Goal: Task Accomplishment & Management: Manage account settings

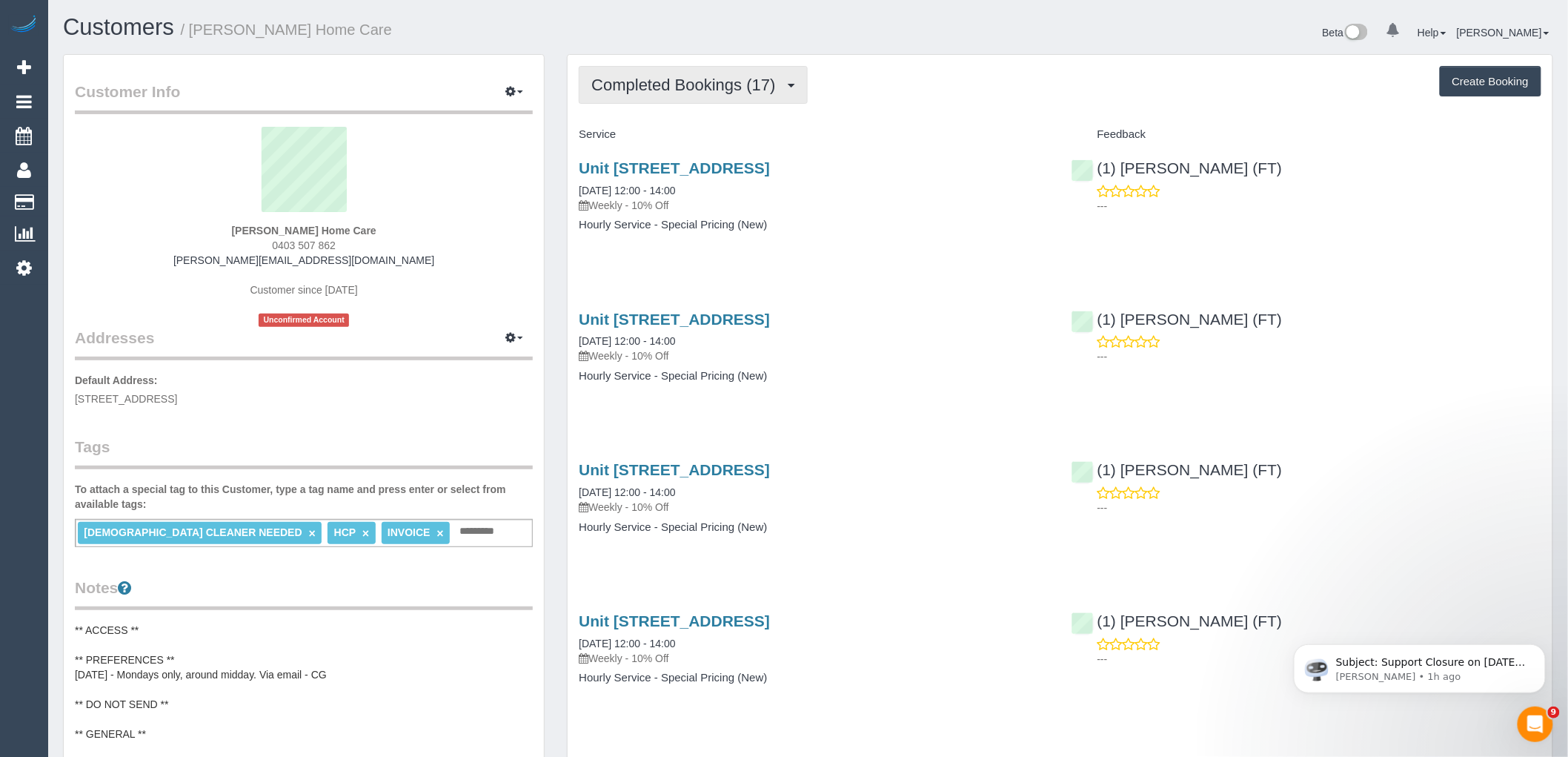
click at [740, 77] on span "Completed Bookings (17)" at bounding box center [687, 85] width 191 height 18
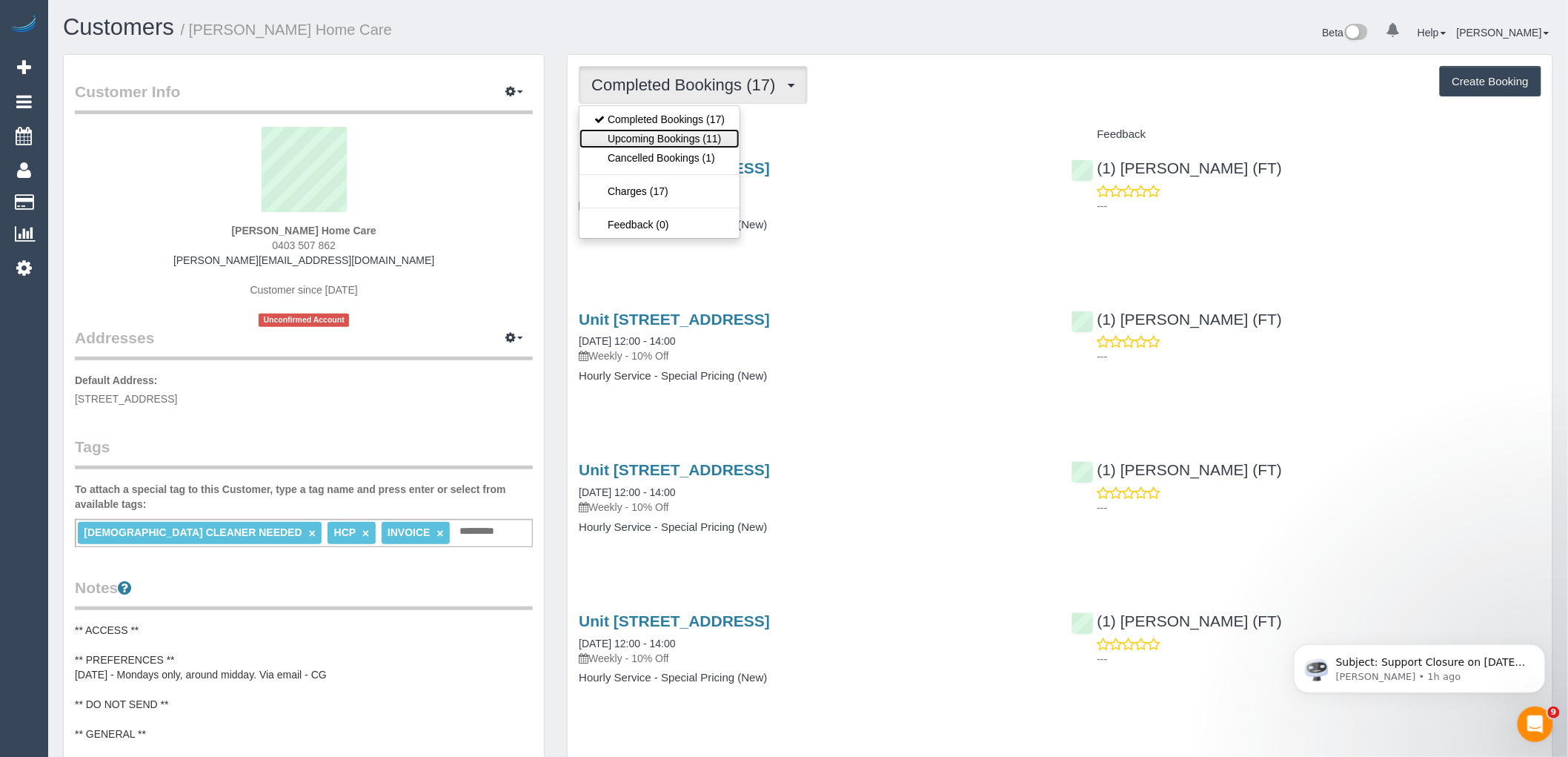
click at [707, 139] on link "Upcoming Bookings (11)" at bounding box center [660, 138] width 160 height 19
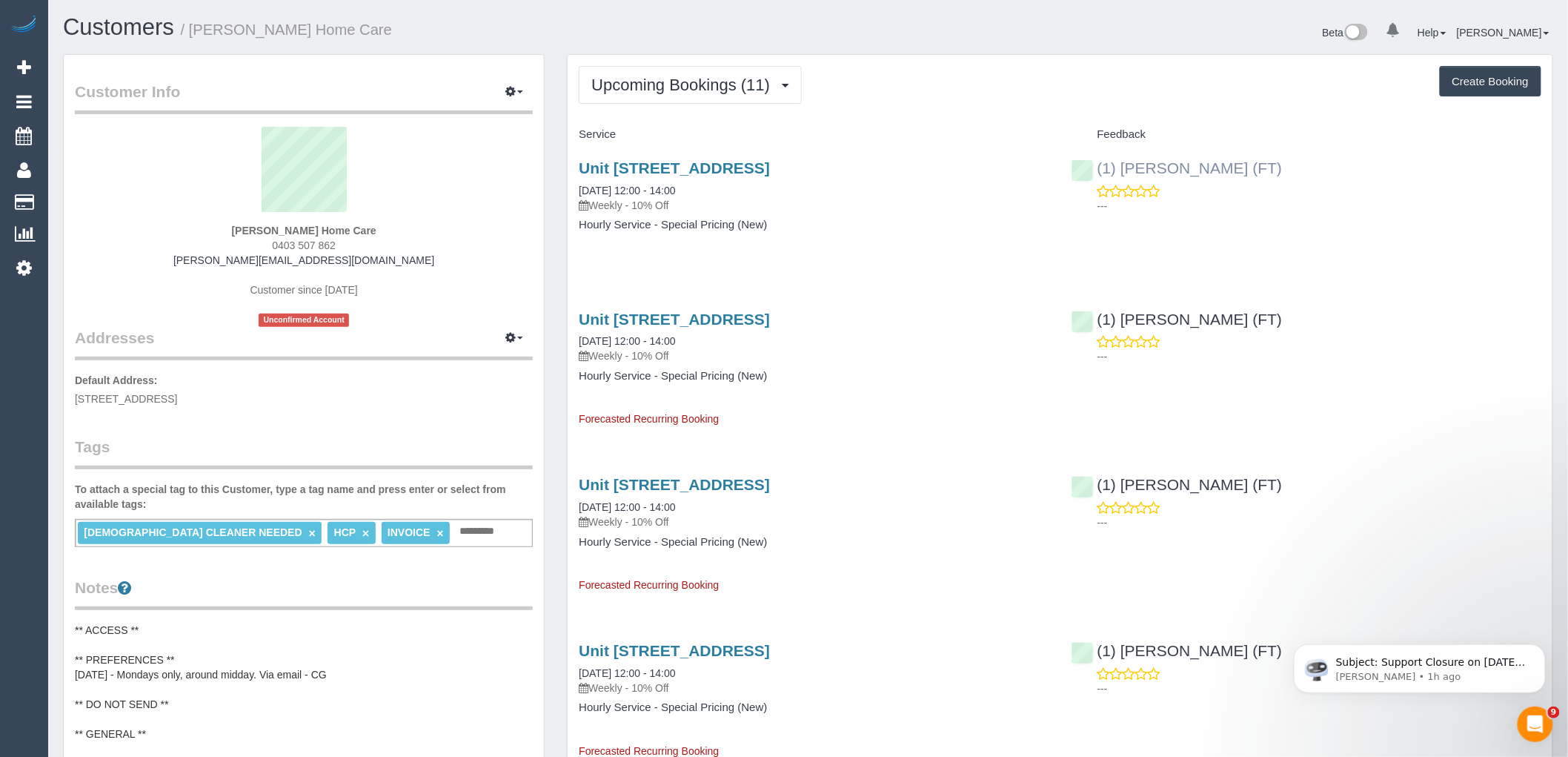
drag, startPoint x: 1357, startPoint y: 173, endPoint x: 1097, endPoint y: 164, distance: 260.2
click at [1097, 164] on div "(1) Debbie Brodjanac (FT) ---" at bounding box center [1306, 183] width 492 height 73
copy link "(1) [PERSON_NAME] (FT)"
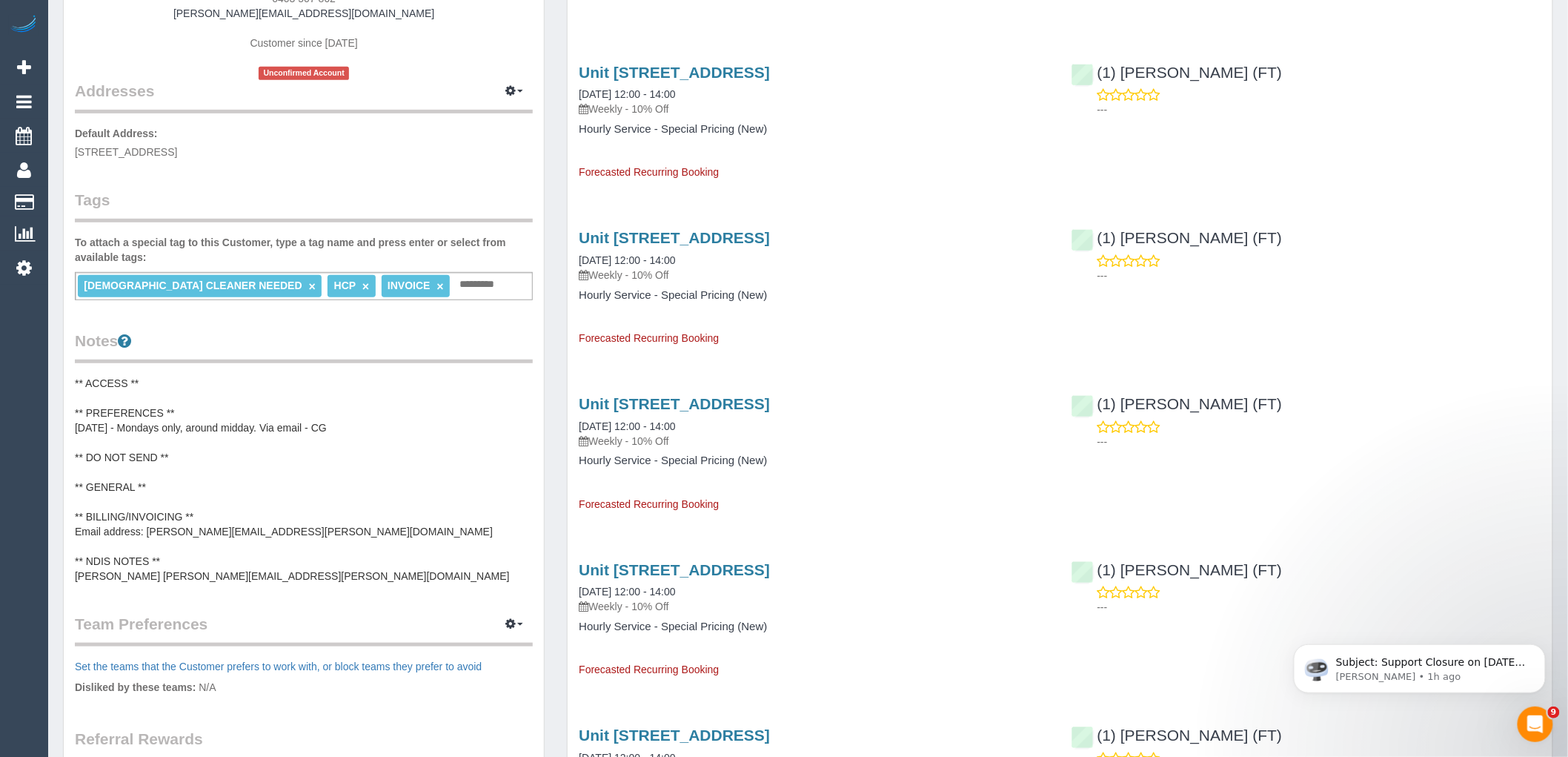
click at [183, 445] on pre "** ACCESS ** ** PREFERENCES ** 24/04/25 - Mondays only, around midday. Via emai…" at bounding box center [304, 480] width 458 height 208
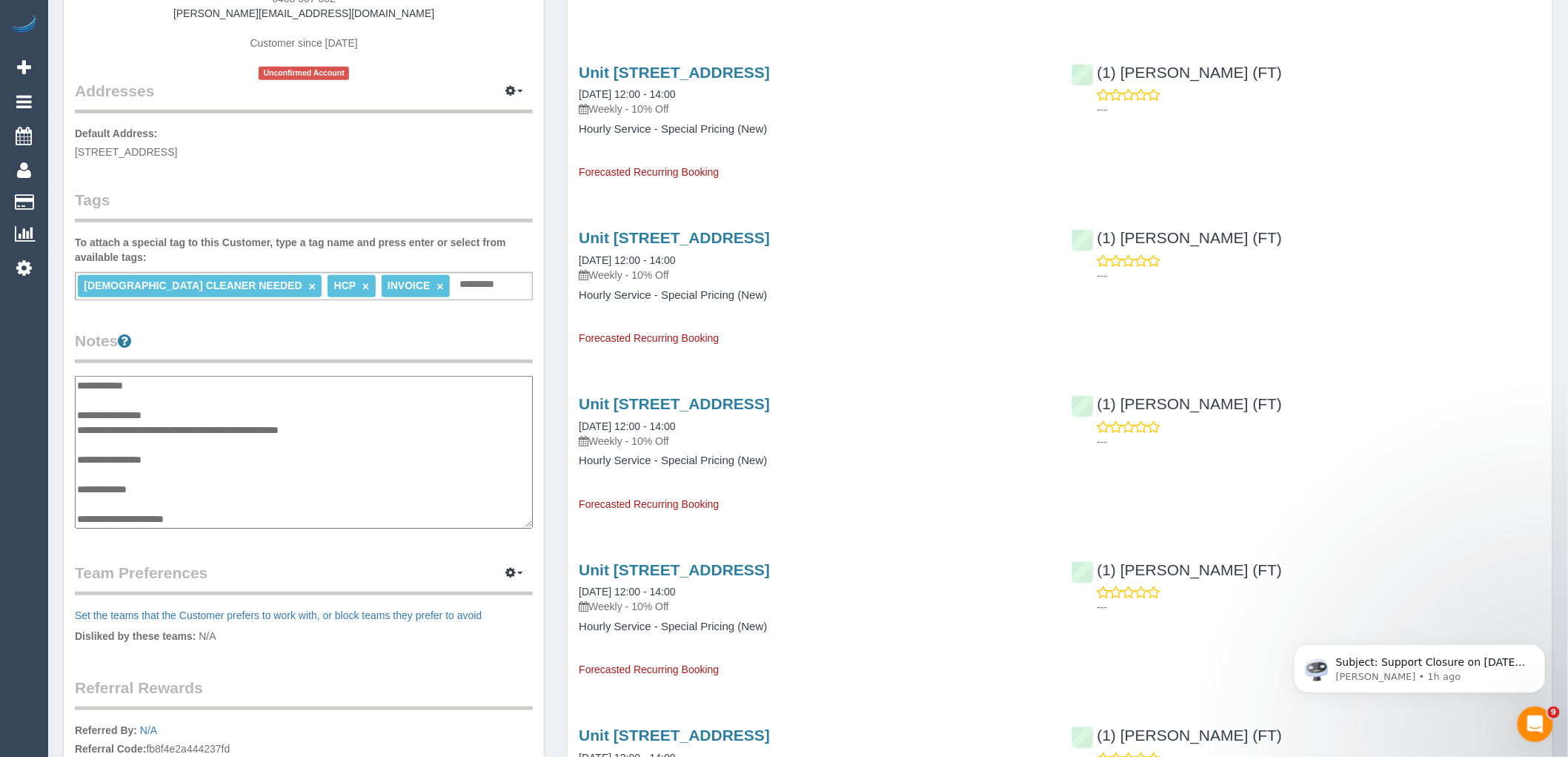
scroll to position [60, 0]
click at [144, 414] on textarea "**********" at bounding box center [304, 452] width 458 height 153
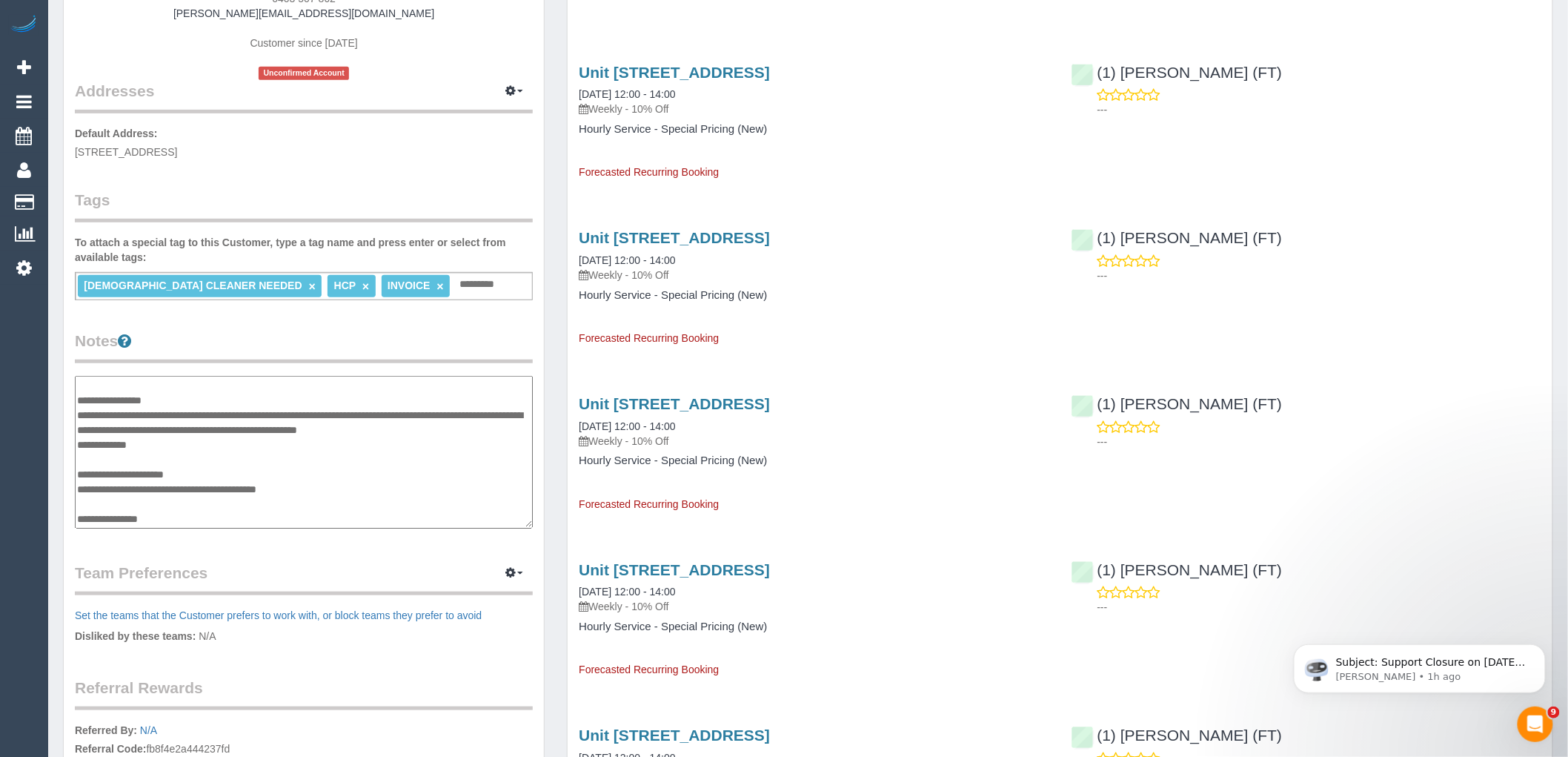
type textarea "**********"
click at [340, 354] on legend "Notes" at bounding box center [304, 347] width 458 height 34
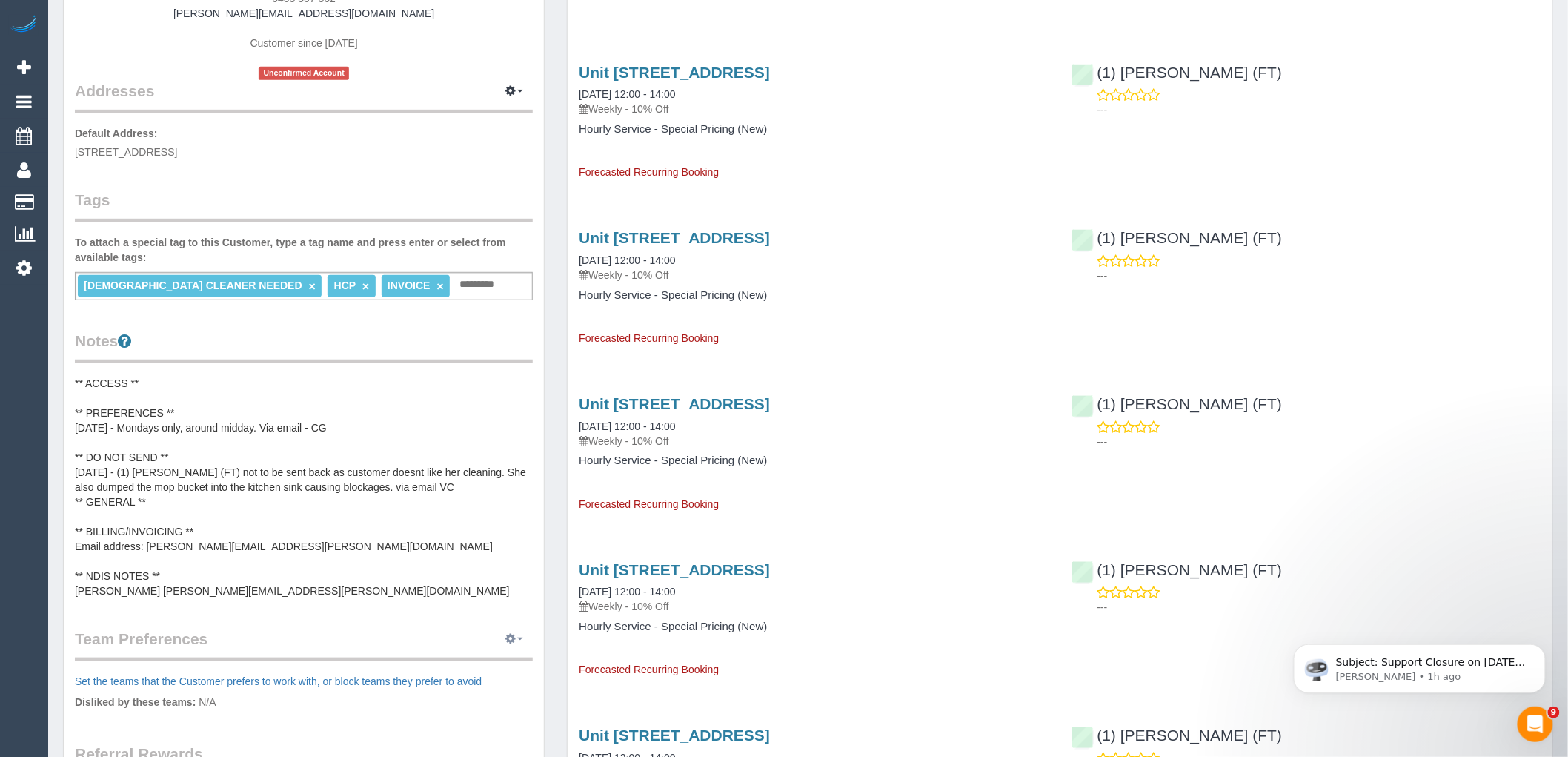
click at [516, 640] on button "button" at bounding box center [514, 639] width 37 height 23
click at [491, 658] on link "Manage Preferences" at bounding box center [469, 666] width 126 height 19
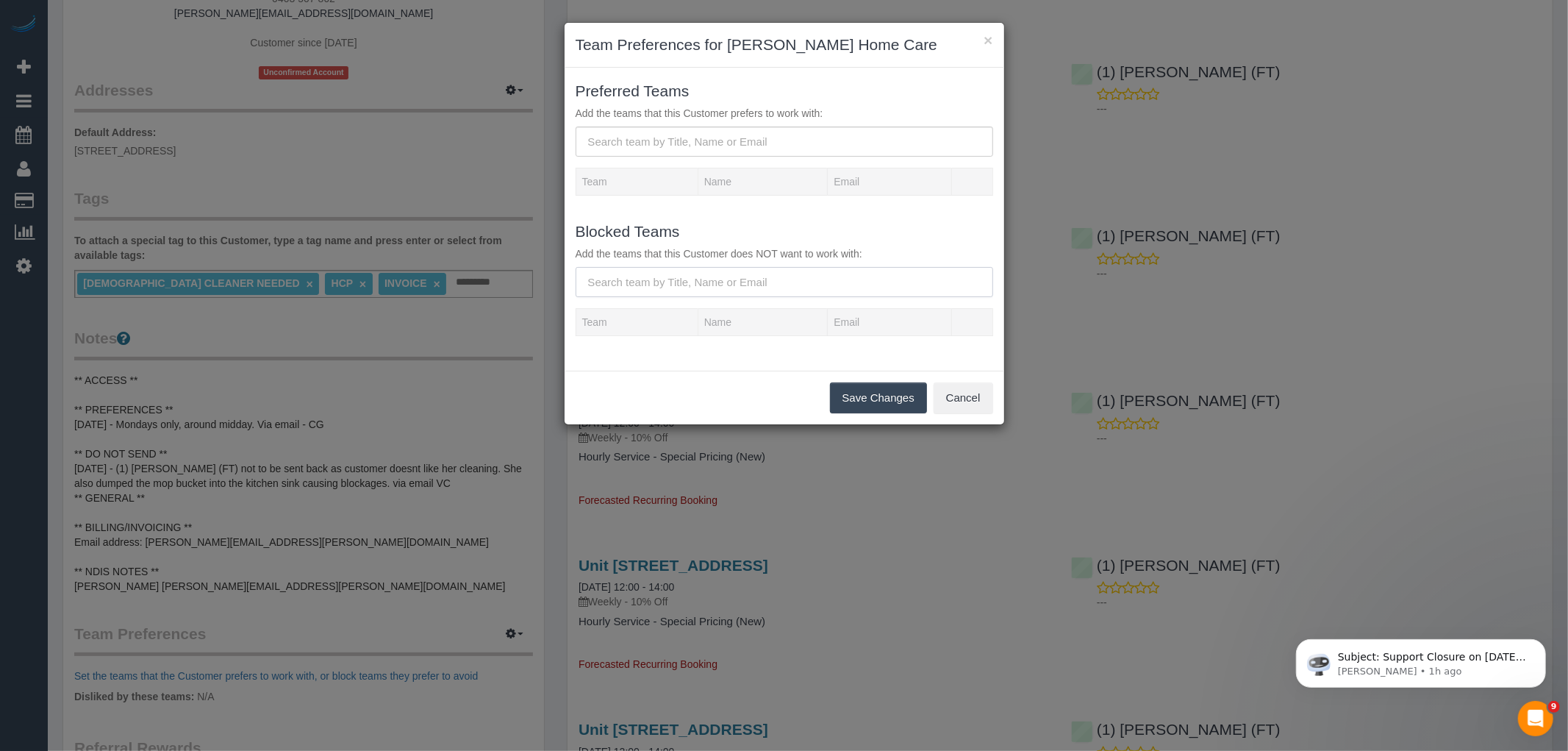
click at [717, 285] on input "text" at bounding box center [784, 282] width 417 height 30
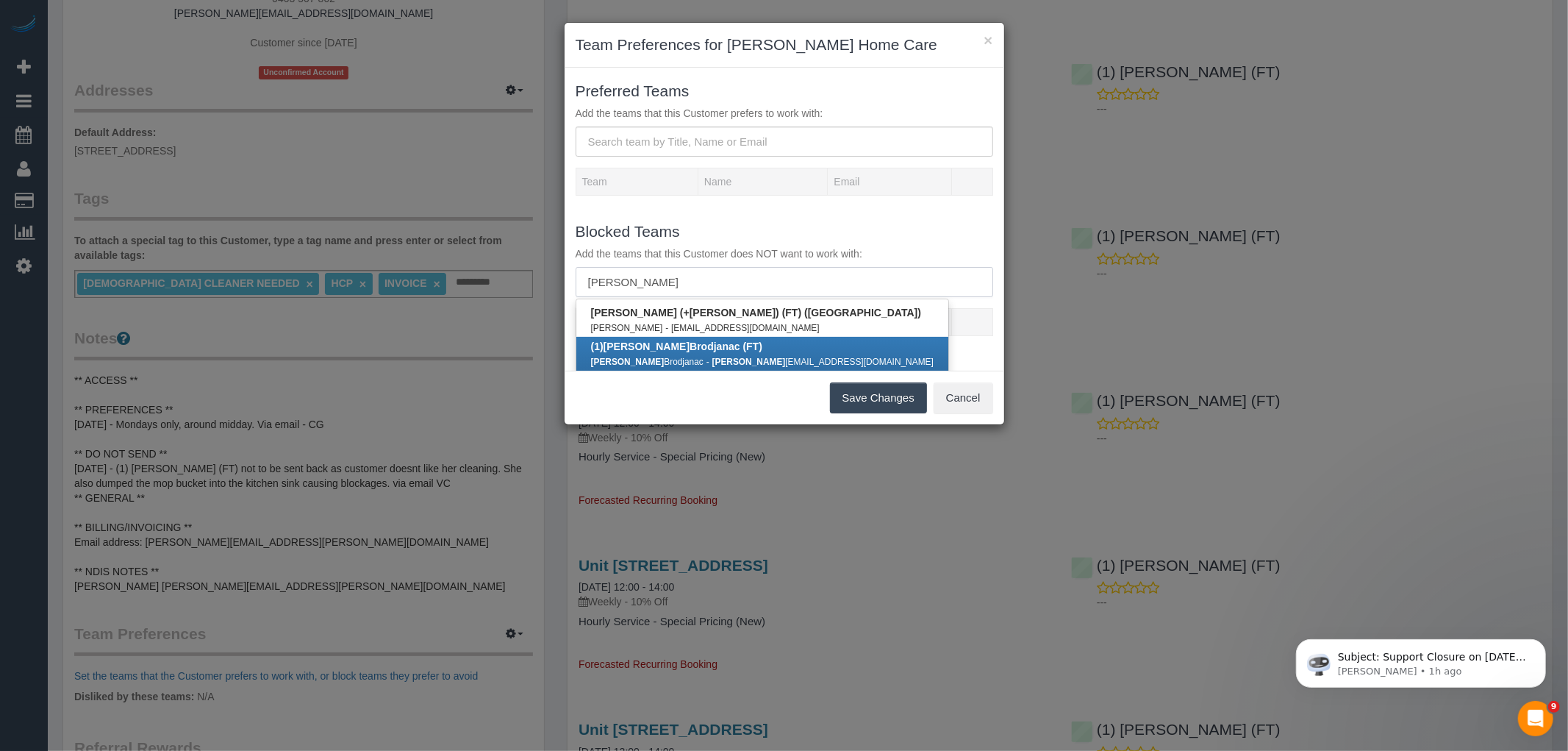
type input "debbie"
click at [722, 354] on div "Debbie Brodjanac - debbie brodjanac51@yahoo.com" at bounding box center [762, 361] width 342 height 14
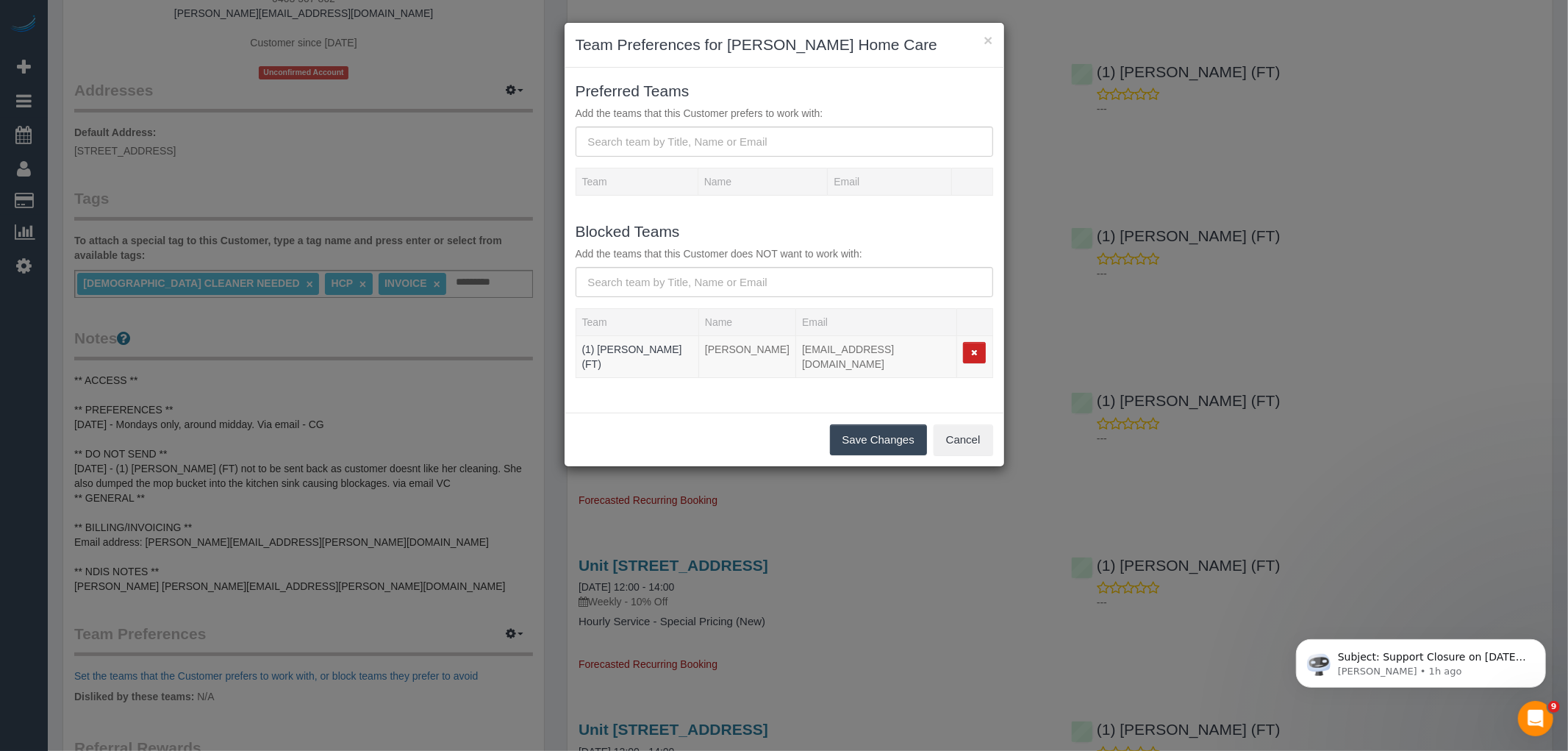
click at [902, 449] on button "Save Changes" at bounding box center [879, 440] width 97 height 31
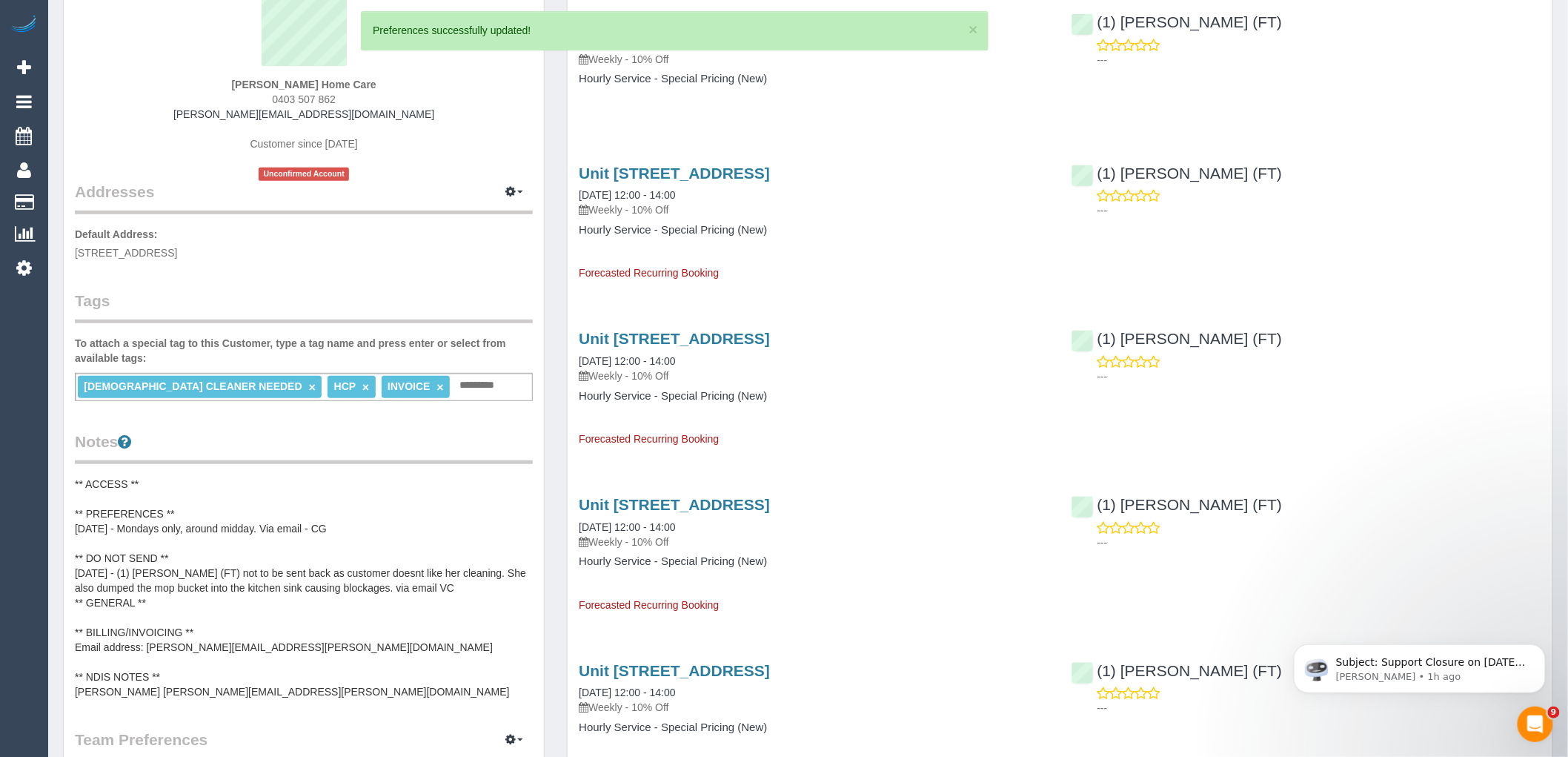
scroll to position [0, 0]
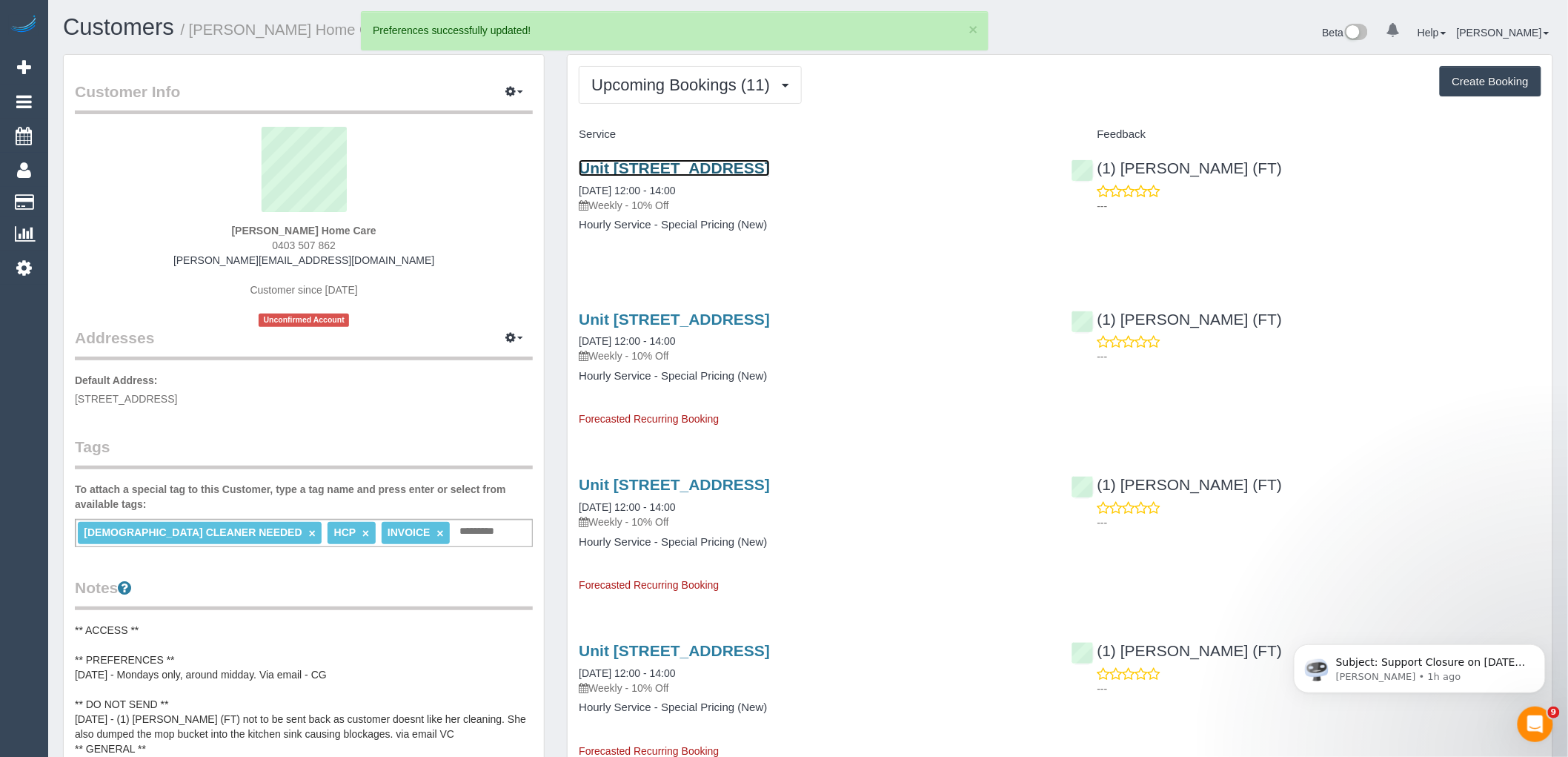
click at [692, 169] on link "Unit 517, 150 Brunswick Street, Fitzroy, VIC 3065" at bounding box center [674, 168] width 191 height 17
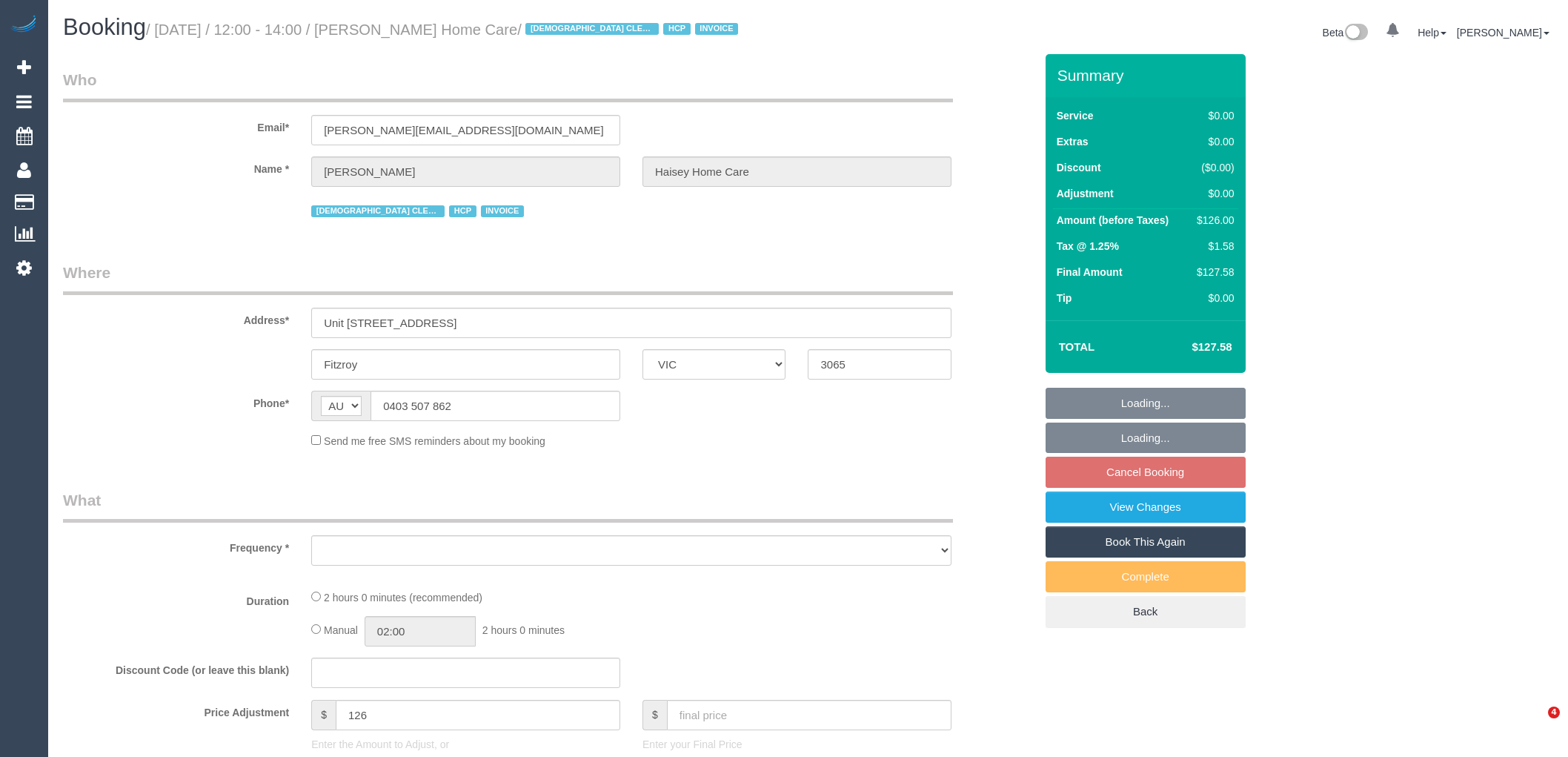
select select "VIC"
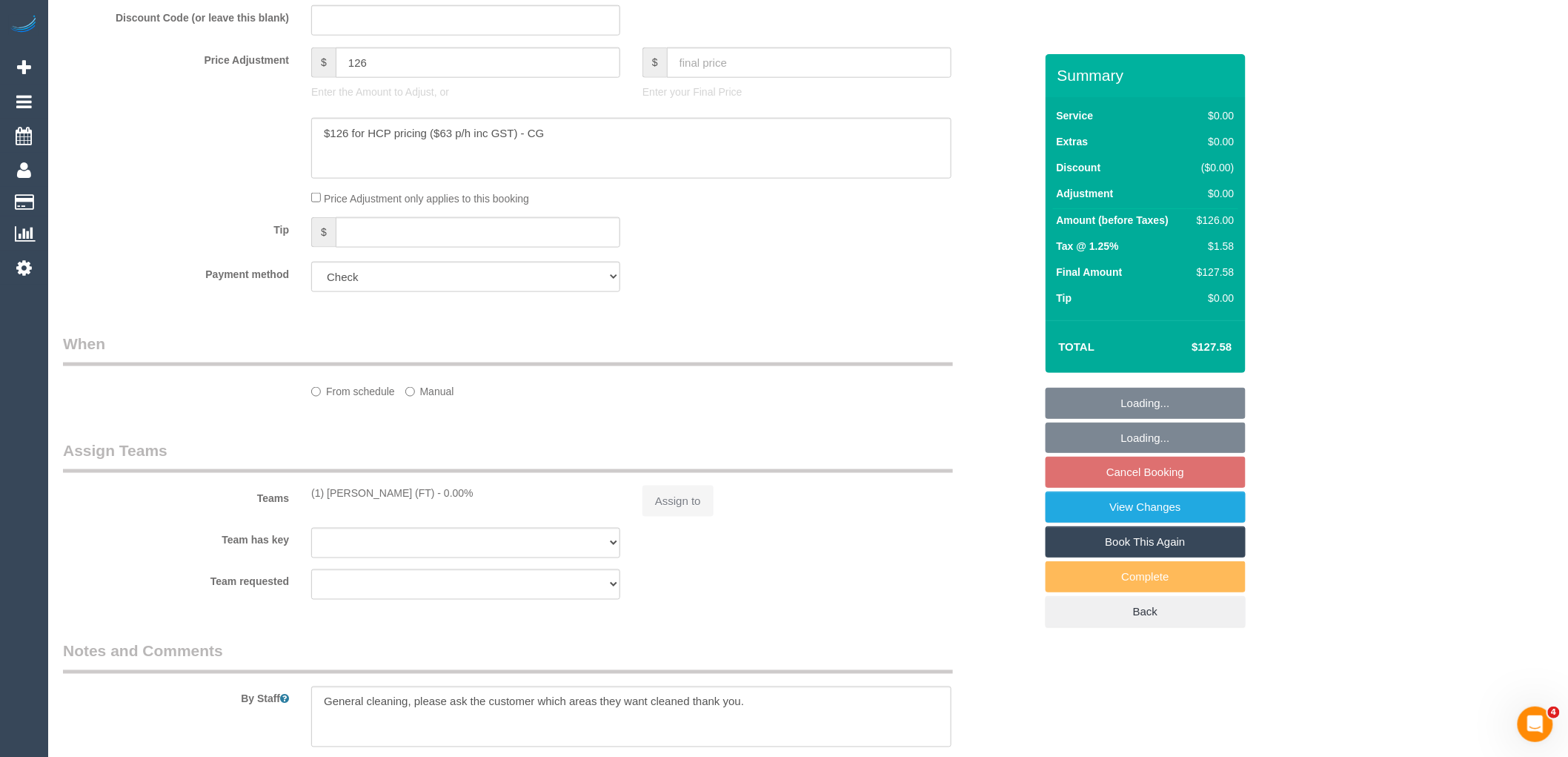
scroll to position [855, 0]
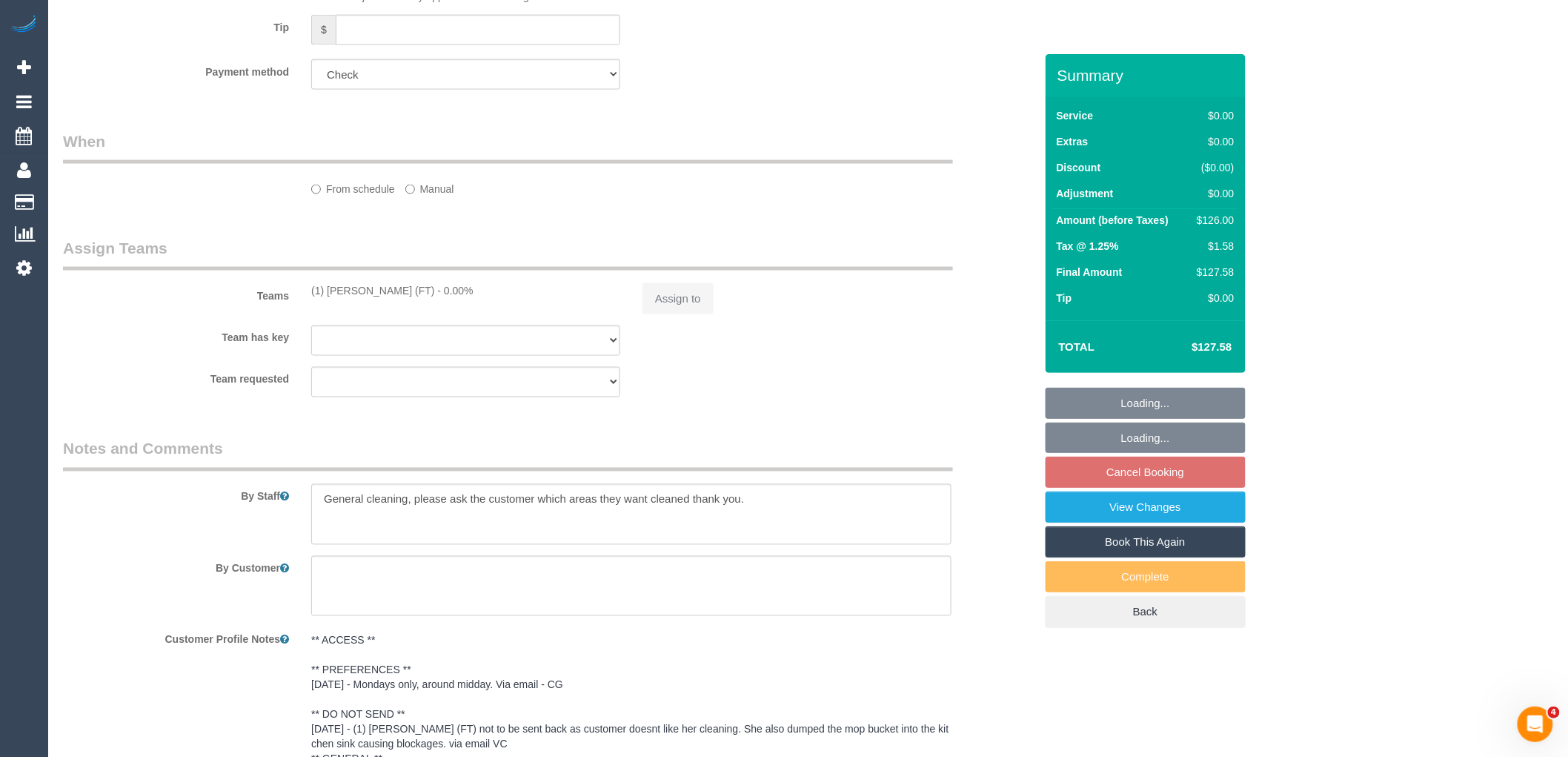
select select "120"
select select "number:28"
select select "number:14"
select select "number:19"
select select "number:25"
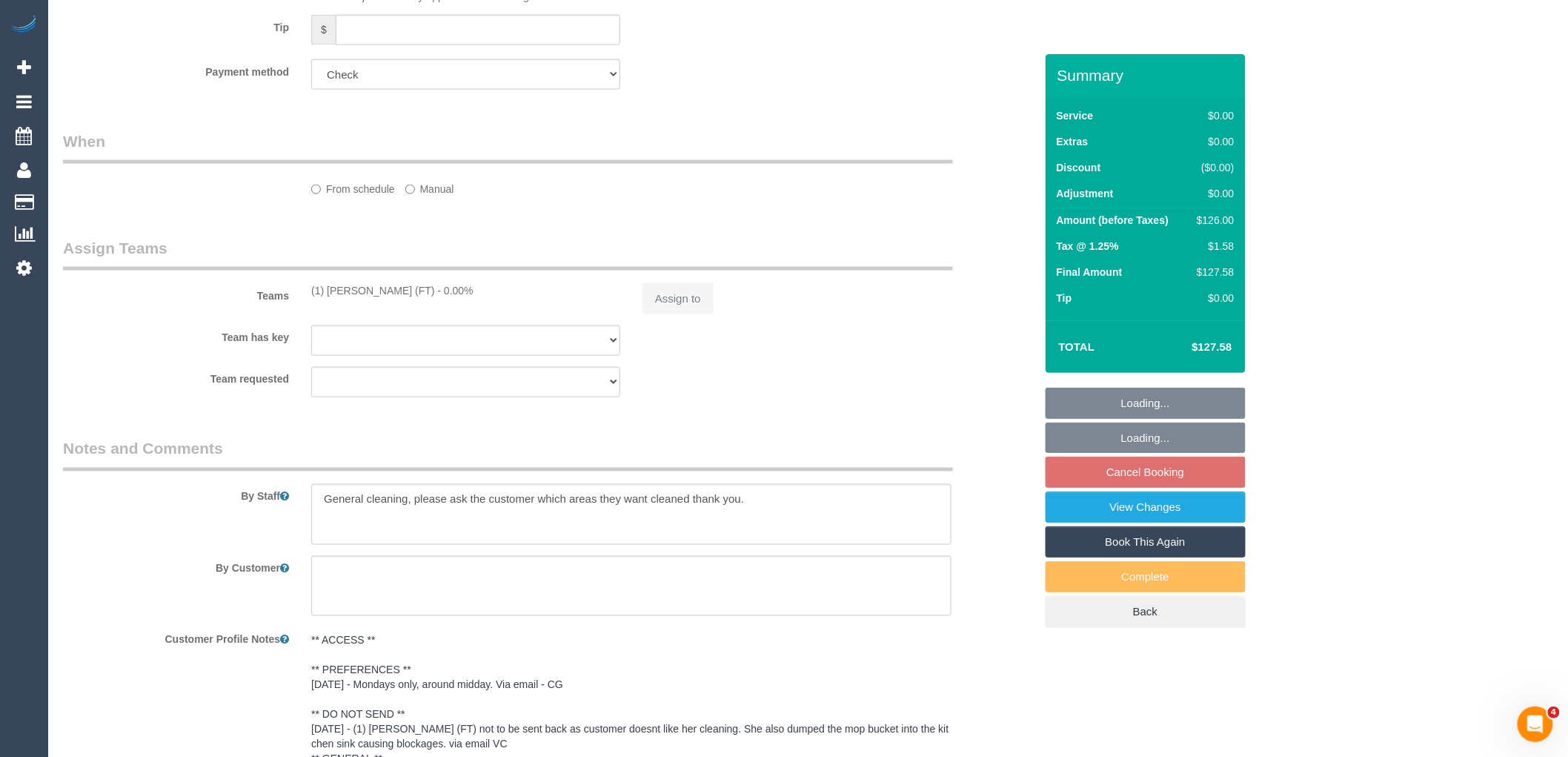
select select "number:35"
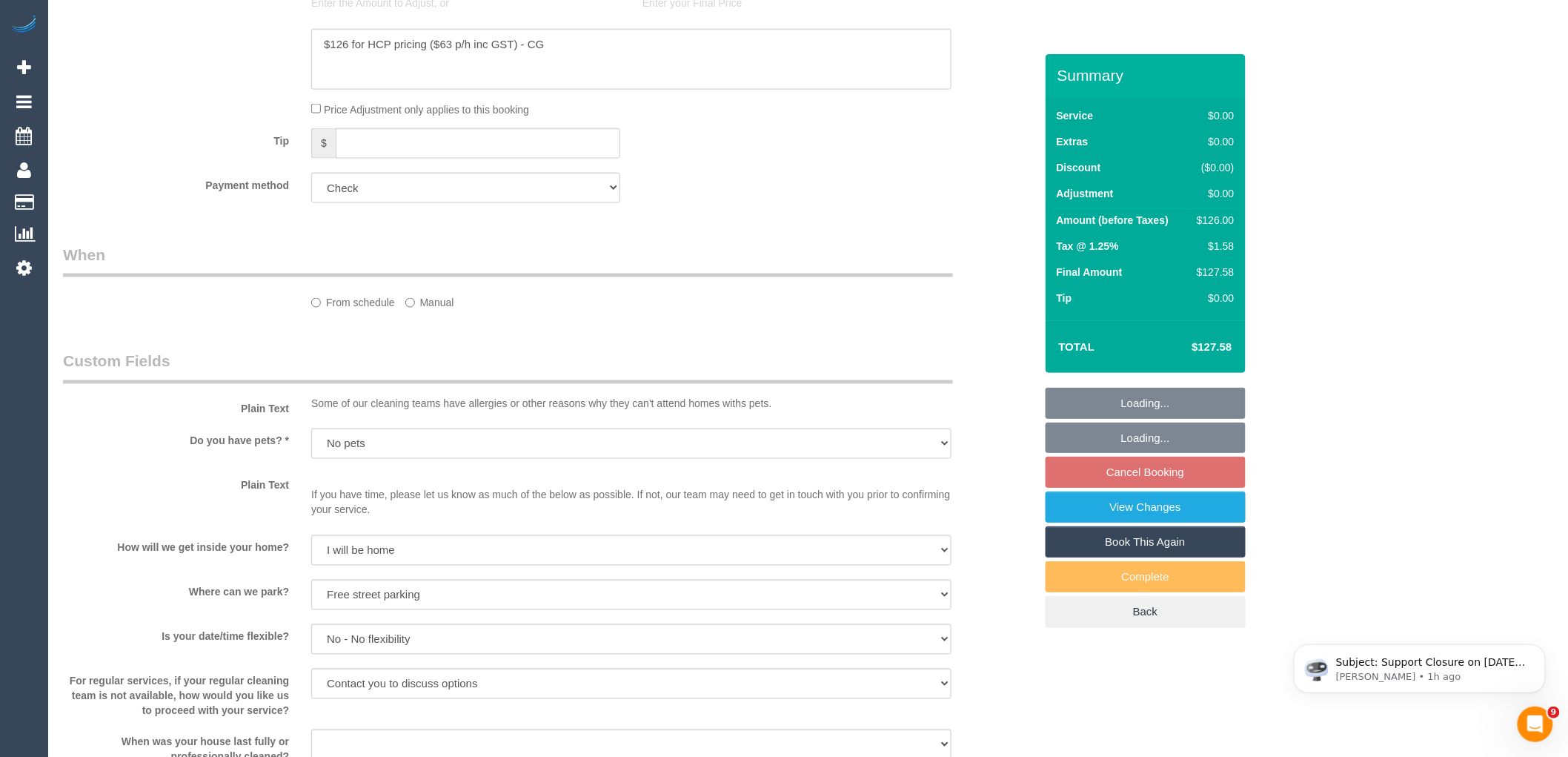
scroll to position [0, 0]
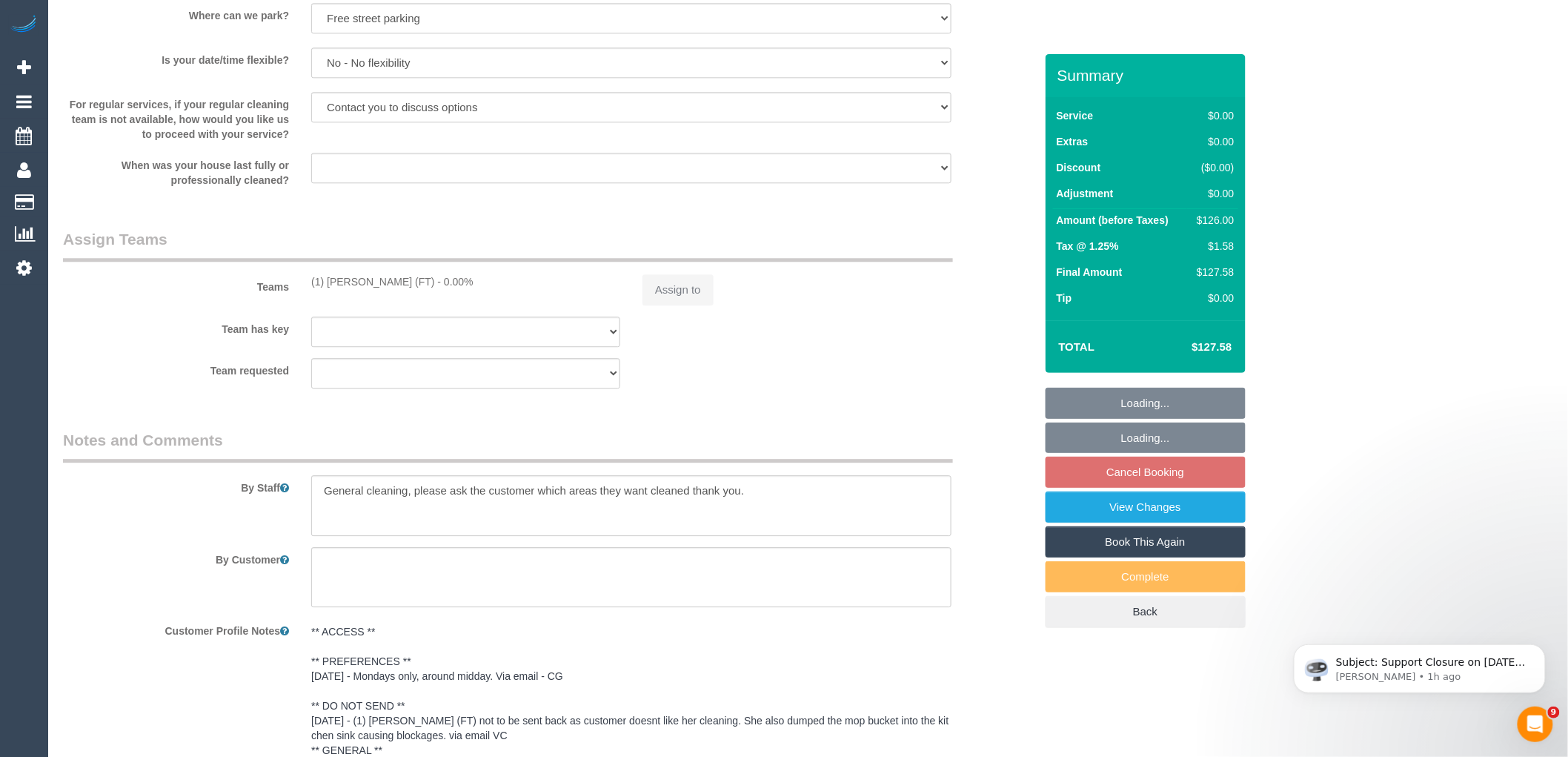
select select "object:801"
select select "spot5"
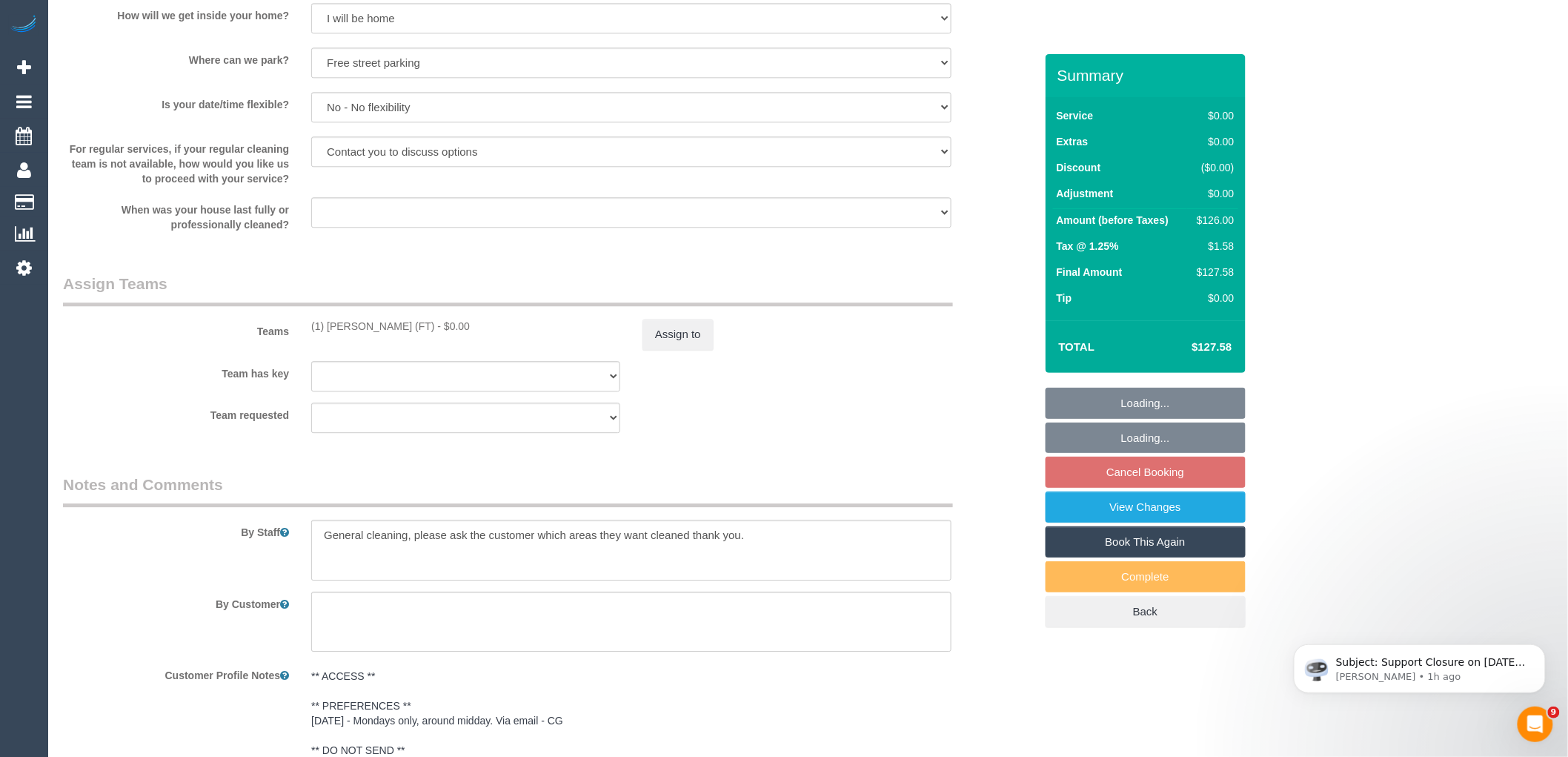
scroll to position [1532, 0]
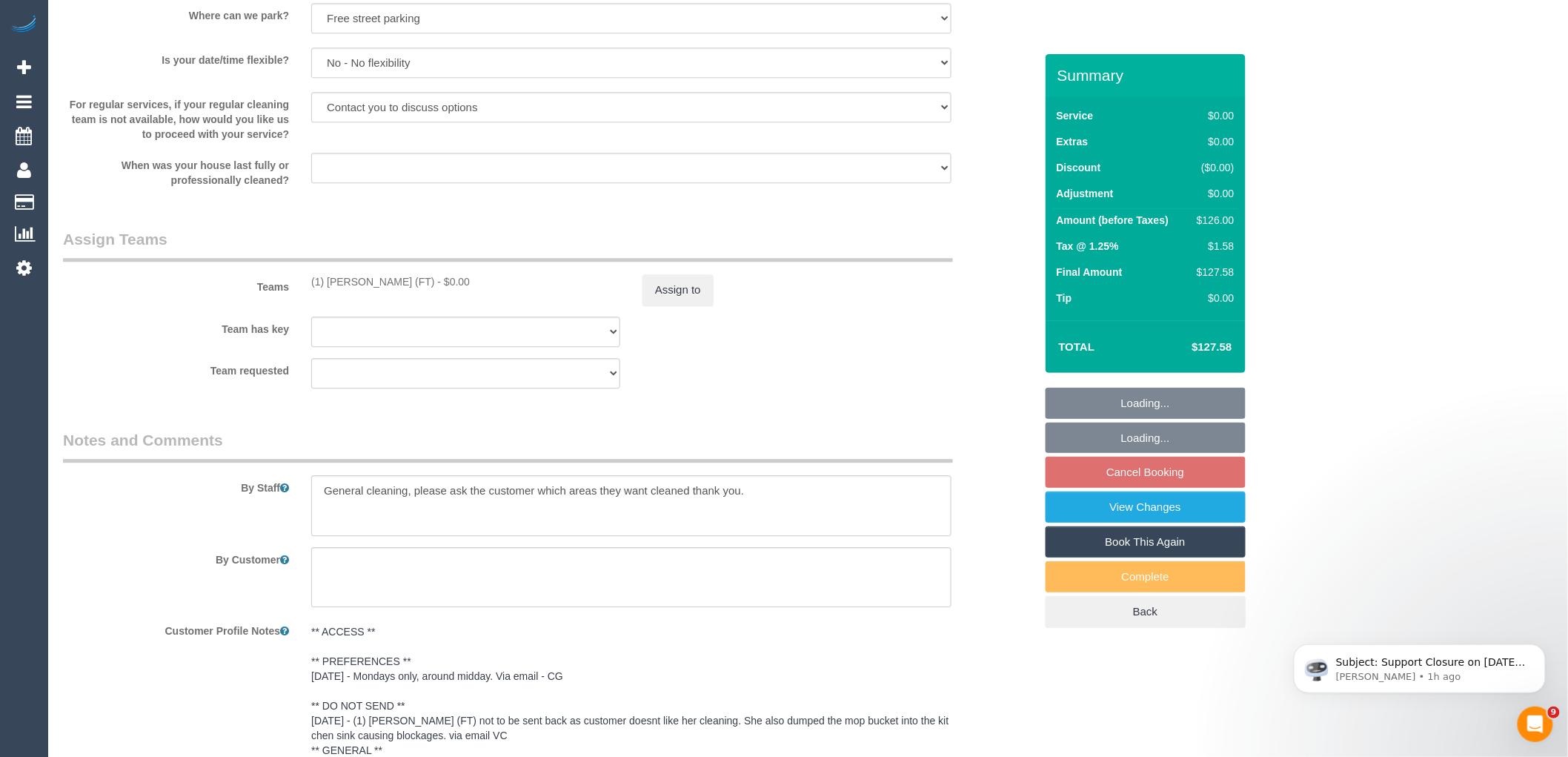
drag, startPoint x: 436, startPoint y: 305, endPoint x: 310, endPoint y: 304, distance: 126.0
click at [310, 290] on div "(1) Debbie Brodjanac (FT) - $0.00" at bounding box center [466, 281] width 331 height 15
copy div "(1) Debbie Brodjanac (FT)"
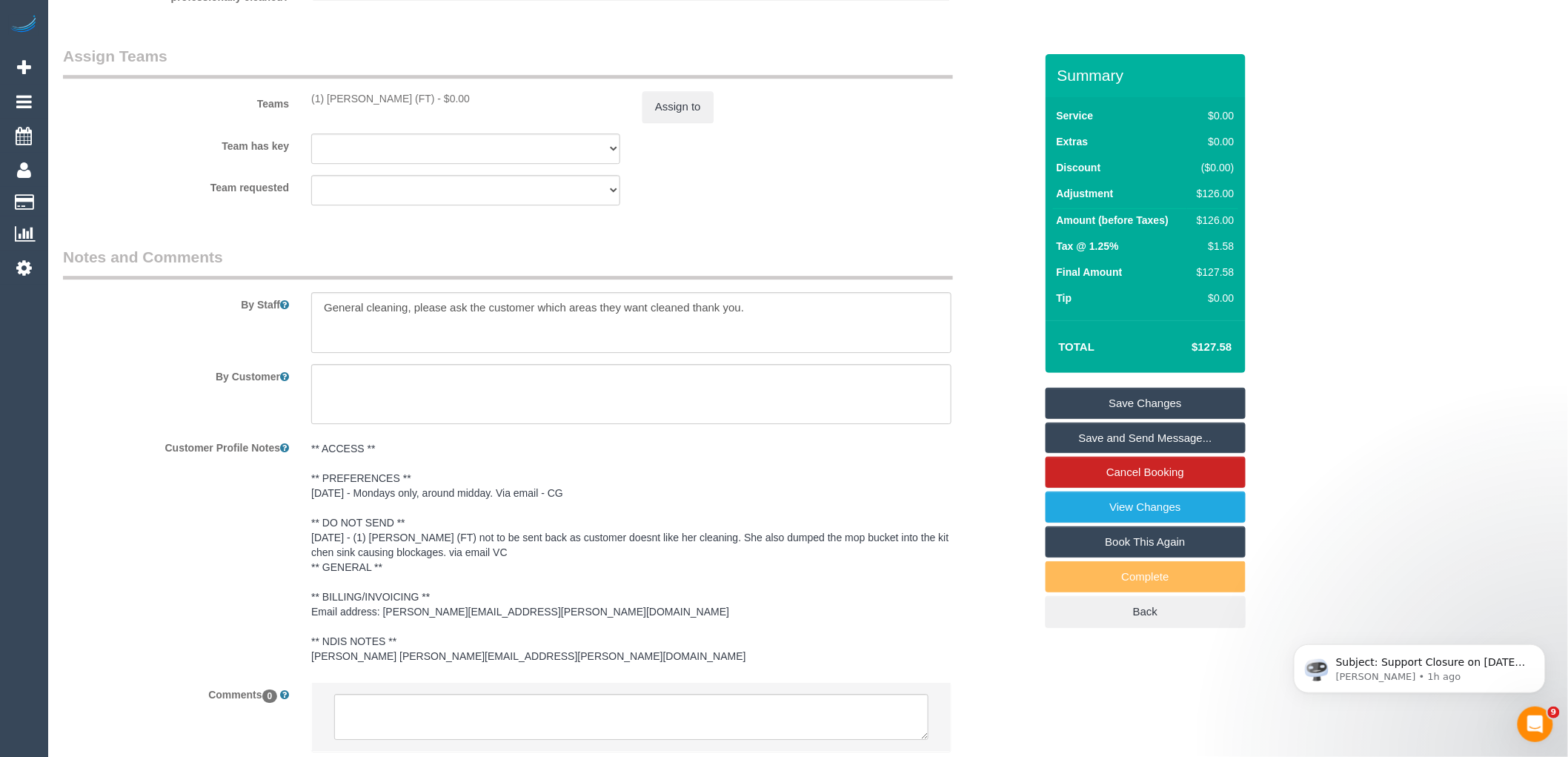
scroll to position [1839, 0]
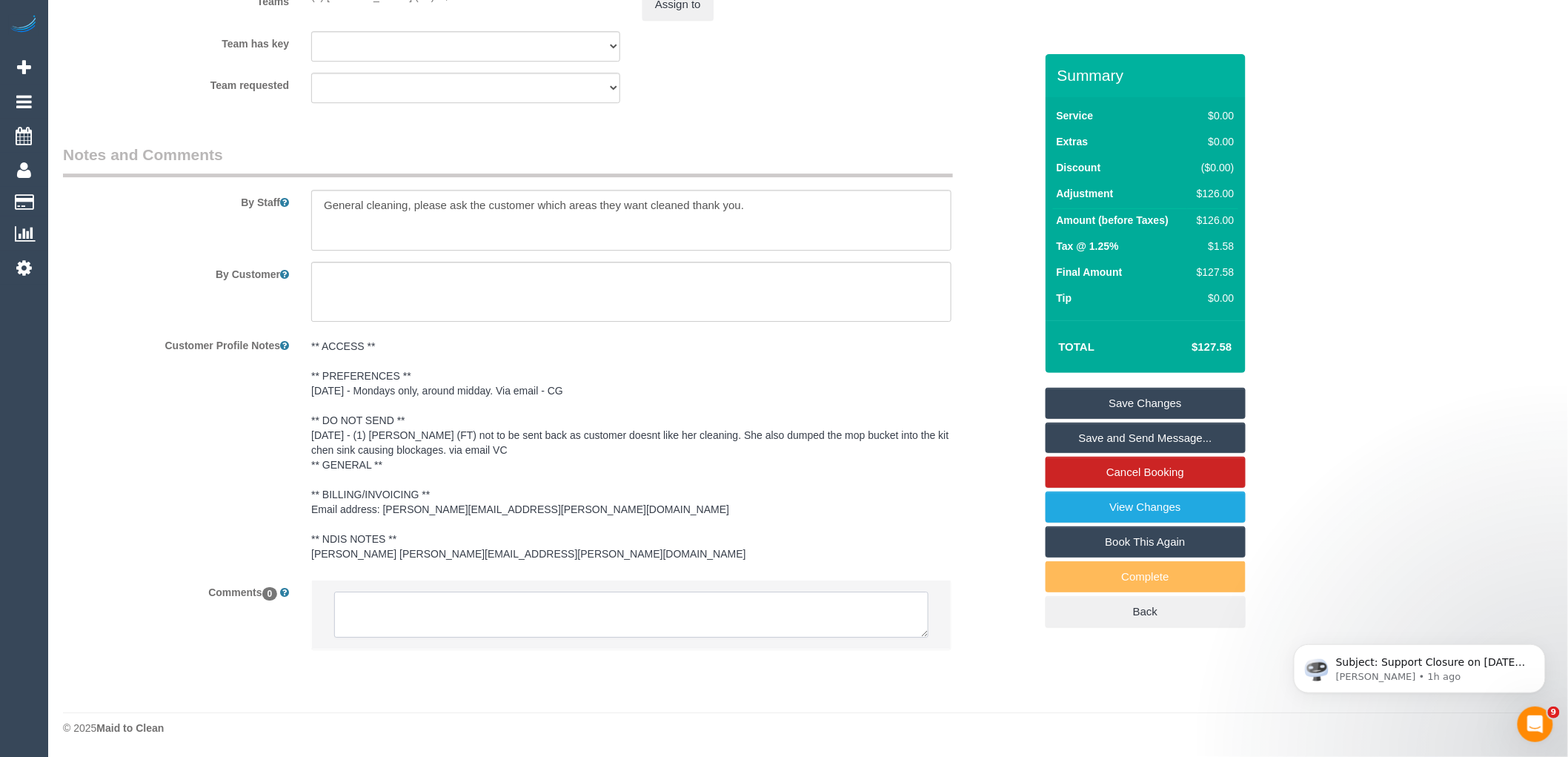
click at [449, 620] on textarea at bounding box center [631, 615] width 594 height 46
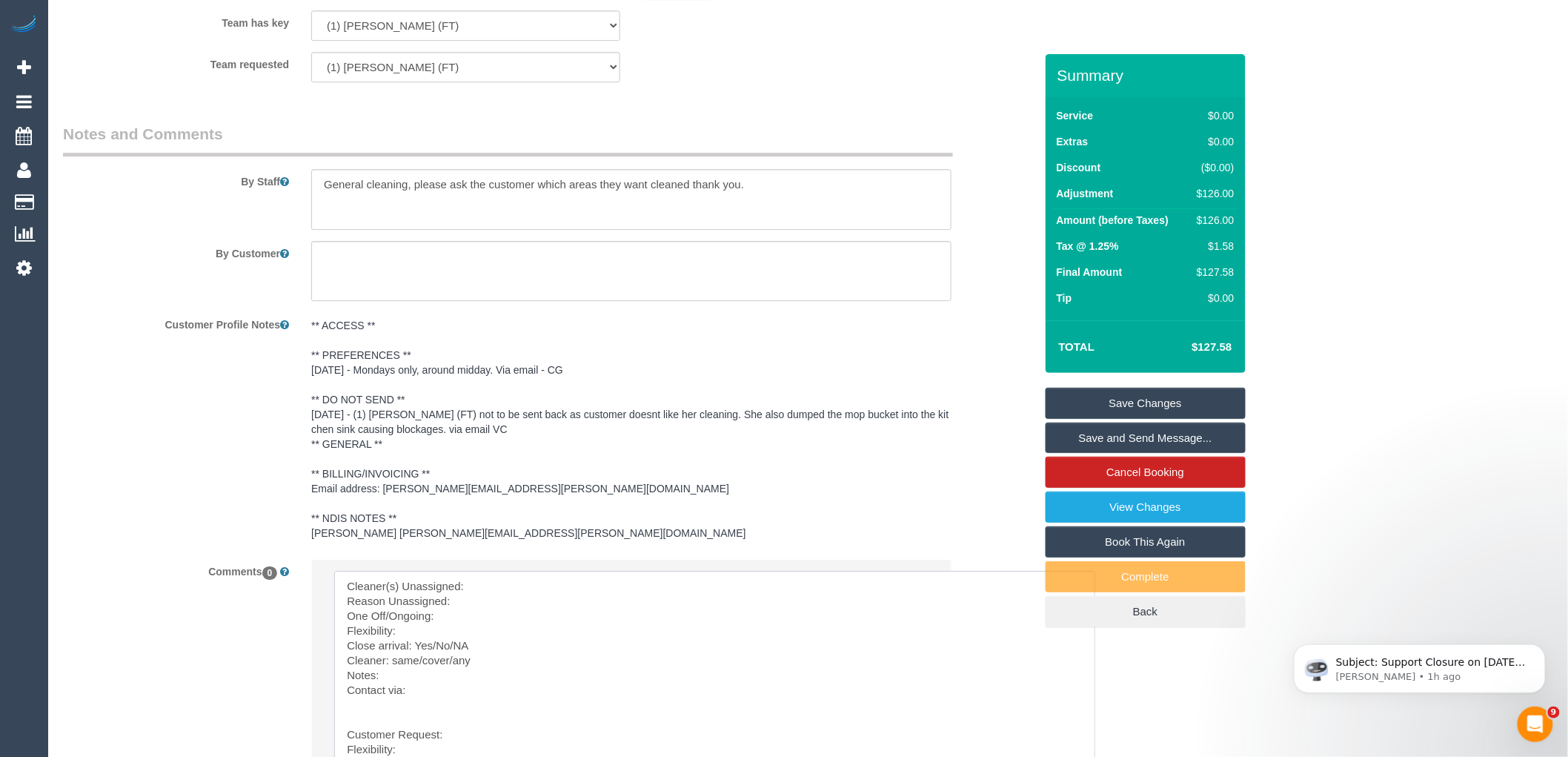
drag, startPoint x: 926, startPoint y: 632, endPoint x: 1094, endPoint y: 789, distance: 229.9
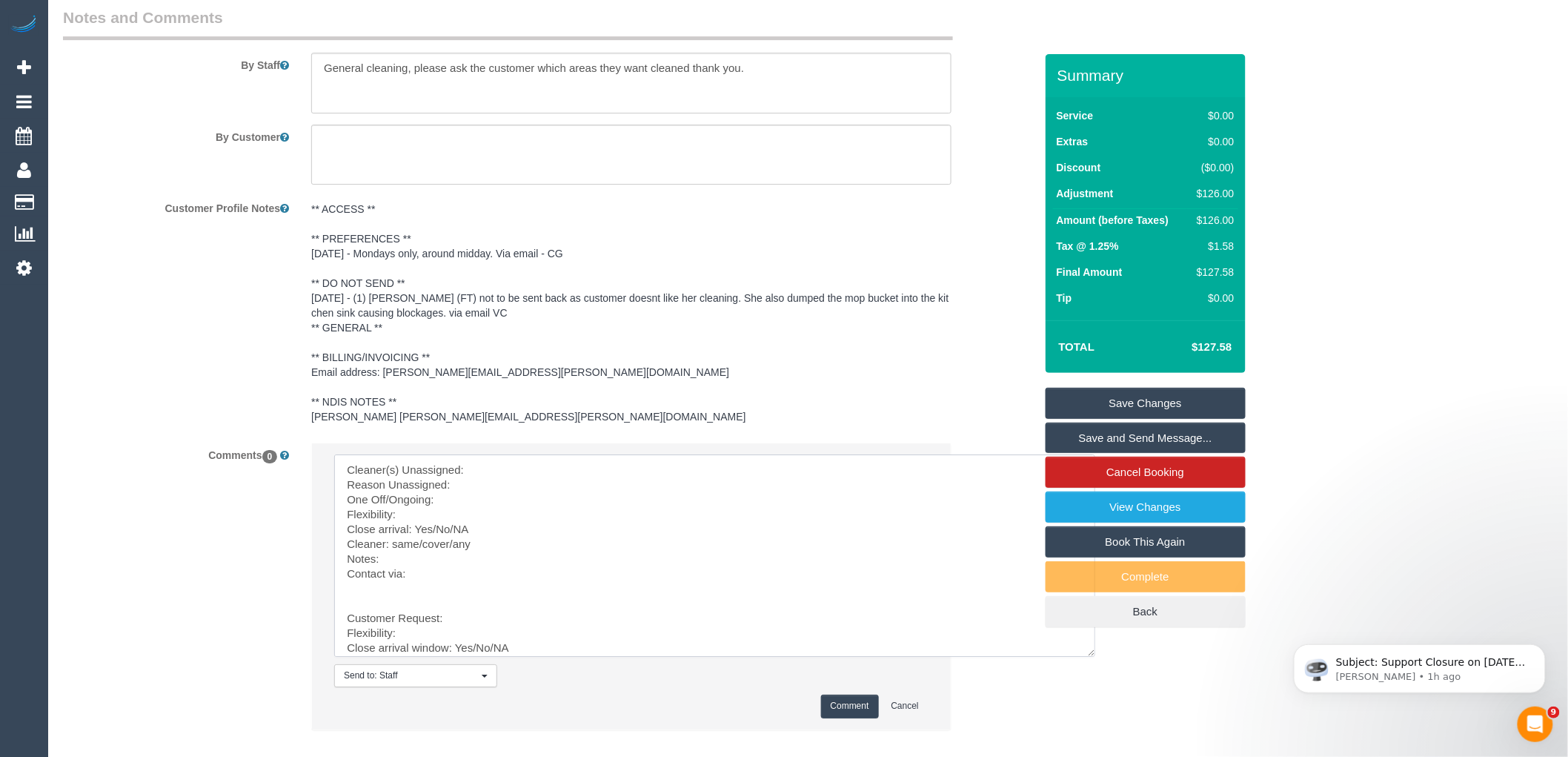
scroll to position [2056, 0]
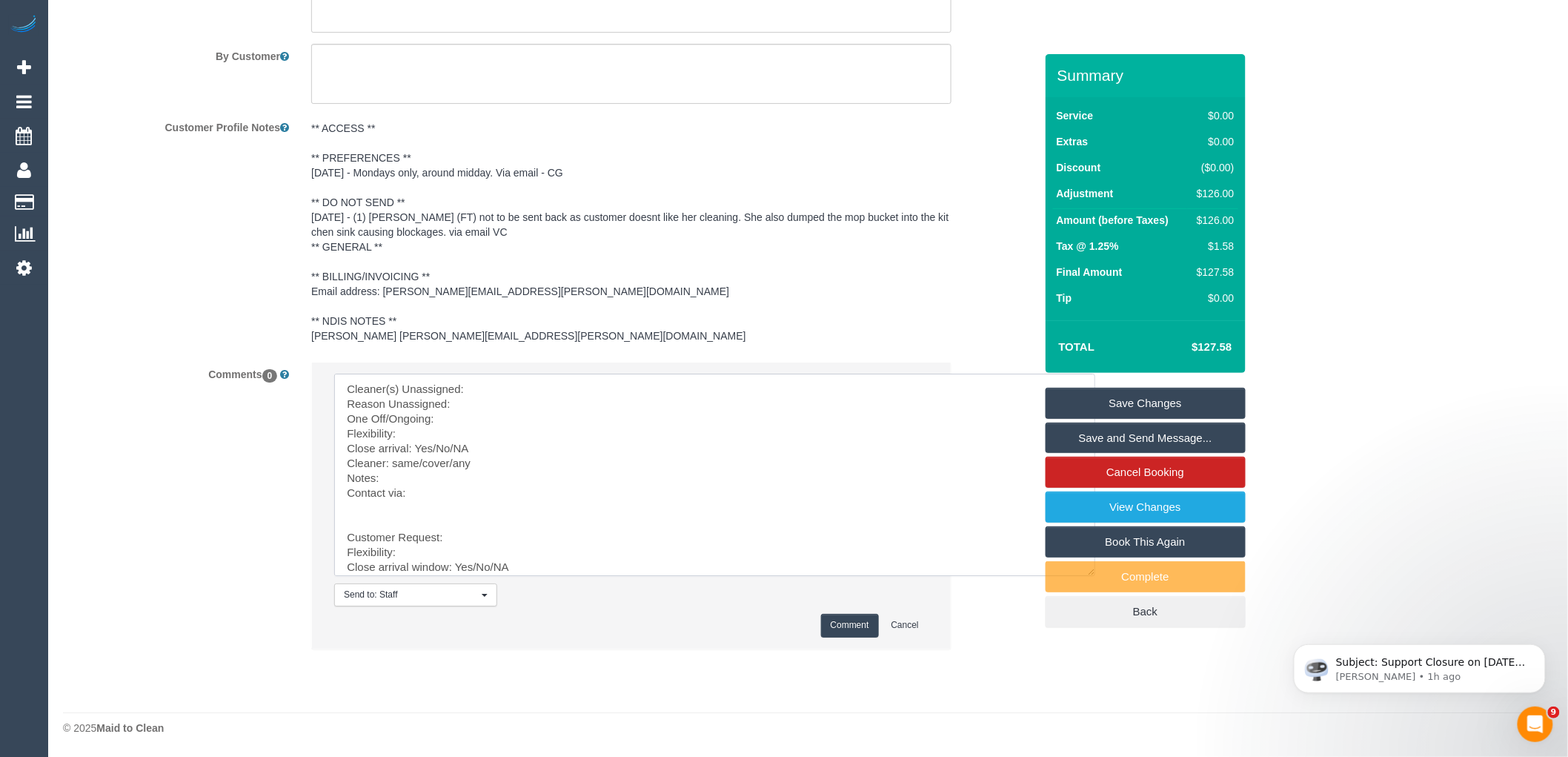
click at [576, 386] on textarea at bounding box center [715, 474] width 761 height 202
paste textarea "(1) Debbie Brodjanac (FT)"
click at [469, 396] on textarea at bounding box center [715, 474] width 761 height 202
click at [694, 409] on textarea at bounding box center [715, 474] width 761 height 202
click at [448, 438] on textarea at bounding box center [715, 474] width 761 height 202
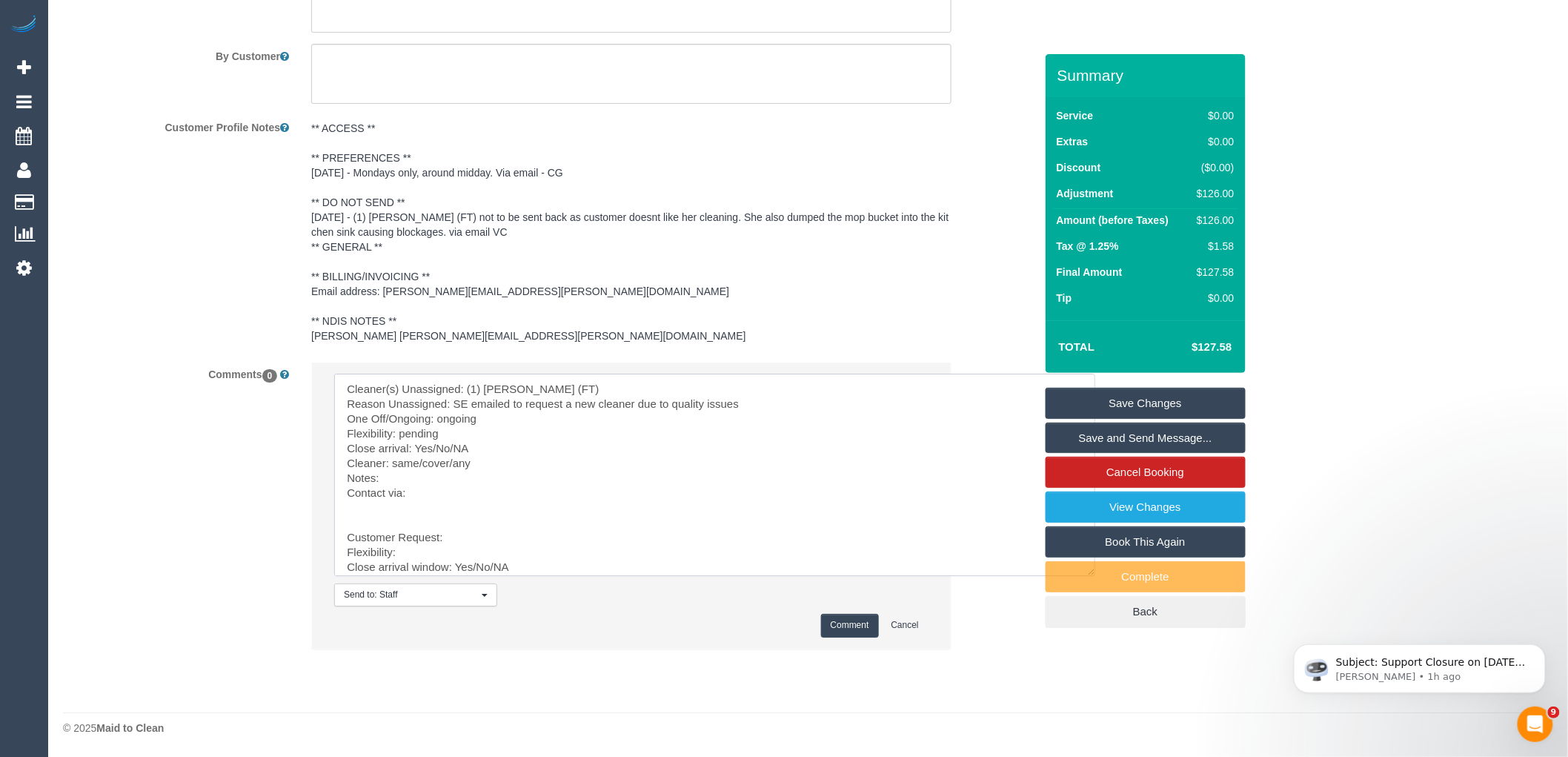
drag, startPoint x: 477, startPoint y: 445, endPoint x: 435, endPoint y: 447, distance: 42.0
click at [435, 447] on textarea at bounding box center [715, 474] width 761 height 202
click at [480, 465] on textarea at bounding box center [715, 474] width 761 height 202
drag, startPoint x: 453, startPoint y: 461, endPoint x: 389, endPoint y: 461, distance: 64.0
click at [389, 461] on textarea at bounding box center [715, 474] width 761 height 202
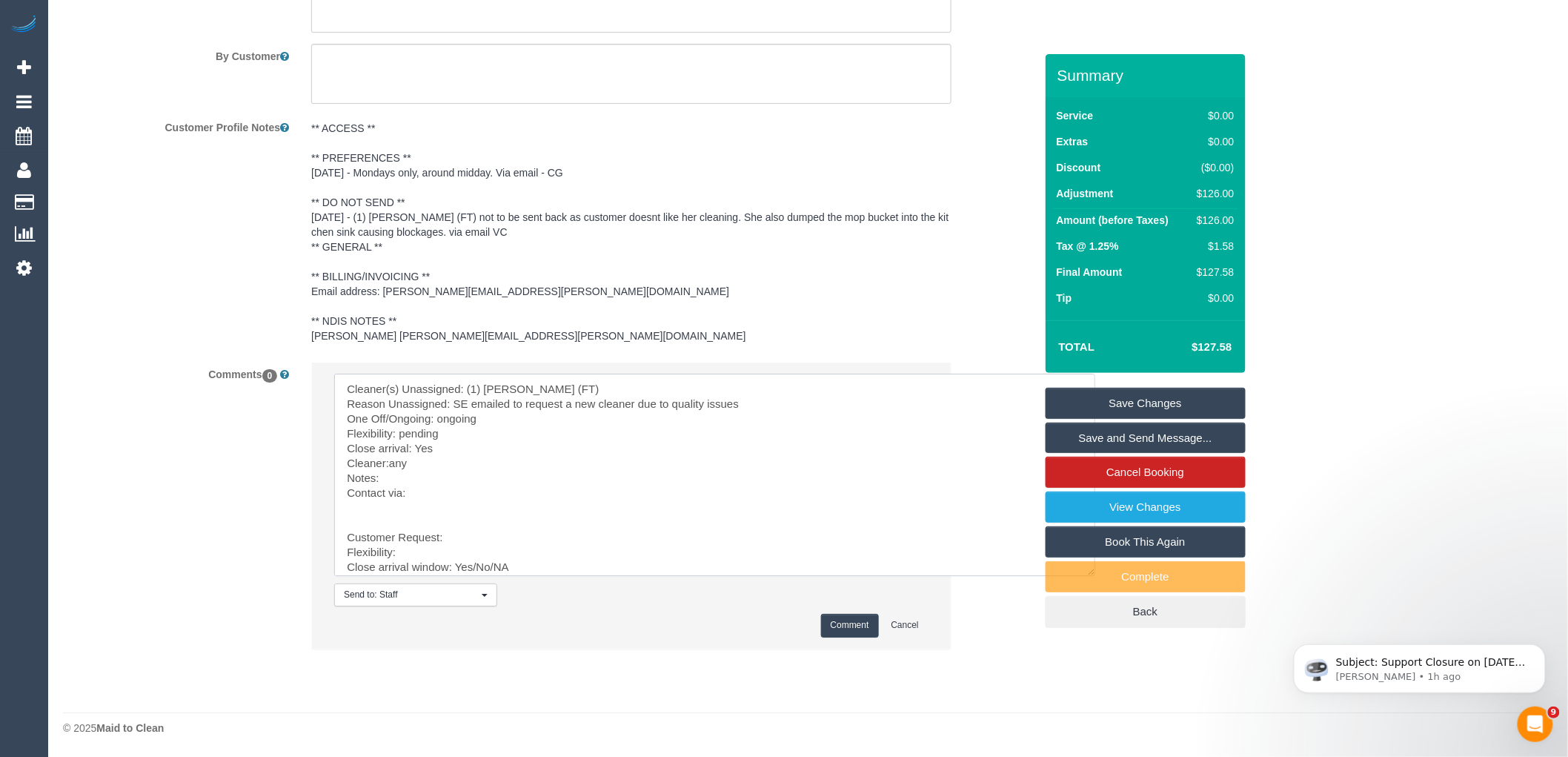
click at [442, 495] on textarea at bounding box center [715, 474] width 761 height 202
click at [417, 474] on textarea at bounding box center [715, 474] width 761 height 202
paste textarea "cnv_q9ek2z3"
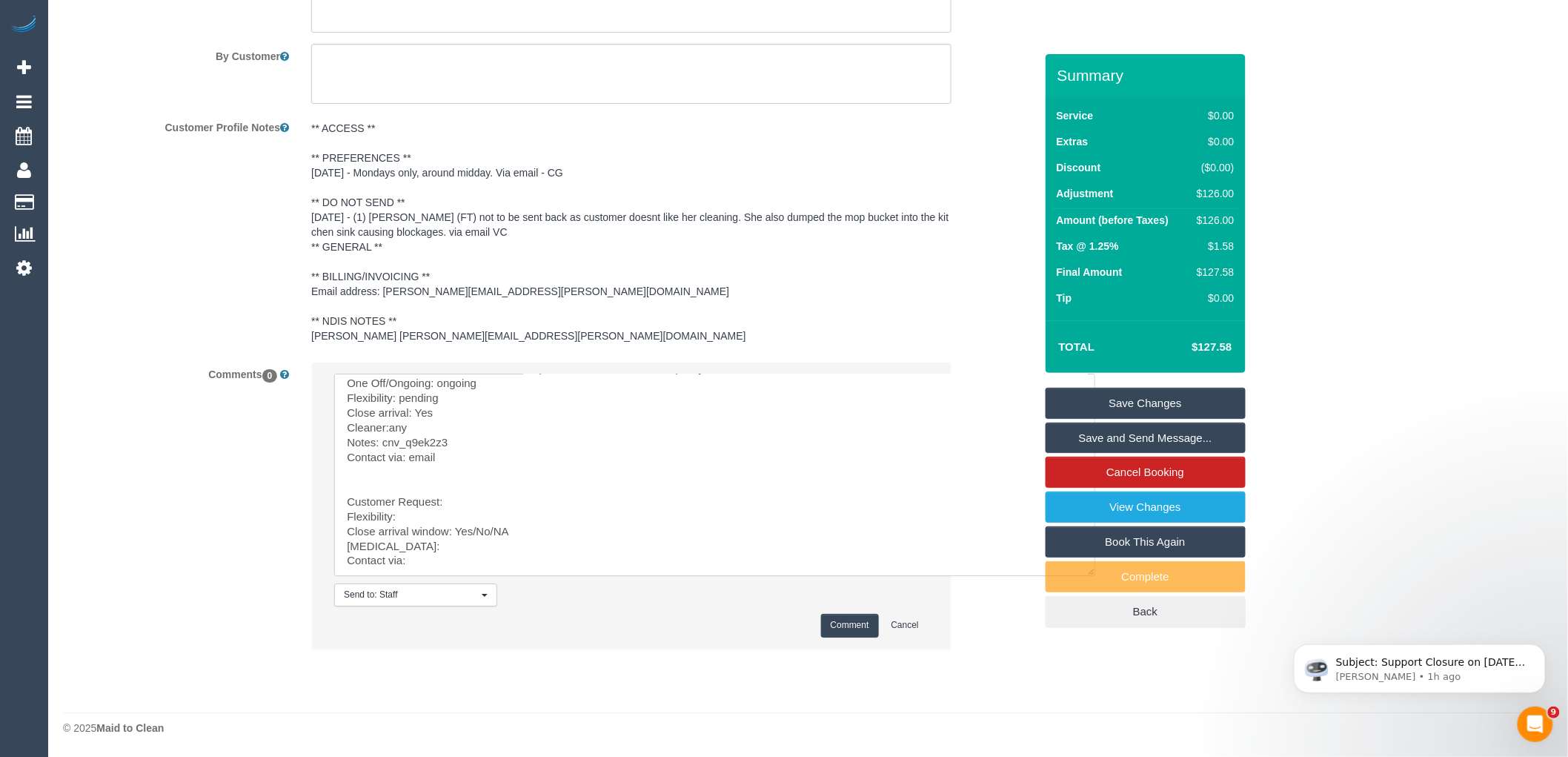
drag, startPoint x: 397, startPoint y: 510, endPoint x: 550, endPoint y: 684, distance: 231.7
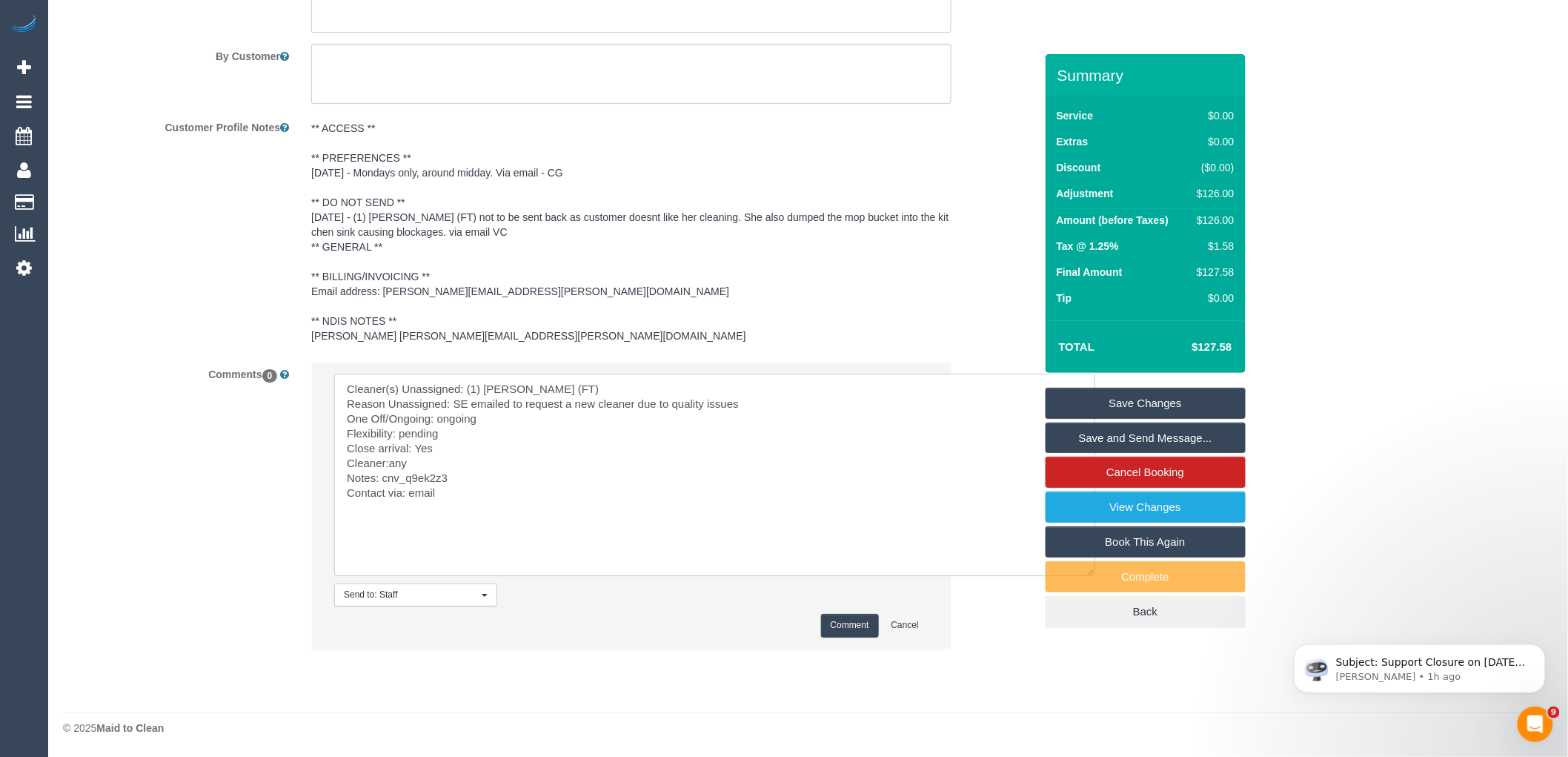
scroll to position [0, 0]
type textarea "Cleaner(s) Unassigned: (1) Debbie Brodjanac (FT) Reason Unassigned: SE emailed …"
click at [860, 630] on button "Comment" at bounding box center [850, 626] width 58 height 23
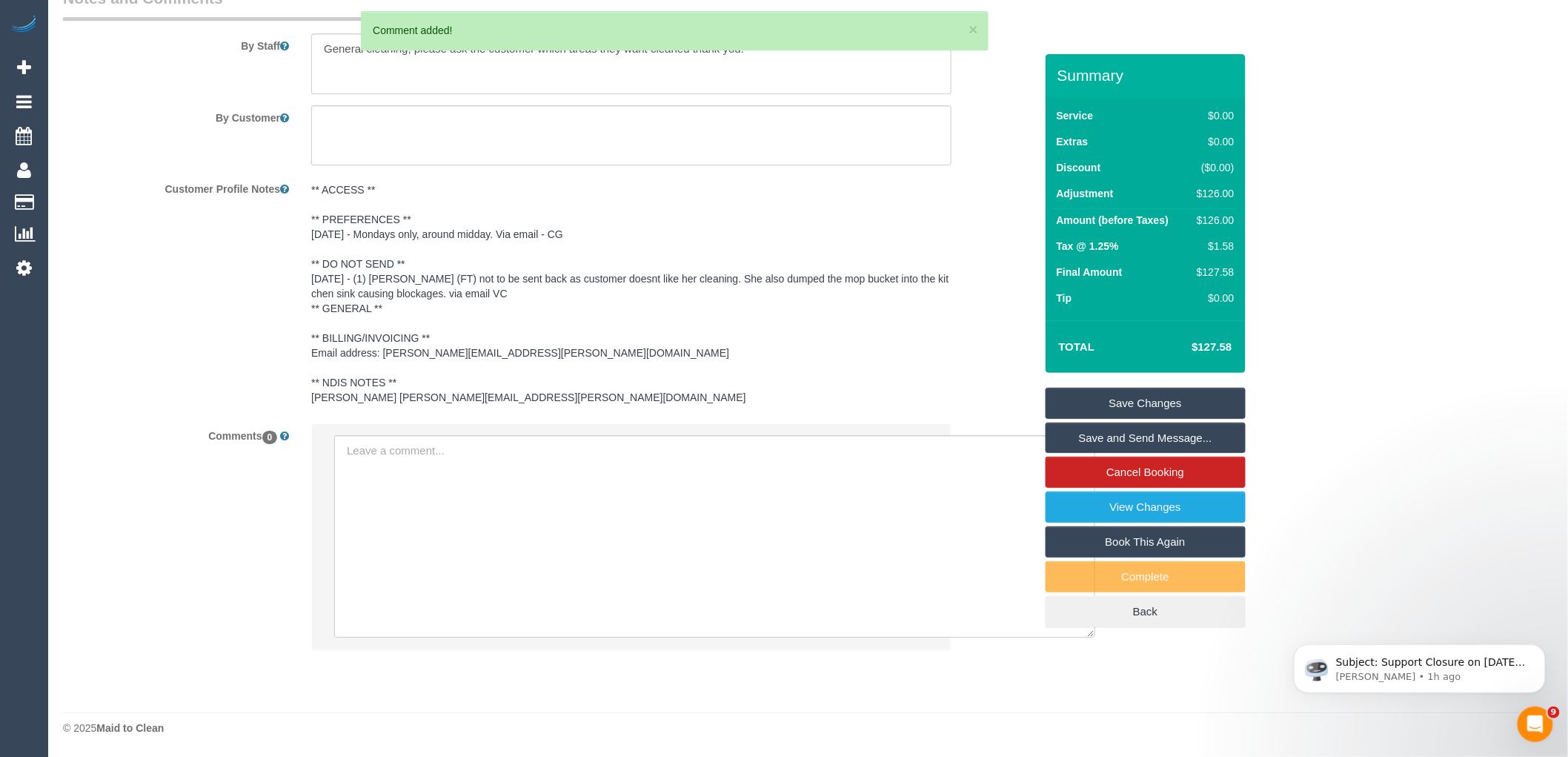
scroll to position [1583, 0]
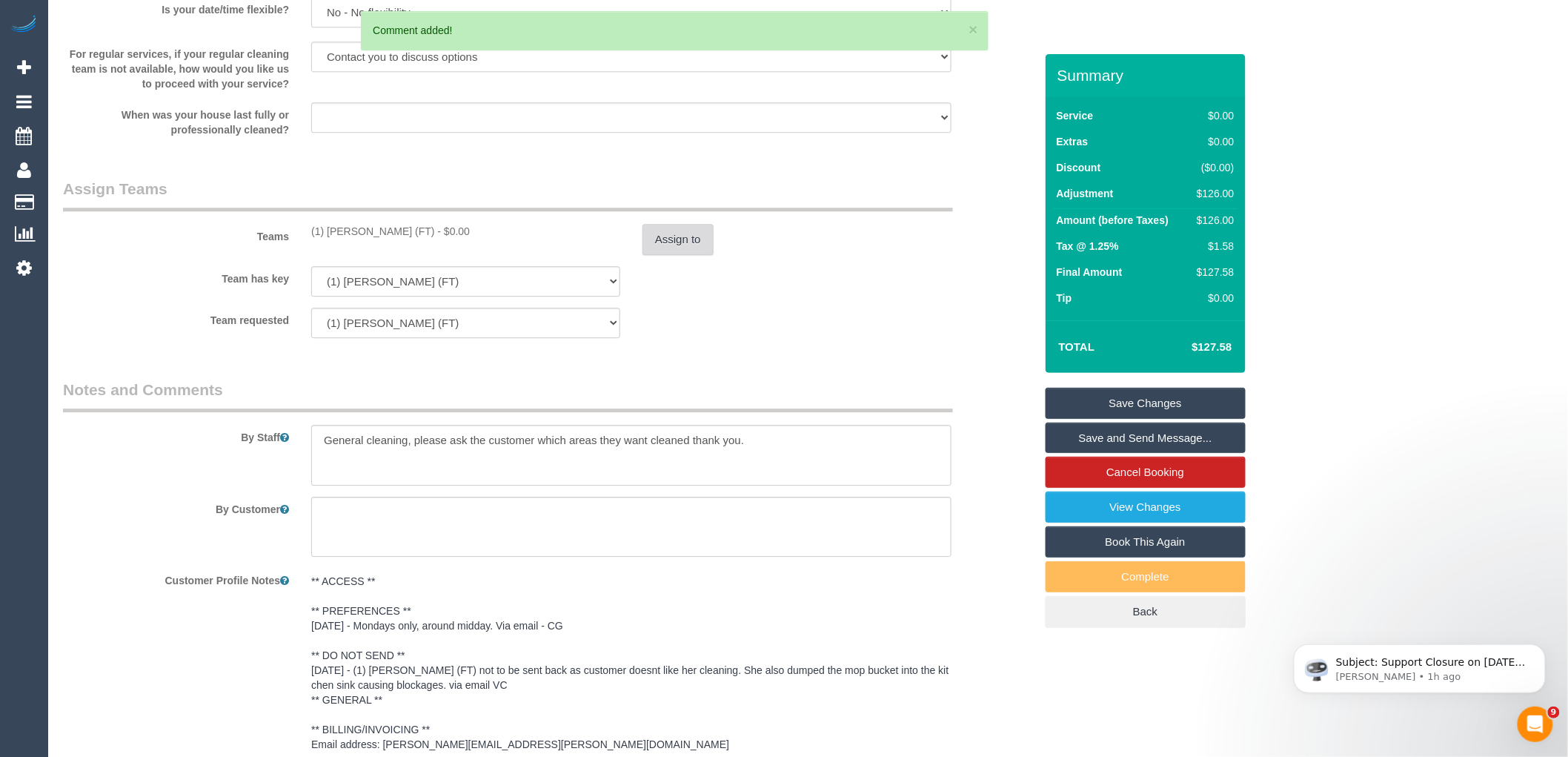
click at [655, 255] on button "Assign to" at bounding box center [677, 239] width 71 height 31
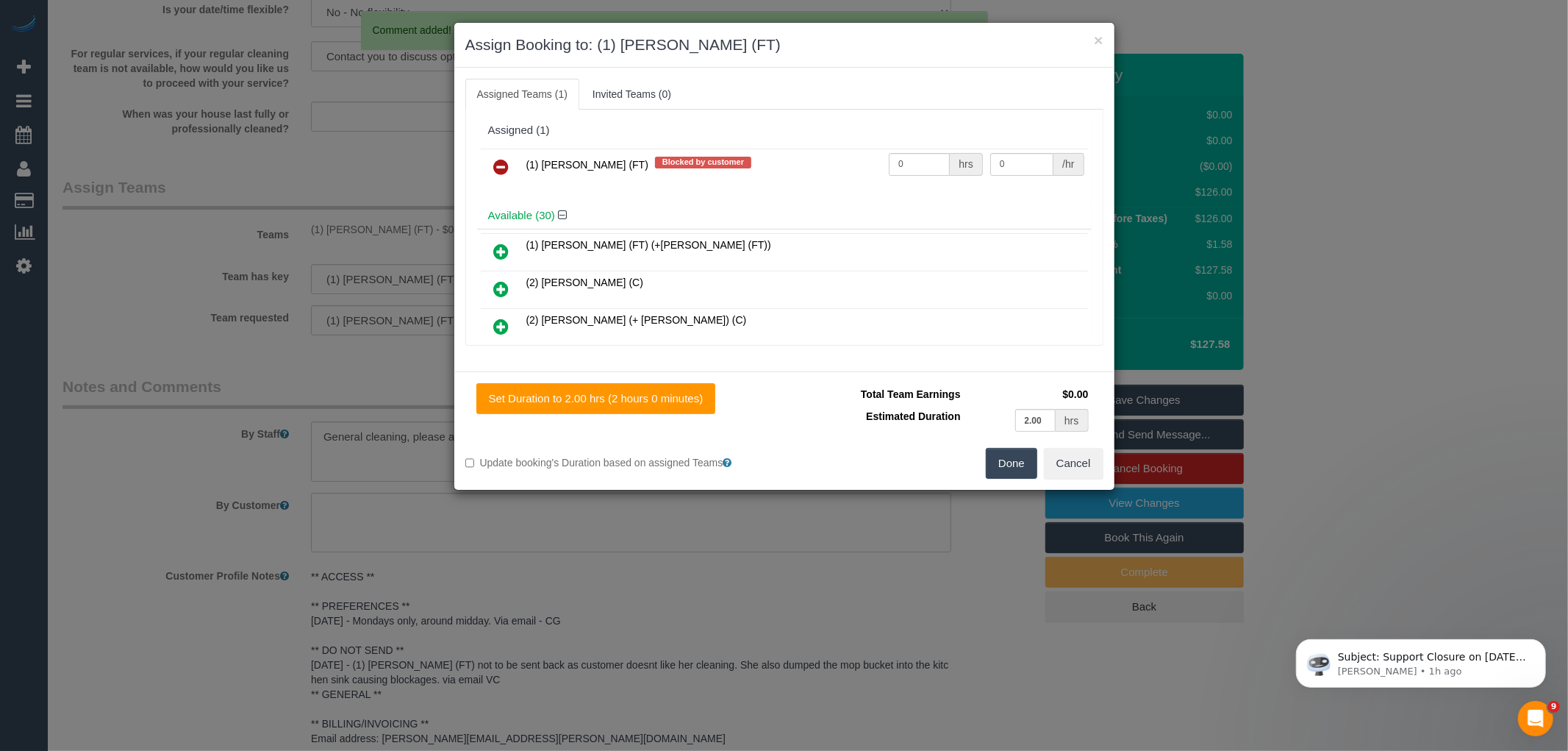
click at [503, 172] on icon at bounding box center [501, 167] width 15 height 17
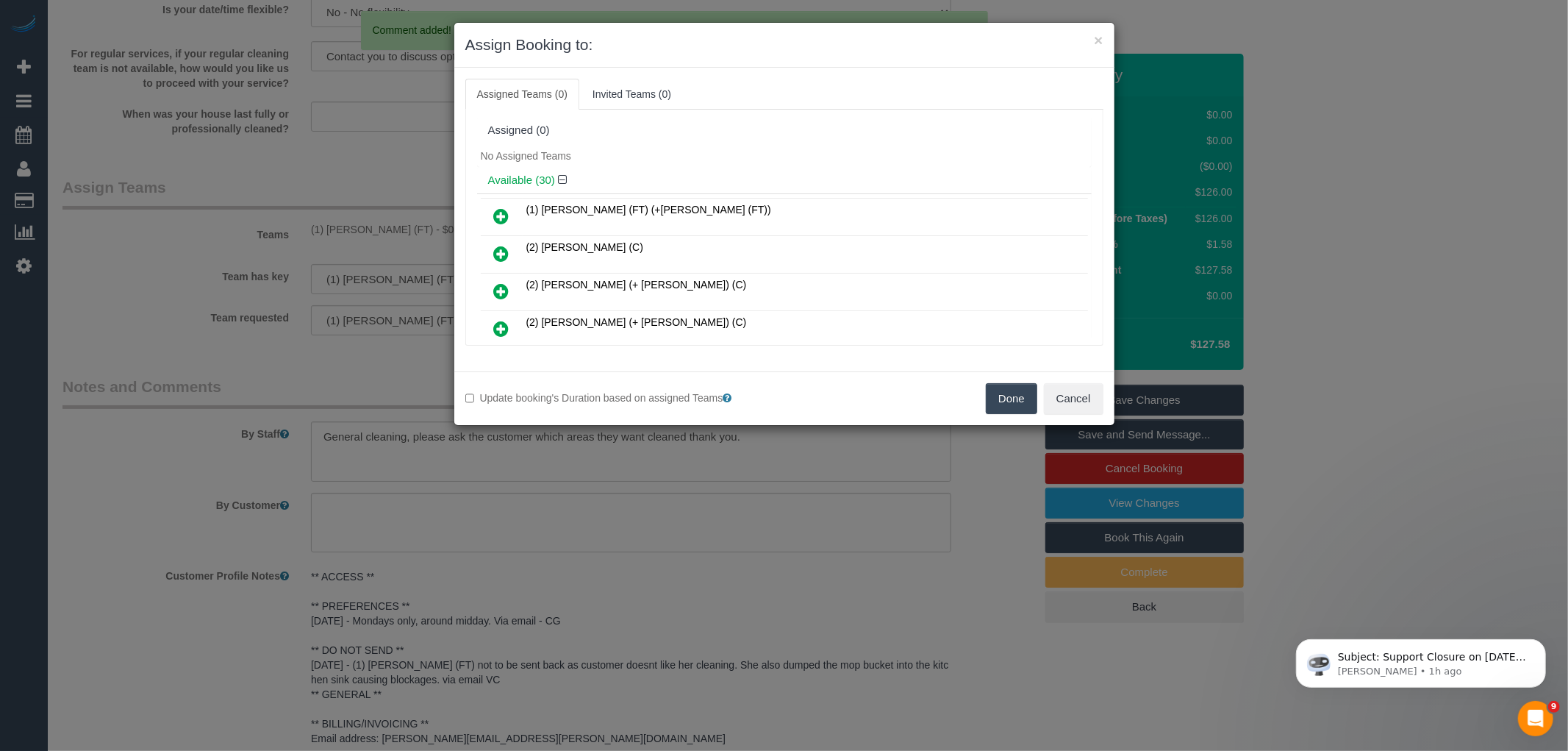
click at [1010, 402] on button "Done" at bounding box center [1012, 399] width 52 height 31
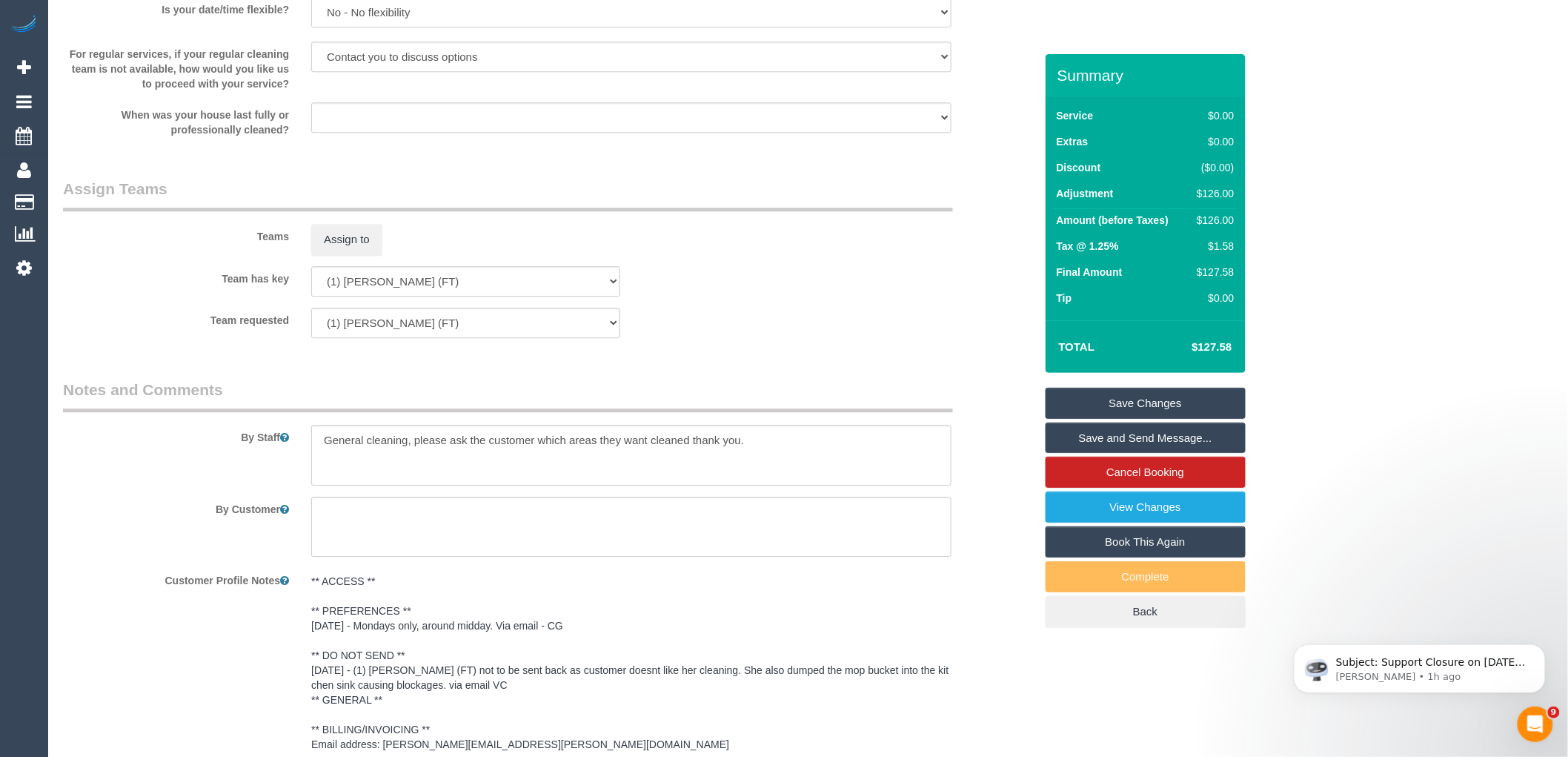
click at [1137, 419] on link "Save Changes" at bounding box center [1145, 403] width 200 height 31
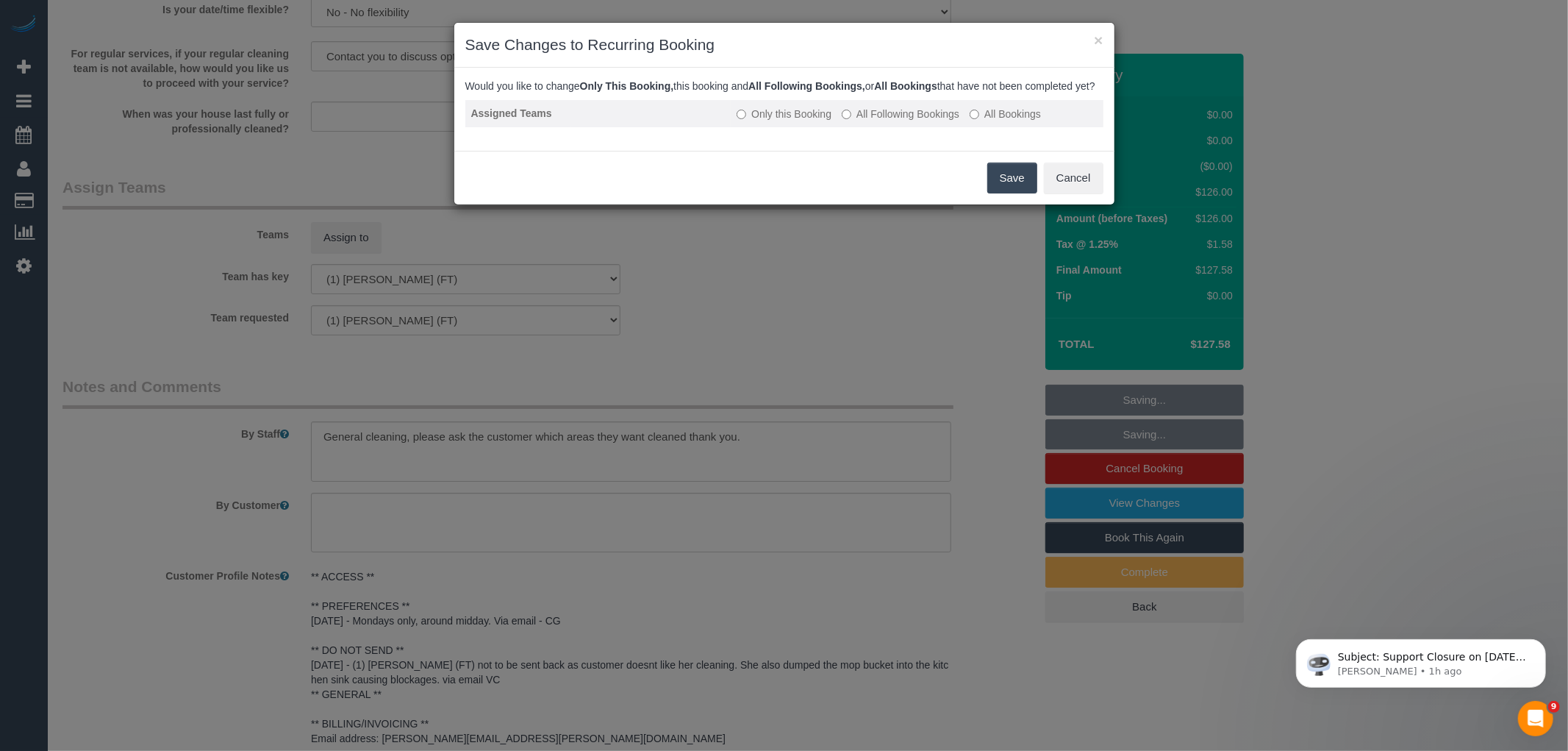
click at [911, 121] on label "All Following Bookings" at bounding box center [900, 114] width 117 height 14
click at [1009, 193] on button "Save" at bounding box center [1012, 177] width 50 height 31
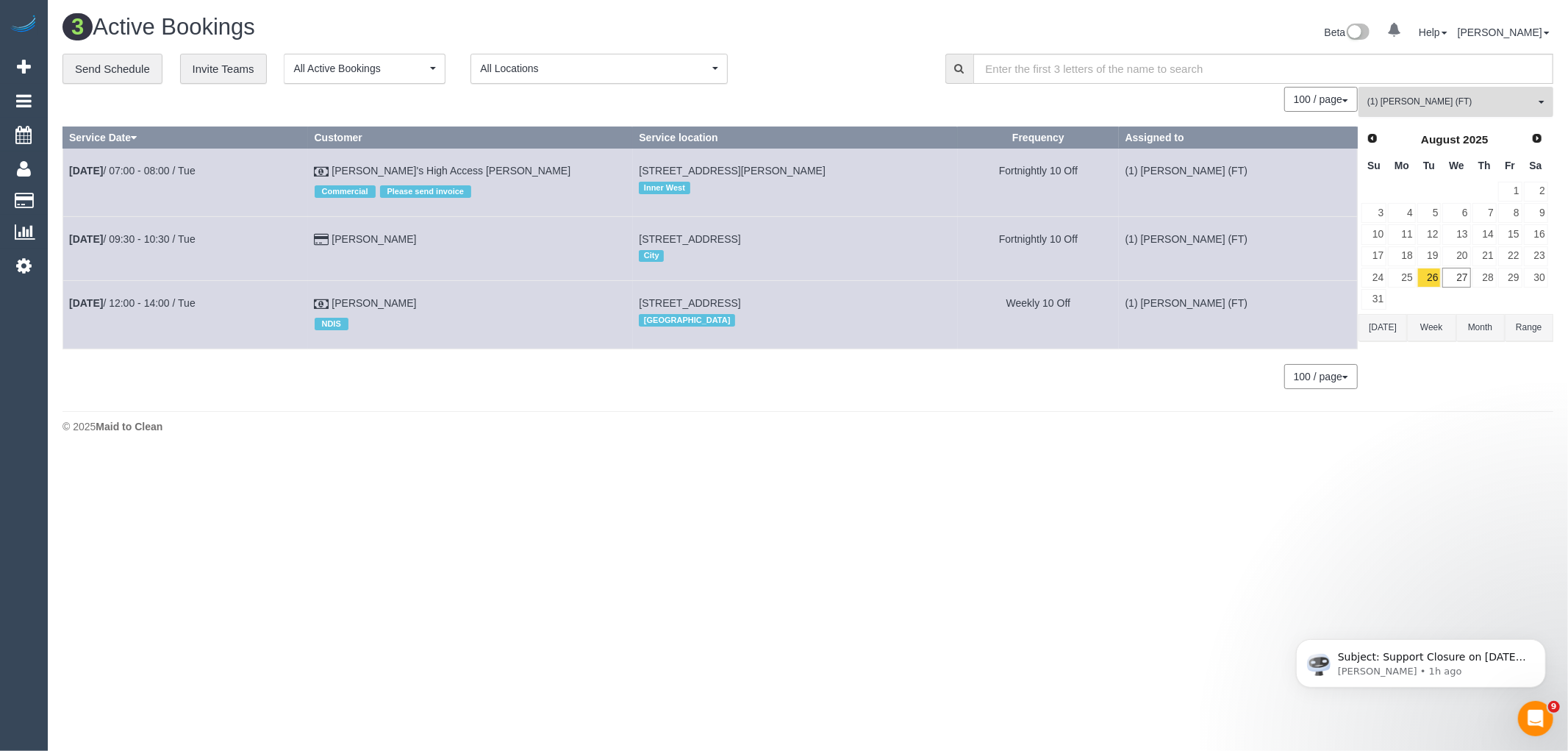
click at [1467, 99] on span "(1) [PERSON_NAME] (FT)" at bounding box center [1451, 102] width 167 height 12
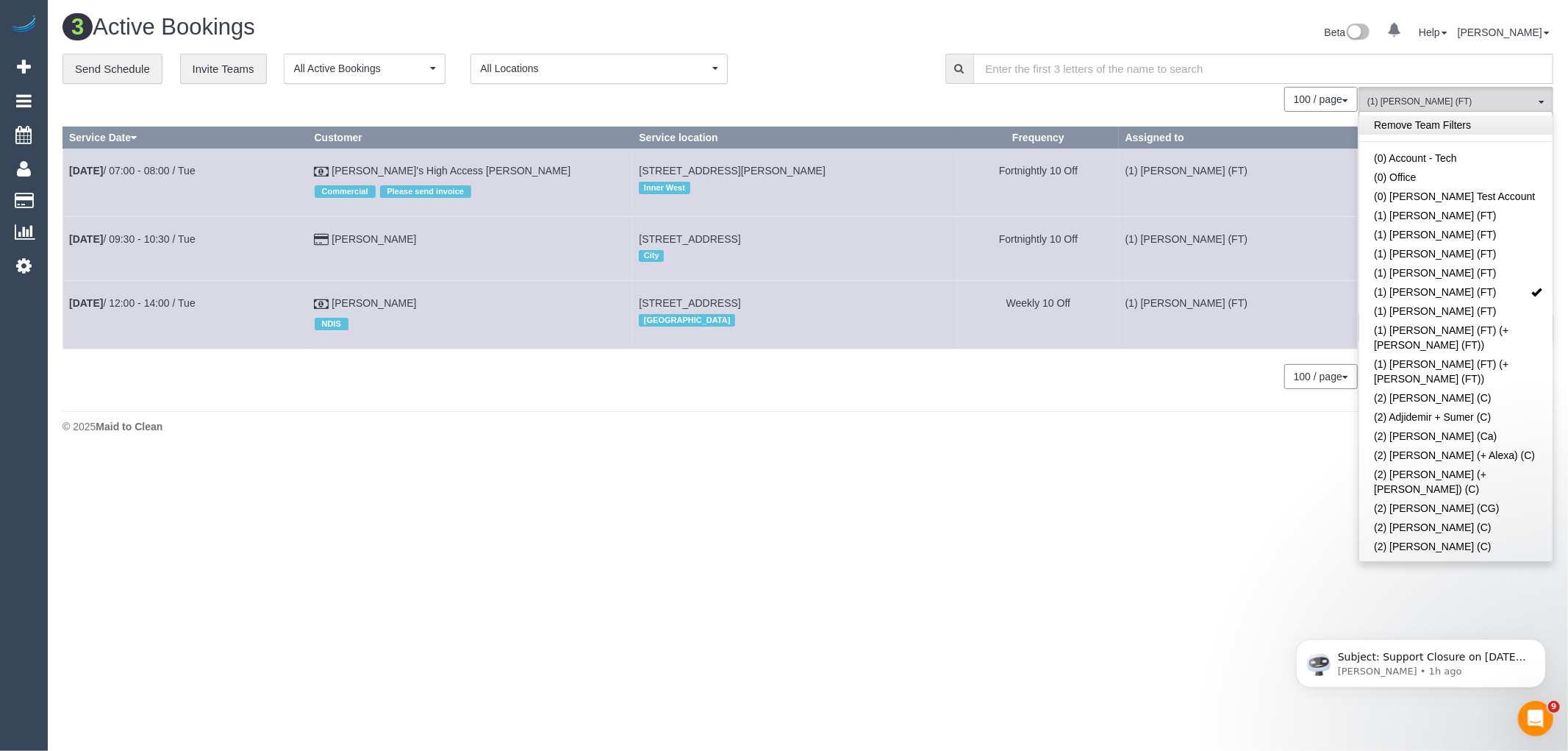
click at [1436, 127] on link "Remove Team Filters" at bounding box center [1456, 124] width 193 height 19
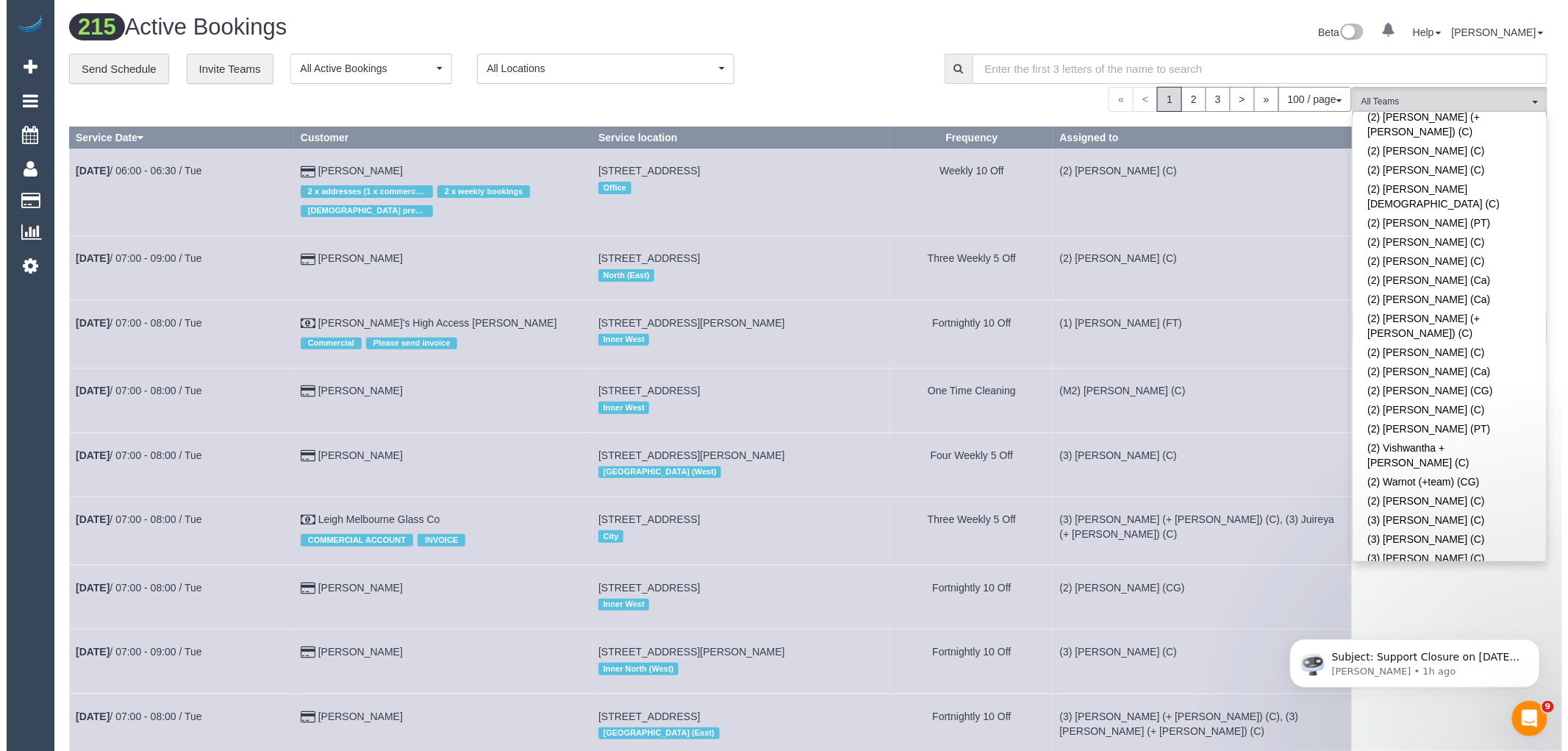
scroll to position [1553, 0]
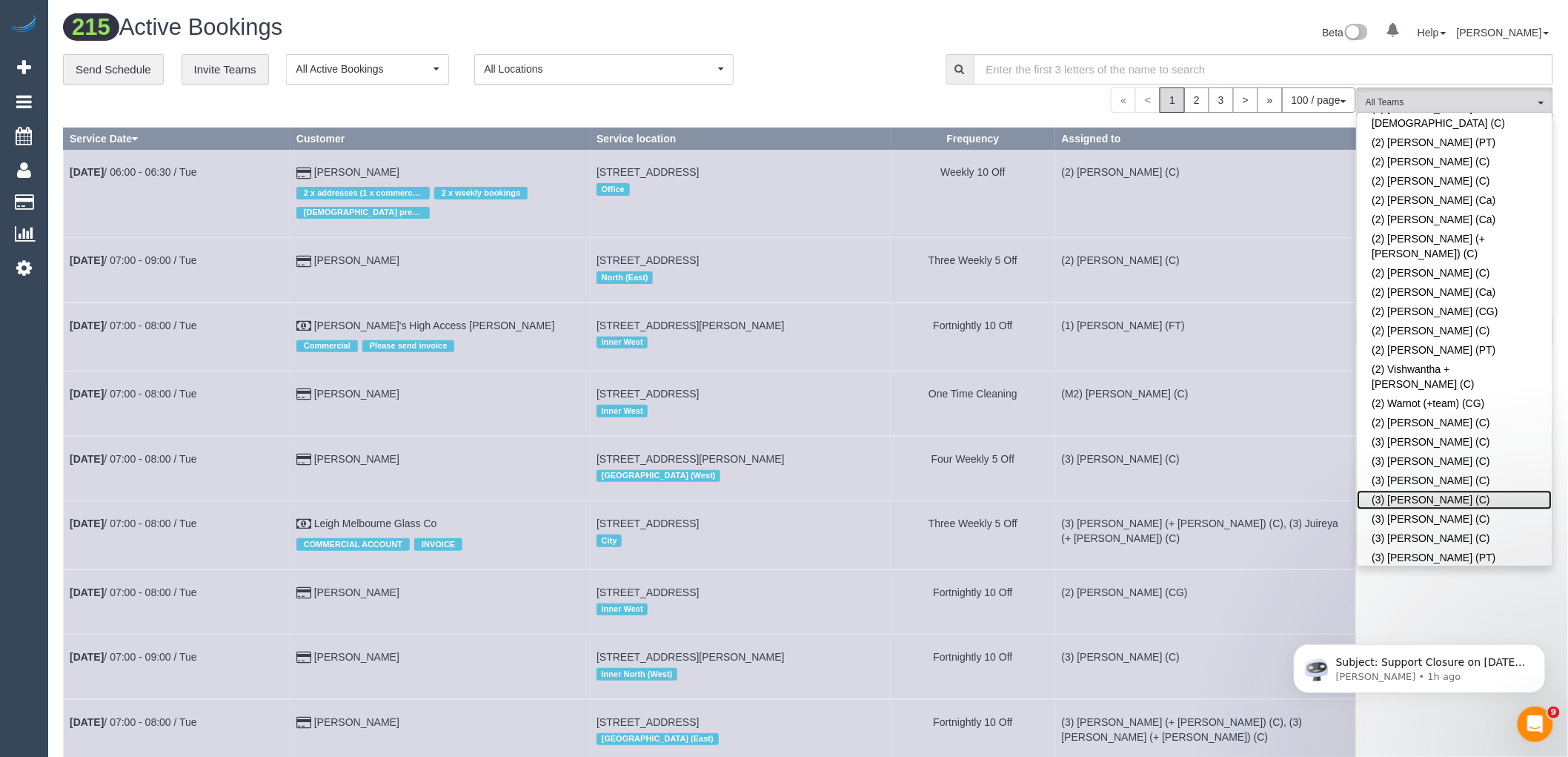
click at [1442, 490] on link "(3) [PERSON_NAME] (C)" at bounding box center [1454, 500] width 195 height 19
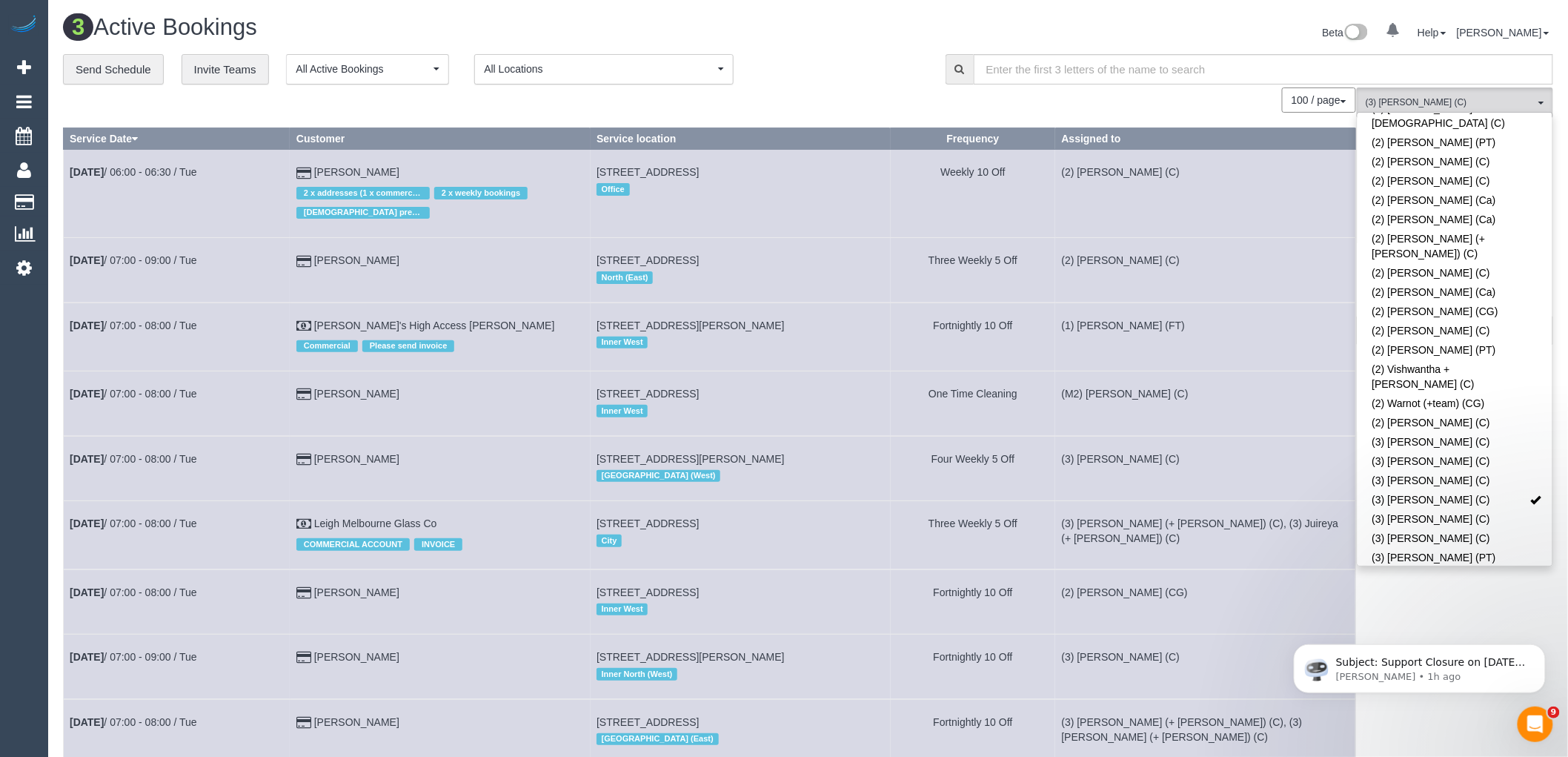
click at [869, 42] on div "Beta 0 Your Notifications You have 0 alerts Help Help Docs Take a Tour Contact …" at bounding box center [1186, 34] width 757 height 39
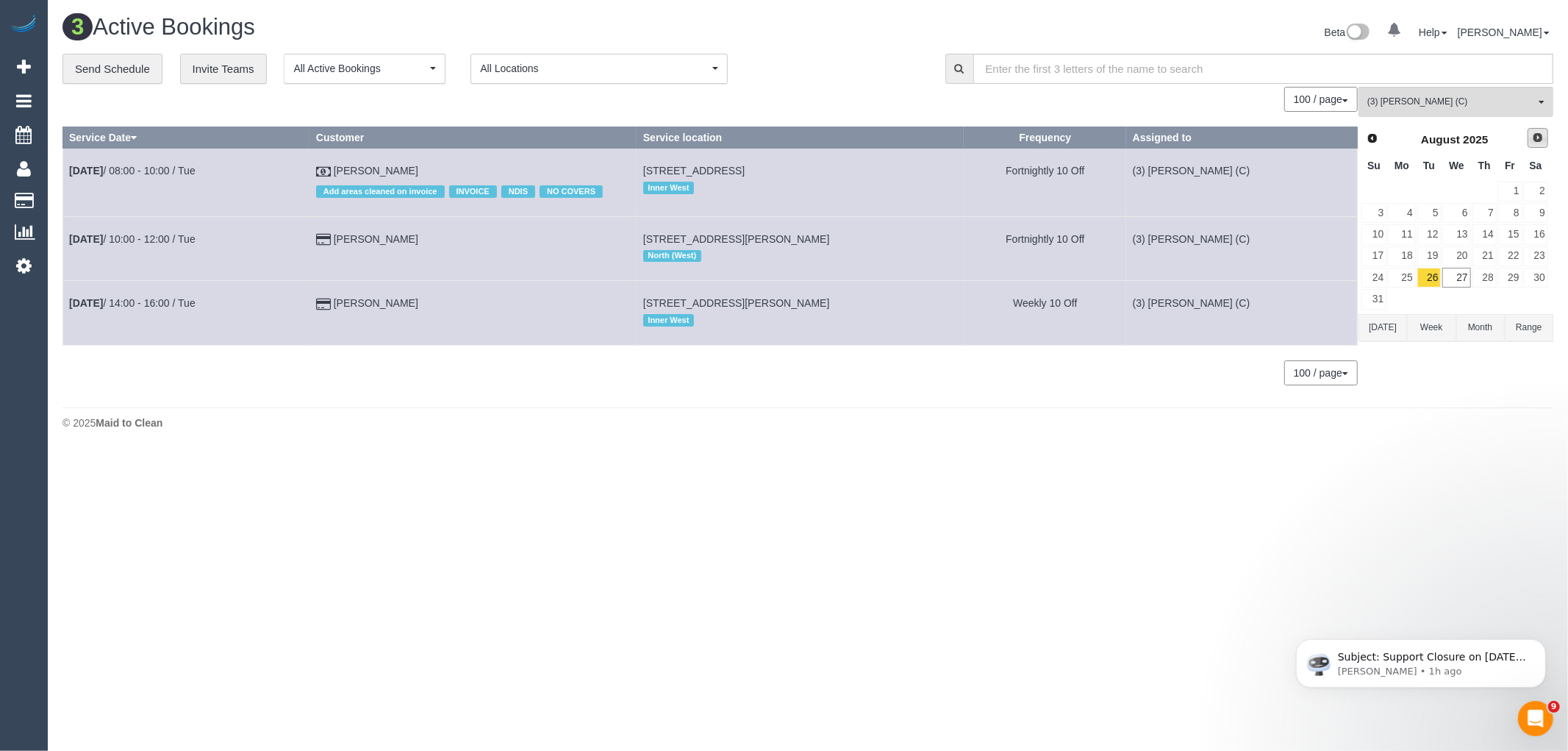
click at [1536, 141] on span "Next" at bounding box center [1538, 138] width 12 height 12
click at [1513, 192] on link "5" at bounding box center [1510, 192] width 24 height 20
click at [1478, 416] on footer "© 2025 Maid to Clean" at bounding box center [807, 422] width 1491 height 30
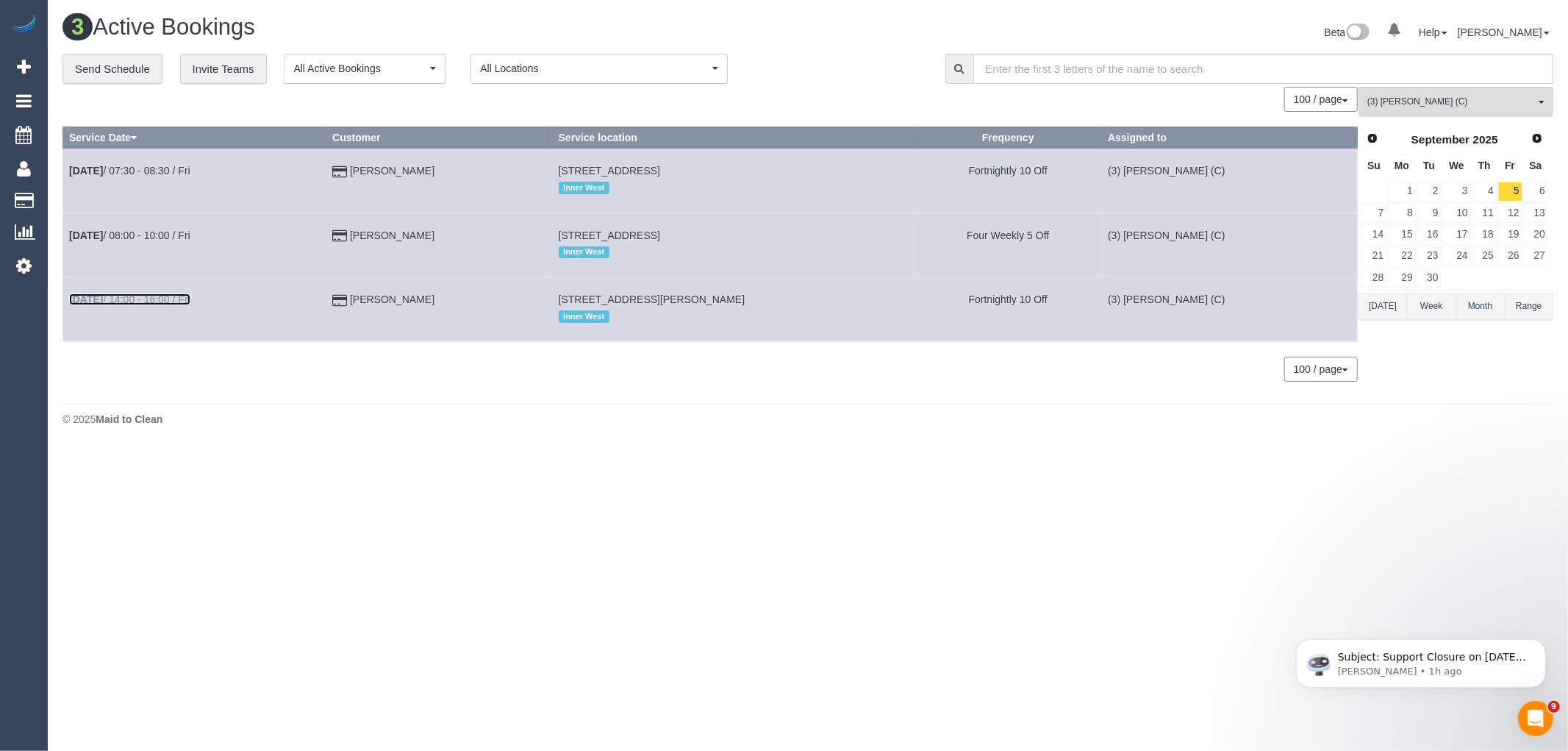
click at [121, 297] on link "Sep 5th / 14:00 - 16:00 / Fri" at bounding box center [130, 299] width 121 height 12
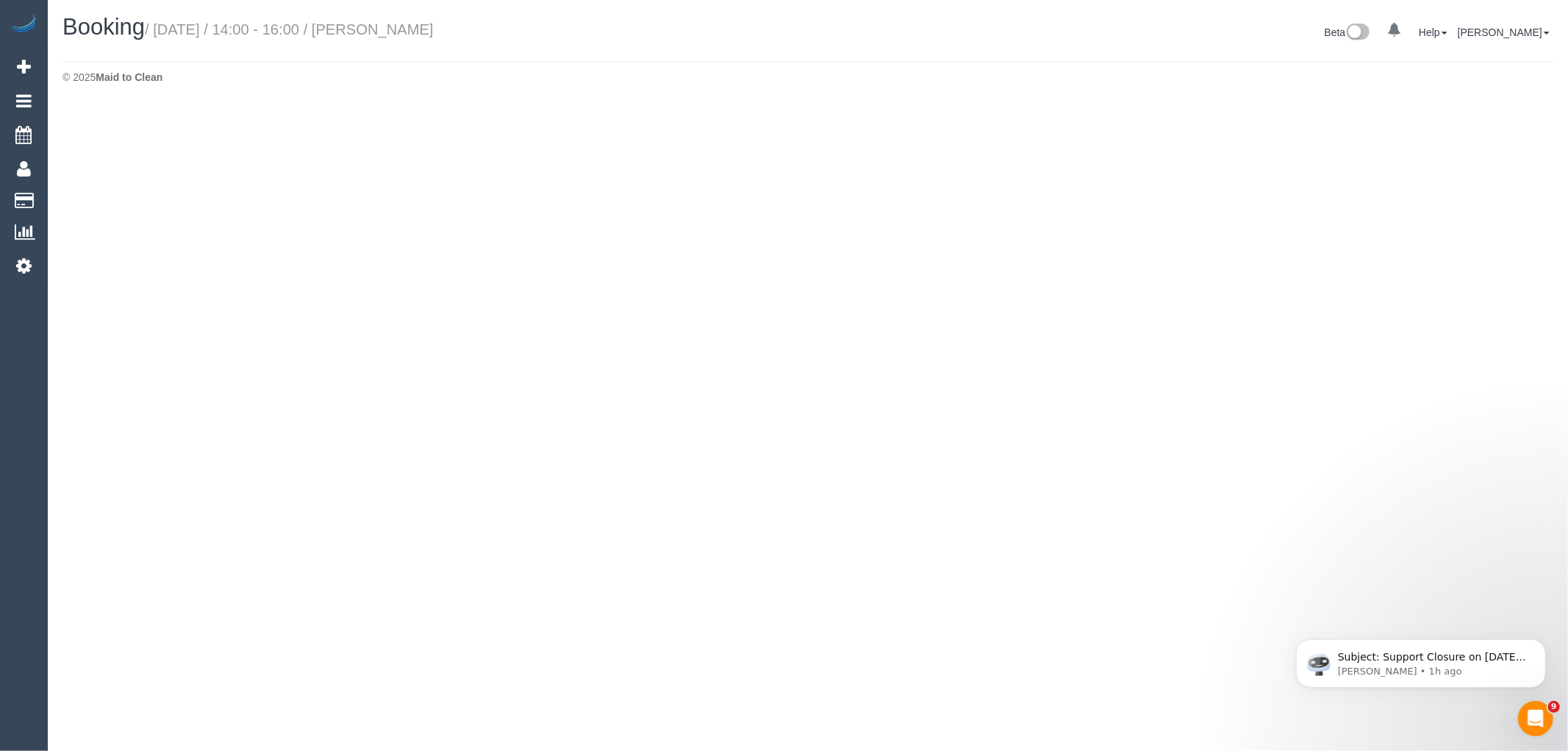
select select "VIC"
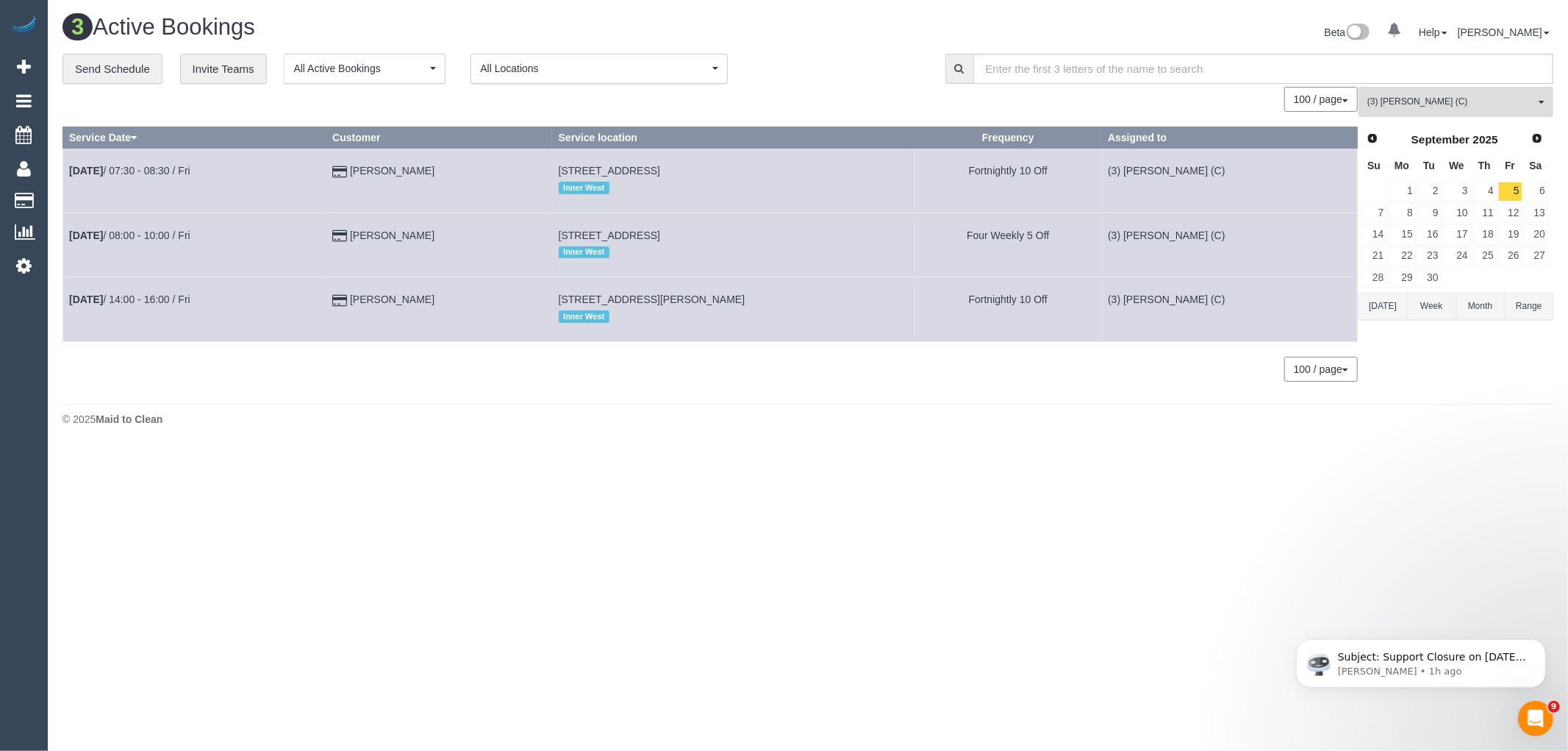
click at [1441, 108] on span "(3) [PERSON_NAME] (C)" at bounding box center [1451, 102] width 167 height 12
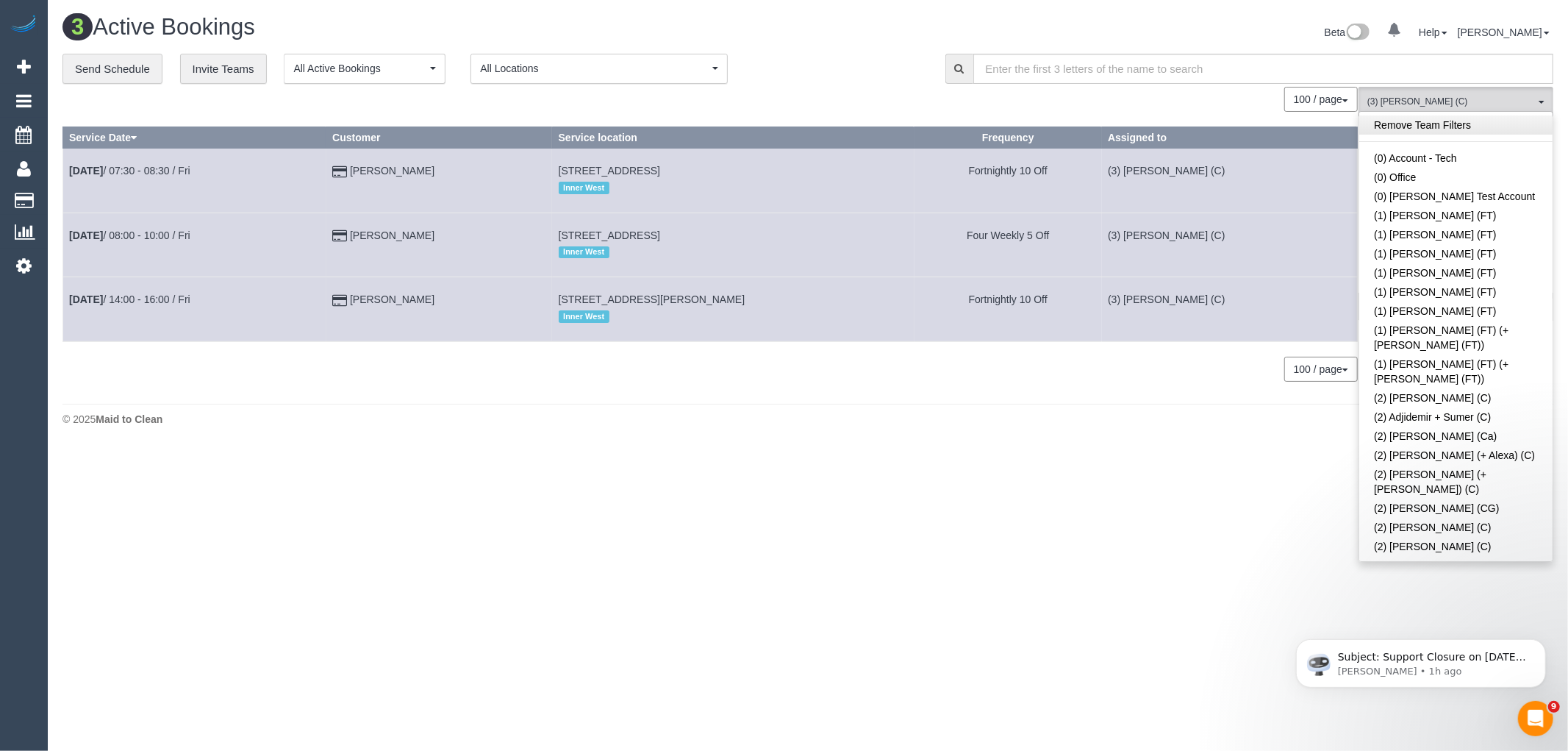
click at [1473, 129] on link "Remove Team Filters" at bounding box center [1456, 124] width 193 height 19
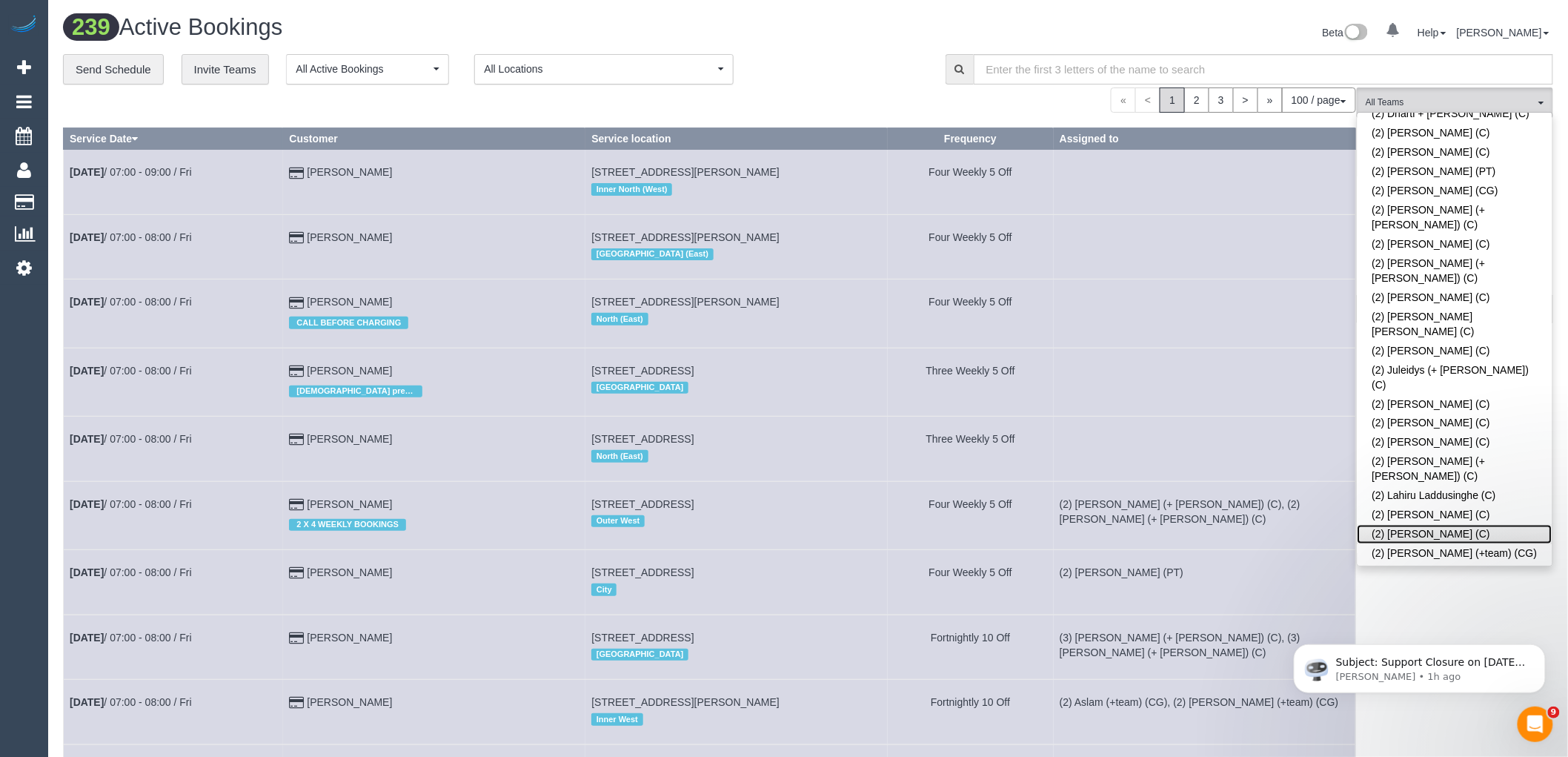
click at [1470, 525] on link "(2) [PERSON_NAME] (C)" at bounding box center [1454, 534] width 195 height 19
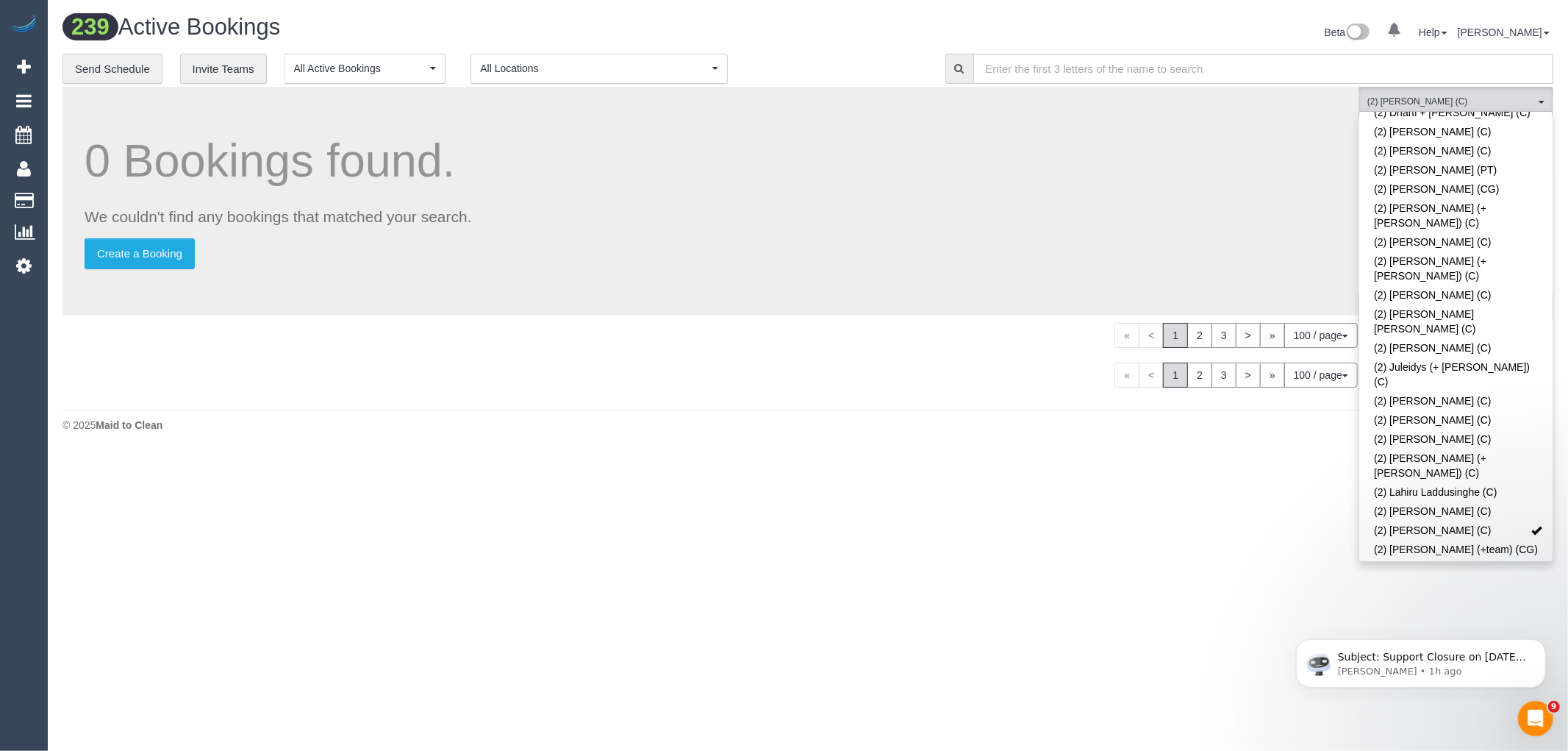
click at [843, 36] on div "Beta 0 Your Notifications You have 0 alerts Help Help Docs Take a Tour Contact …" at bounding box center [1186, 33] width 757 height 39
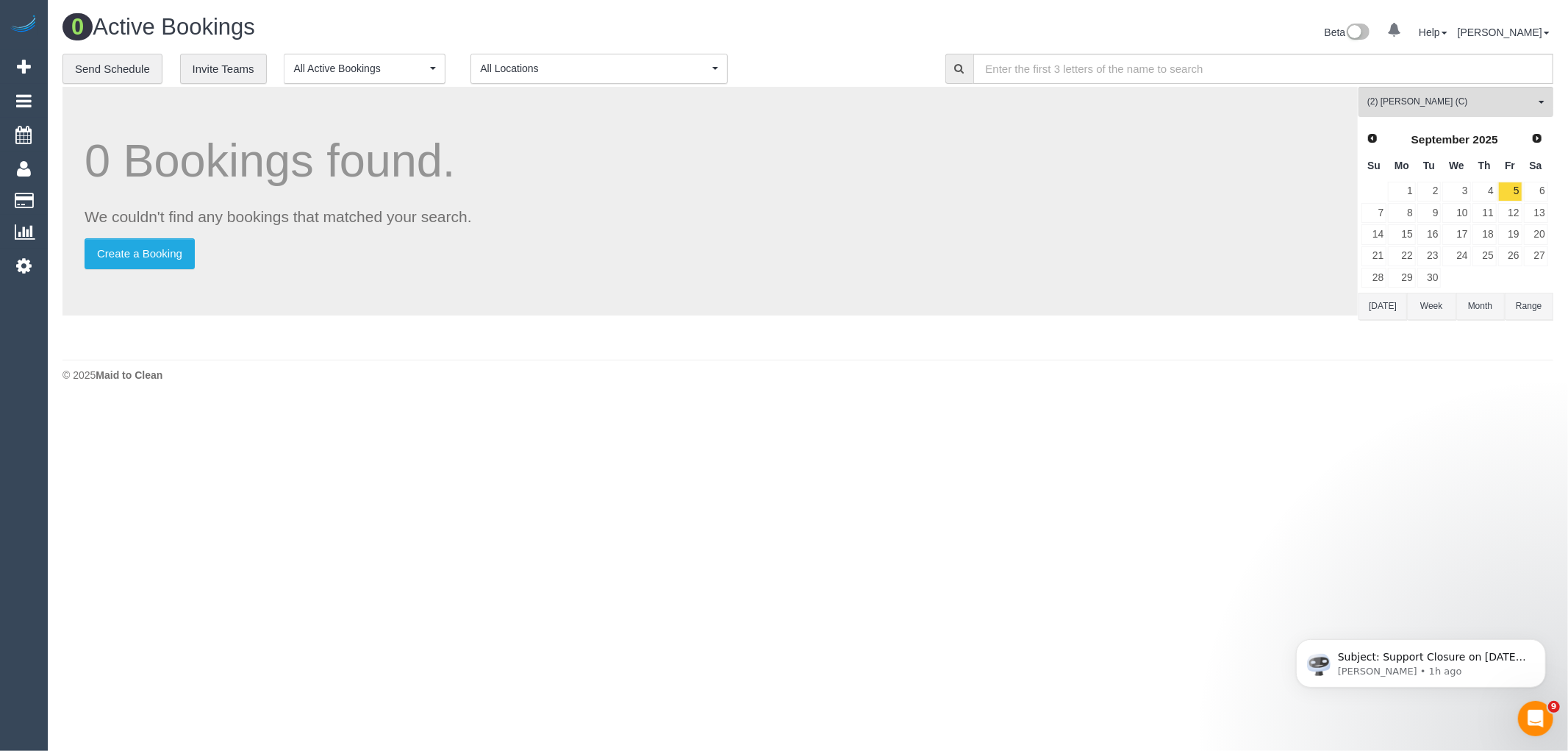
click at [1365, 294] on button "Today" at bounding box center [1383, 306] width 48 height 27
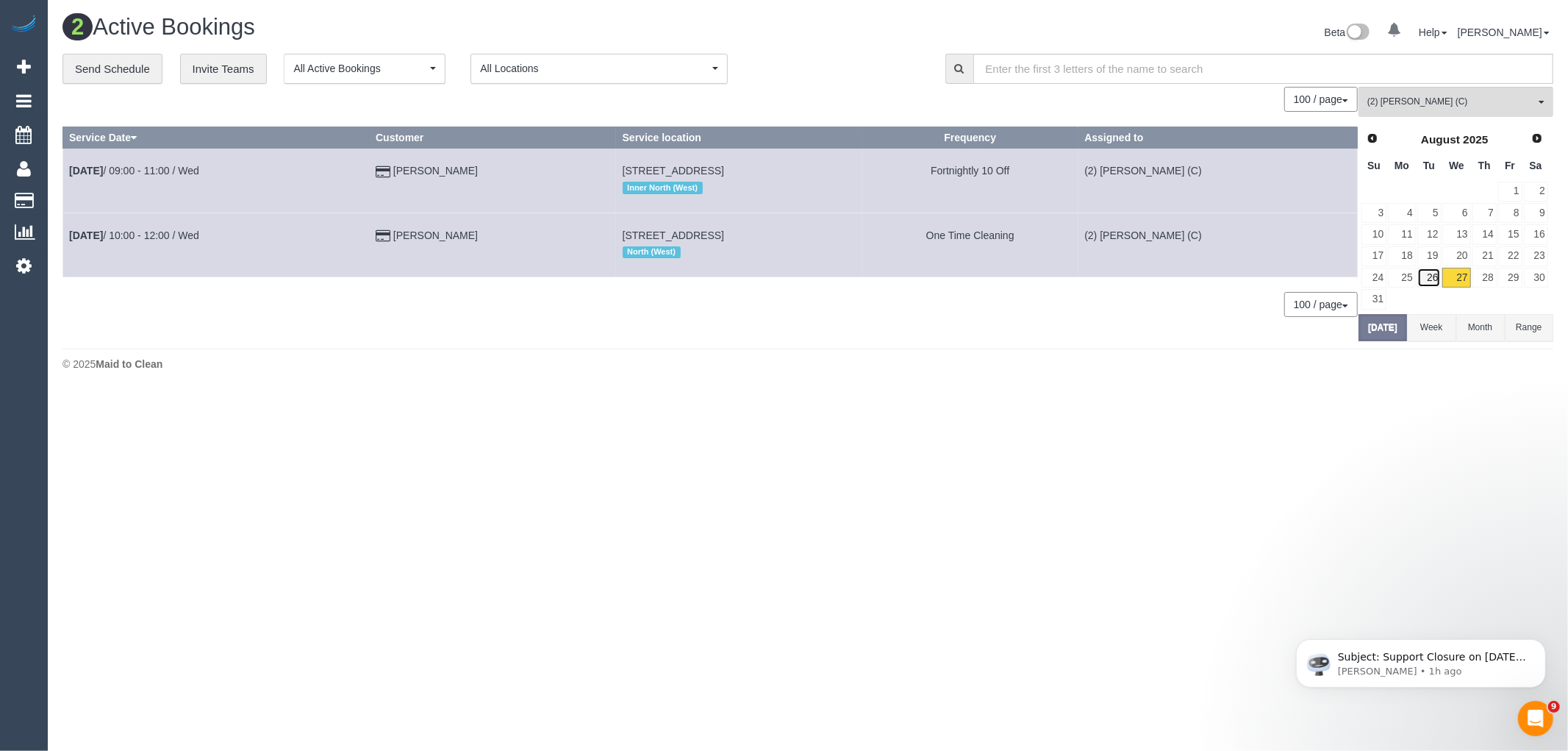
click at [1424, 277] on link "26" at bounding box center [1429, 277] width 24 height 20
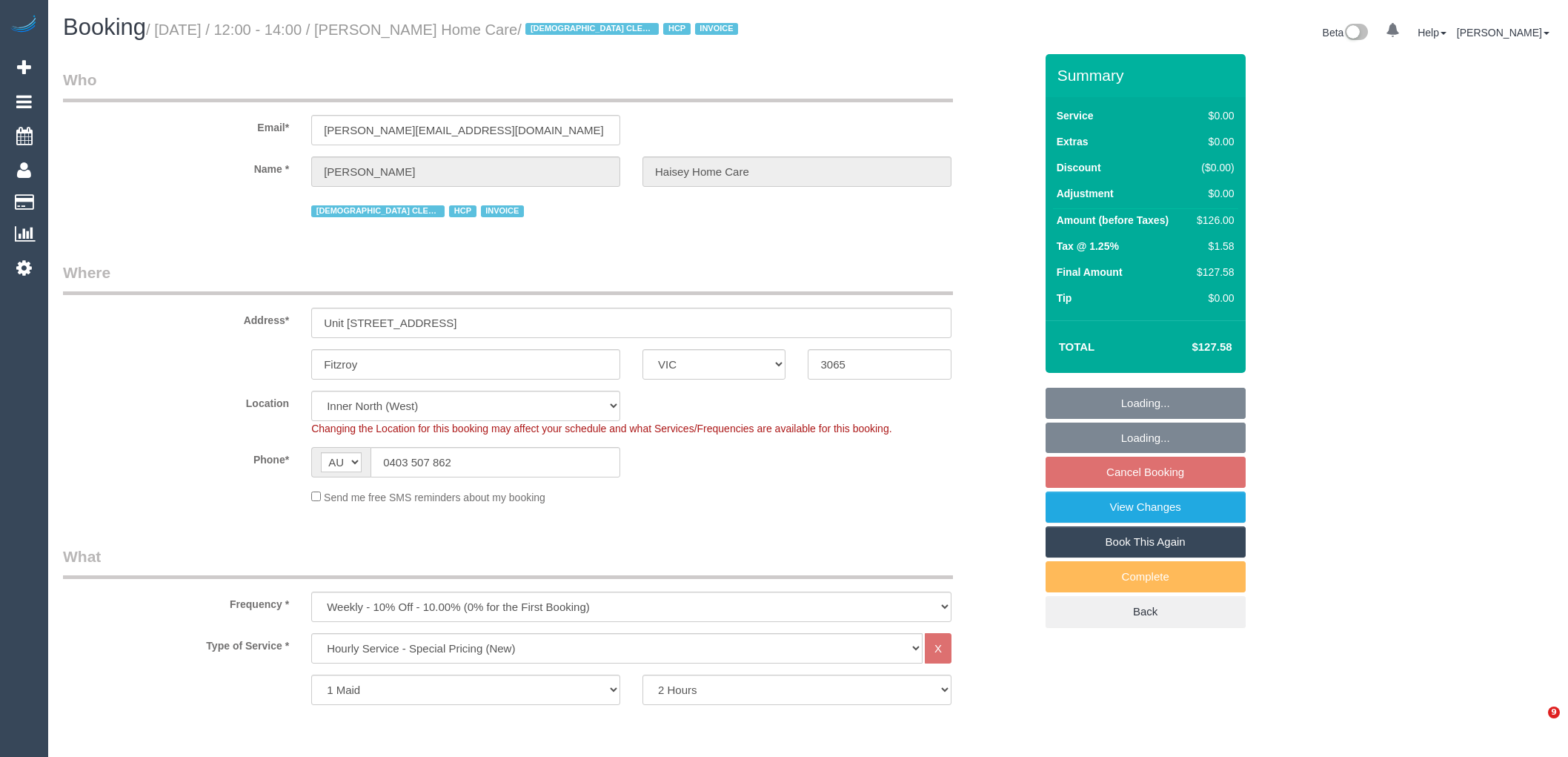
select select "VIC"
select select "120"
select select "number:28"
select select "number:14"
select select "number:19"
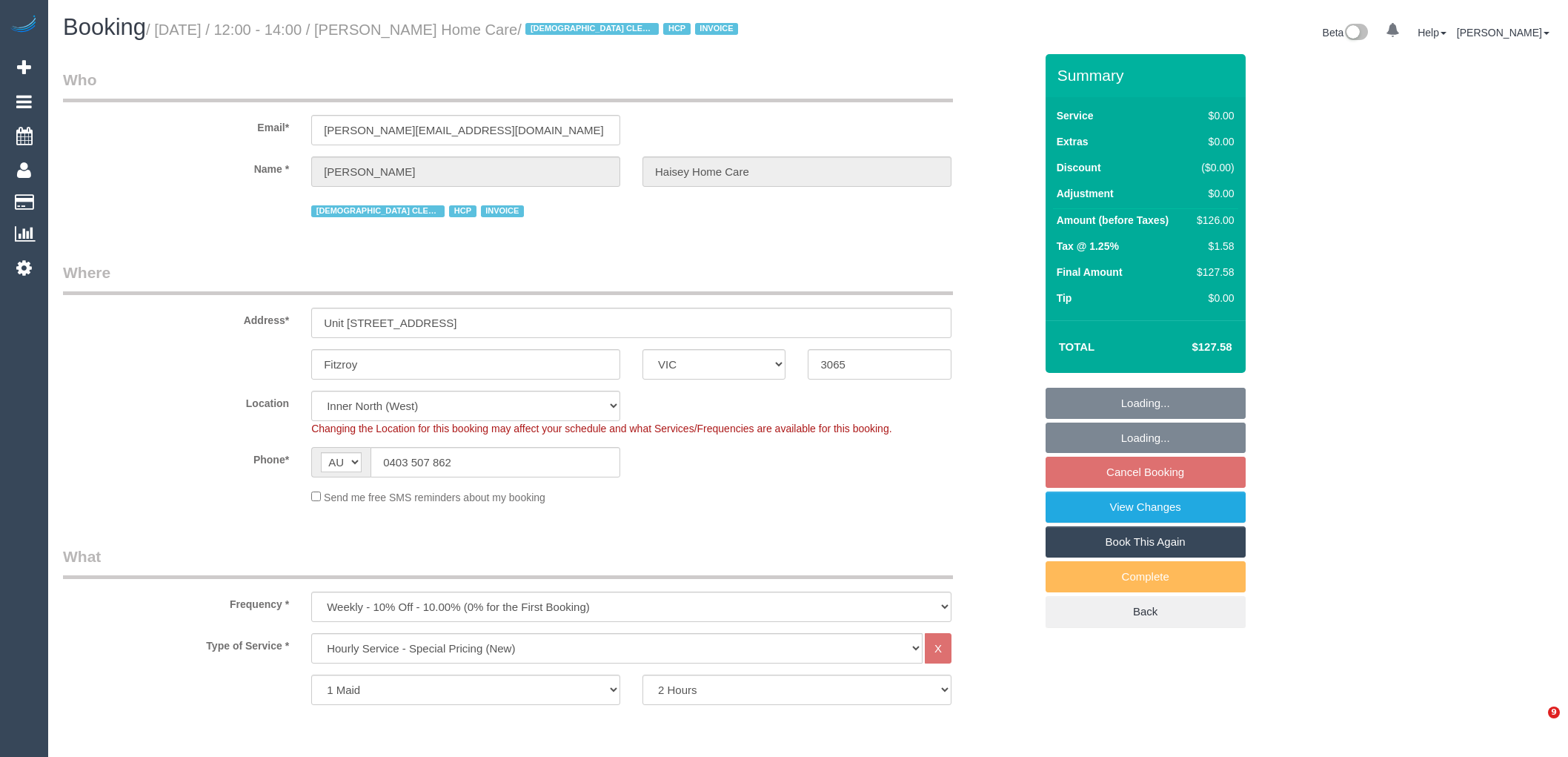
select select "number:25"
select select "number:35"
select select "spot5"
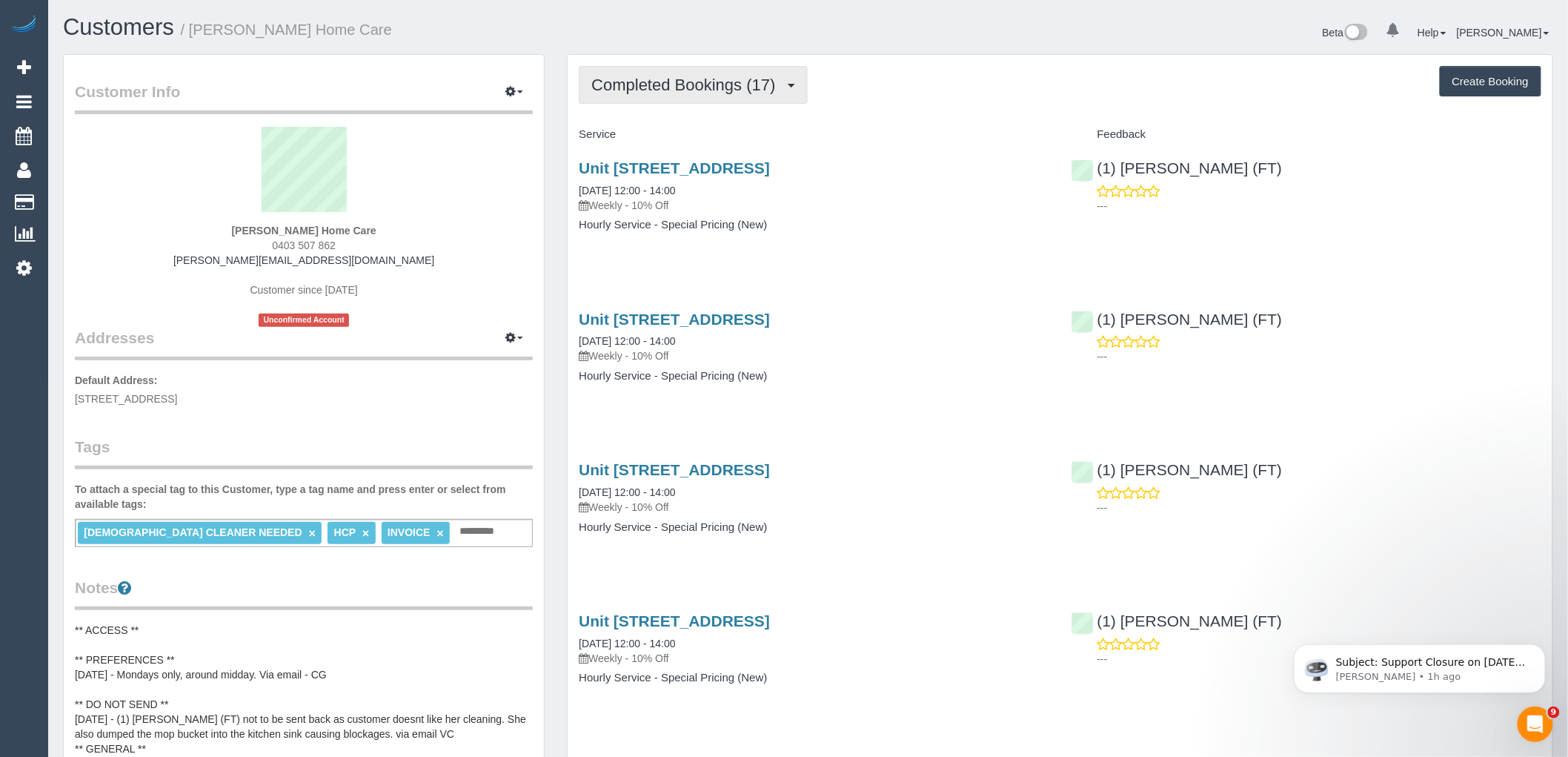
click at [712, 96] on button "Completed Bookings (17)" at bounding box center [692, 84] width 228 height 37
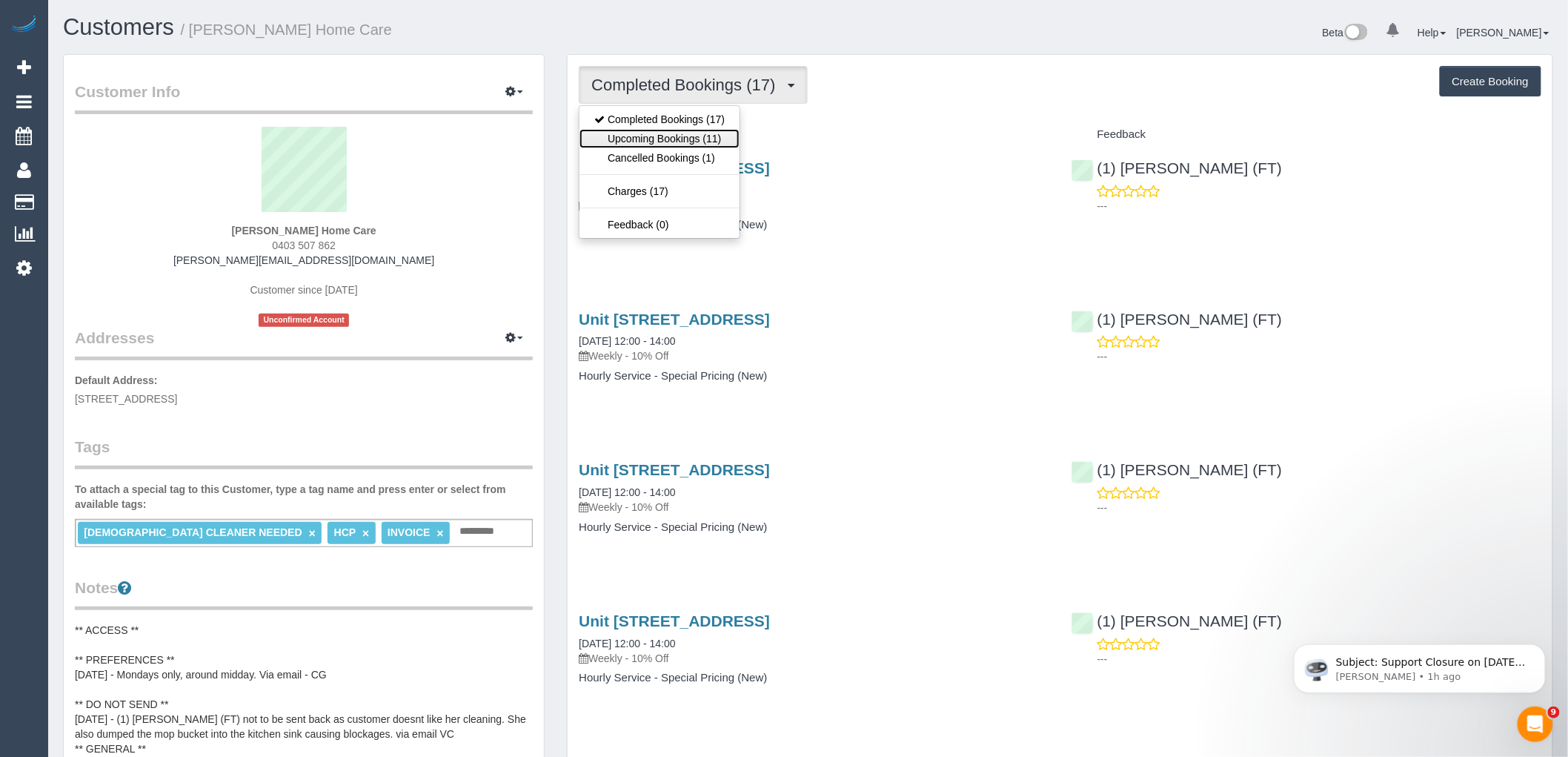
click at [719, 137] on link "Upcoming Bookings (11)" at bounding box center [660, 138] width 160 height 19
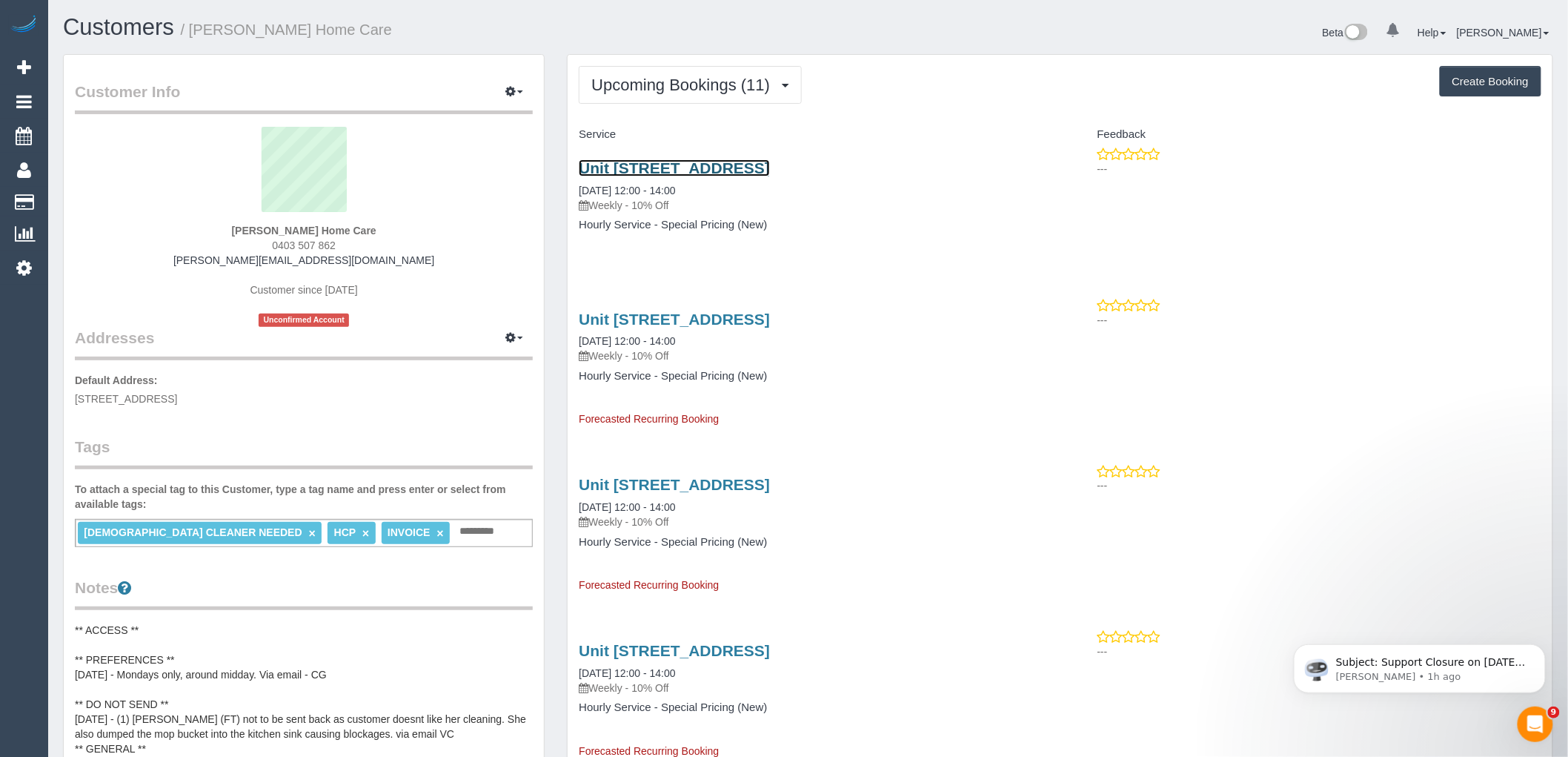
click at [732, 168] on link "Unit 517, 150 Brunswick Street, Fitzroy, VIC 3065" at bounding box center [674, 168] width 191 height 17
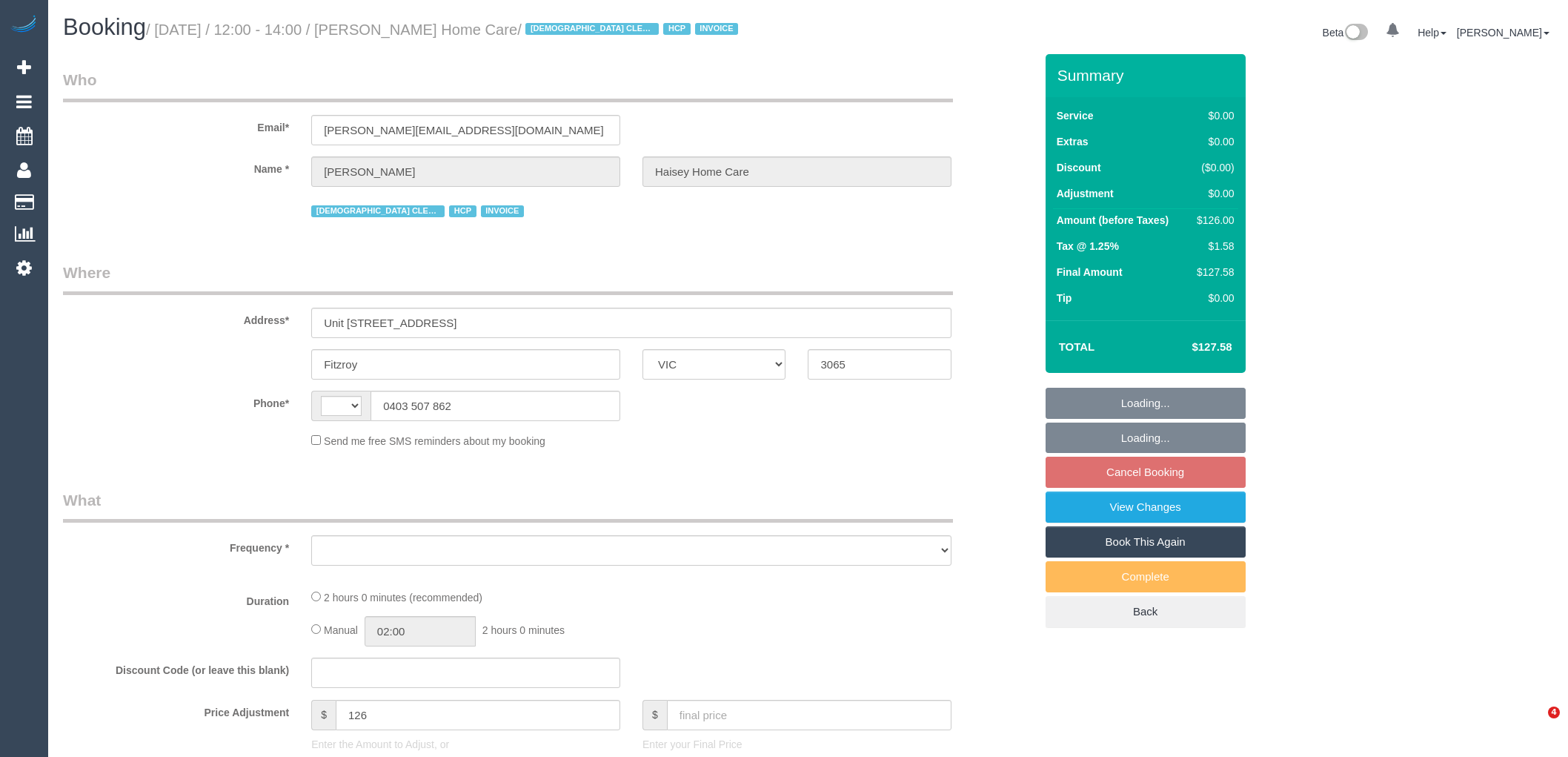
select select "VIC"
select select "object:297"
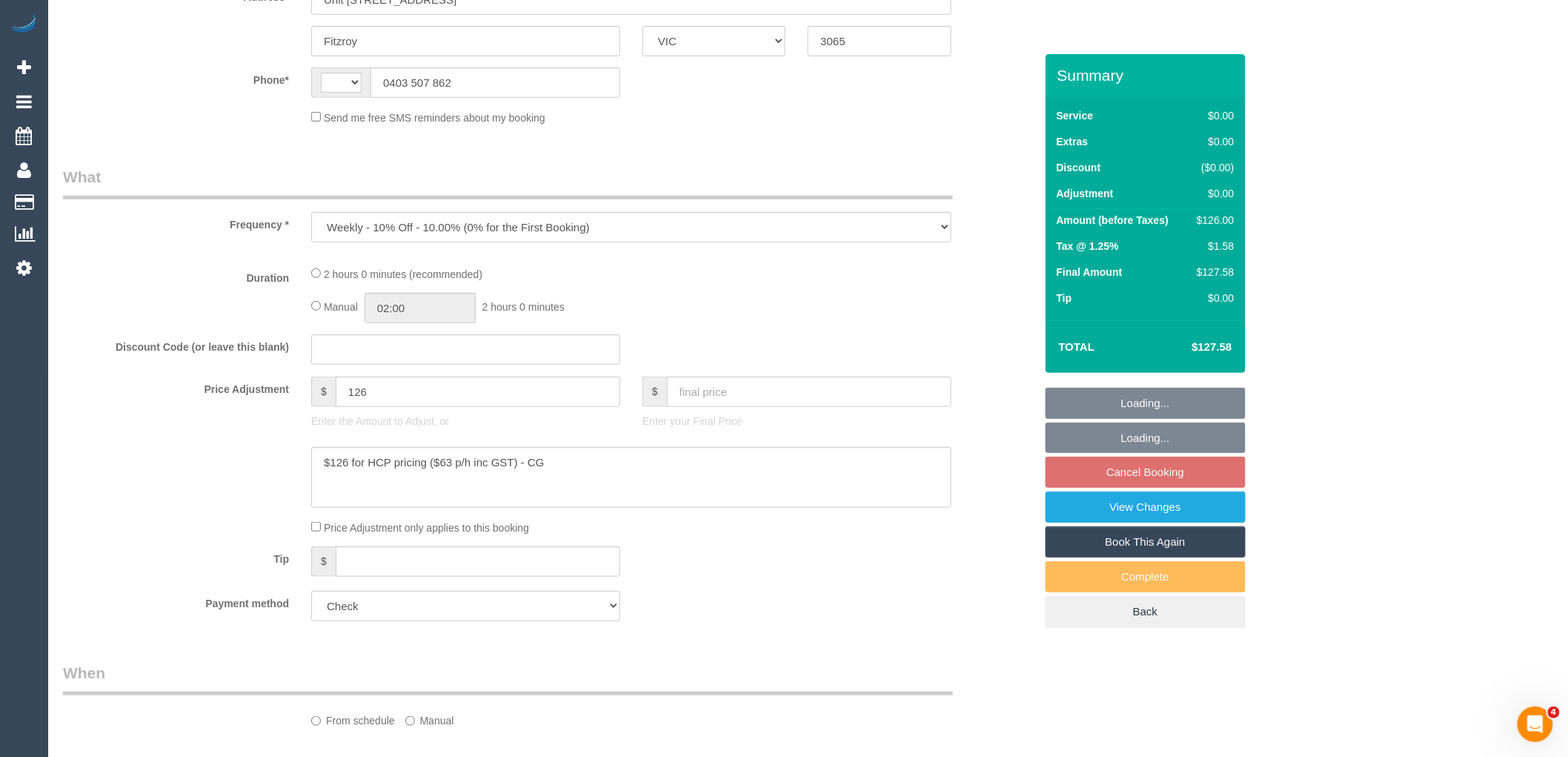
select select "string:AU"
select select "120"
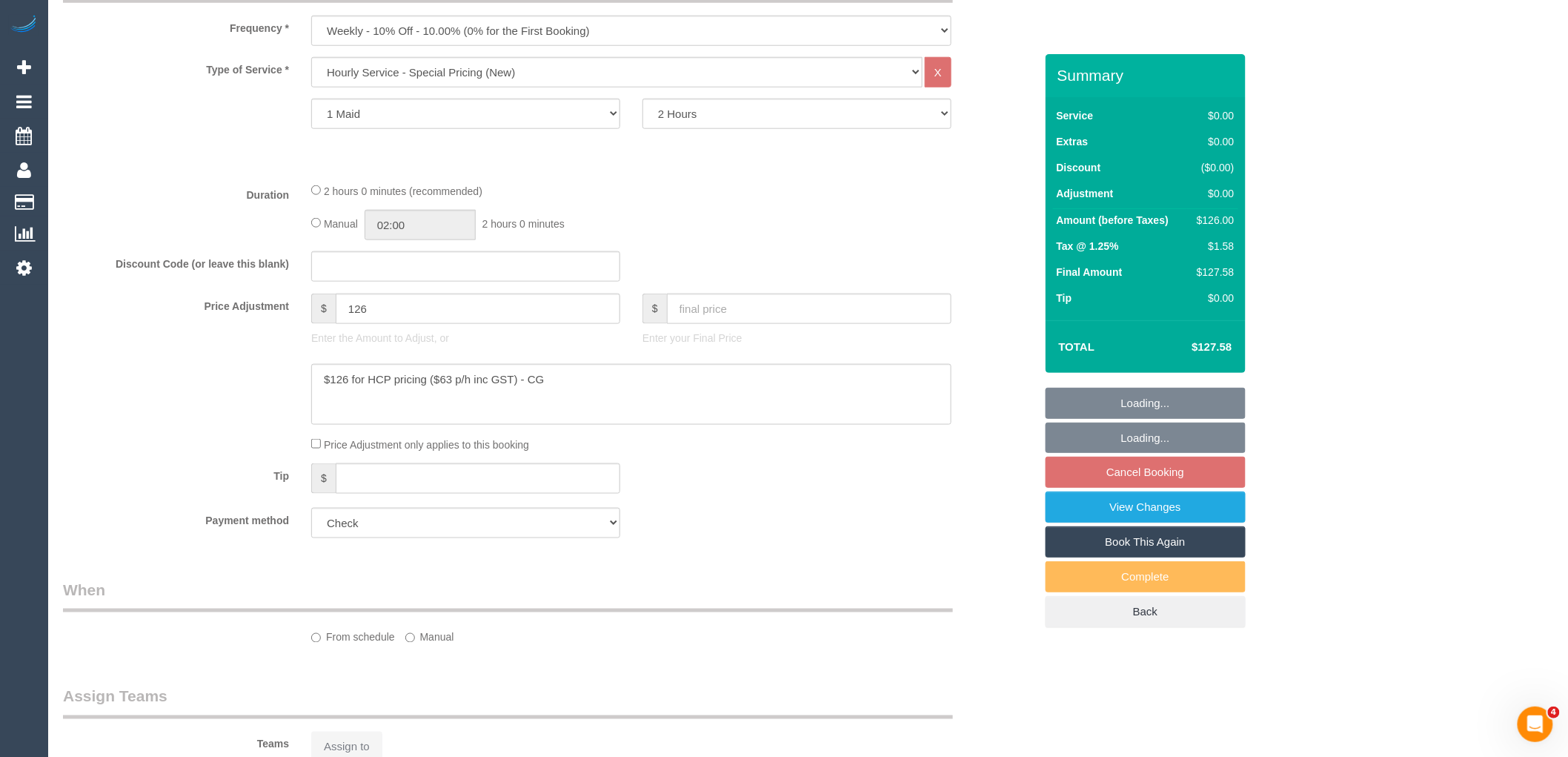
select select "number:28"
select select "number:14"
select select "number:19"
select select "number:25"
select select "number:35"
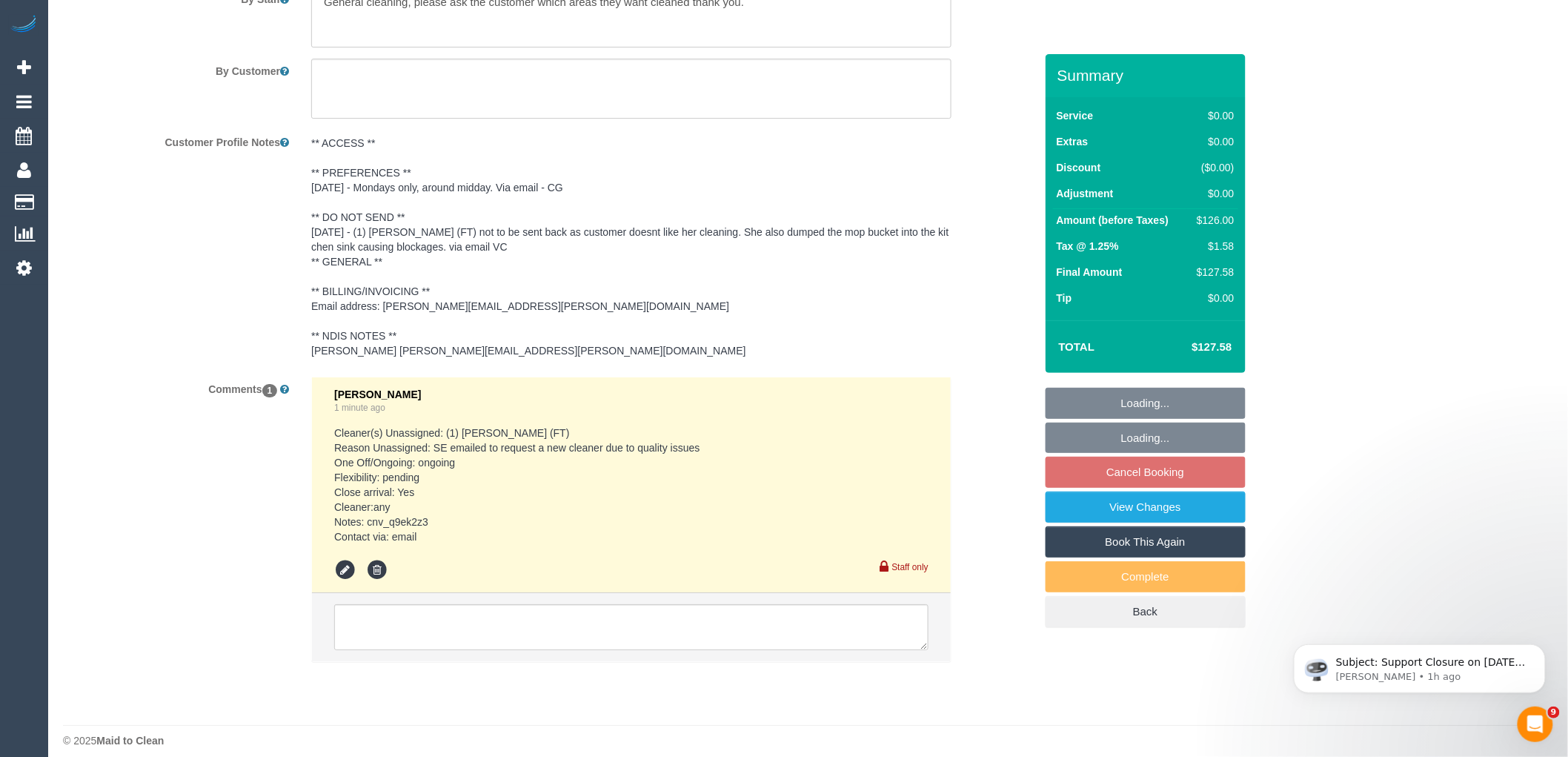
select select "object:816"
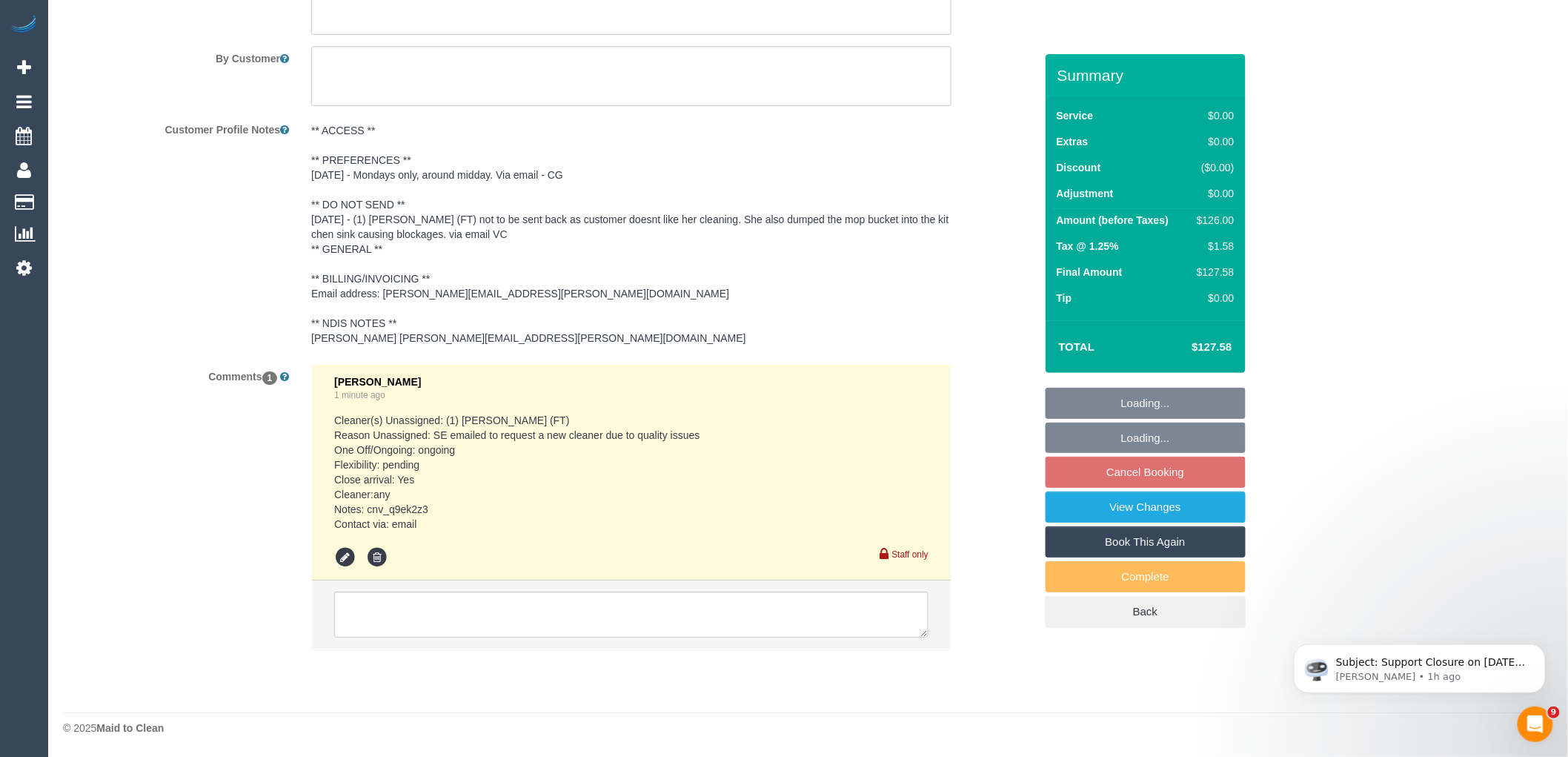
select select "spot5"
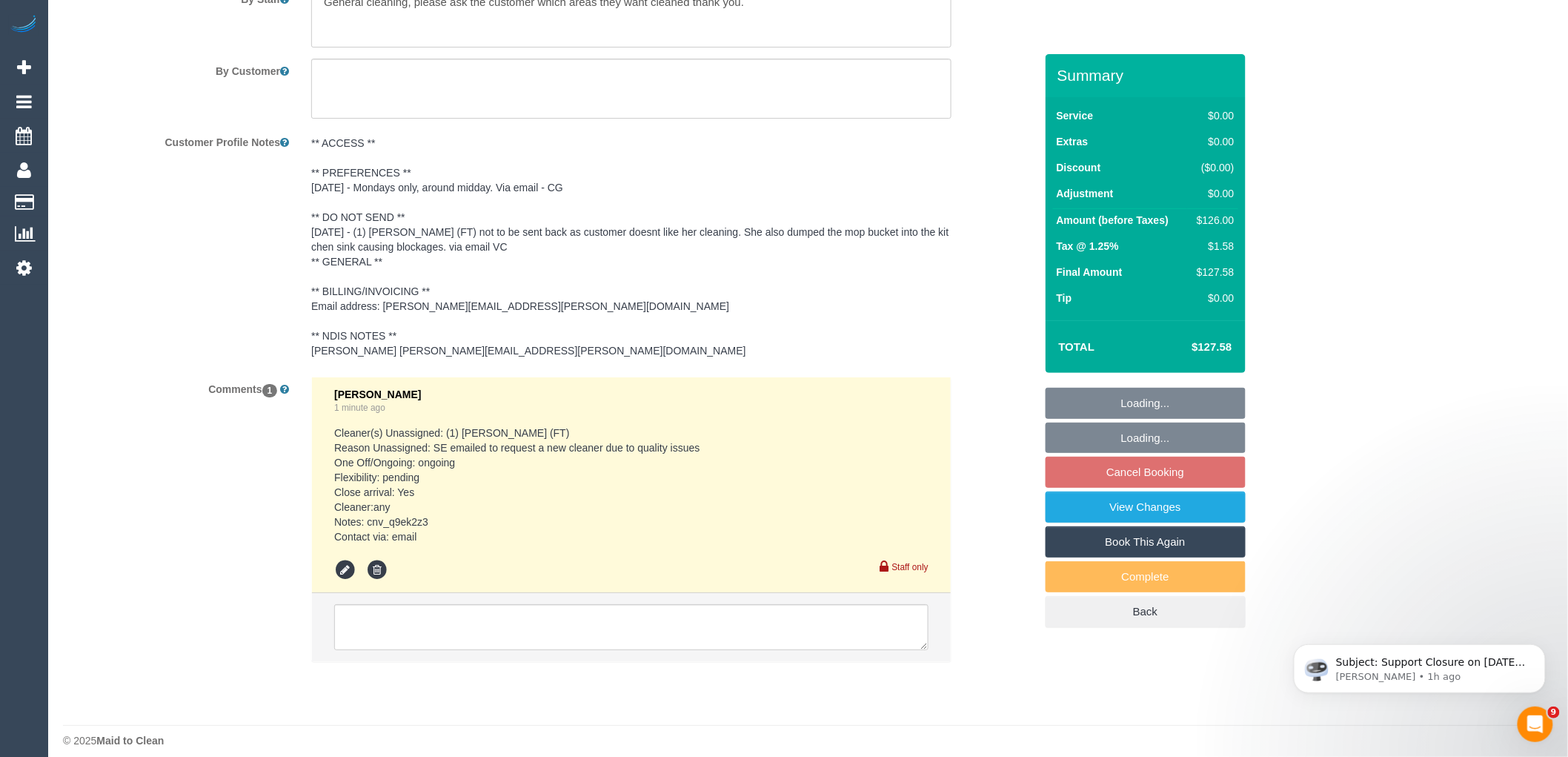
scroll to position [1774, 0]
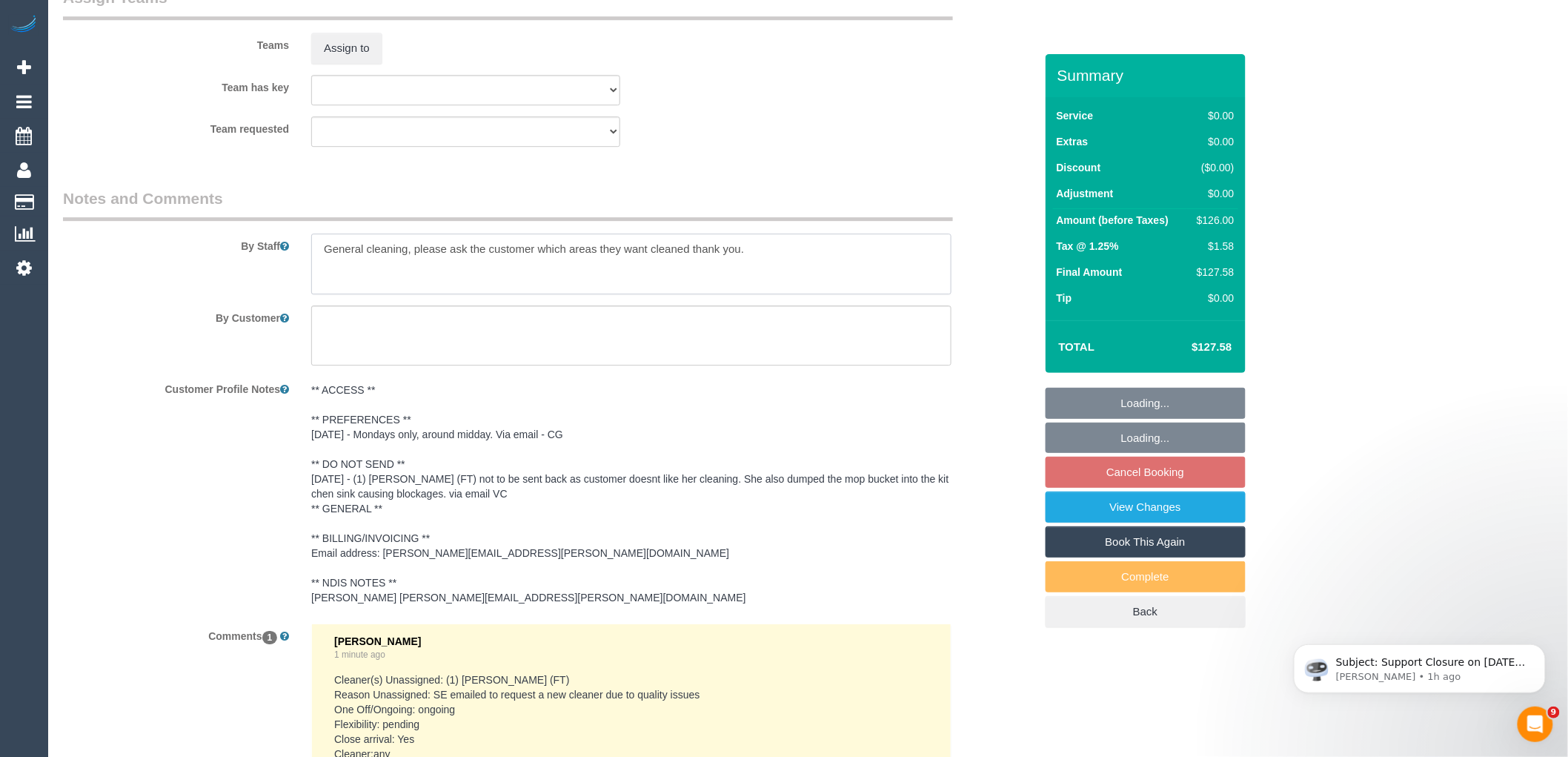
click at [783, 278] on textarea at bounding box center [631, 264] width 640 height 61
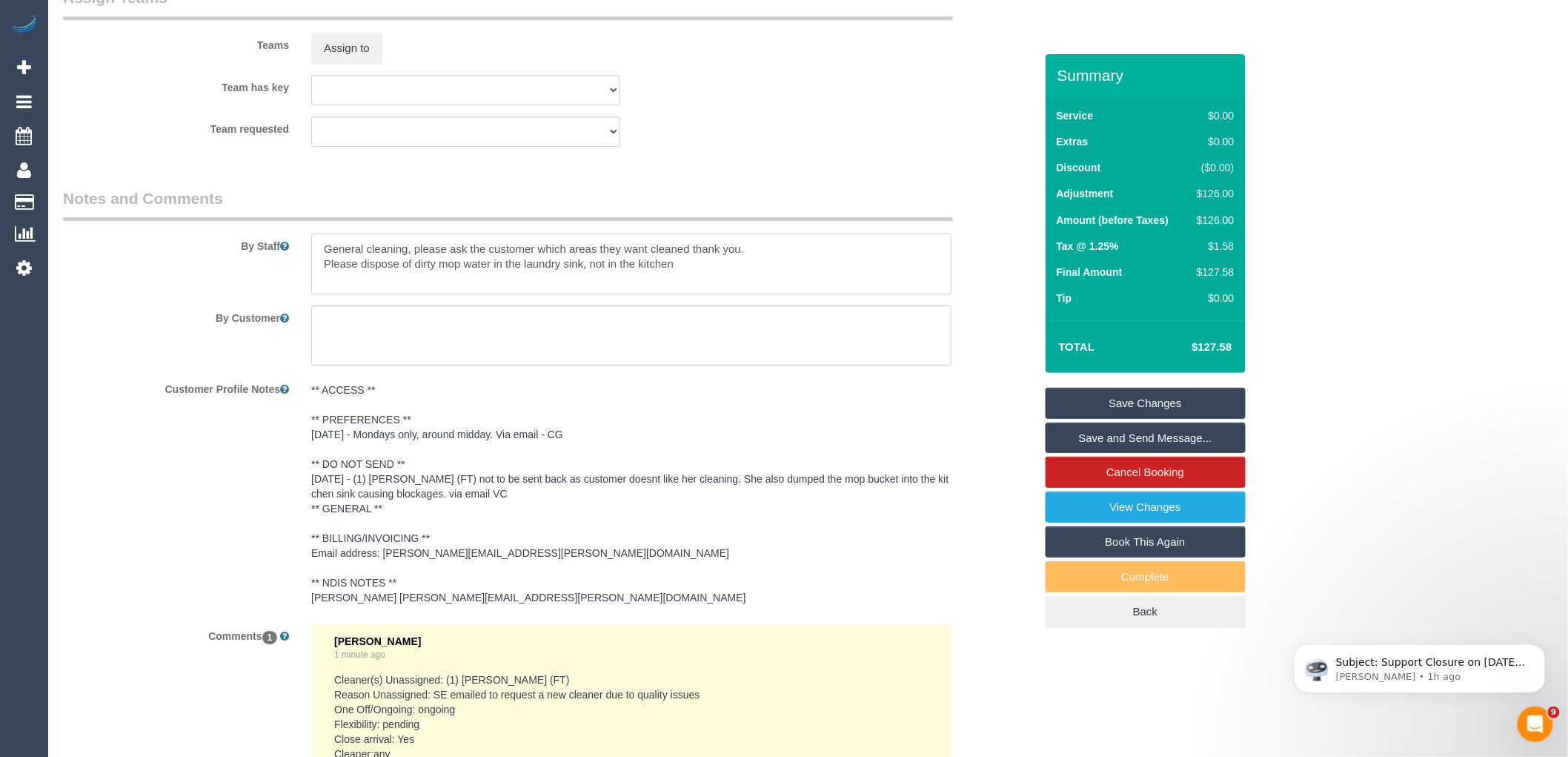
type textarea "General cleaning, please ask the customer which areas they want cleaned thank y…"
click at [1195, 419] on link "Save Changes" at bounding box center [1145, 403] width 200 height 31
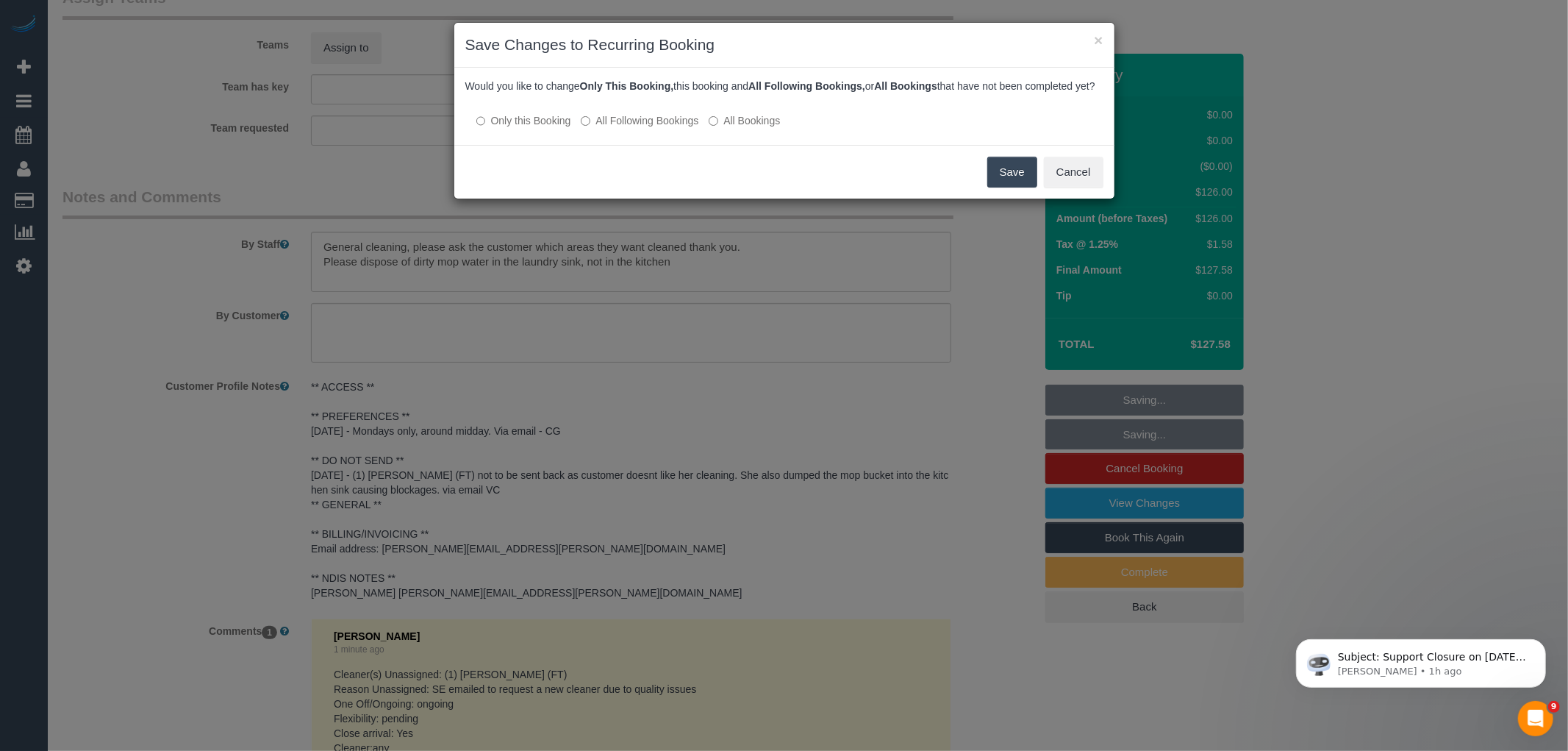
click at [657, 128] on label "All Following Bookings" at bounding box center [639, 120] width 117 height 14
click at [1029, 187] on button "Save" at bounding box center [1012, 172] width 50 height 31
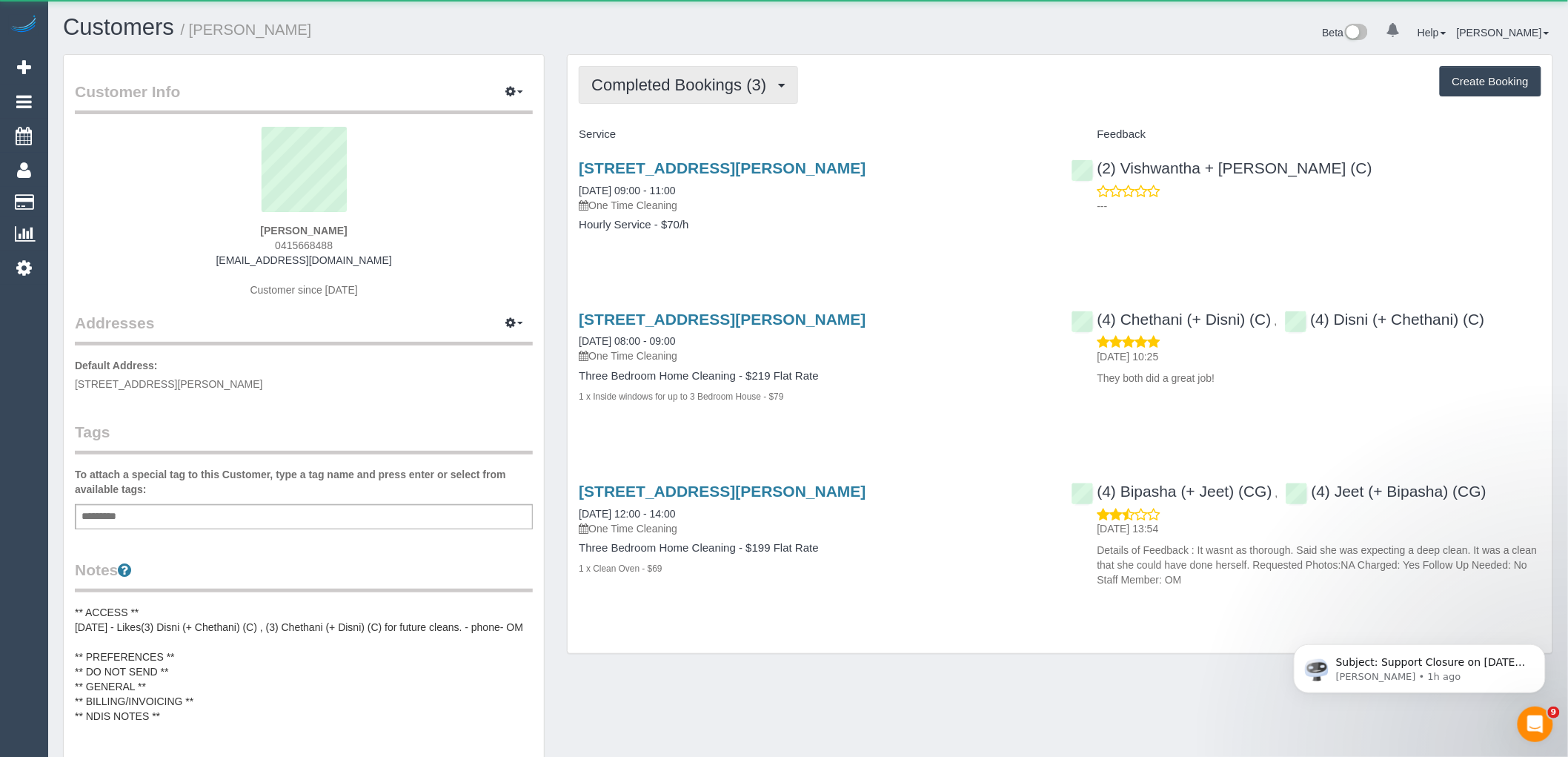
click at [764, 84] on span "Completed Bookings (3)" at bounding box center [682, 85] width 182 height 18
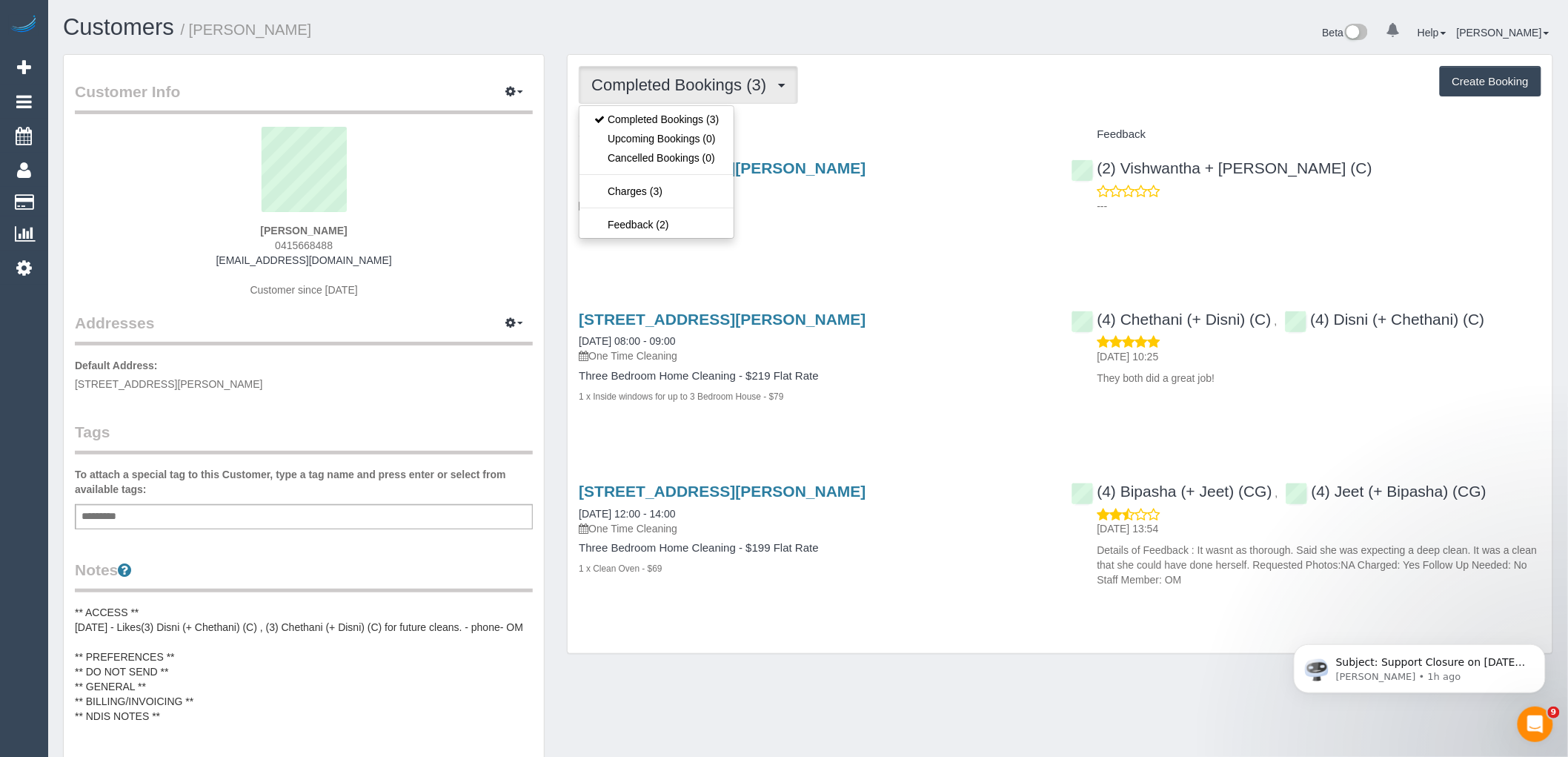
click at [963, 122] on div "Service" at bounding box center [813, 134] width 492 height 25
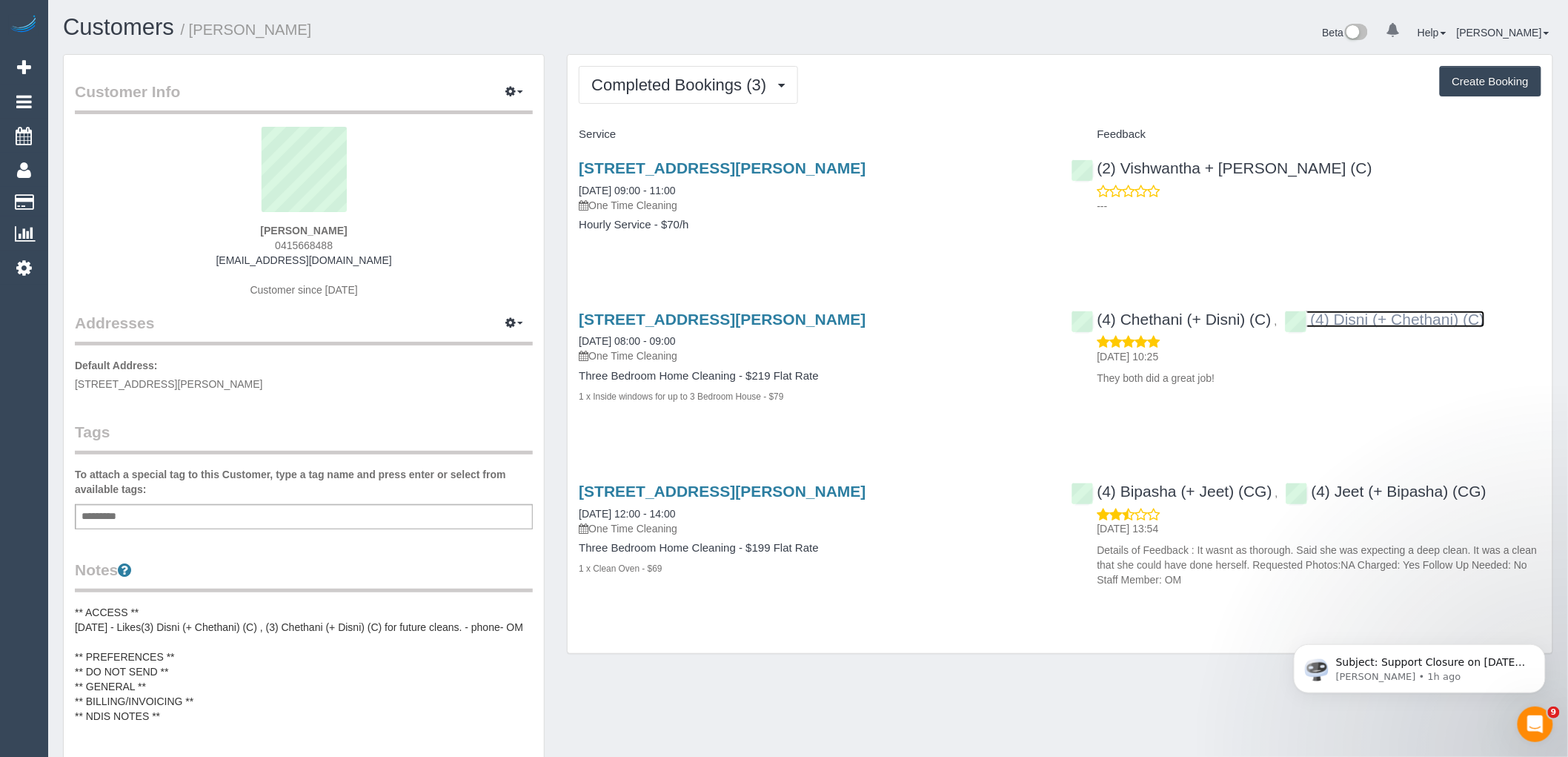
click at [1397, 320] on link "(4) Disni (+ Chethani) (C)" at bounding box center [1385, 319] width 200 height 17
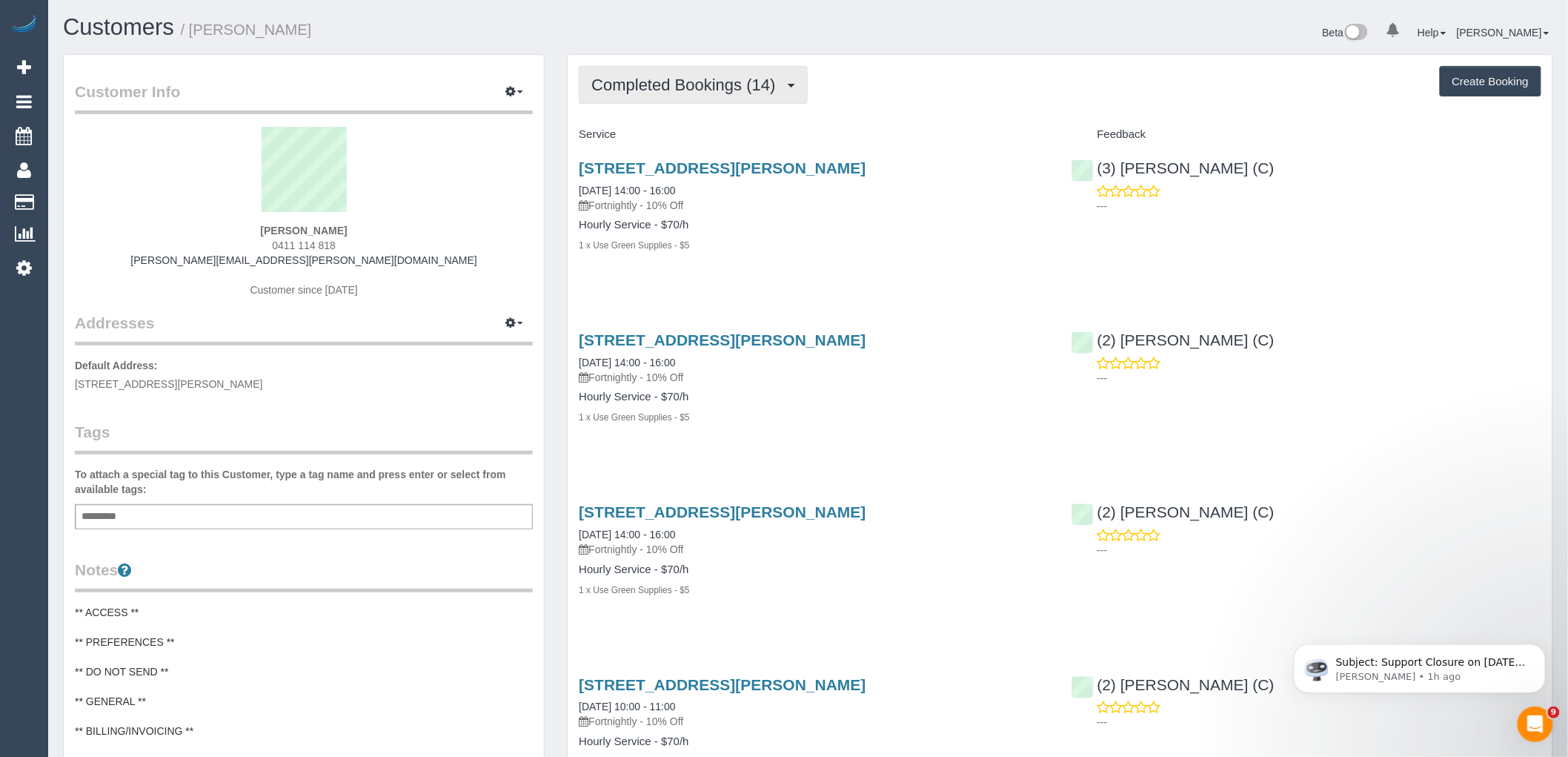
click at [684, 77] on span "Completed Bookings (14)" at bounding box center [687, 85] width 191 height 18
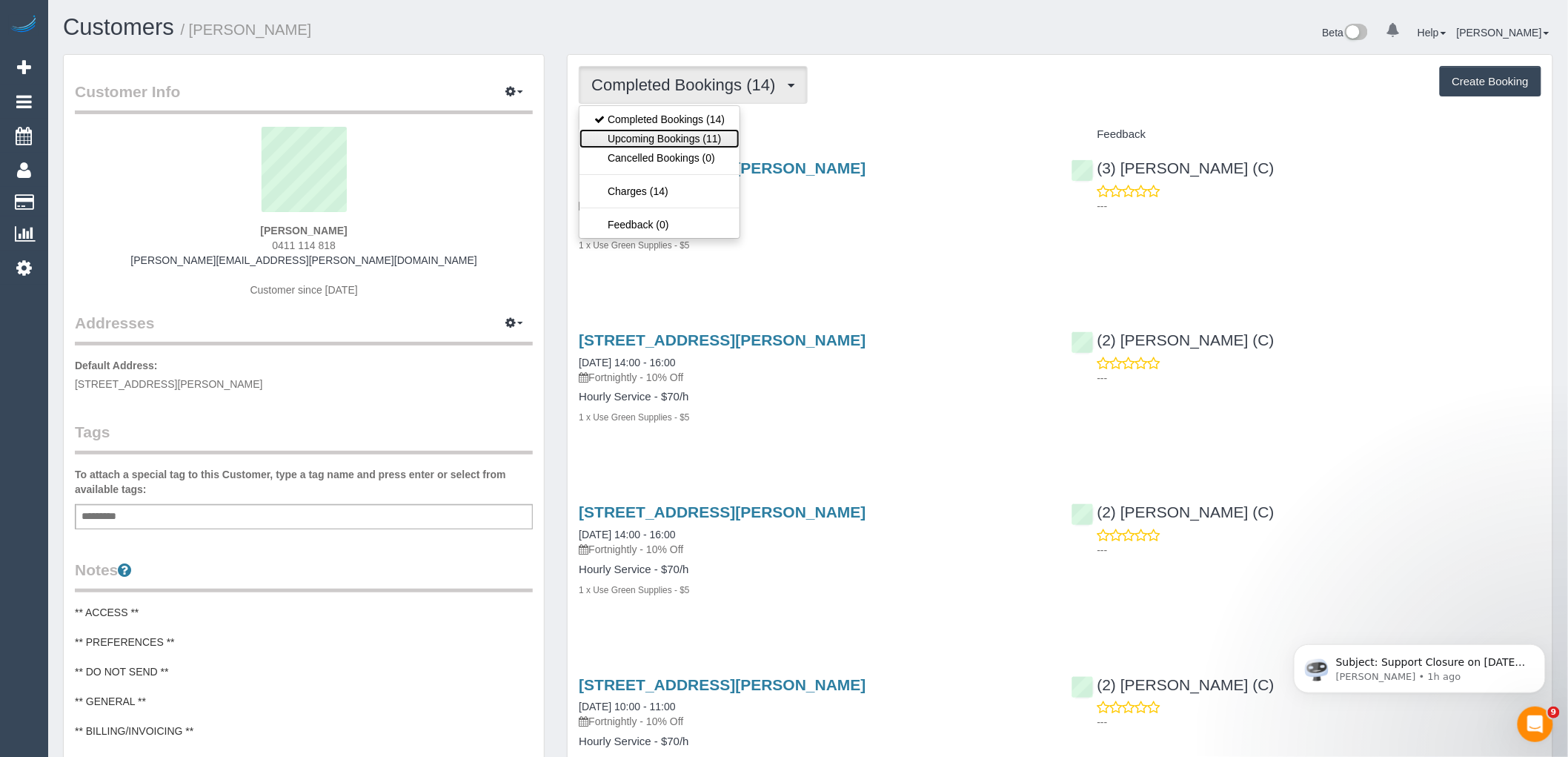
click at [687, 142] on link "Upcoming Bookings (11)" at bounding box center [660, 138] width 160 height 19
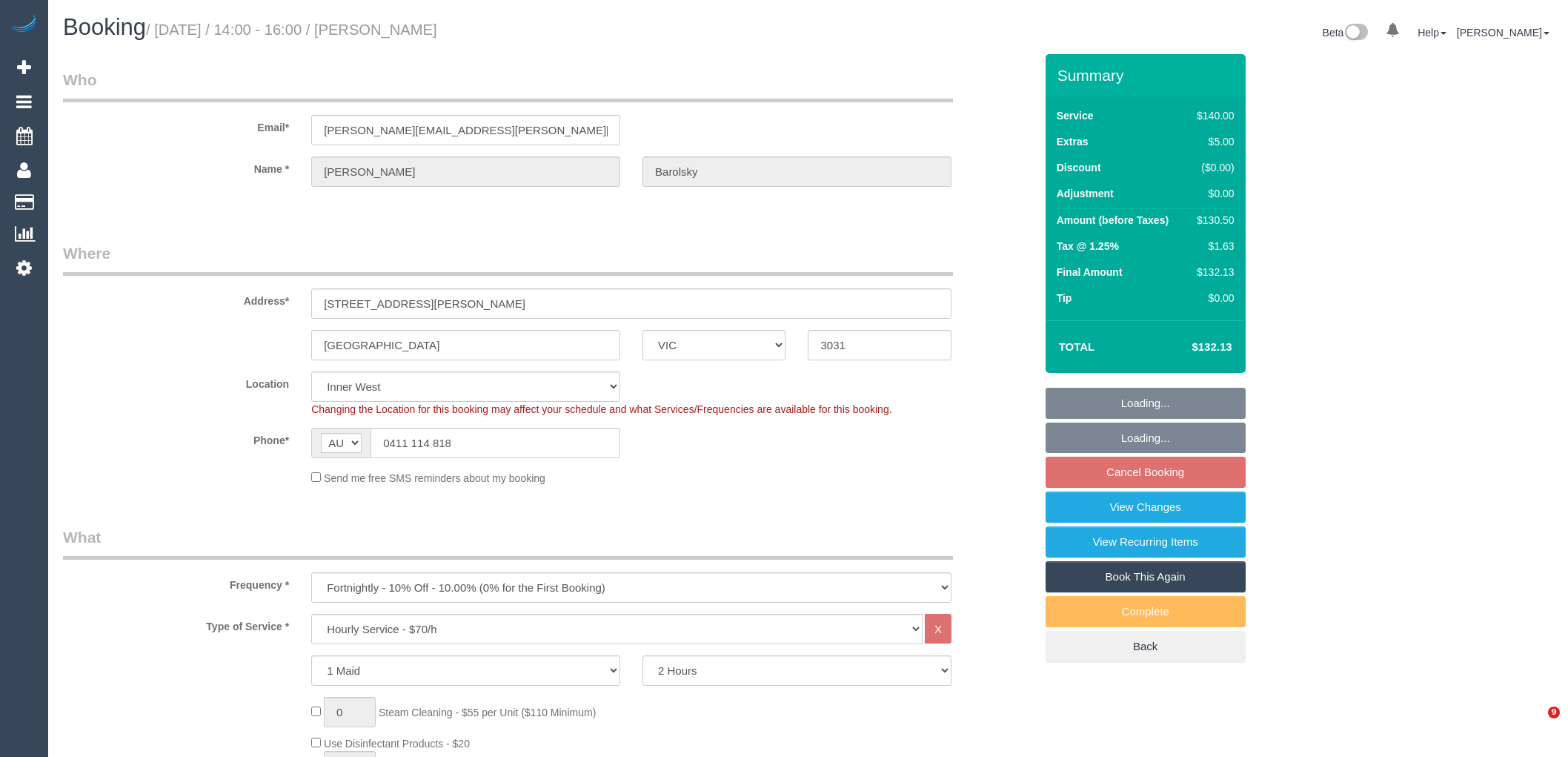
select select "VIC"
select select "number:27"
select select "number:14"
select select "number:19"
select select "number:22"
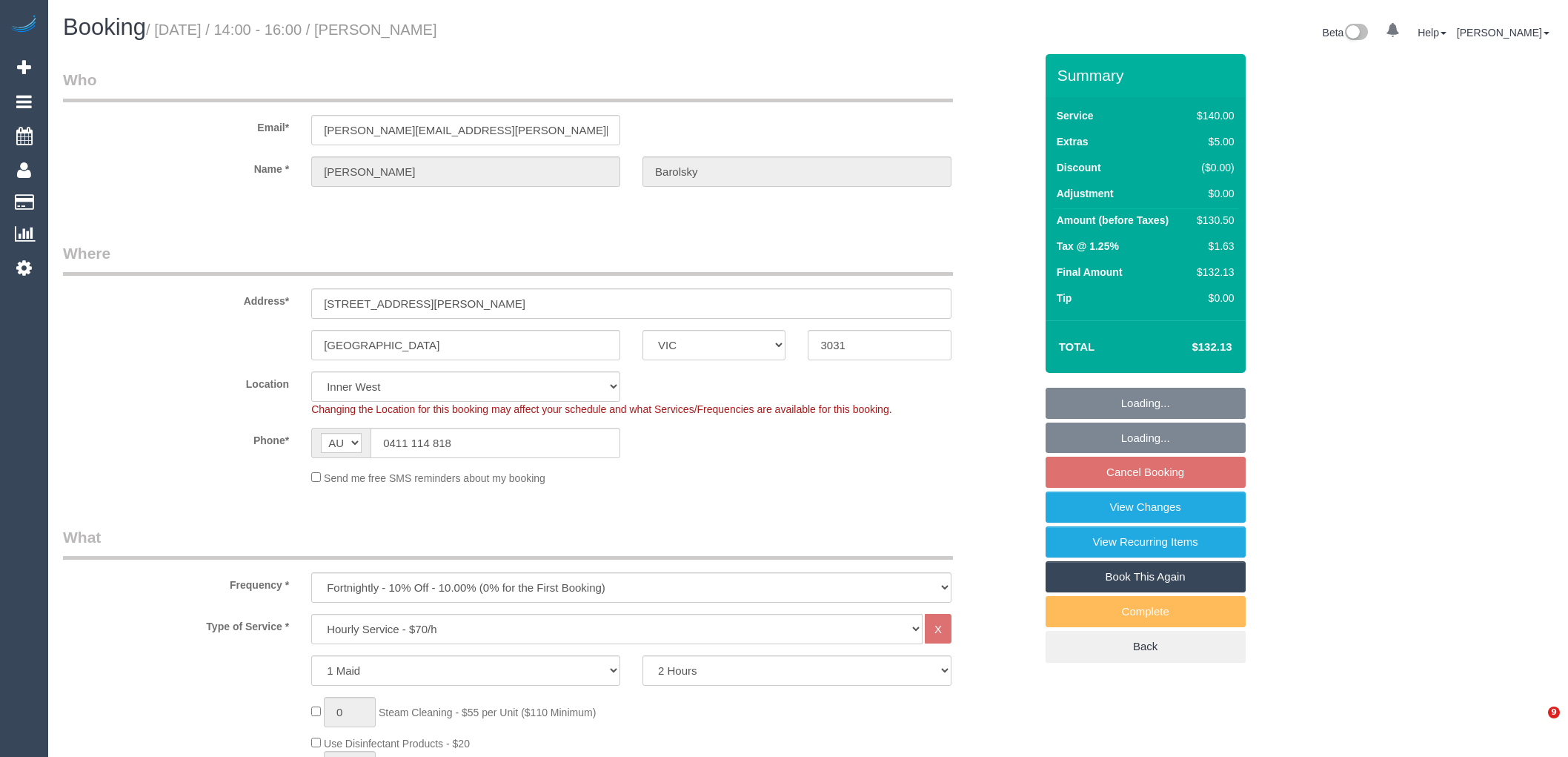
select select "number:34"
select select "number:11"
select select "object:1515"
select select "spot5"
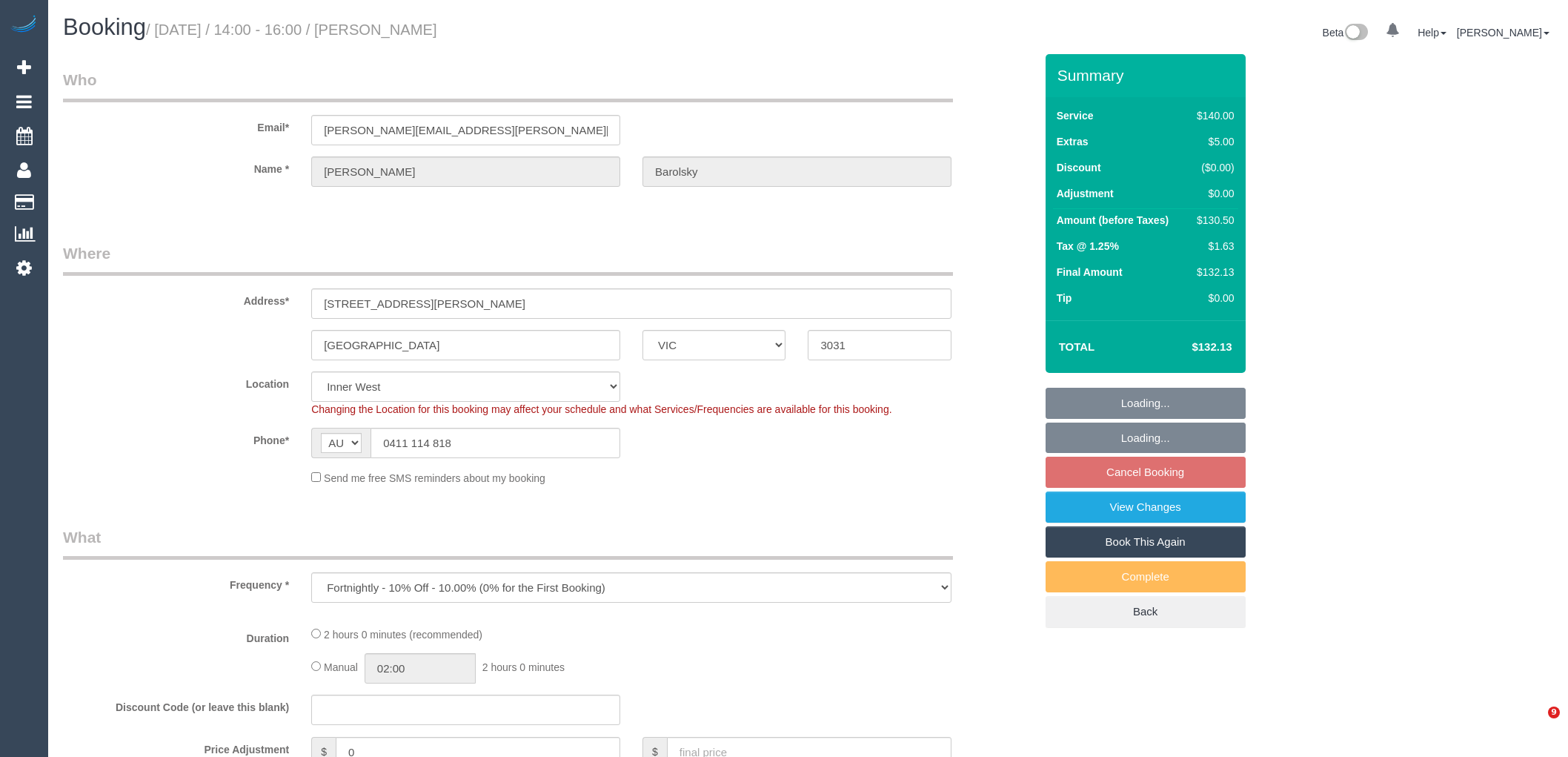
select select "VIC"
select select "object:701"
select select "string:stripe-pm_1QpiC62GScqysDRV2RKlphUI"
select select "number:27"
select select "number:14"
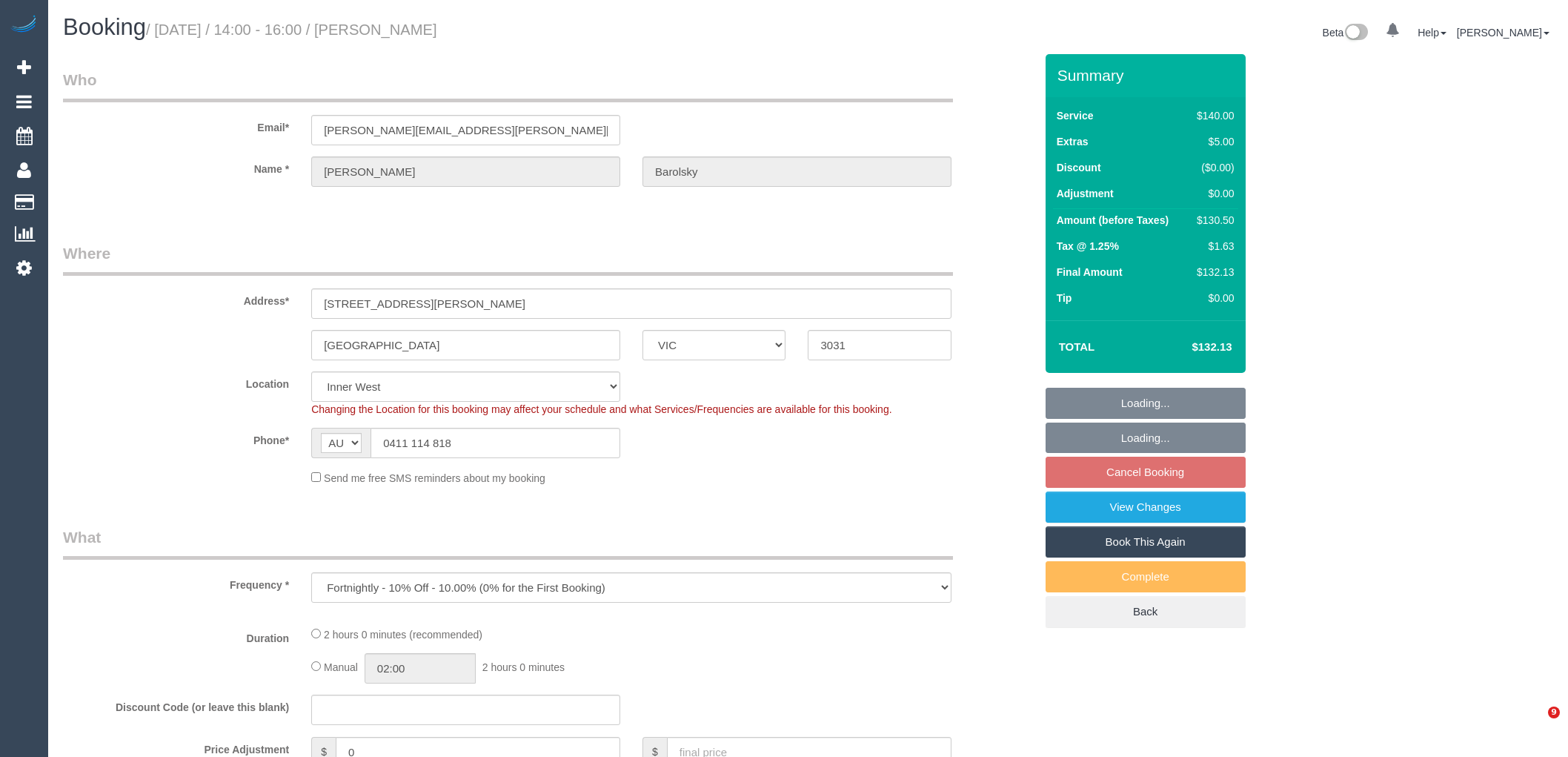
select select "number:19"
select select "number:22"
select select "number:34"
select select "number:11"
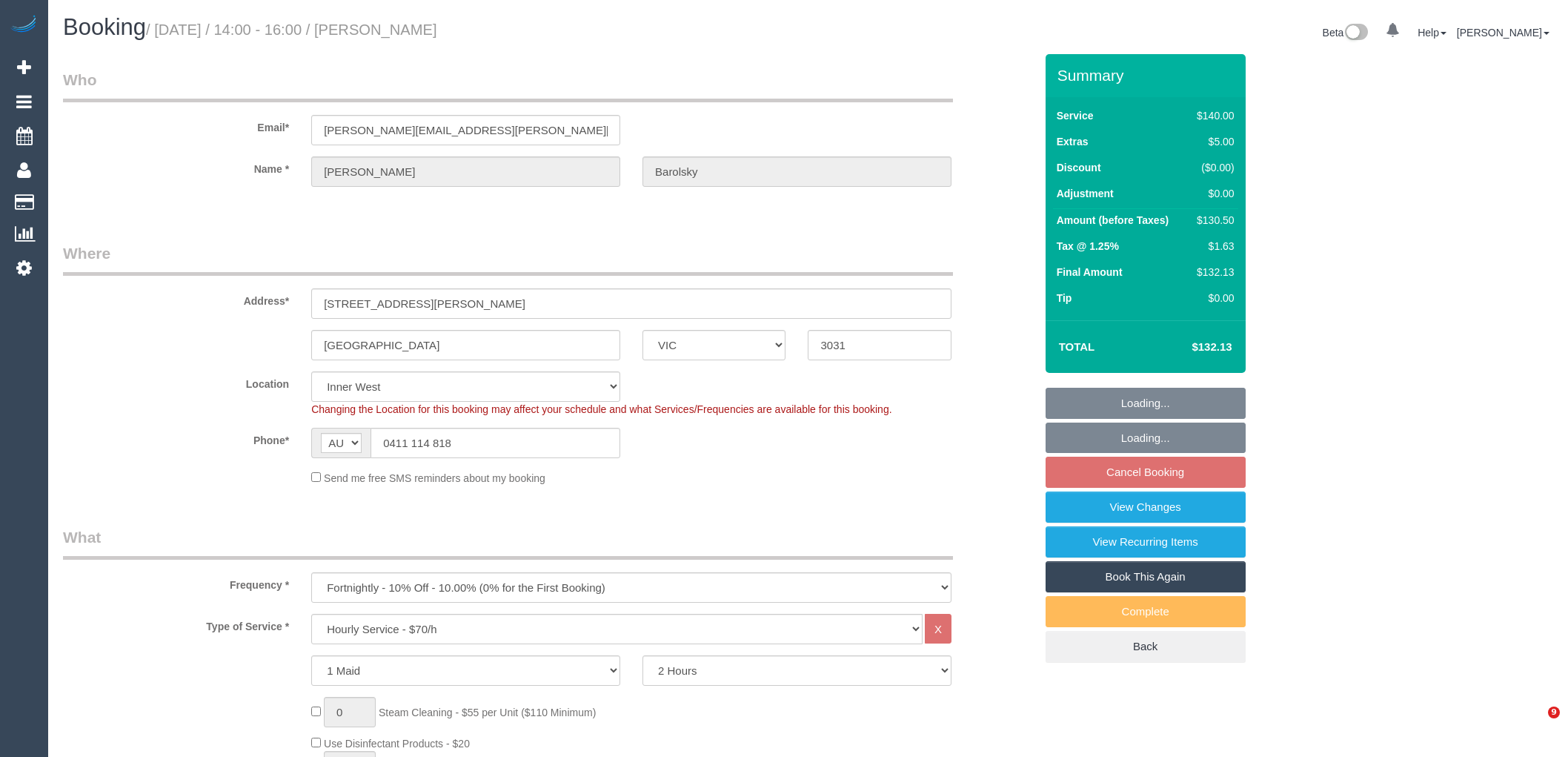
select select "spot5"
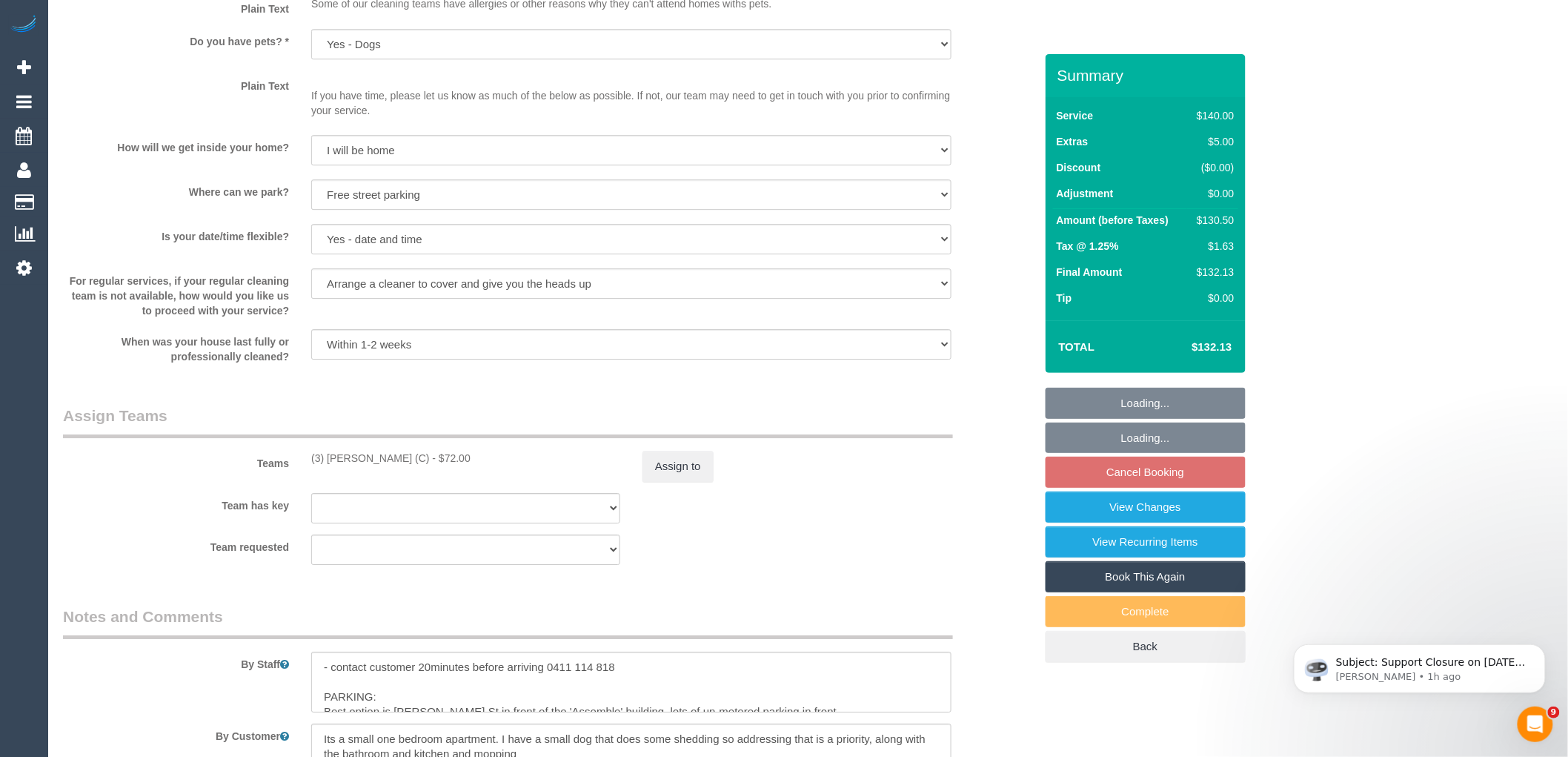
scroll to position [2156, 0]
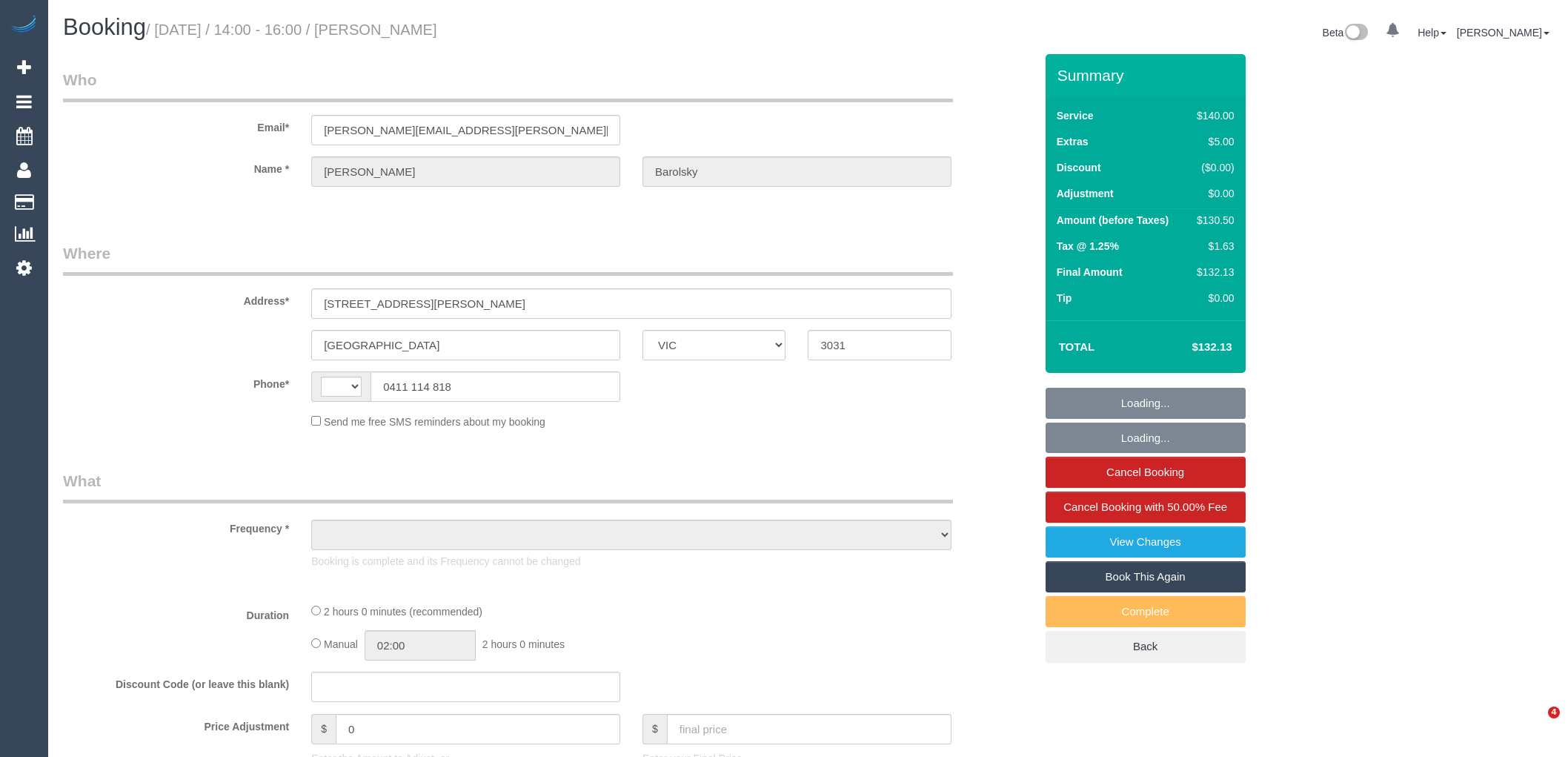
select select "VIC"
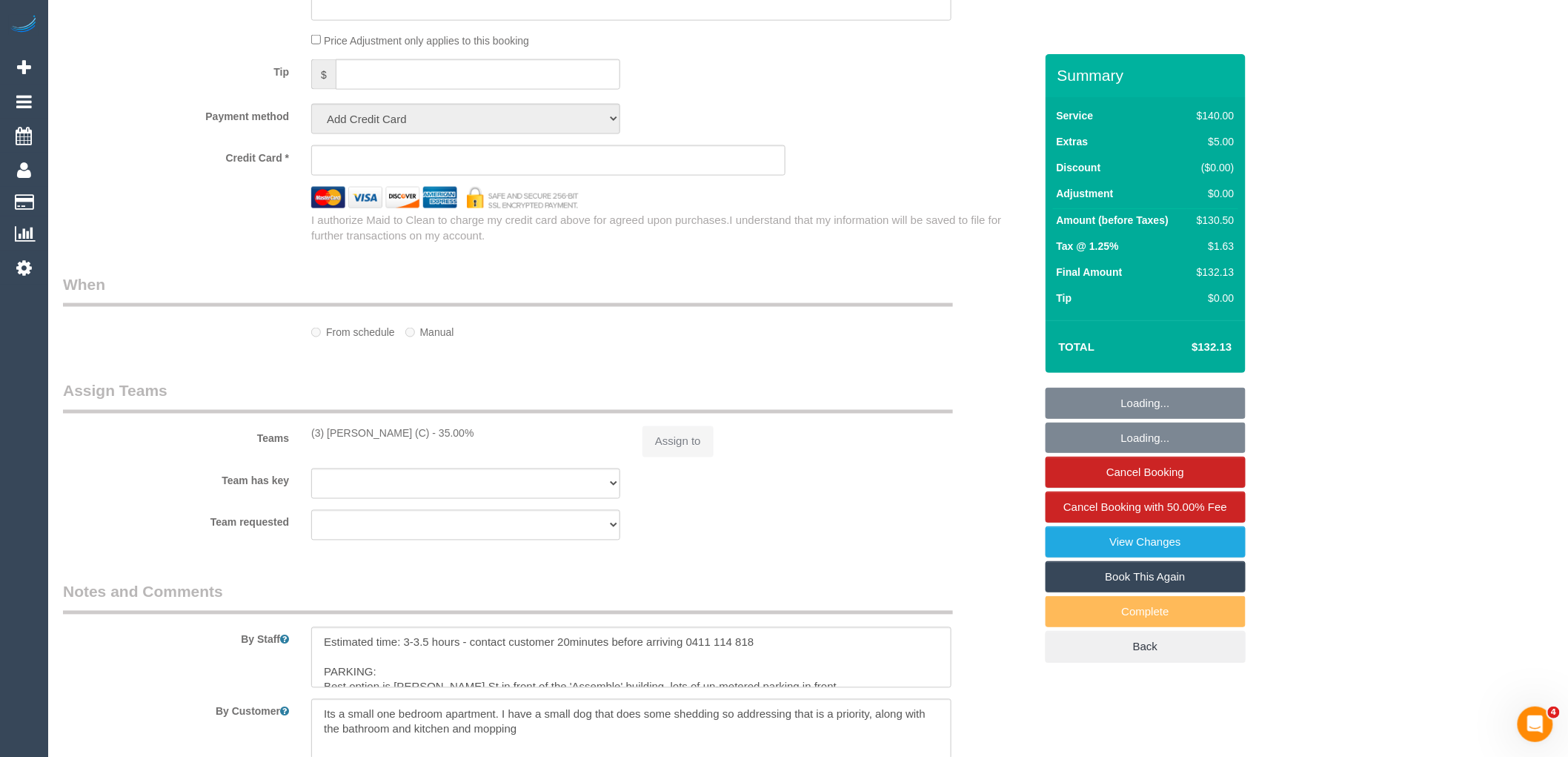
select select "object:290"
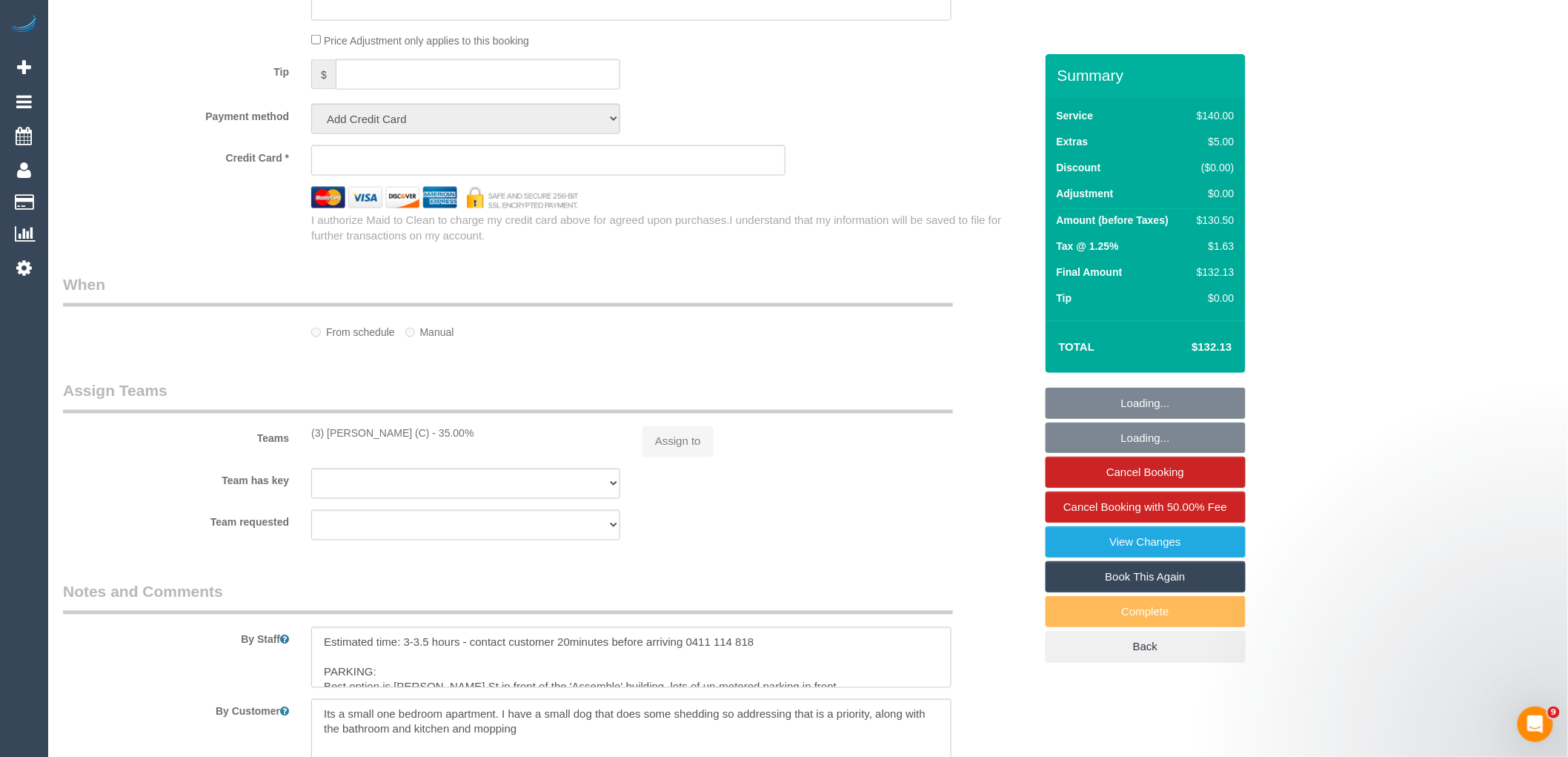
select select "string:AU"
select select "string:stripe-pm_1QpiC62GScqysDRV2RKlphUI"
select select "number:27"
select select "number:14"
select select "number:19"
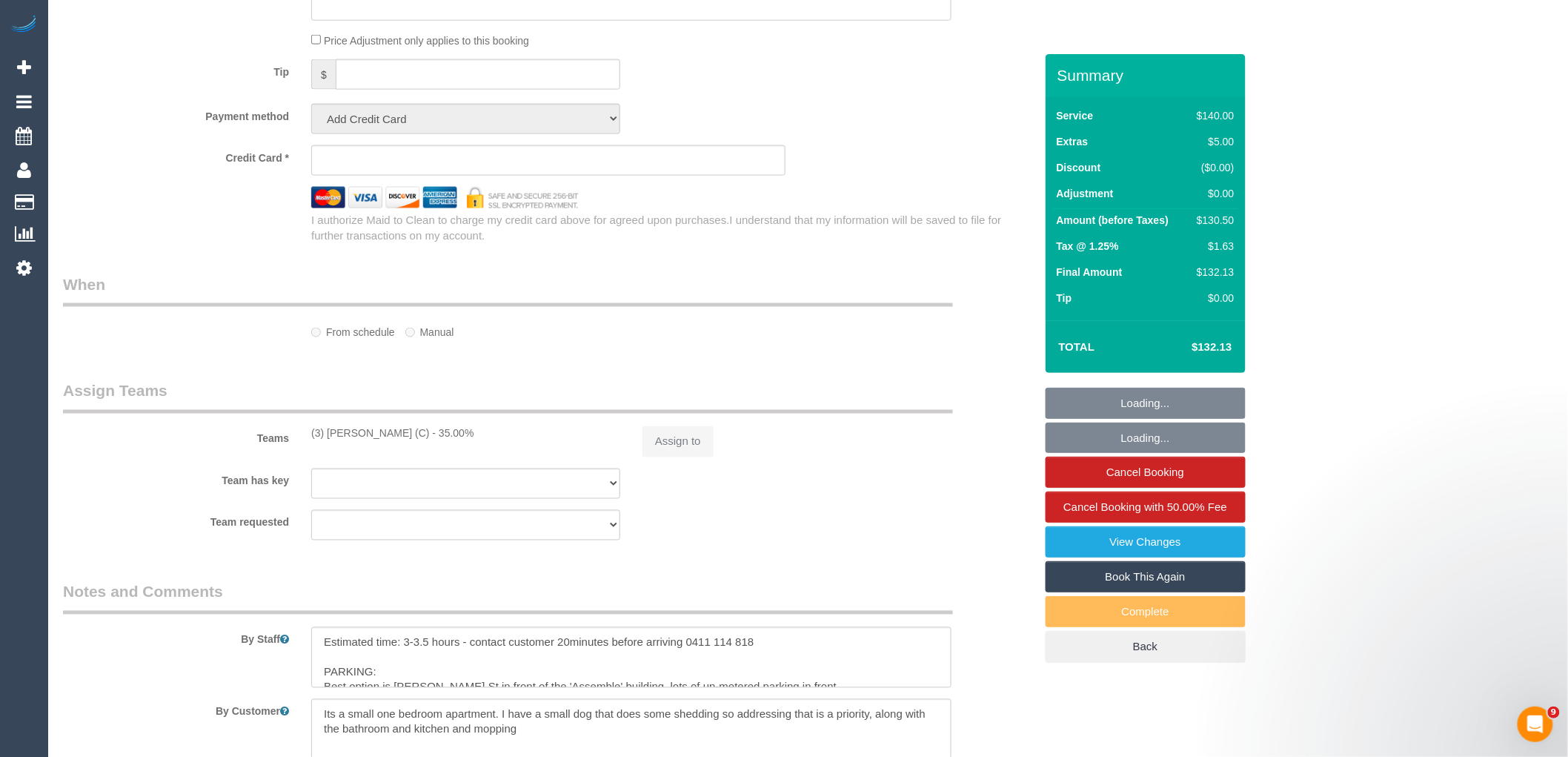
select select "number:22"
select select "number:34"
select select "number:11"
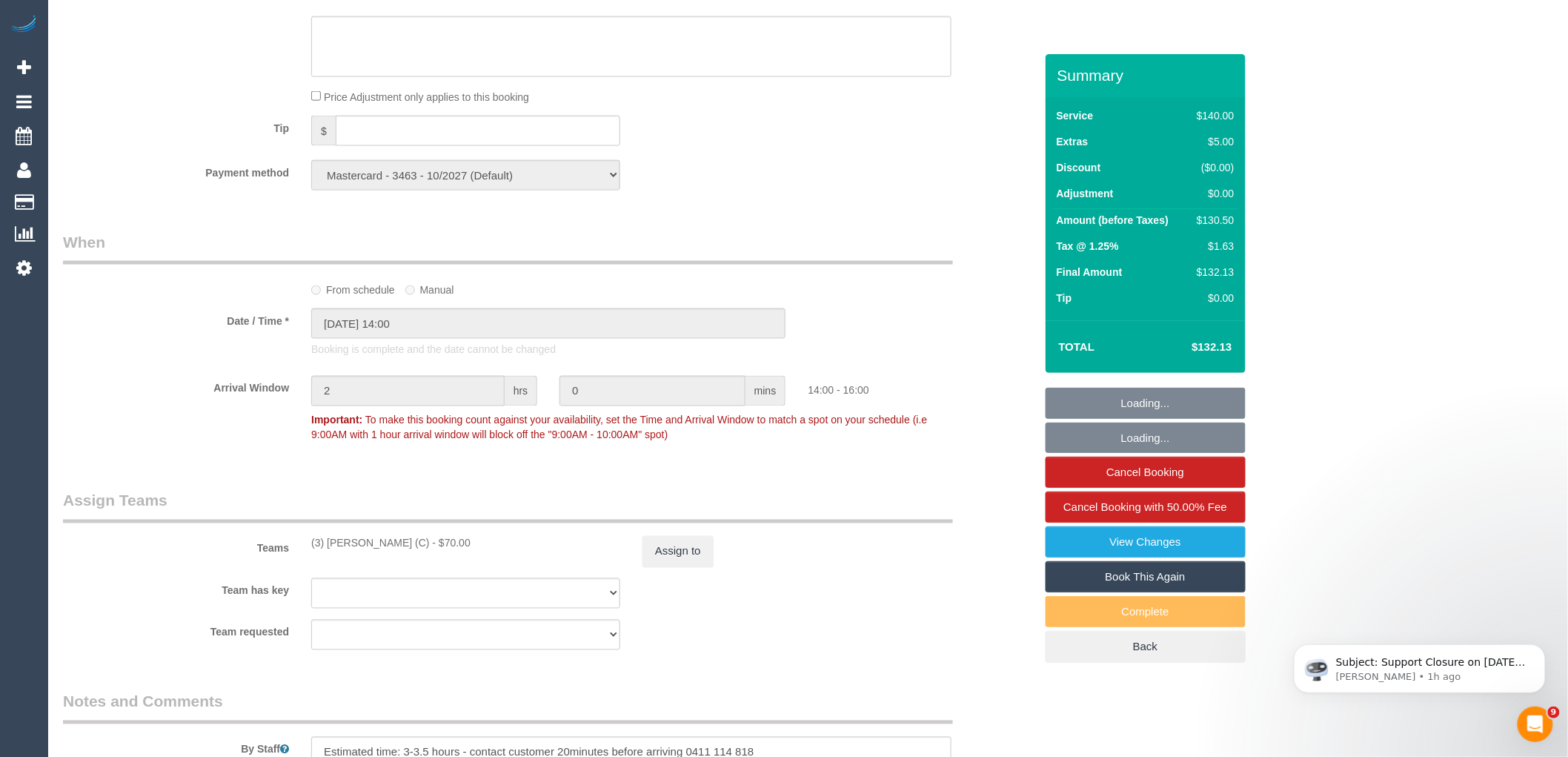
select select "object:1395"
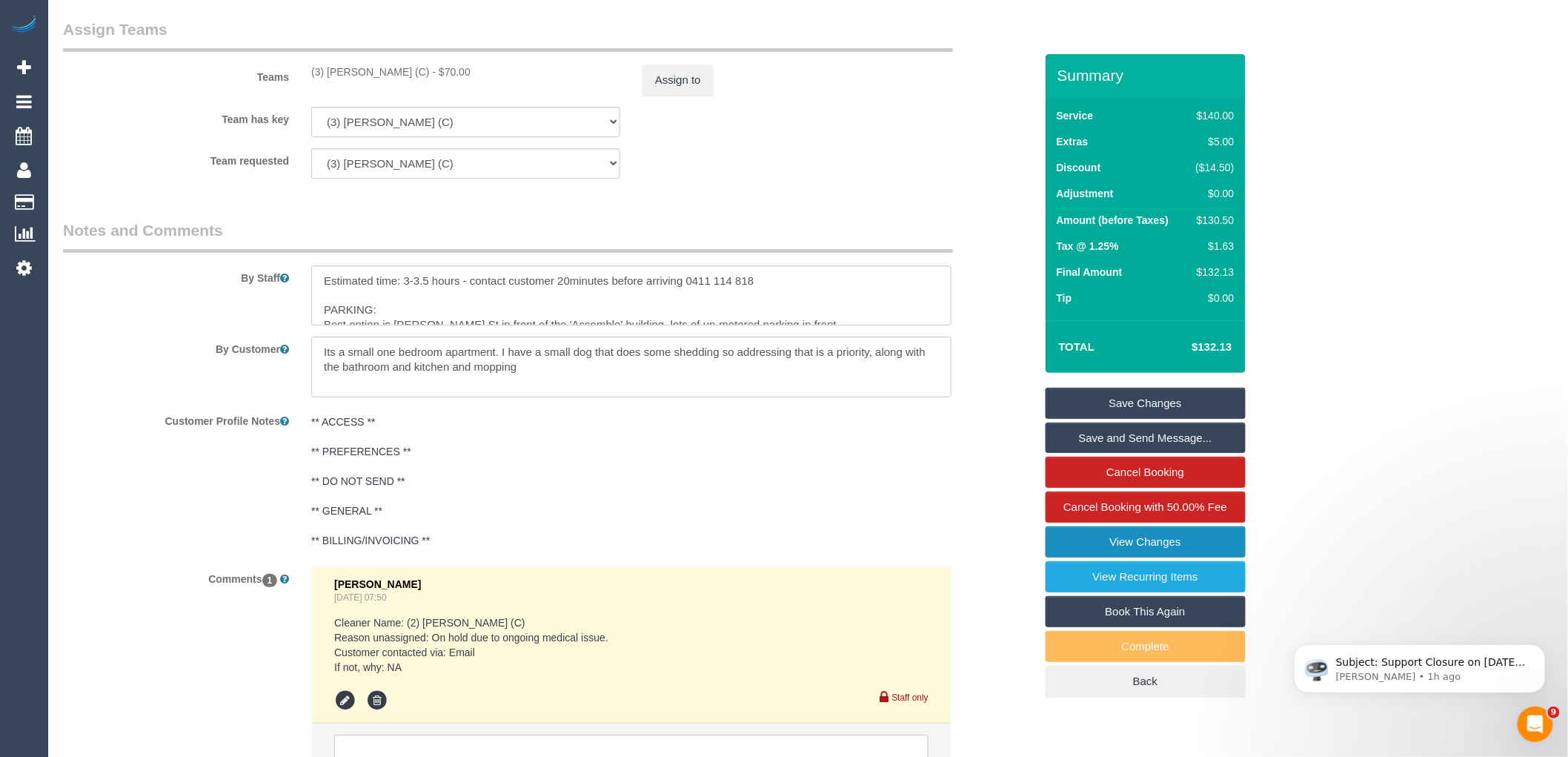
click at [1152, 544] on link "View Changes" at bounding box center [1145, 542] width 200 height 31
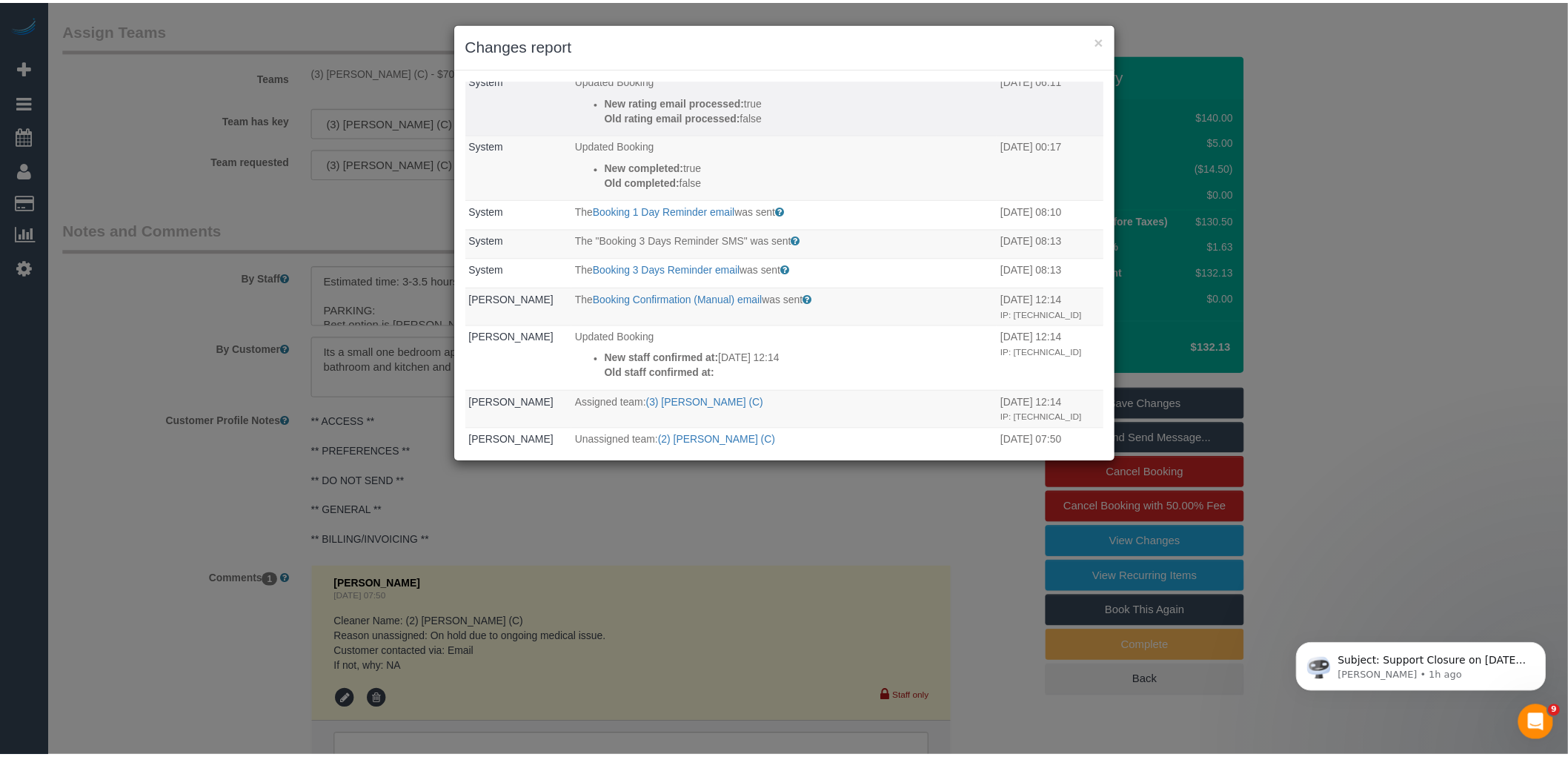
scroll to position [164, 0]
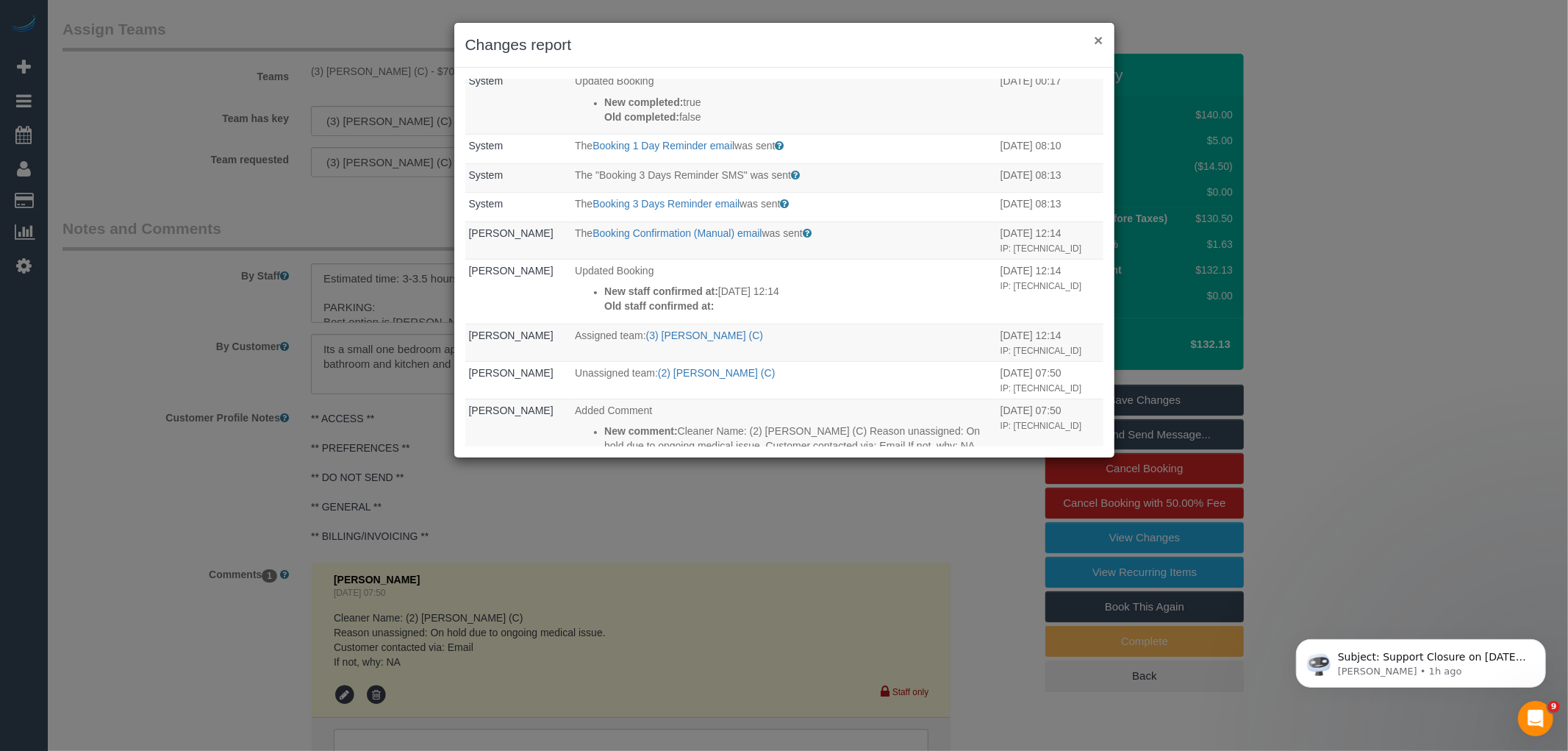
click at [1100, 41] on button "×" at bounding box center [1098, 40] width 9 height 15
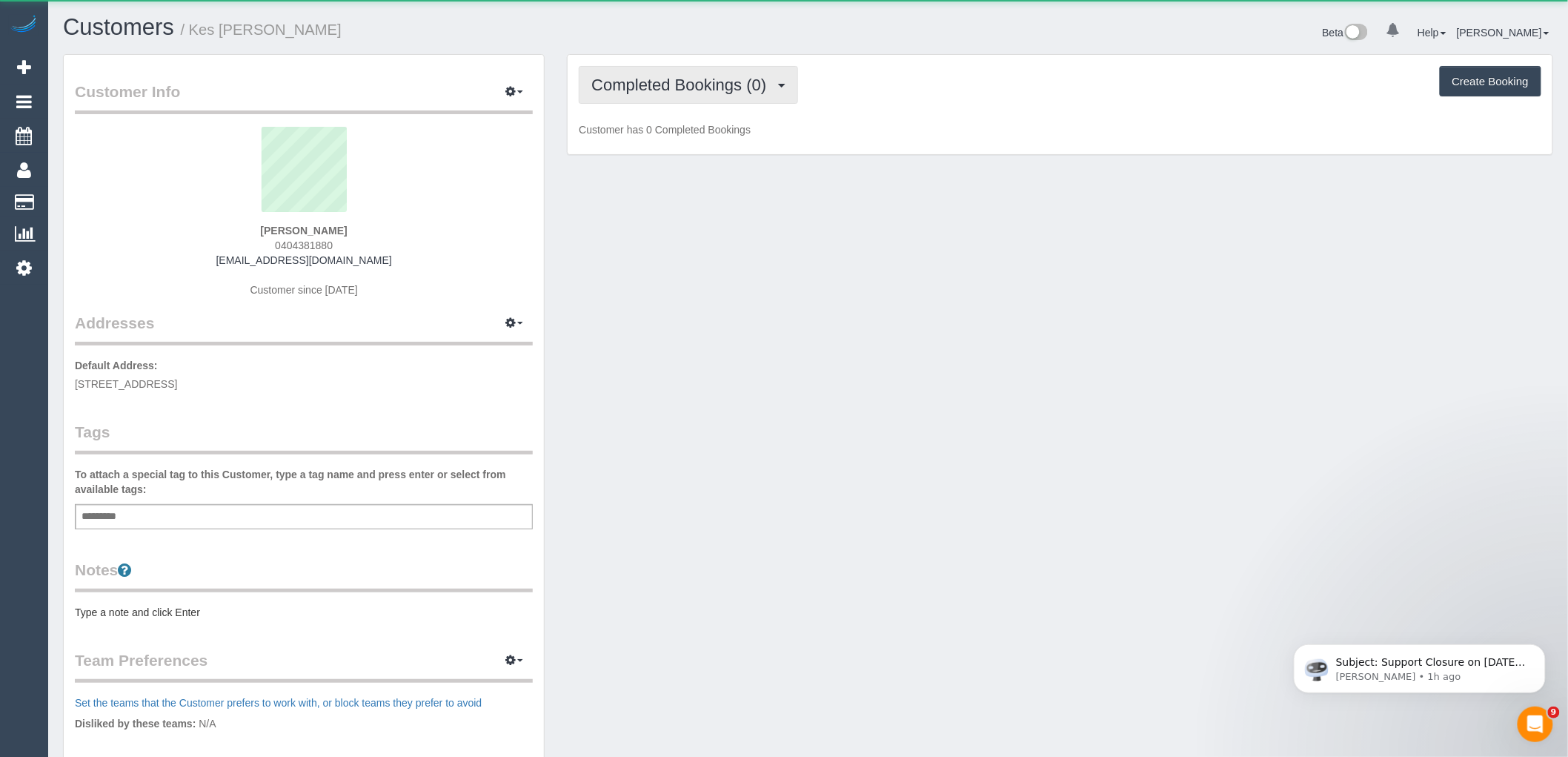
click at [683, 89] on span "Completed Bookings (0)" at bounding box center [682, 85] width 182 height 18
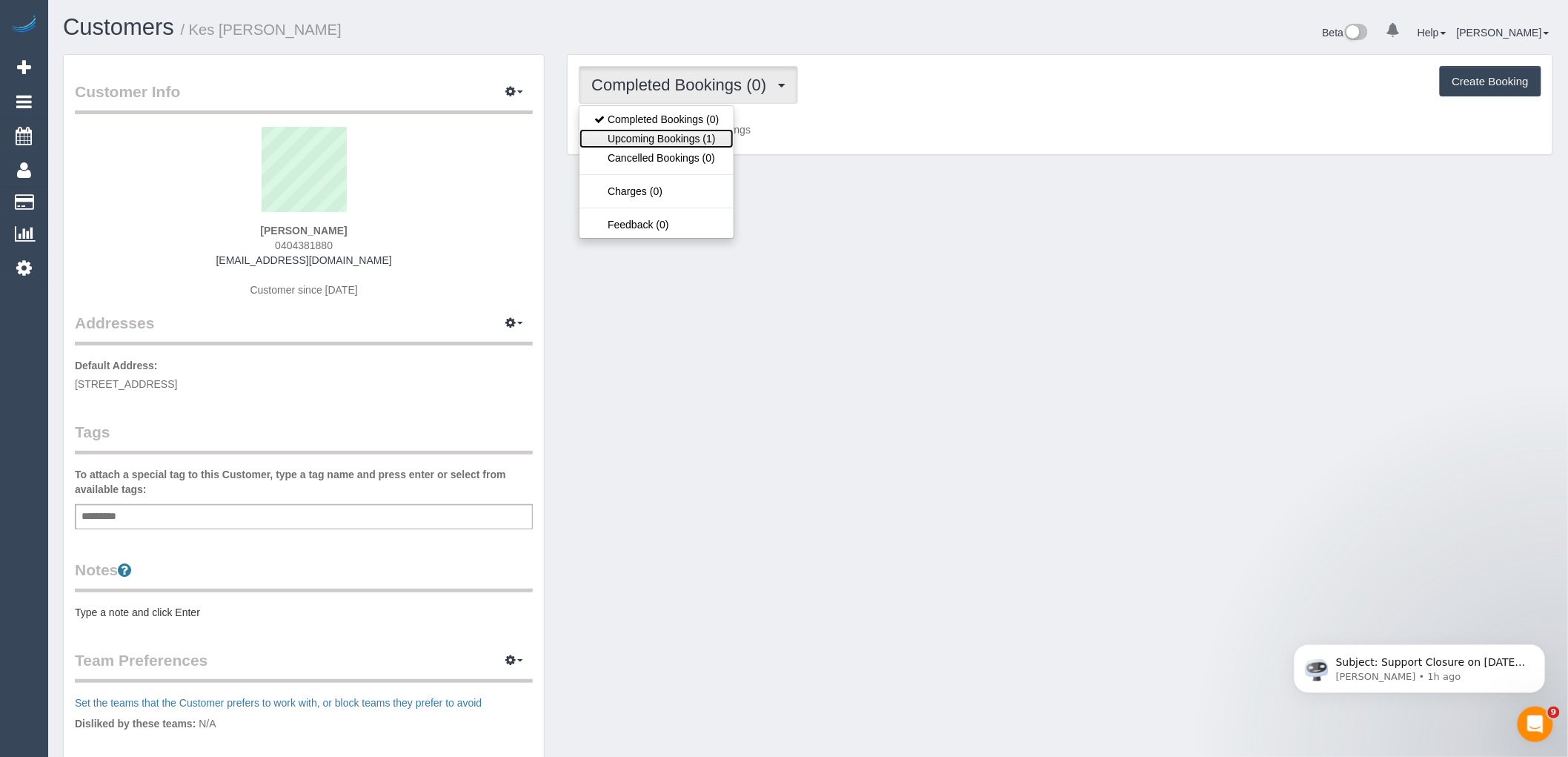
click at [692, 135] on link "Upcoming Bookings (1)" at bounding box center [657, 138] width 154 height 19
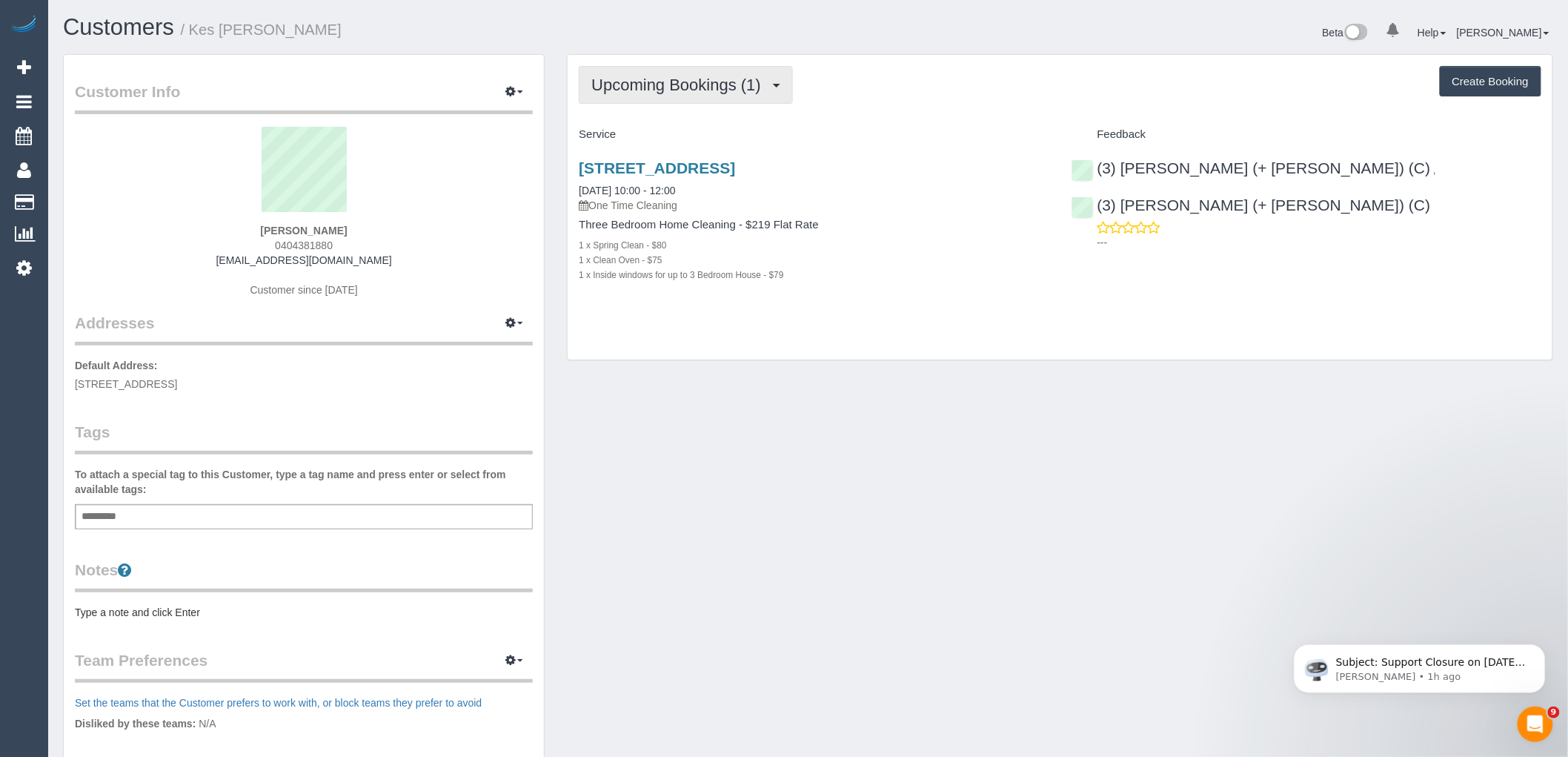
click at [699, 93] on button "Upcoming Bookings (1)" at bounding box center [686, 84] width 214 height 37
click at [847, 100] on div "Upcoming Bookings (1) Completed Bookings (0) Upcoming Bookings (1) Cancelled Bo…" at bounding box center [1060, 84] width 963 height 37
click at [735, 162] on link "[STREET_ADDRESS]" at bounding box center [657, 168] width 156 height 17
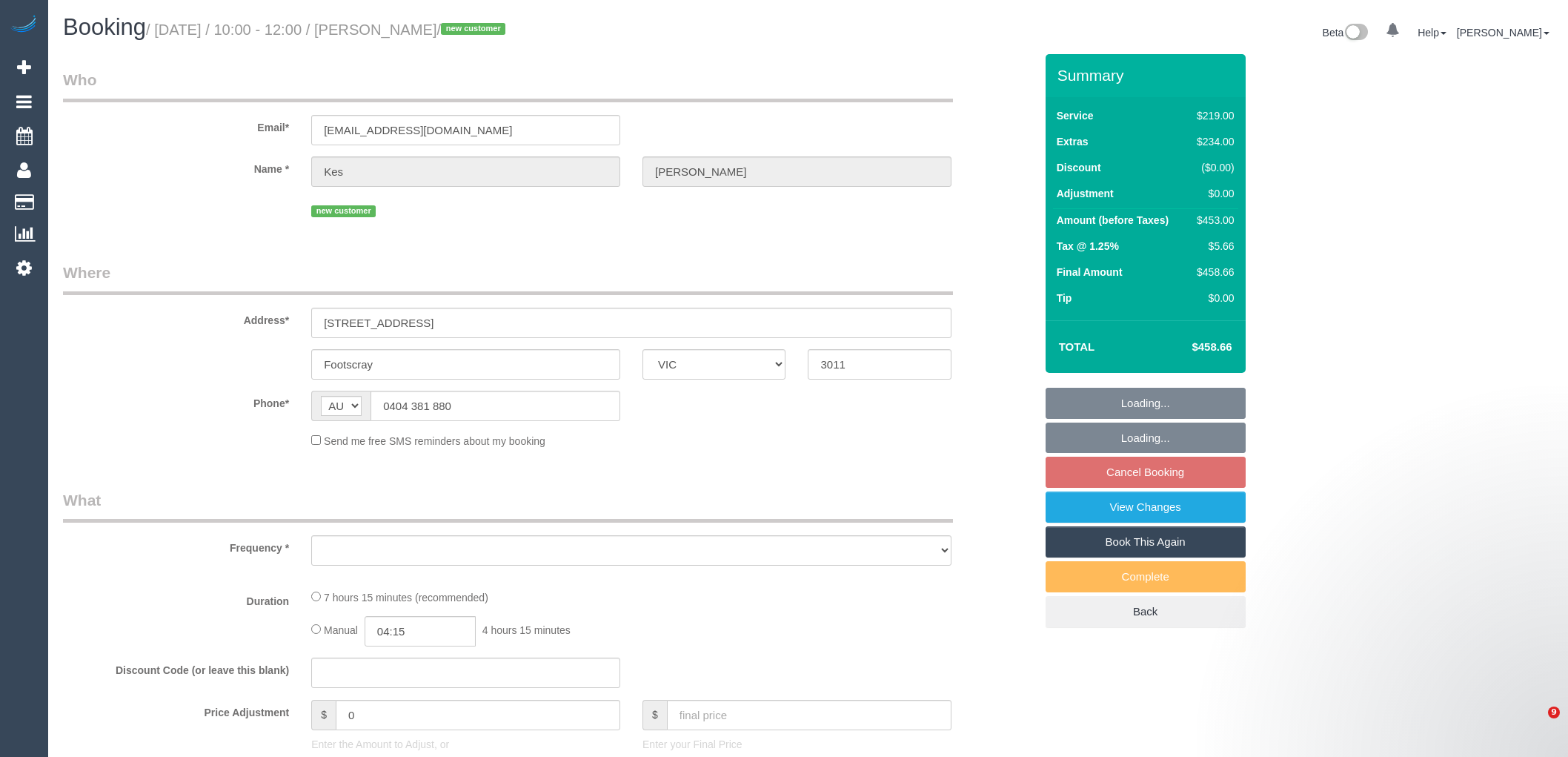
select select "VIC"
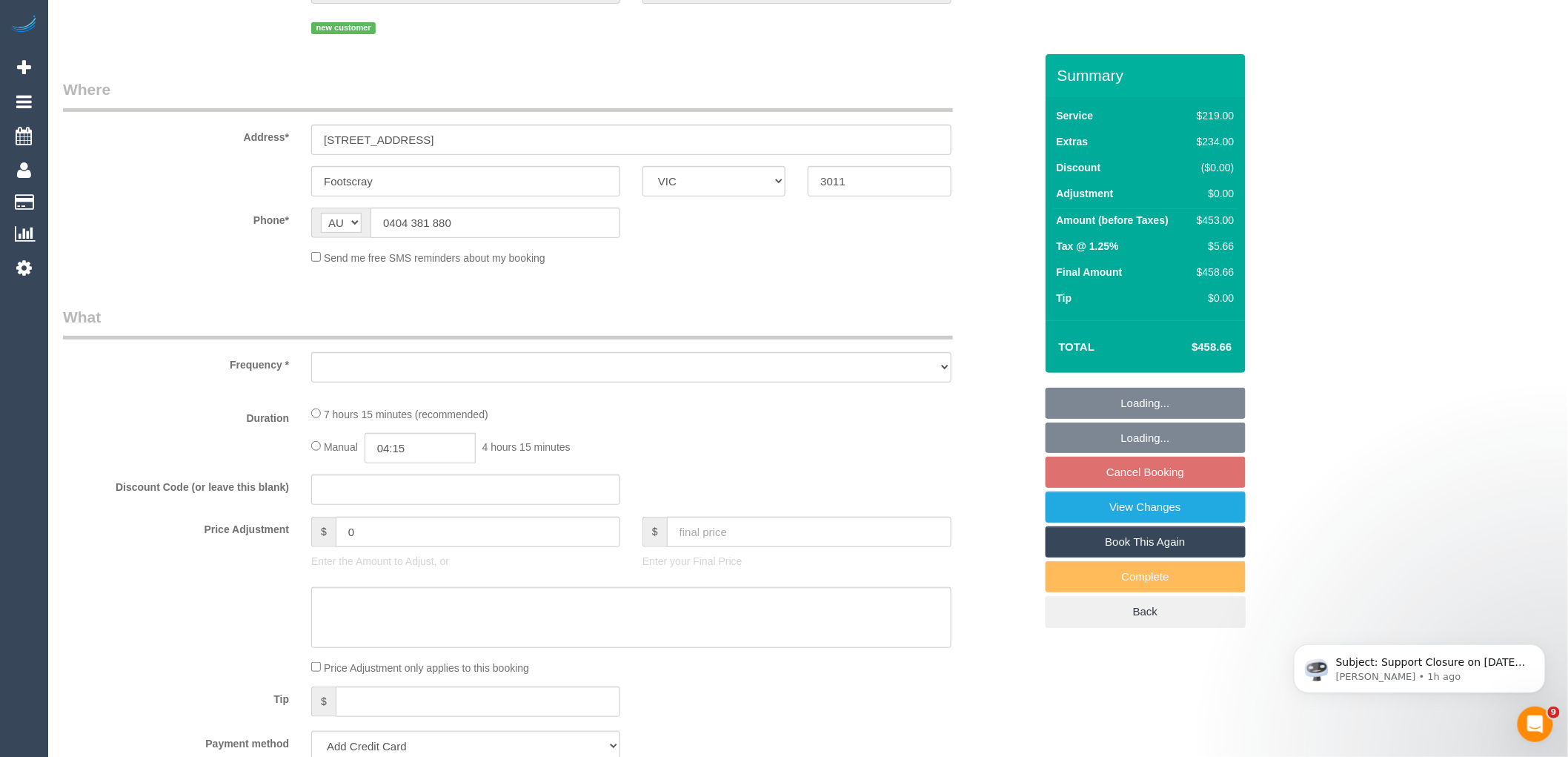
select select "number:27"
select select "number:16"
select select "number:19"
select select "number:36"
select select "number:26"
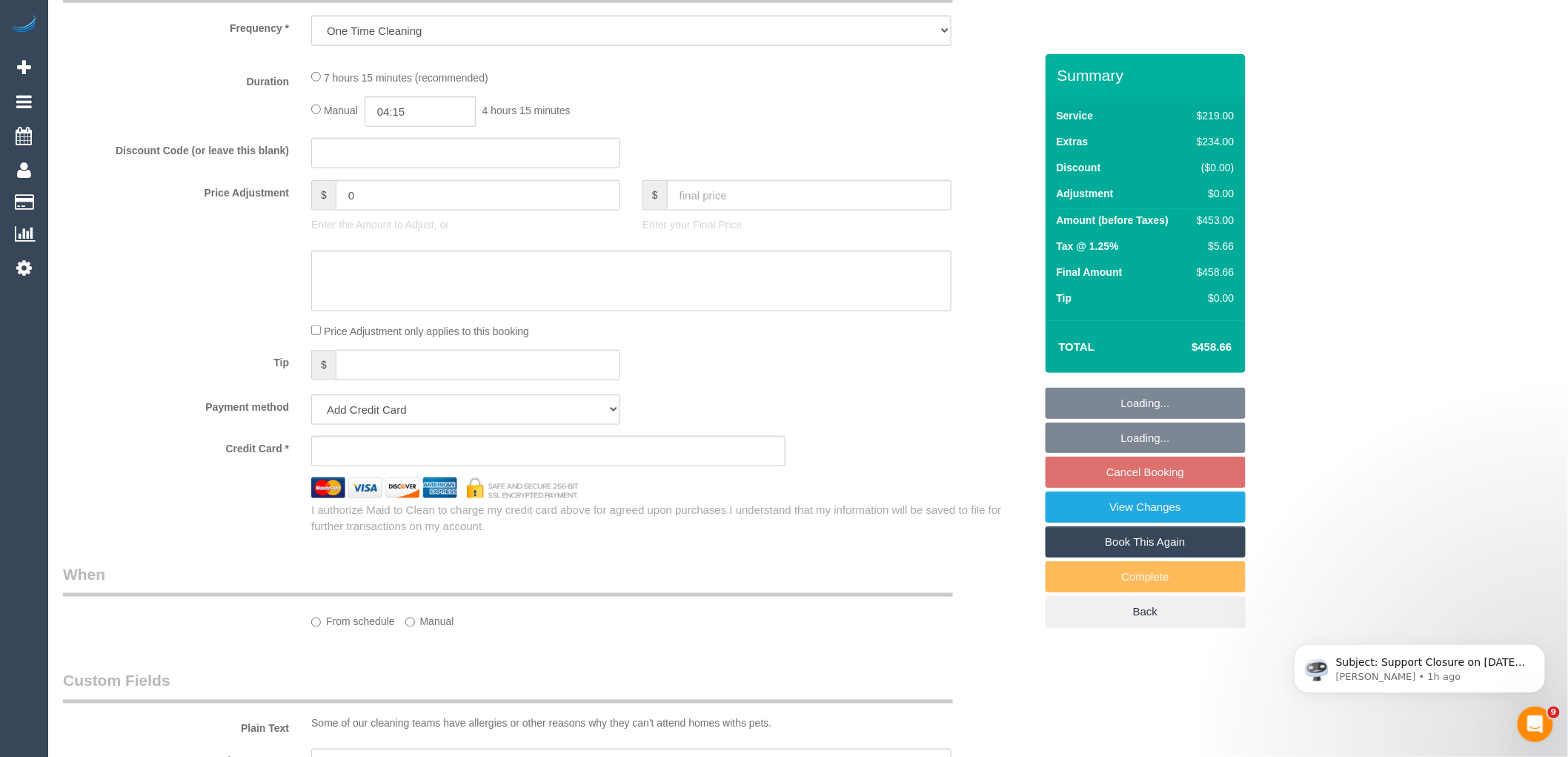
select select "object:813"
select select "string:stripe-pm_1RzRYZ2GScqysDRVUQFGND1a"
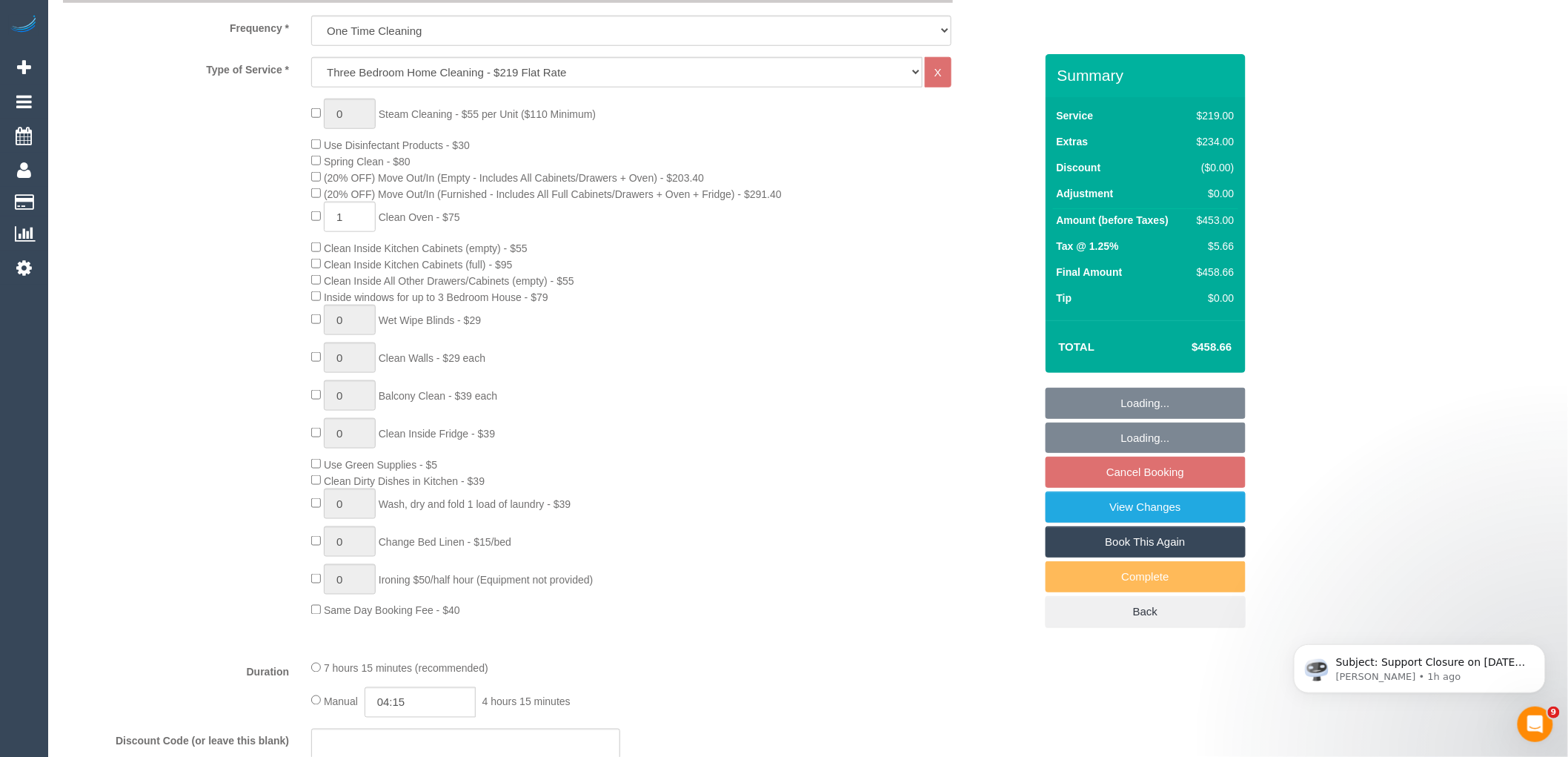
select select "spot3"
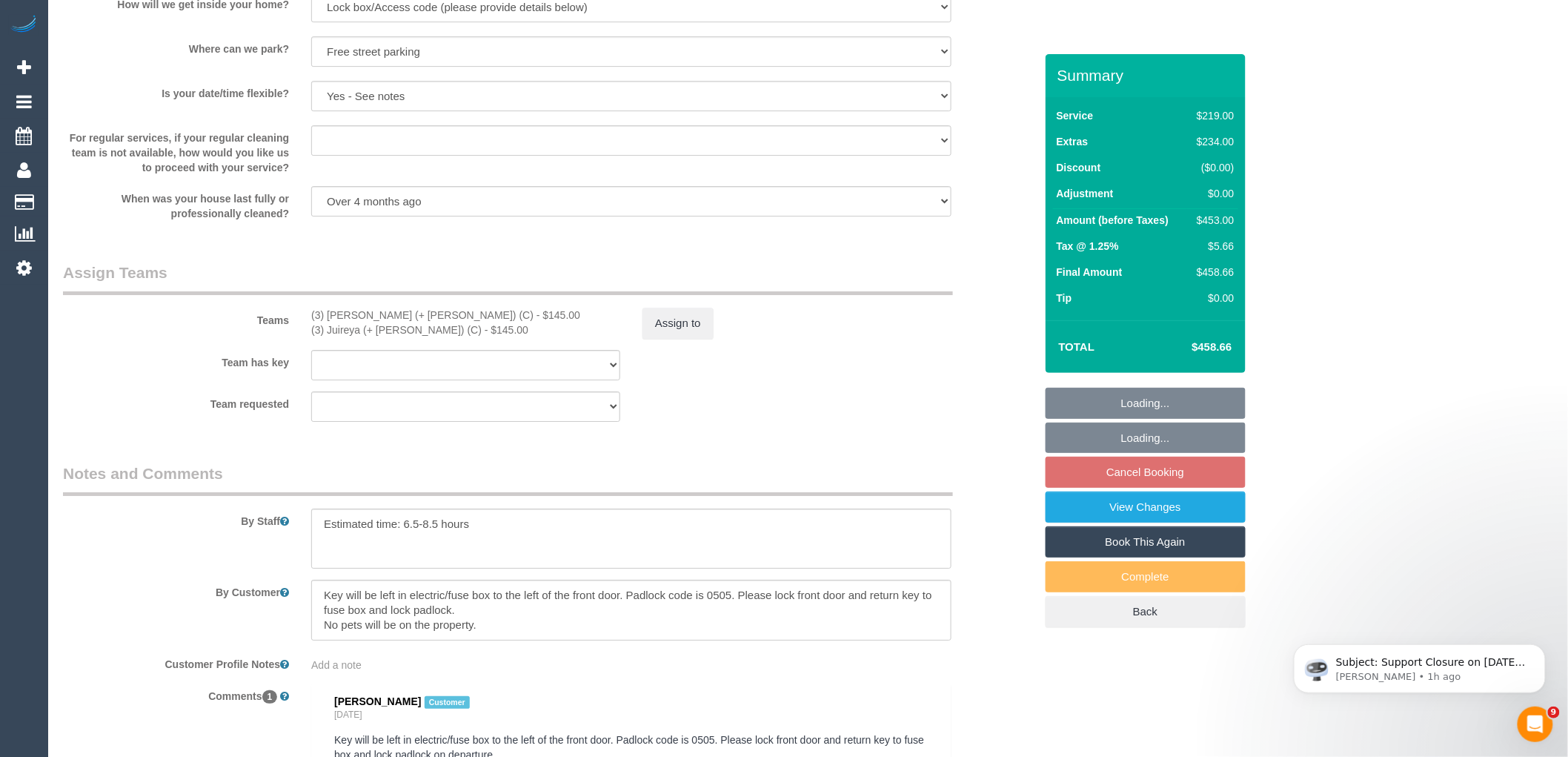
scroll to position [2223, 0]
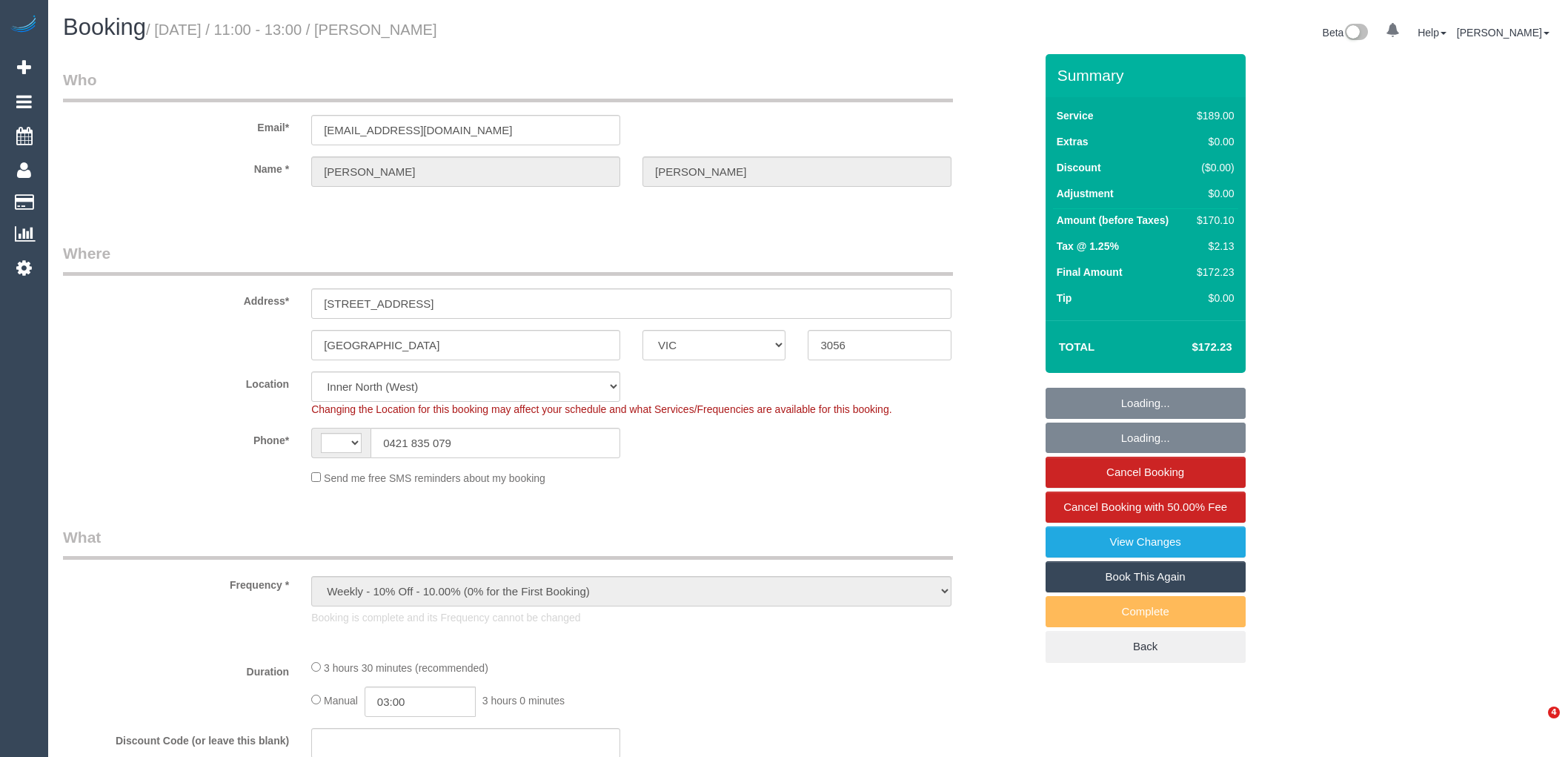
select select "VIC"
select select "object:471"
select select "string:AU"
select select "number:29"
select select "number:35"
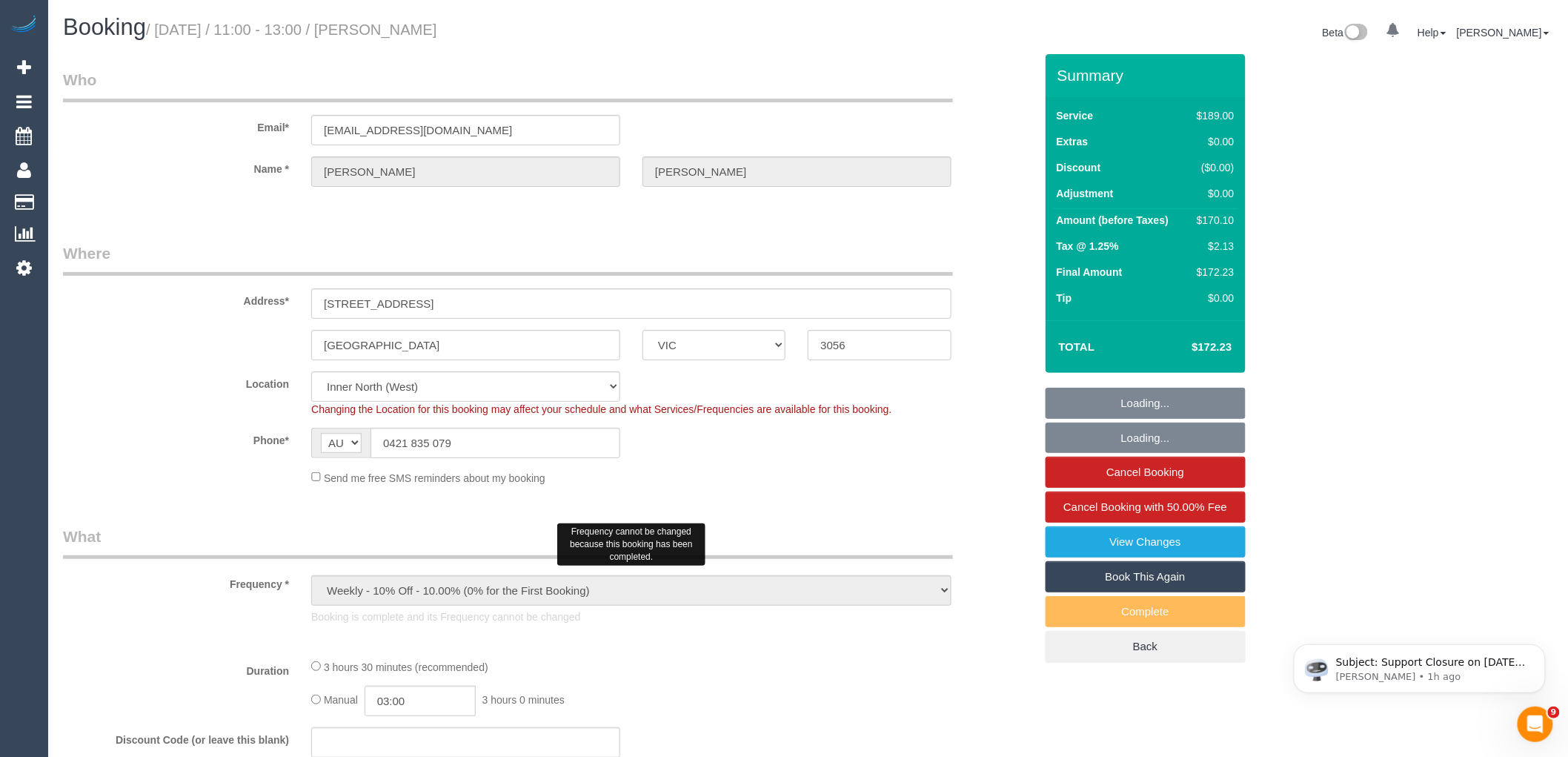
select select "33886"
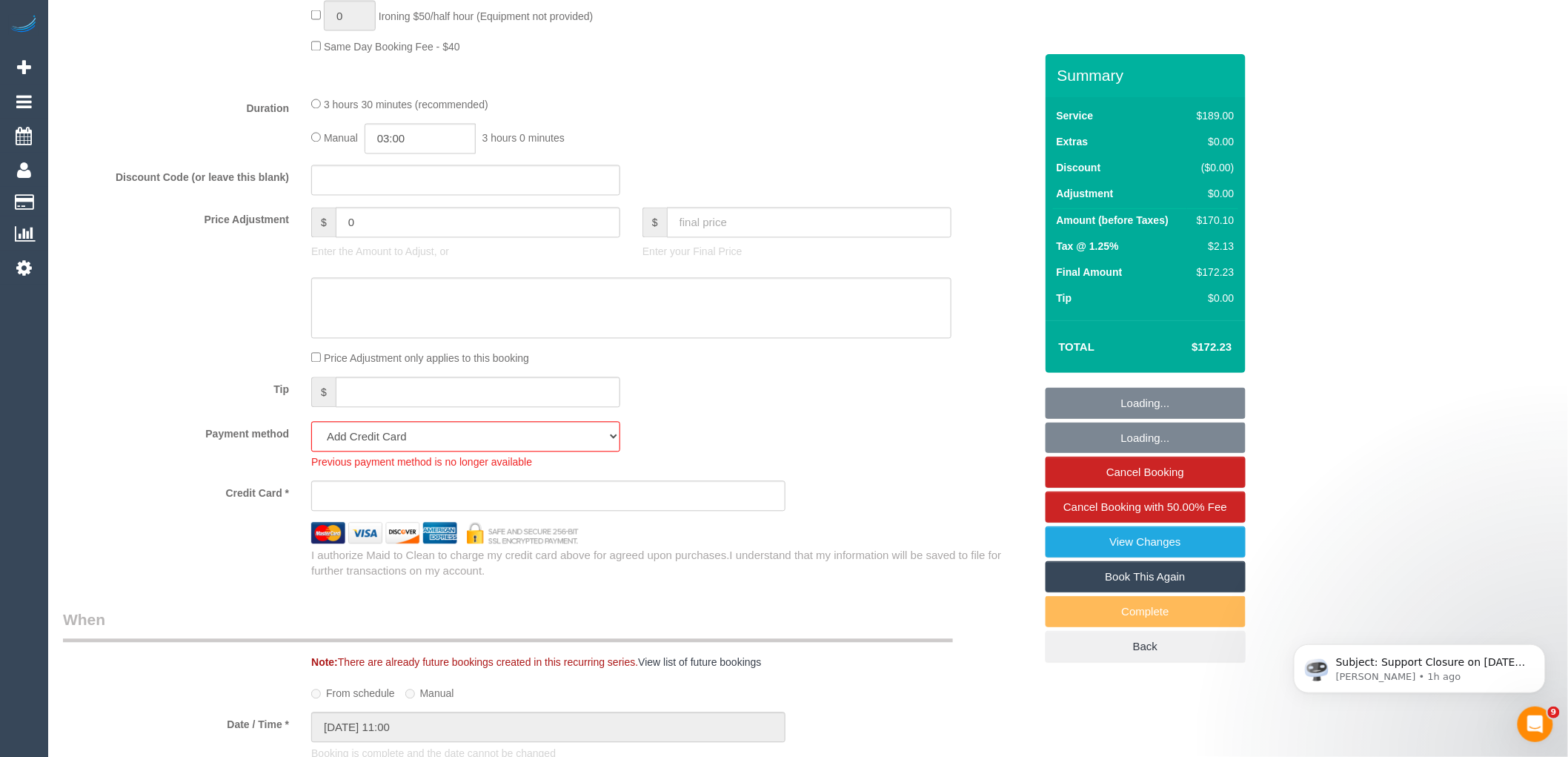
scroll to position [1565, 0]
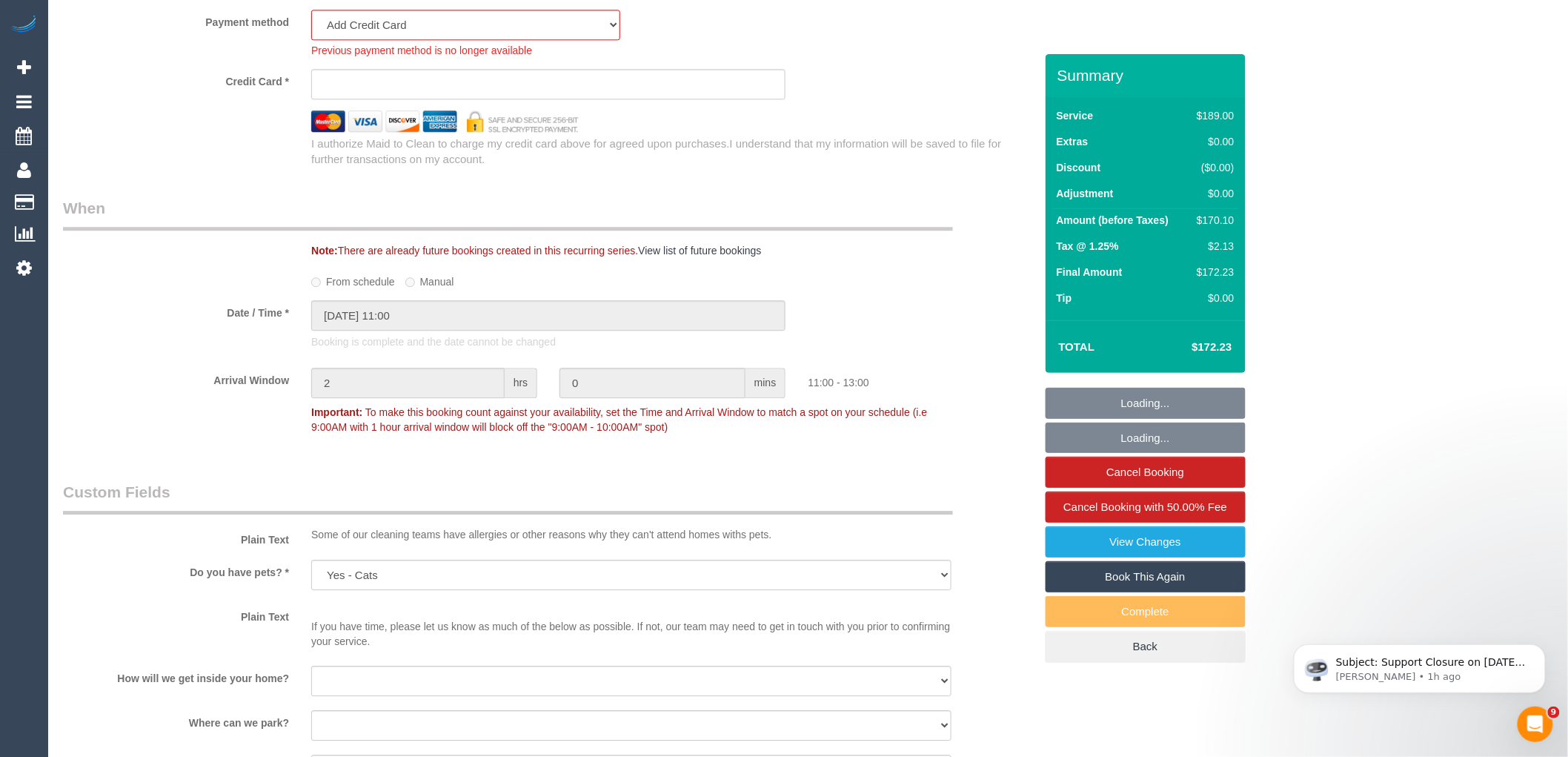
click at [410, 279] on div "Who Email* liammcintyre@hotmail.com Name * Liam McIntyre Where Address* 200 Alb…" at bounding box center [549, 298] width 994 height 3618
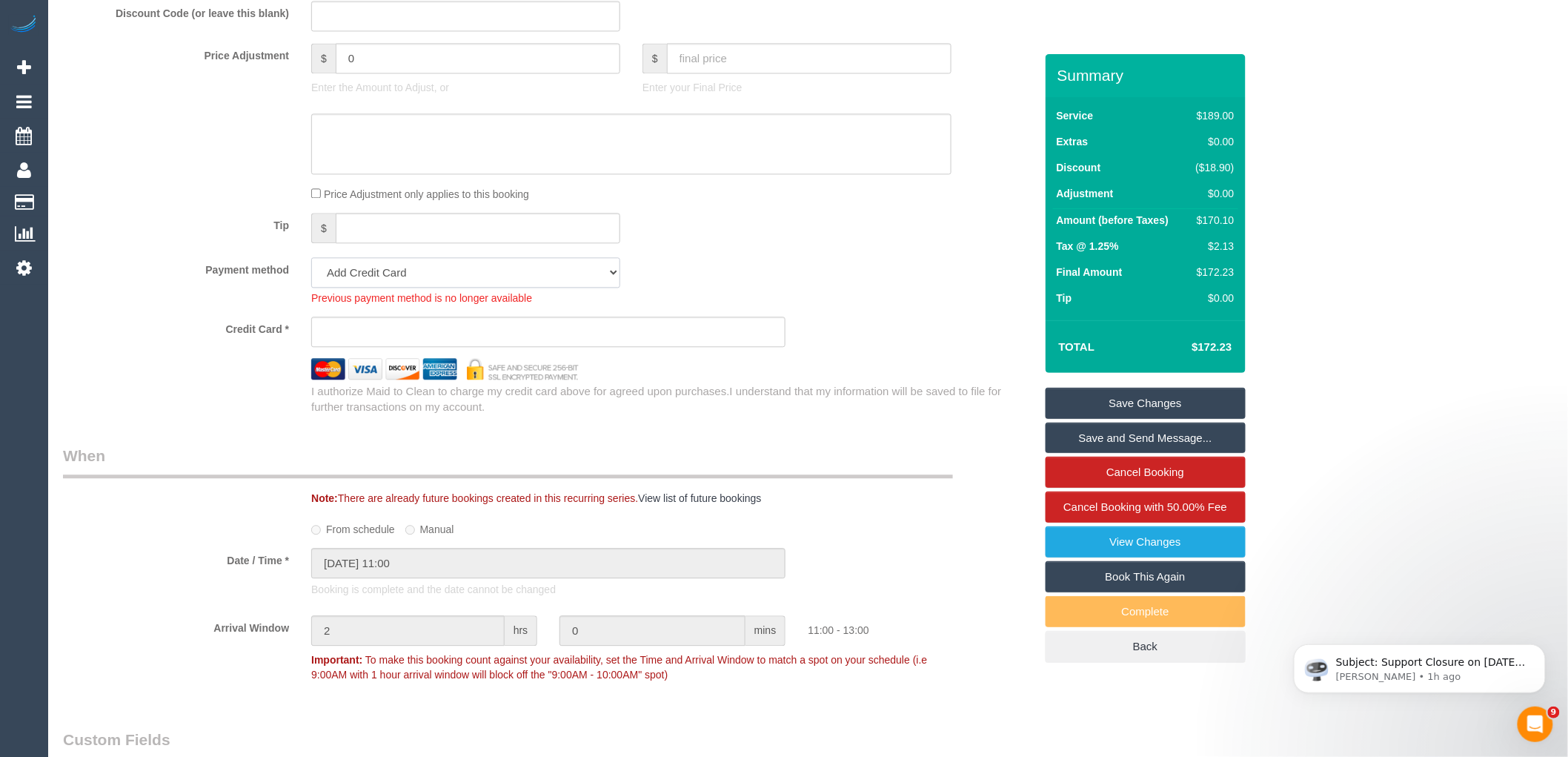
click at [424, 288] on select "Mastercard - 1372 - 09/2028 (Default) Add Credit Card ─────────────── Cash Chec…" at bounding box center [466, 273] width 309 height 31
select select "string:stripe-pm_1RZLGk2GScqysDRVMojLpH94"
click at [311, 273] on select "Mastercard - 1372 - 09/2028 (Default) Add Credit Card ─────────────── Cash Chec…" at bounding box center [466, 273] width 309 height 31
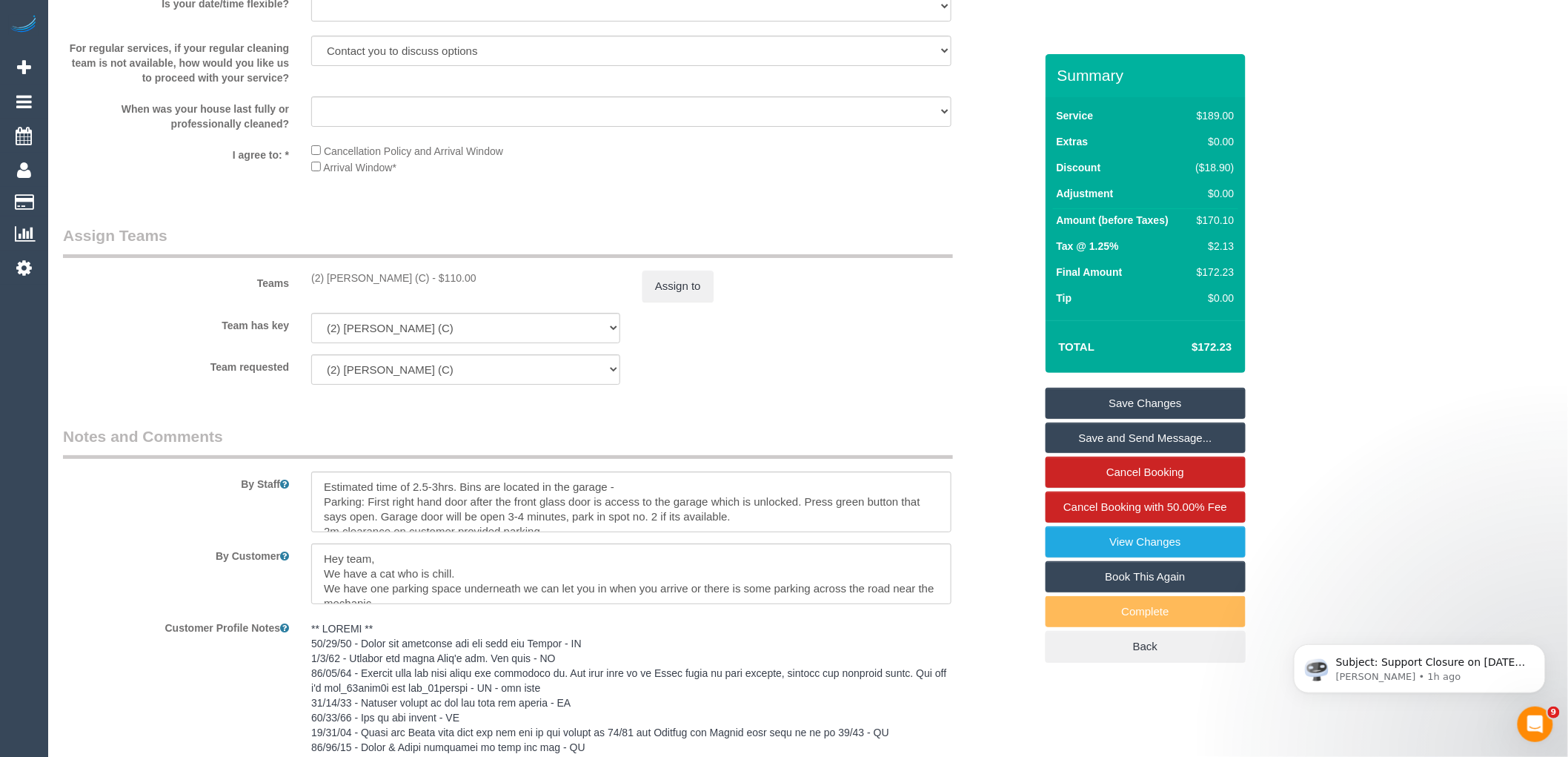
scroll to position [2224, 0]
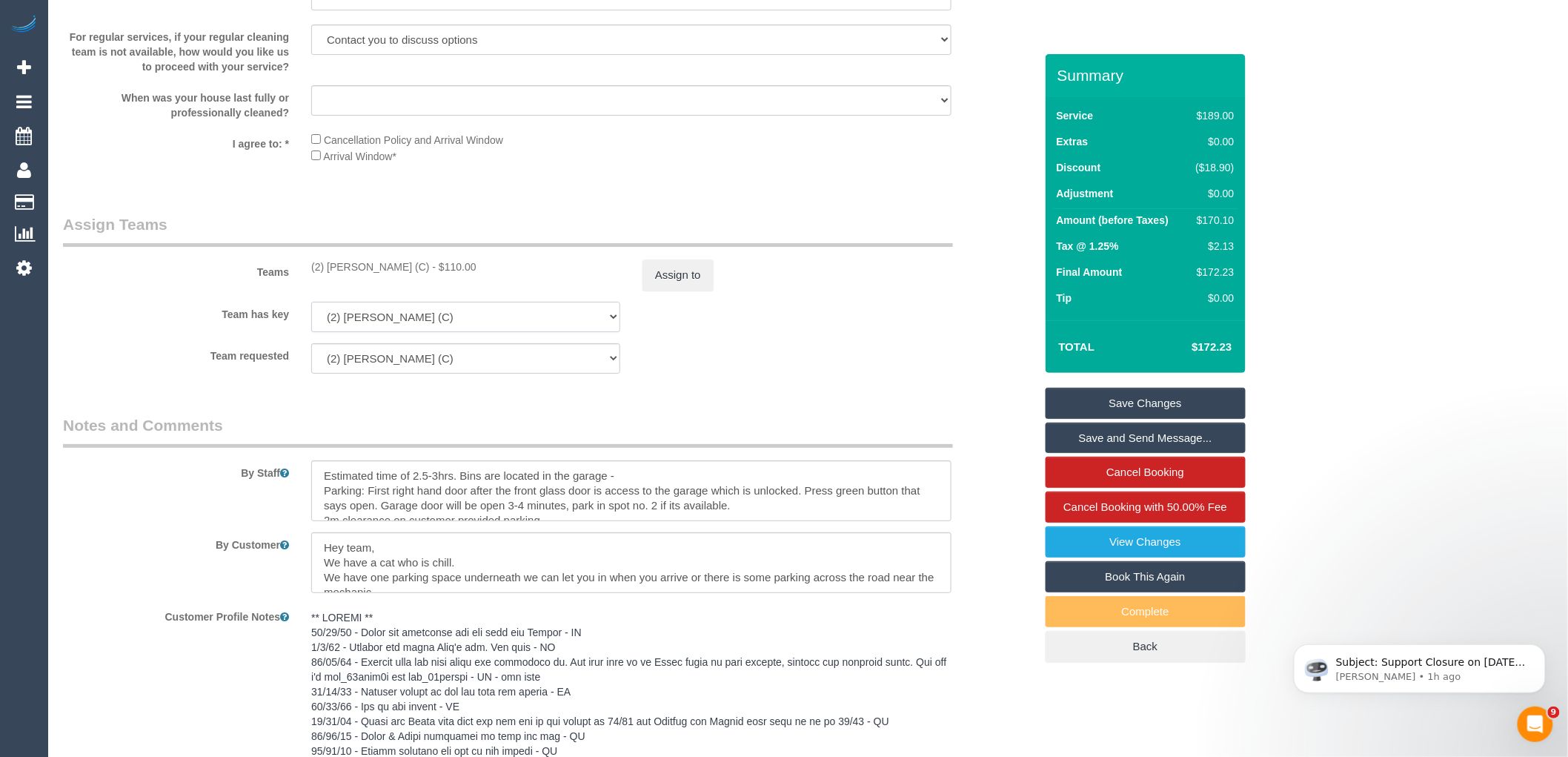
click at [604, 332] on select "(2) Marco Sanchez (C) (0) Office (0) Raunak Test Account (1) Debbie Brodjanac (…" at bounding box center [466, 317] width 309 height 31
click at [311, 319] on select "(2) Marco Sanchez (C) (0) Office (0) Raunak Test Account (1) Debbie Brodjanac (…" at bounding box center [466, 317] width 309 height 31
select select "? string:null ?"
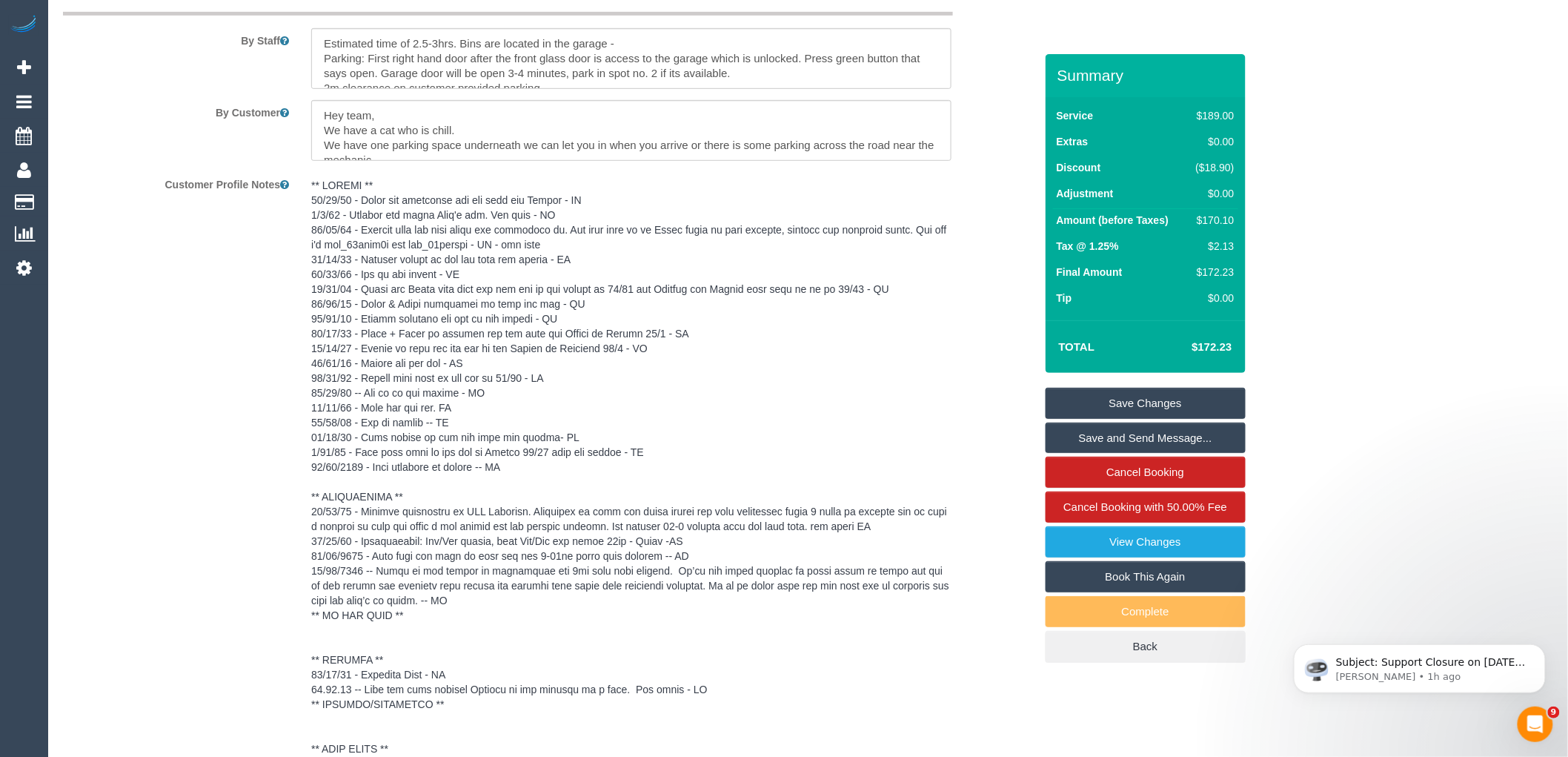
scroll to position [2635, 0]
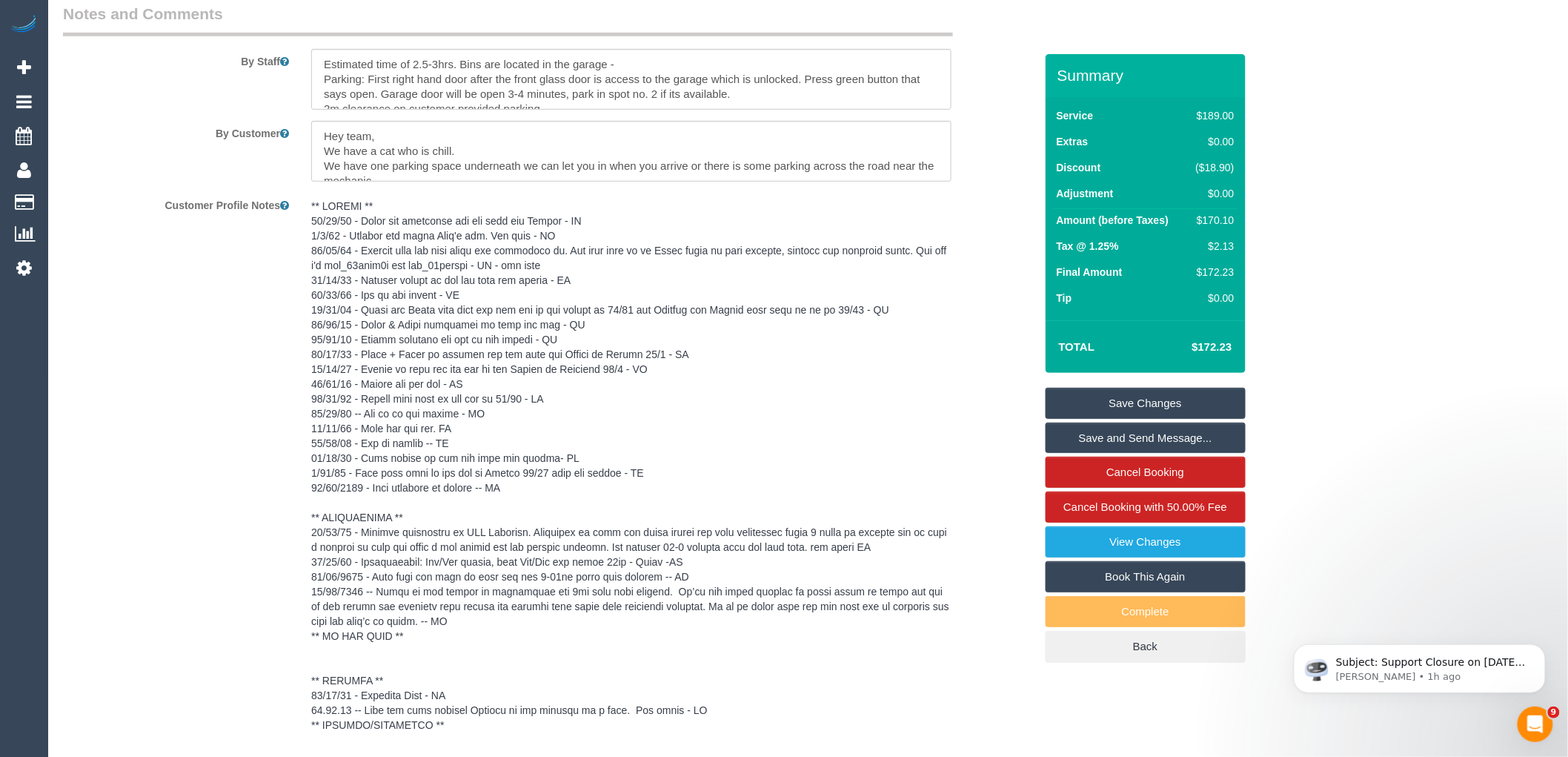
click at [430, 285] on pre at bounding box center [631, 487] width 640 height 578
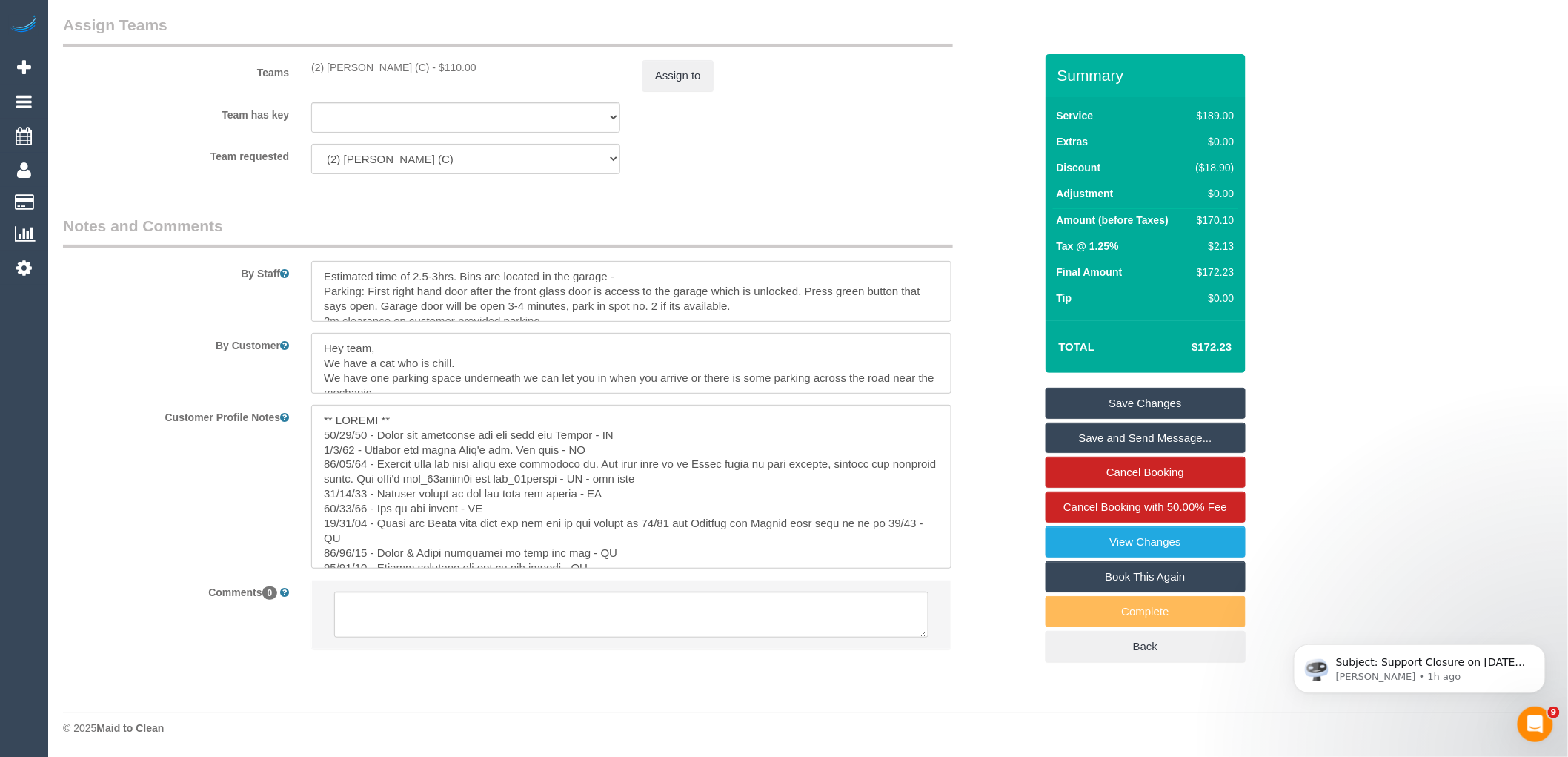
scroll to position [2442, 0]
click at [431, 409] on textarea at bounding box center [631, 487] width 640 height 163
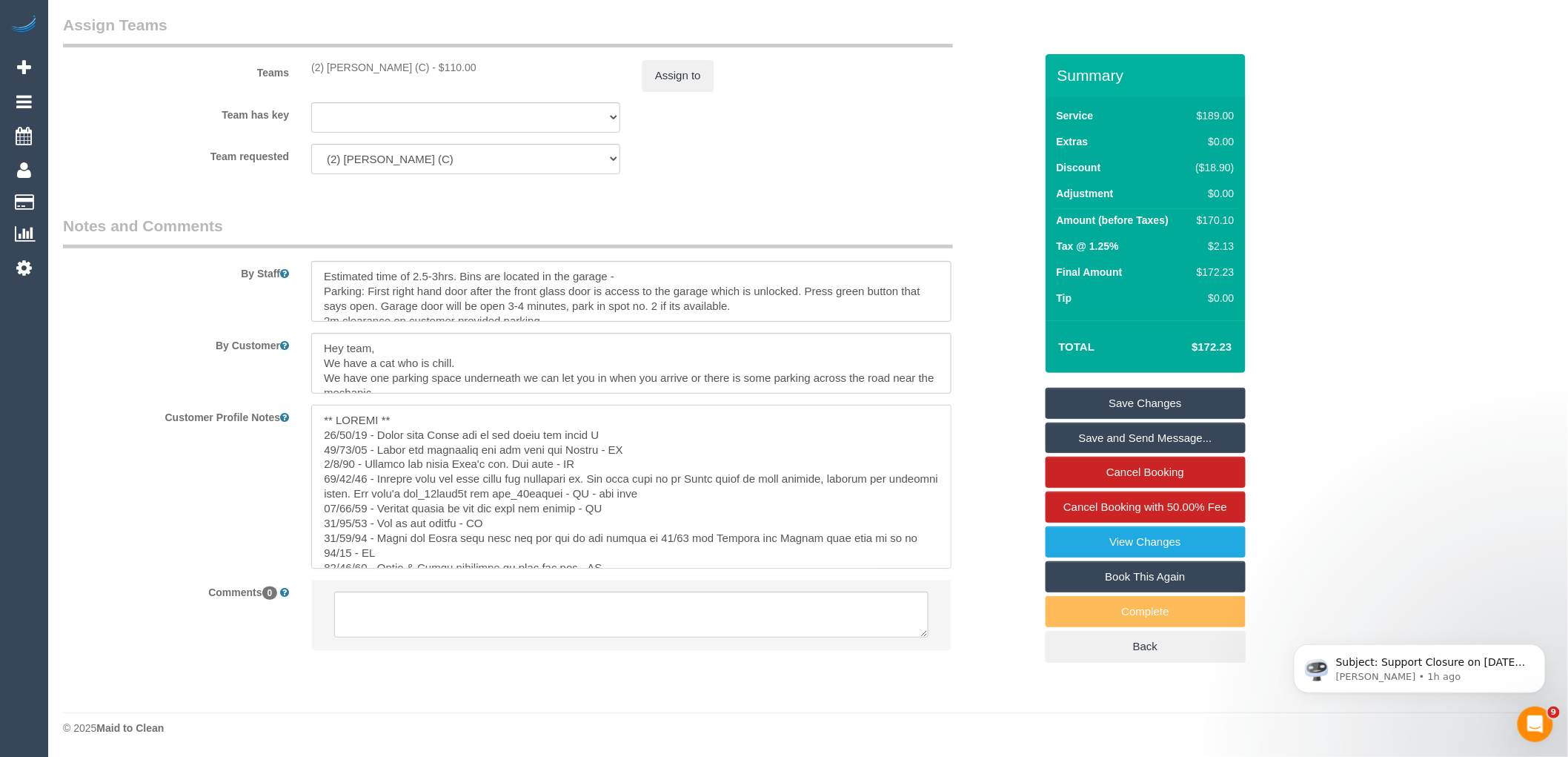
type textarea "** ACCESS ** 27/08/25 - Marco left Liams key at his place via email VC 23/08/24…"
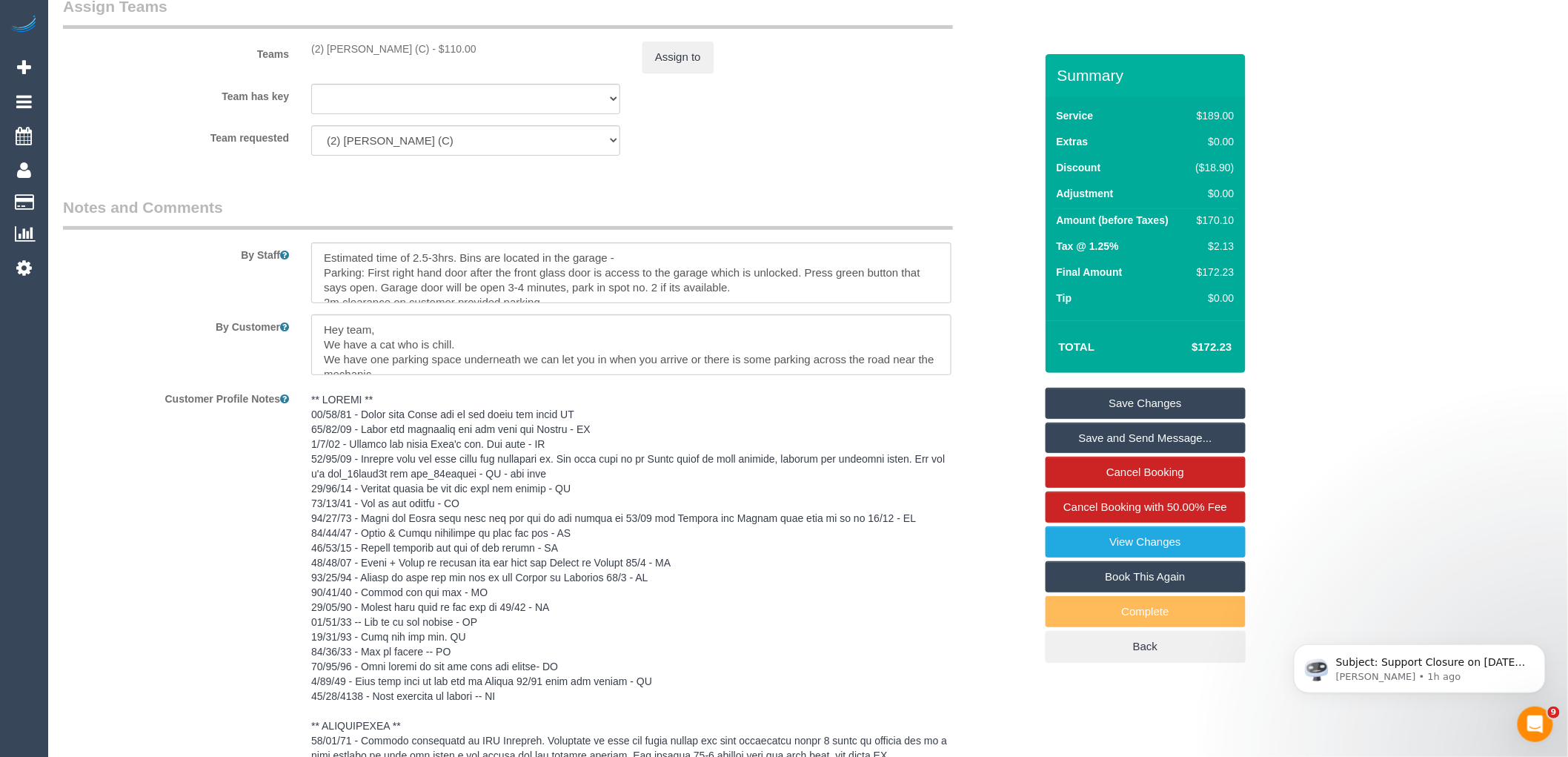
click at [992, 403] on div "Customer Profile Notes" at bounding box center [549, 690] width 994 height 607
click at [1173, 403] on link "Save Changes" at bounding box center [1145, 403] width 200 height 31
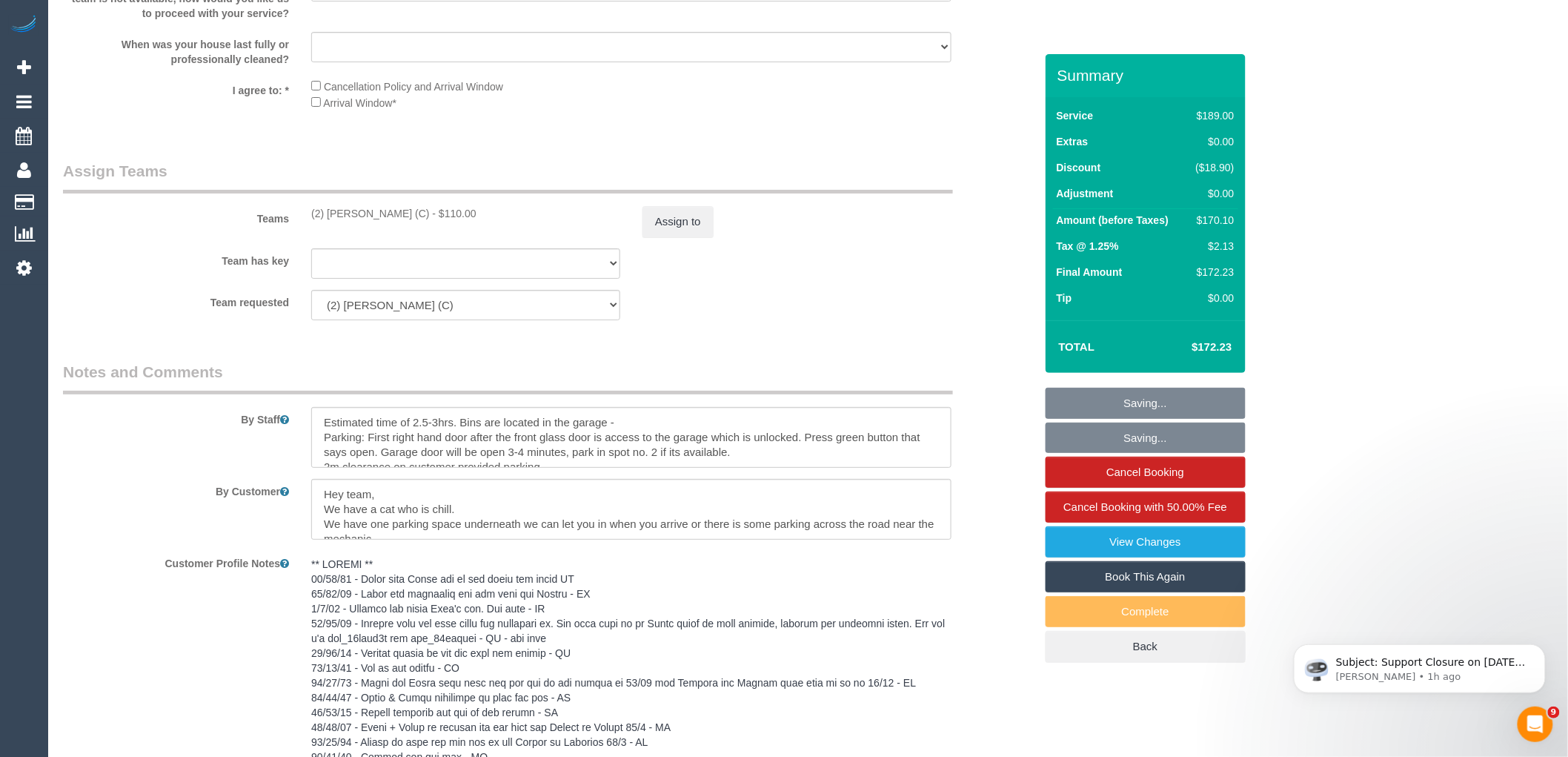
scroll to position [2195, 0]
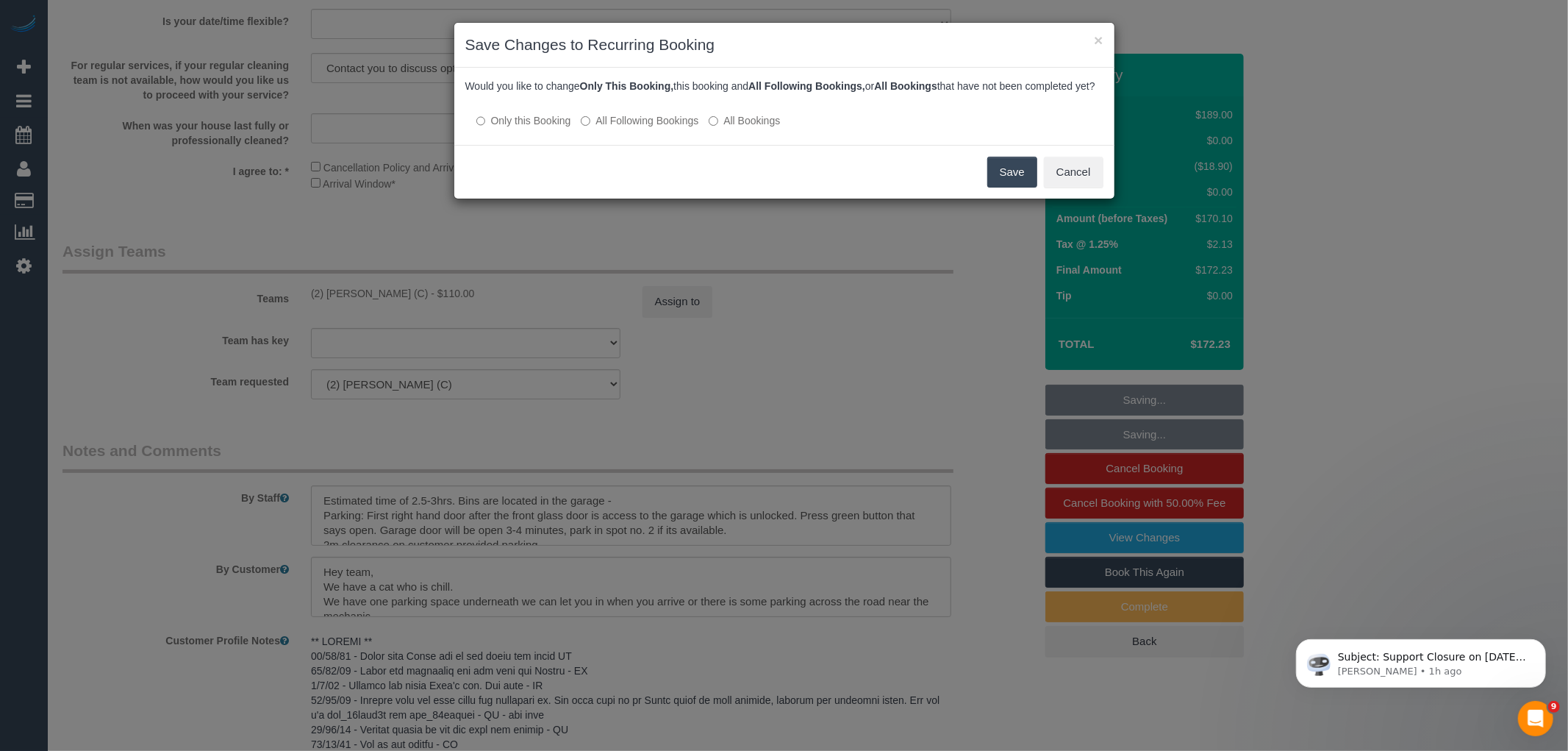
click at [674, 128] on label "All Following Bookings" at bounding box center [639, 120] width 117 height 14
click at [1005, 186] on button "Save" at bounding box center [1012, 172] width 50 height 31
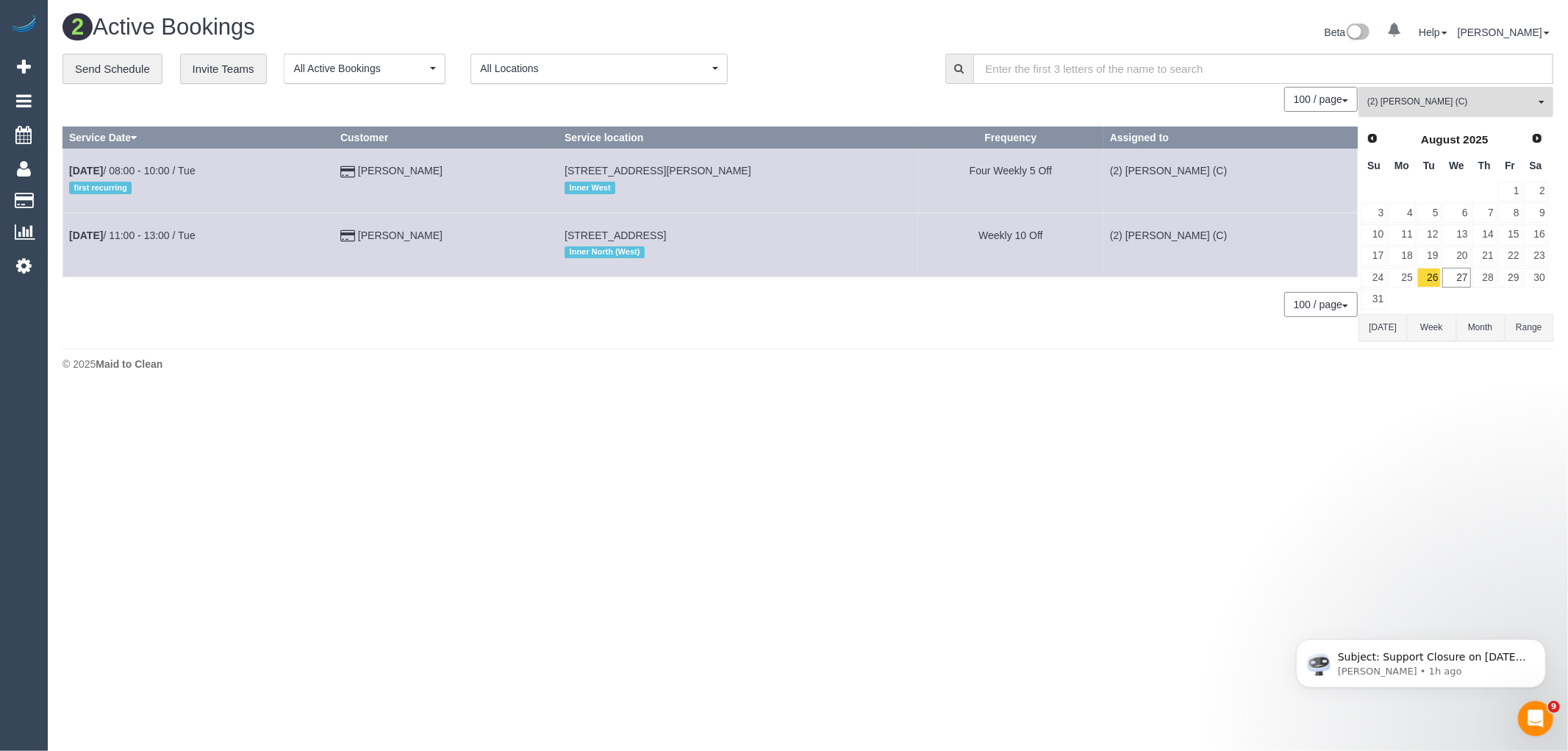
click at [1393, 99] on span "(2) [PERSON_NAME] (C)" at bounding box center [1451, 102] width 167 height 12
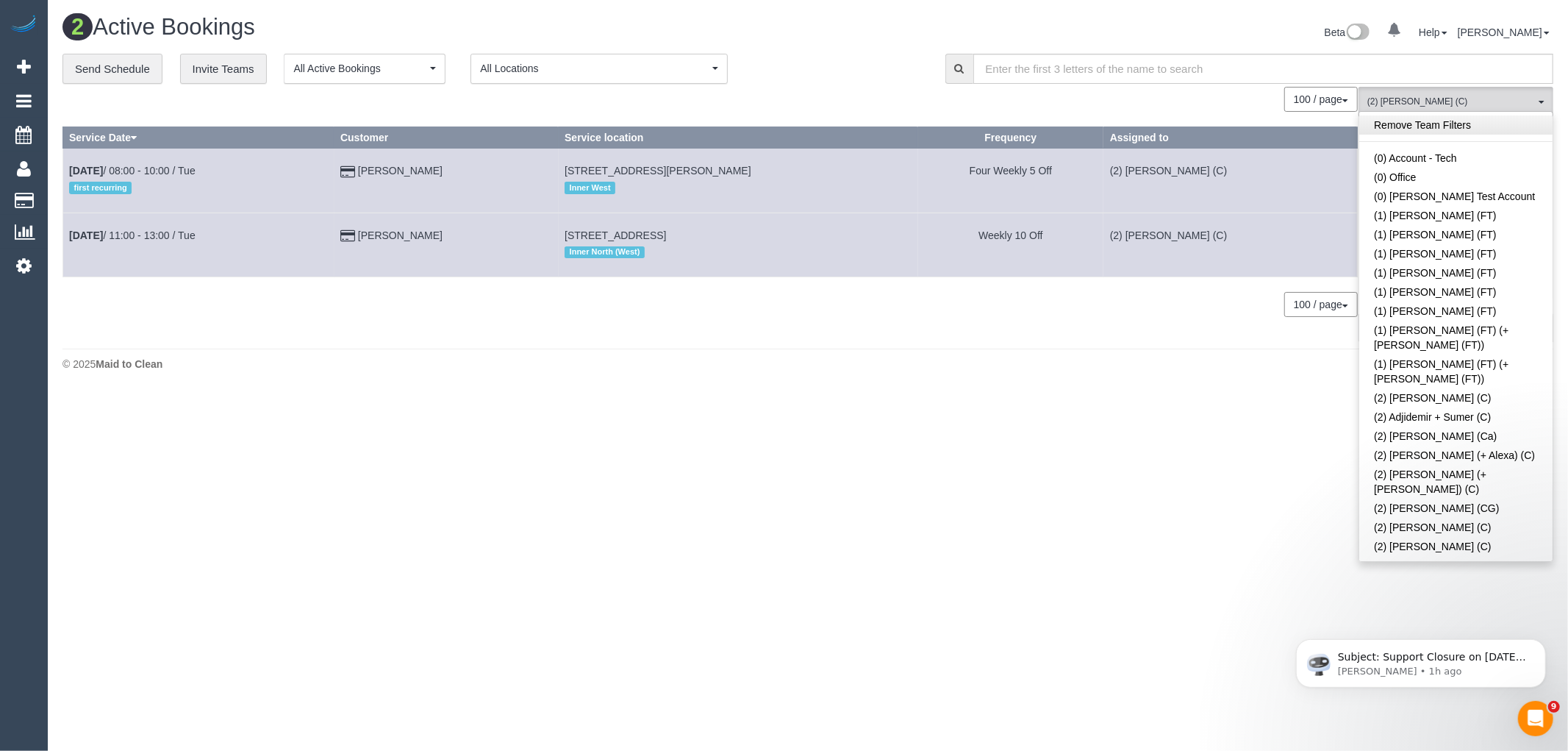
click at [1451, 122] on link "Remove Team Filters" at bounding box center [1456, 124] width 193 height 19
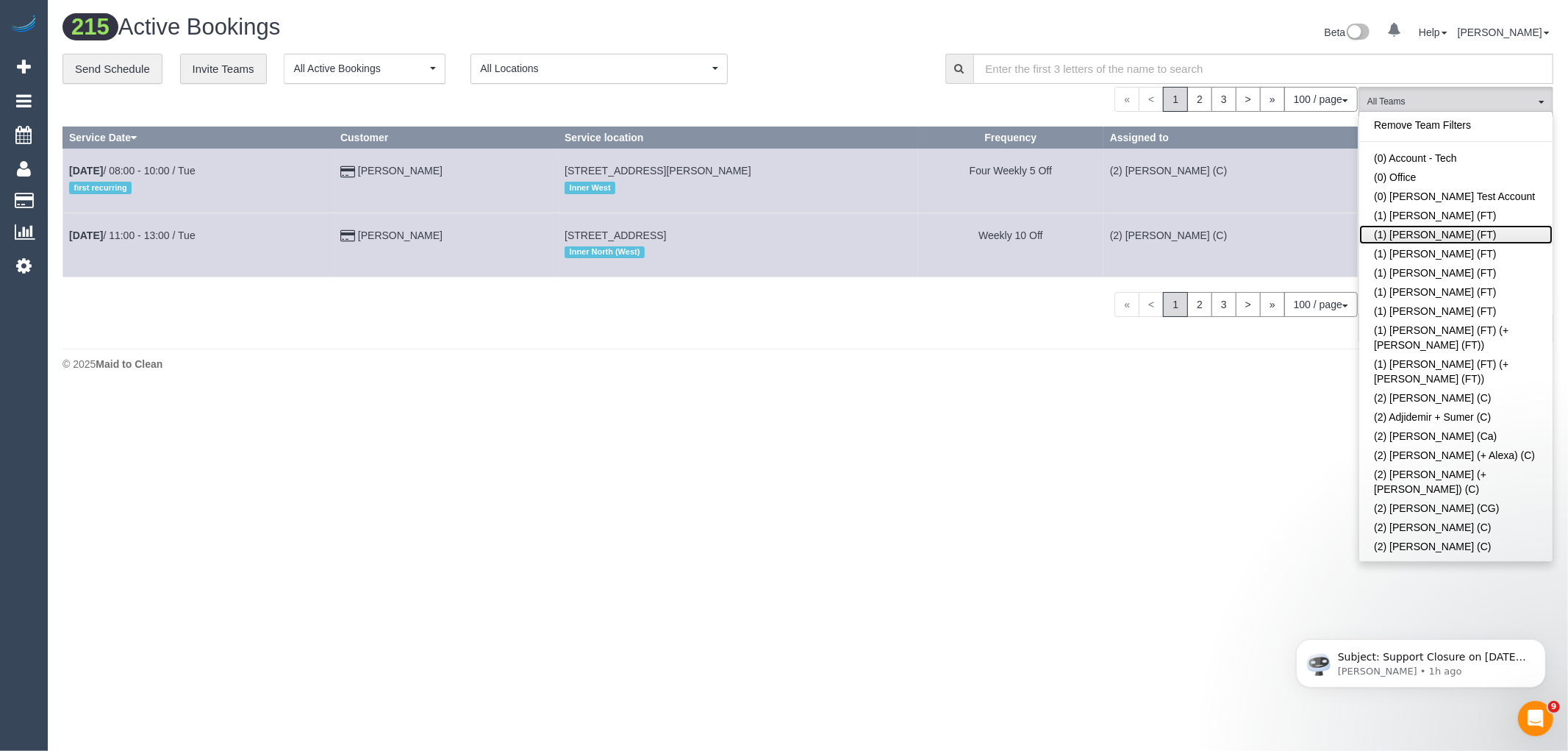
click at [1431, 232] on link "(1) [PERSON_NAME] (FT)" at bounding box center [1456, 234] width 193 height 19
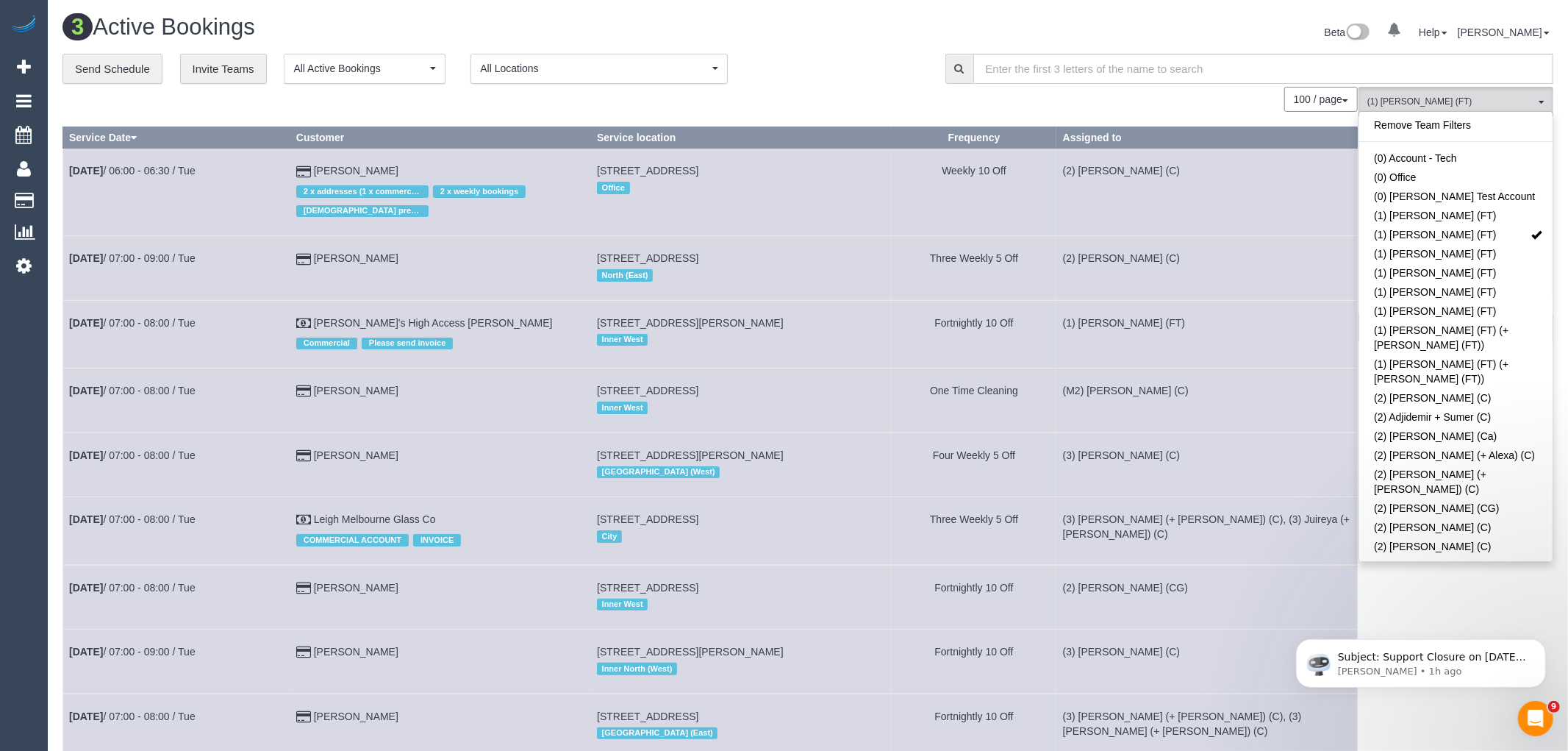
click at [871, 89] on div "100 / page 10 / page 20 / page 30 / page 40 / page 50 / page 100 / page" at bounding box center [710, 99] width 1295 height 25
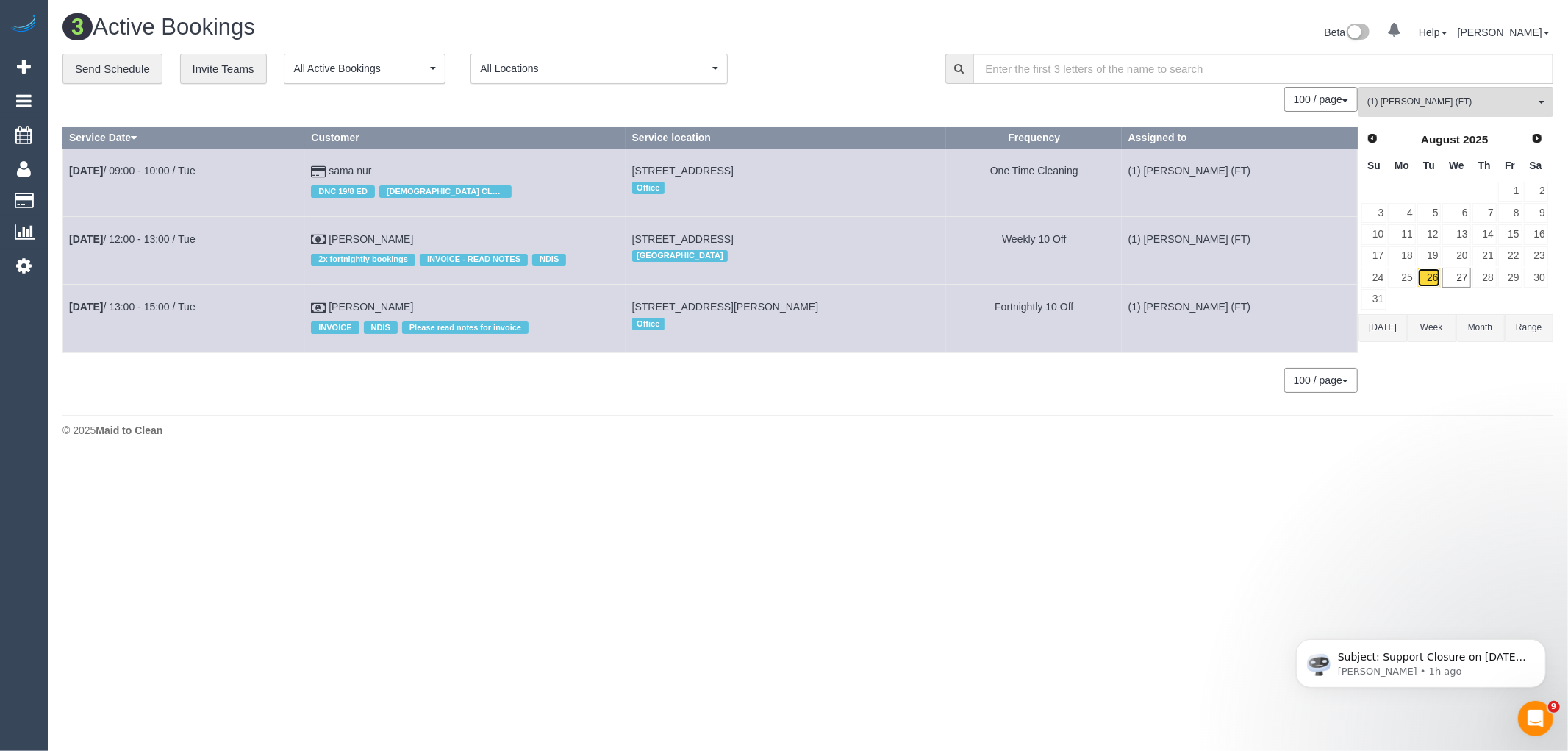
click at [1430, 280] on link "26" at bounding box center [1429, 277] width 24 height 20
click at [1397, 281] on link "25" at bounding box center [1401, 277] width 27 height 20
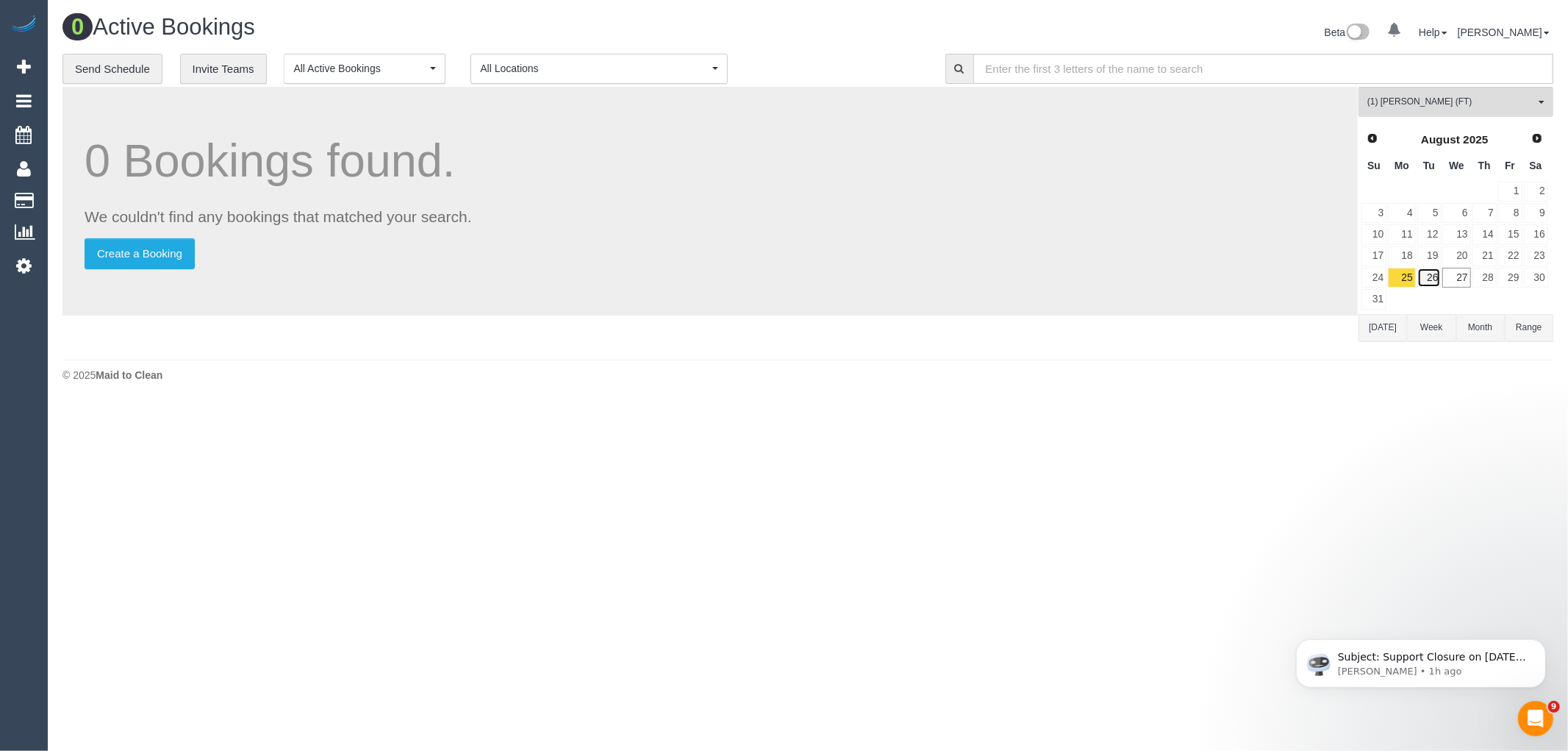
click at [1434, 275] on link "26" at bounding box center [1429, 277] width 24 height 20
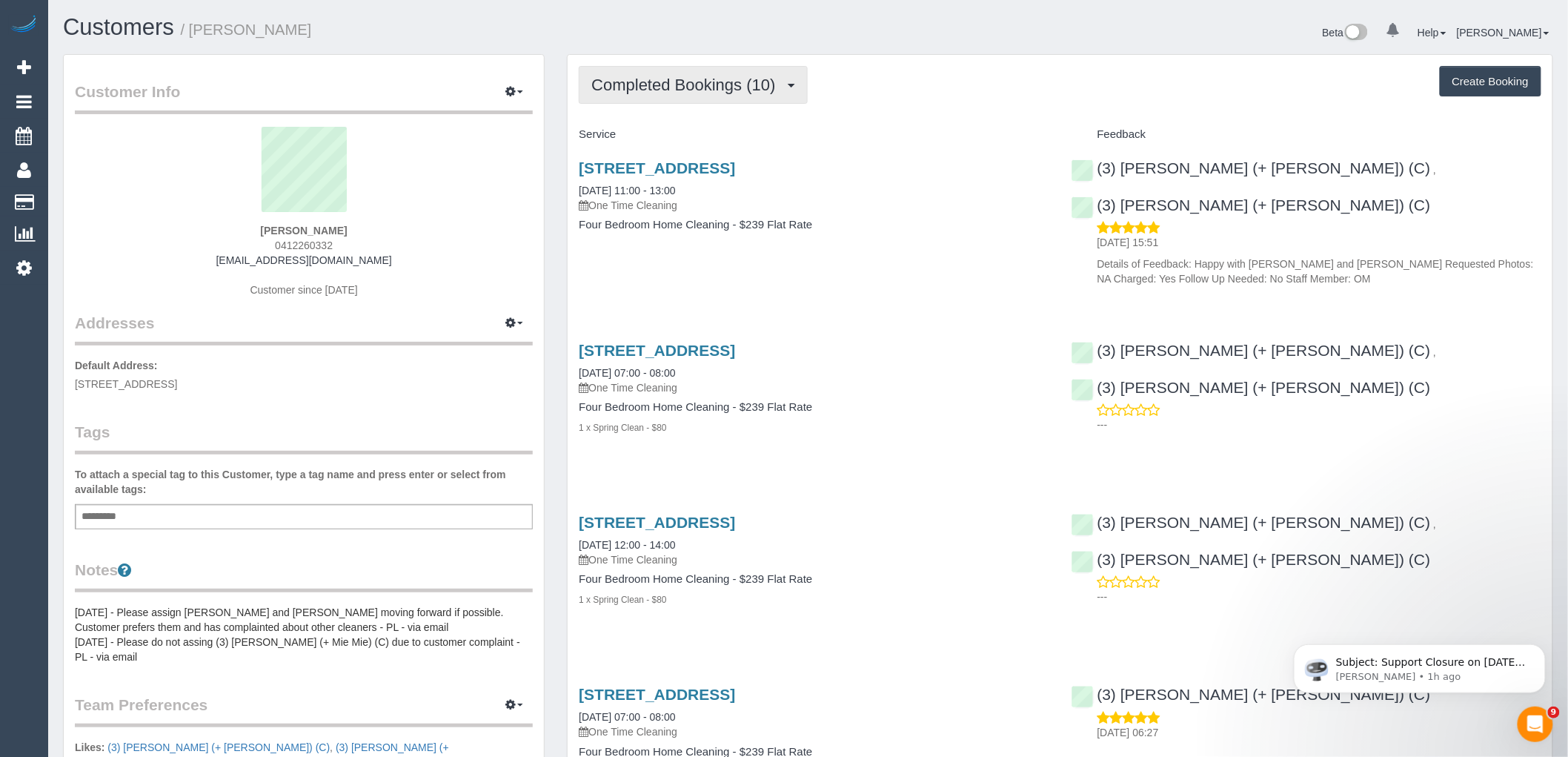
click at [679, 83] on span "Completed Bookings (10)" at bounding box center [687, 85] width 191 height 18
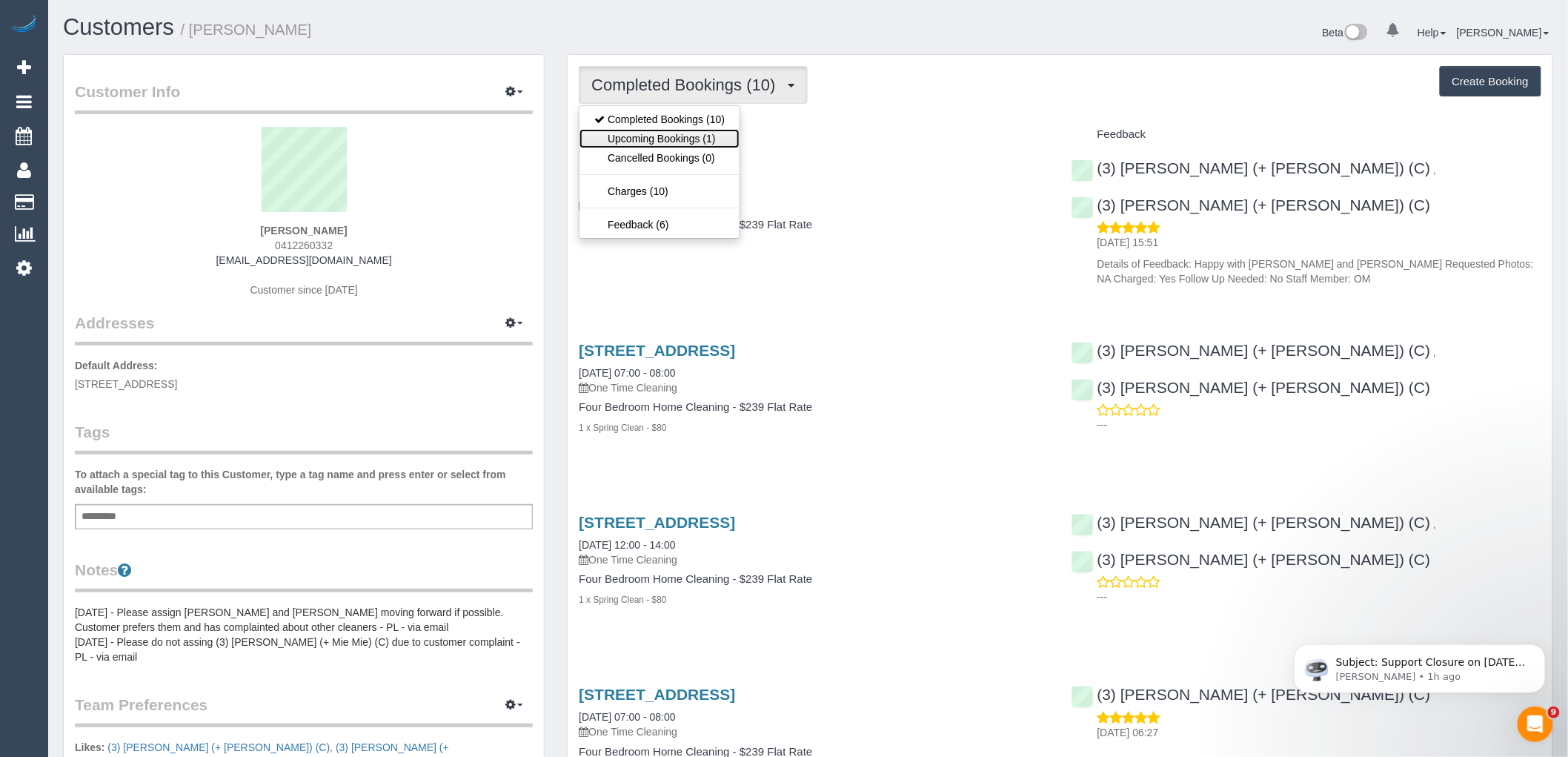
click at [691, 146] on link "Upcoming Bookings (1)" at bounding box center [660, 138] width 160 height 19
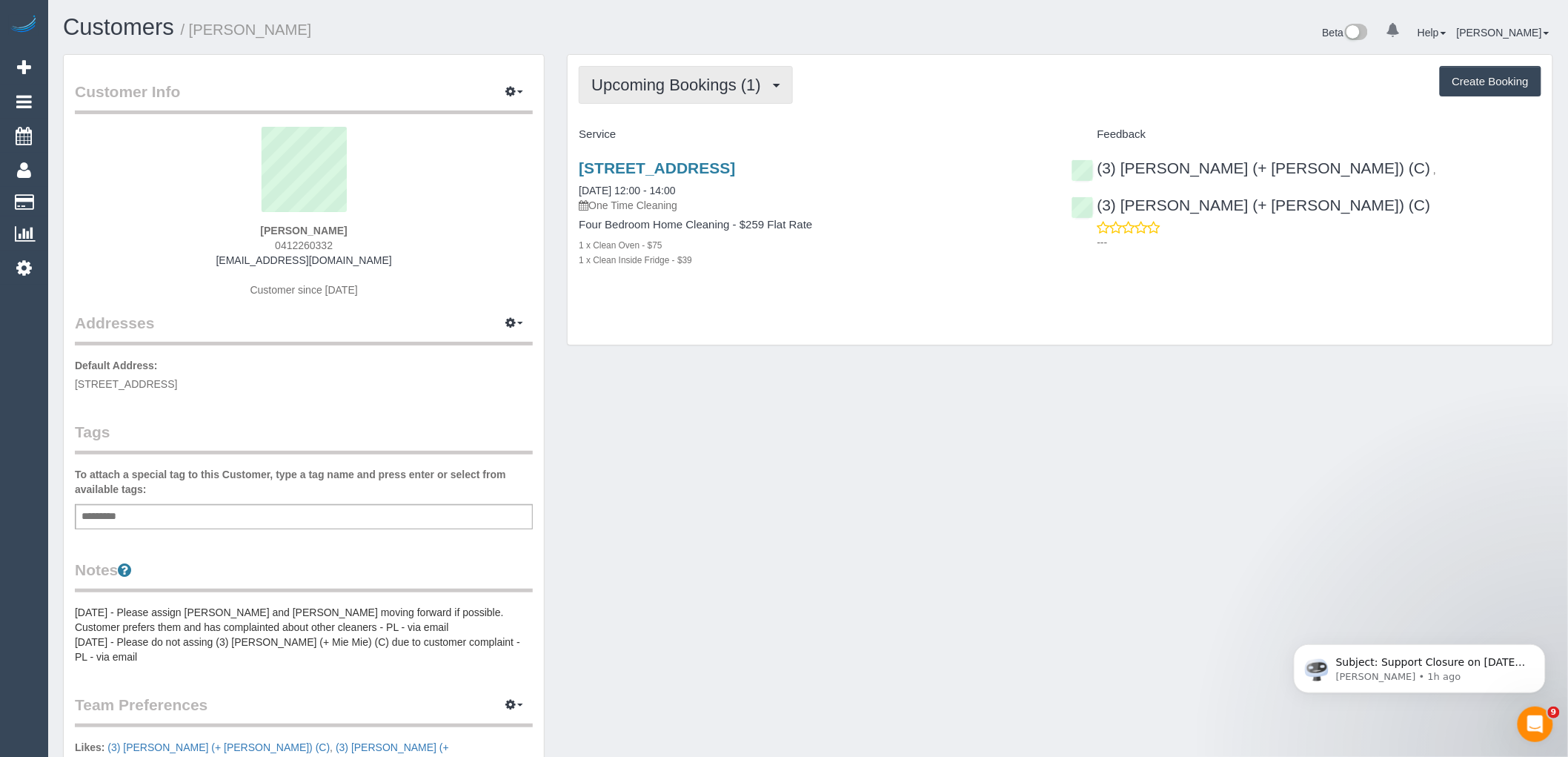
click at [748, 88] on span "Upcoming Bookings (1)" at bounding box center [680, 85] width 177 height 18
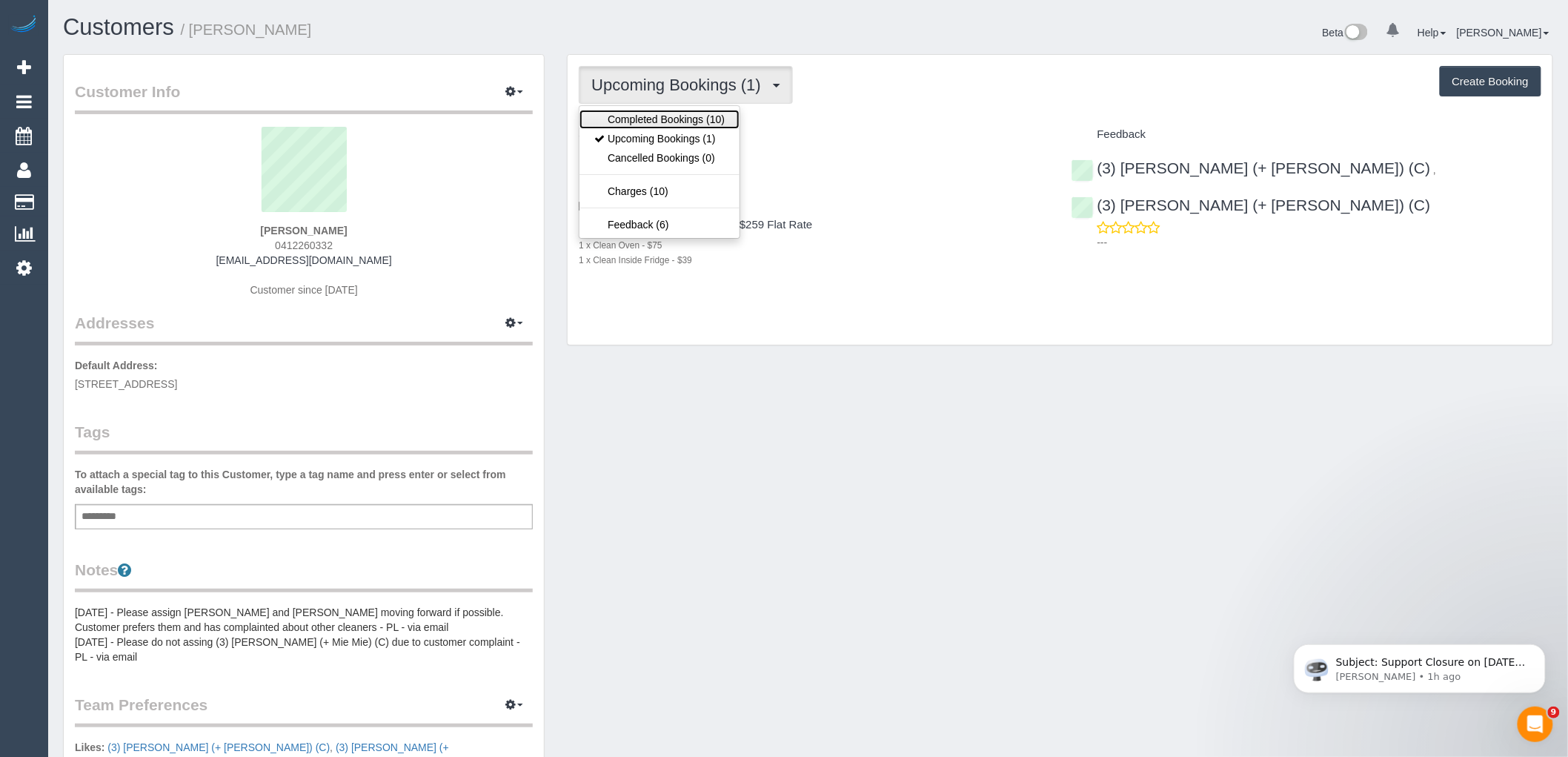
click at [721, 122] on link "Completed Bookings (10)" at bounding box center [660, 119] width 160 height 19
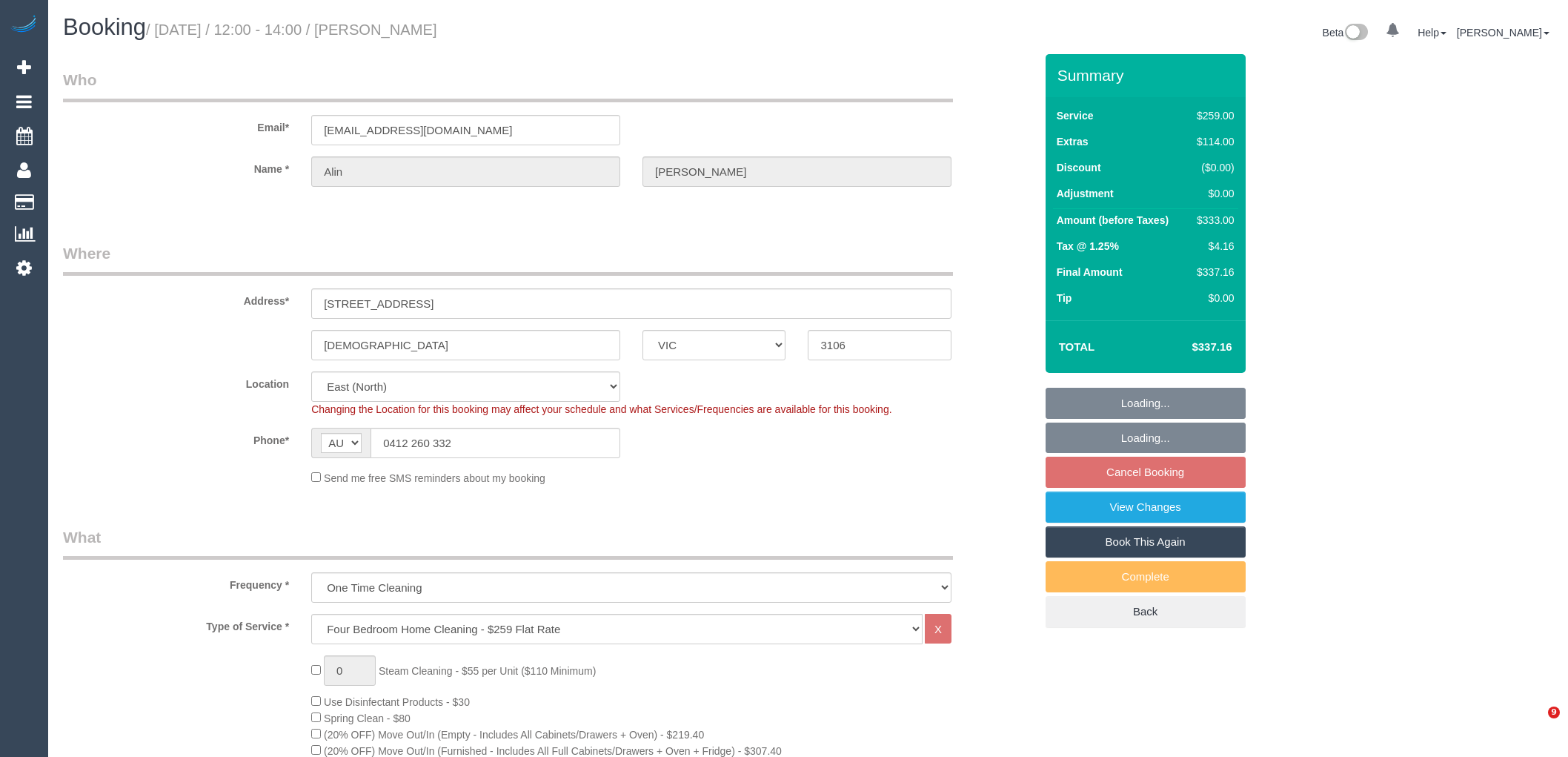
select select "VIC"
select select "number:27"
select select "number:14"
select select "number:19"
select select "spot4"
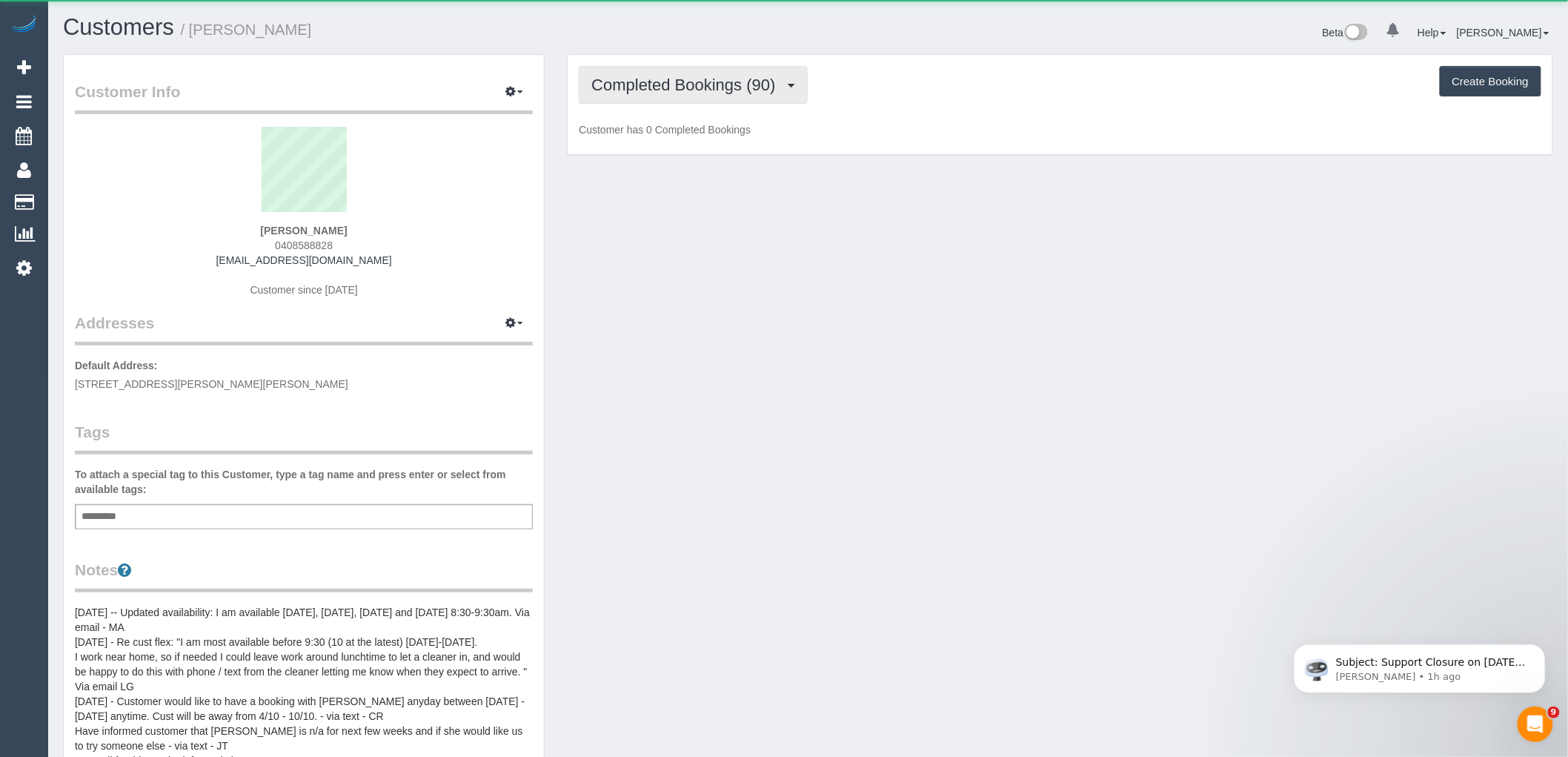
click at [721, 96] on button "Completed Bookings (90)" at bounding box center [692, 84] width 228 height 37
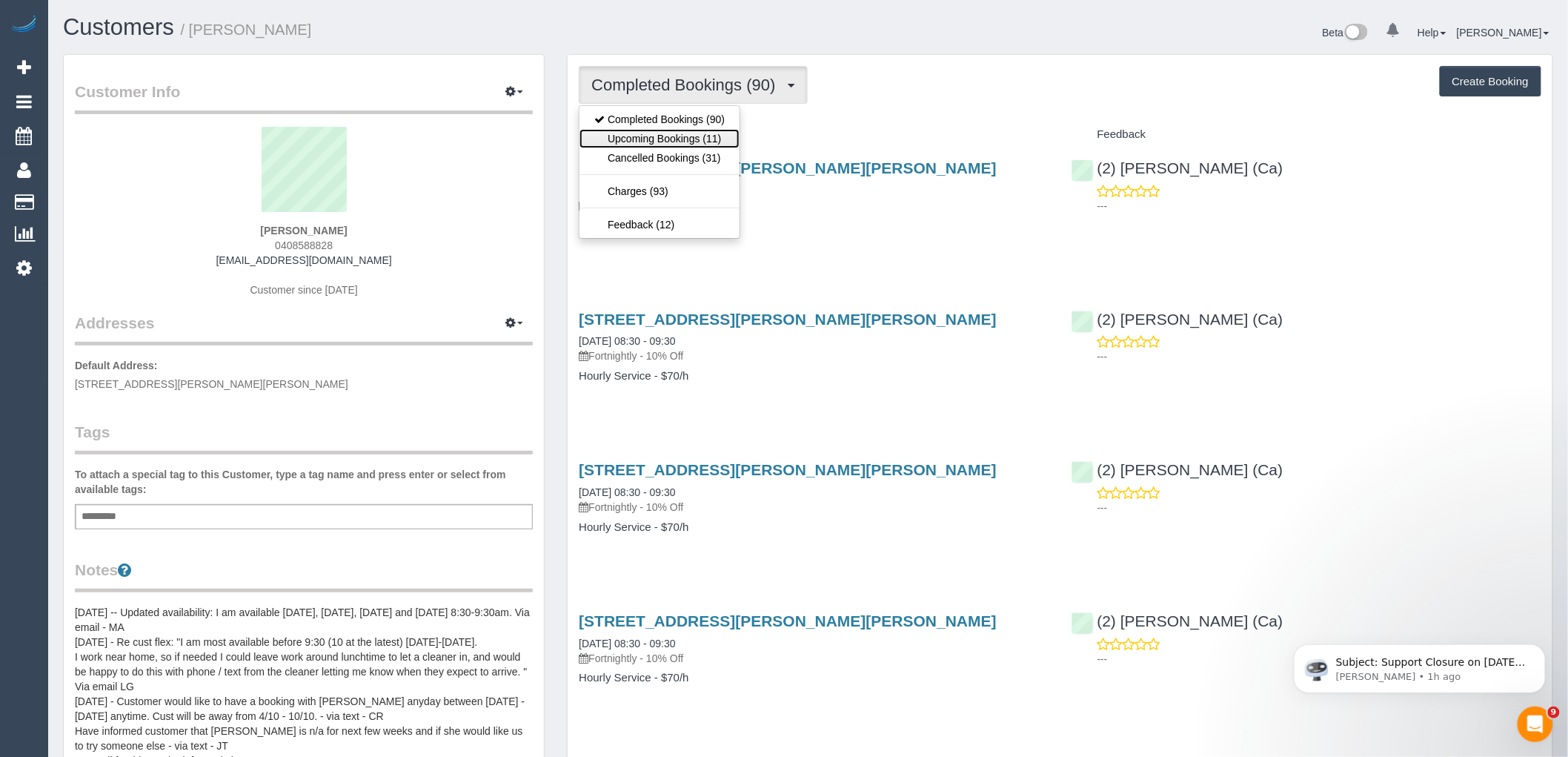
click at [721, 145] on link "Upcoming Bookings (11)" at bounding box center [660, 138] width 160 height 19
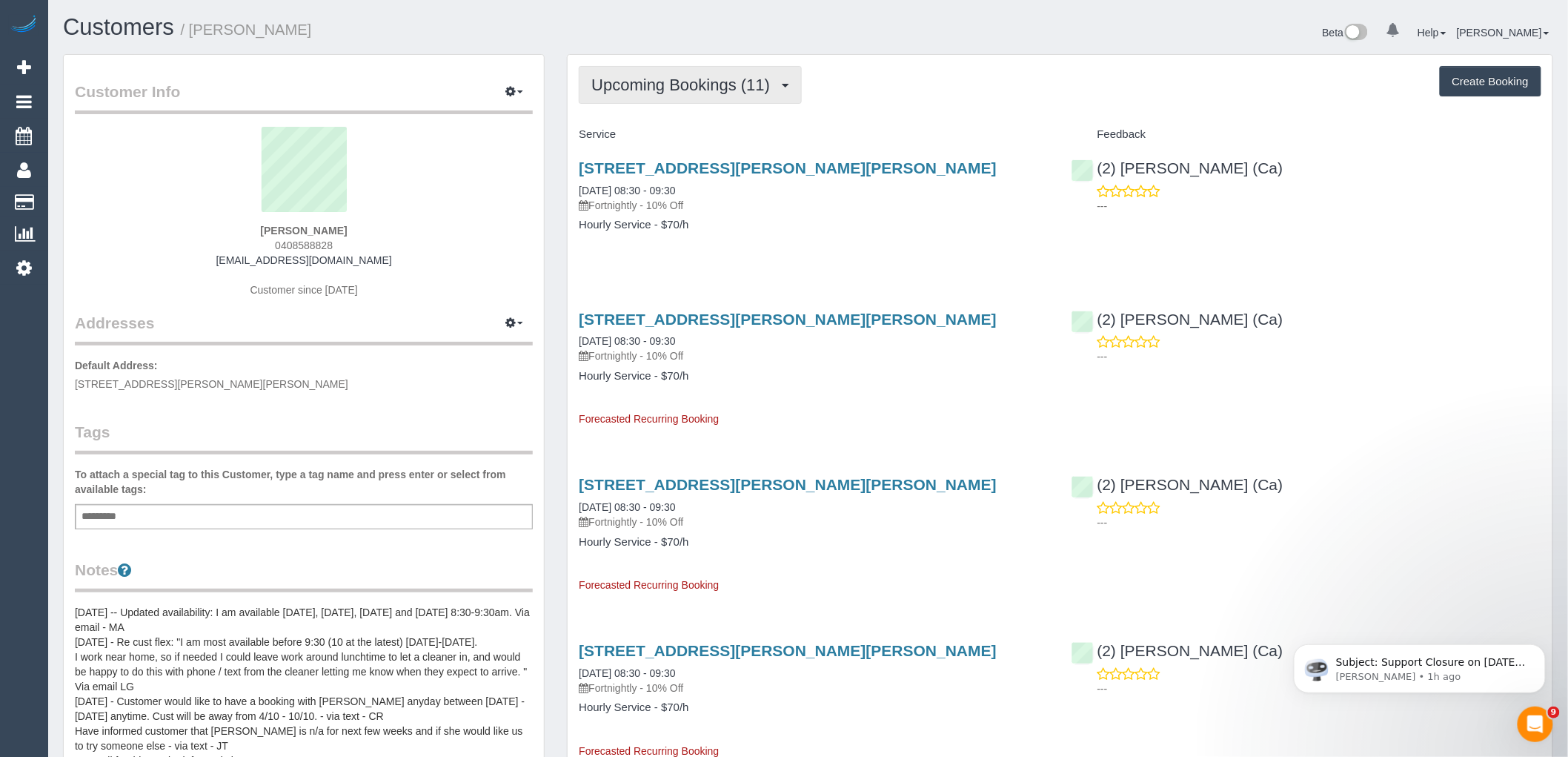
click at [650, 83] on span "Upcoming Bookings (11)" at bounding box center [685, 85] width 186 height 18
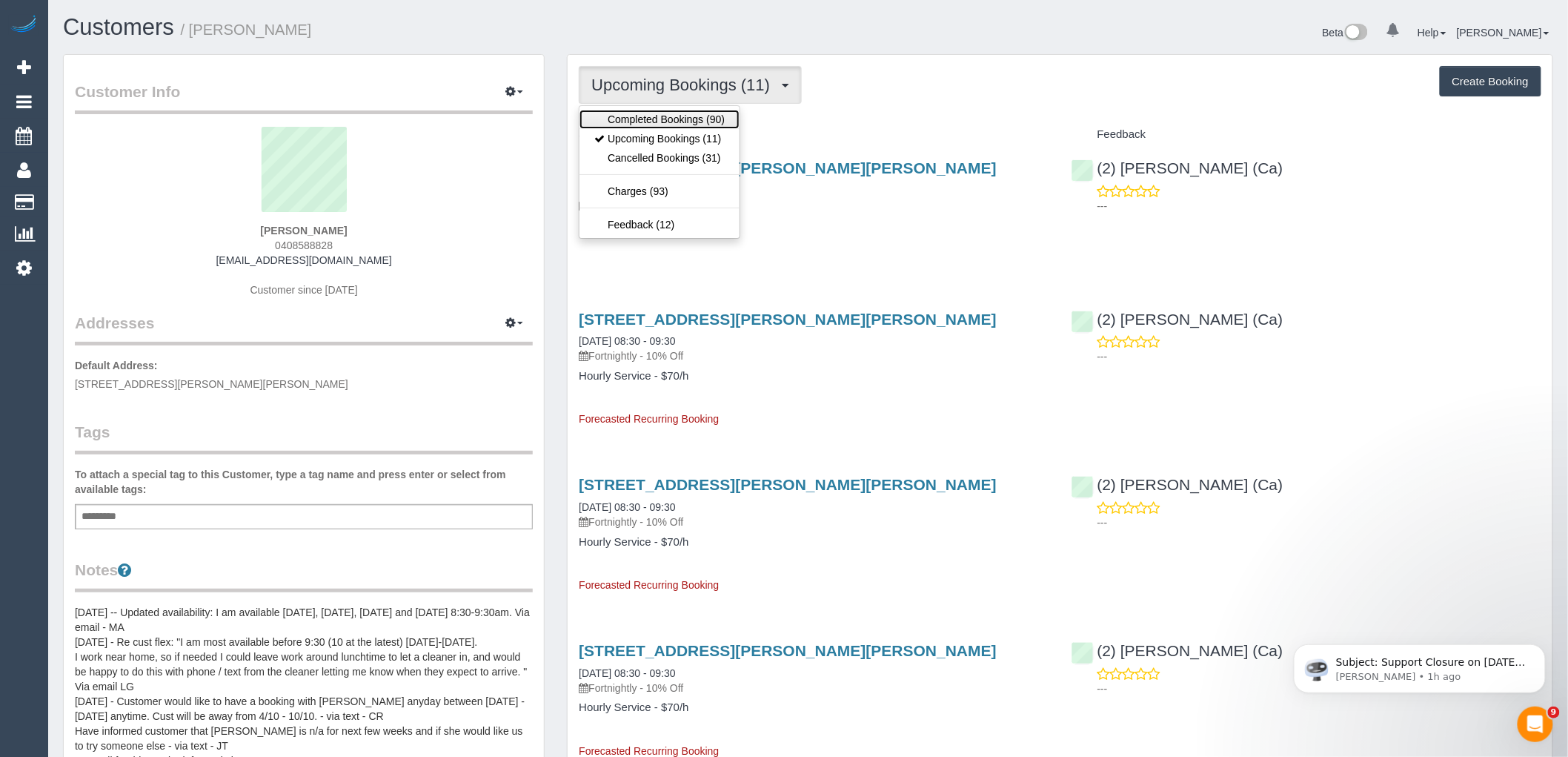
click at [655, 113] on link "Completed Bookings (90)" at bounding box center [660, 119] width 160 height 19
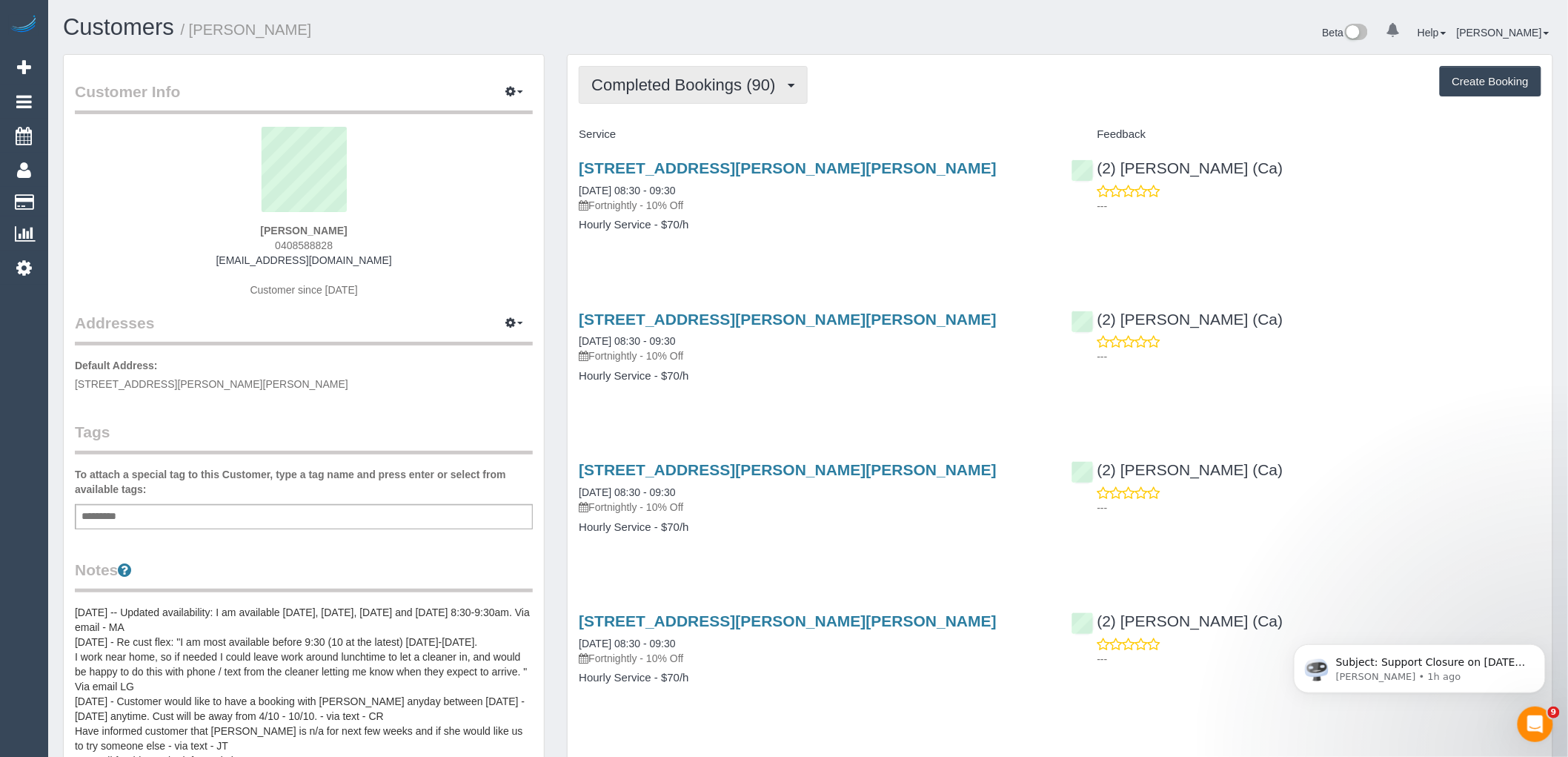
click at [721, 104] on button "Completed Bookings (90)" at bounding box center [692, 84] width 228 height 37
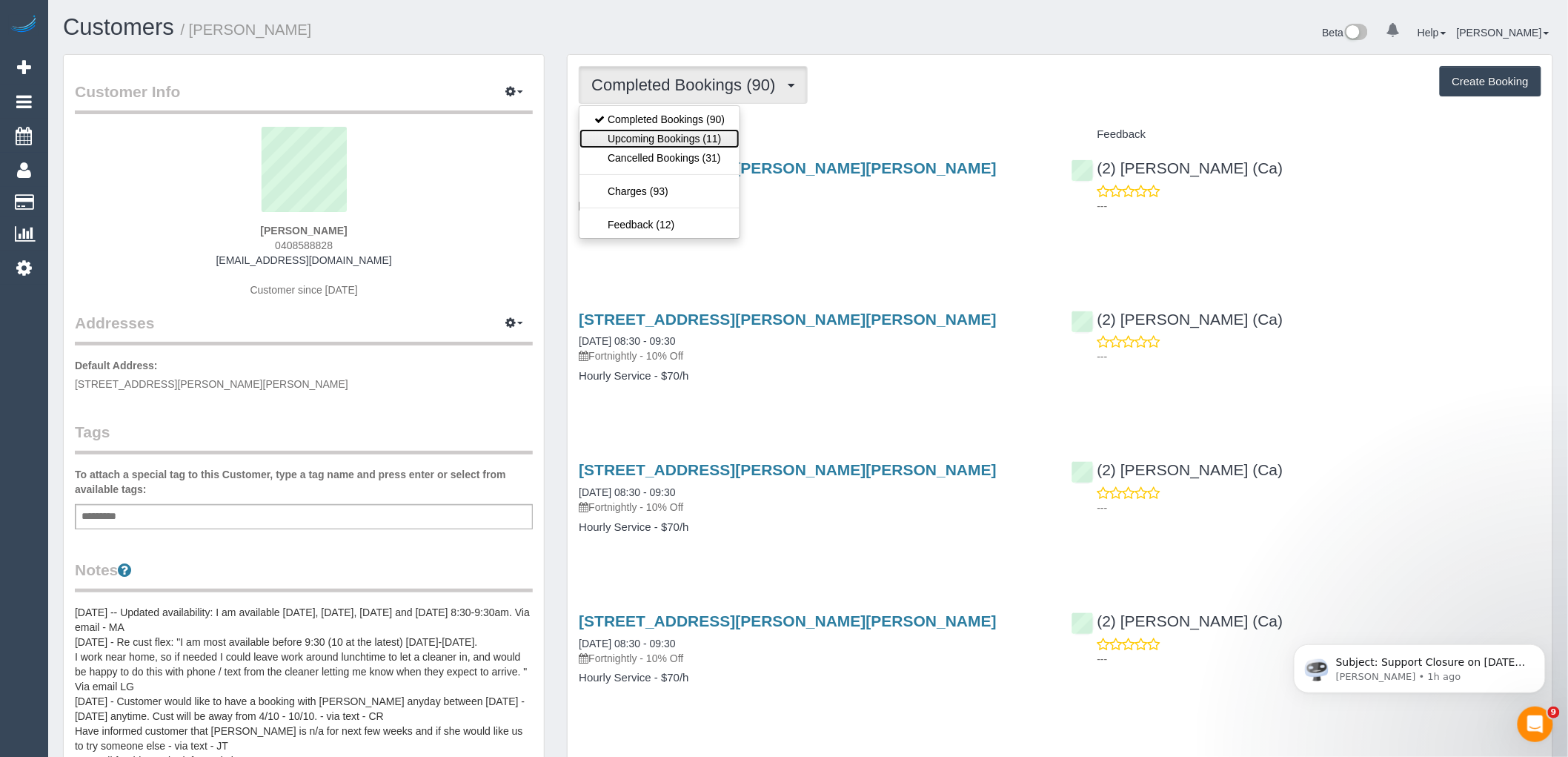
click at [706, 144] on link "Upcoming Bookings (11)" at bounding box center [660, 138] width 160 height 19
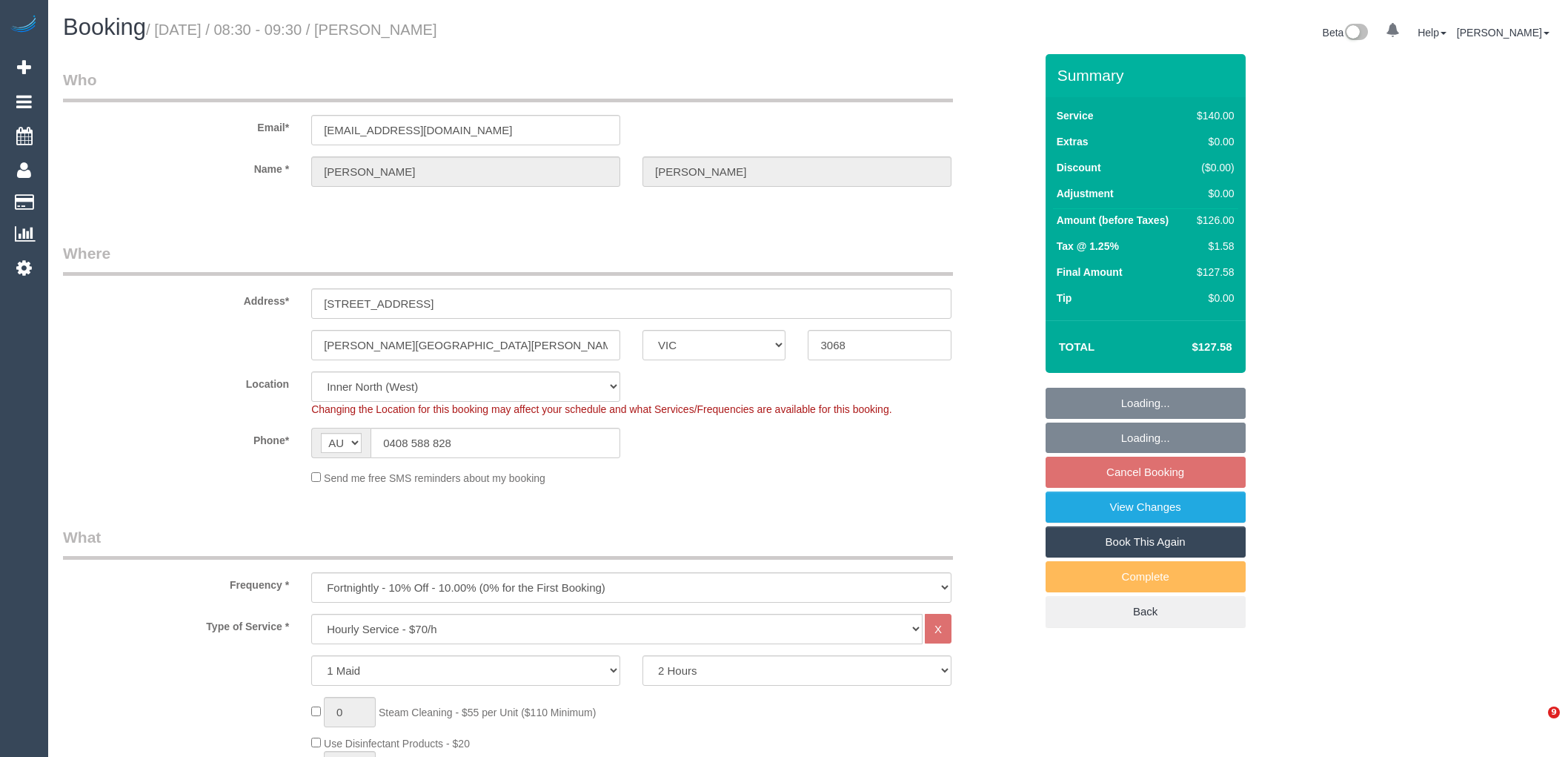
select select "VIC"
select select "number:28"
select select "number:14"
select select "number:19"
select select "number:22"
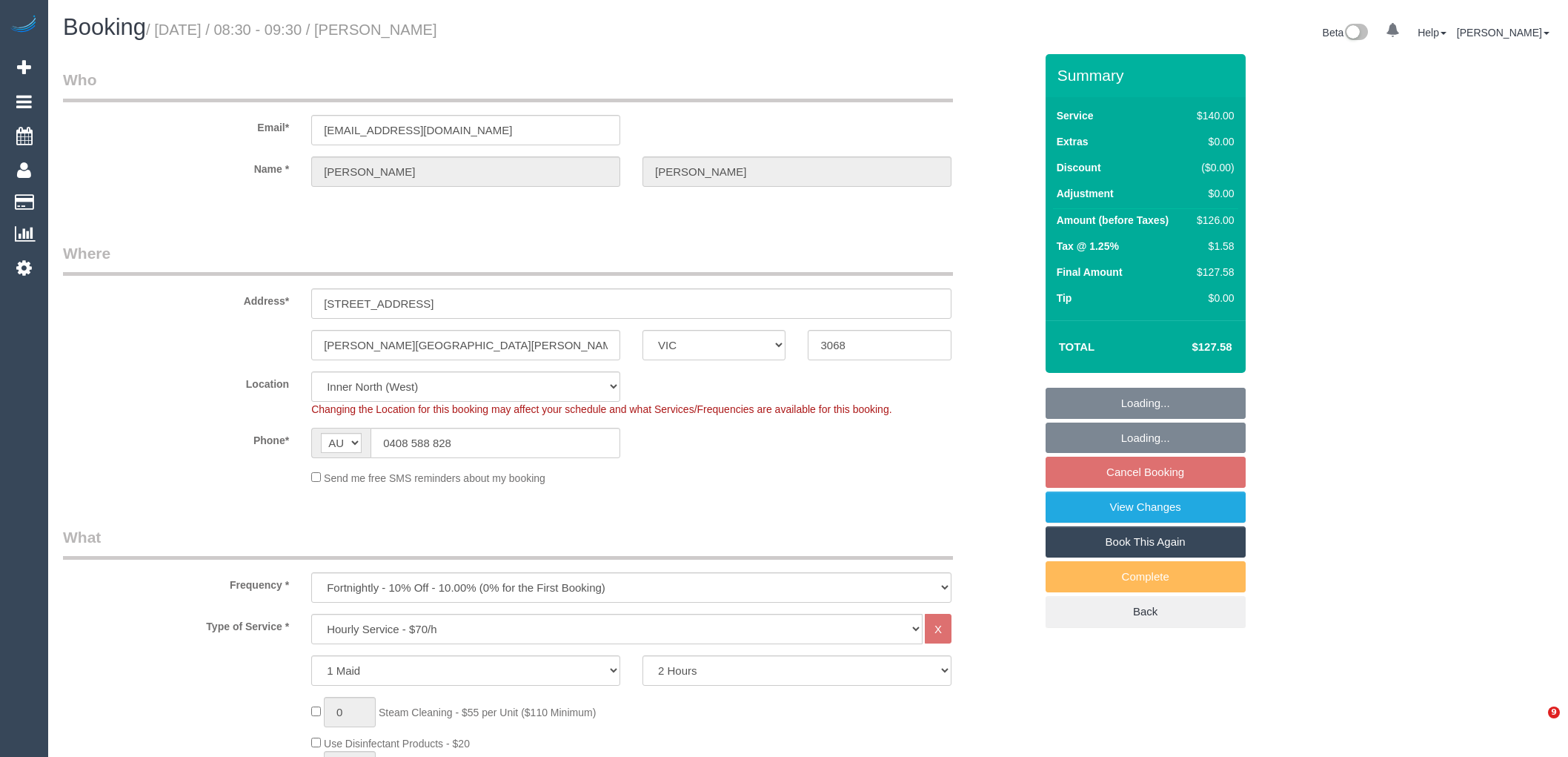
select select "number:11"
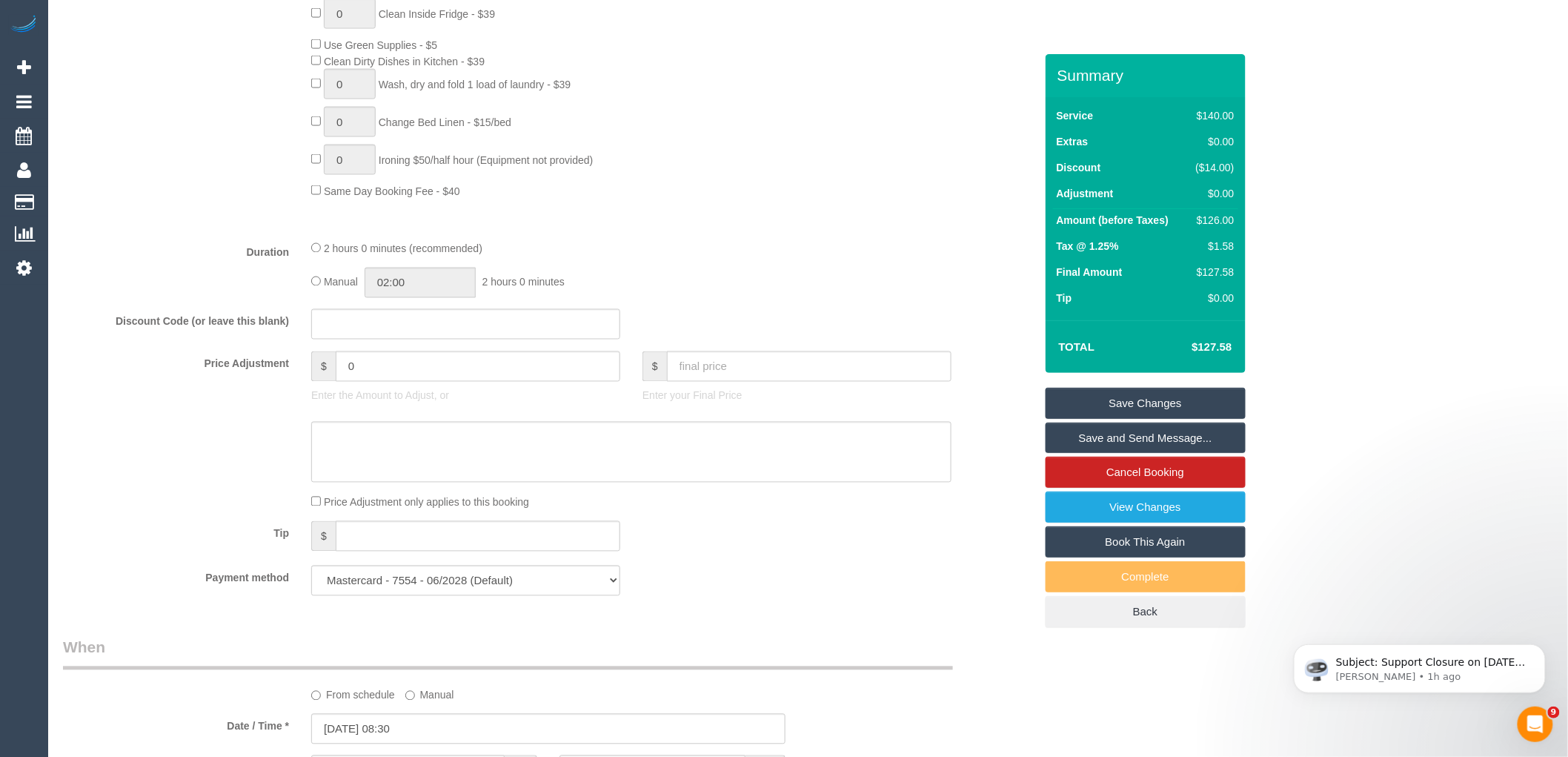
scroll to position [1153, 0]
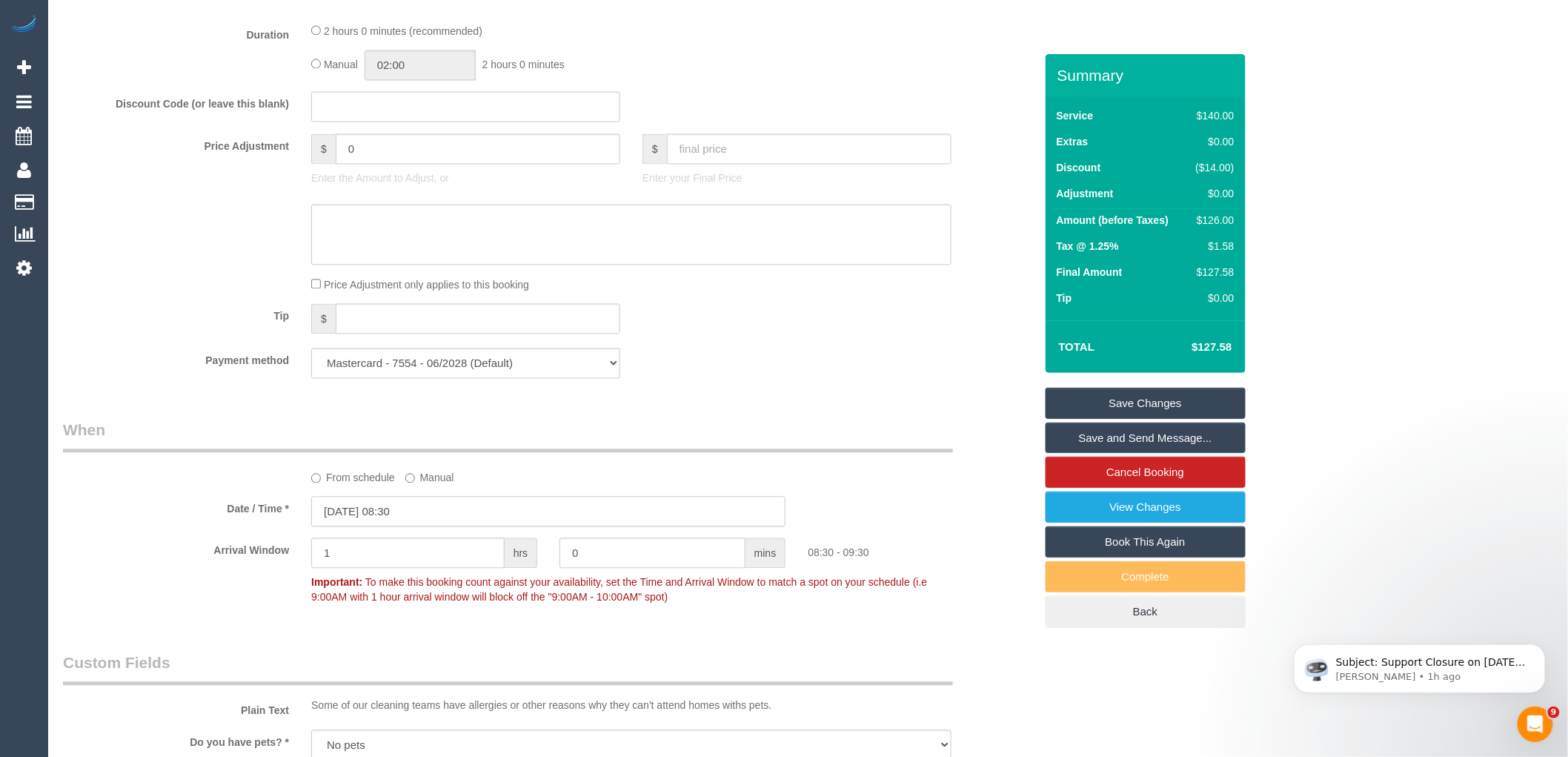
click at [436, 525] on input "[DATE] 08:30" at bounding box center [548, 512] width 474 height 31
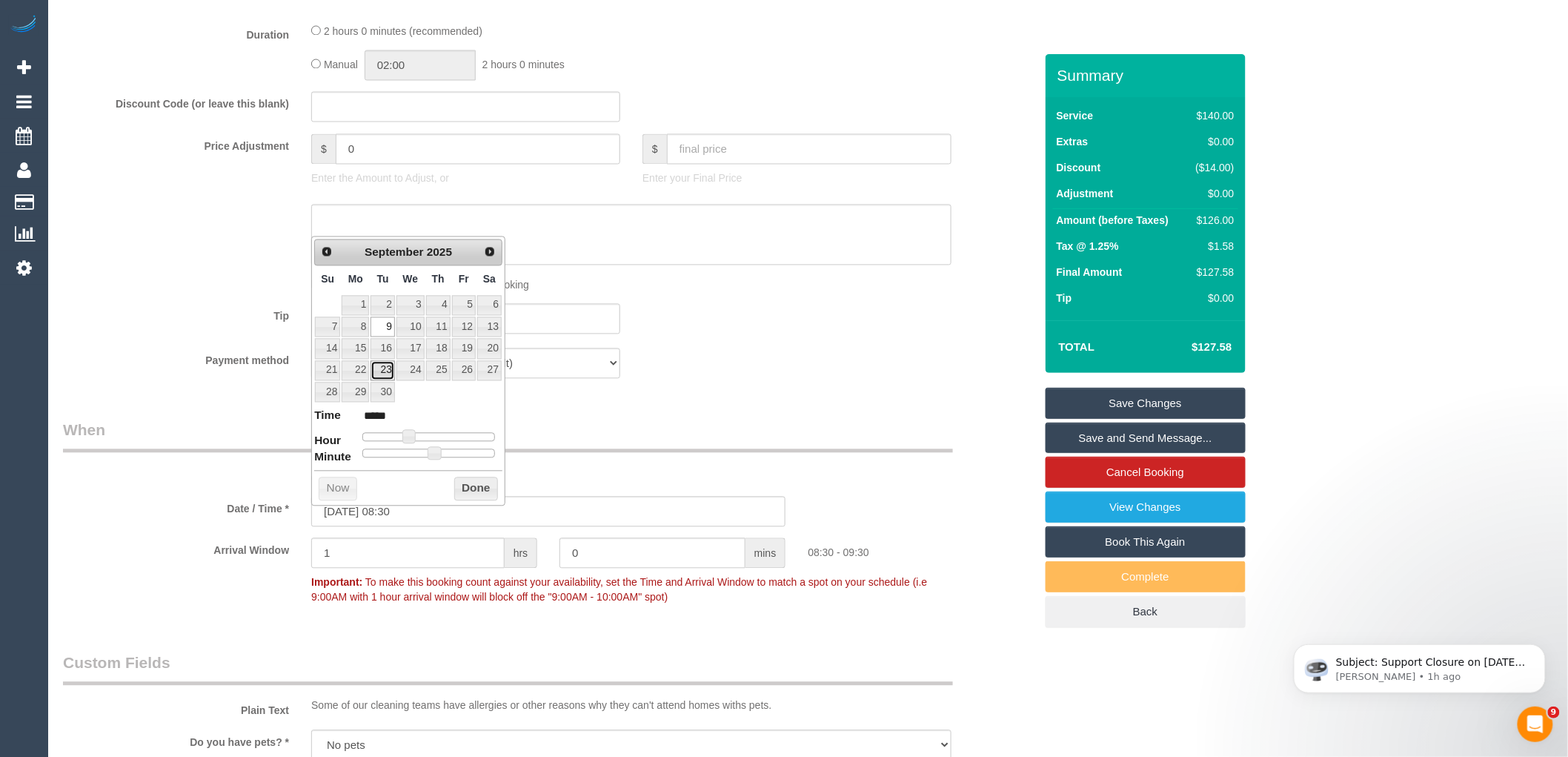
click at [381, 370] on link "23" at bounding box center [382, 371] width 24 height 20
type input "[DATE] 08:30"
click at [468, 491] on button "Done" at bounding box center [476, 489] width 44 height 24
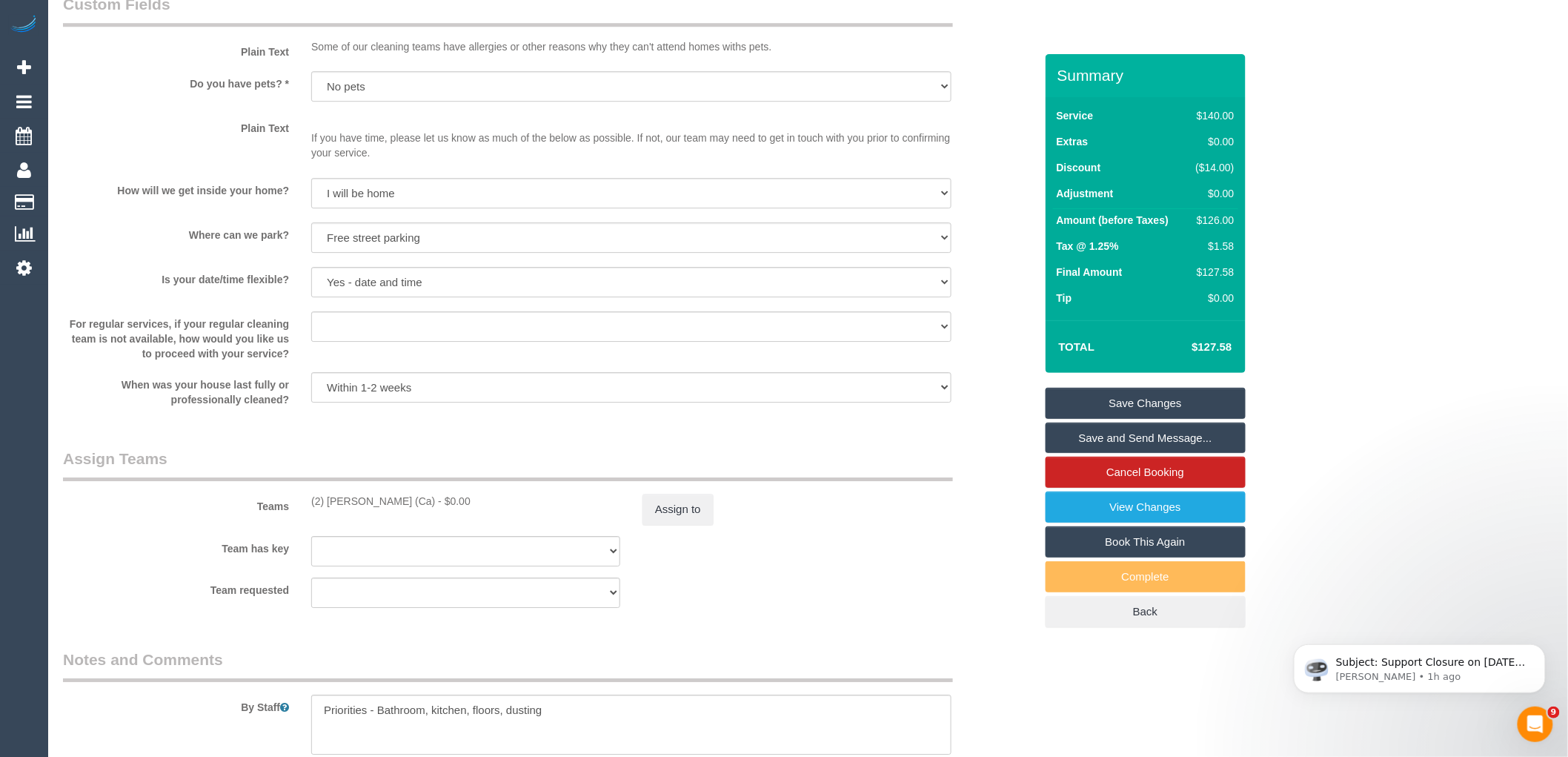
scroll to position [2223, 0]
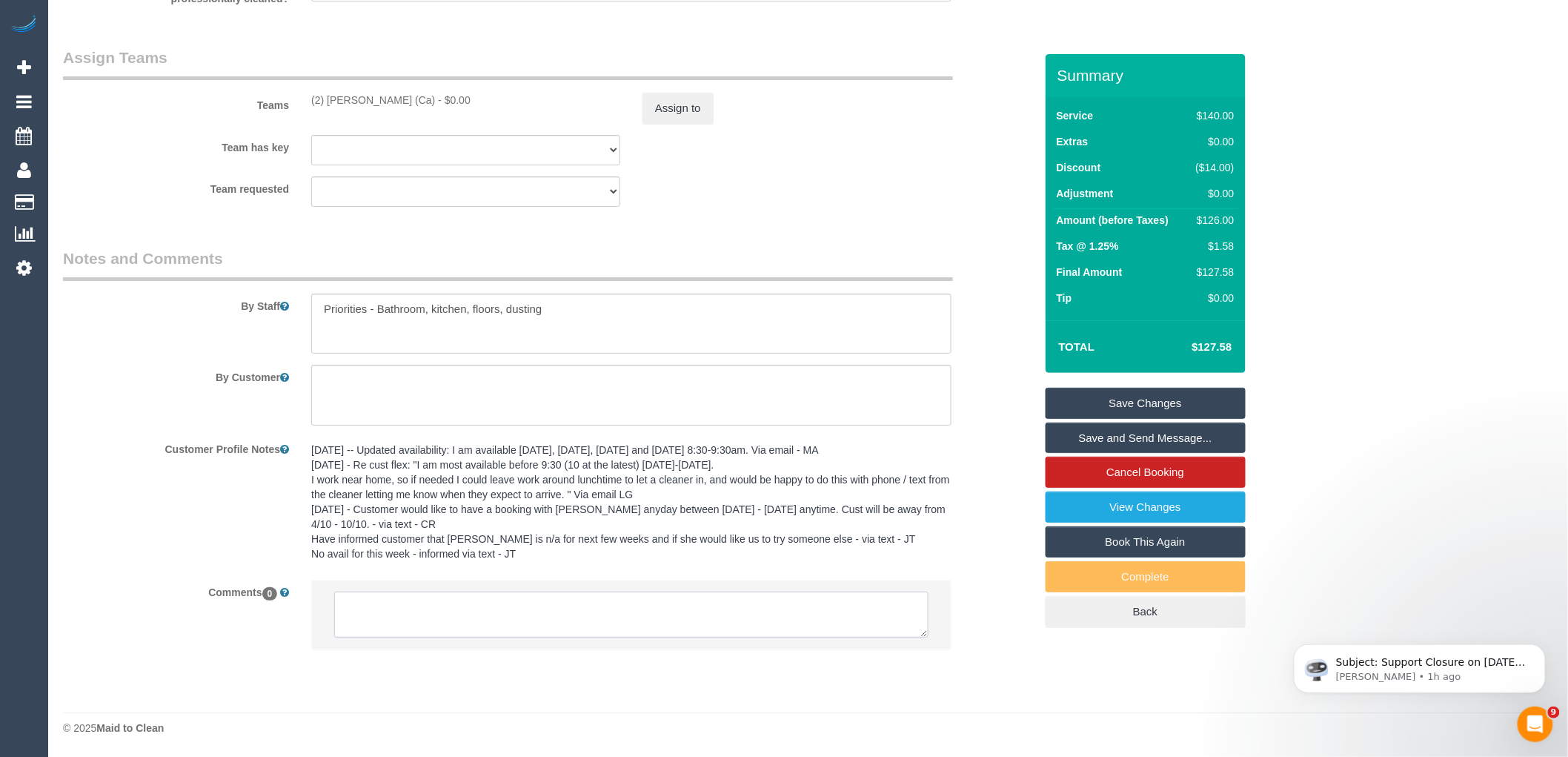
click at [447, 608] on textarea at bounding box center [631, 615] width 594 height 46
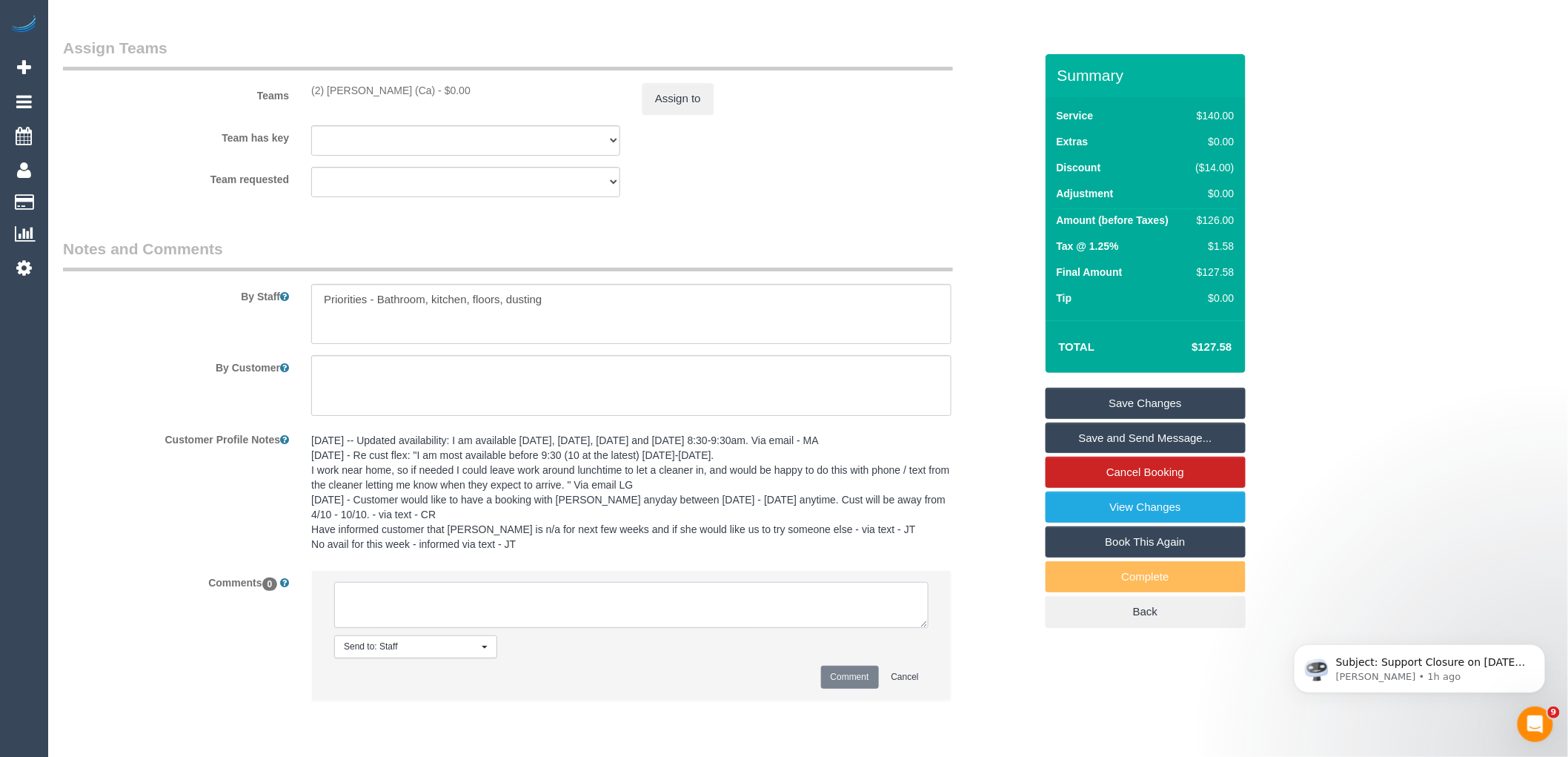
type textarea "/"
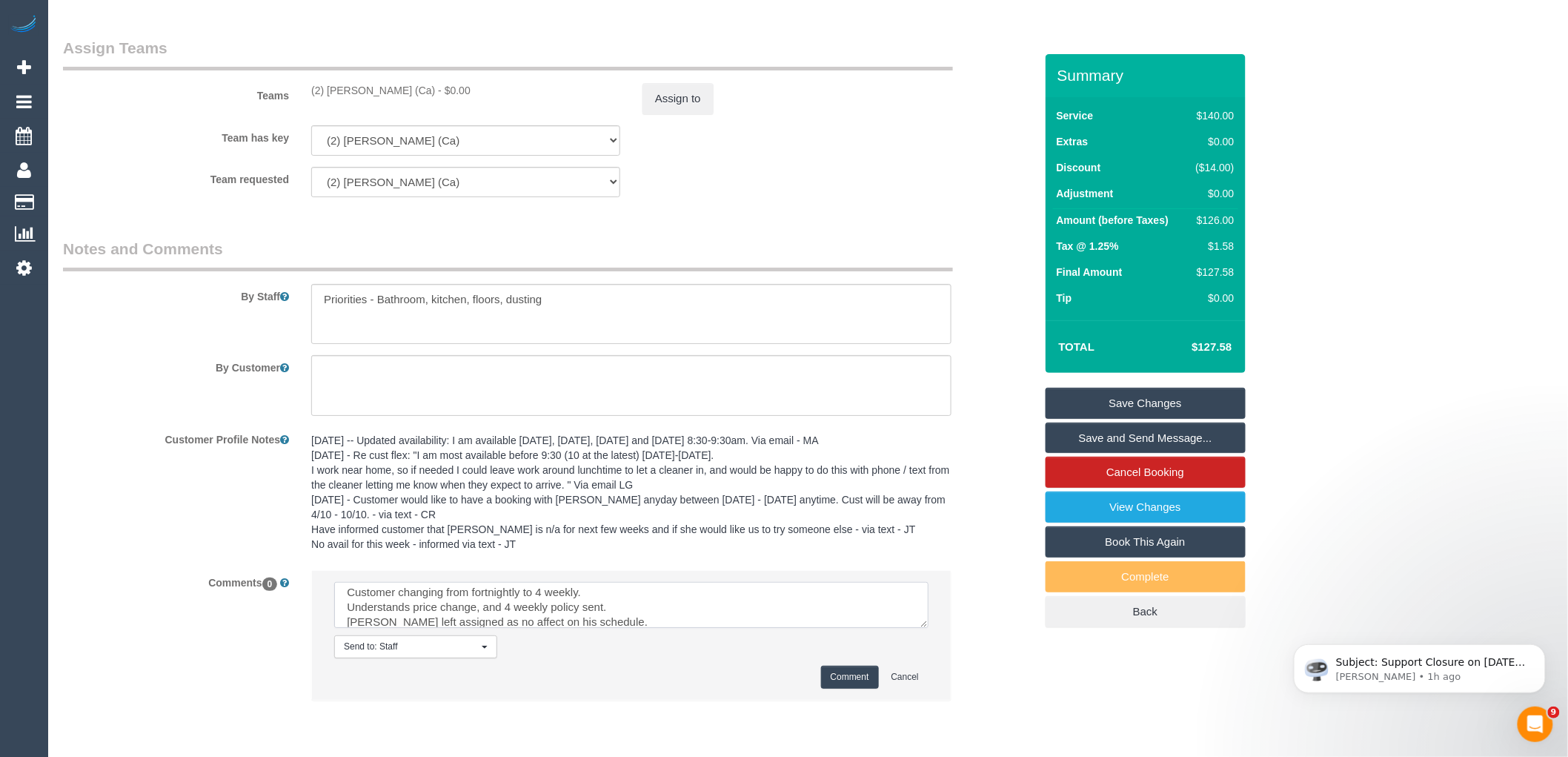
scroll to position [20, 0]
click at [531, 639] on li "Send to: Staff Nothing selected Send to: Staff Send to: Customer Send to: Team …" at bounding box center [631, 635] width 639 height 129
click at [531, 628] on textarea at bounding box center [631, 605] width 594 height 46
paste textarea "cnv_q9f0oen"
type textarea "Customer changing from fortnightly to 4 weekly. Understands price change, and 4…"
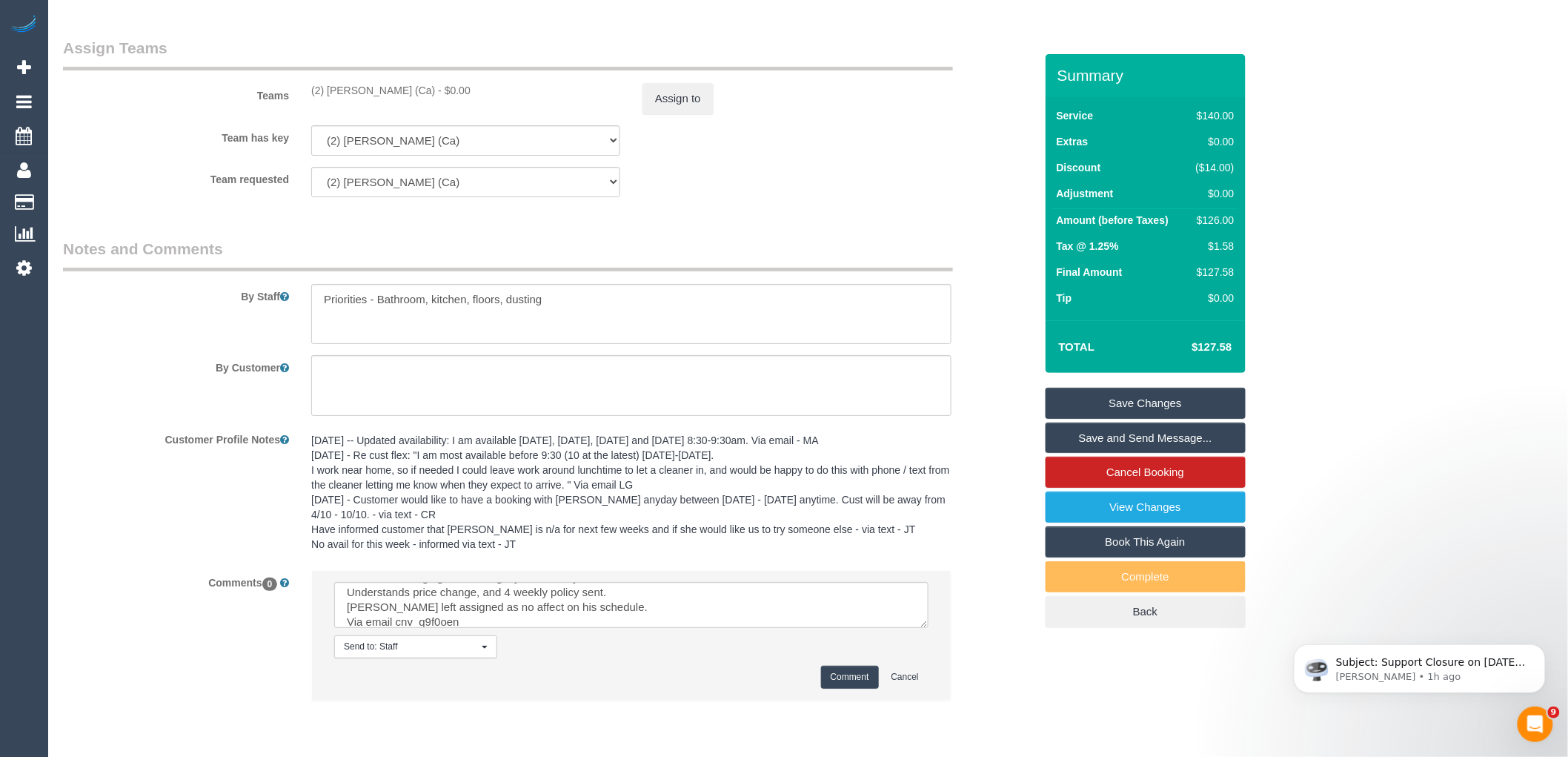
click at [853, 684] on button "Comment" at bounding box center [850, 678] width 58 height 23
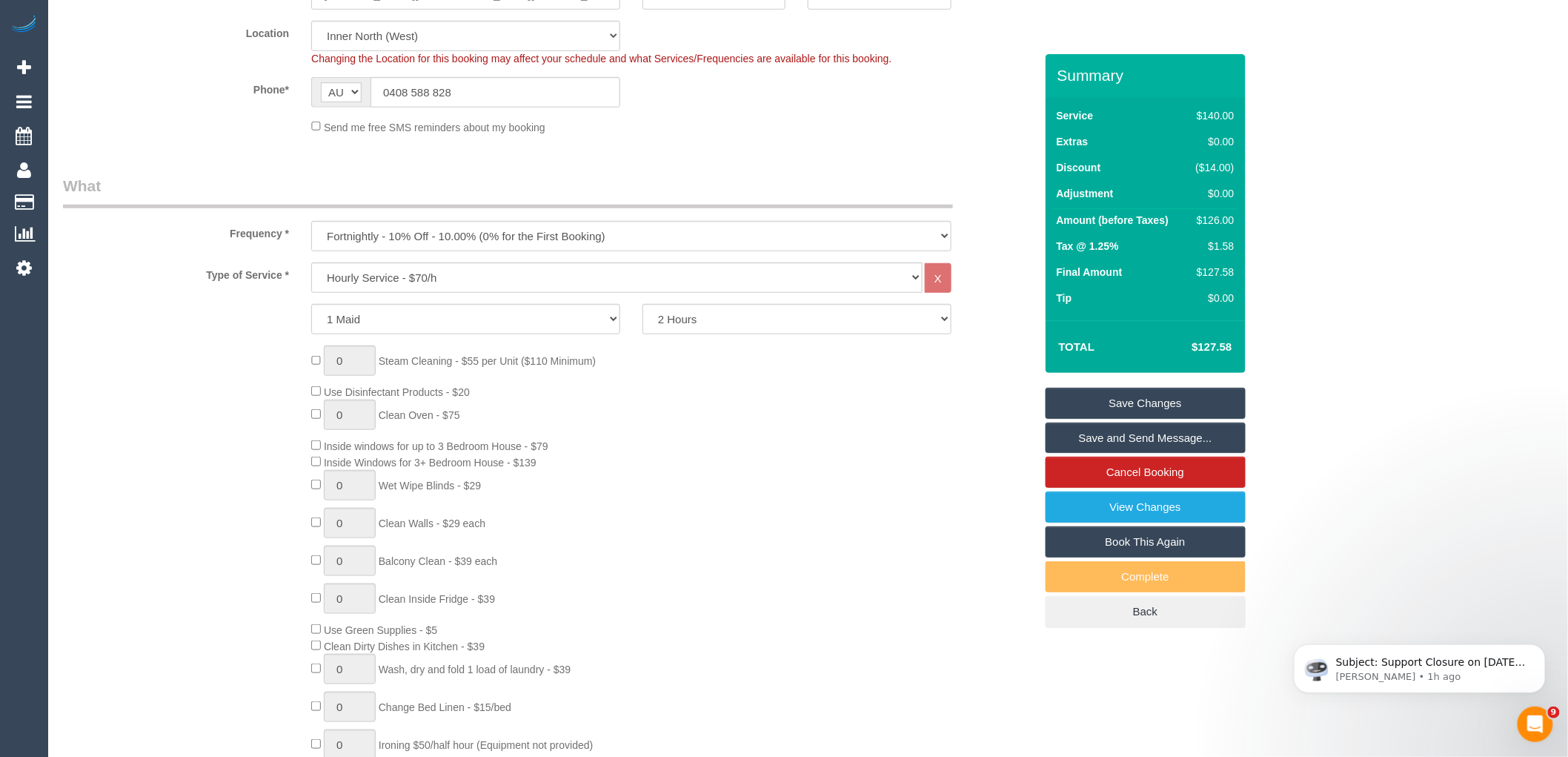
scroll to position [82, 0]
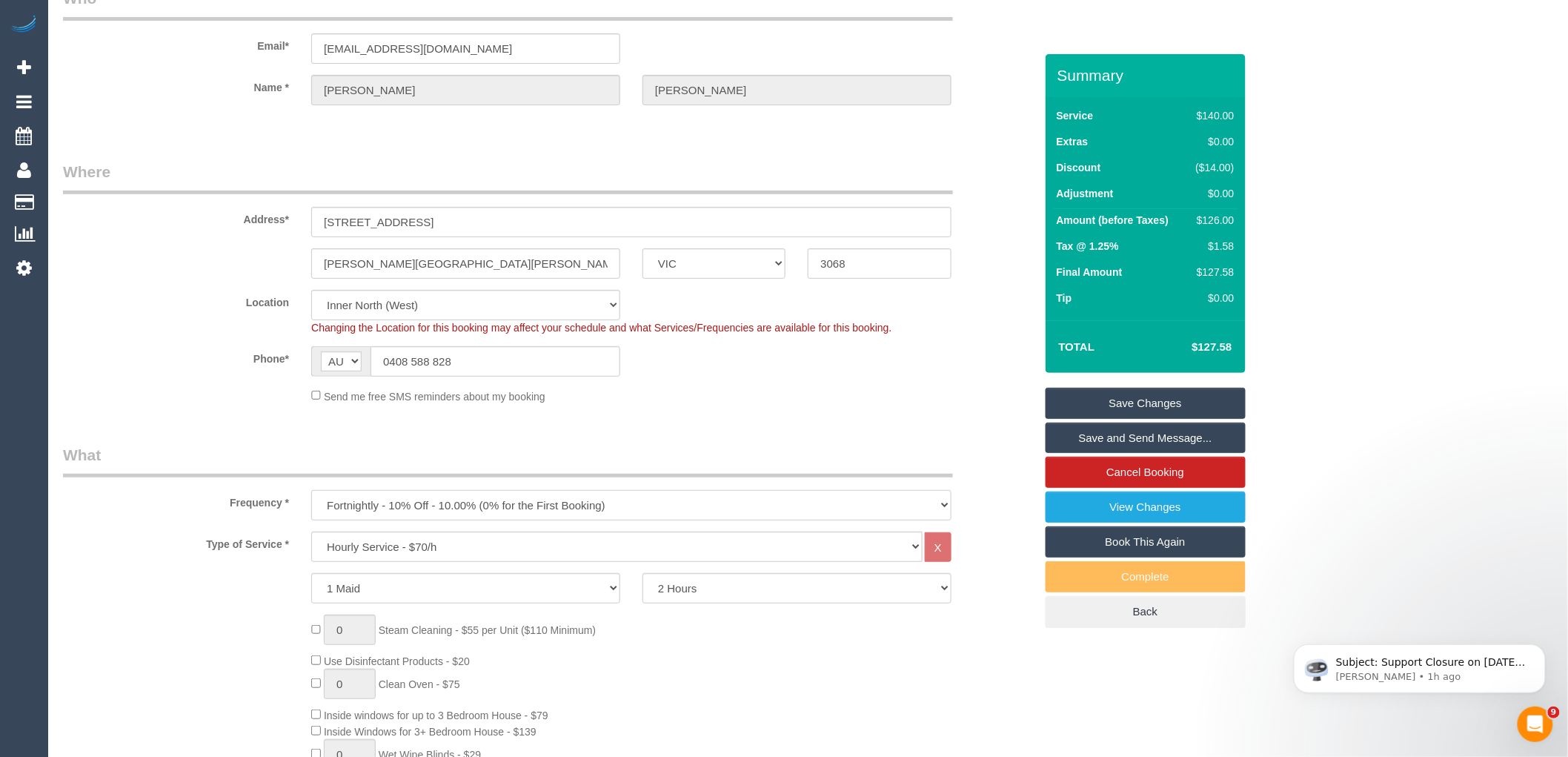
click at [658, 513] on select "One Time Cleaning Weekly - 10% Off - 10.00% (0% for the First Booking) Fortnigh…" at bounding box center [631, 506] width 640 height 31
select select "object:685"
click at [311, 491] on select "One Time Cleaning Weekly - 10% Off - 10.00% (0% for the First Booking) Fortnigh…" at bounding box center [631, 506] width 640 height 31
click at [566, 464] on legend "What" at bounding box center [508, 461] width 890 height 34
click at [1150, 402] on link "Save Changes" at bounding box center [1145, 403] width 200 height 31
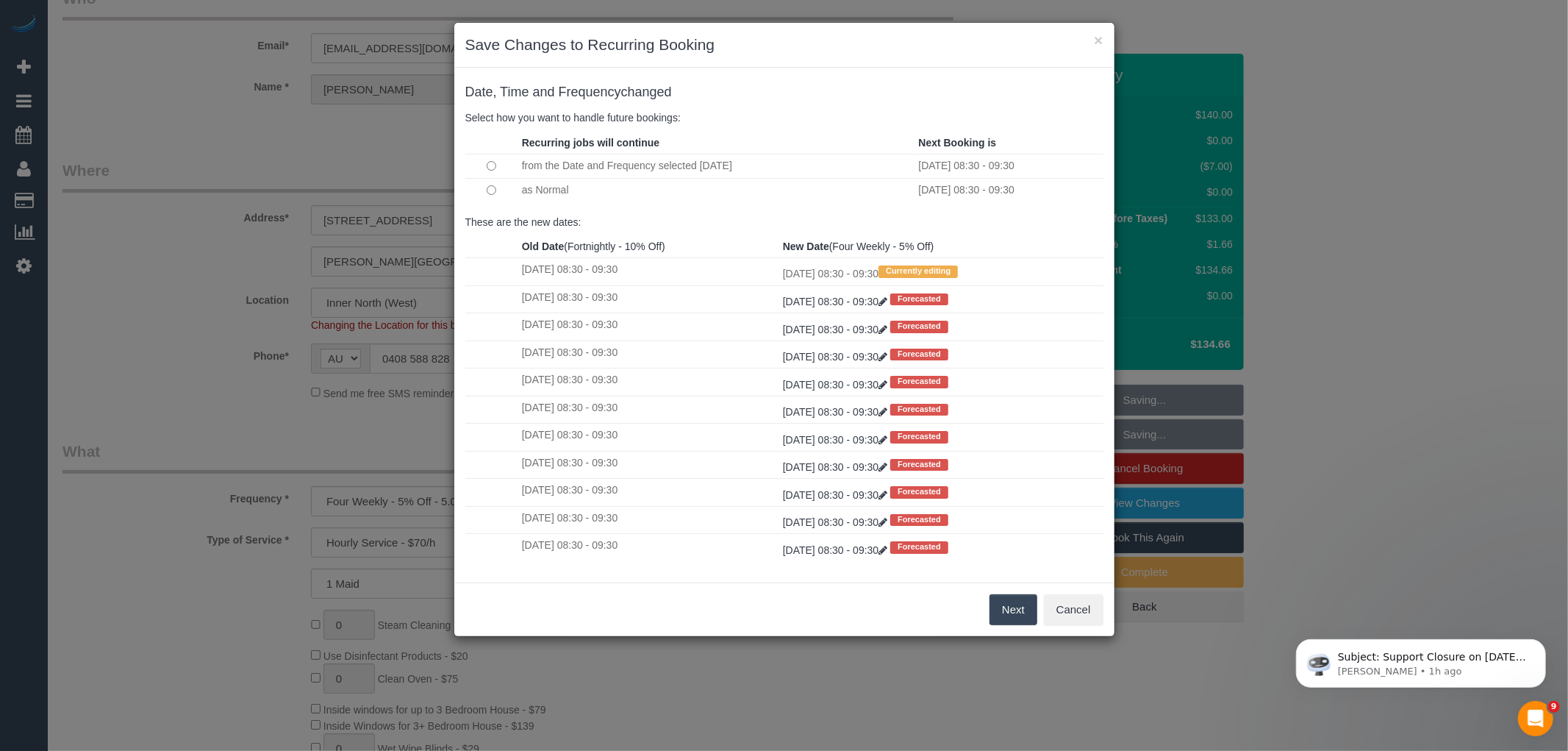
click at [1030, 612] on button "Next" at bounding box center [1013, 609] width 48 height 31
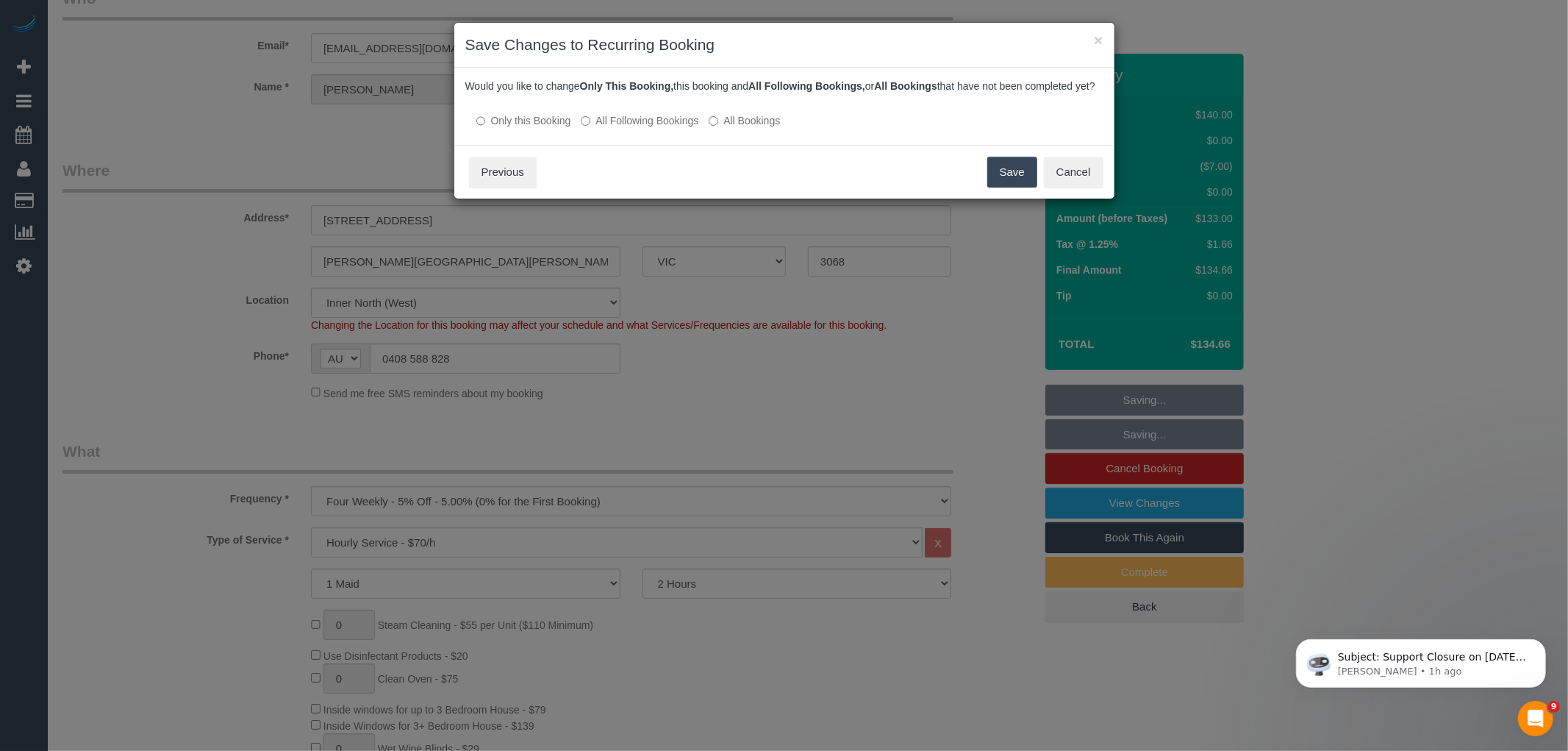
click at [660, 128] on label "All Following Bookings" at bounding box center [639, 120] width 117 height 14
click at [1006, 179] on button "Save" at bounding box center [1012, 172] width 50 height 31
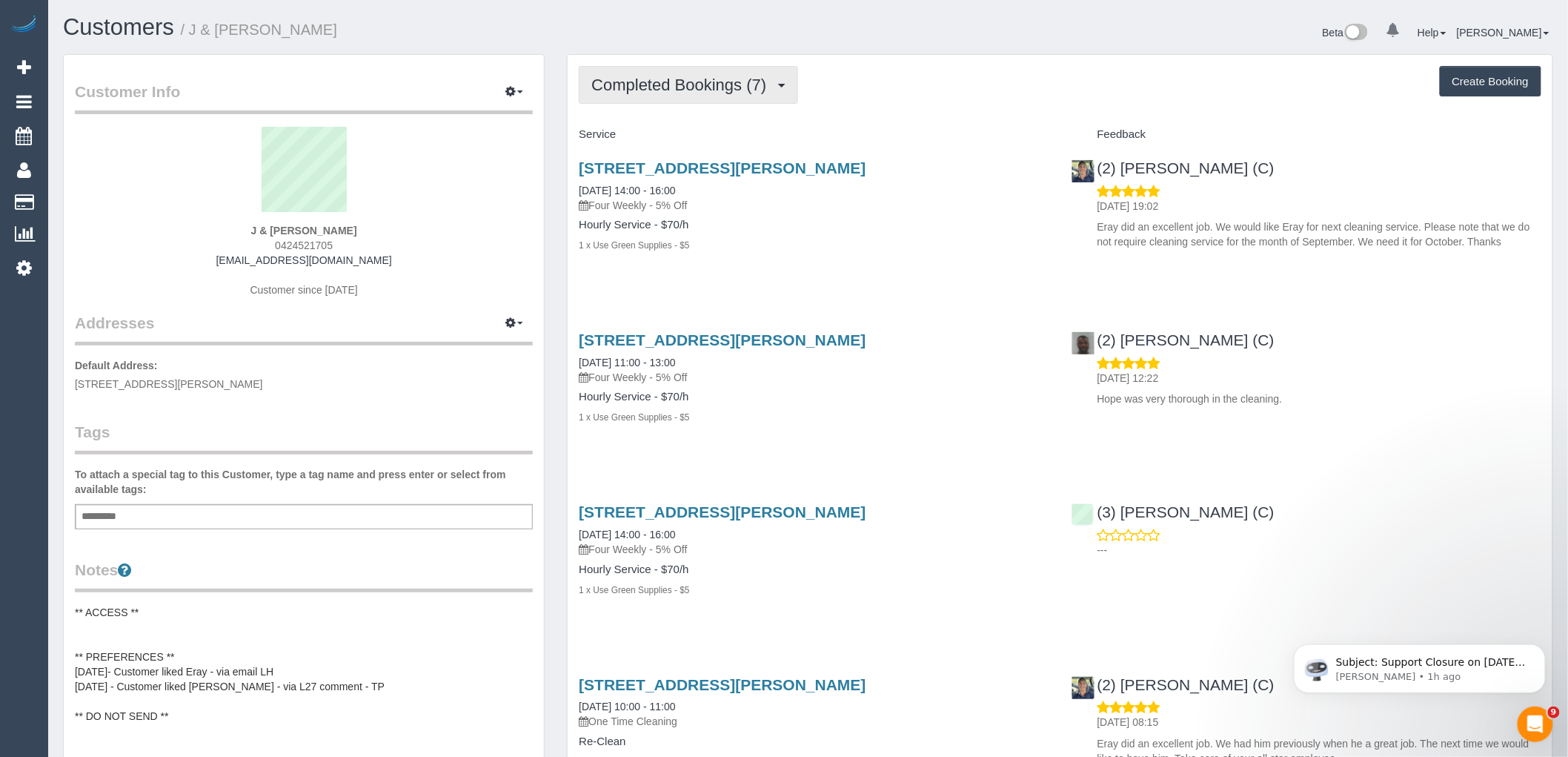
click at [743, 89] on span "Completed Bookings (7)" at bounding box center [682, 85] width 182 height 18
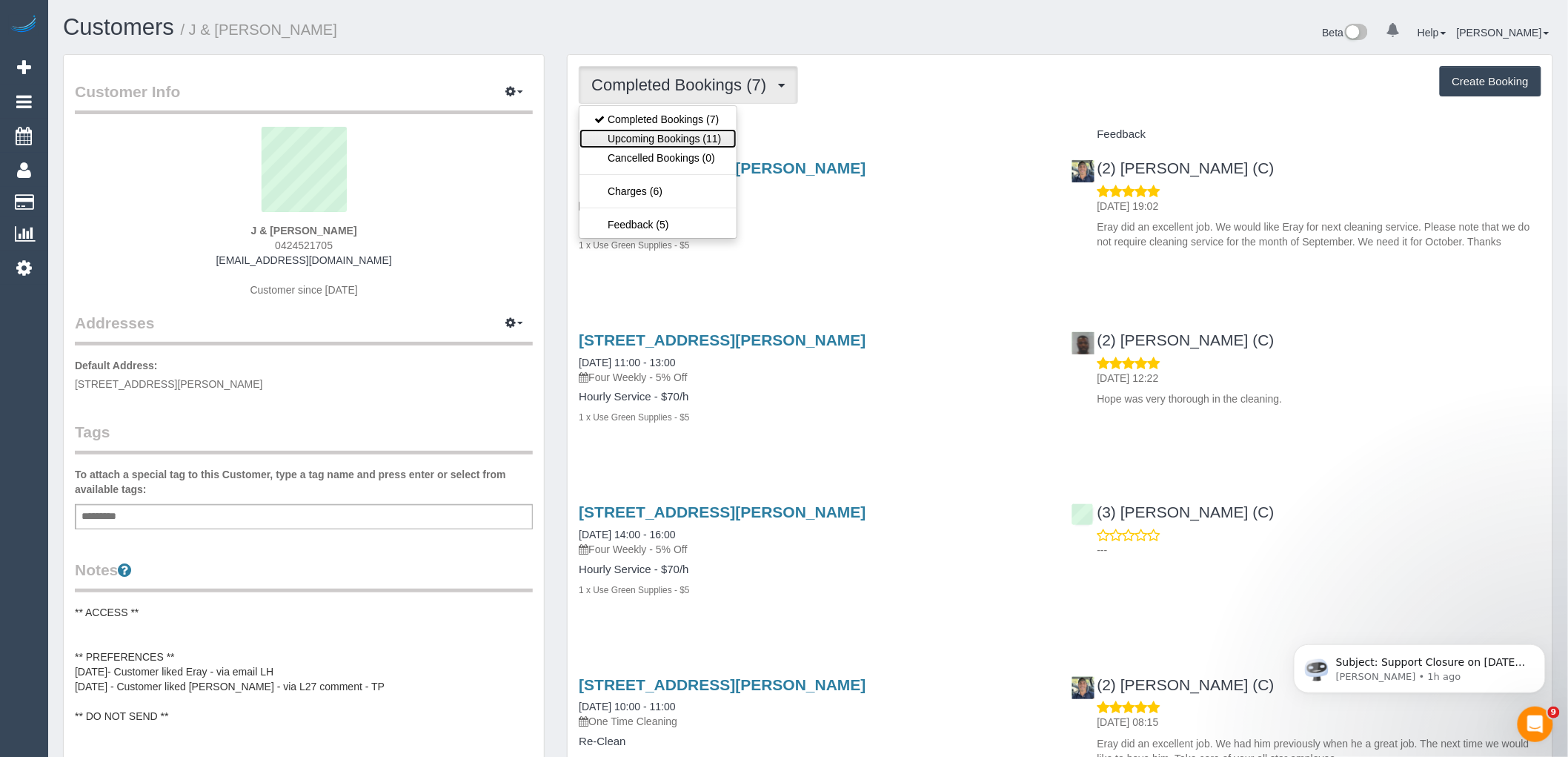
click at [716, 144] on link "Upcoming Bookings (11)" at bounding box center [657, 138] width 156 height 19
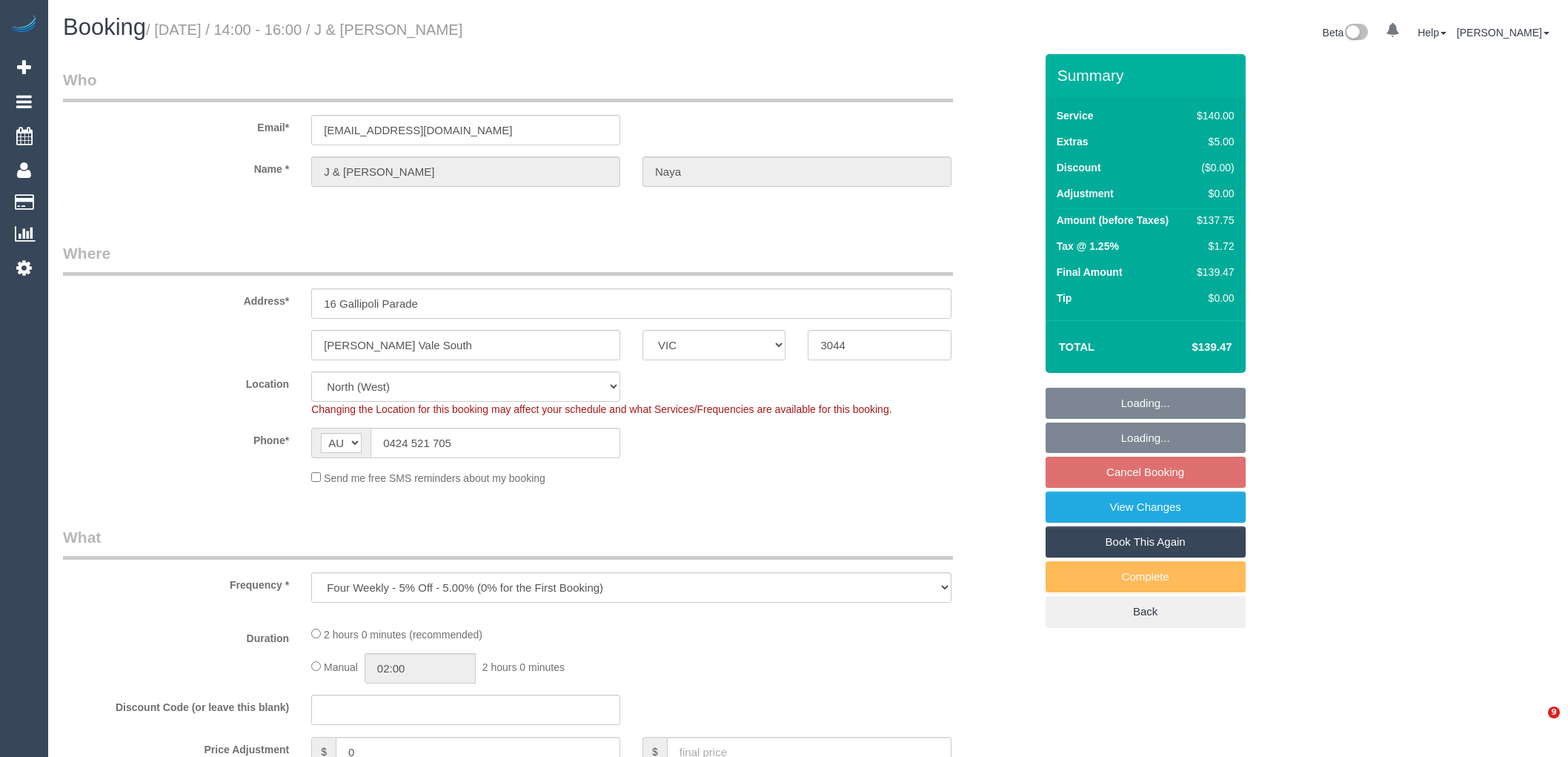
select select "VIC"
select select "string:stripe-pm_1Rdi8E2GScqysDRVrzMpAaz9"
select select "number:28"
select select "number:14"
select select "number:19"
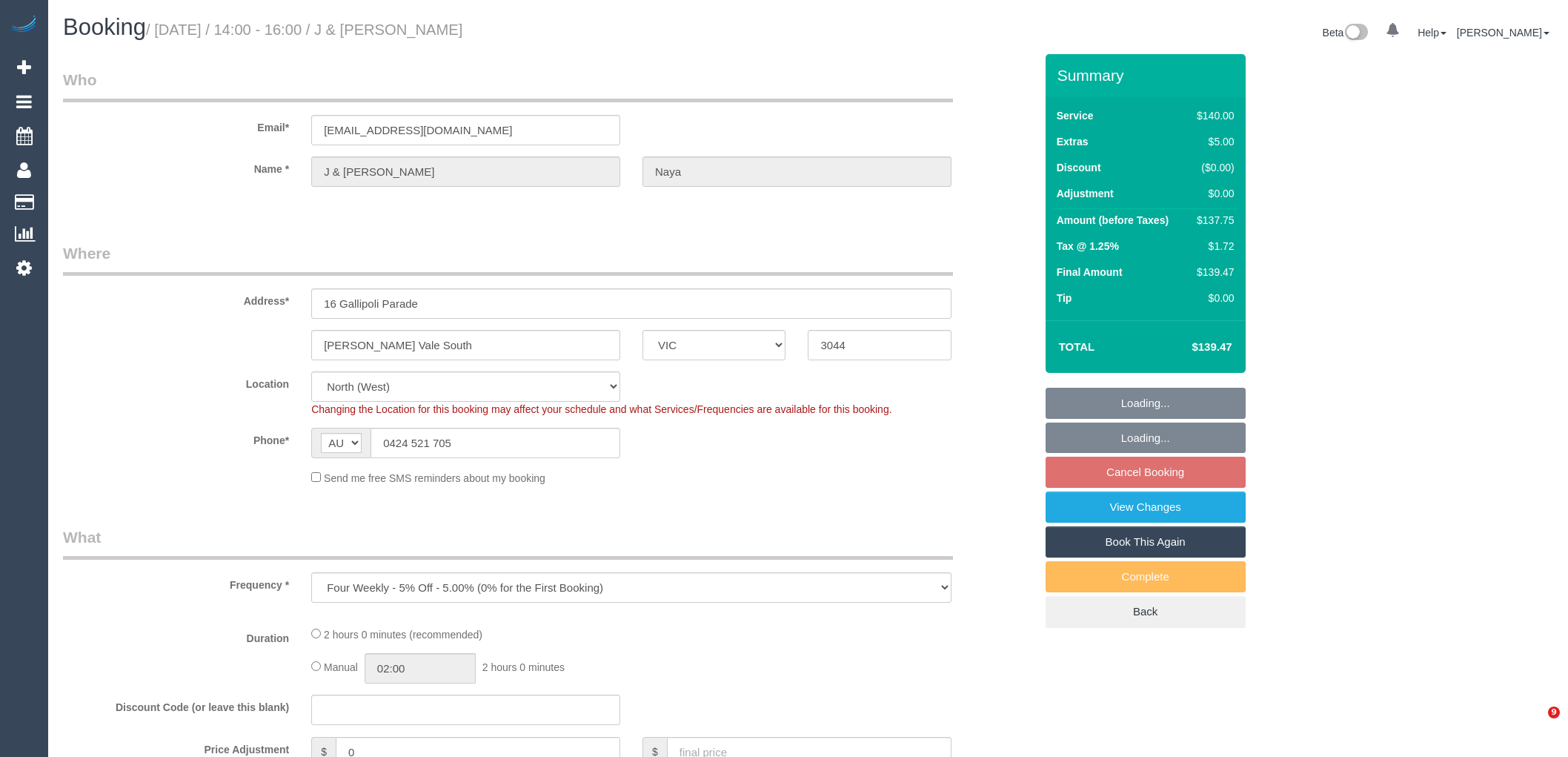
select select "number:24"
select select "object:1557"
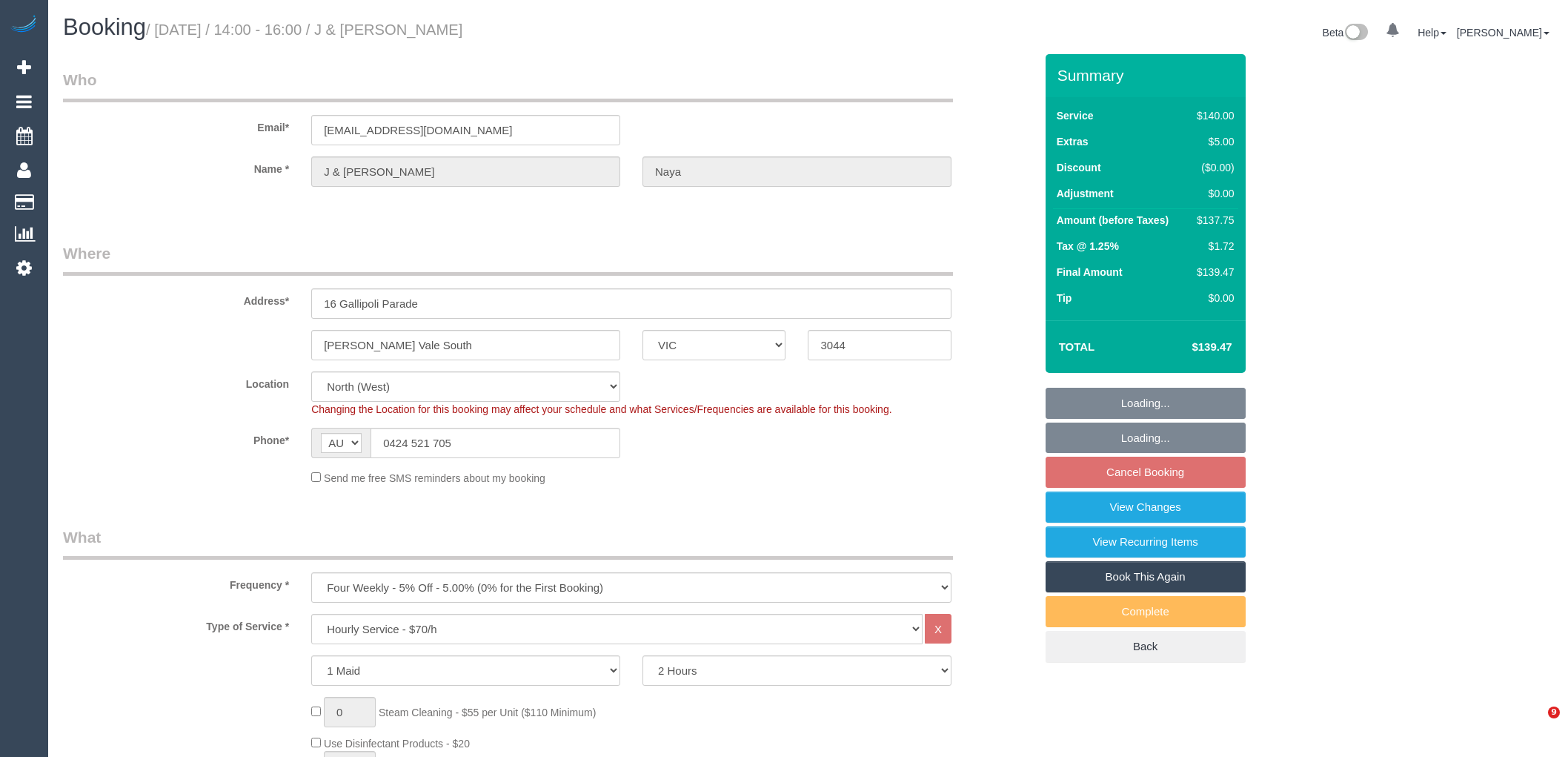
select select "spot5"
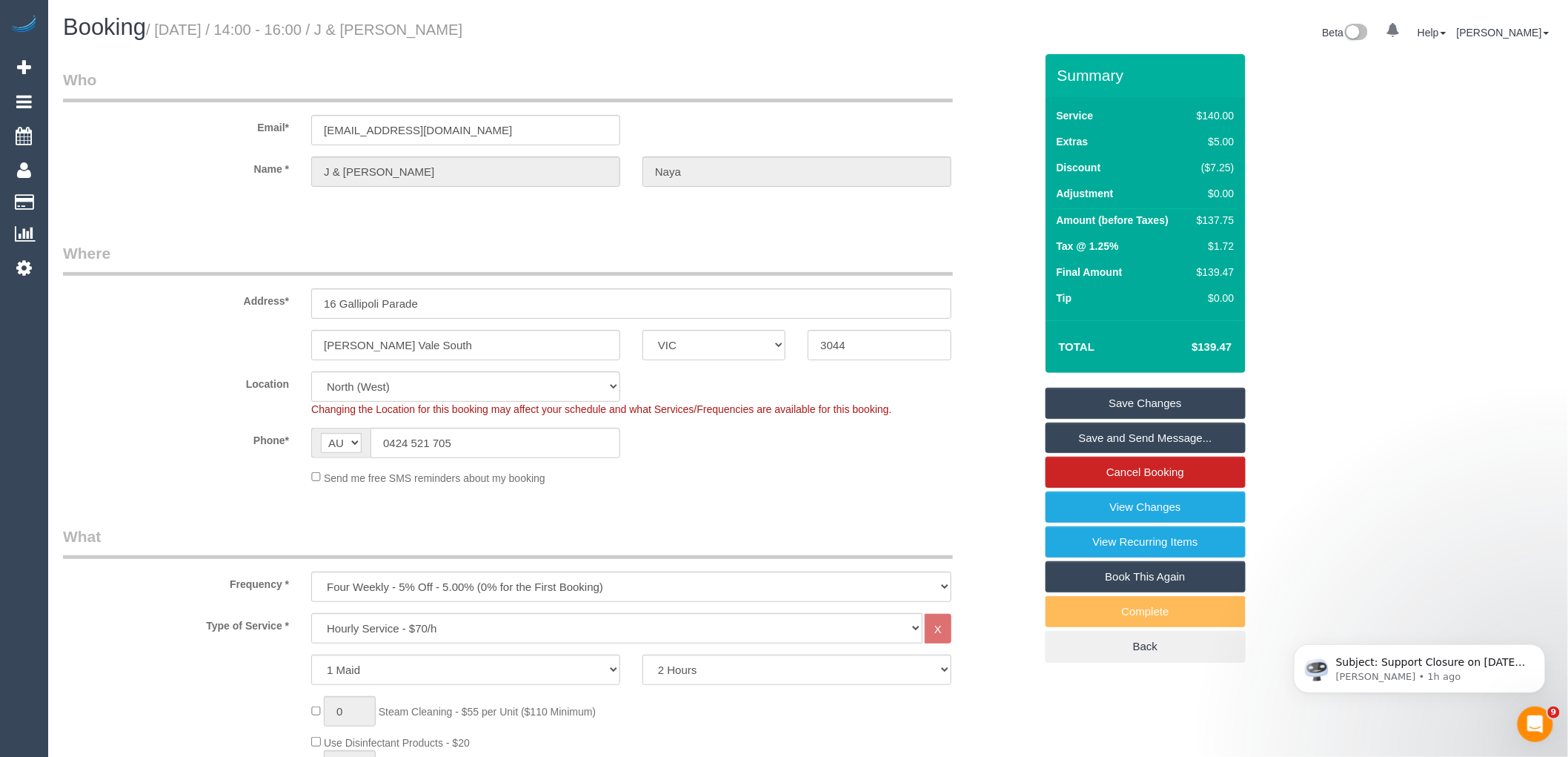
click at [1191, 456] on fieldset "Save Changes Save and Send Message... Cancel Booking View Changes View Recurrin…" at bounding box center [1145, 526] width 200 height 275
click at [1189, 465] on link "Cancel Booking" at bounding box center [1145, 472] width 200 height 31
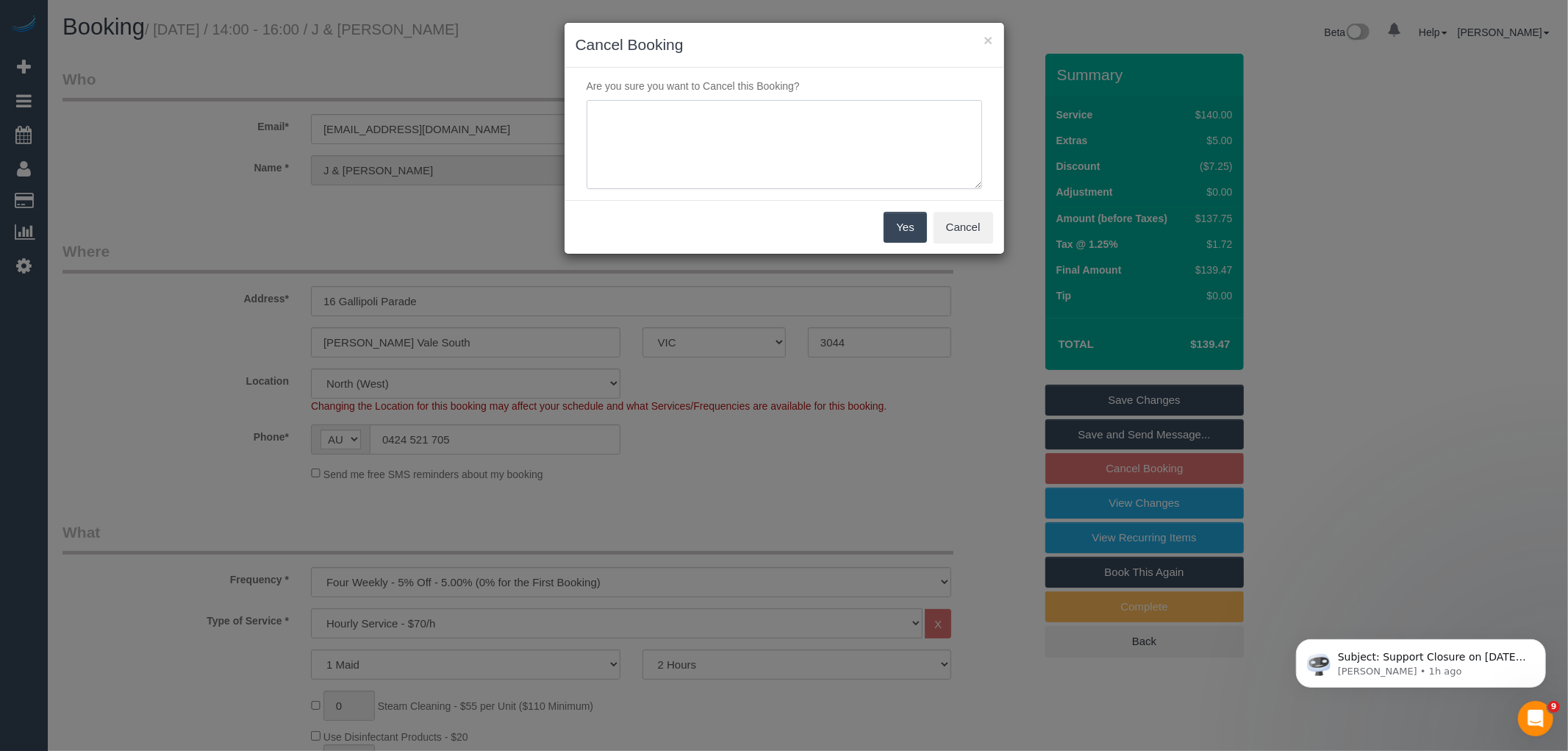
click at [651, 111] on textarea at bounding box center [785, 145] width 395 height 89
type textarea "Service not needed on this date via email VC"
click at [897, 230] on button "Yes" at bounding box center [905, 227] width 42 height 31
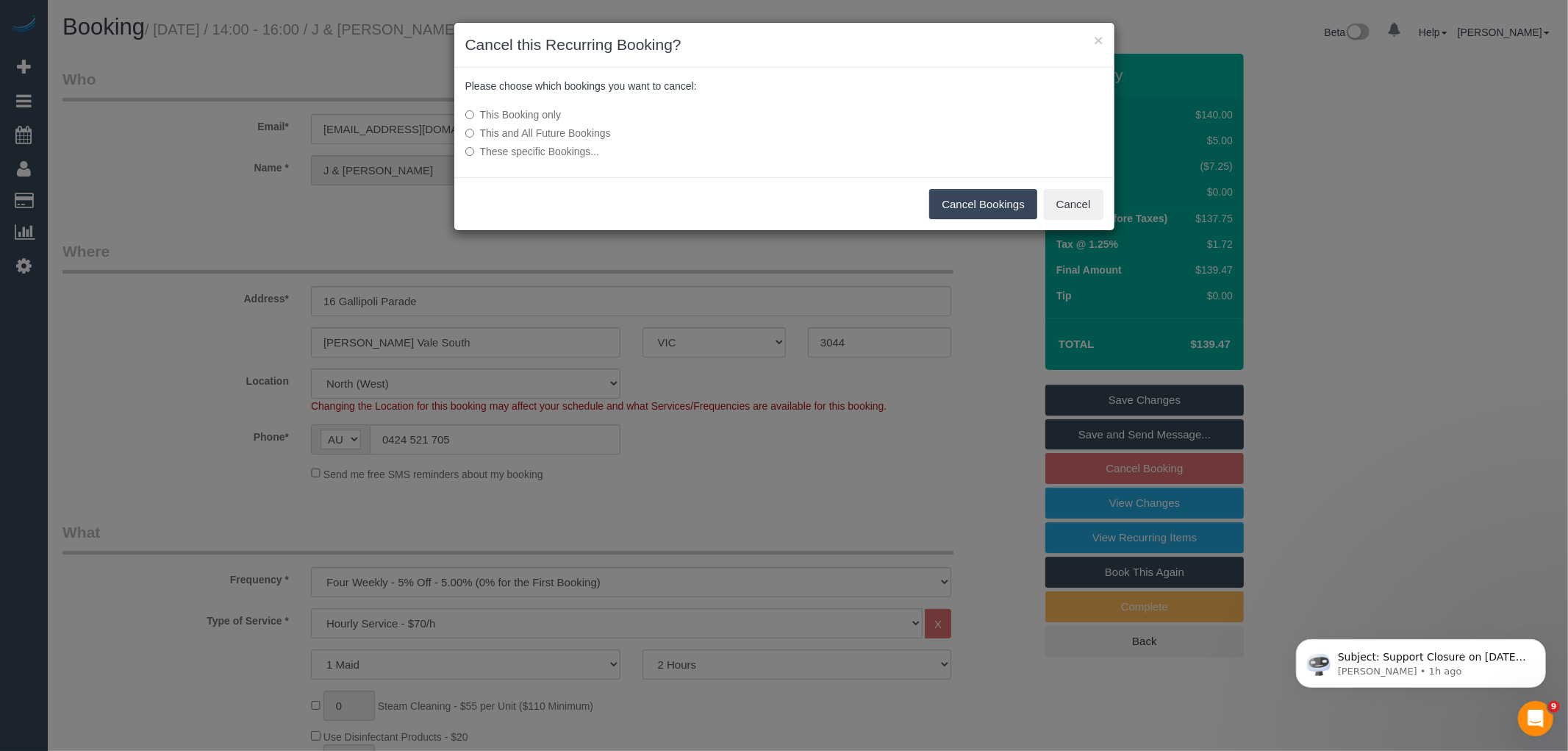
click at [978, 194] on button "Cancel Bookings" at bounding box center [983, 204] width 108 height 31
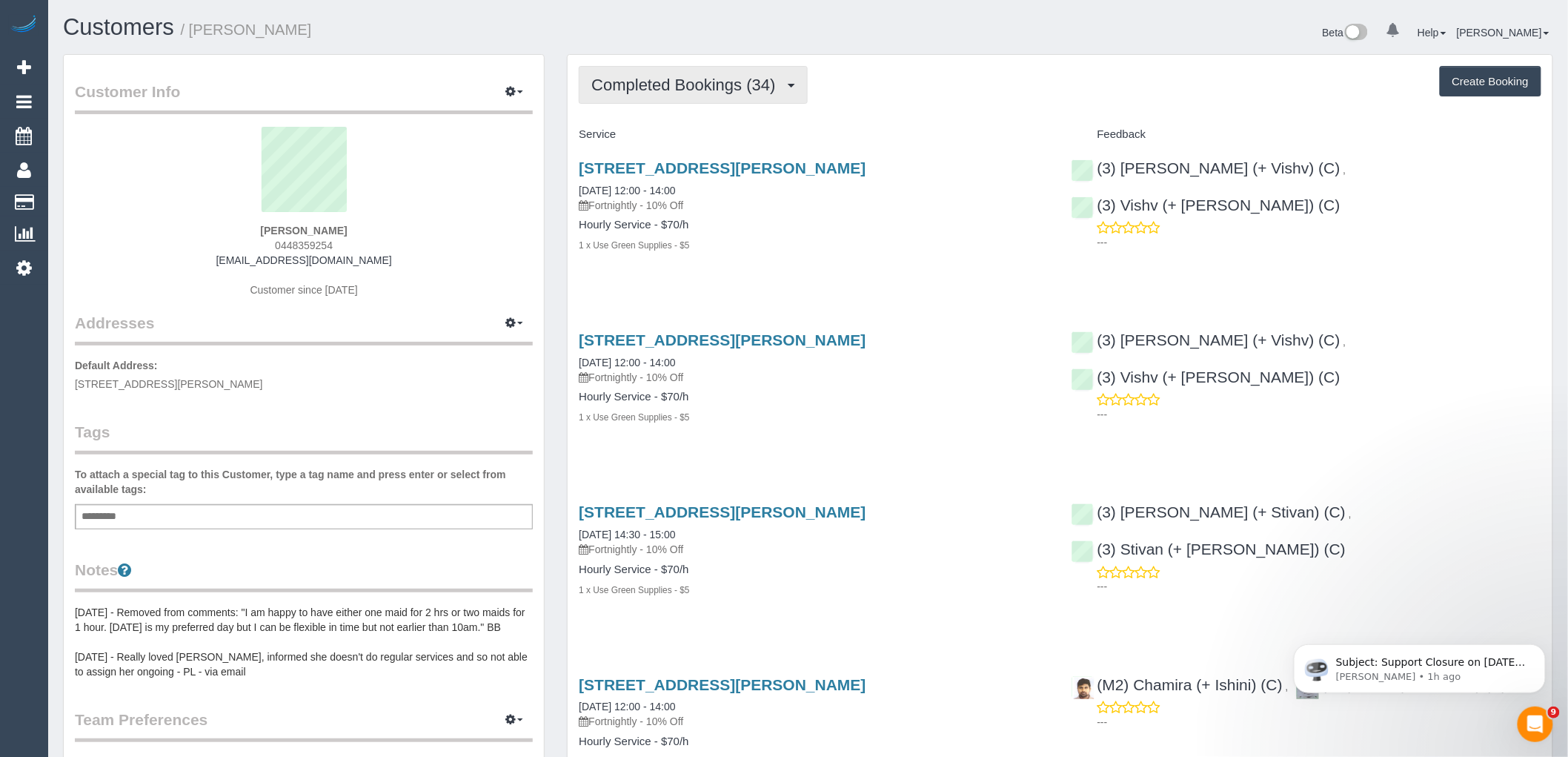
click at [710, 93] on span "Completed Bookings (34)" at bounding box center [687, 85] width 191 height 18
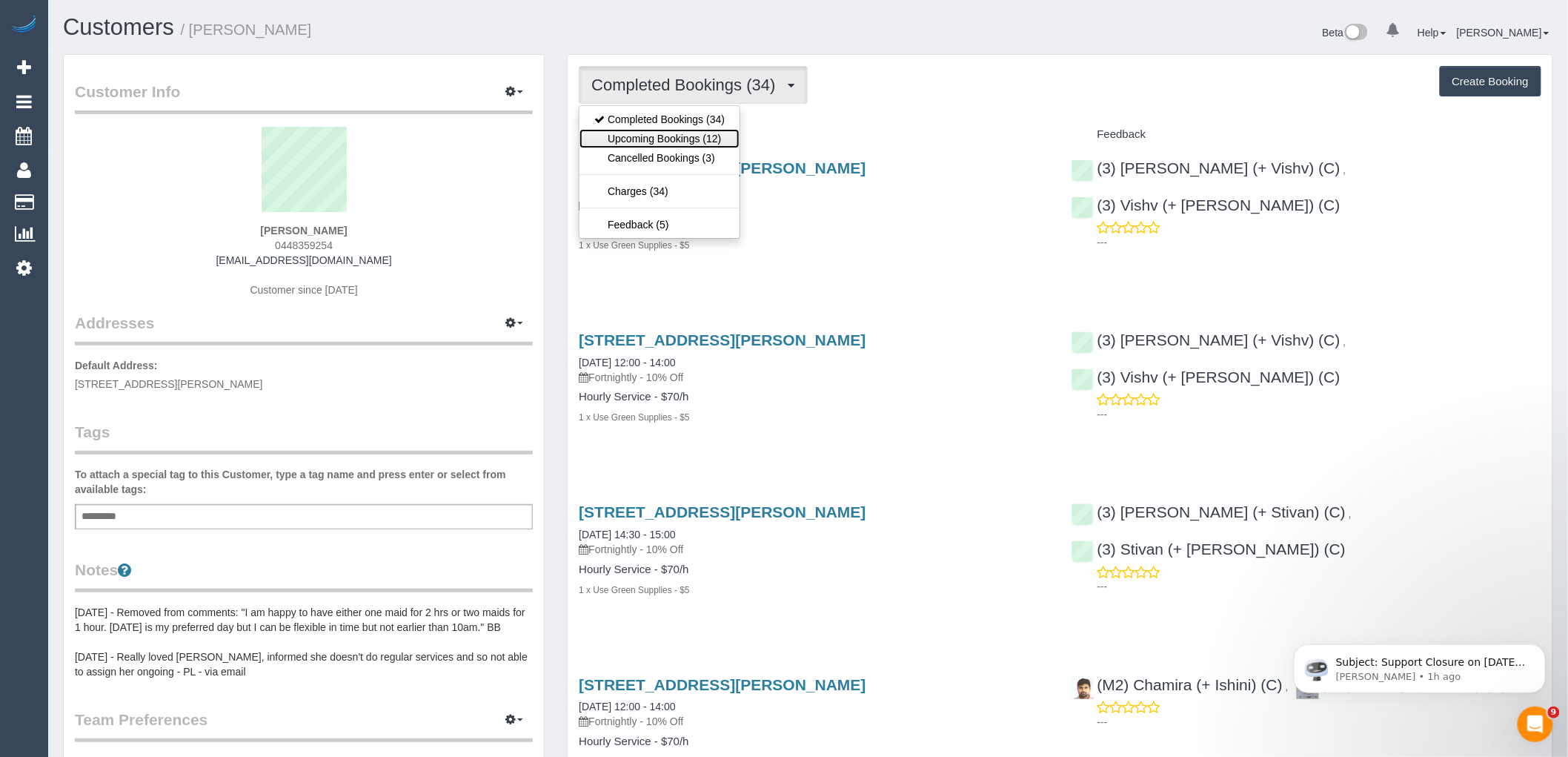
click at [713, 137] on link "Upcoming Bookings (12)" at bounding box center [660, 138] width 160 height 19
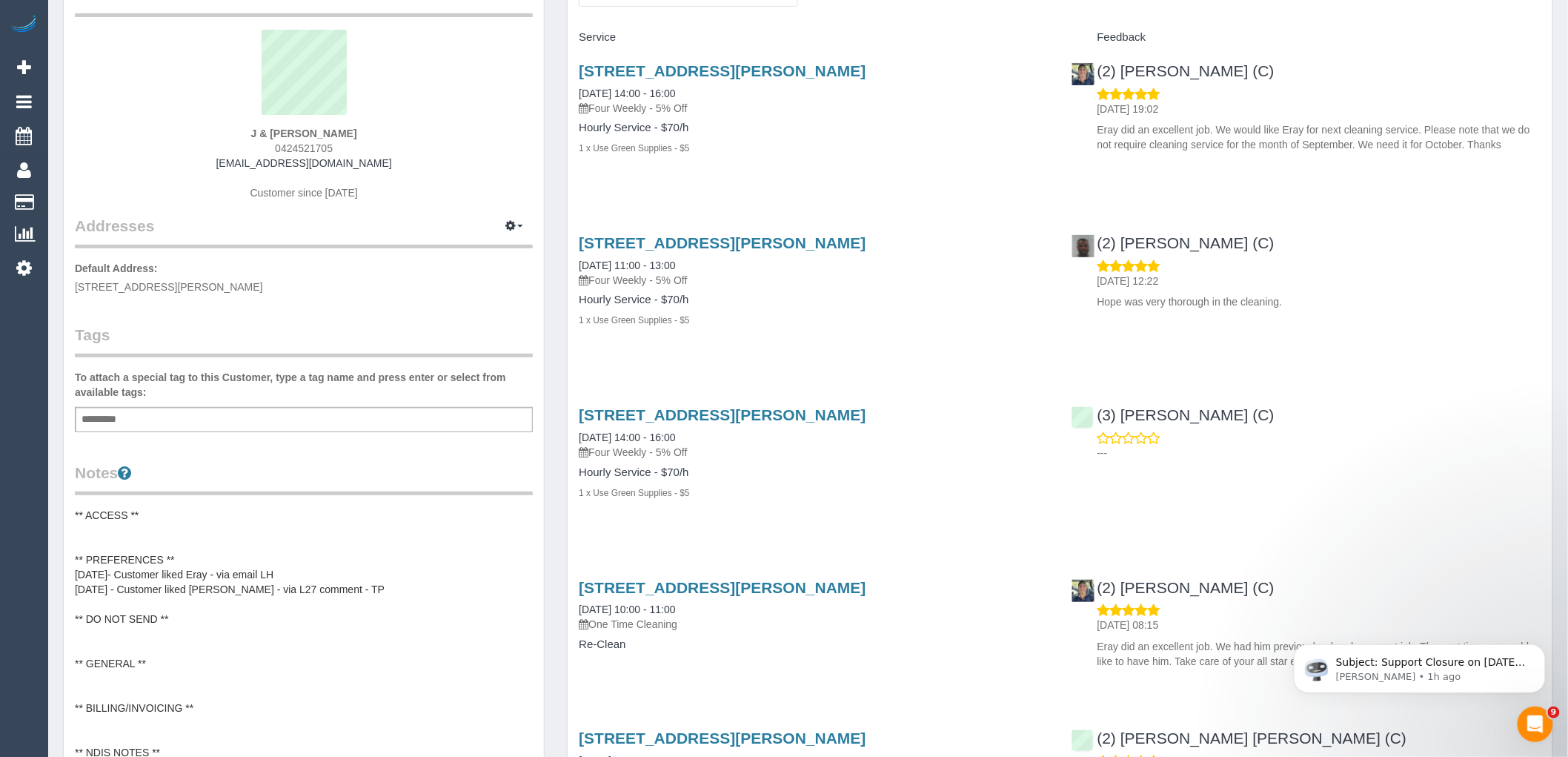
scroll to position [247, 0]
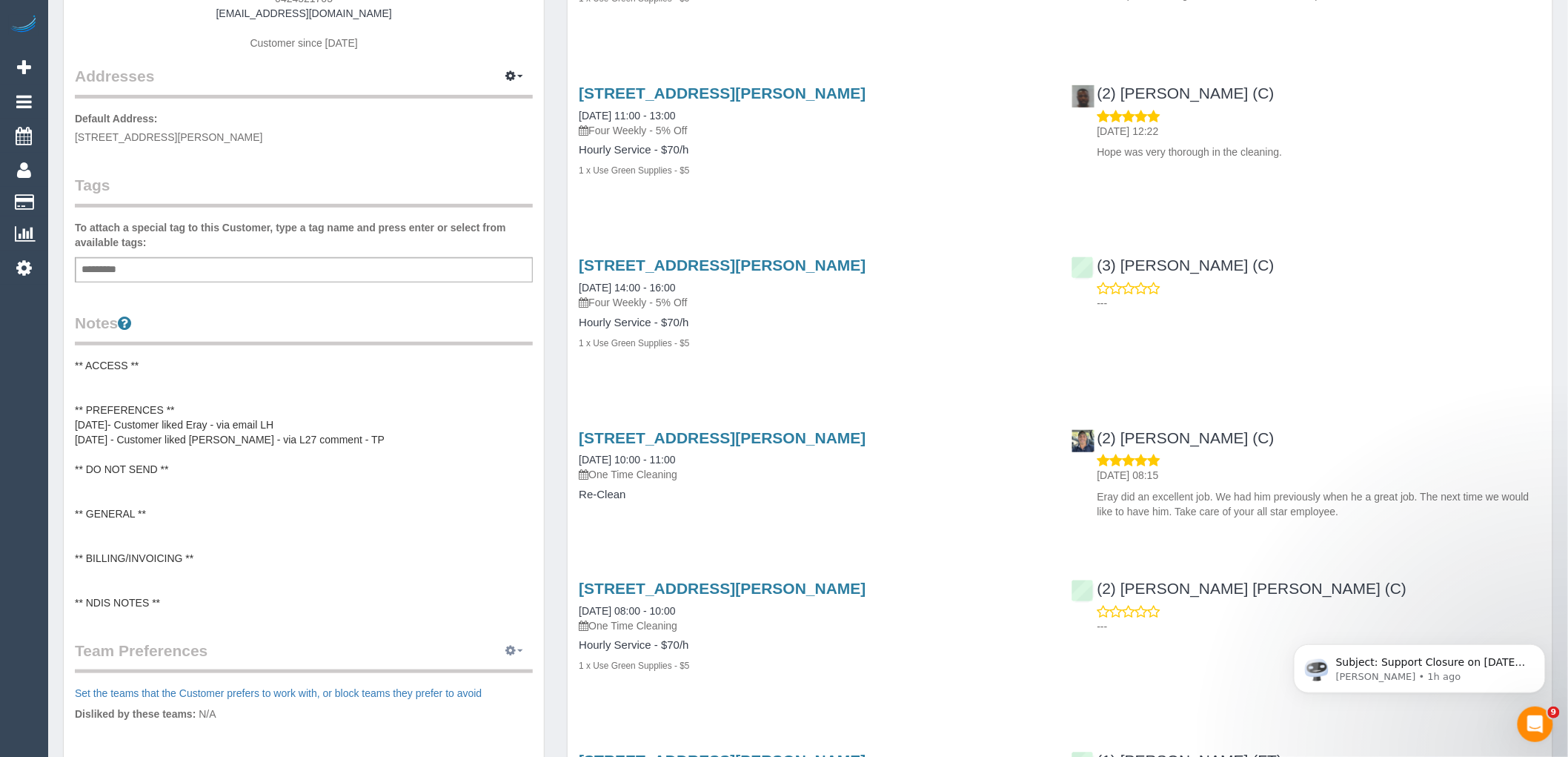
click at [506, 649] on icon "button" at bounding box center [511, 650] width 11 height 9
click at [480, 670] on link "Manage Preferences" at bounding box center [469, 678] width 126 height 19
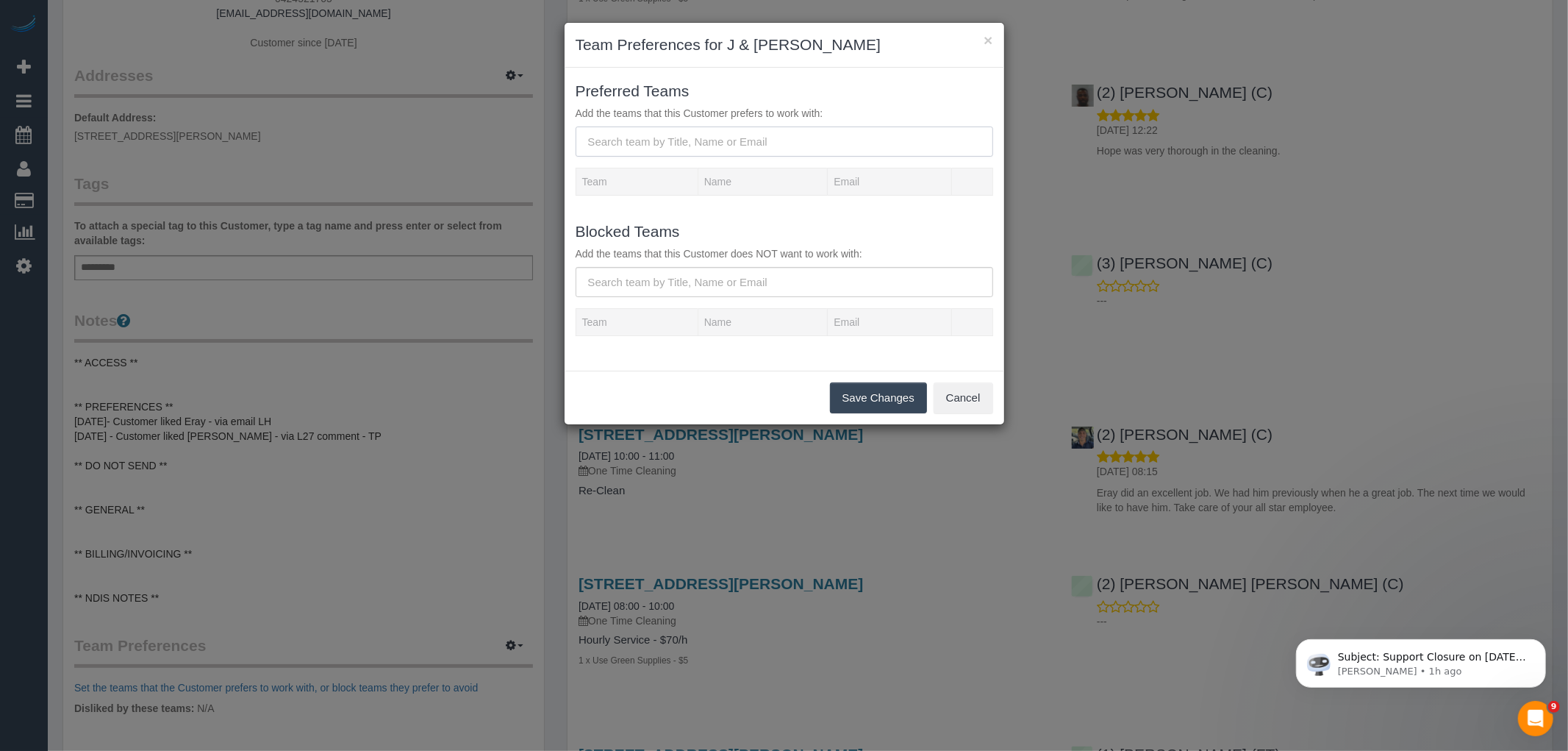
click at [713, 148] on input "text" at bounding box center [784, 142] width 417 height 30
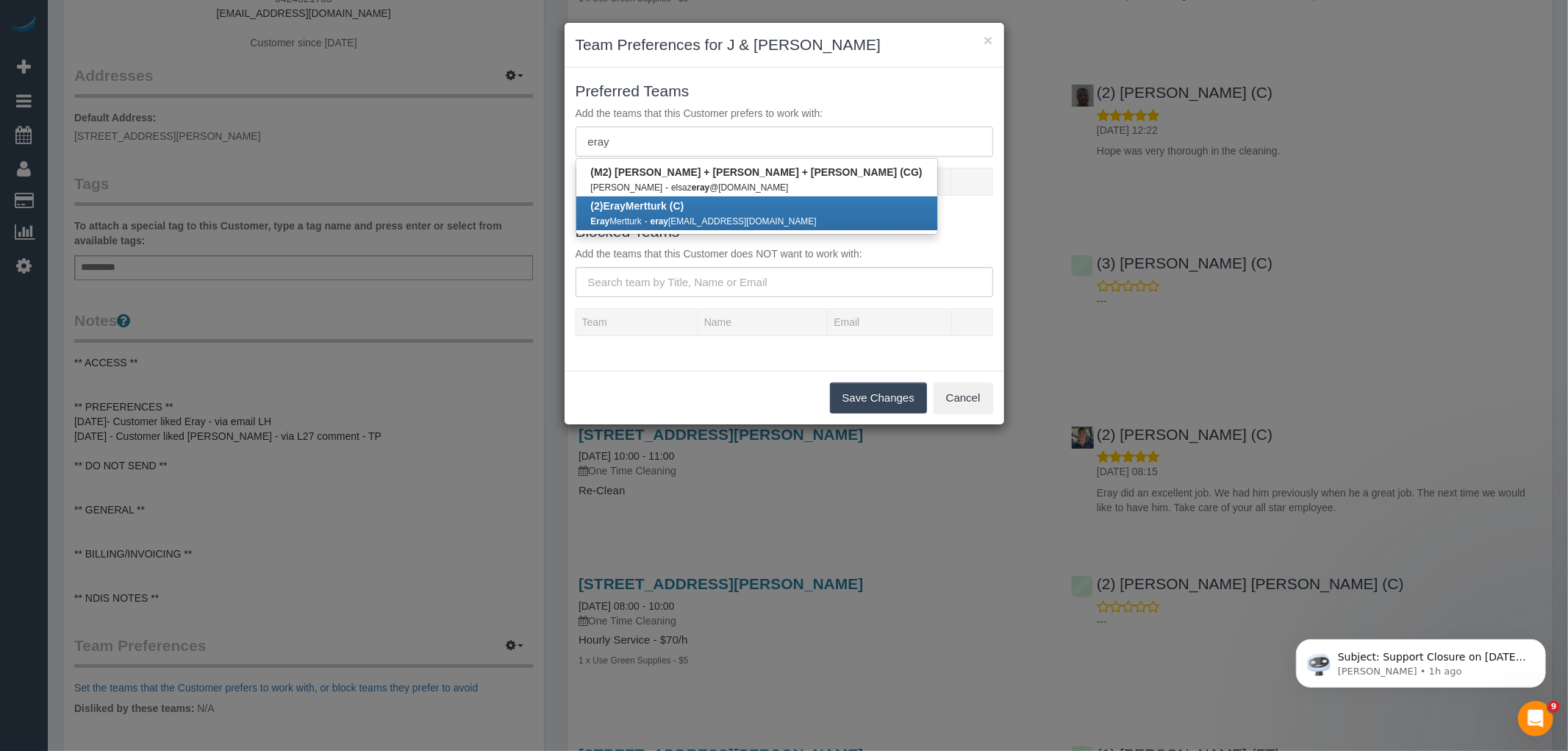
type input "eray"
click at [710, 209] on link "(2) Eray Mertturk (C) Eray Mertturk - eray mertturk98@gmail.com" at bounding box center [757, 213] width 361 height 34
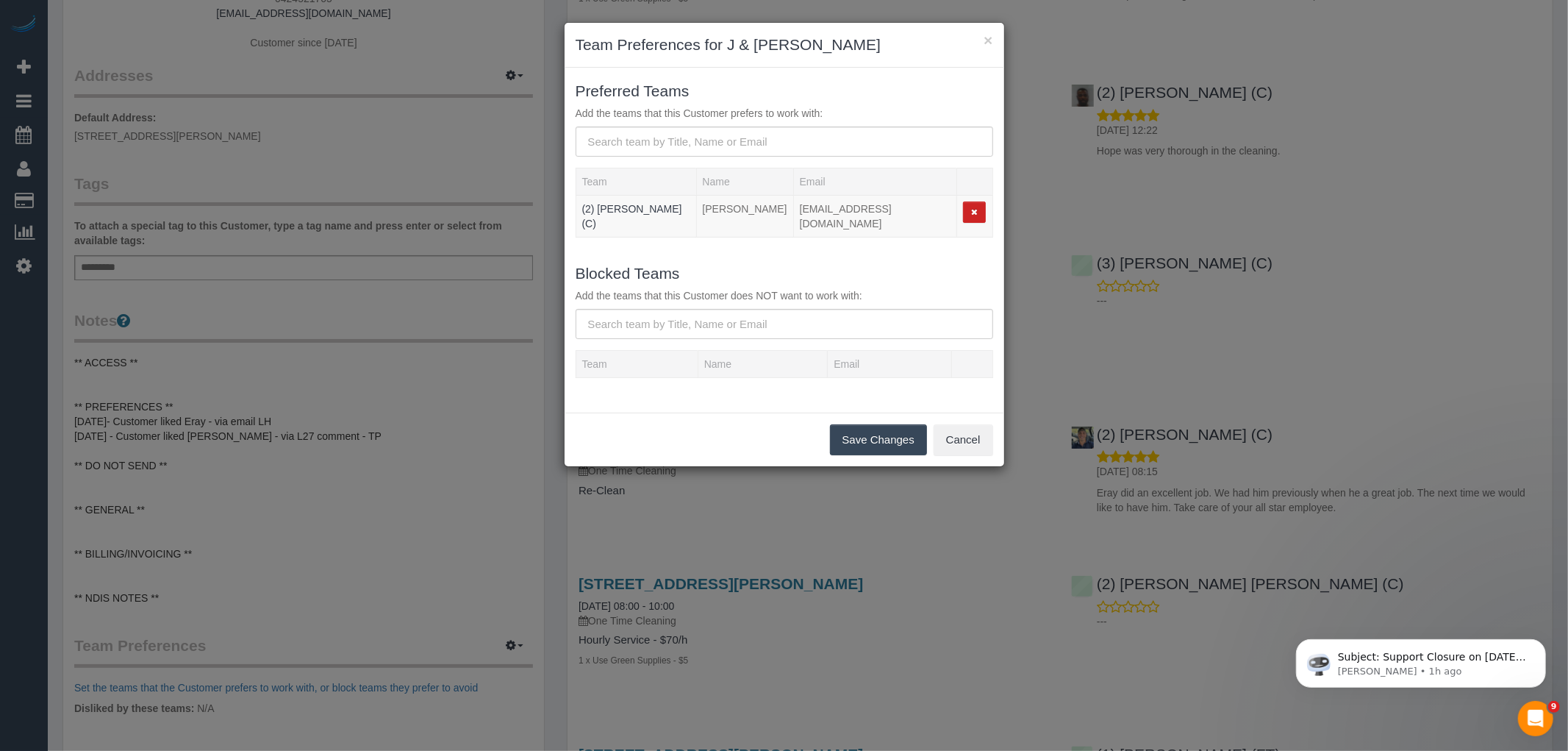
click at [902, 431] on button "Save Changes" at bounding box center [879, 440] width 97 height 31
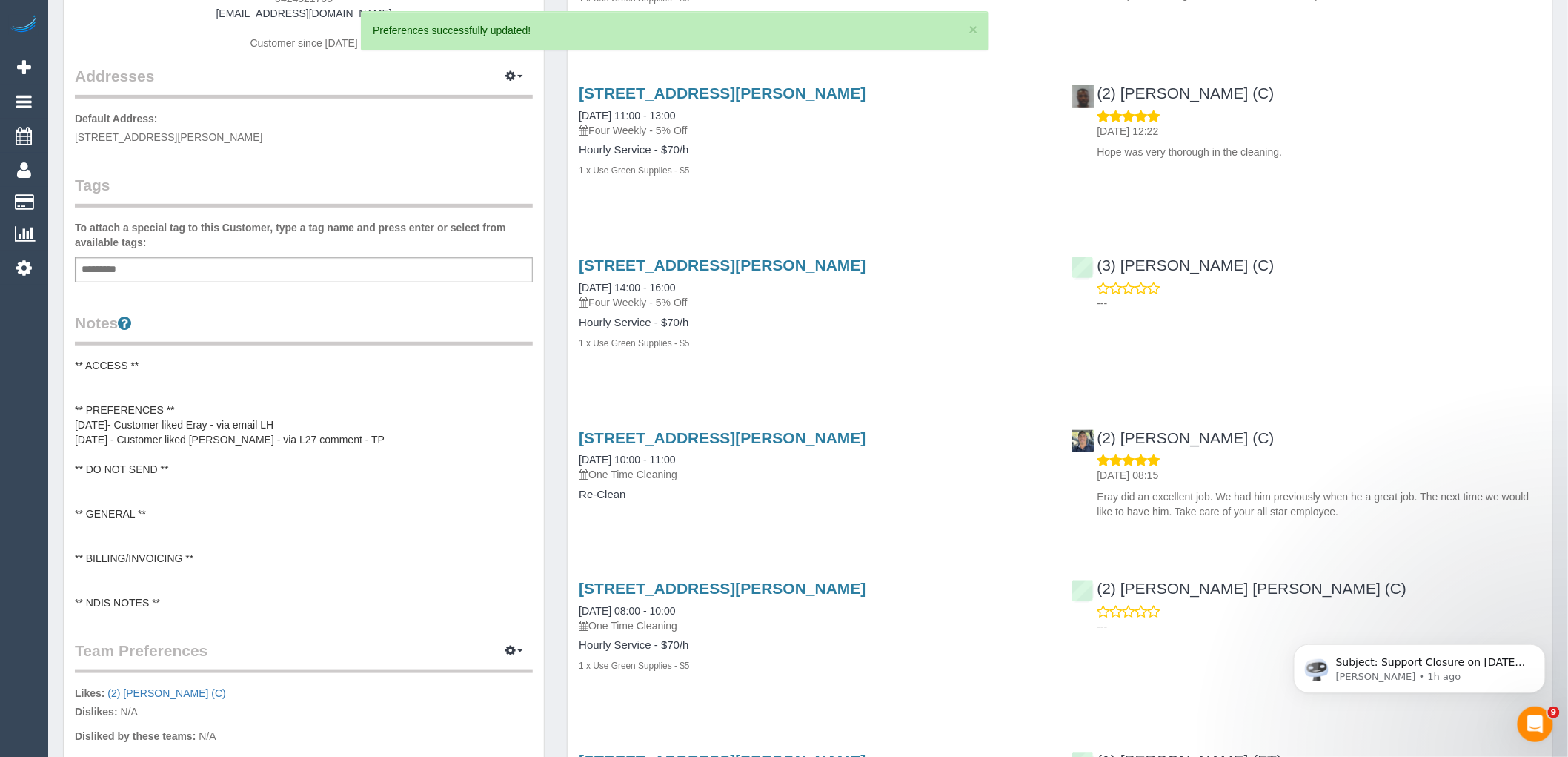
click at [189, 406] on pre "** ACCESS ** ** PREFERENCES ** 28/03/25- Customer liked Eray - via email LH 26/…" at bounding box center [304, 484] width 458 height 252
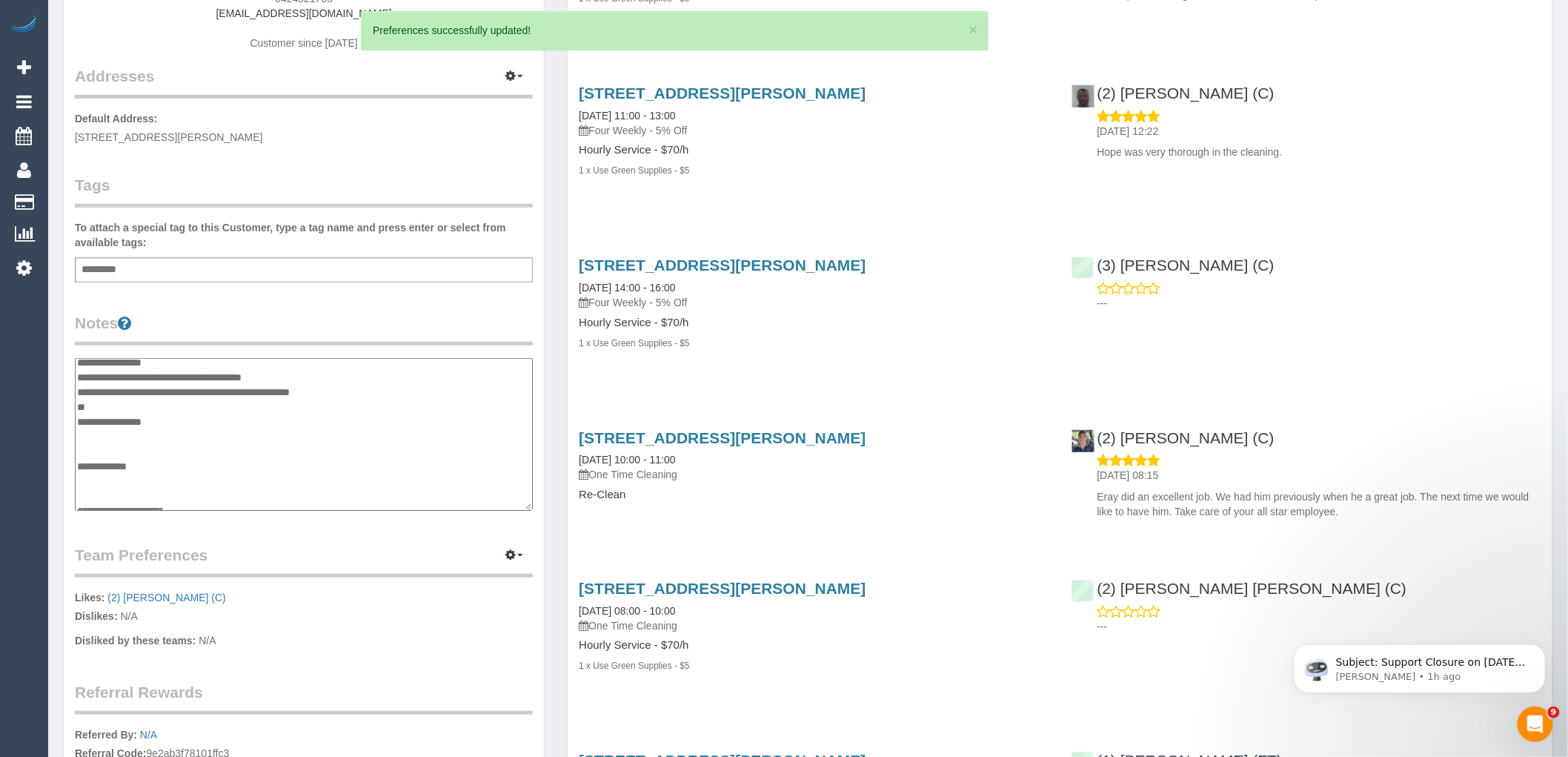
scroll to position [0, 0]
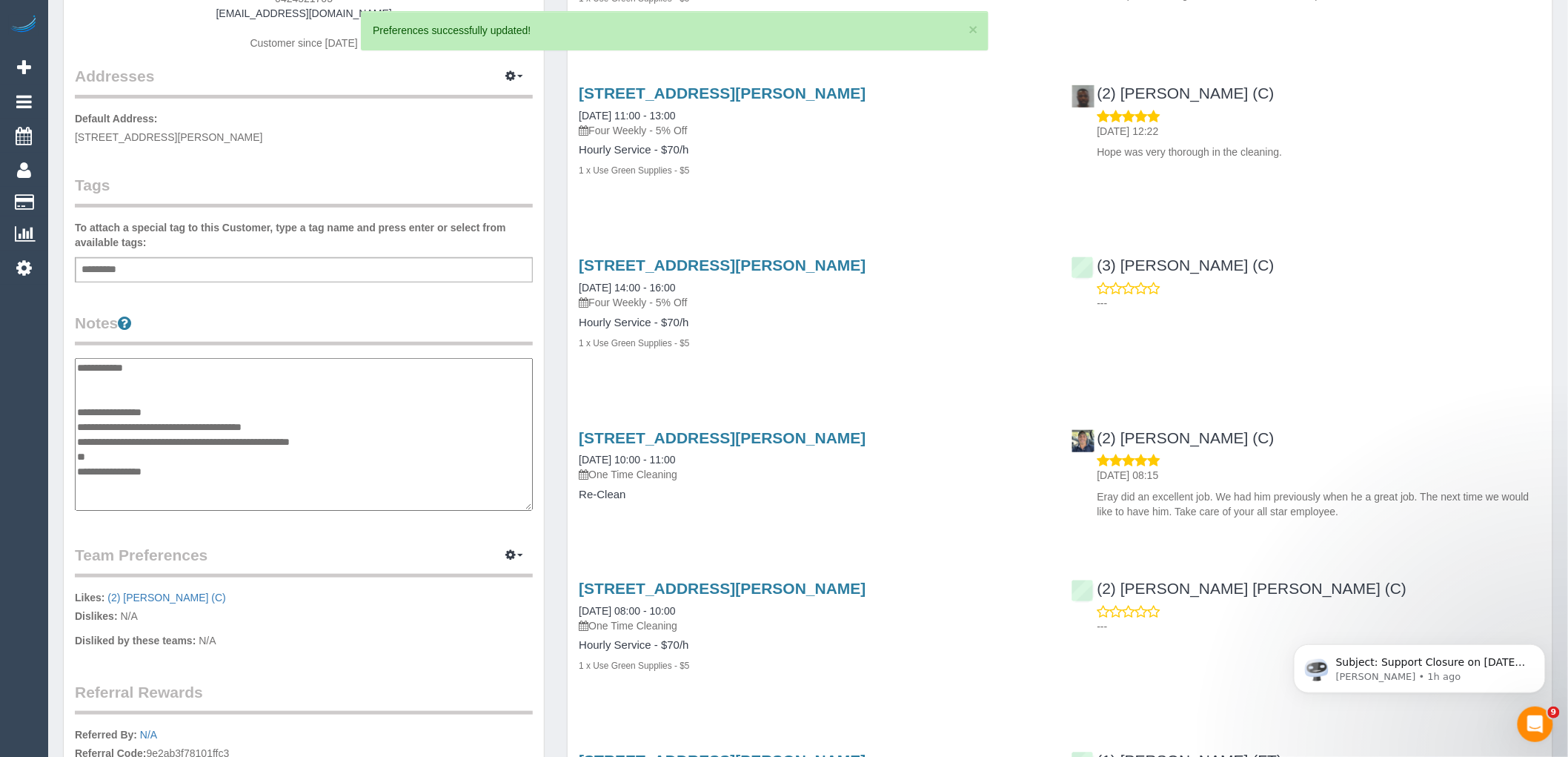
click at [230, 409] on textarea "**********" at bounding box center [304, 435] width 458 height 153
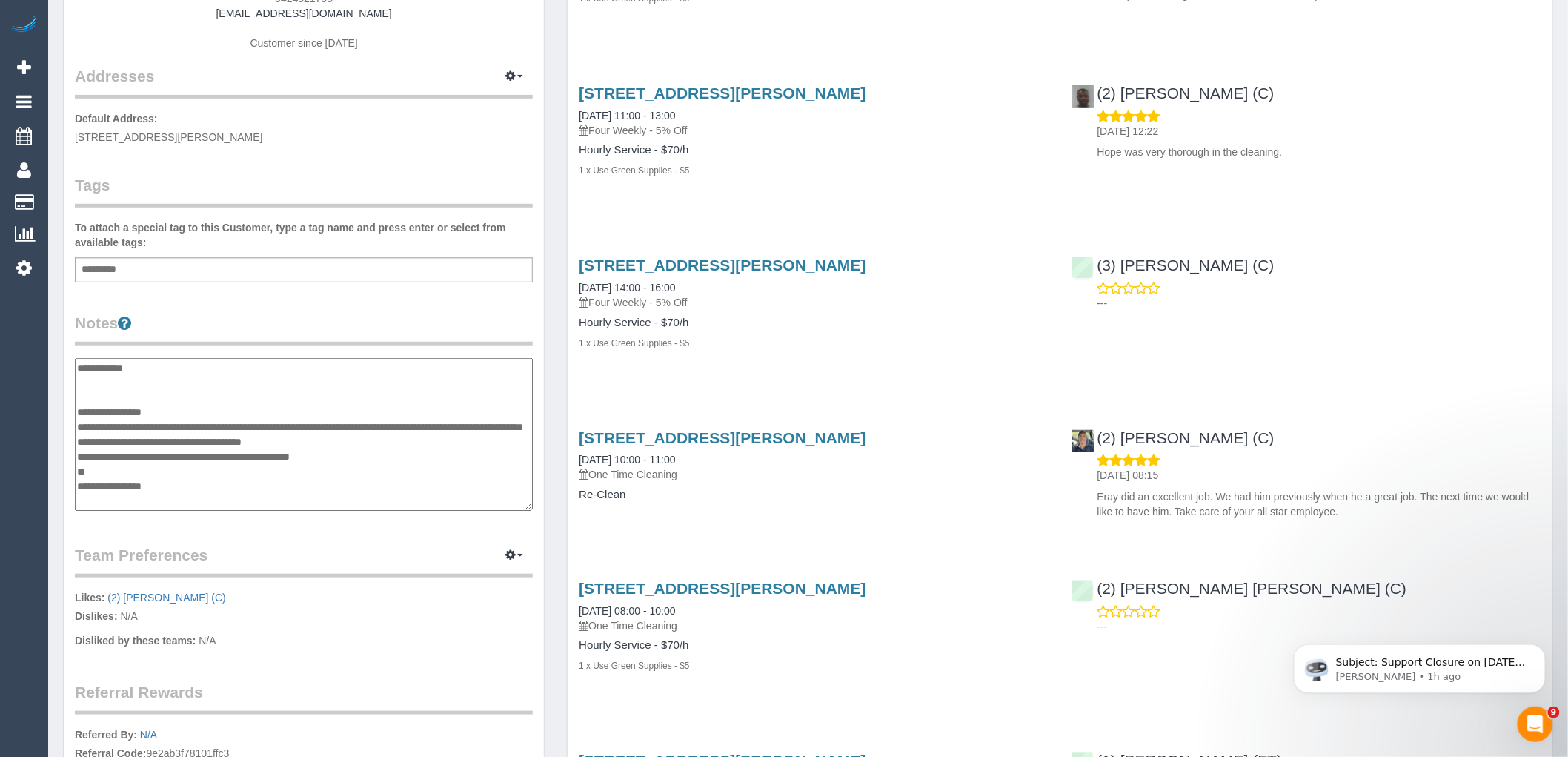
click at [140, 435] on textarea "**********" at bounding box center [304, 435] width 458 height 153
type textarea "**********"
click at [233, 342] on legend "Notes" at bounding box center [304, 329] width 458 height 34
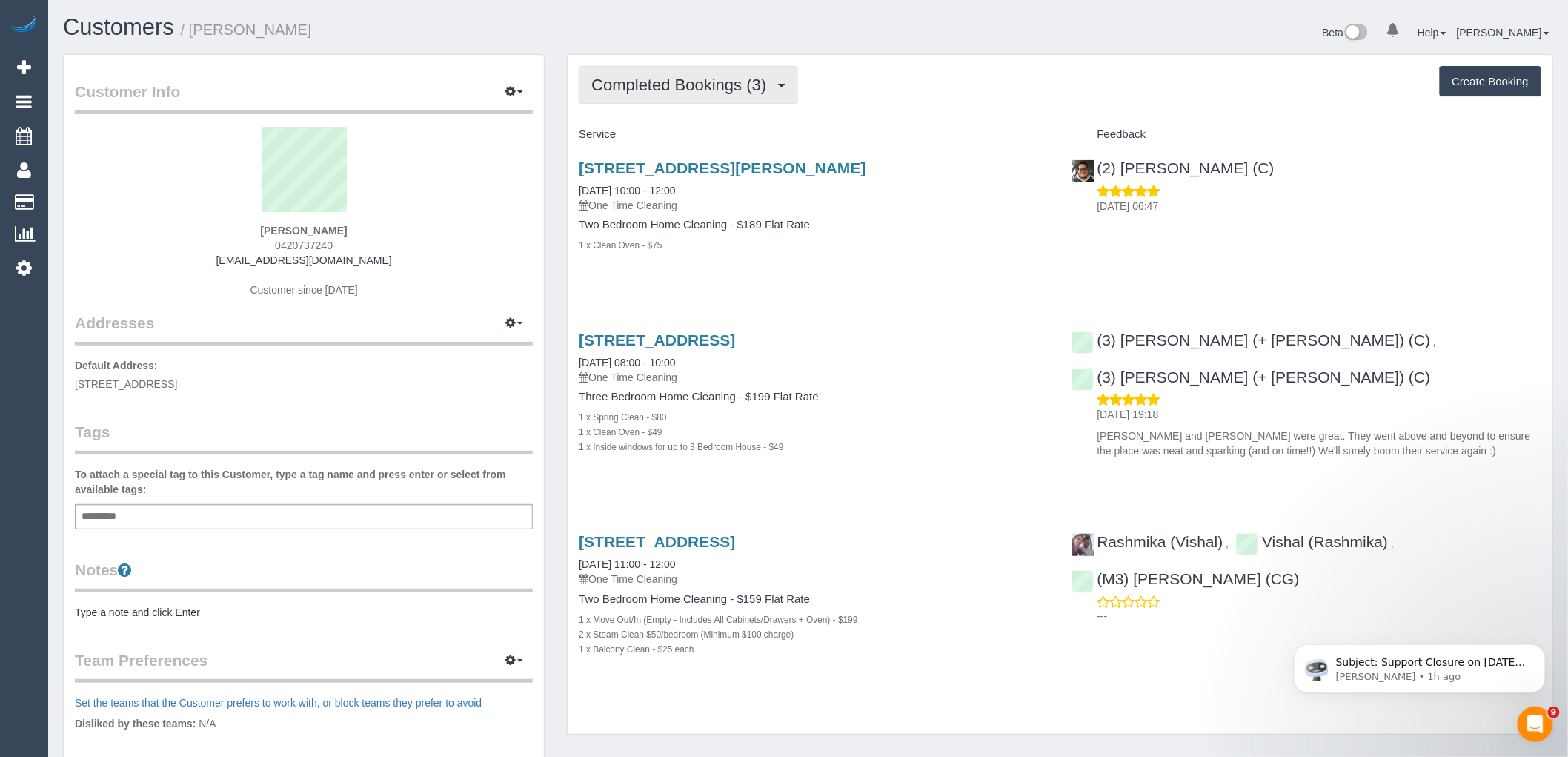
click at [709, 90] on span "Completed Bookings (3)" at bounding box center [682, 85] width 182 height 18
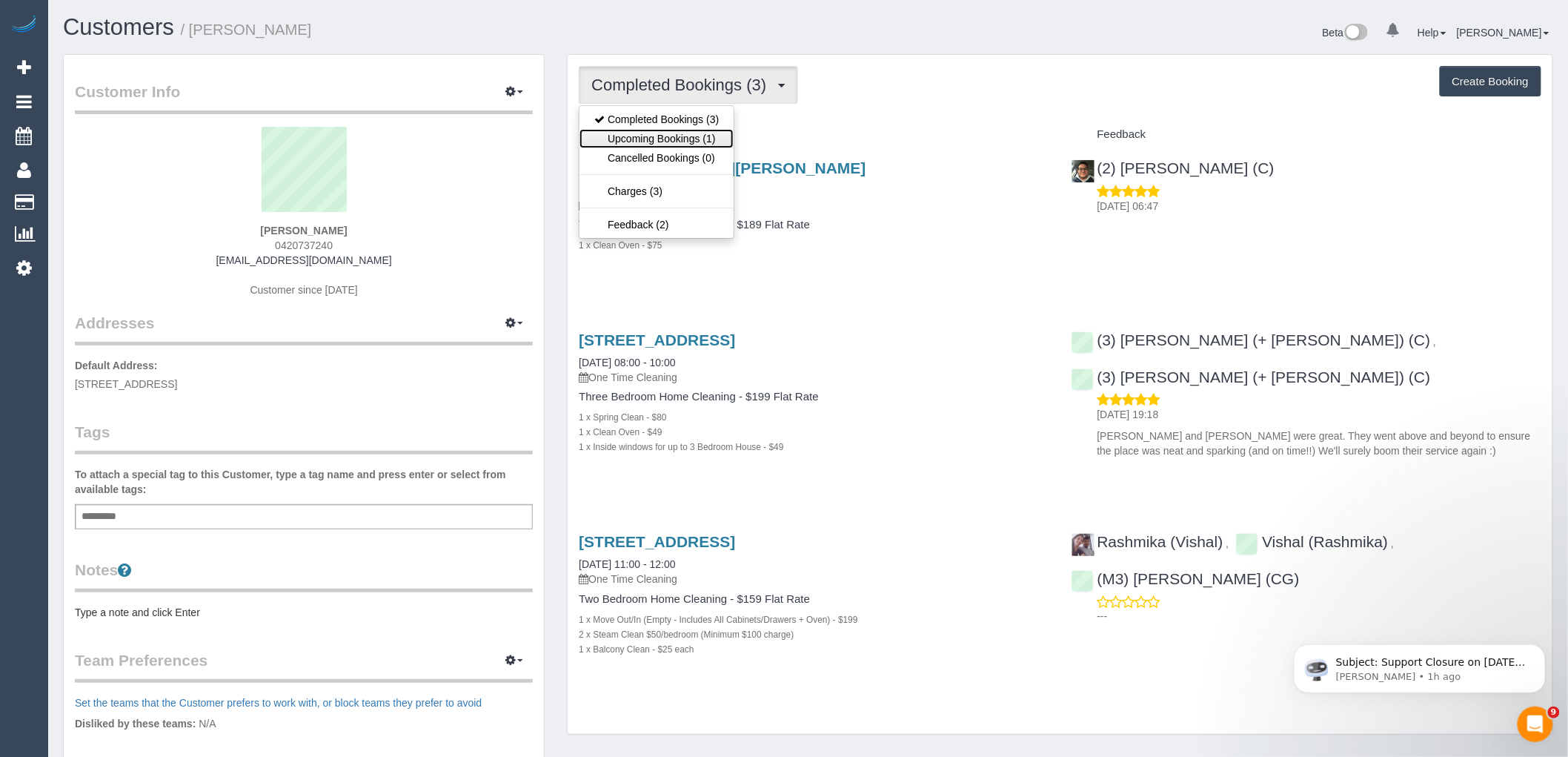
click at [715, 141] on link "Upcoming Bookings (1)" at bounding box center [657, 138] width 154 height 19
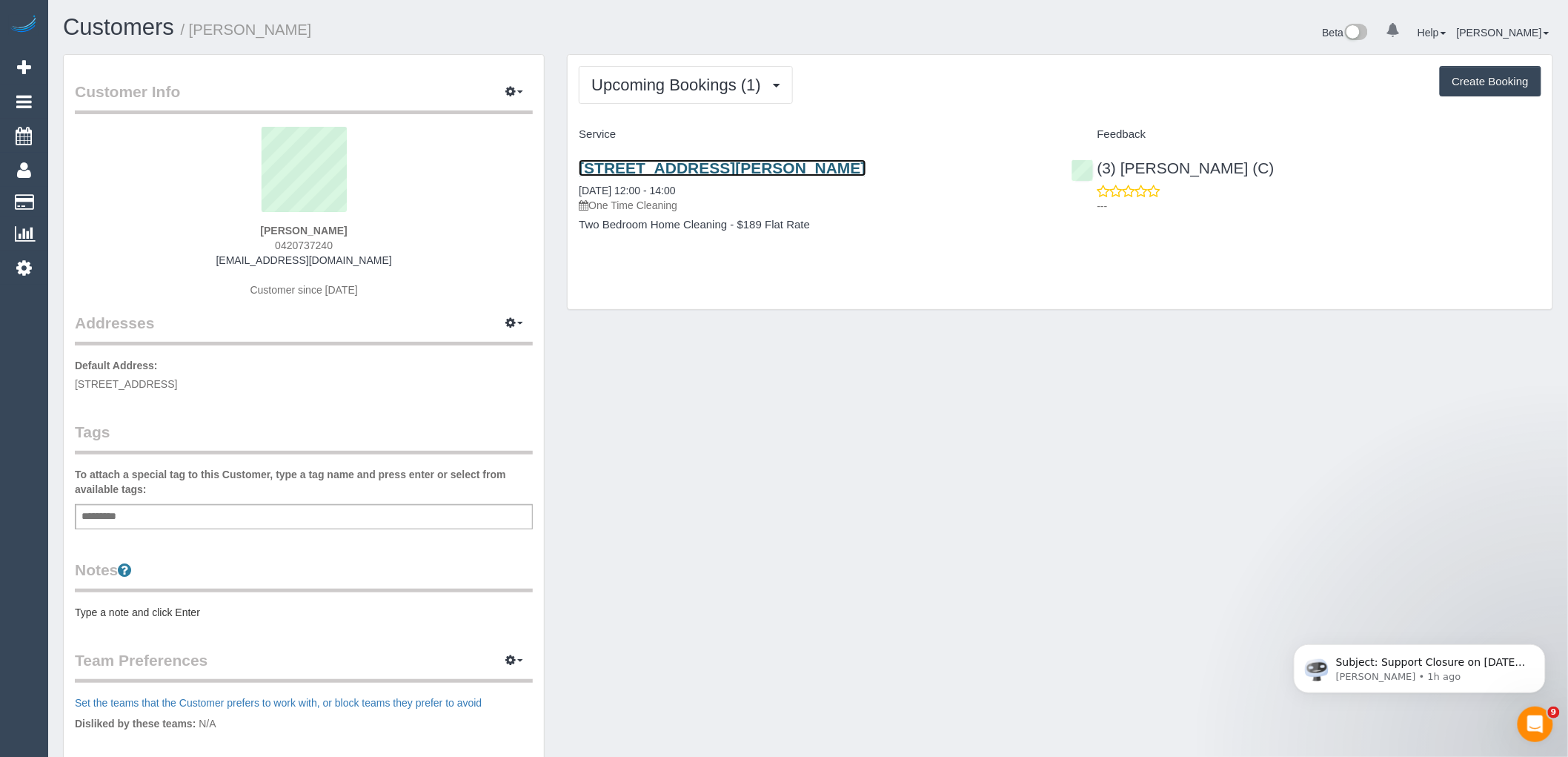
click at [720, 172] on link "29 Elwood Street, 1, Brighton, VIC 3186" at bounding box center [722, 168] width 287 height 17
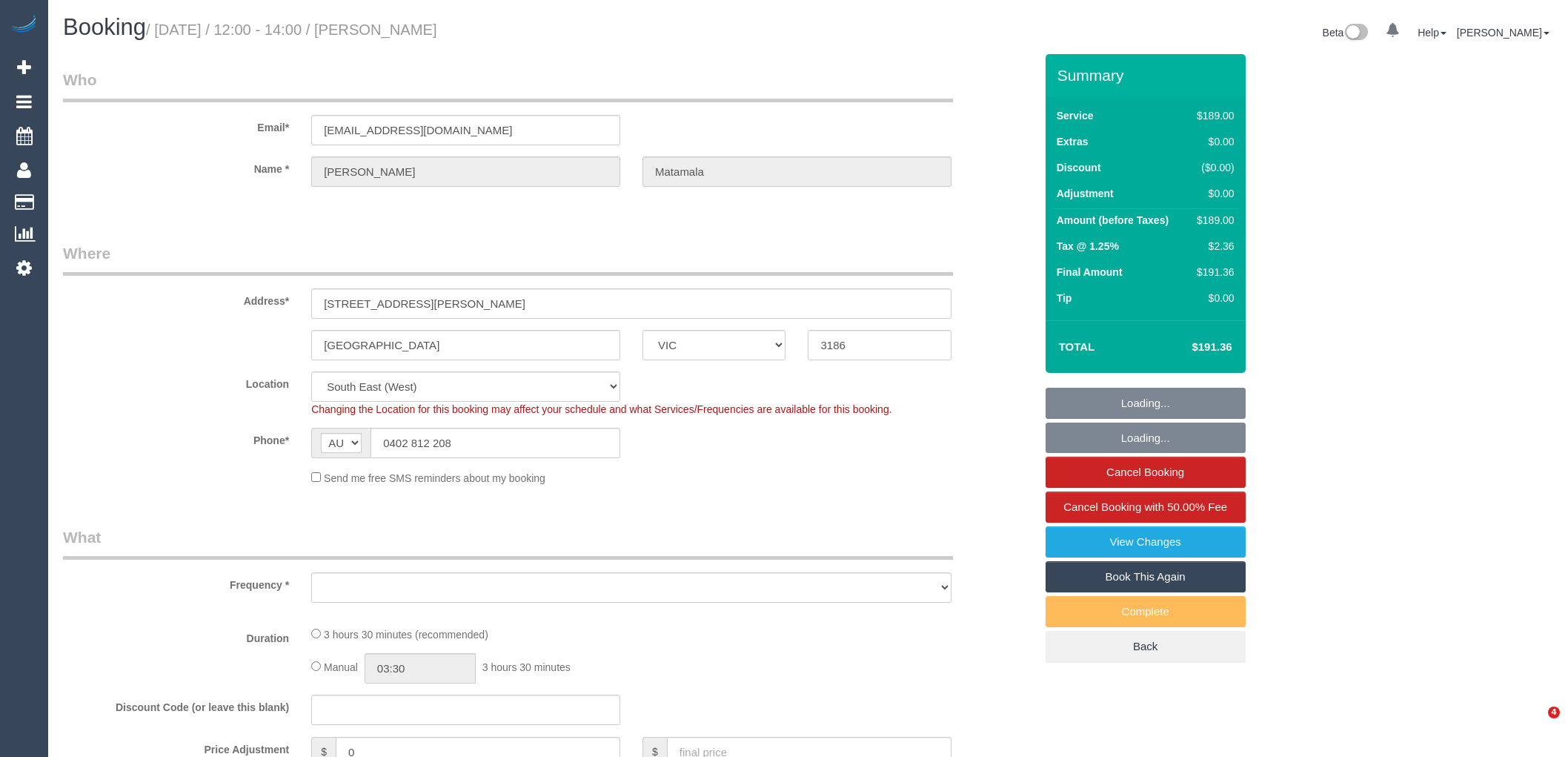
select select "VIC"
select select "object:534"
select select "number:27"
select select "number:14"
select select "number:19"
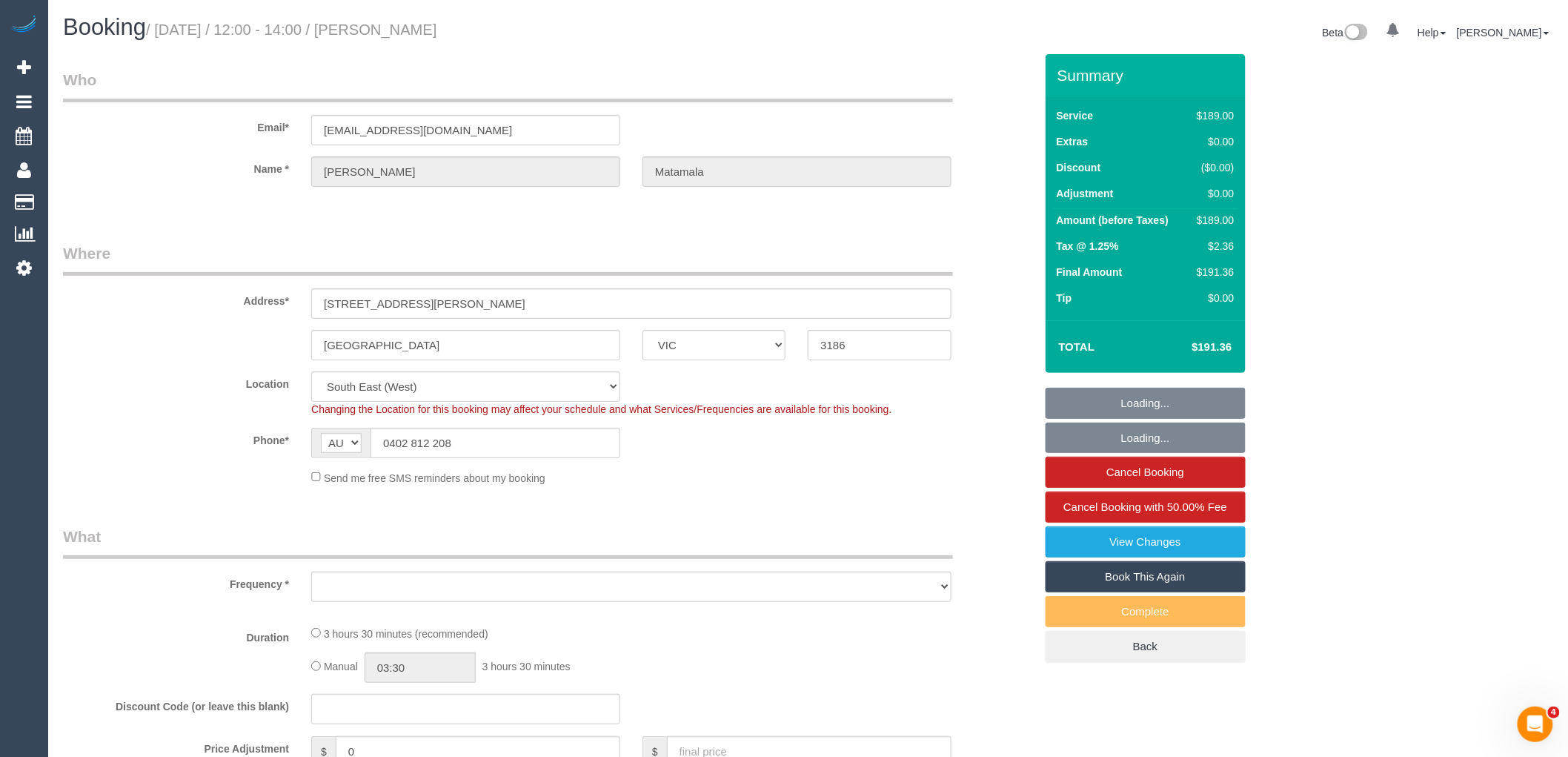
select select "number:24"
select select "number:11"
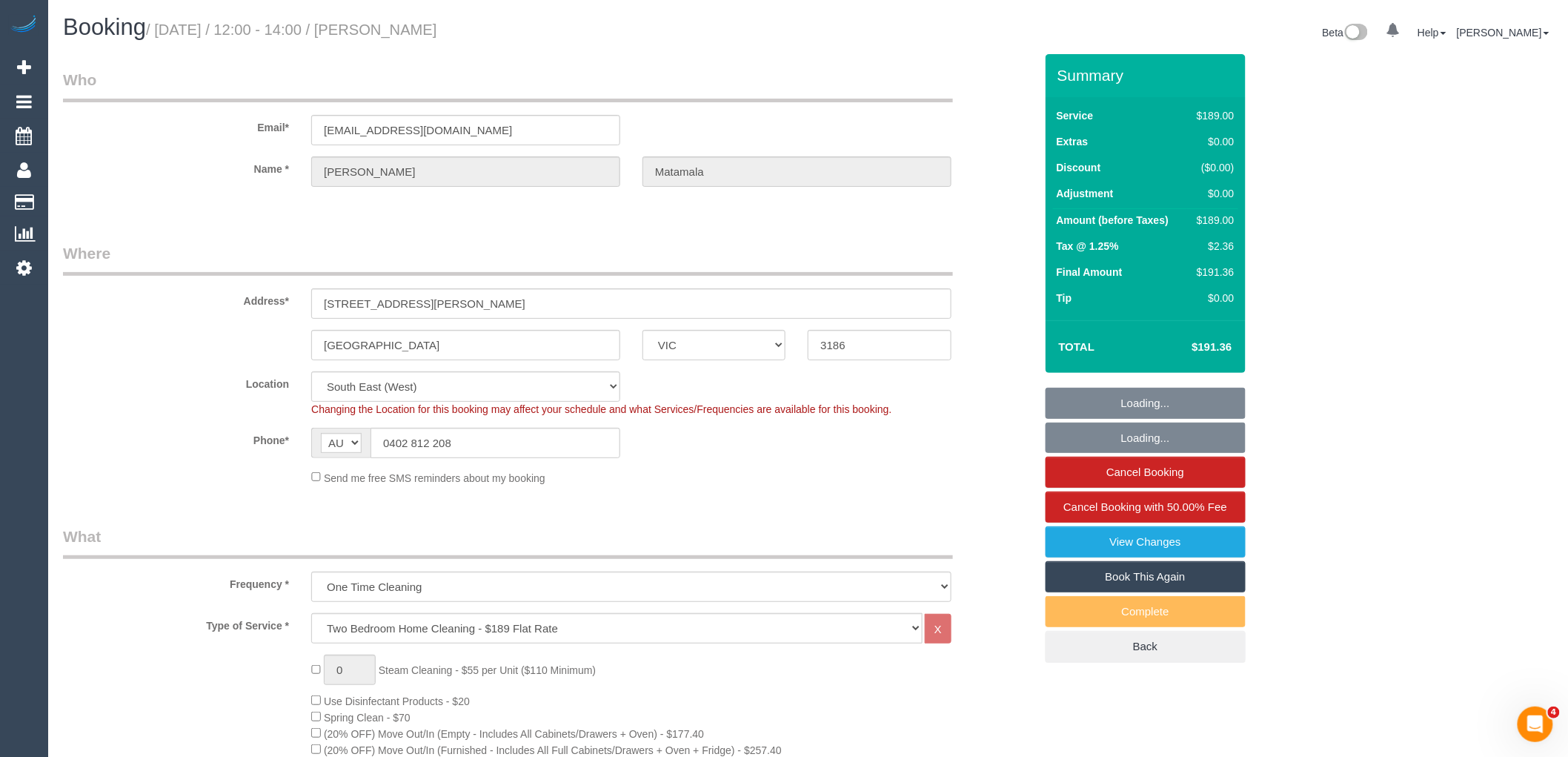
select select "string:stripe-pm_1RzyhT2GScqysDRV460V4Uzl"
select select "object:1289"
select select "spot1"
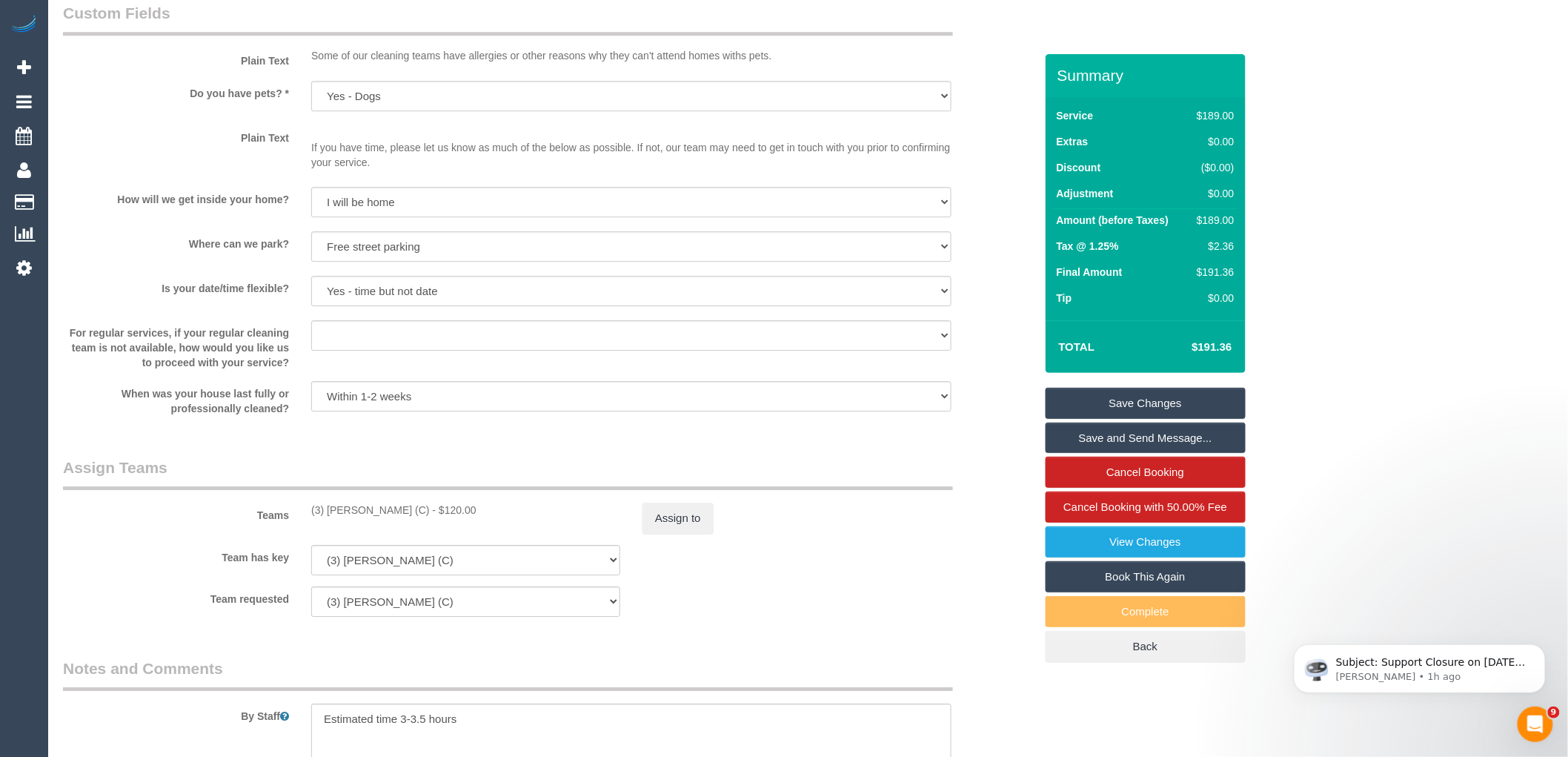
scroll to position [1977, 0]
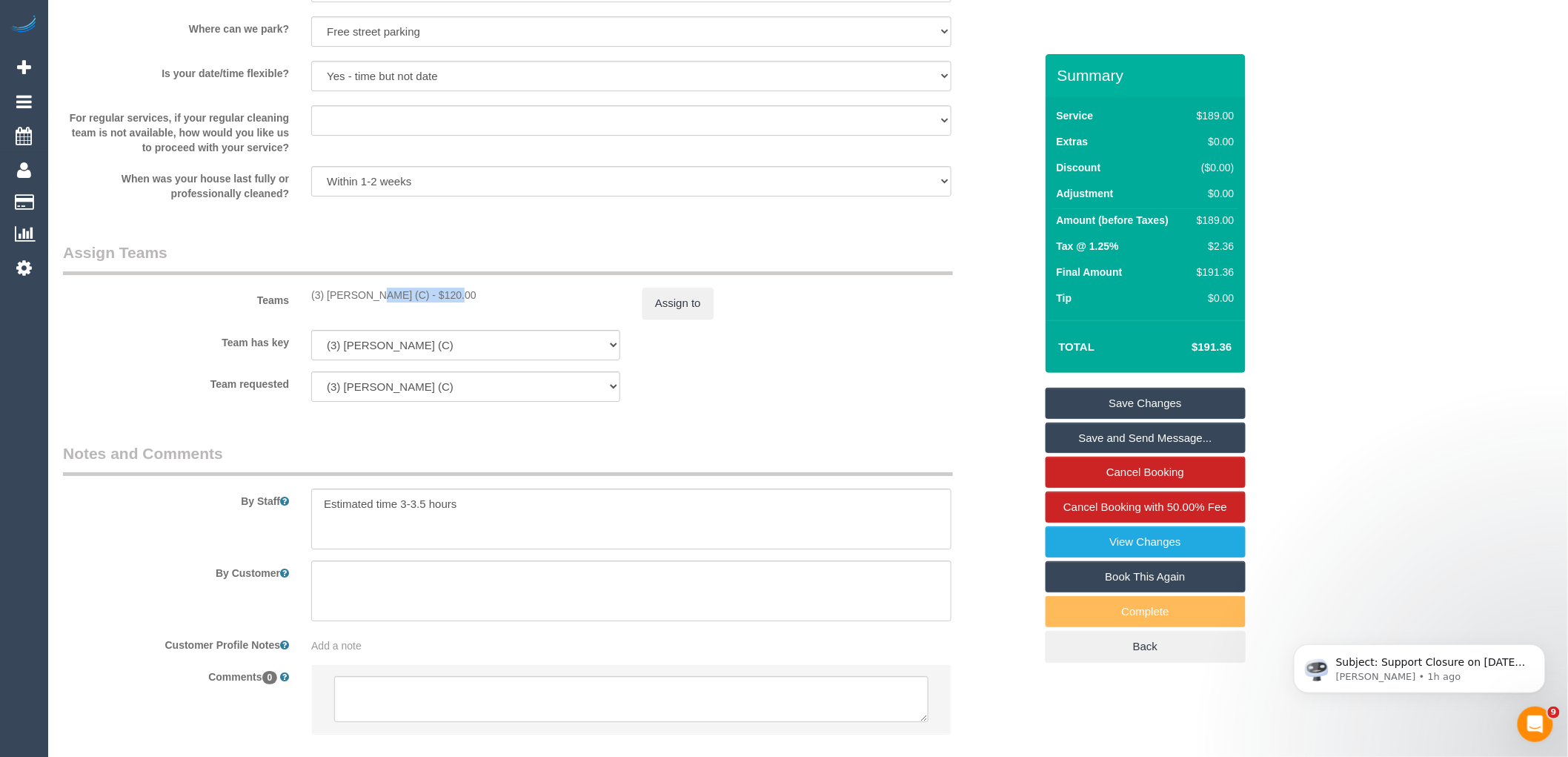
drag, startPoint x: 424, startPoint y: 308, endPoint x: 331, endPoint y: 302, distance: 93.2
click at [330, 302] on div "(3) Denuwan Lamahewa (C) - $120.00" at bounding box center [466, 295] width 309 height 15
copy div "Denuwan Lamahewa"
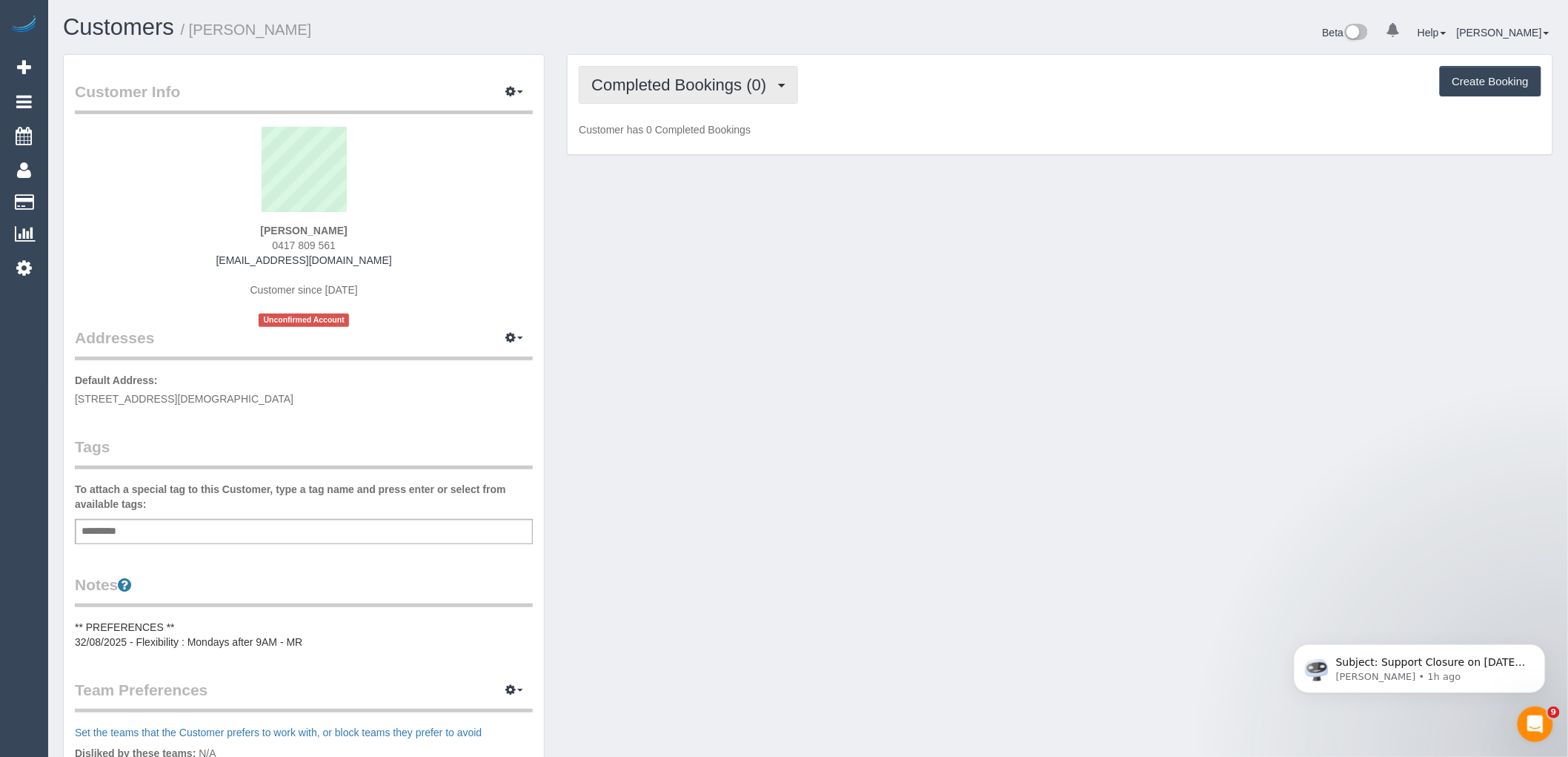
click at [682, 72] on button "Completed Bookings (0)" at bounding box center [688, 84] width 219 height 37
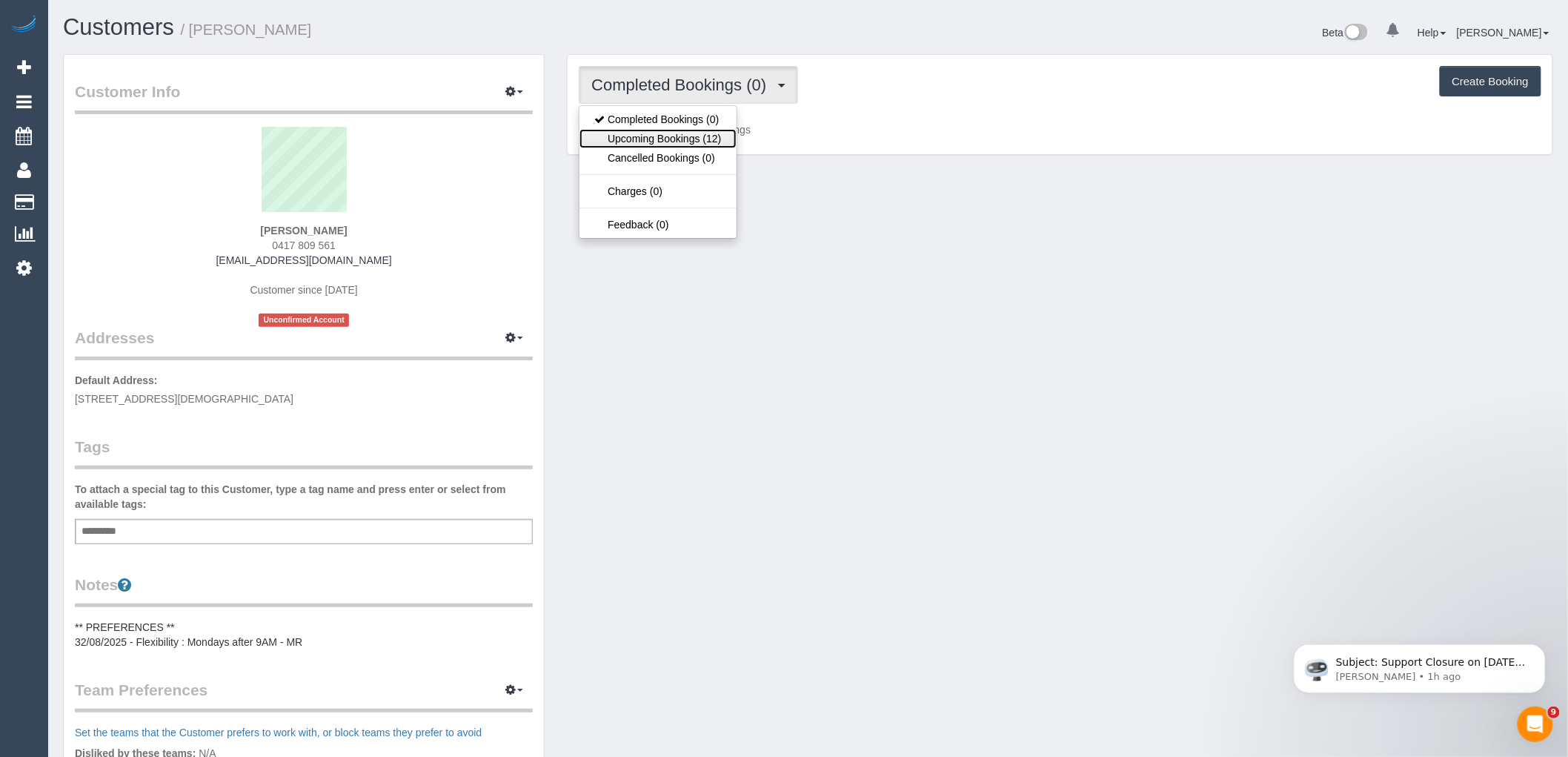
click at [682, 137] on link "Upcoming Bookings (12)" at bounding box center [657, 138] width 156 height 19
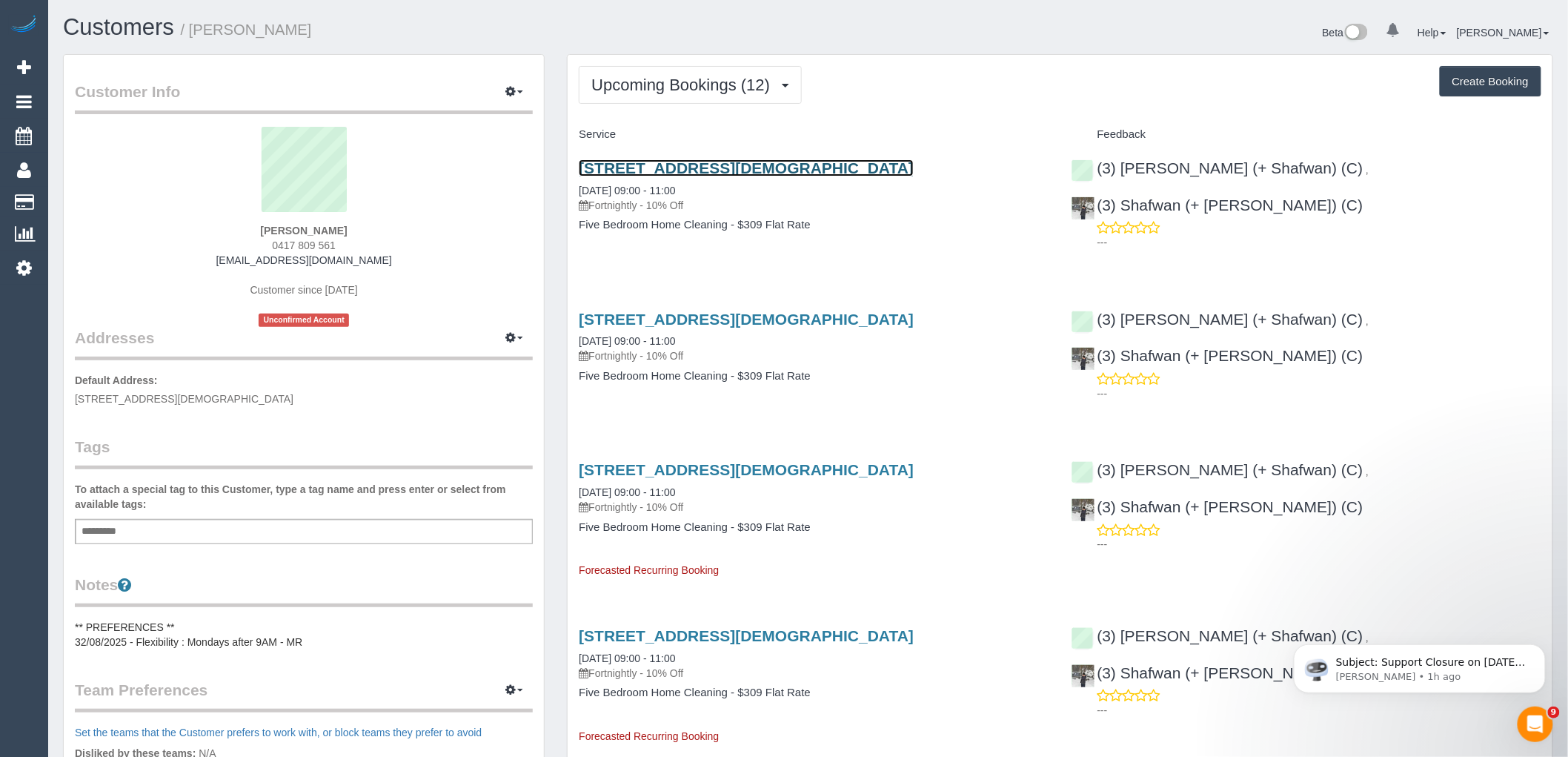
click at [688, 164] on link "[STREET_ADDRESS][DEMOGRAPHIC_DATA]" at bounding box center [746, 168] width 335 height 17
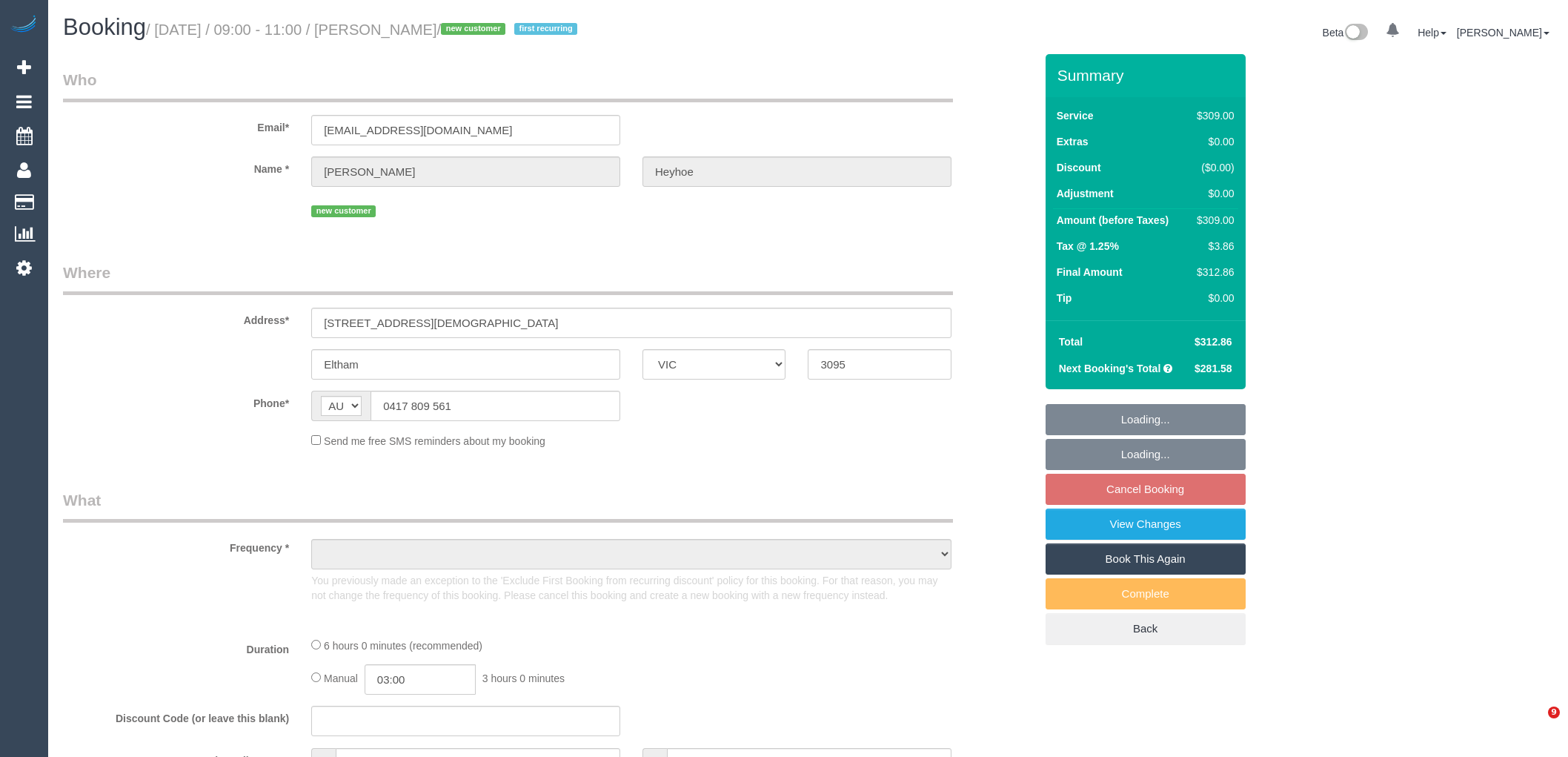
select select "VIC"
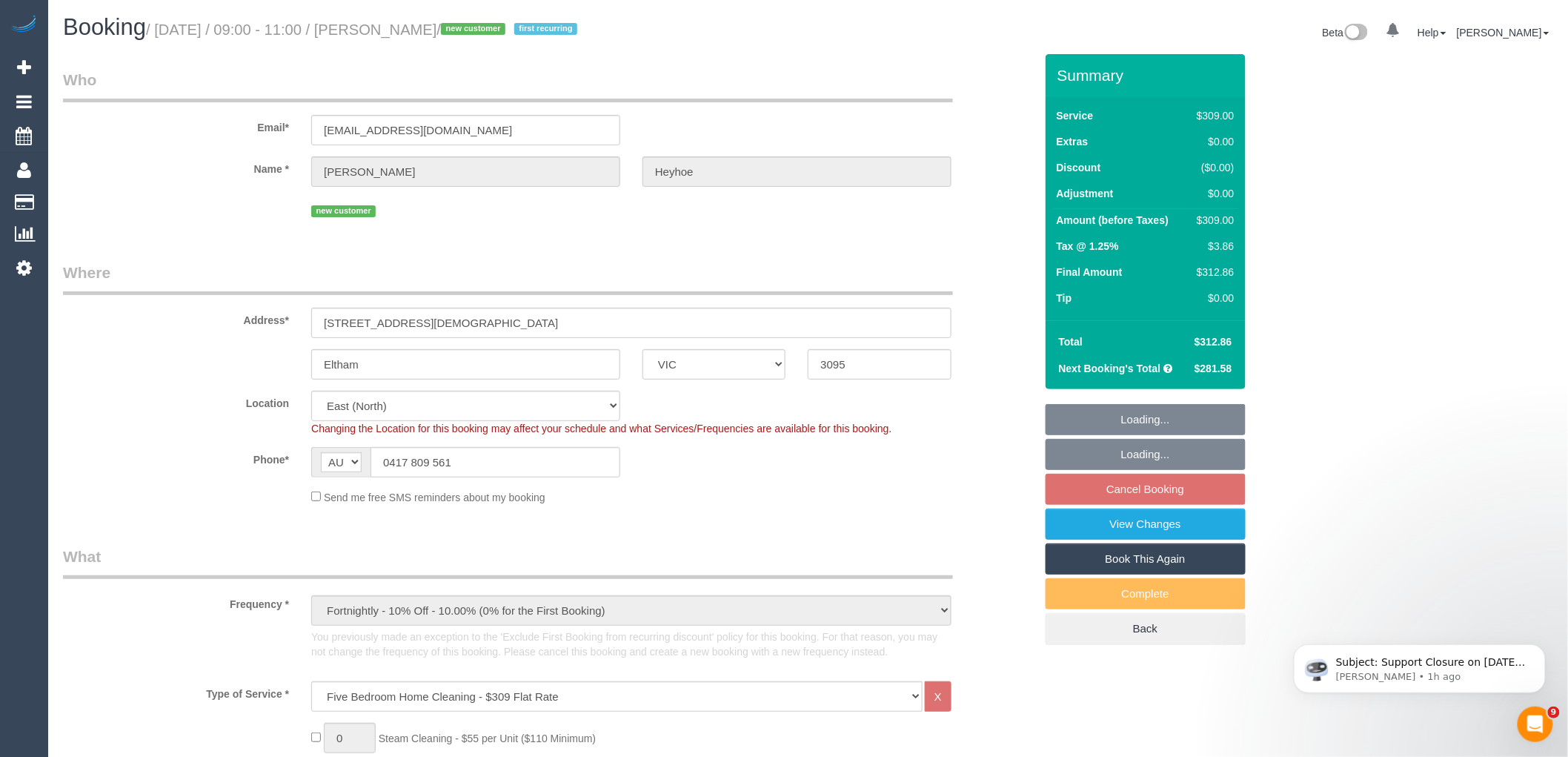
select select "object:654"
select select "string:stripe-pm_1Ry2wx2GScqysDRVudhm8krD"
select select "number:30"
select select "number:14"
select select "number:19"
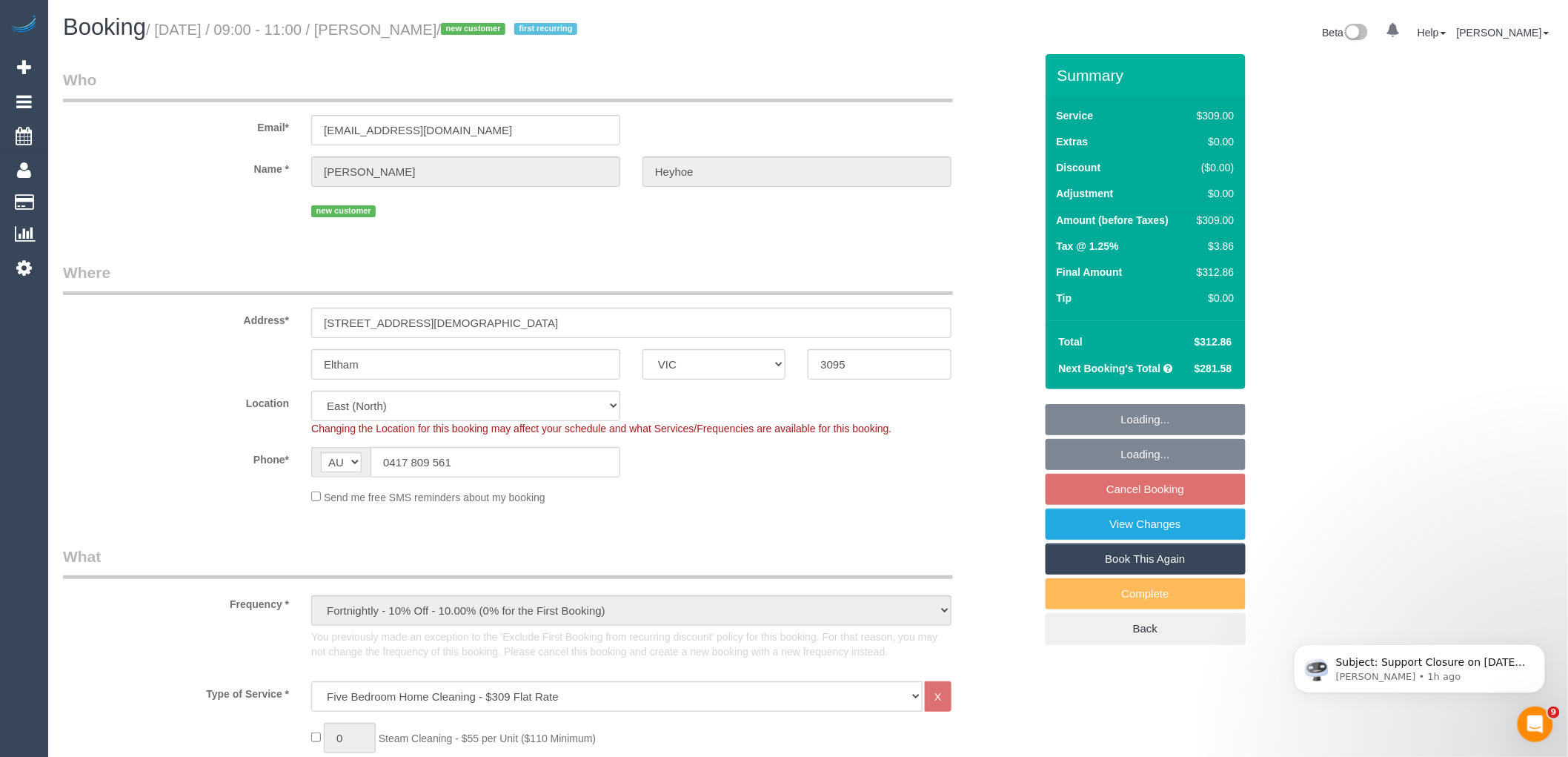
select select "number:24"
select select "number:34"
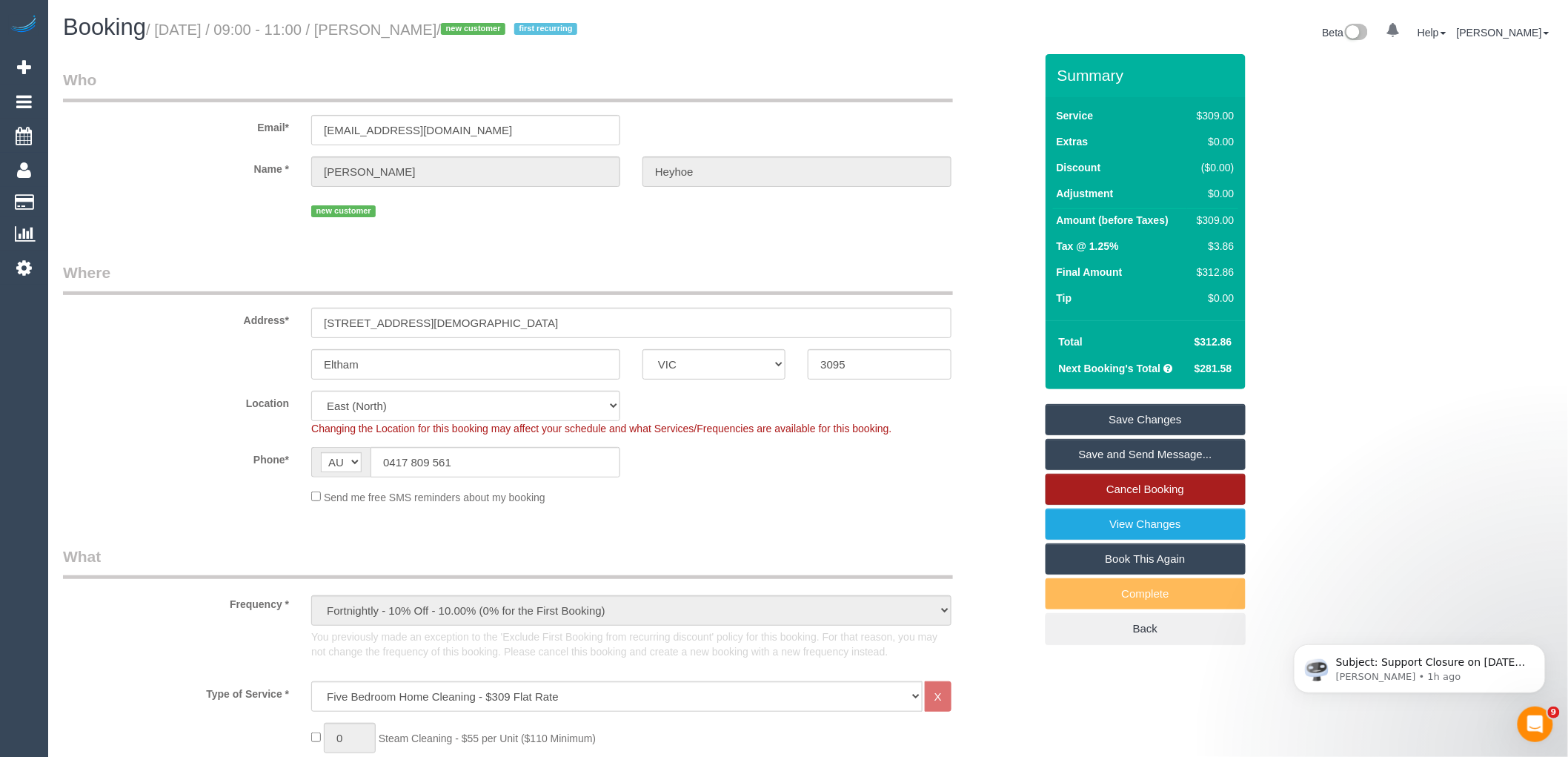
click at [1151, 491] on link "Cancel Booking" at bounding box center [1145, 489] width 200 height 31
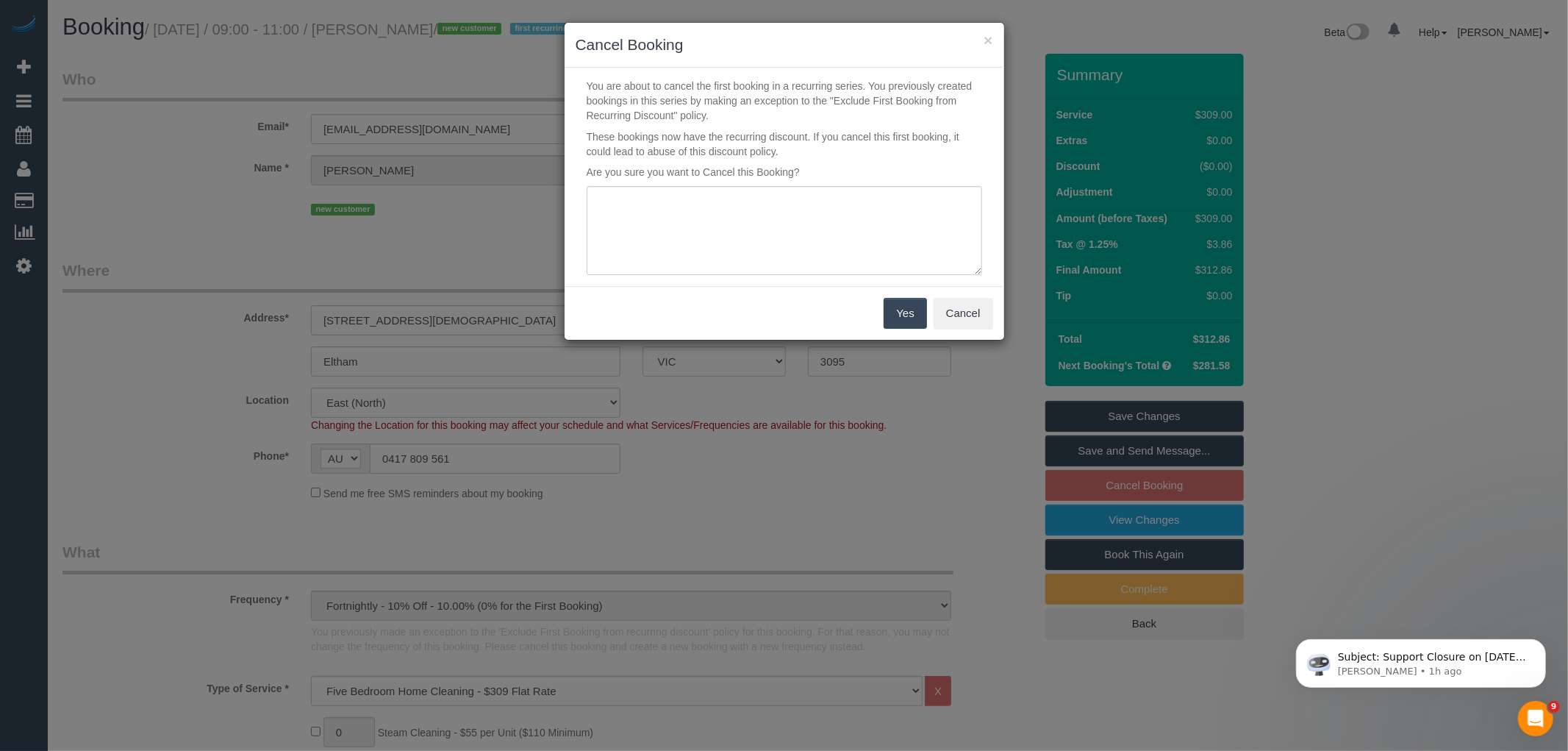
click at [604, 126] on div "You are about to cancel the first booking in a recurring series. You previously…" at bounding box center [784, 177] width 439 height 218
click at [659, 216] on textarea at bounding box center [785, 231] width 395 height 89
type textarea "Services unable to proceed via email VC"
click at [900, 317] on button "Yes" at bounding box center [905, 313] width 42 height 31
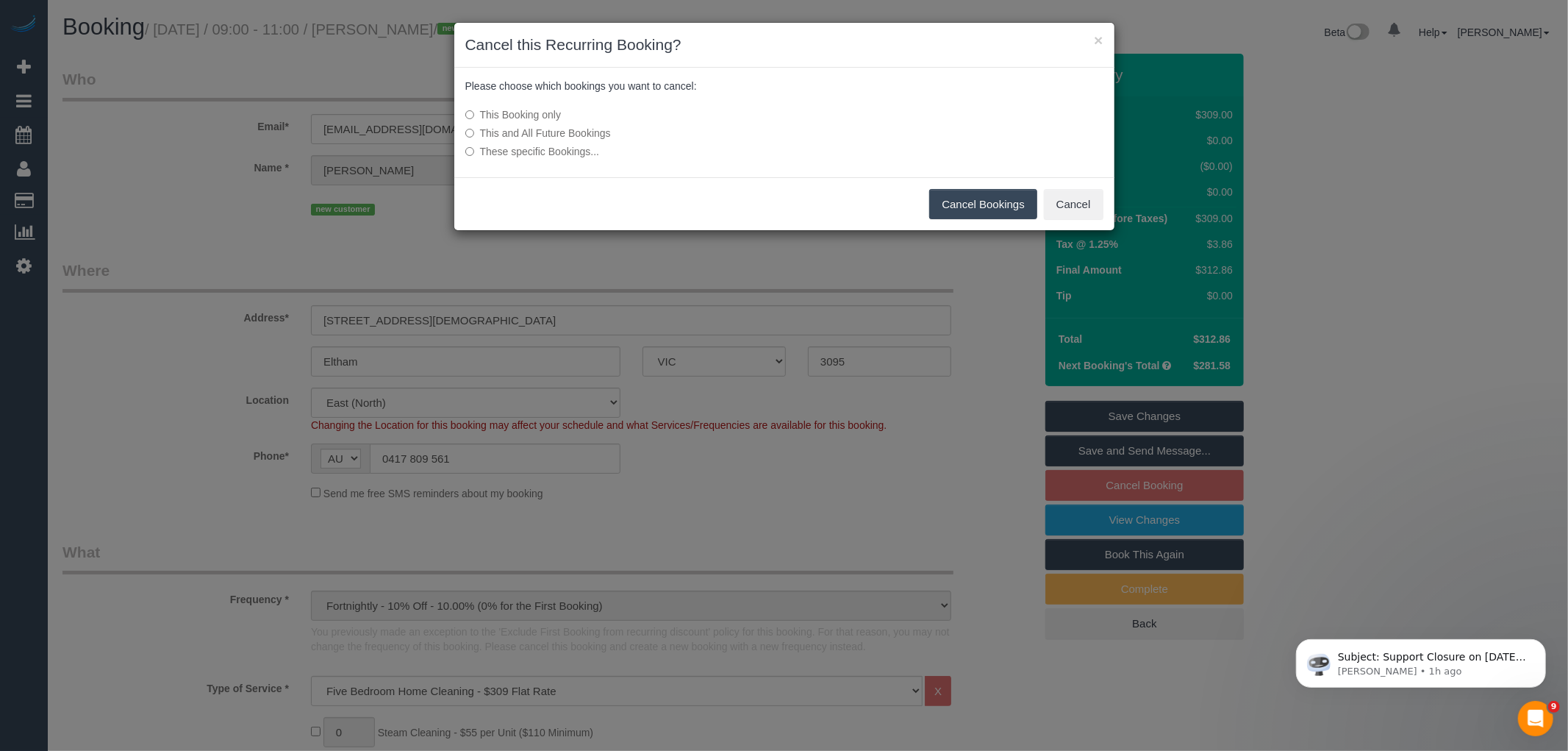
drag, startPoint x: 569, startPoint y: 133, endPoint x: 584, endPoint y: 133, distance: 15.0
click at [569, 133] on label "This and All Future Bookings" at bounding box center [674, 133] width 418 height 14
click at [987, 210] on button "Cancel Bookings" at bounding box center [983, 204] width 108 height 31
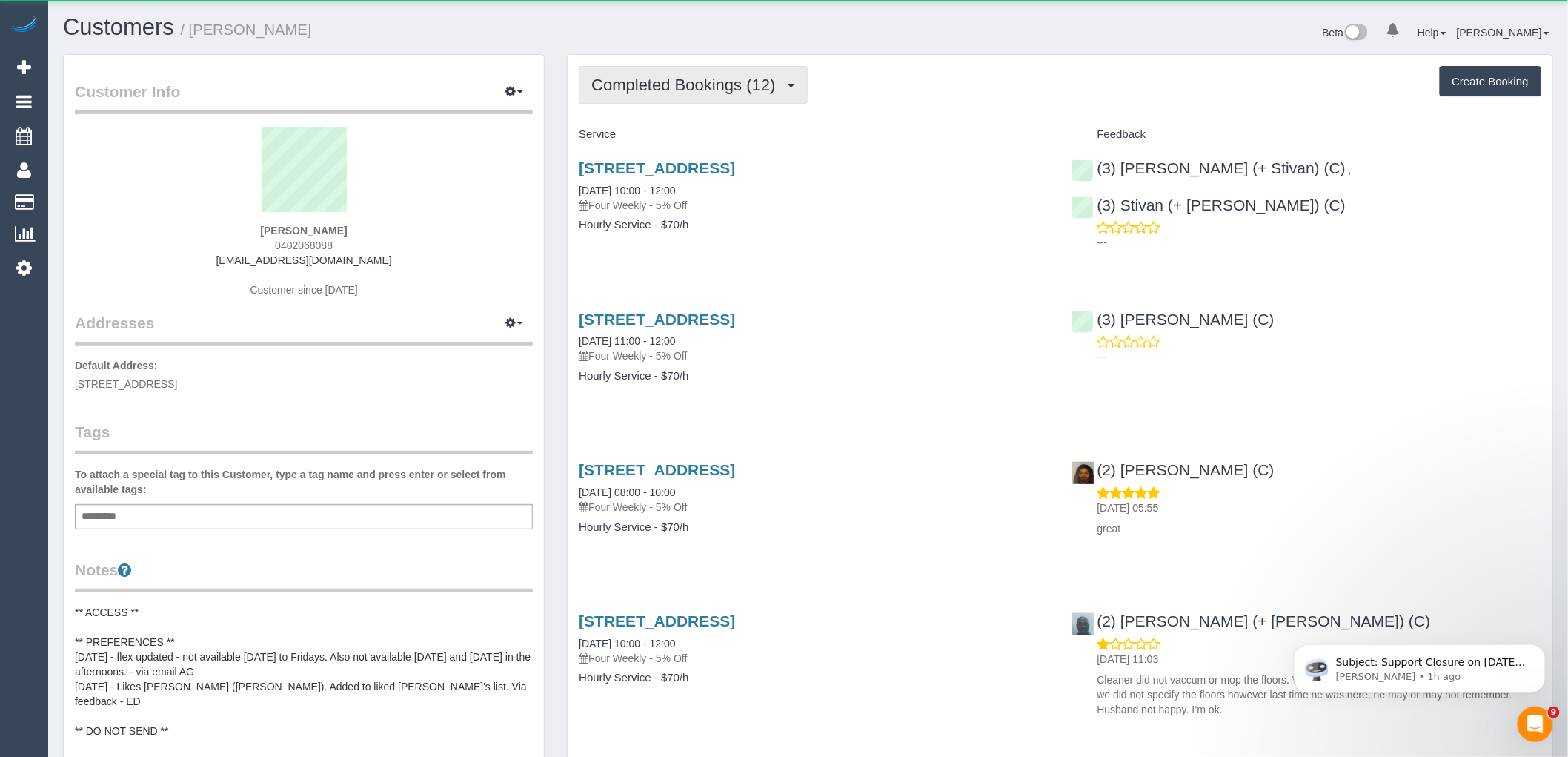
click at [668, 79] on span "Completed Bookings (12)" at bounding box center [687, 85] width 191 height 18
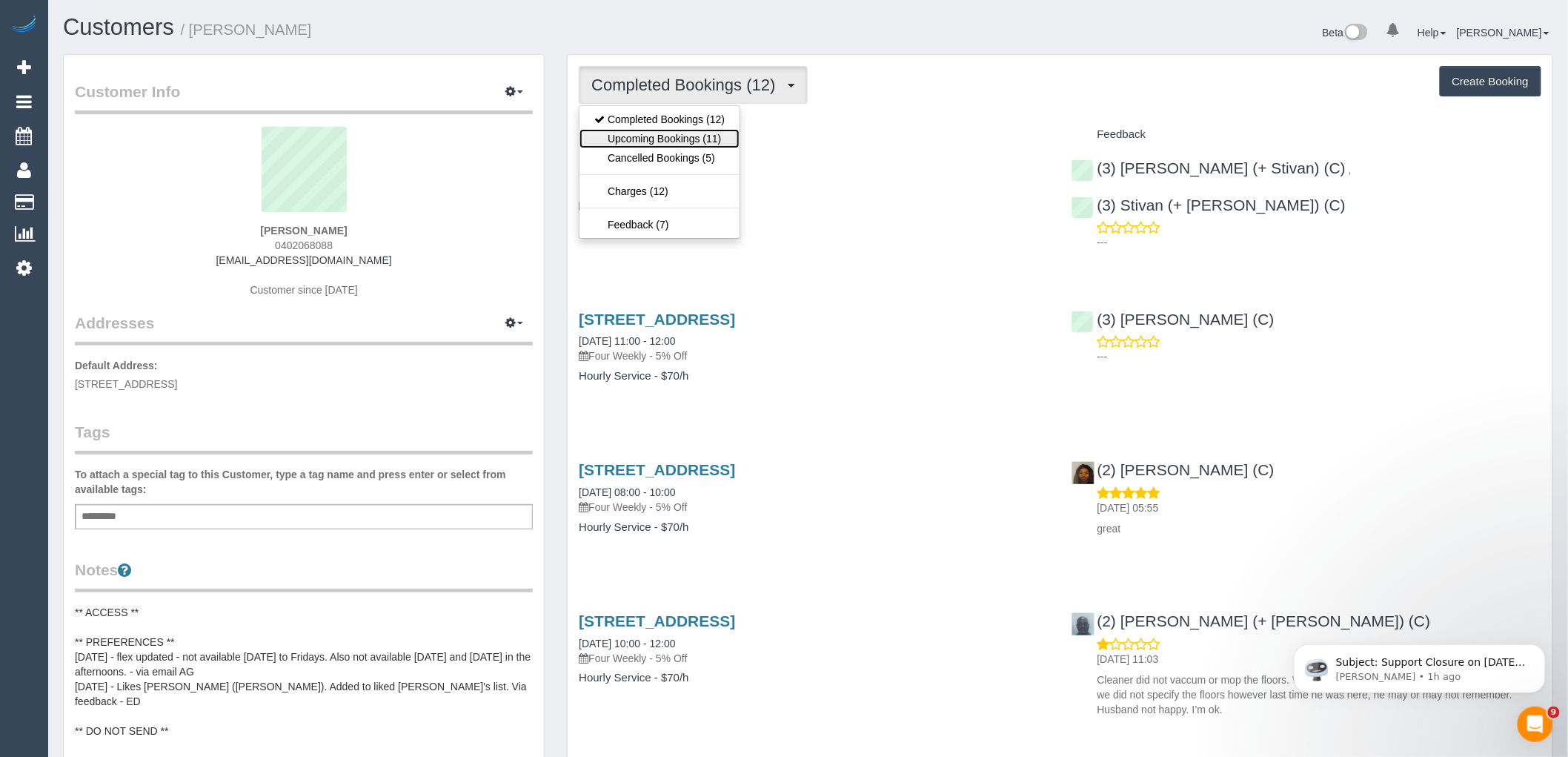
click at [655, 138] on link "Upcoming Bookings (11)" at bounding box center [660, 138] width 160 height 19
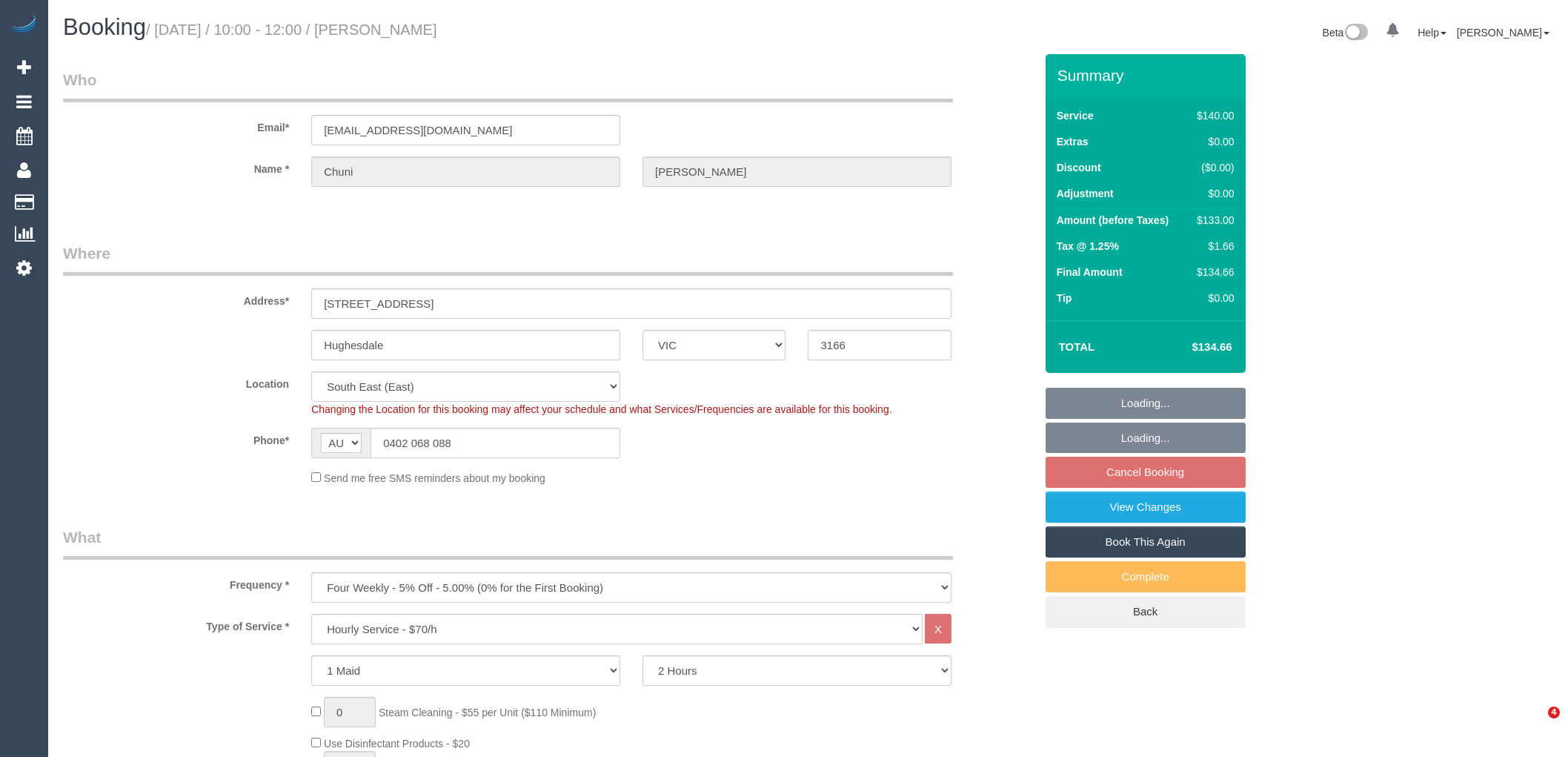
select select "VIC"
select select "number:28"
select select "number:14"
select select "number:19"
select select "number:25"
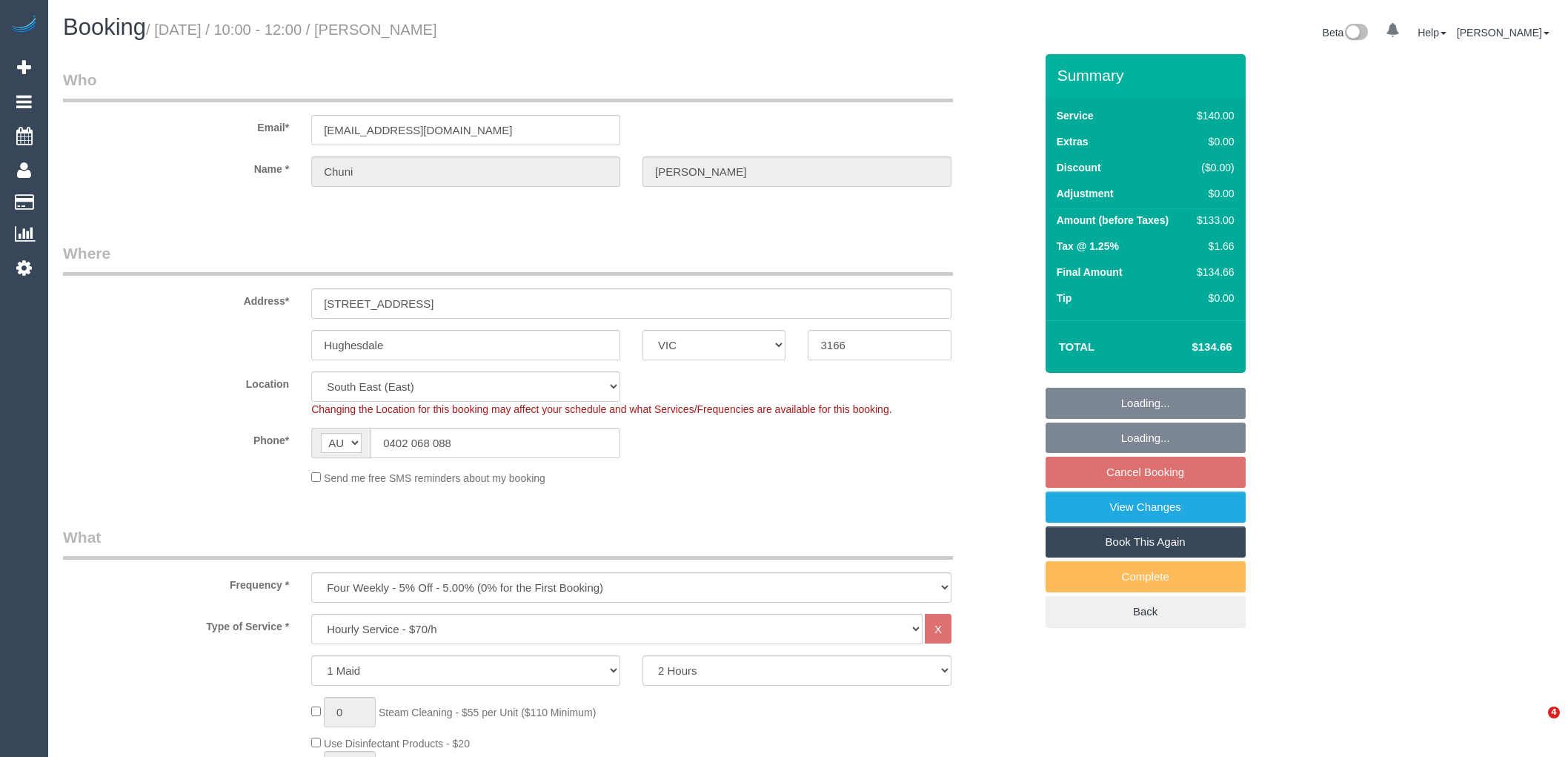
select select "number:34"
select select "number:26"
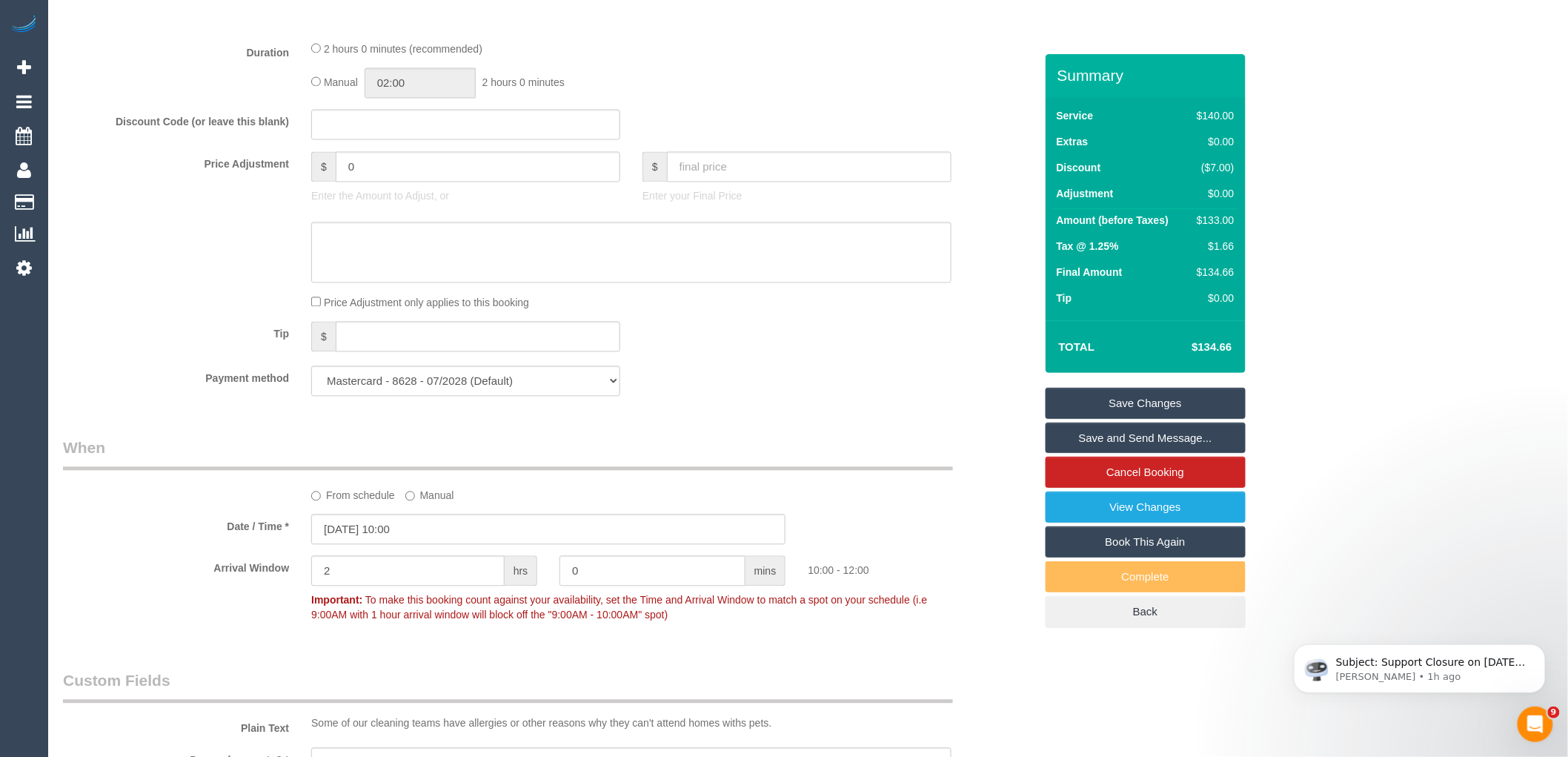
scroll to position [1318, 0]
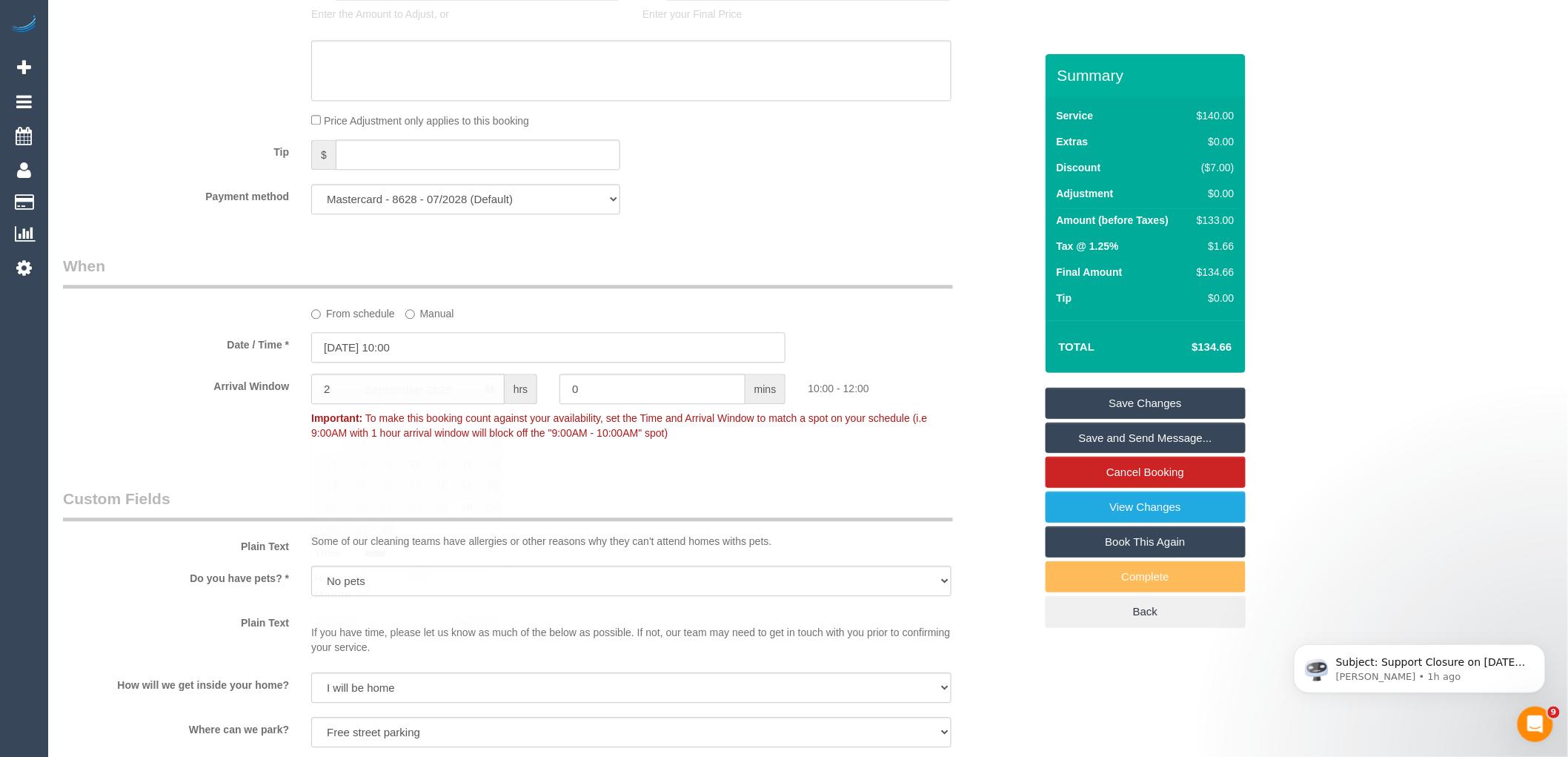
click at [450, 363] on input "26/09/2025 10:00" at bounding box center [548, 348] width 474 height 31
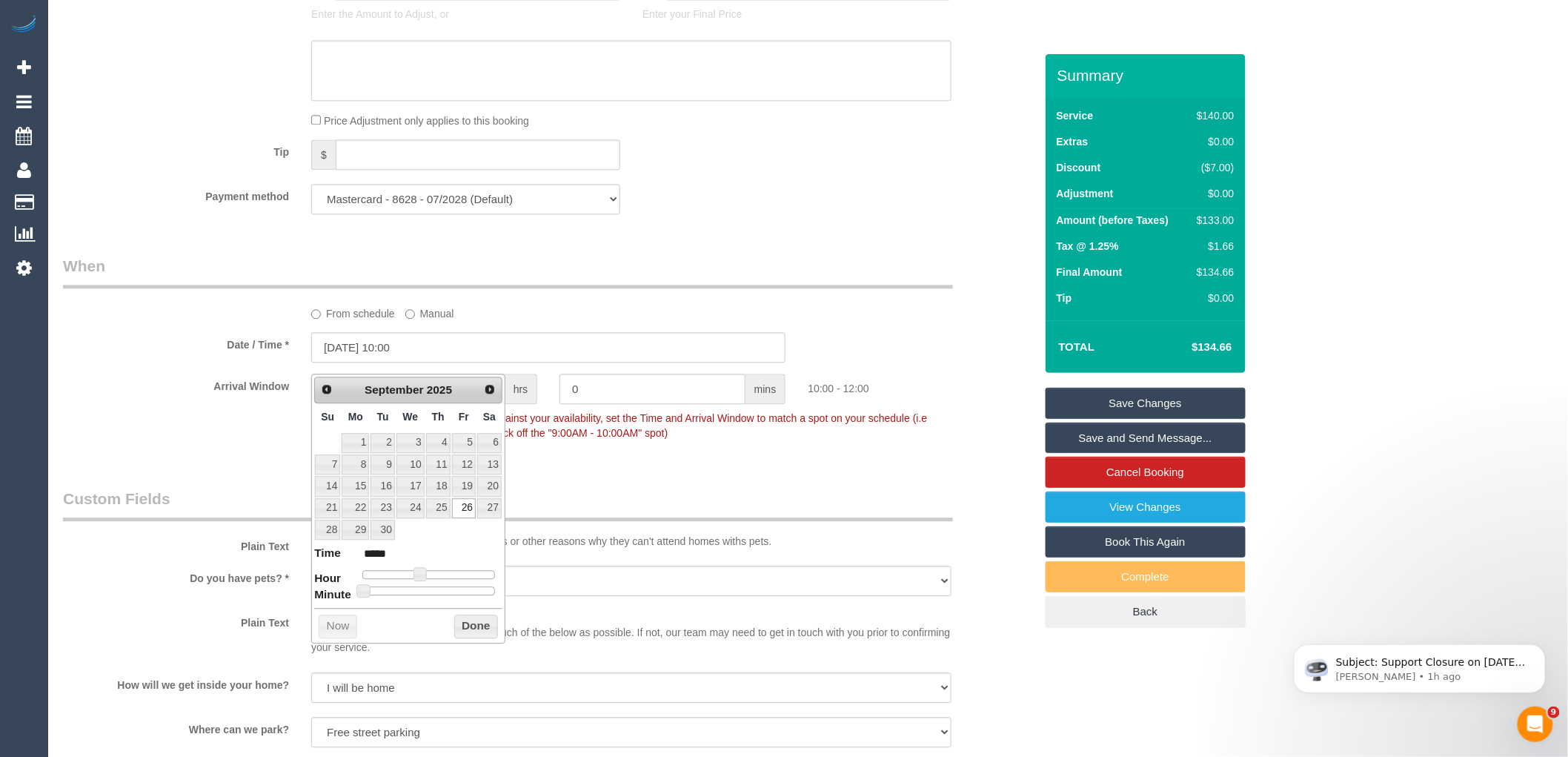
drag, startPoint x: 658, startPoint y: 449, endPoint x: 566, endPoint y: 448, distance: 92.0
click at [658, 441] on p "Important: To make this booking count against your availability, set the Time a…" at bounding box center [631, 424] width 663 height 34
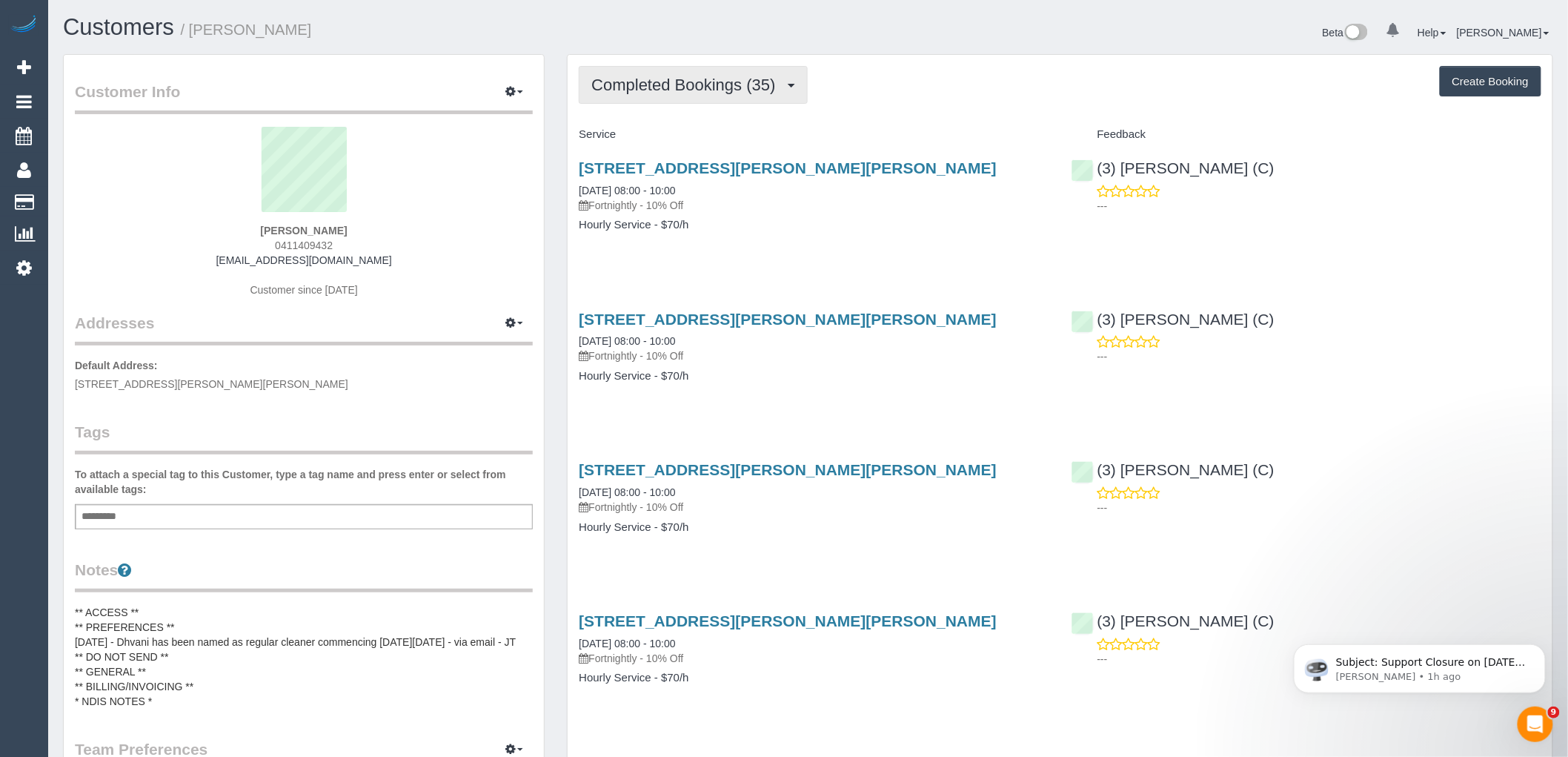
click at [752, 92] on span "Completed Bookings (35)" at bounding box center [687, 85] width 191 height 18
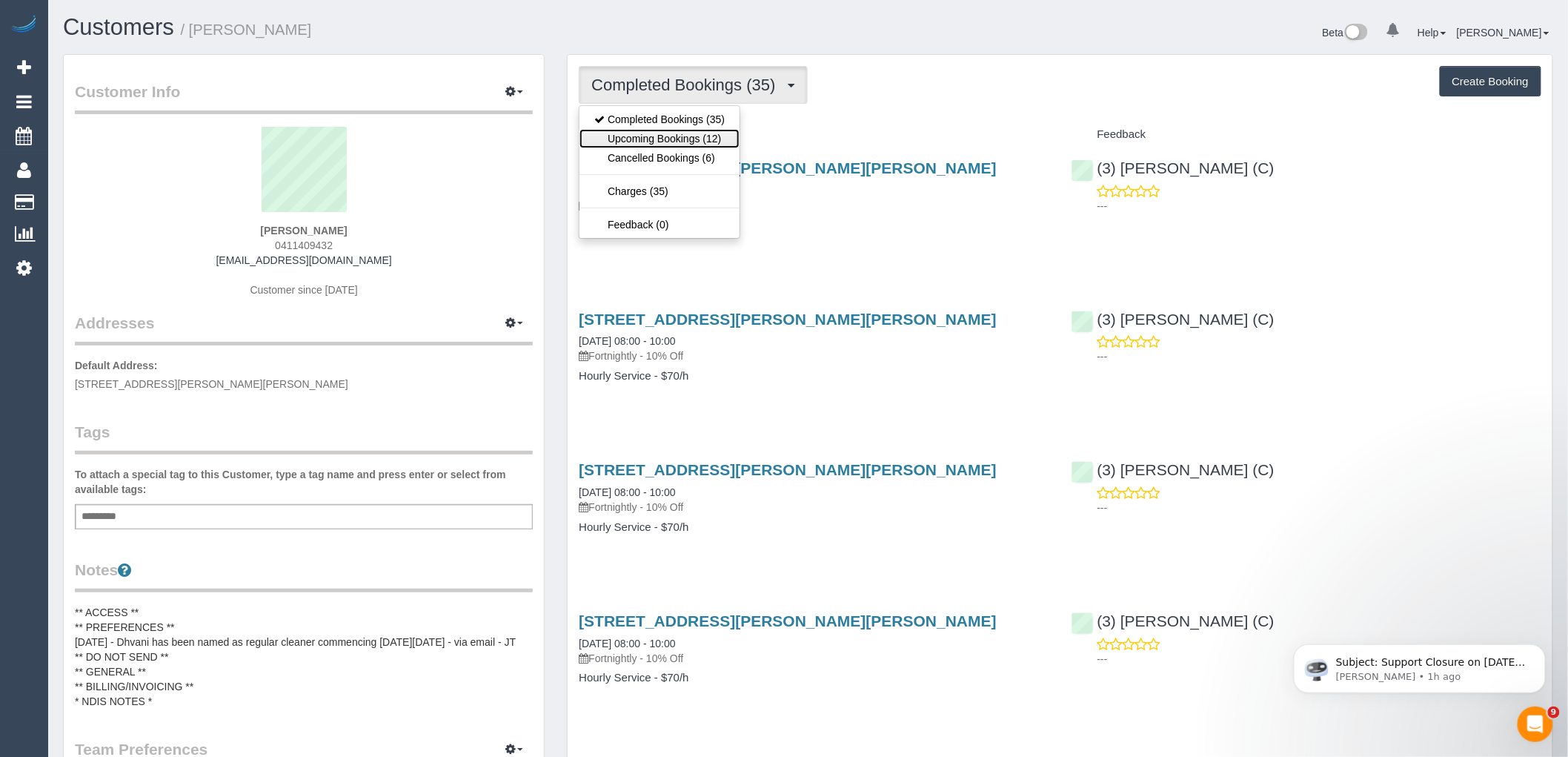
click at [701, 137] on link "Upcoming Bookings (12)" at bounding box center [660, 138] width 160 height 19
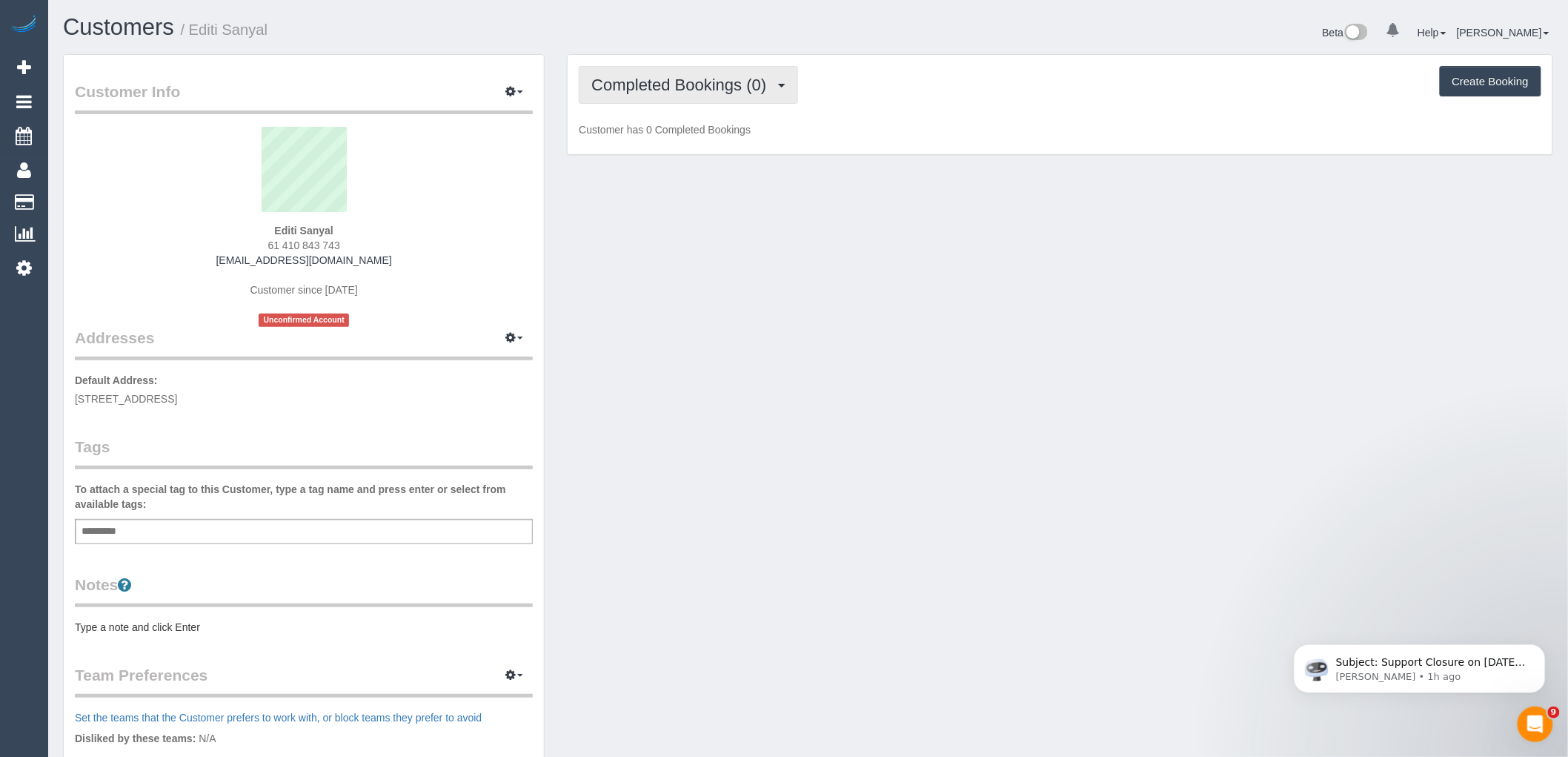
click at [721, 82] on span "Completed Bookings (0)" at bounding box center [682, 85] width 182 height 18
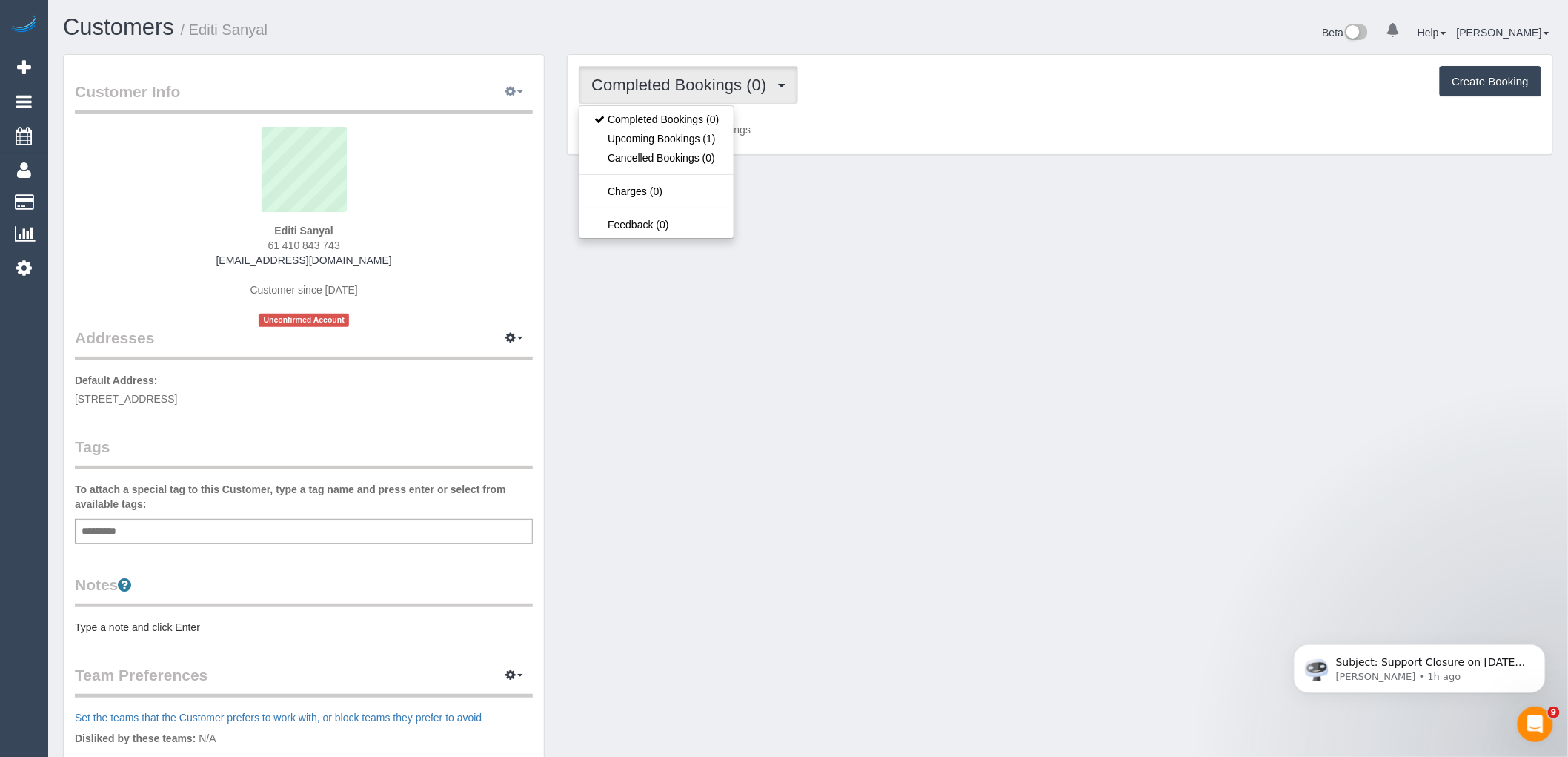
click at [518, 92] on span "button" at bounding box center [520, 92] width 6 height 3
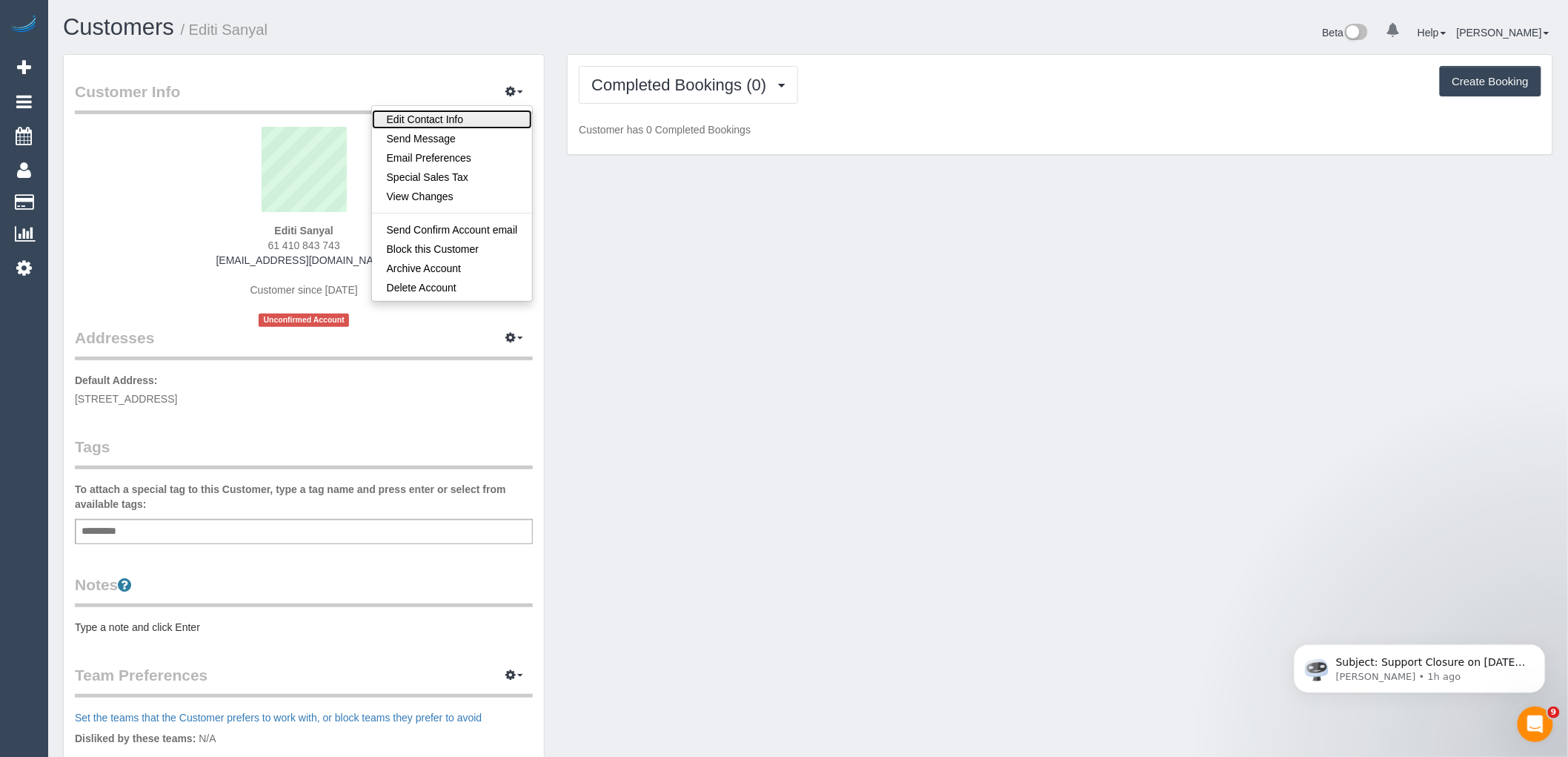
click at [471, 119] on link "Edit Contact Info" at bounding box center [452, 119] width 161 height 19
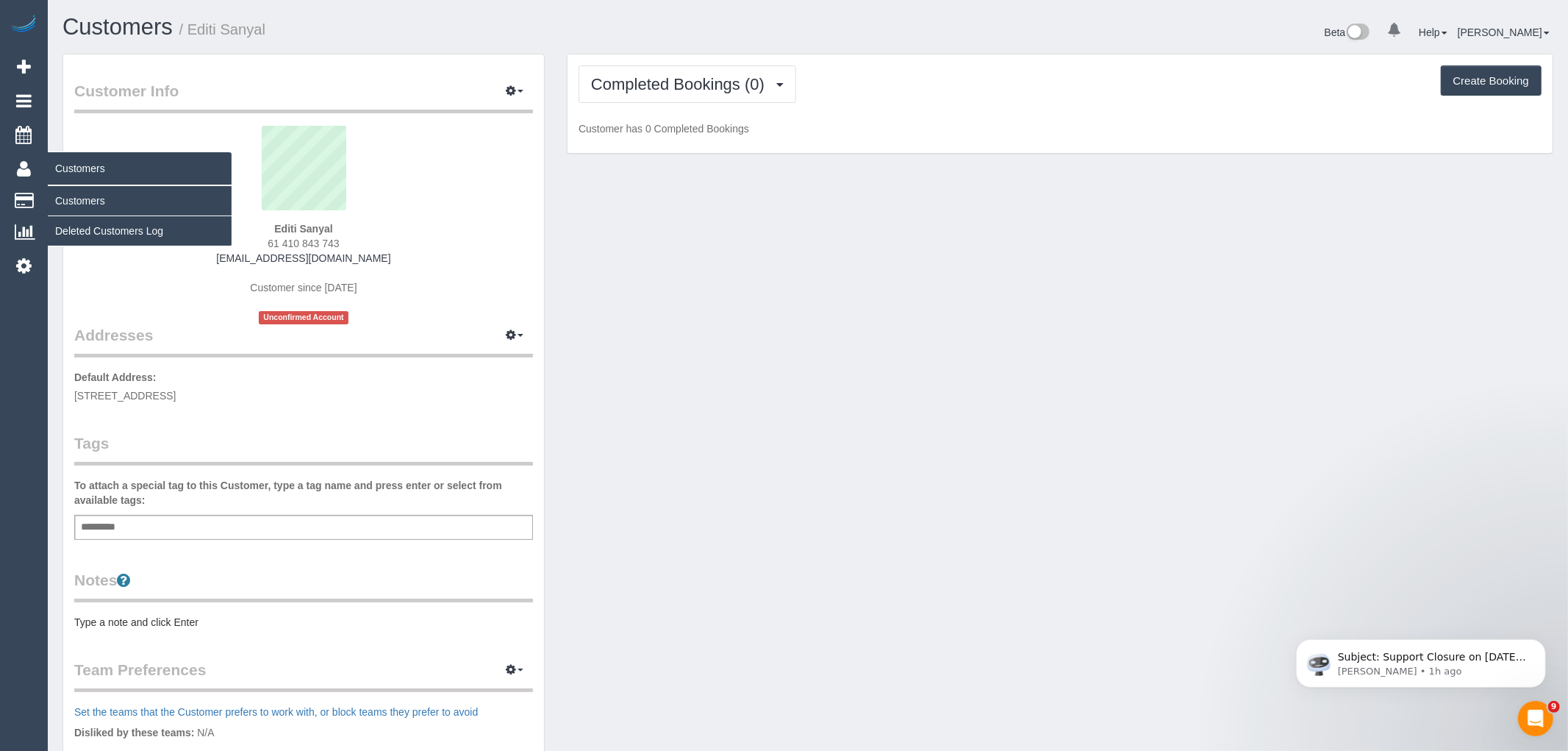
select select "VIC"
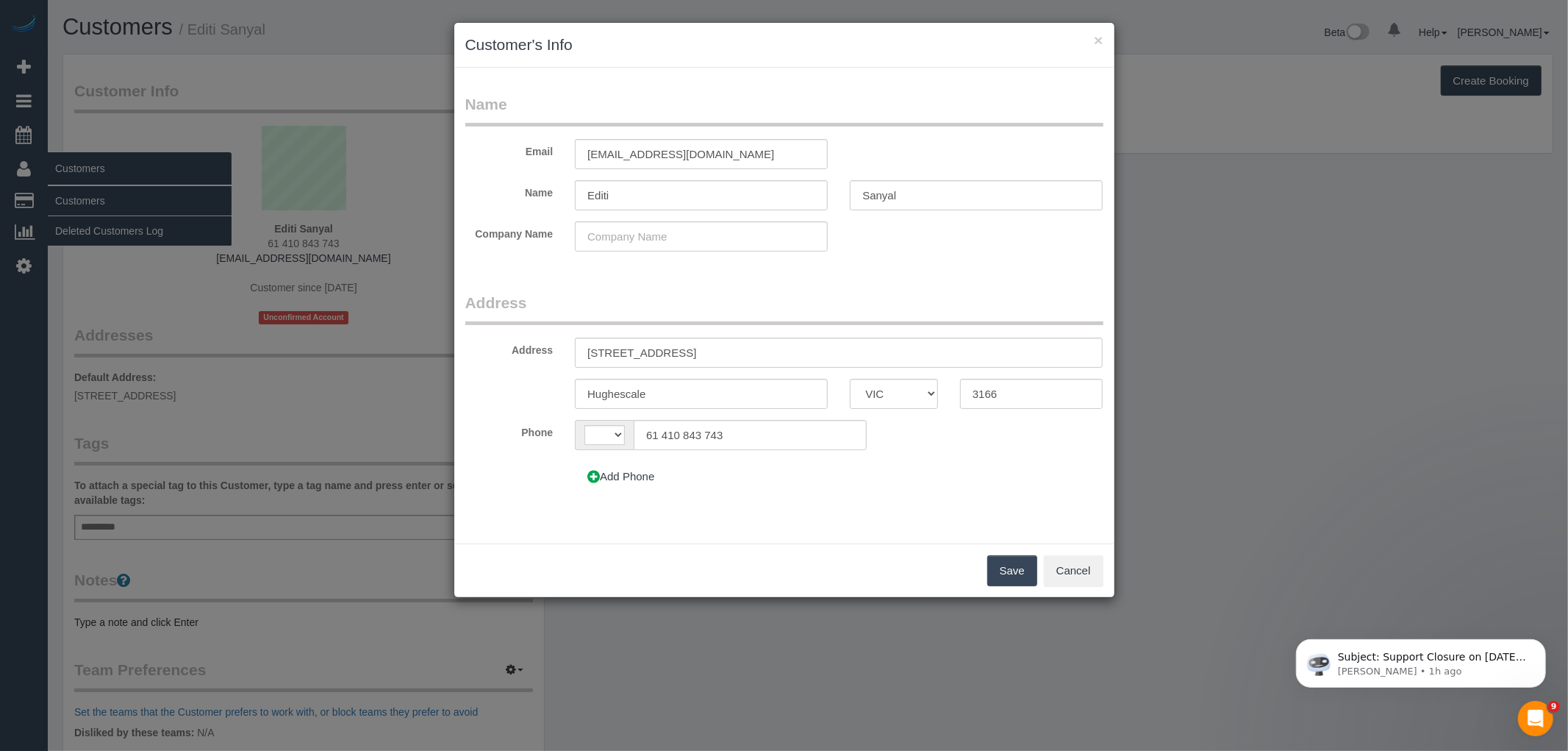
select select "string:AU"
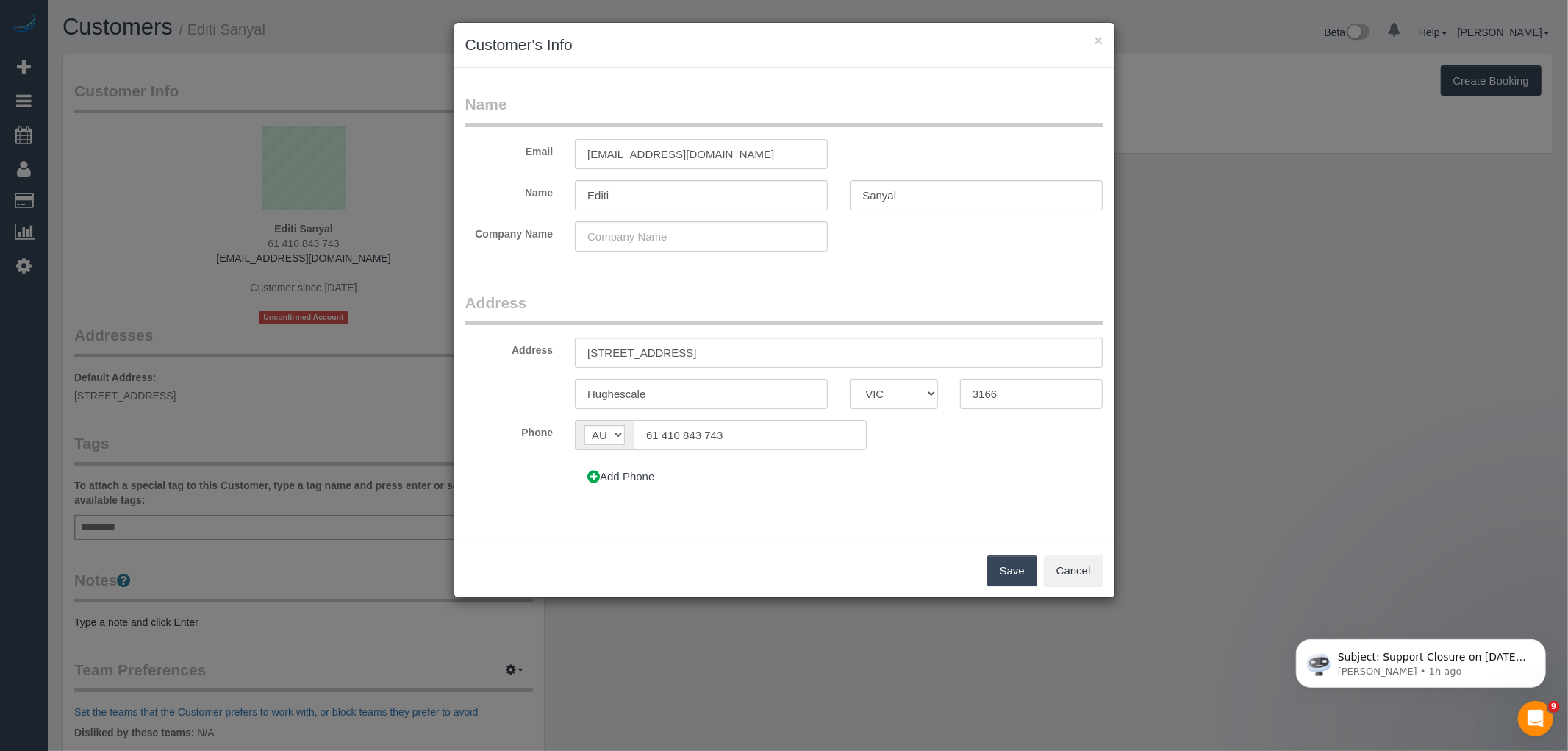
drag, startPoint x: 755, startPoint y: 424, endPoint x: 504, endPoint y: 416, distance: 251.1
click at [535, 412] on fieldset "Address Address 6/32 poaph road Hughescale ACT NSW NT QLD SA TAS VIC WA 3166 Ph…" at bounding box center [784, 397] width 638 height 211
paste input "0406 152 786"
type input "0406 152 786"
drag, startPoint x: 688, startPoint y: 385, endPoint x: 537, endPoint y: 386, distance: 151.0
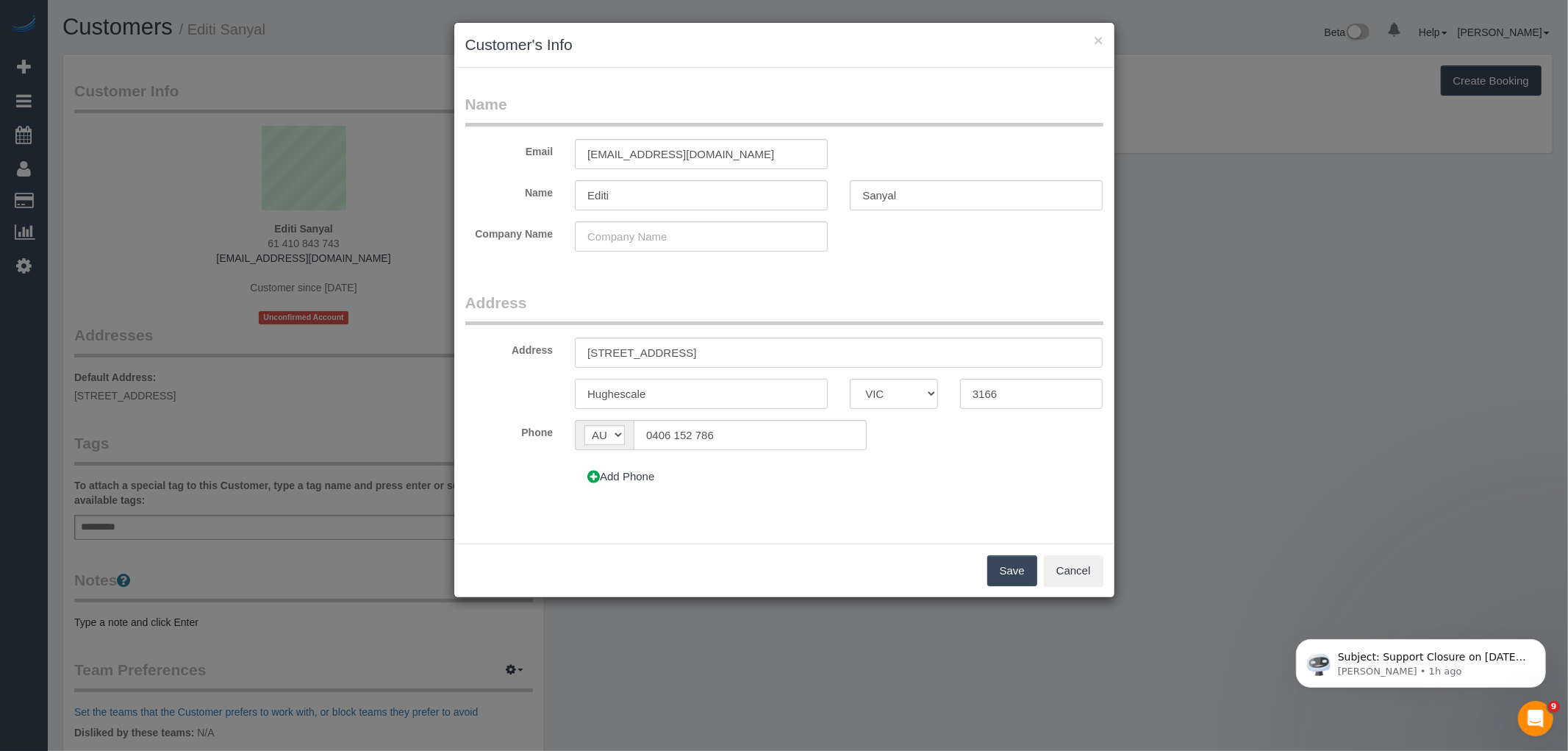
click at [537, 386] on div "Hughescale ACT NSW NT QLD SA TAS VIC WA 3166" at bounding box center [785, 394] width 661 height 30
paste input "hughesd"
click at [594, 387] on input "hughesdale" at bounding box center [701, 394] width 253 height 30
type input "Hughesdale"
drag, startPoint x: 642, startPoint y: 349, endPoint x: 614, endPoint y: 351, distance: 28.1
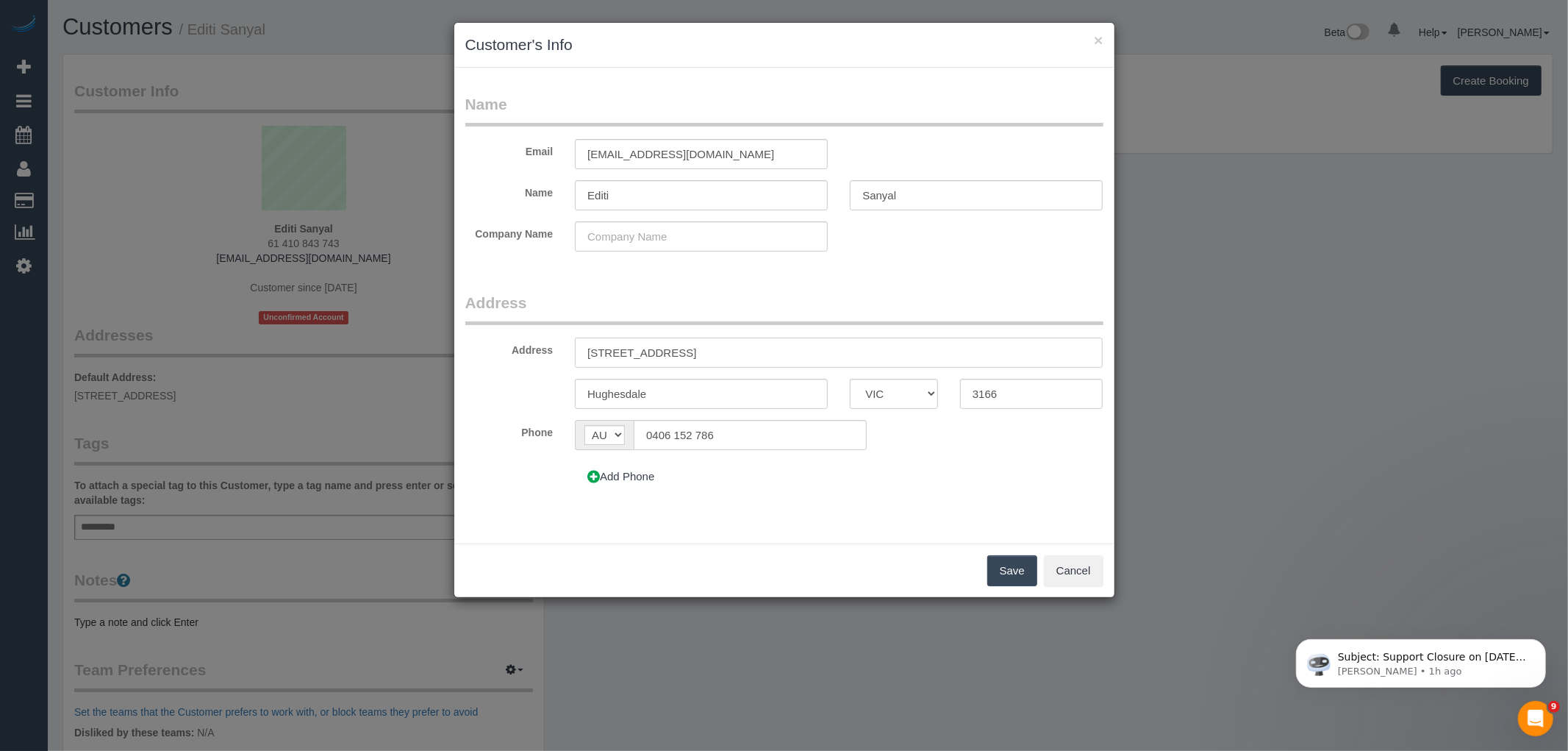
click at [614, 351] on input "6/32 poaph road" at bounding box center [839, 352] width 528 height 30
click at [648, 349] on input "6/32 Poath road" at bounding box center [839, 352] width 528 height 30
type input "6/32 Poath Road"
click at [1004, 569] on button "Save" at bounding box center [1012, 571] width 50 height 31
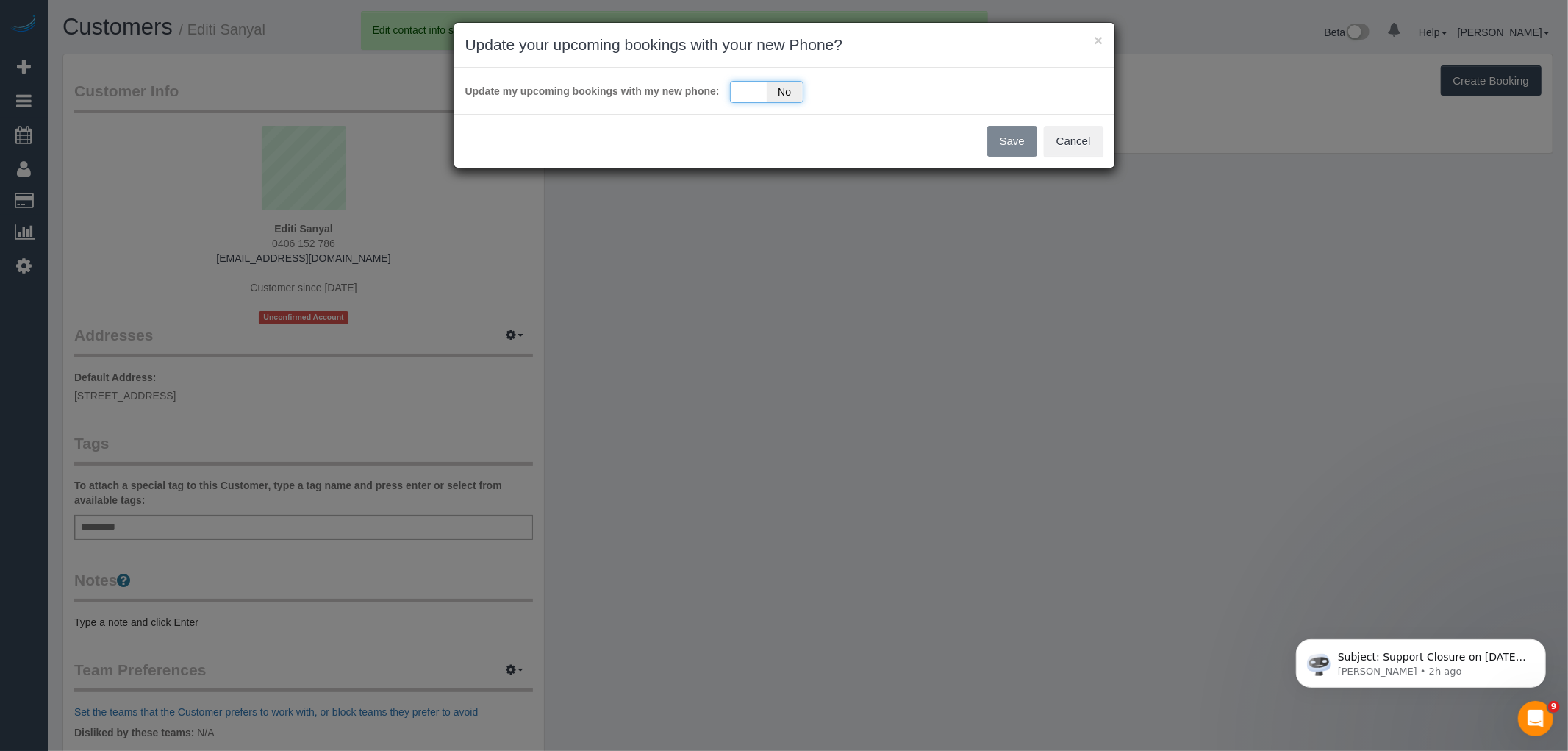
click at [736, 96] on div "Yes No" at bounding box center [767, 92] width 73 height 22
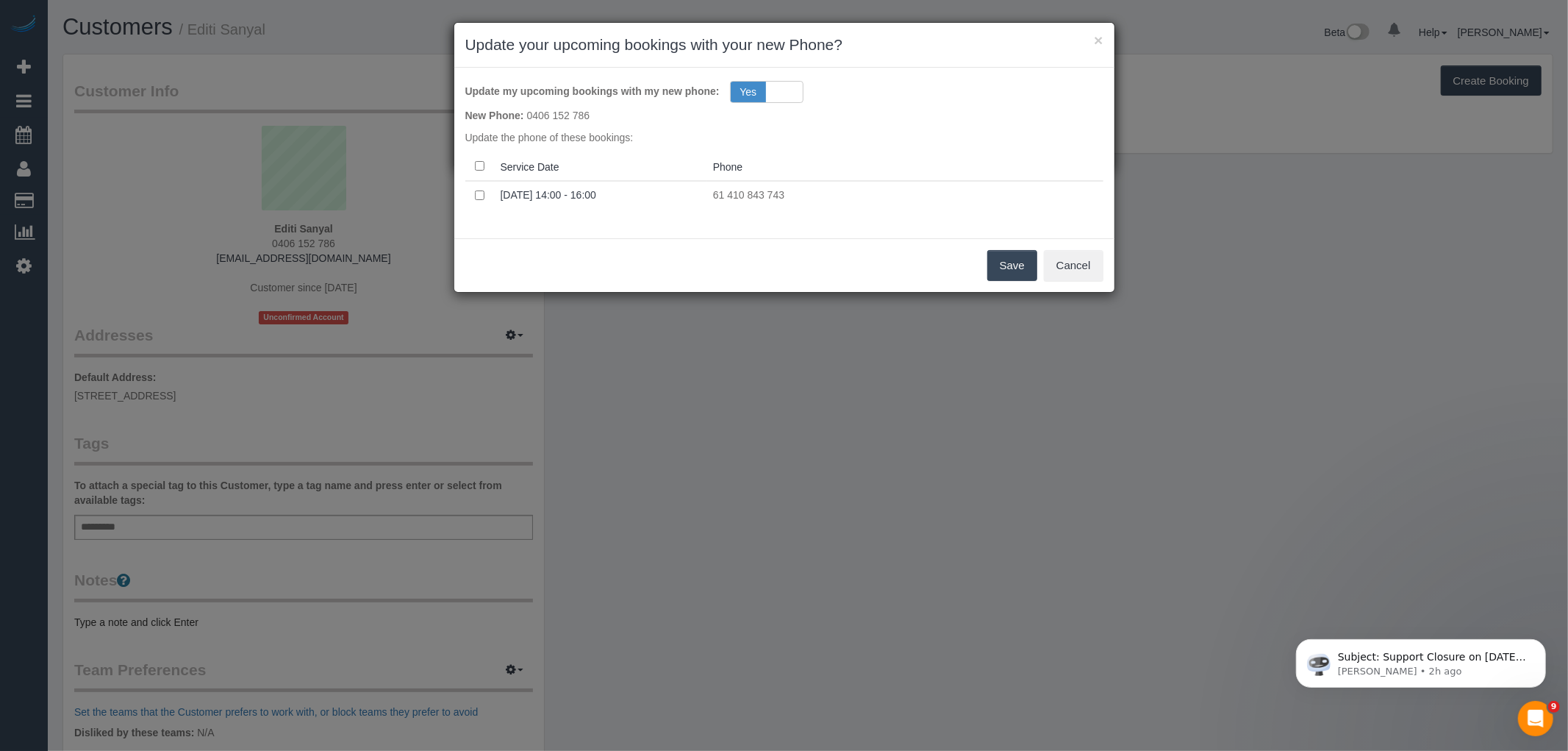
click at [1010, 267] on button "Save" at bounding box center [1012, 265] width 50 height 31
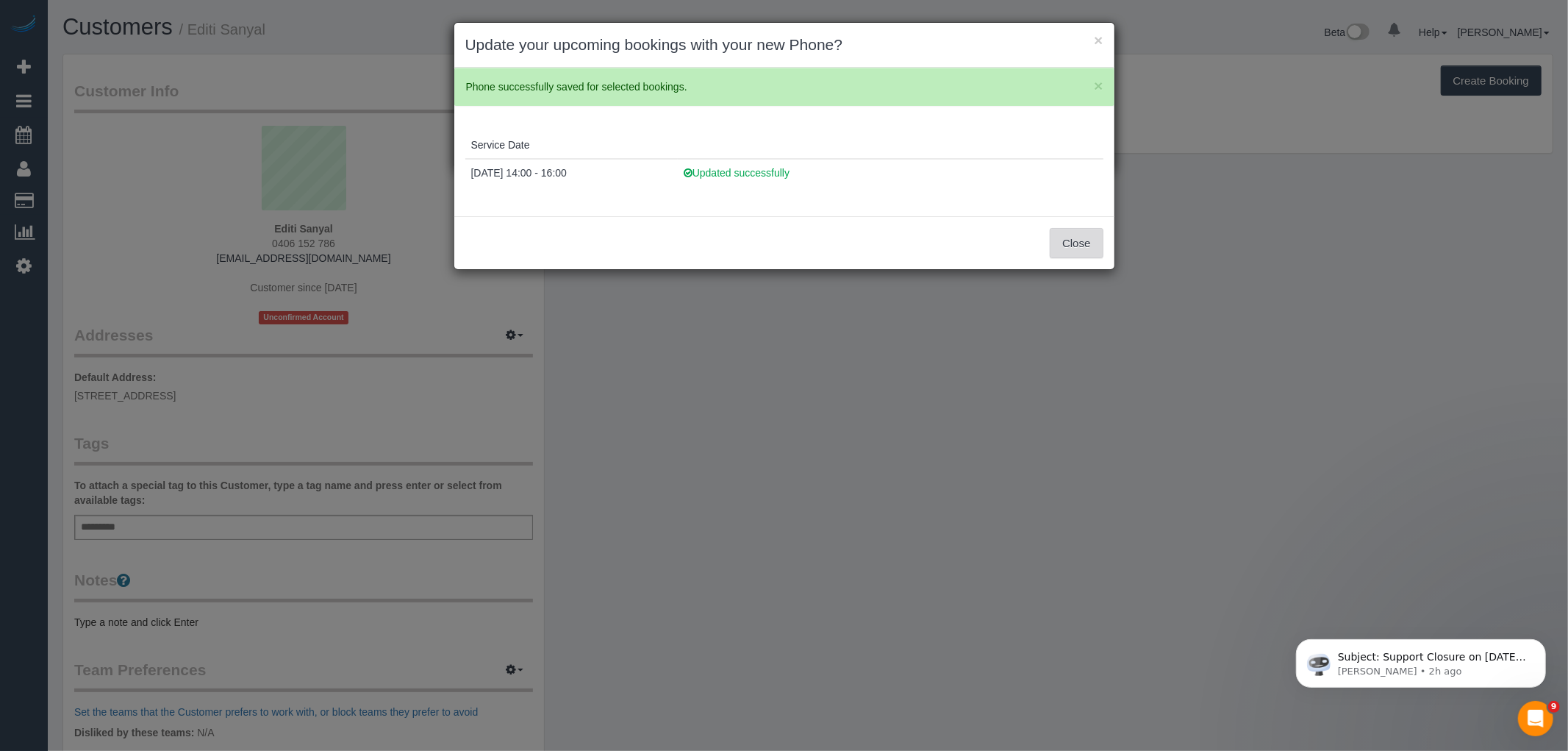
click at [1089, 233] on button "Close" at bounding box center [1076, 243] width 53 height 31
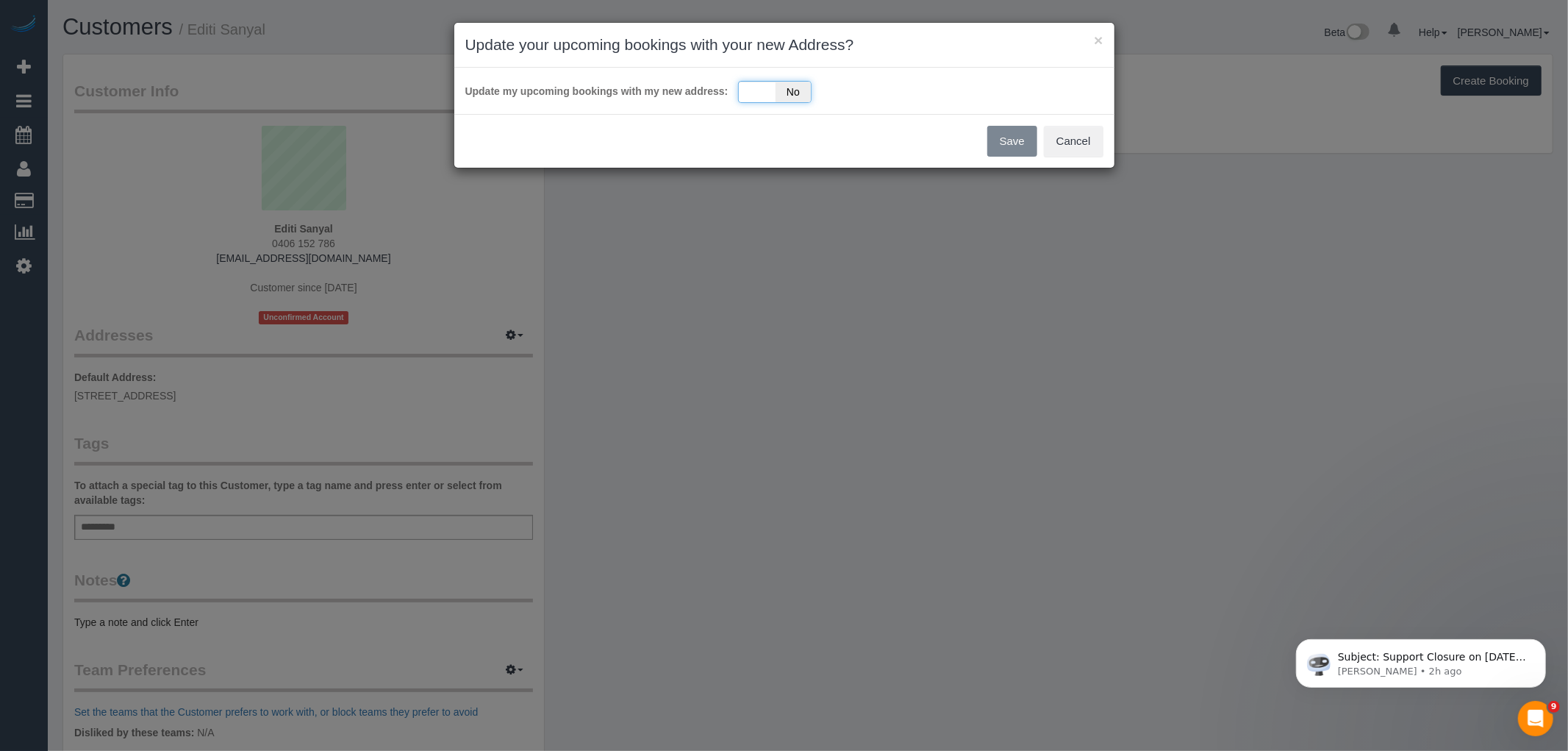
click at [773, 93] on div "Yes No" at bounding box center [774, 92] width 73 height 22
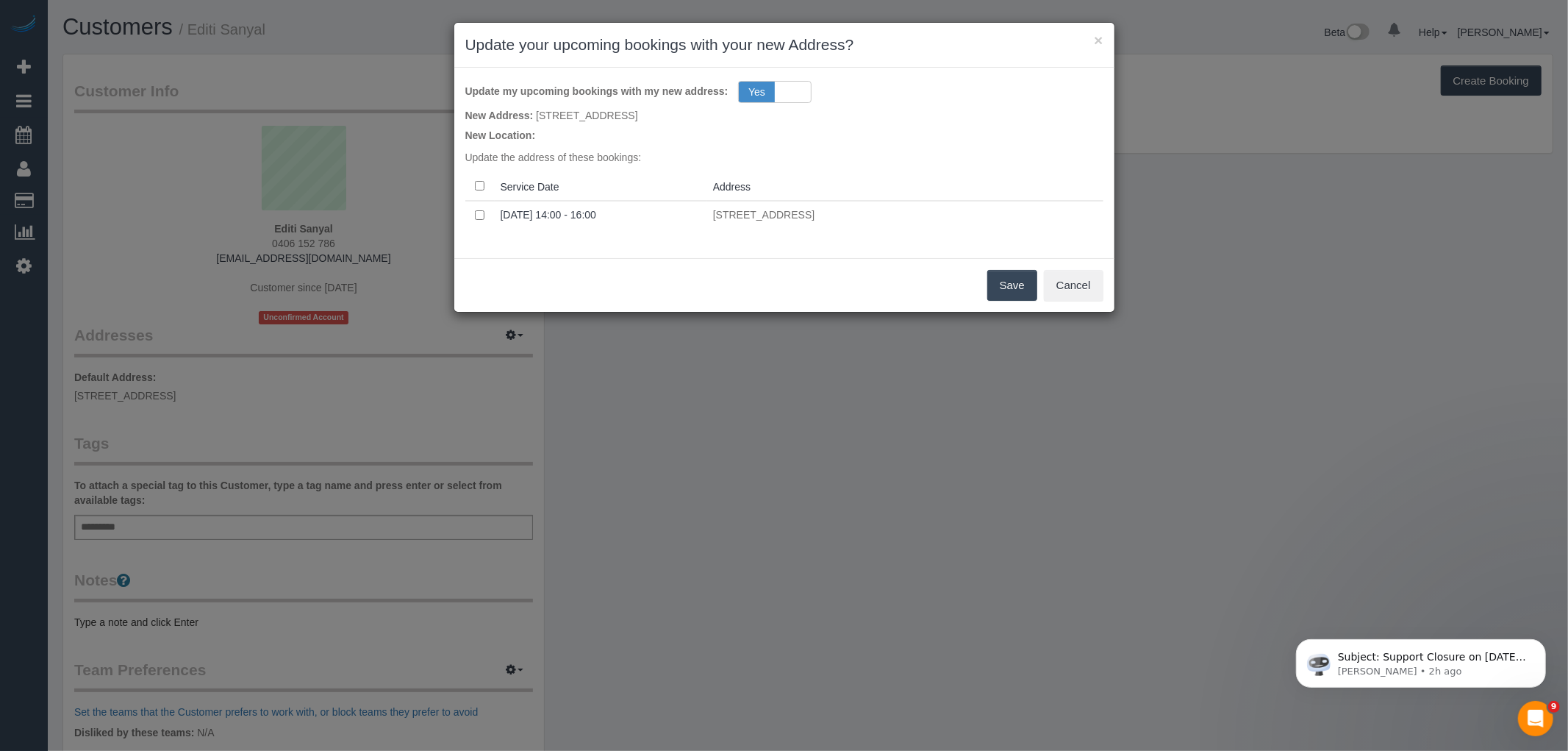
click at [1028, 283] on button "Save" at bounding box center [1012, 285] width 50 height 31
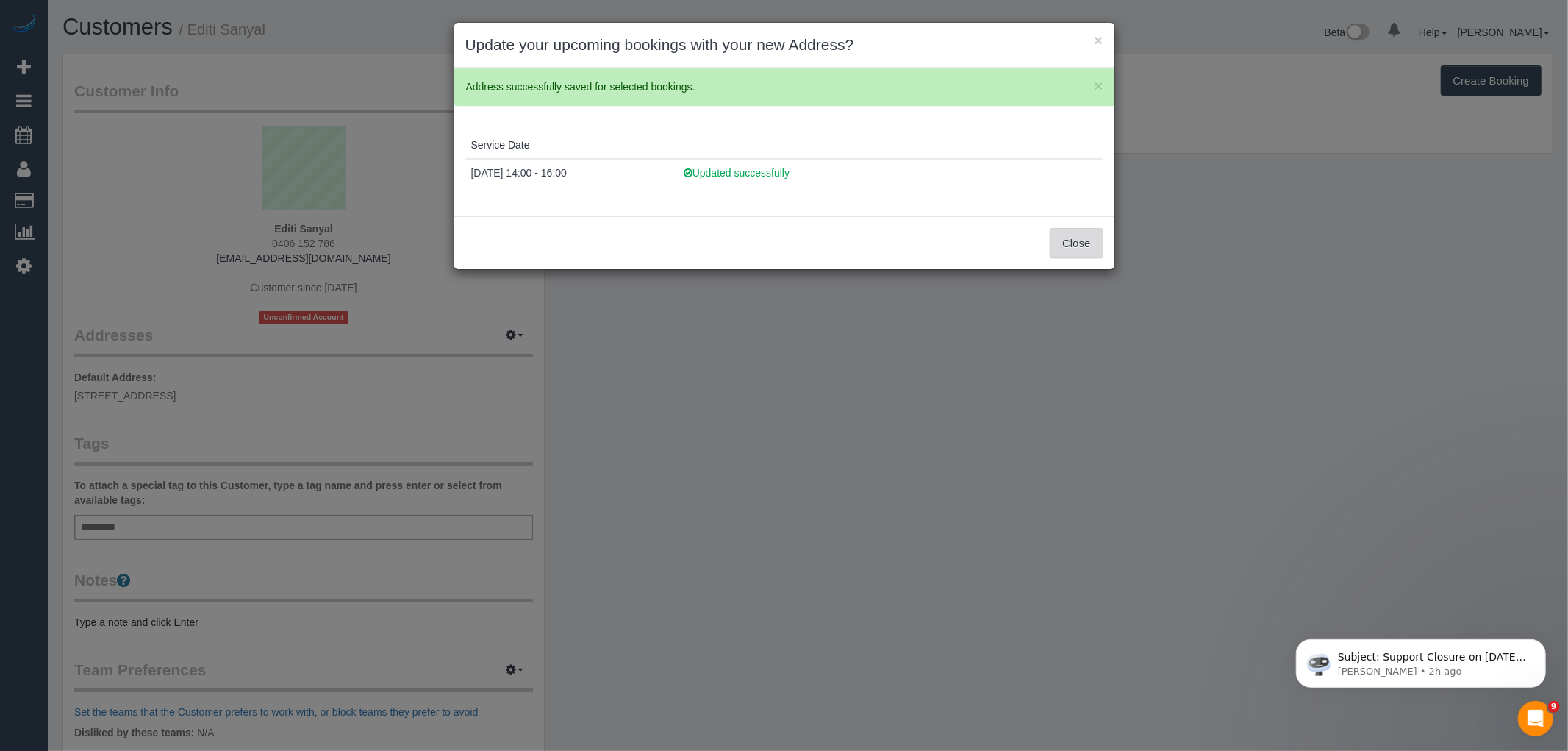
click at [1082, 232] on button "Close" at bounding box center [1076, 243] width 53 height 31
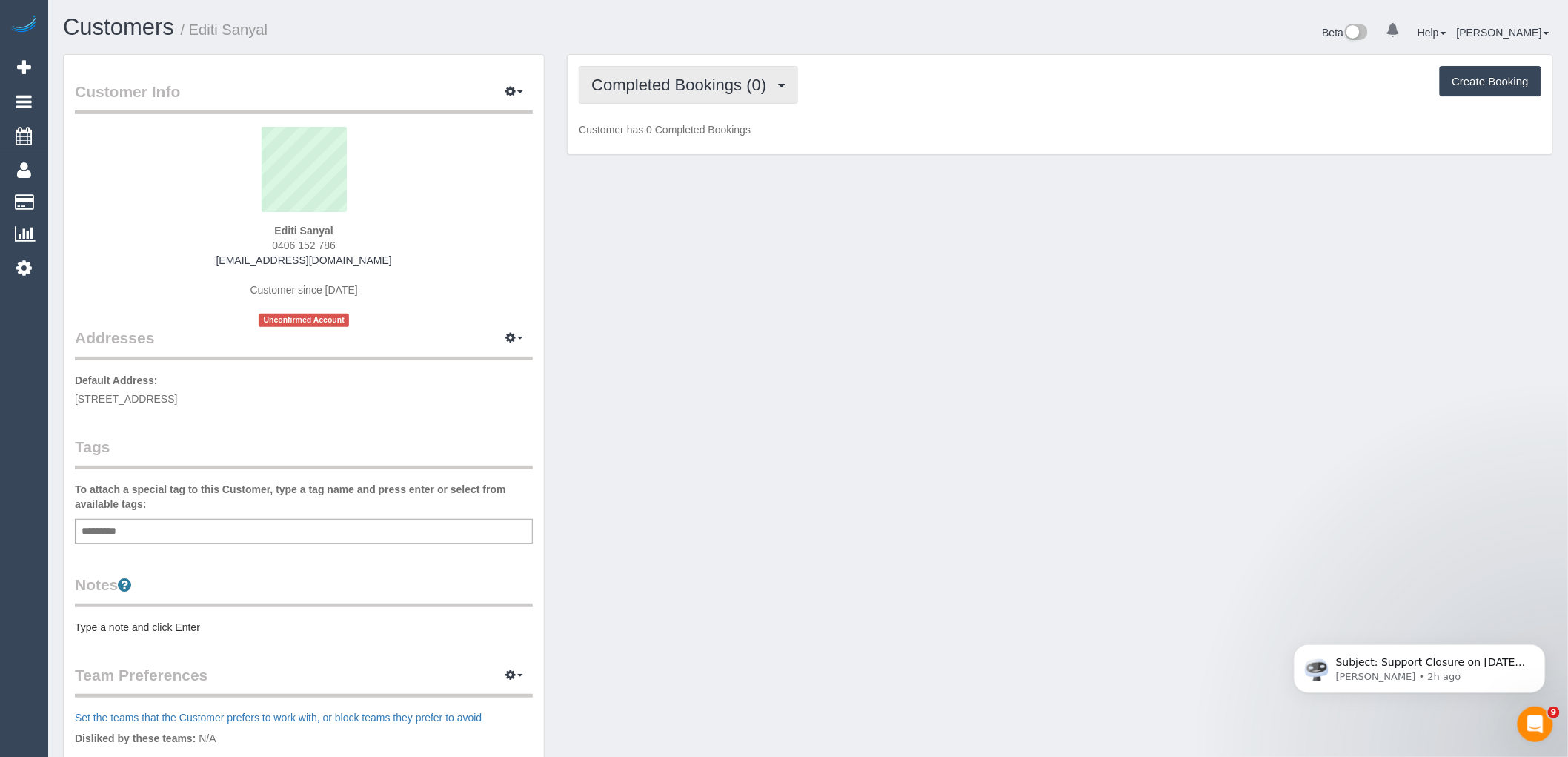
click at [709, 82] on span "Completed Bookings (0)" at bounding box center [682, 85] width 182 height 18
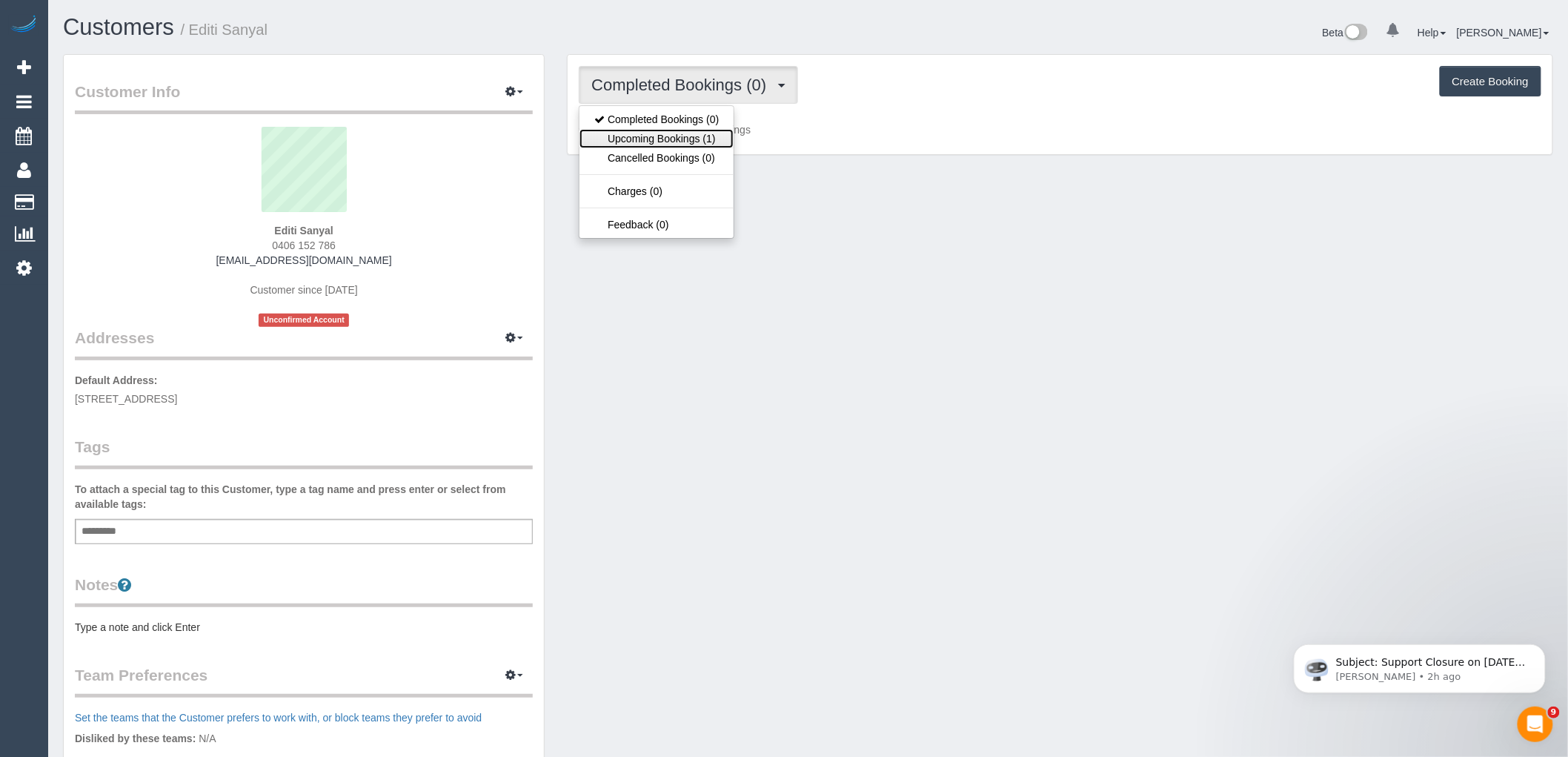
click at [713, 142] on link "Upcoming Bookings (1)" at bounding box center [657, 138] width 154 height 19
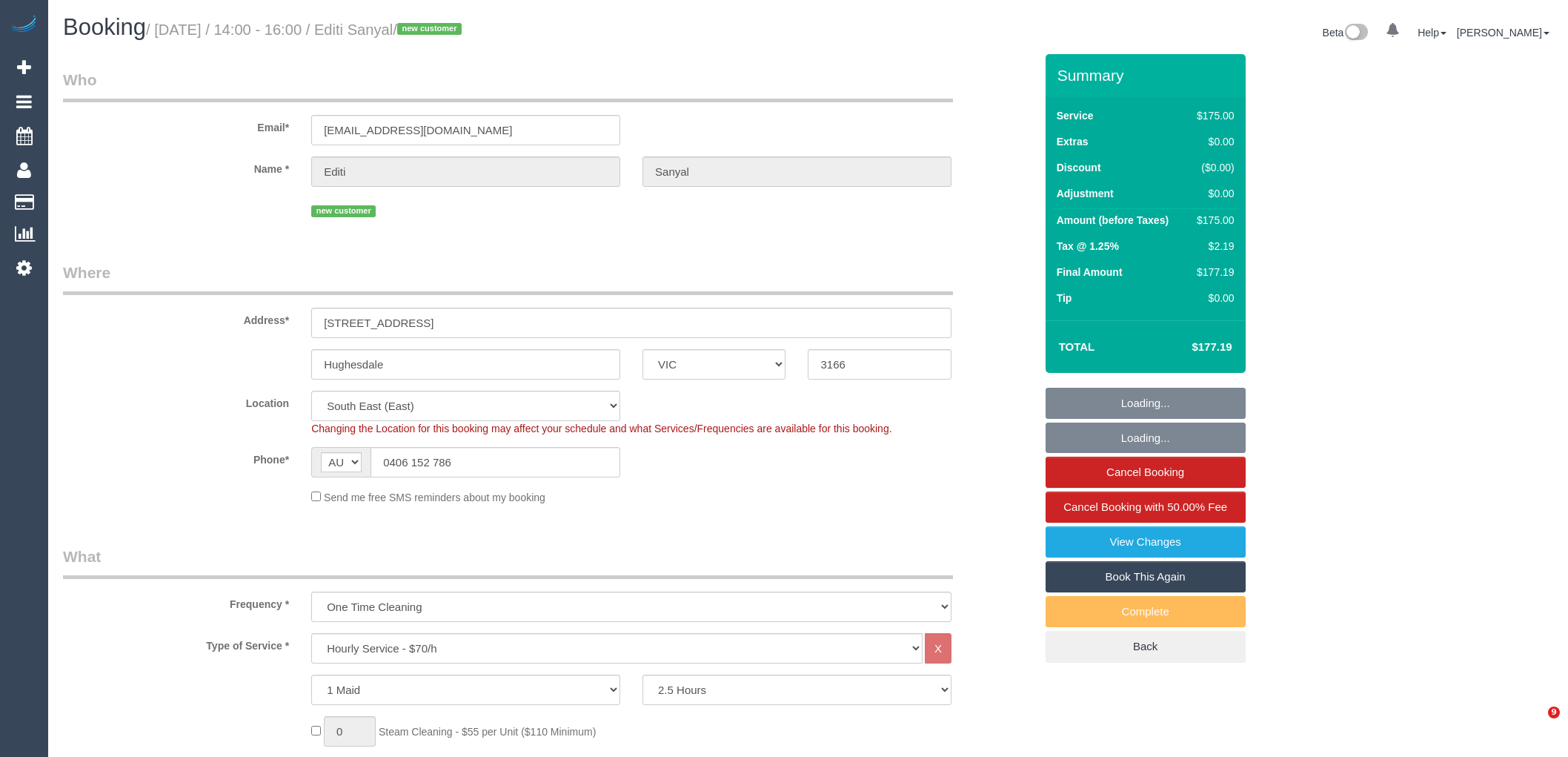
select select "VIC"
select select "150"
select select "spot1"
select select "number:27"
select select "number:14"
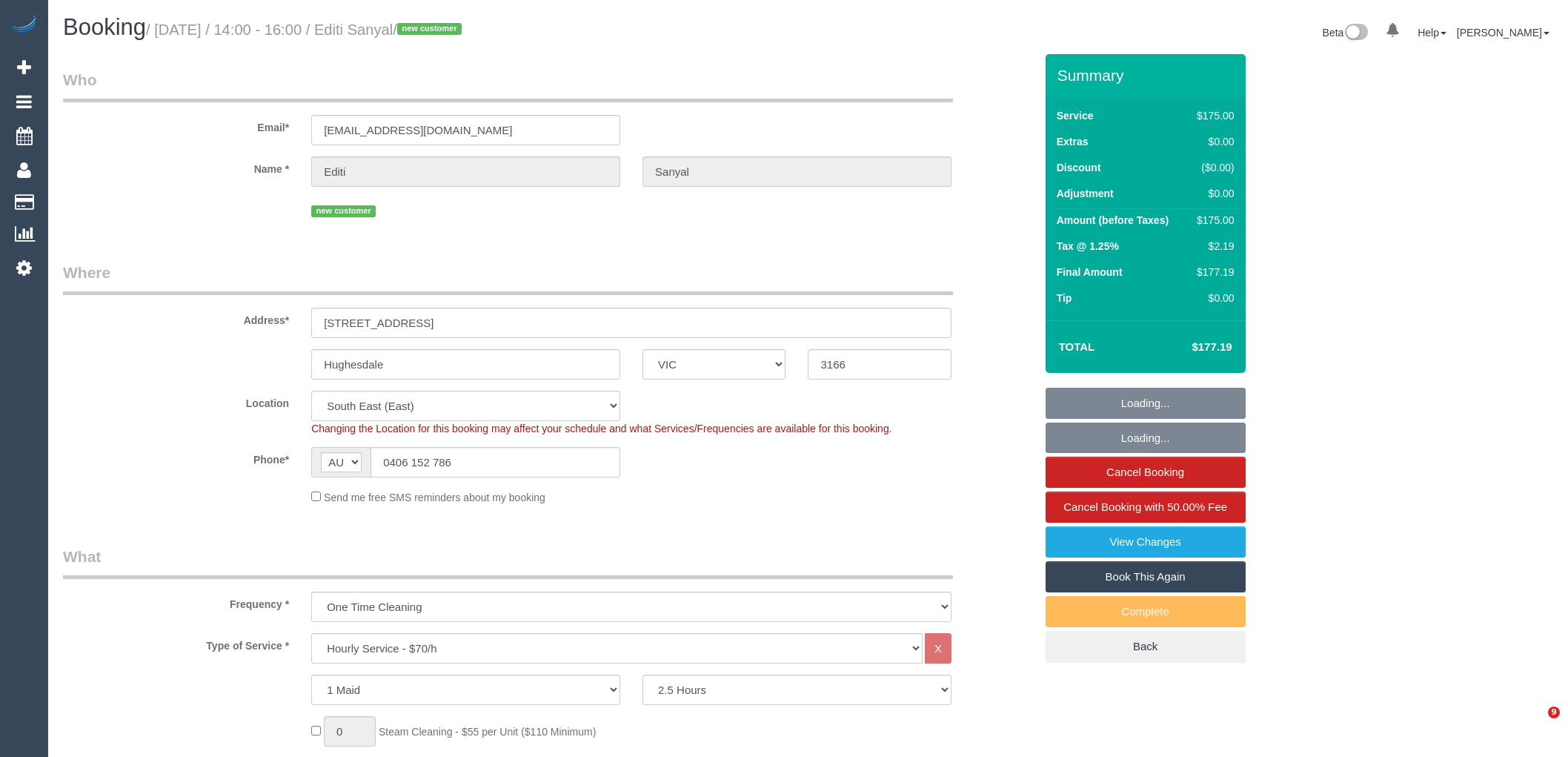
select select "number:18"
select select "number:36"
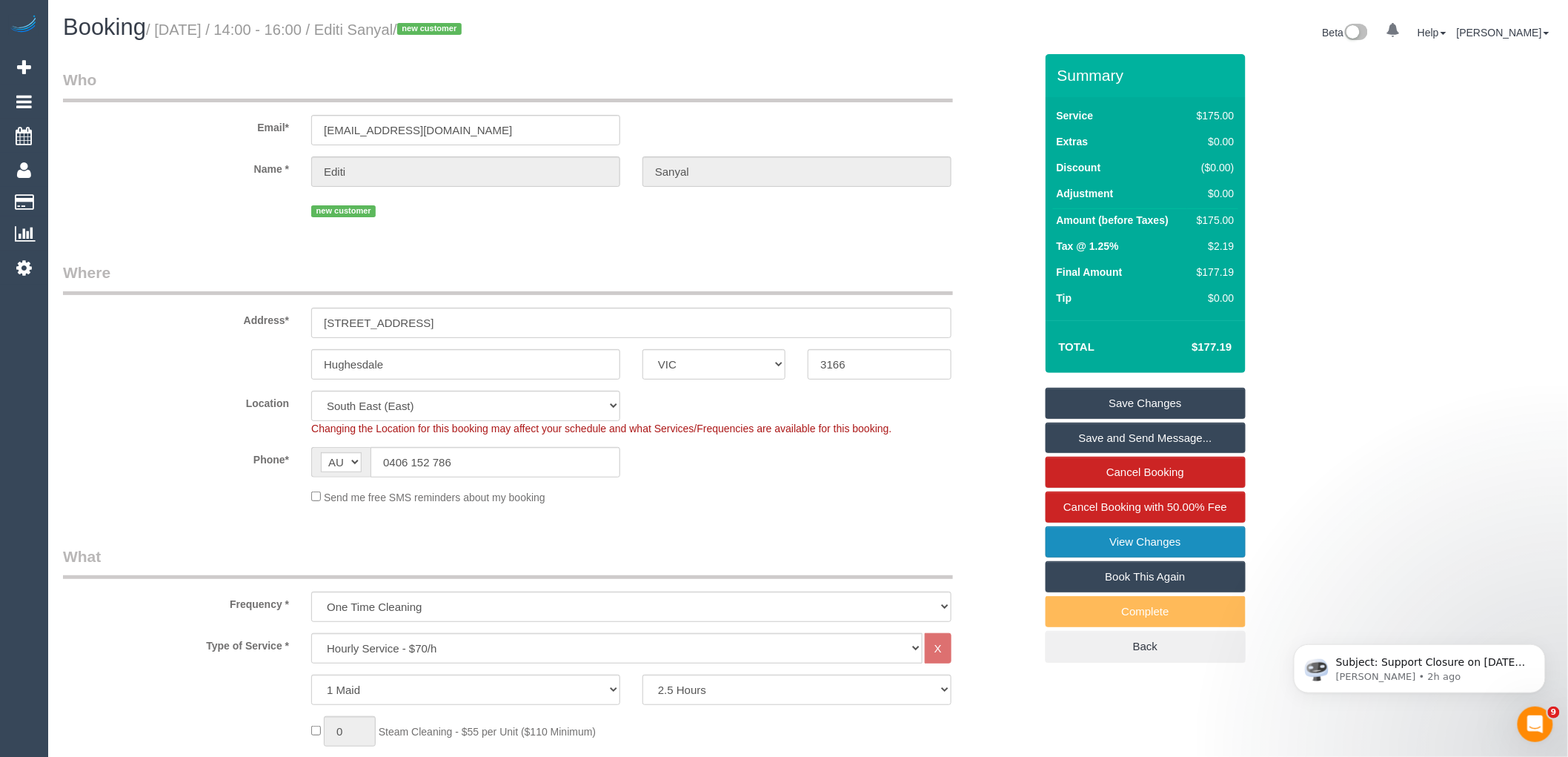
click at [1100, 544] on link "View Changes" at bounding box center [1145, 542] width 200 height 31
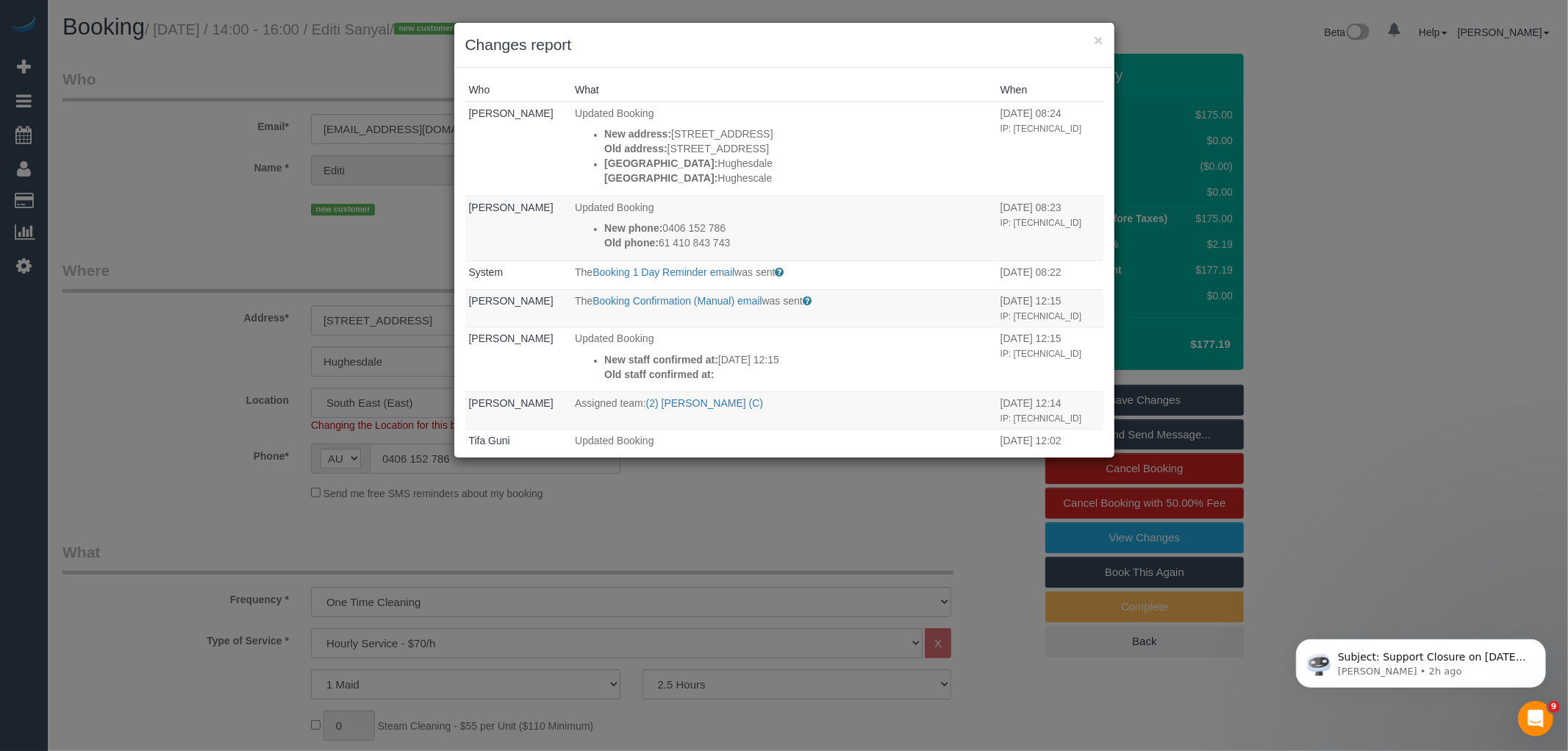
click at [1104, 39] on div "× Changes report" at bounding box center [785, 45] width 661 height 45
click at [1098, 41] on button "×" at bounding box center [1098, 40] width 9 height 15
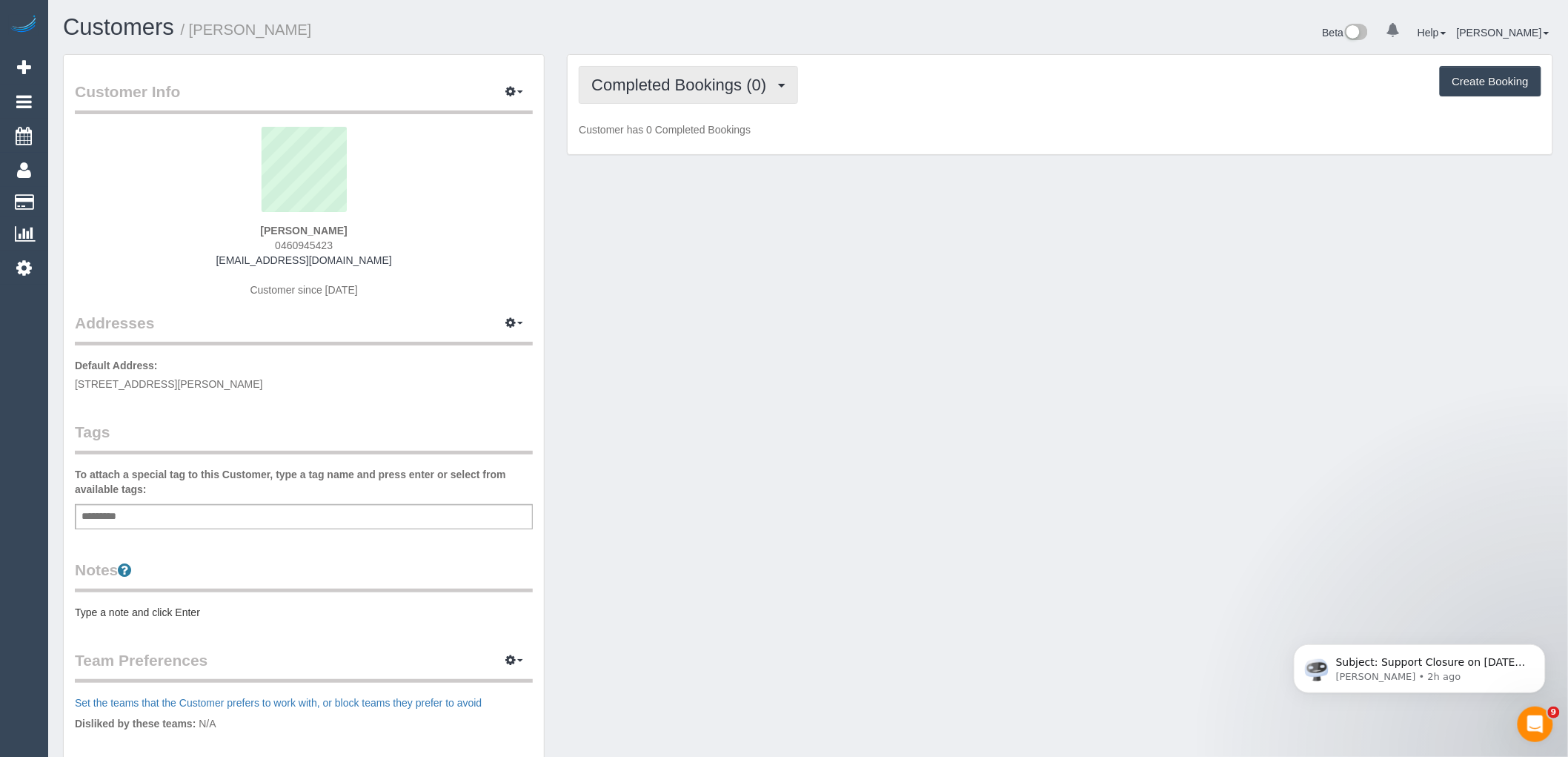
click at [696, 85] on span "Completed Bookings (0)" at bounding box center [682, 85] width 182 height 18
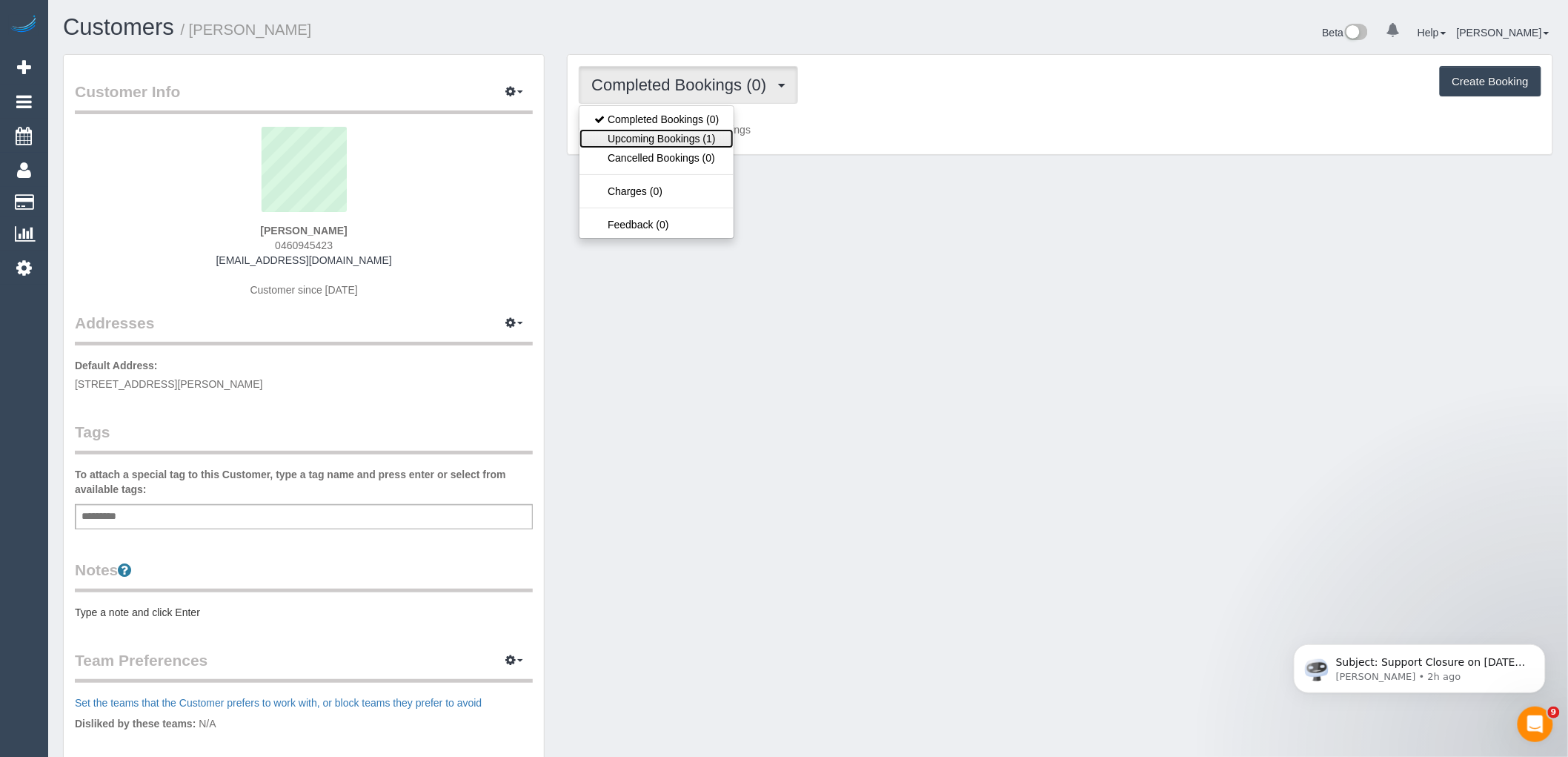
click at [688, 138] on link "Upcoming Bookings (1)" at bounding box center [657, 138] width 154 height 19
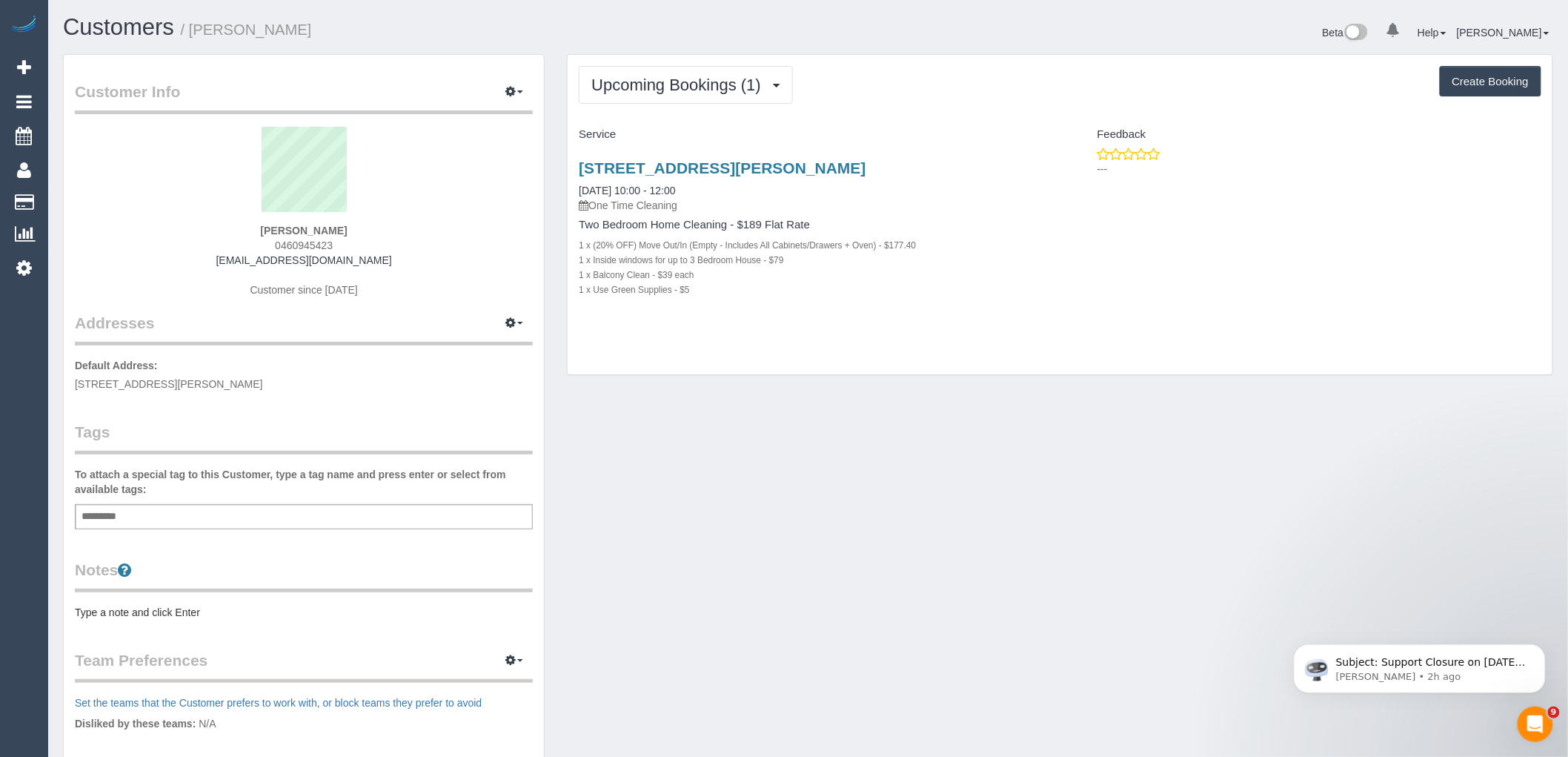
click at [1160, 476] on div "Customer Info Edit Contact Info Send Message Email Preferences Special Sales Ta…" at bounding box center [808, 536] width 1512 height 964
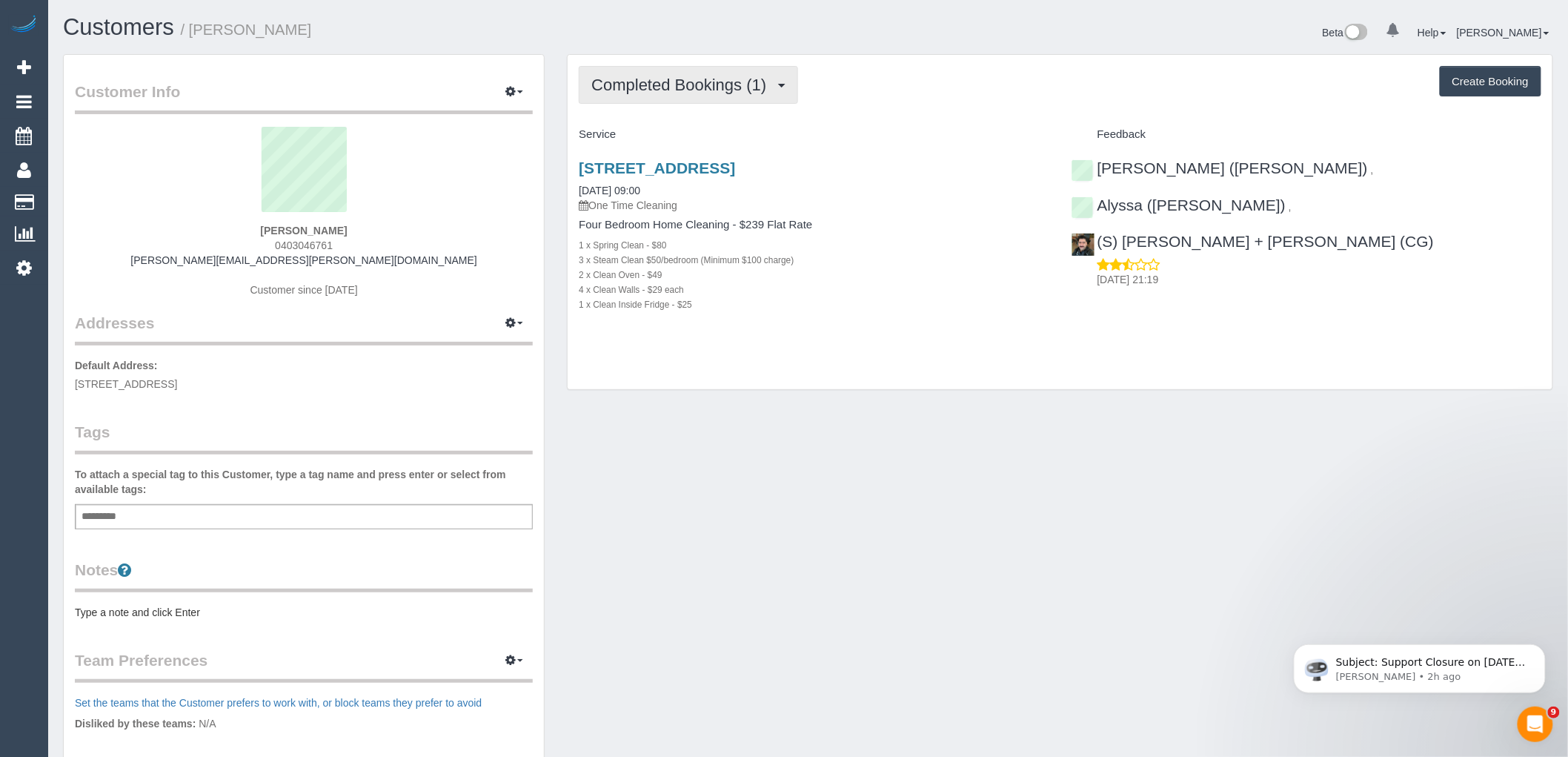
click at [690, 95] on button "Completed Bookings (1)" at bounding box center [688, 84] width 219 height 37
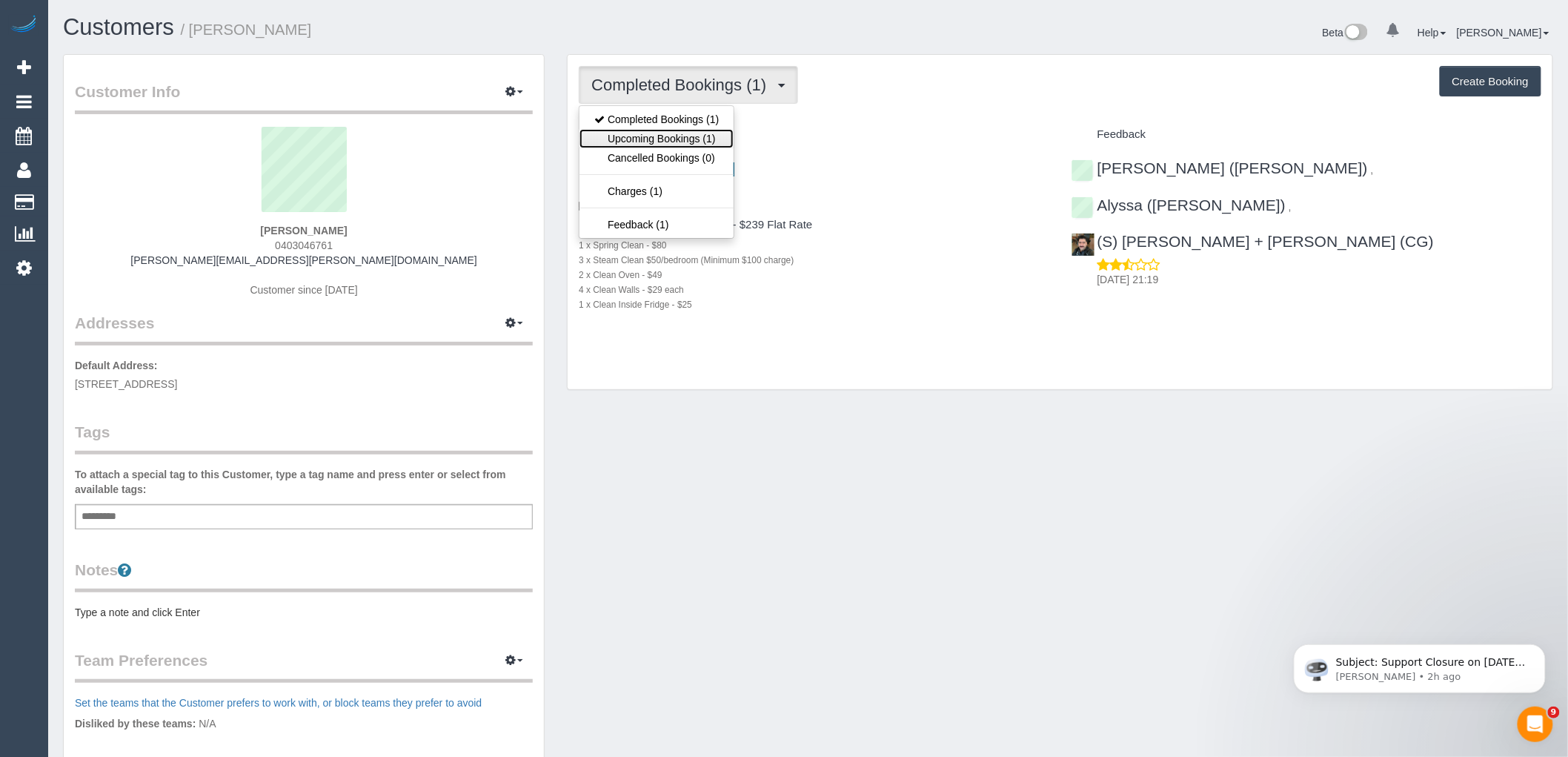
click at [704, 148] on link "Upcoming Bookings (1)" at bounding box center [657, 138] width 154 height 19
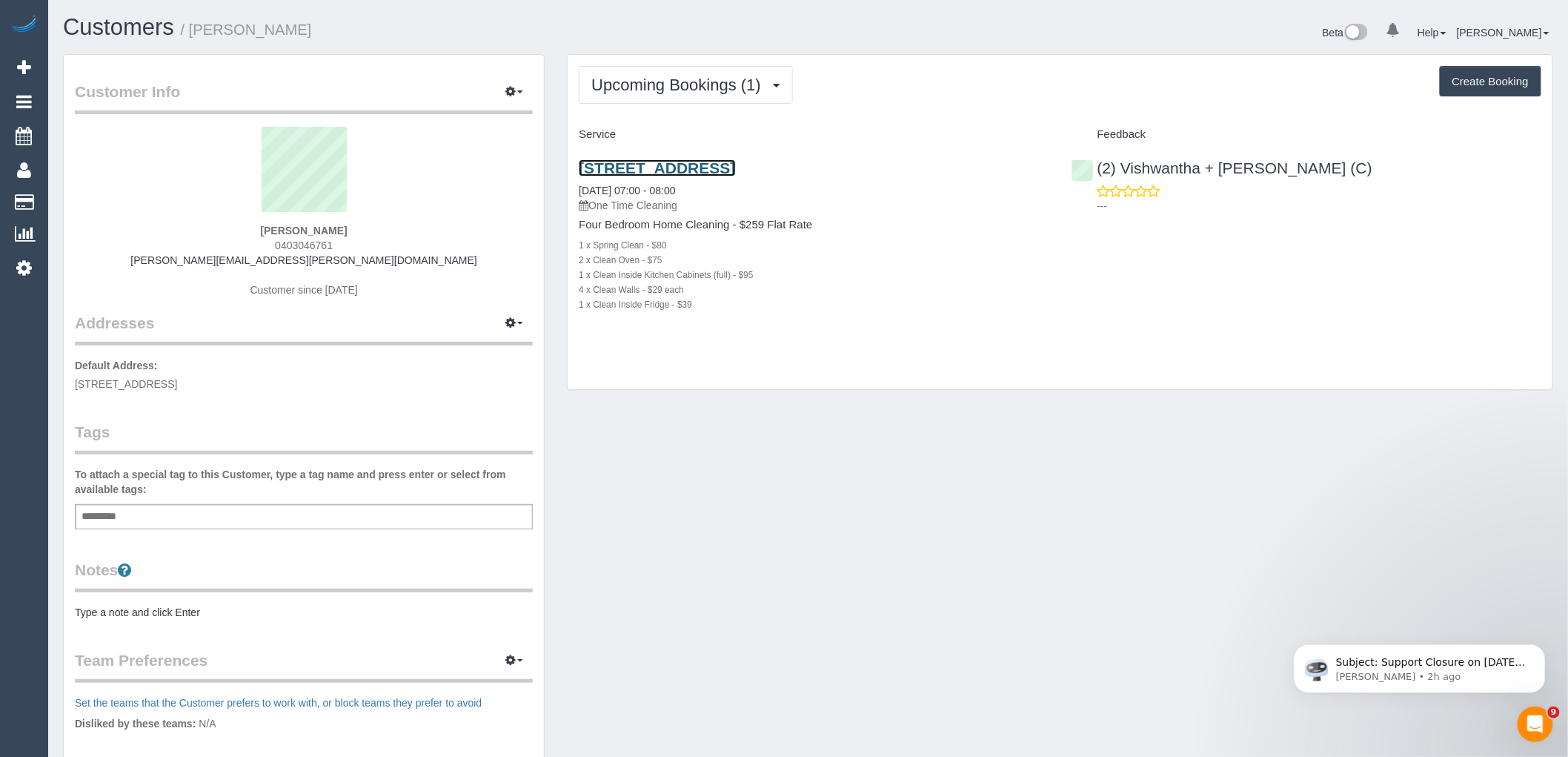
click at [718, 175] on link "[STREET_ADDRESS]" at bounding box center [657, 168] width 156 height 17
drag, startPoint x: 1373, startPoint y: 162, endPoint x: 1121, endPoint y: 164, distance: 252.0
click at [1121, 164] on div "(2) Vishwantha + Madhushika (C) ---" at bounding box center [1306, 183] width 492 height 73
copy link "Vishwantha + Madhushika (C)"
click at [735, 166] on link "[STREET_ADDRESS]" at bounding box center [657, 168] width 156 height 17
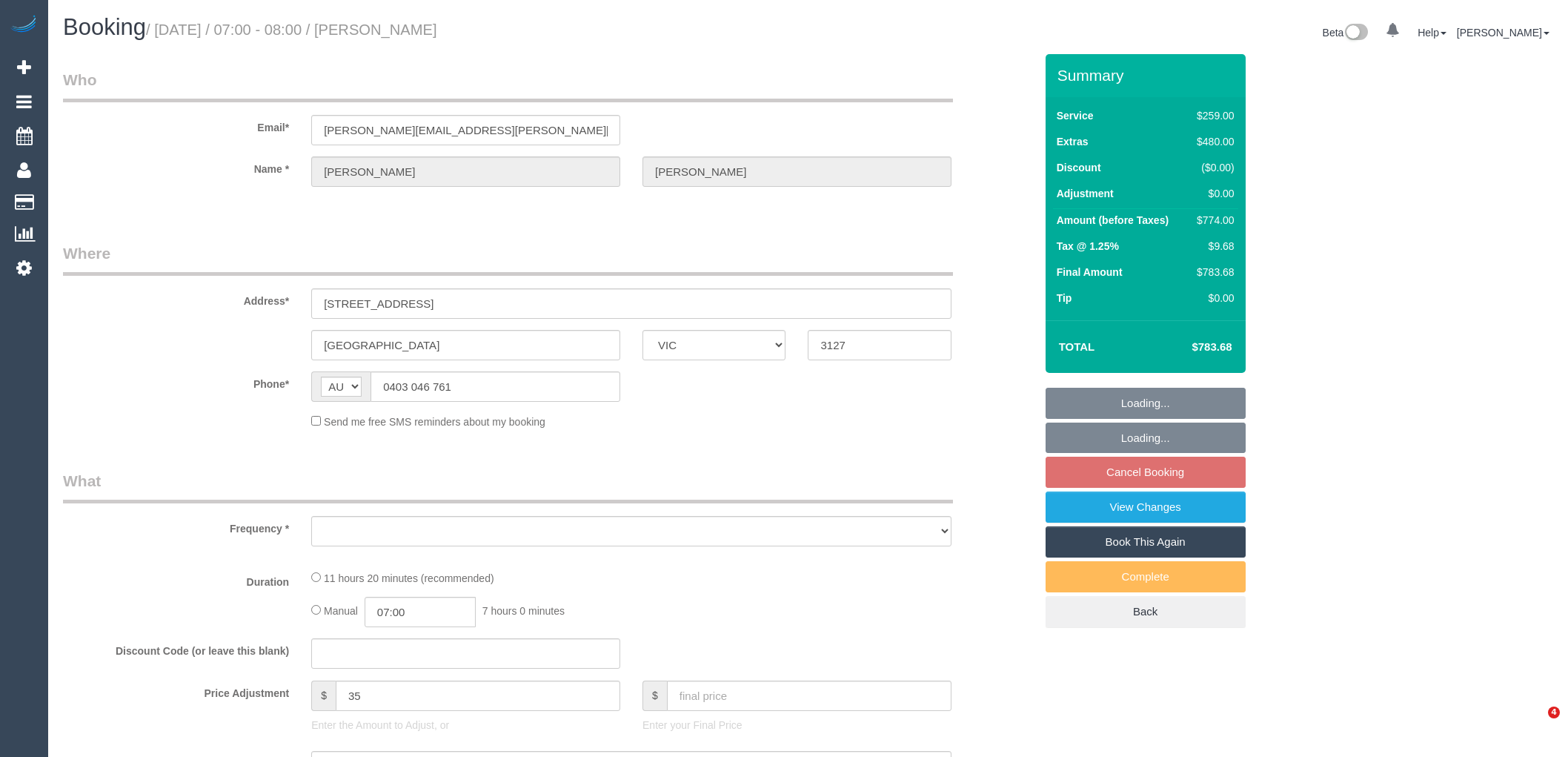
select select "VIC"
select select "string:stripe-pm_1LGbX32GScqysDRVAs0SbGma"
select select "number:30"
select select "number:14"
select select "number:19"
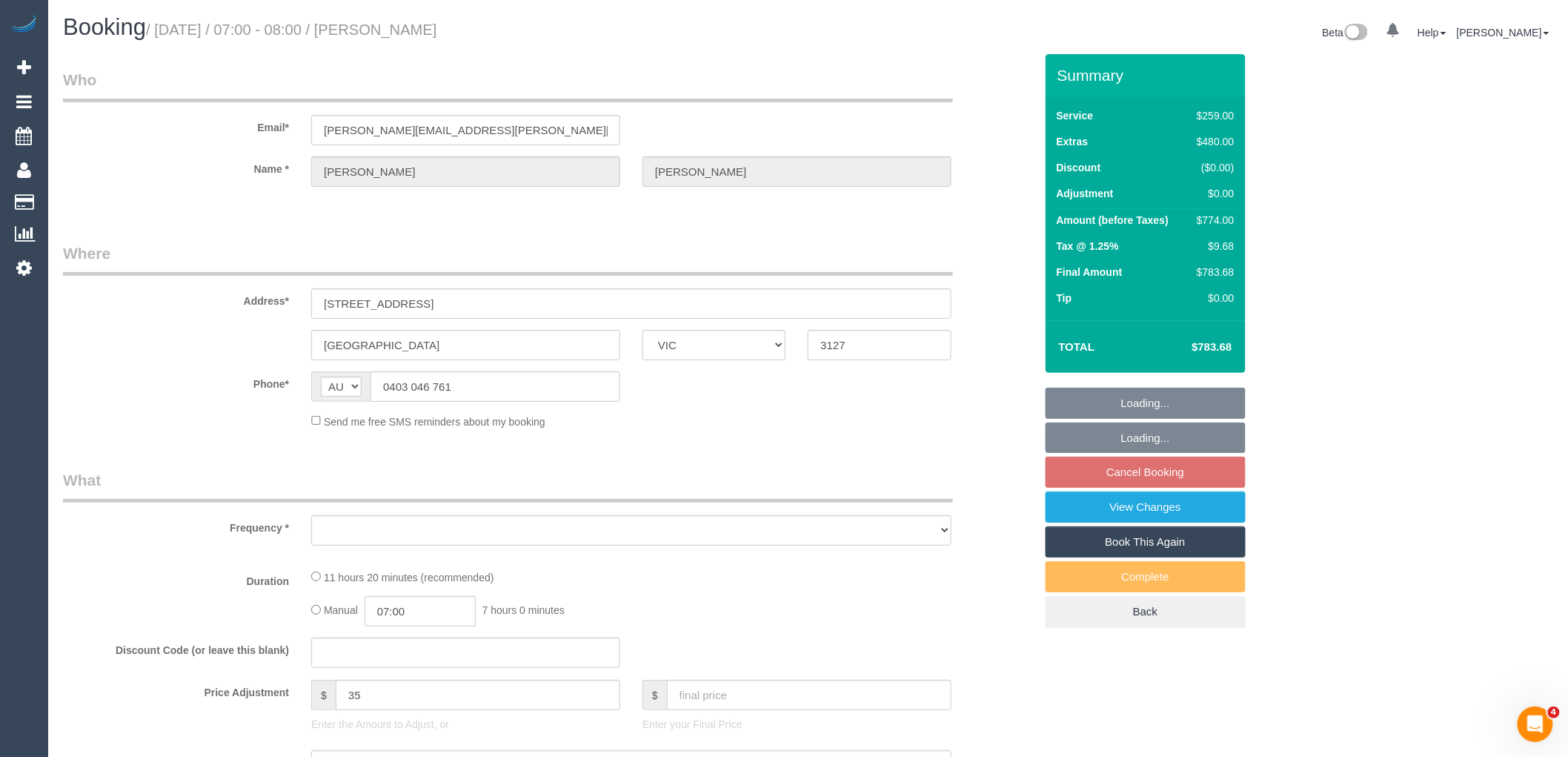
select select "number:36"
select select "number:11"
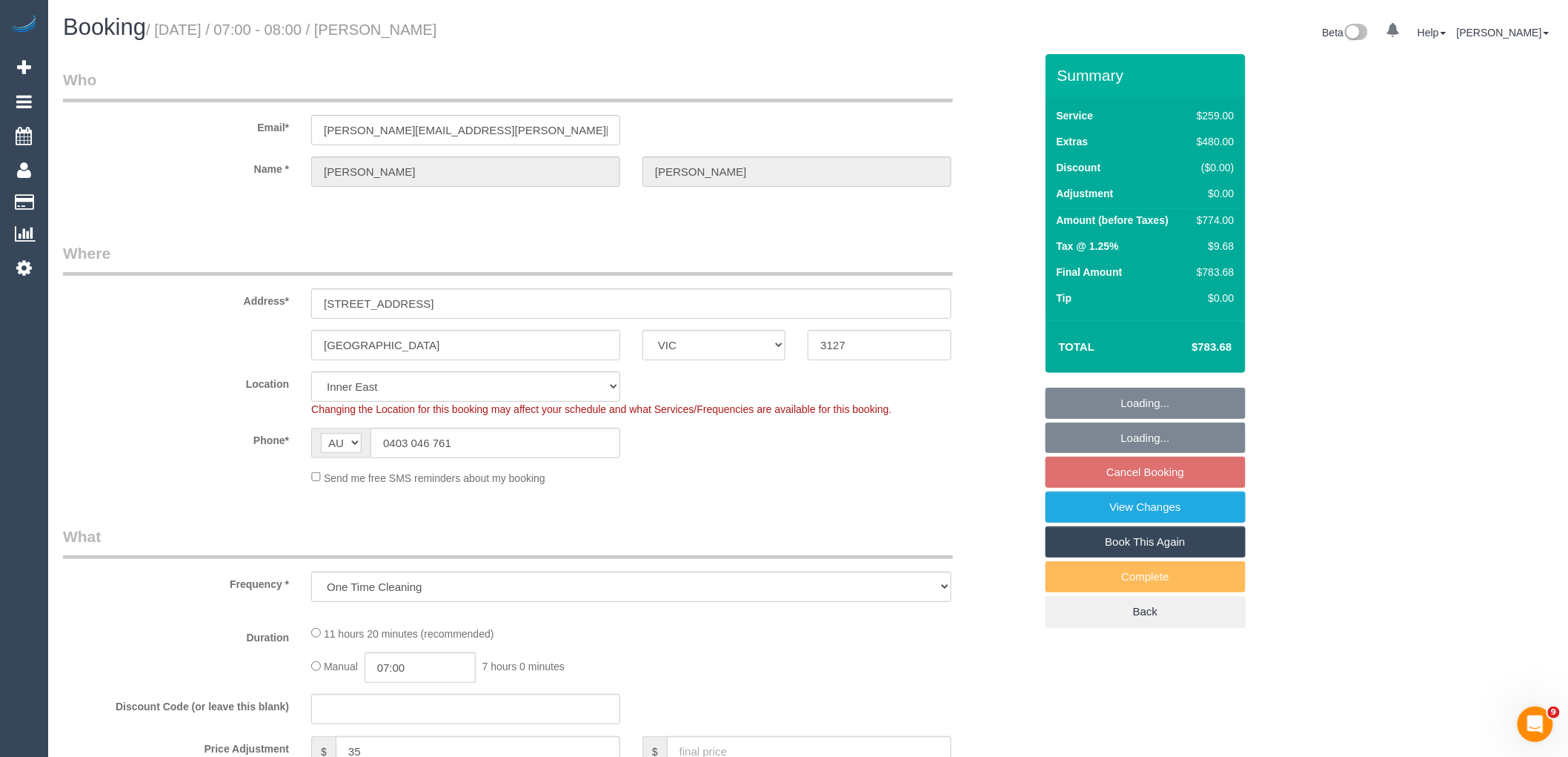
select select "object:1435"
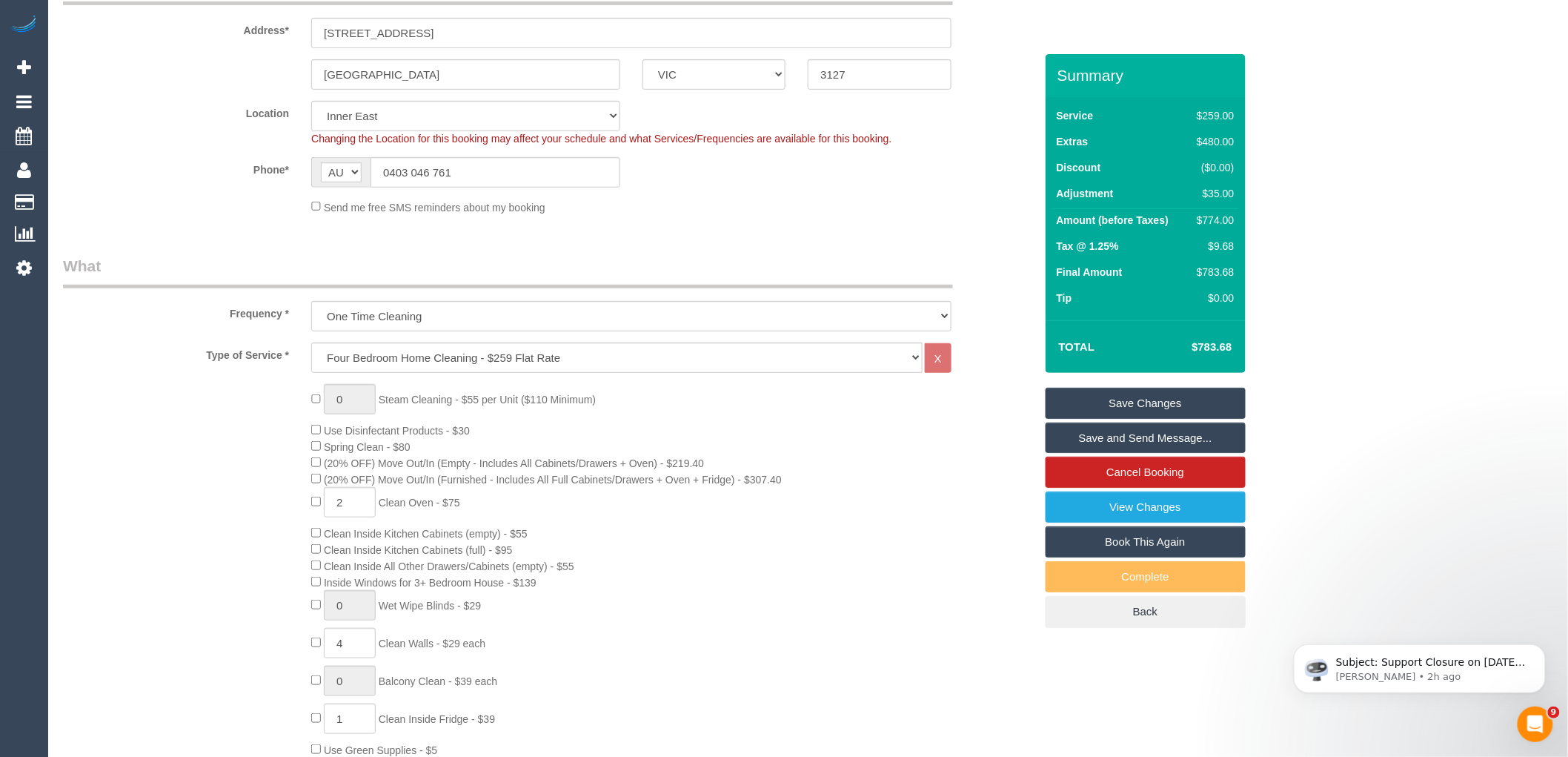
scroll to position [493, 0]
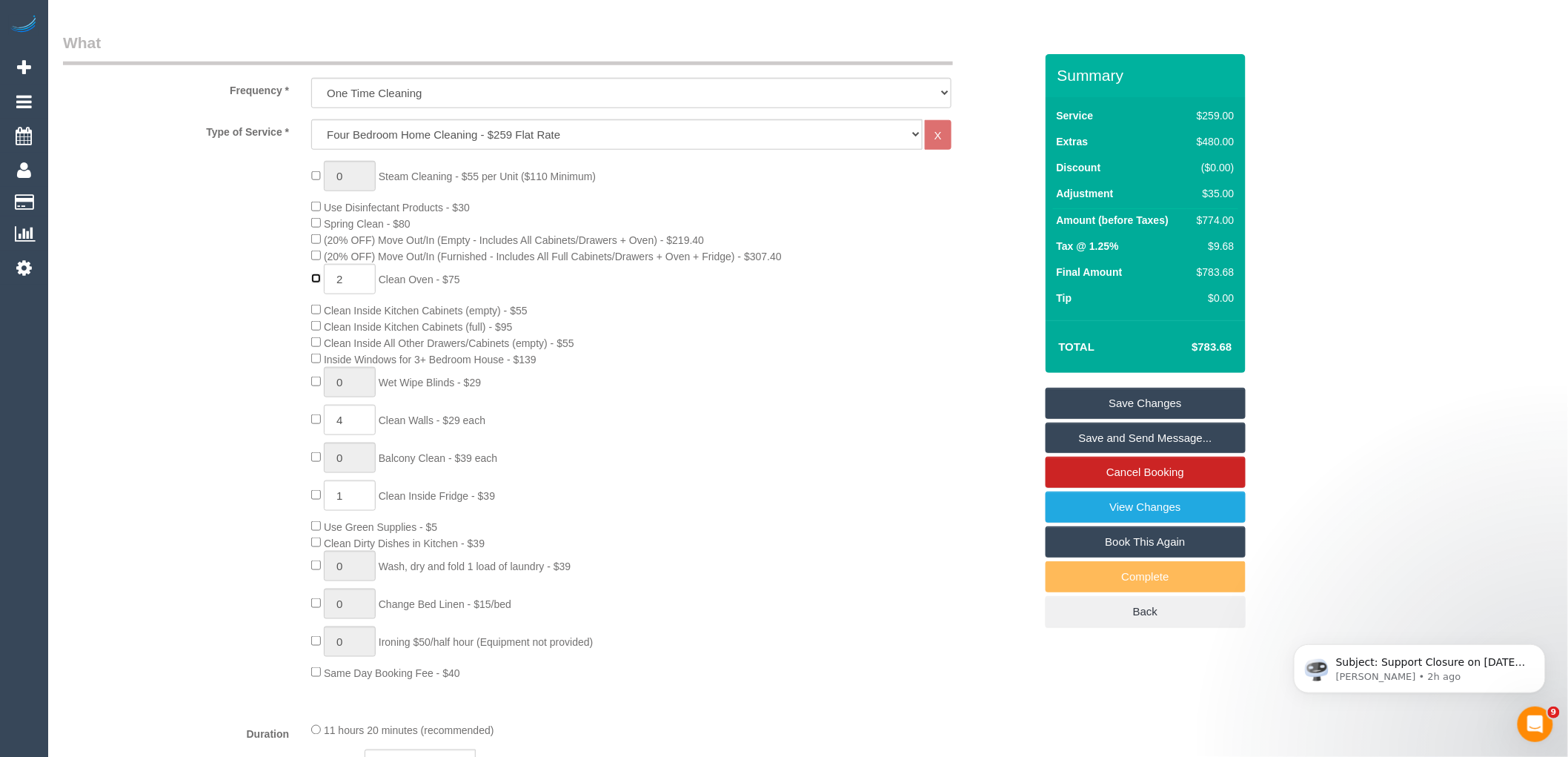
type input "0"
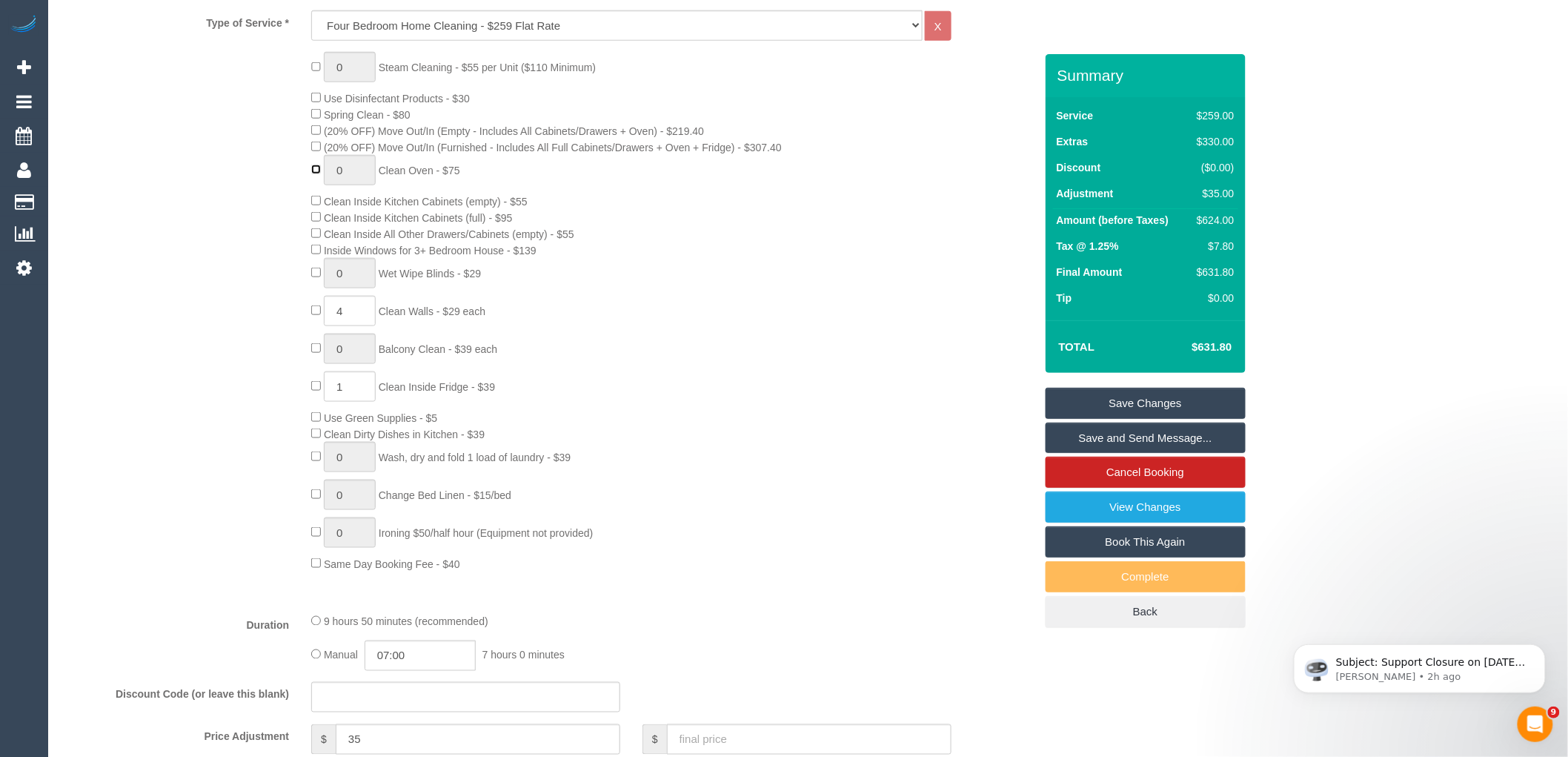
scroll to position [576, 0]
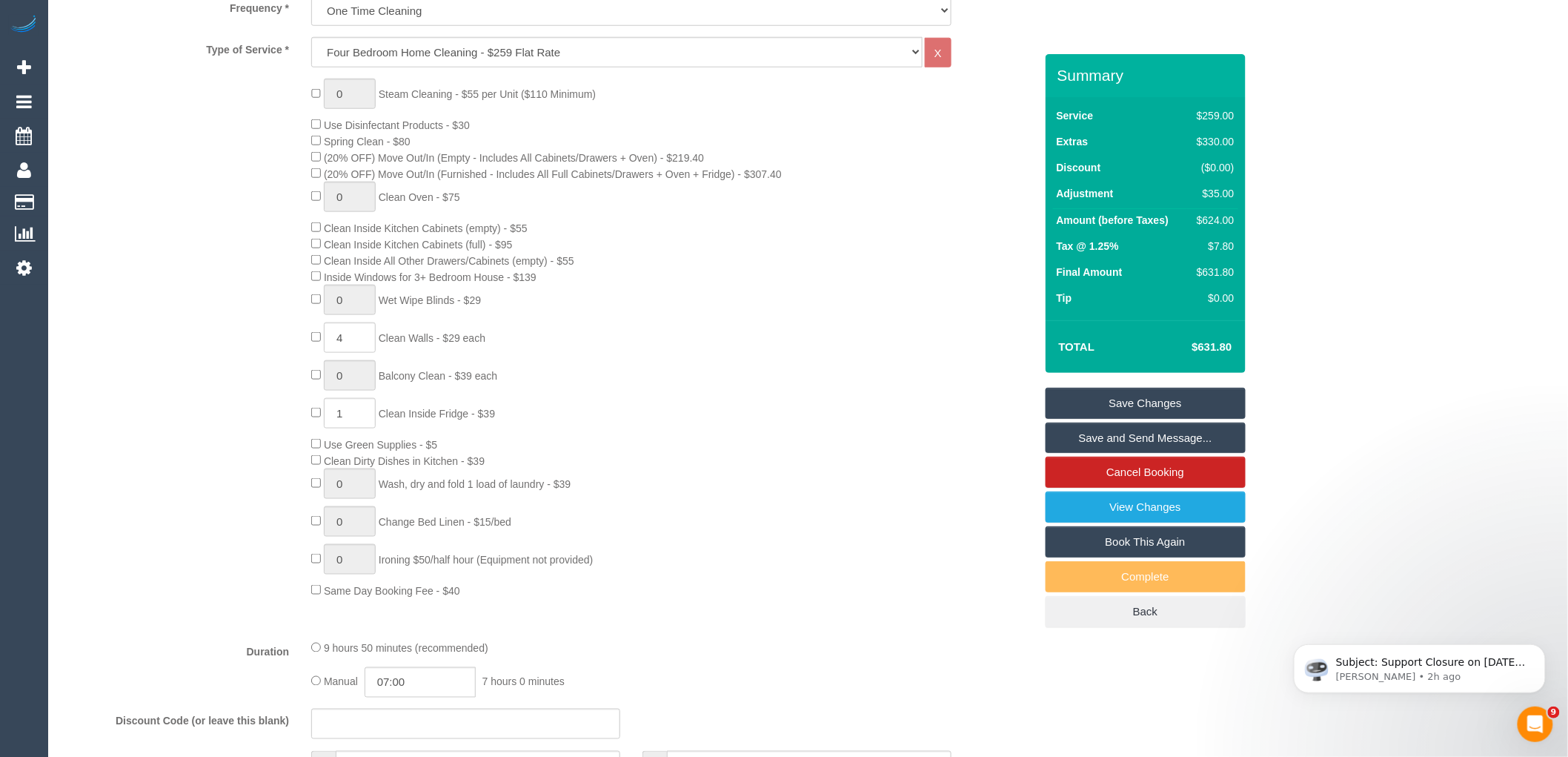
click at [657, 329] on div "0 Steam Cleaning - $55 per Unit ($110 Minimum) Use Disinfectant Products - $30 …" at bounding box center [672, 338] width 744 height 519
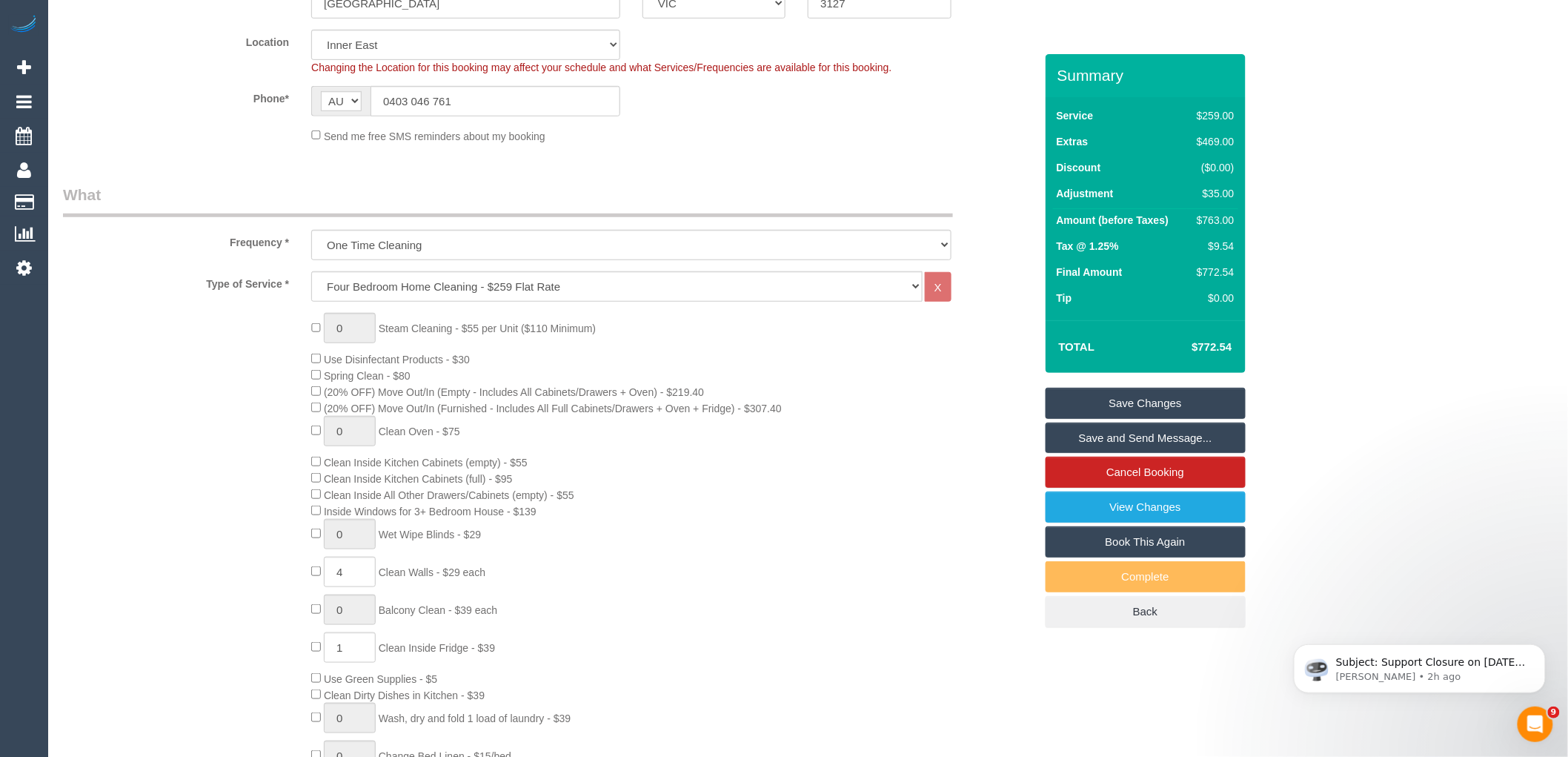
scroll to position [329, 0]
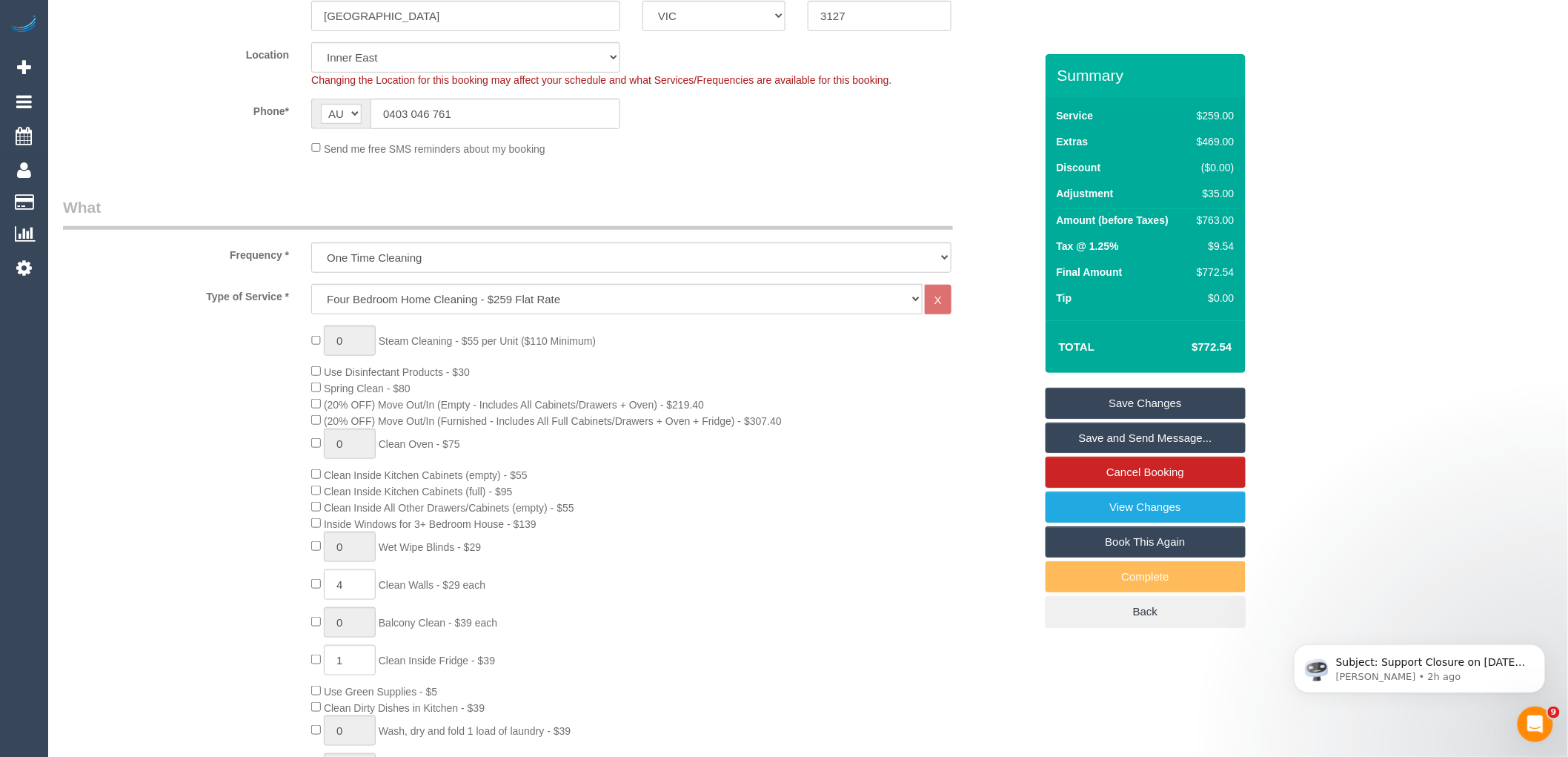
click at [768, 416] on div "0 Steam Cleaning - $55 per Unit ($110 Minimum) Use Disinfectant Products - $30 …" at bounding box center [672, 585] width 744 height 519
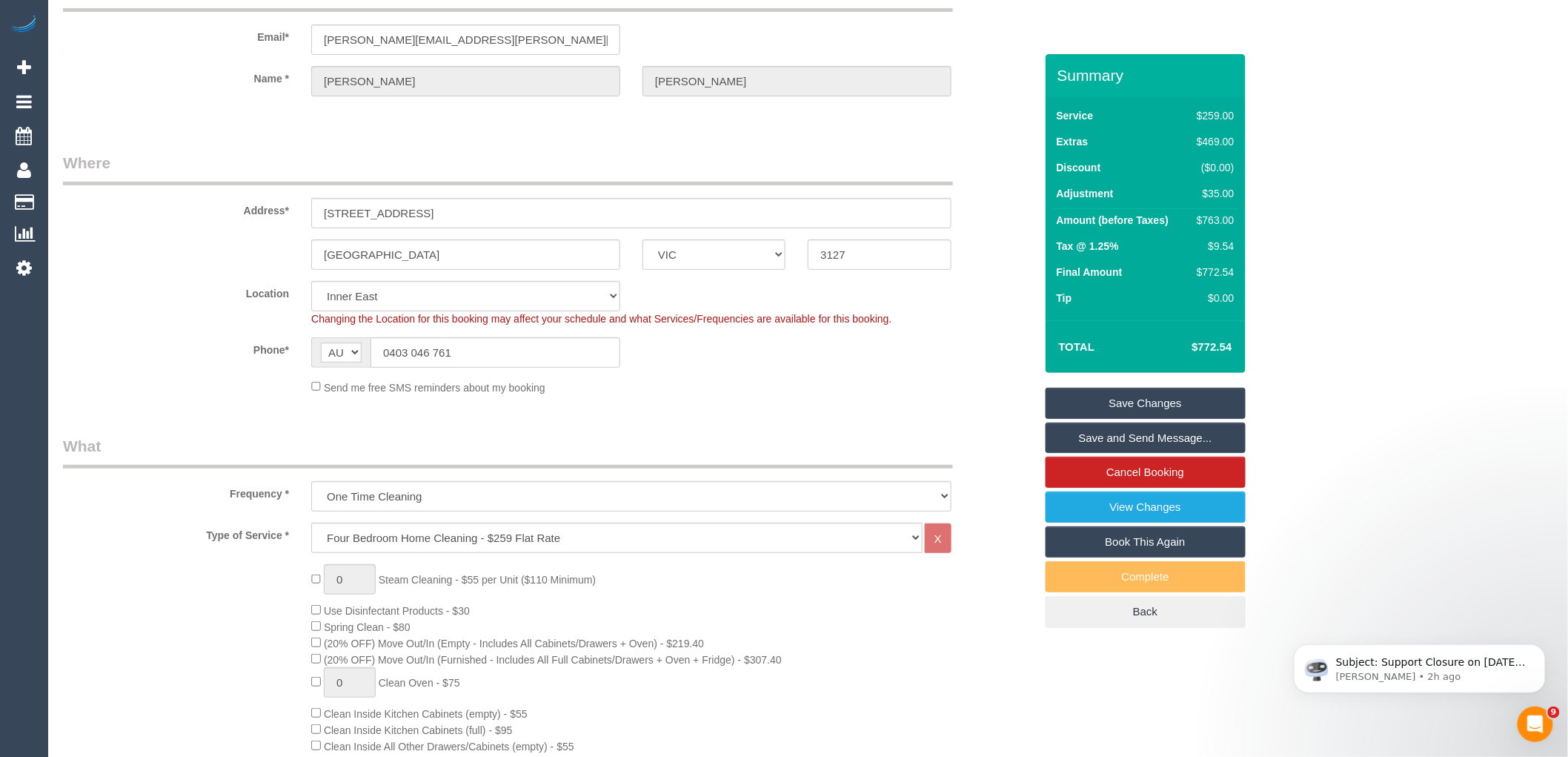
scroll to position [0, 0]
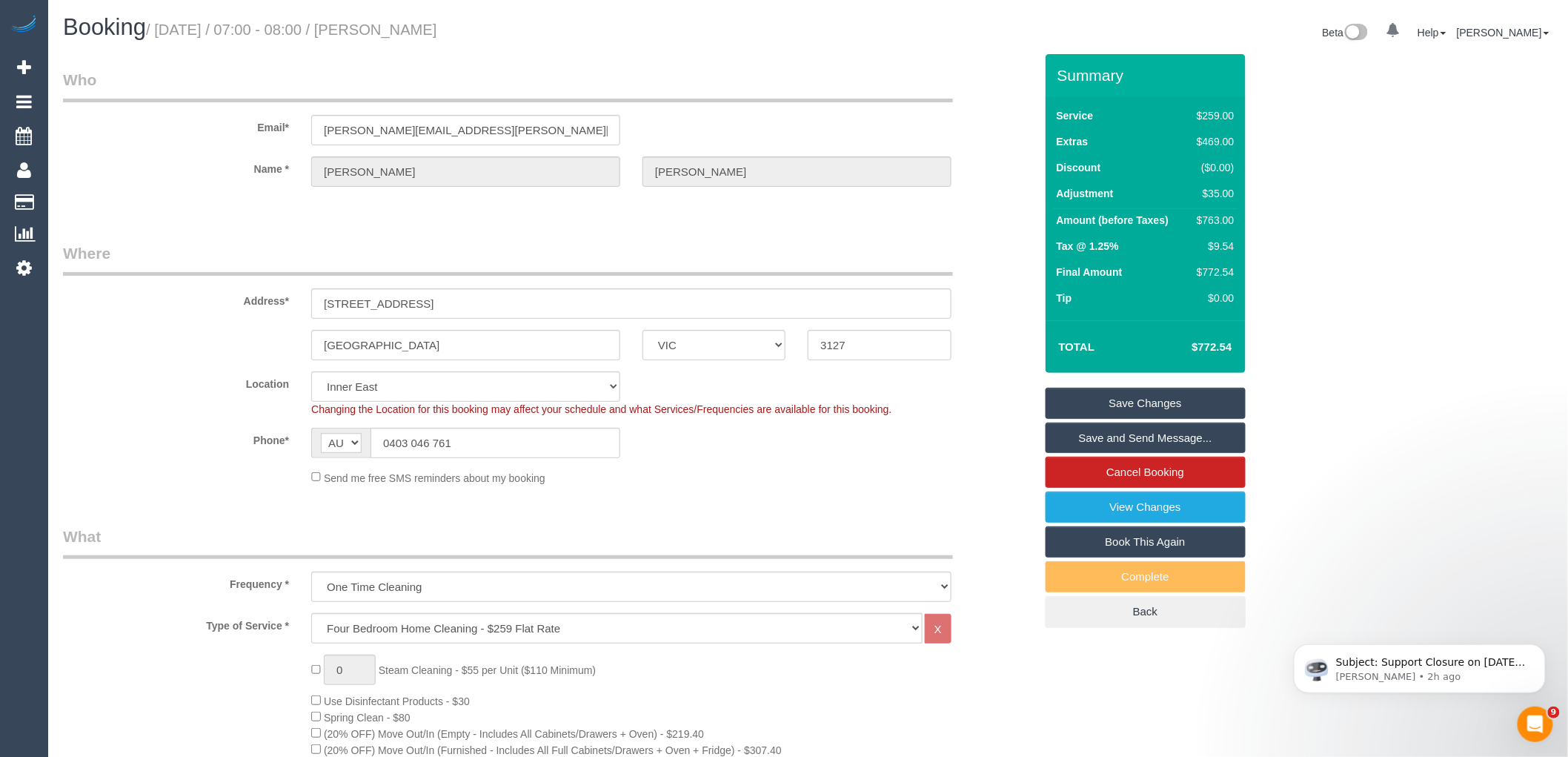
click at [944, 408] on div "Changing the Location for this booking may affect your schedule and what Servic…" at bounding box center [631, 409] width 663 height 15
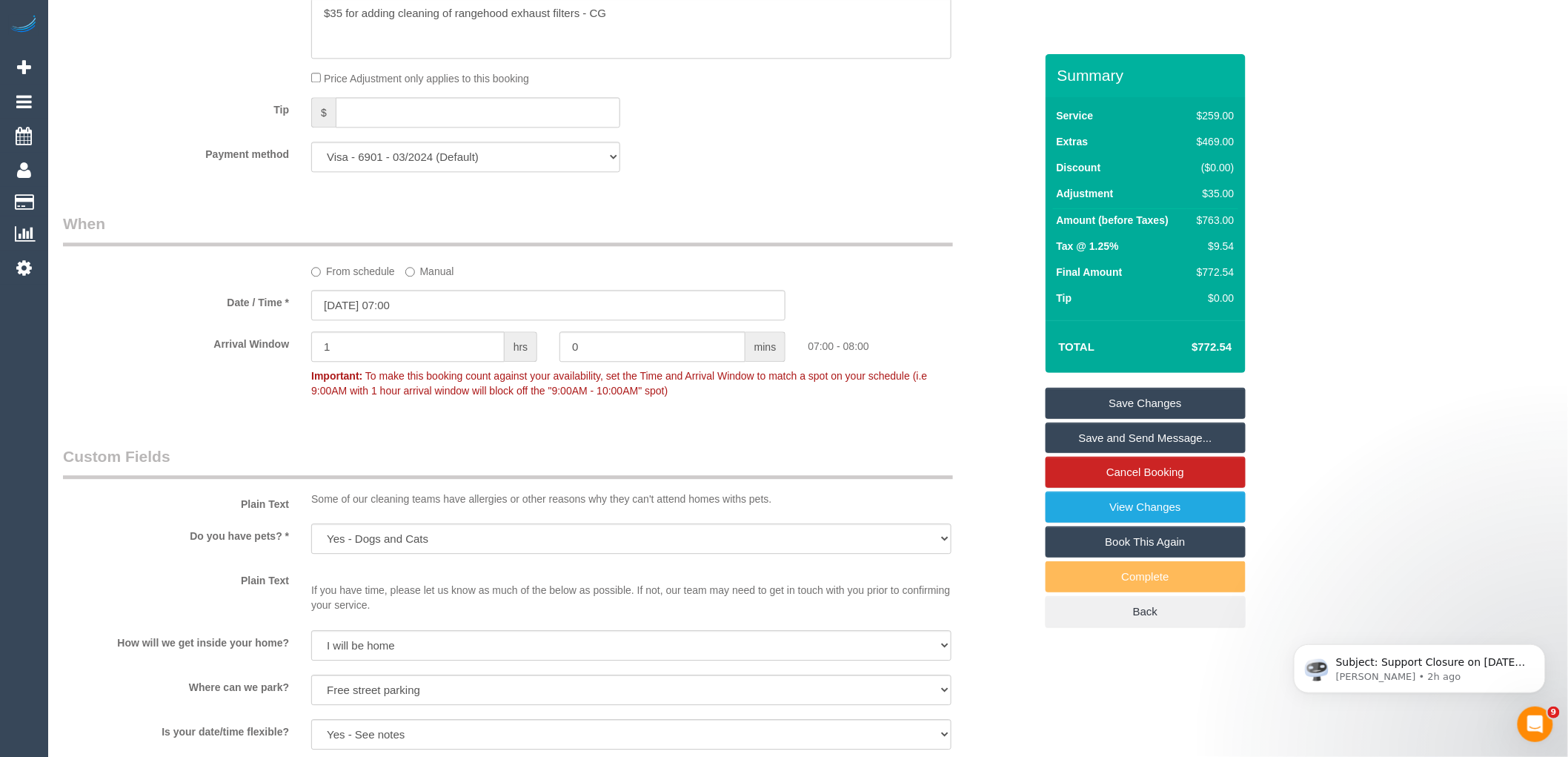
scroll to position [2141, 0]
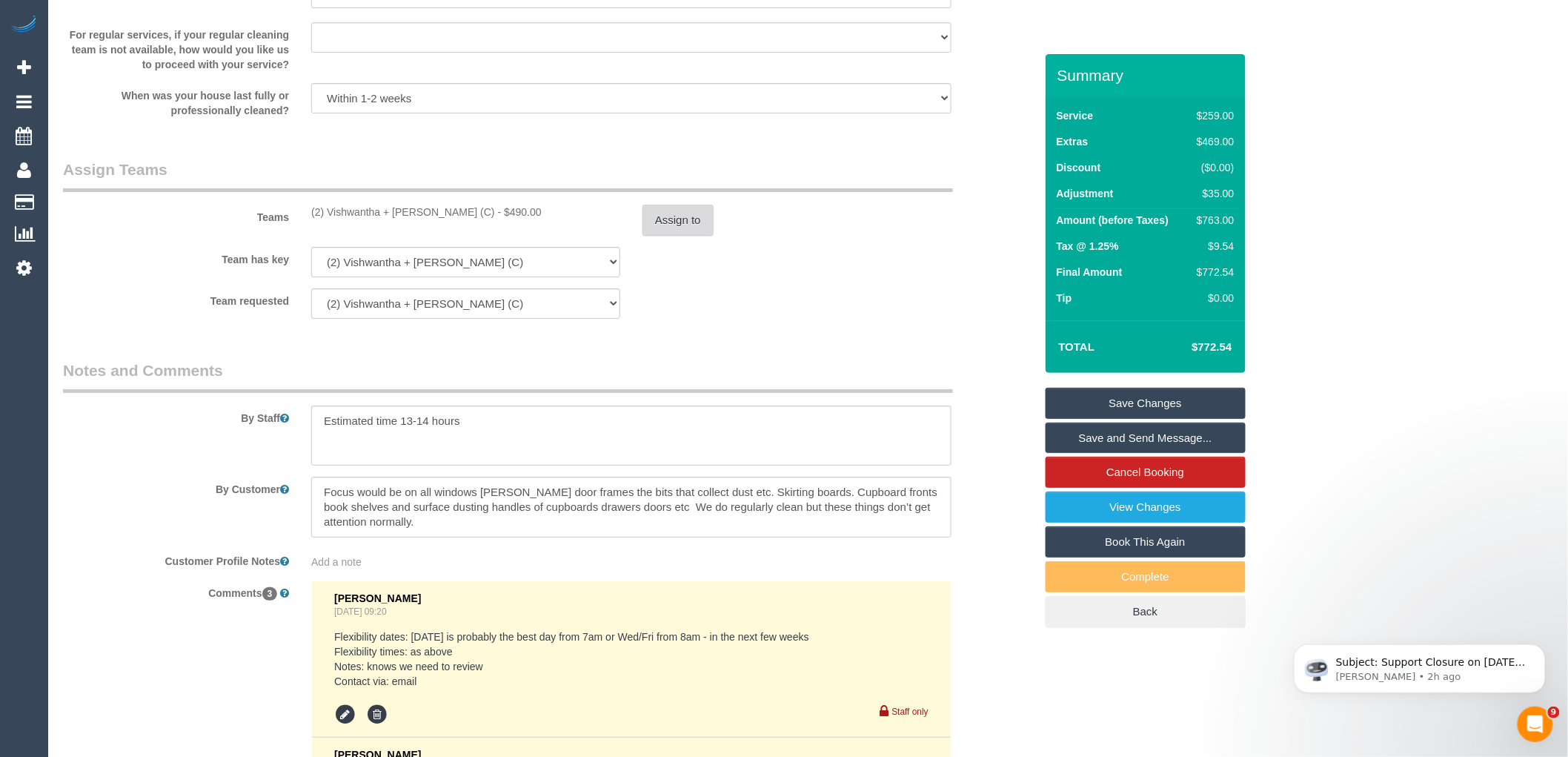
click at [699, 230] on button "Assign to" at bounding box center [677, 220] width 71 height 31
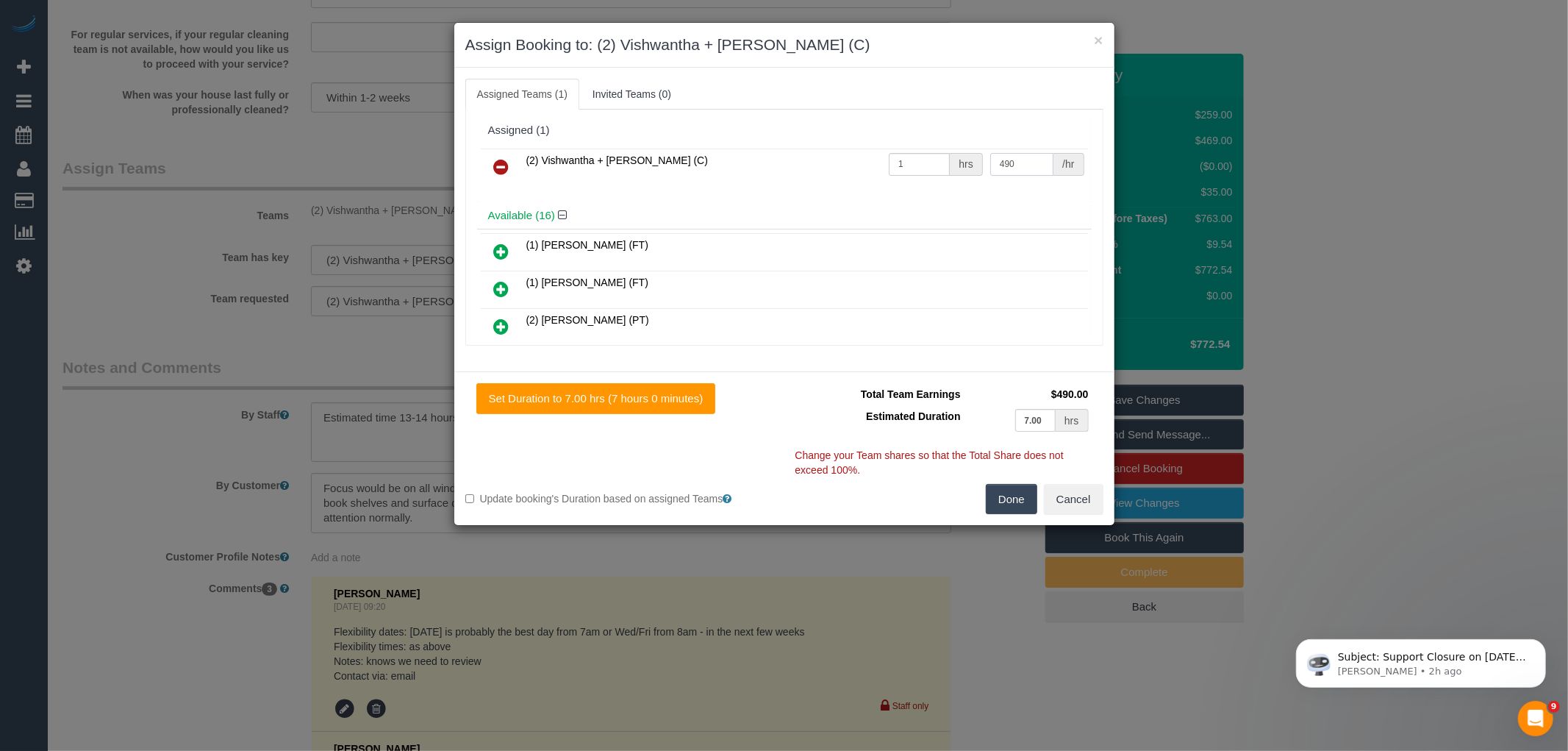
click at [1013, 165] on input "490" at bounding box center [1021, 164] width 63 height 23
type input "485"
click at [1015, 505] on button "Done" at bounding box center [1012, 499] width 52 height 31
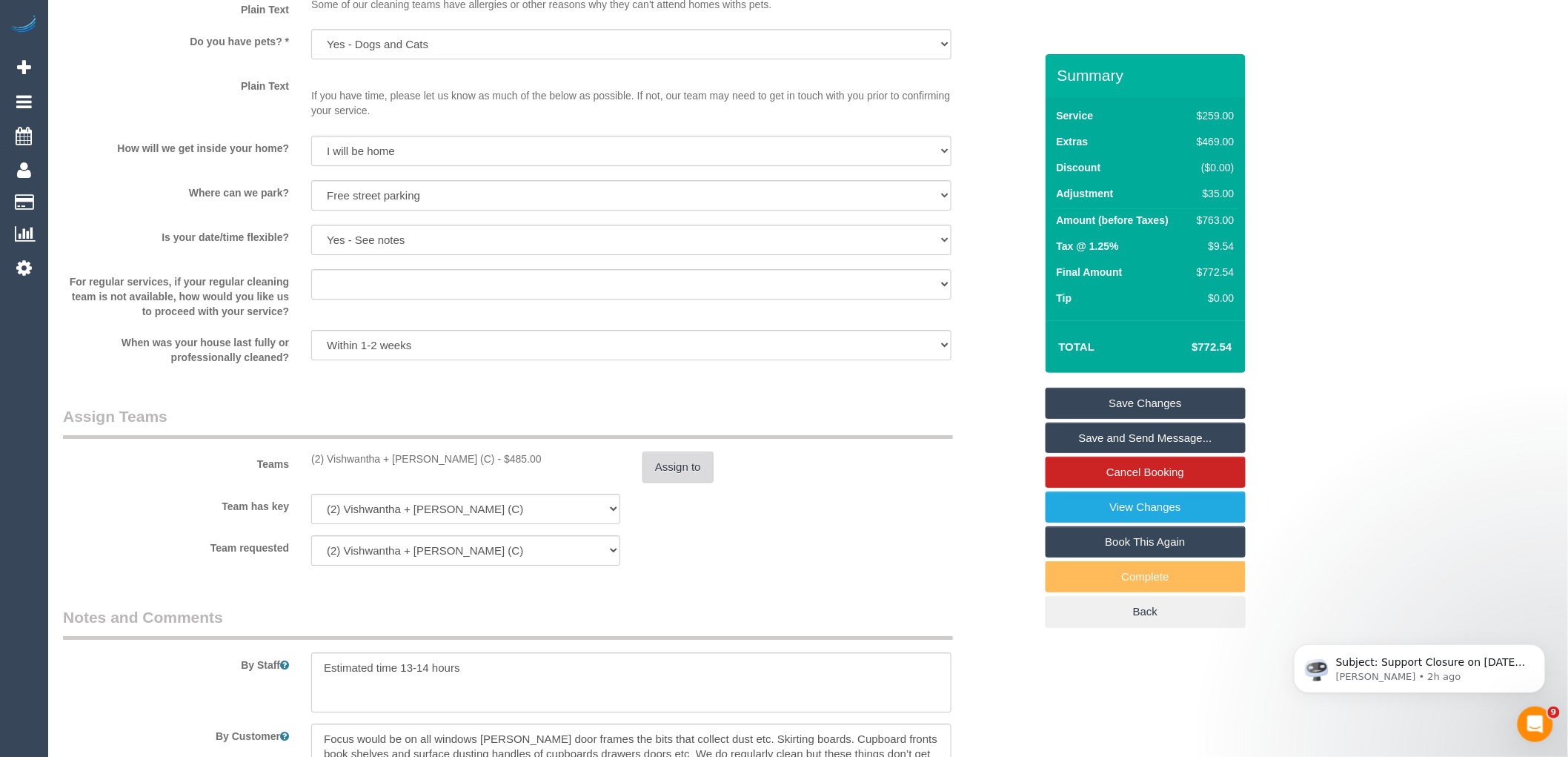
scroll to position [2224, 0]
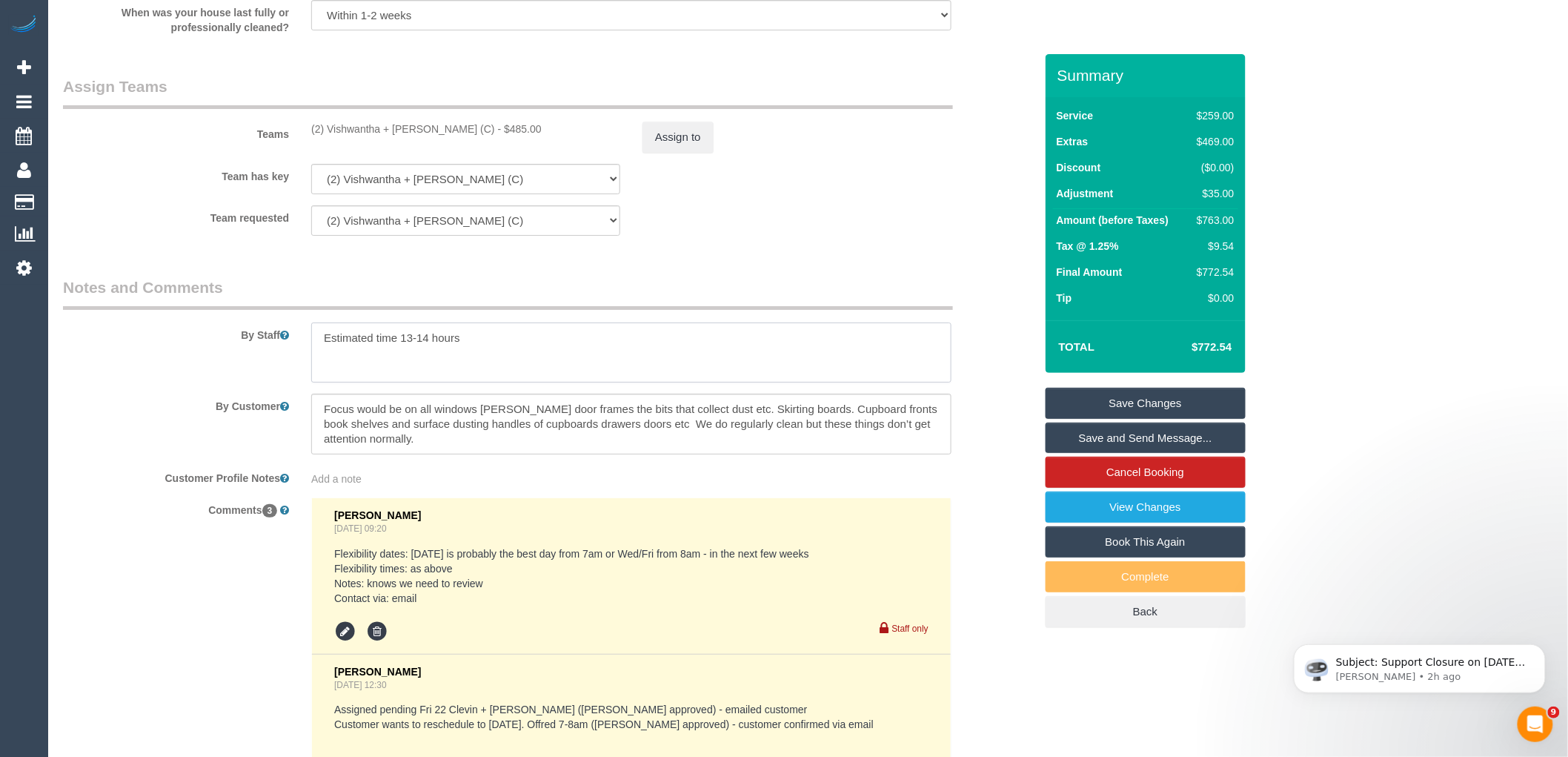
drag, startPoint x: 428, startPoint y: 345, endPoint x: 402, endPoint y: 357, distance: 28.6
click at [402, 357] on textarea at bounding box center [631, 353] width 640 height 61
type textarea "Estimated time 12-13 hours"
click at [862, 503] on sui-booking-comments "By Staff By Customer Customer Profile Notes Add a note Comments 3 Clare Gross A…" at bounding box center [548, 652] width 971 height 752
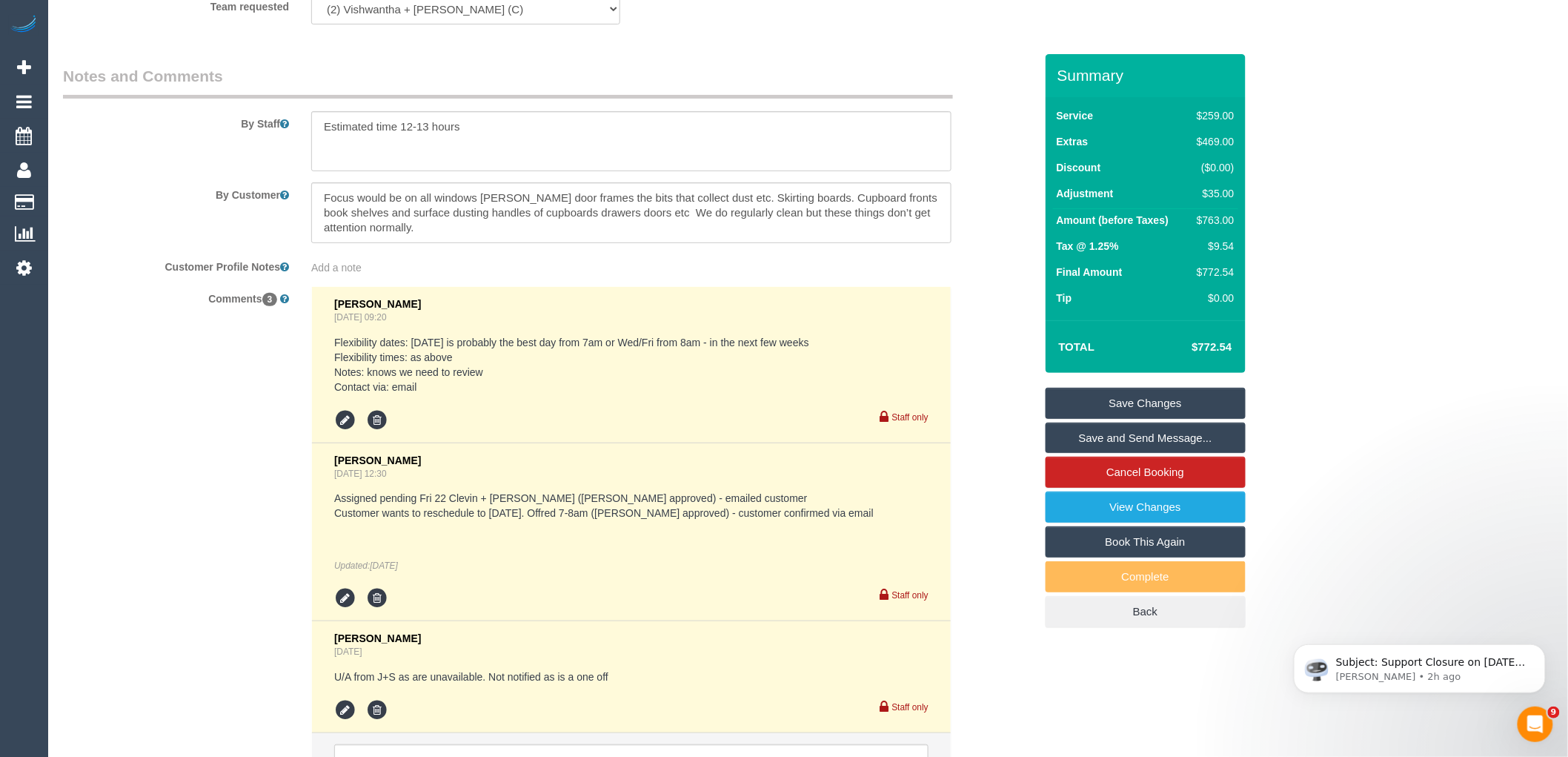
scroll to position [2603, 0]
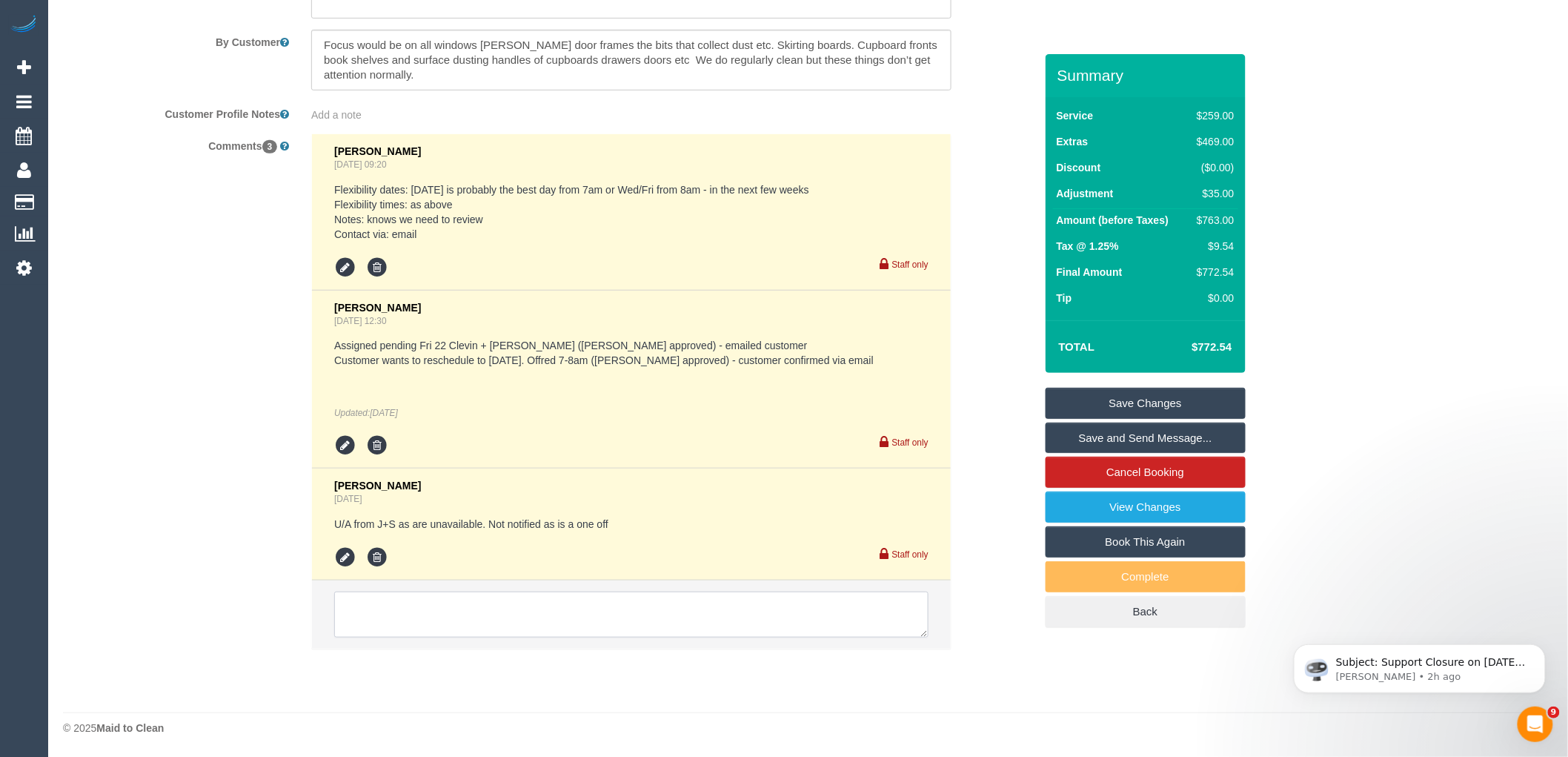
click at [468, 618] on textarea at bounding box center [631, 615] width 594 height 46
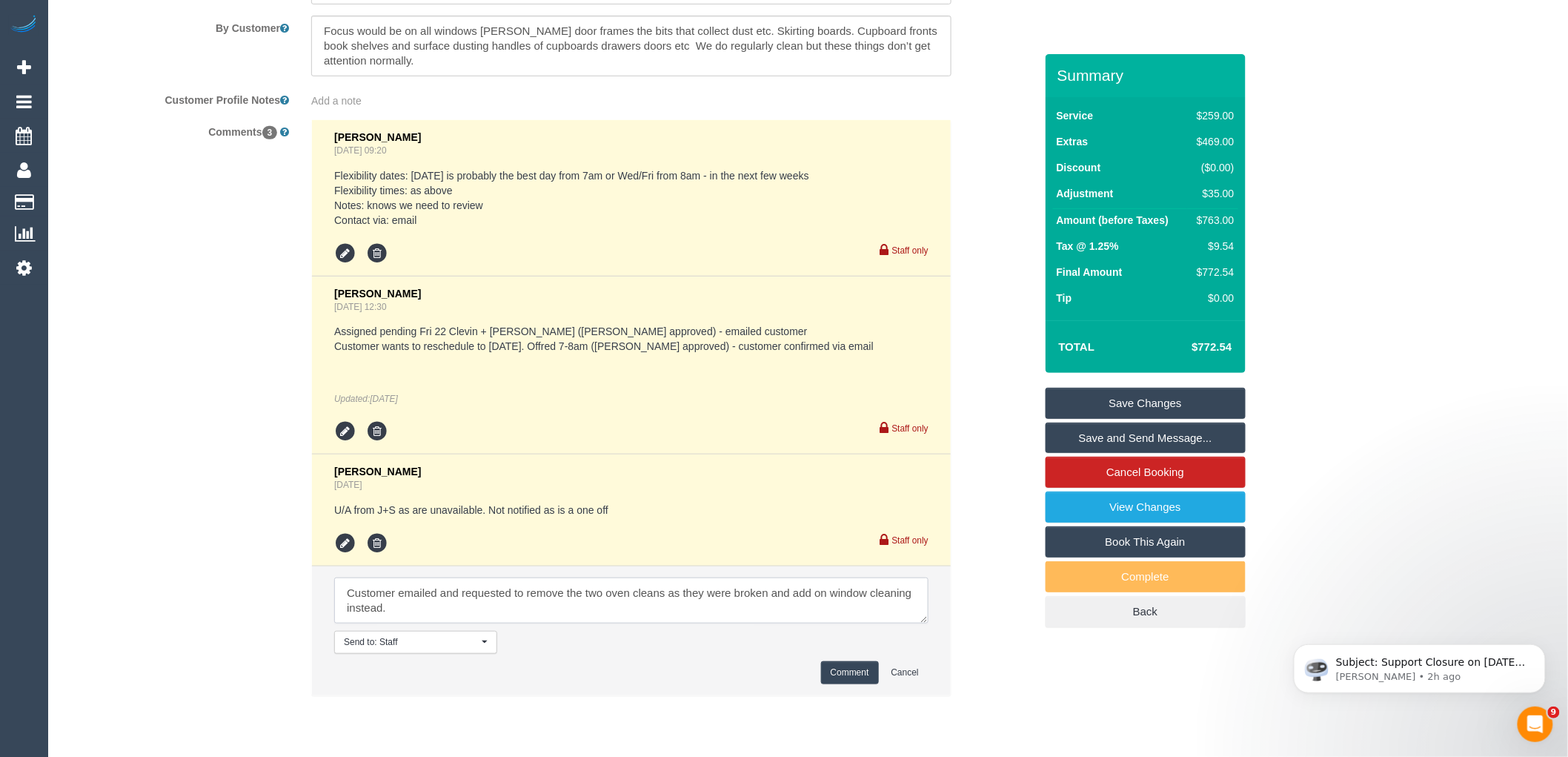
click at [516, 621] on textarea at bounding box center [631, 600] width 594 height 46
paste textarea "cnv_q9oql1r"
type textarea "Customer emailed and requested to remove the two oven cleans as they were broke…"
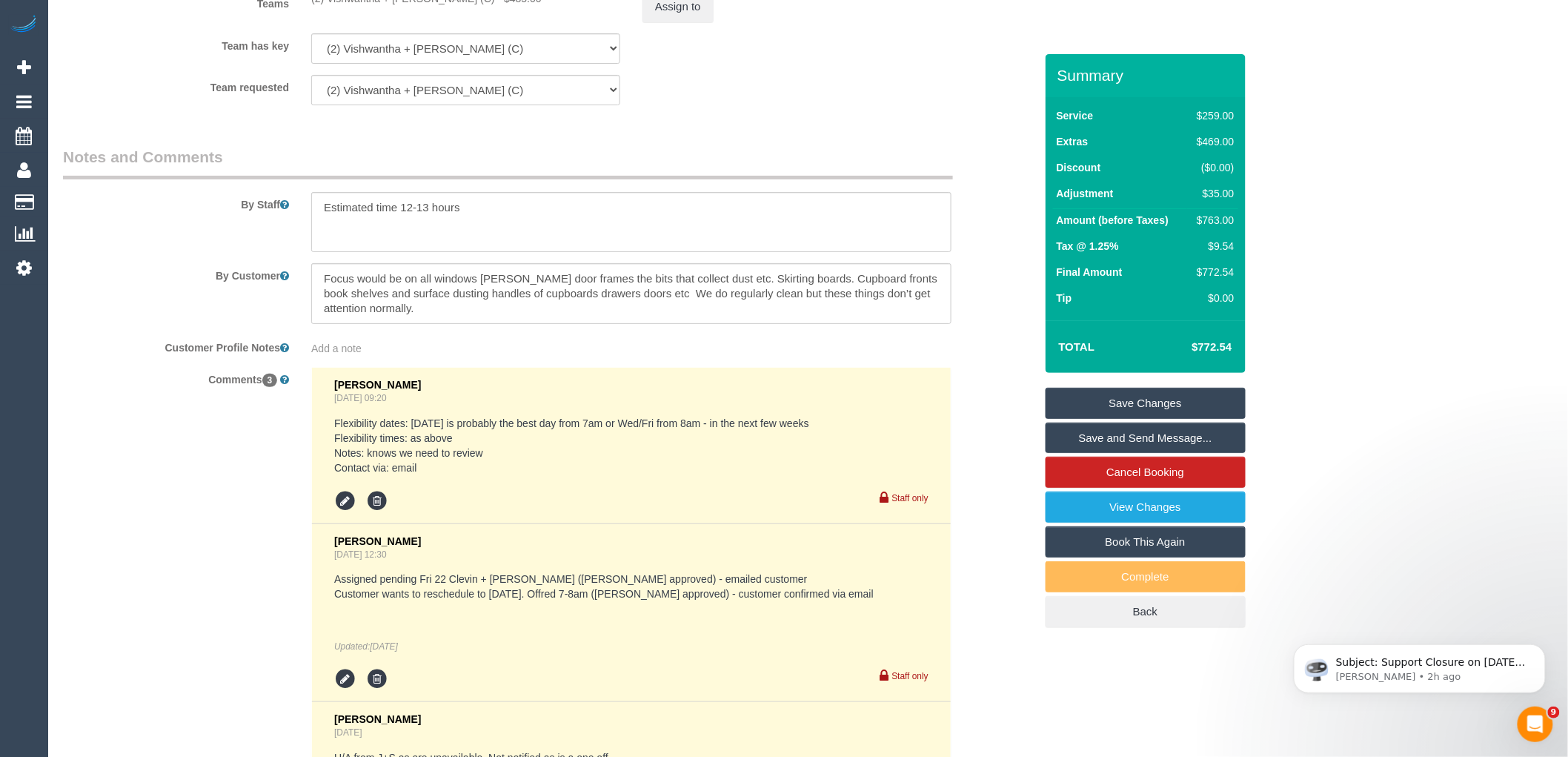
scroll to position [44, 0]
drag, startPoint x: 466, startPoint y: 326, endPoint x: 321, endPoint y: 309, distance: 146.0
click at [321, 309] on textarea at bounding box center [631, 294] width 640 height 61
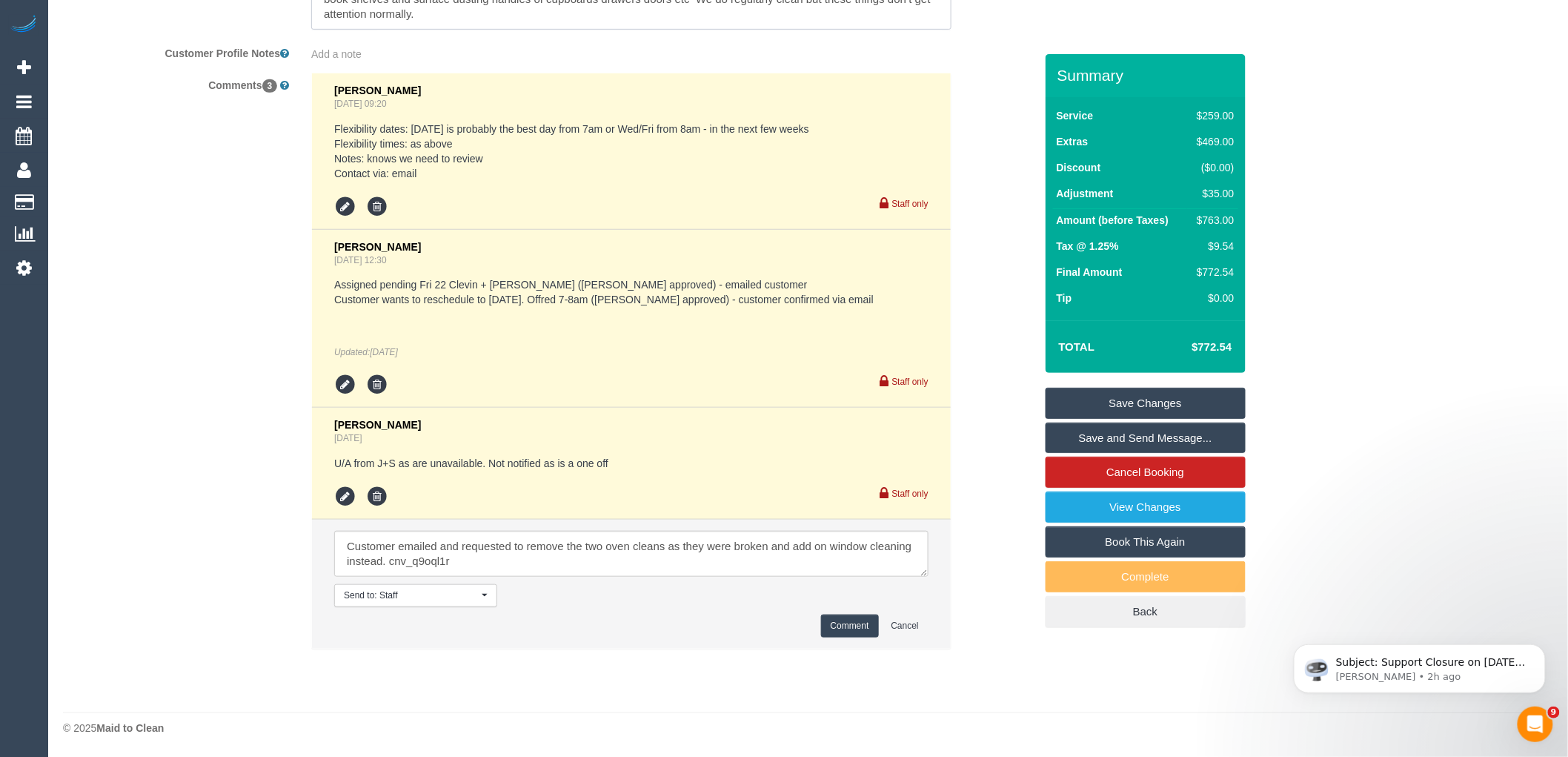
scroll to position [2663, 0]
type textarea "Focus would be on all windows sills door frames the bits that collect dust etc.…"
click at [856, 633] on button "Comment" at bounding box center [850, 626] width 58 height 23
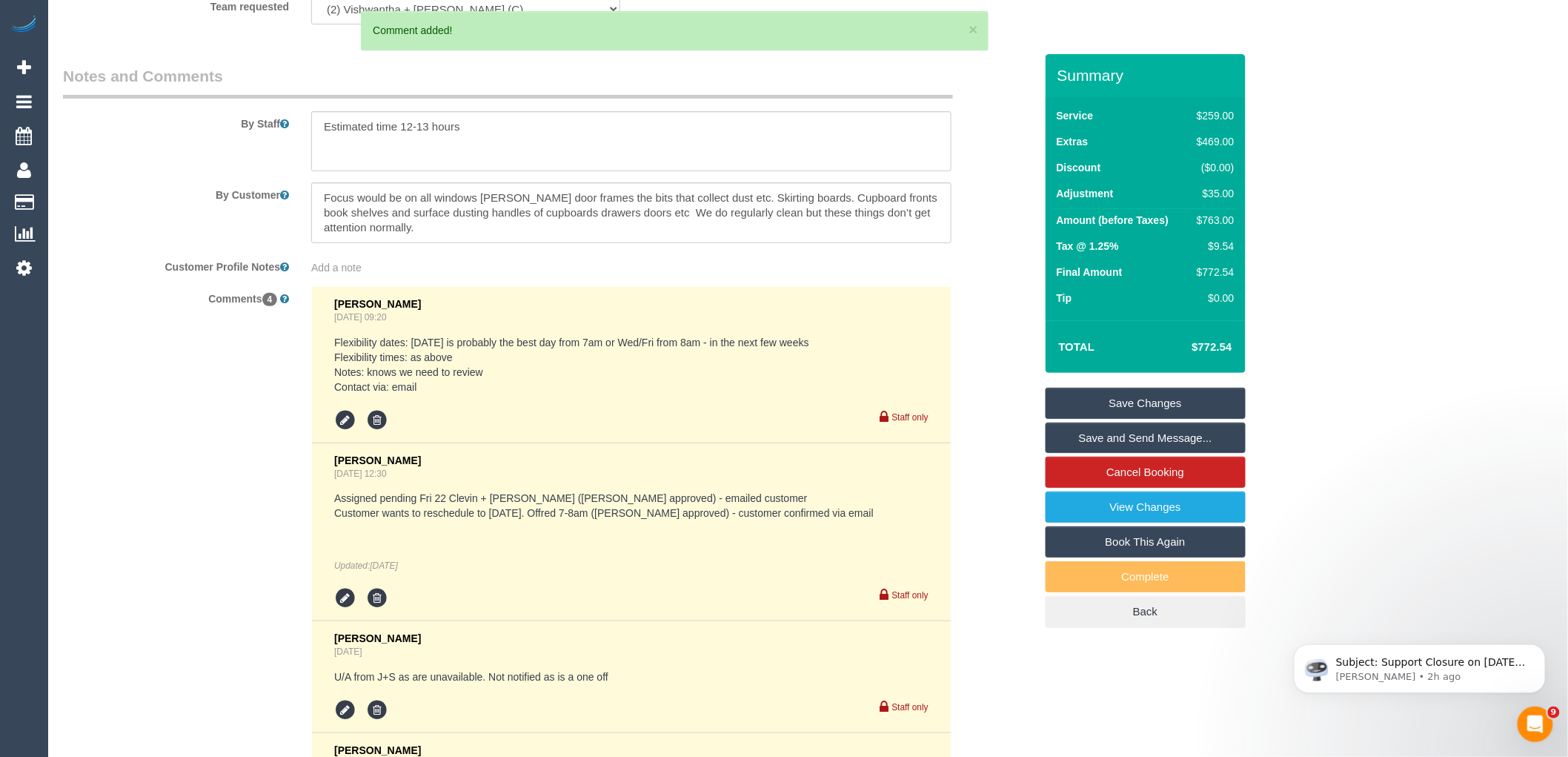
scroll to position [2415, 0]
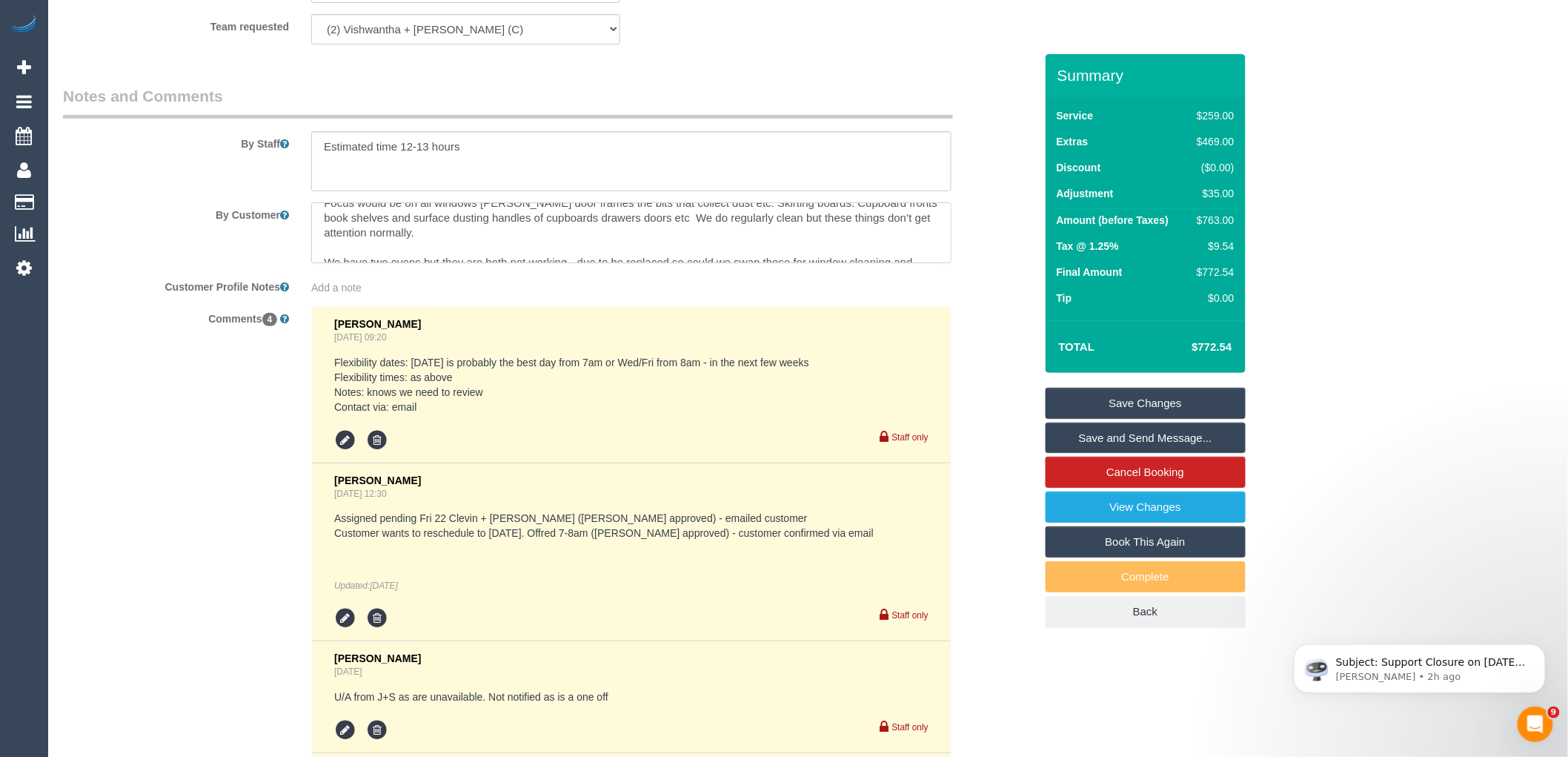
click at [643, 240] on textarea at bounding box center [631, 233] width 640 height 61
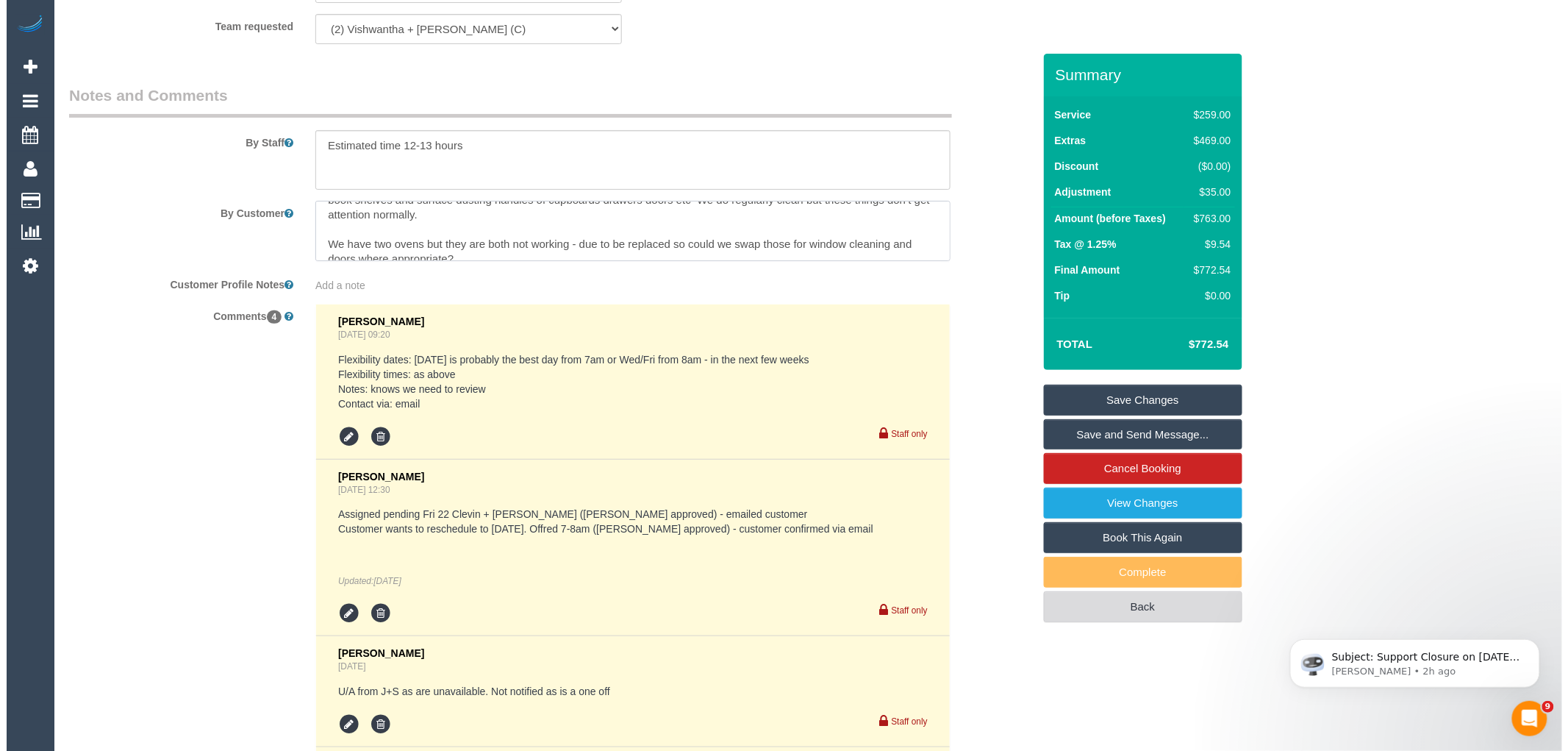
scroll to position [44, 0]
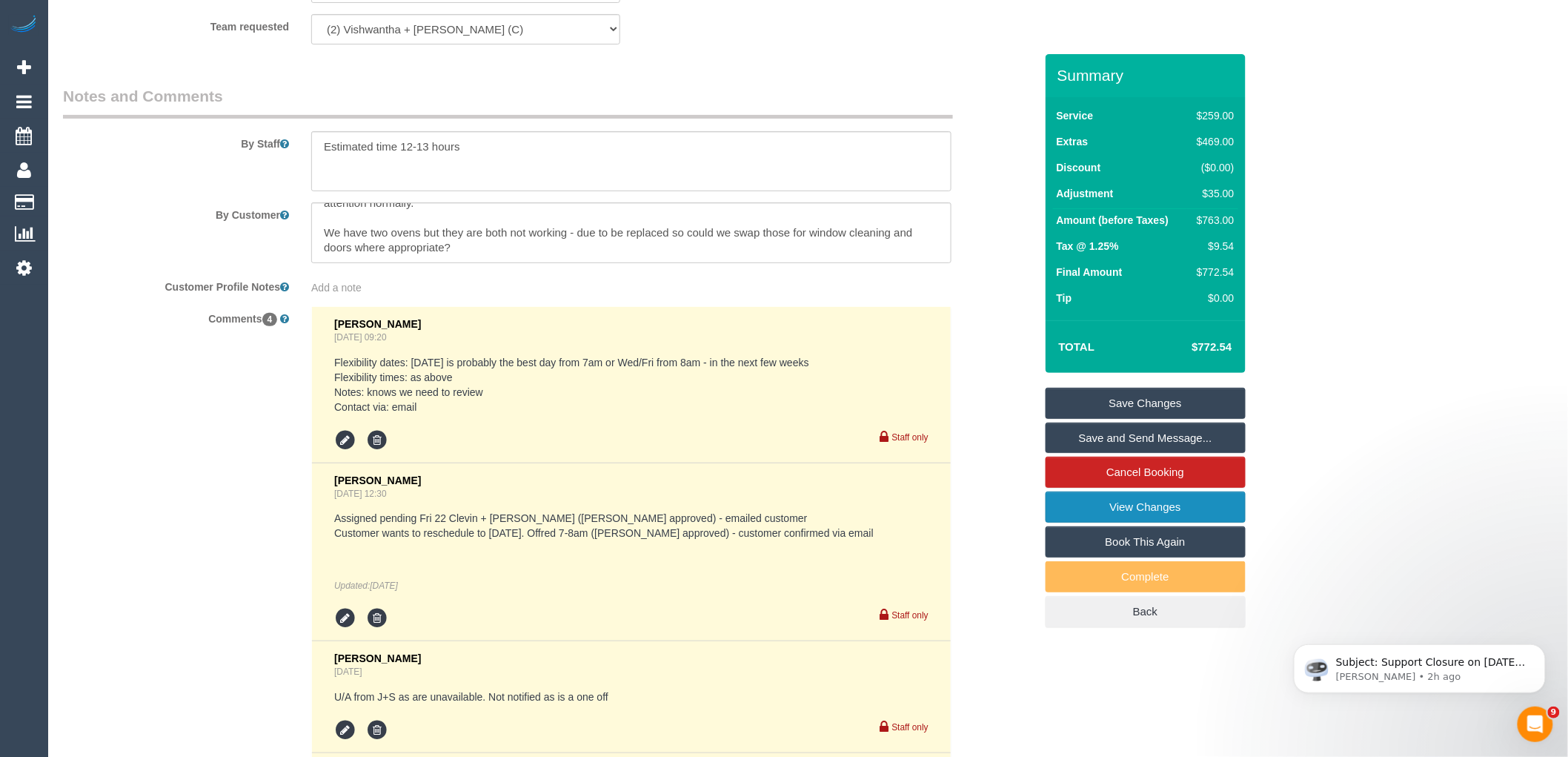
click at [1168, 500] on link "View Changes" at bounding box center [1145, 506] width 200 height 31
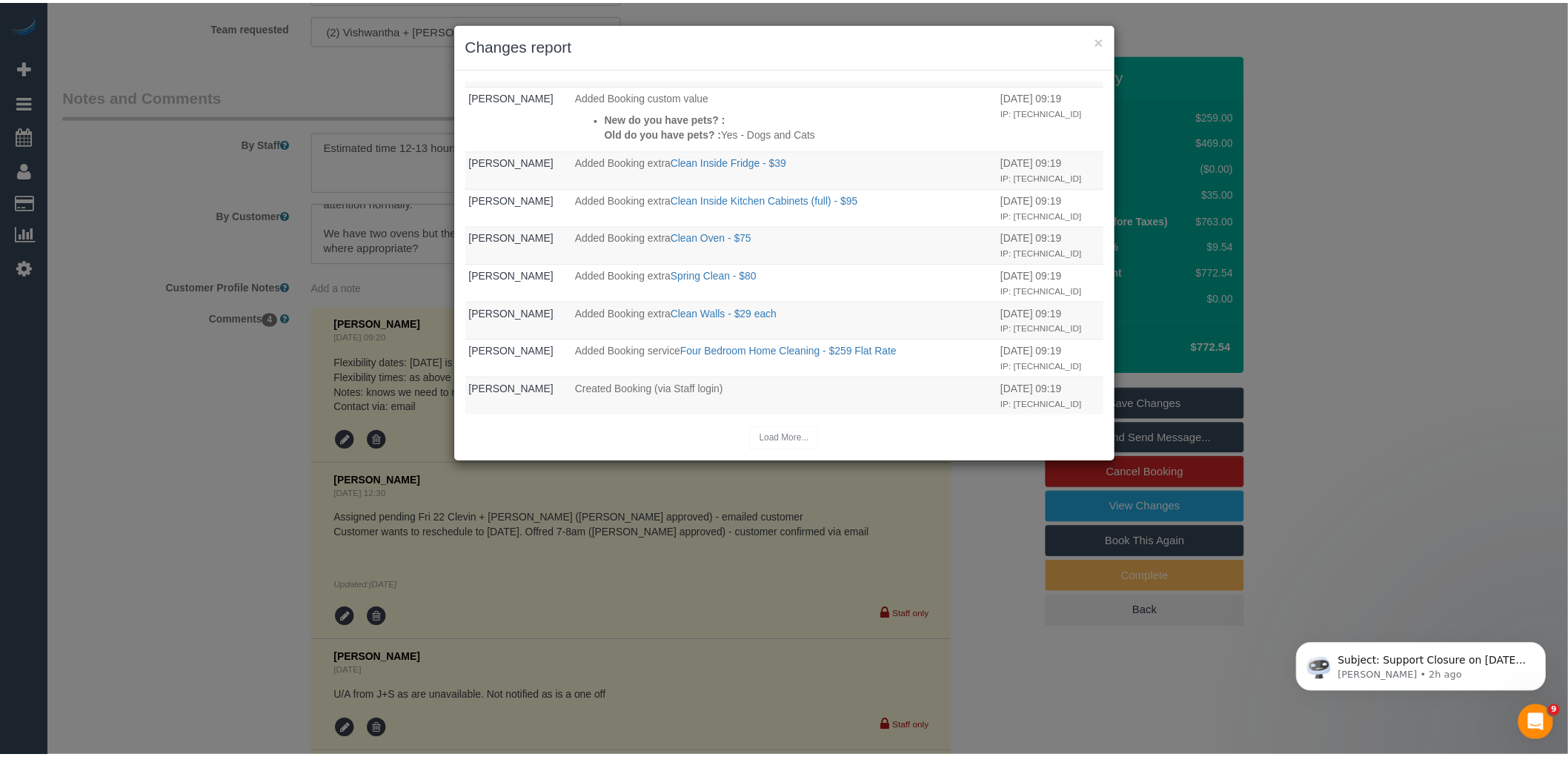
scroll to position [2111, 0]
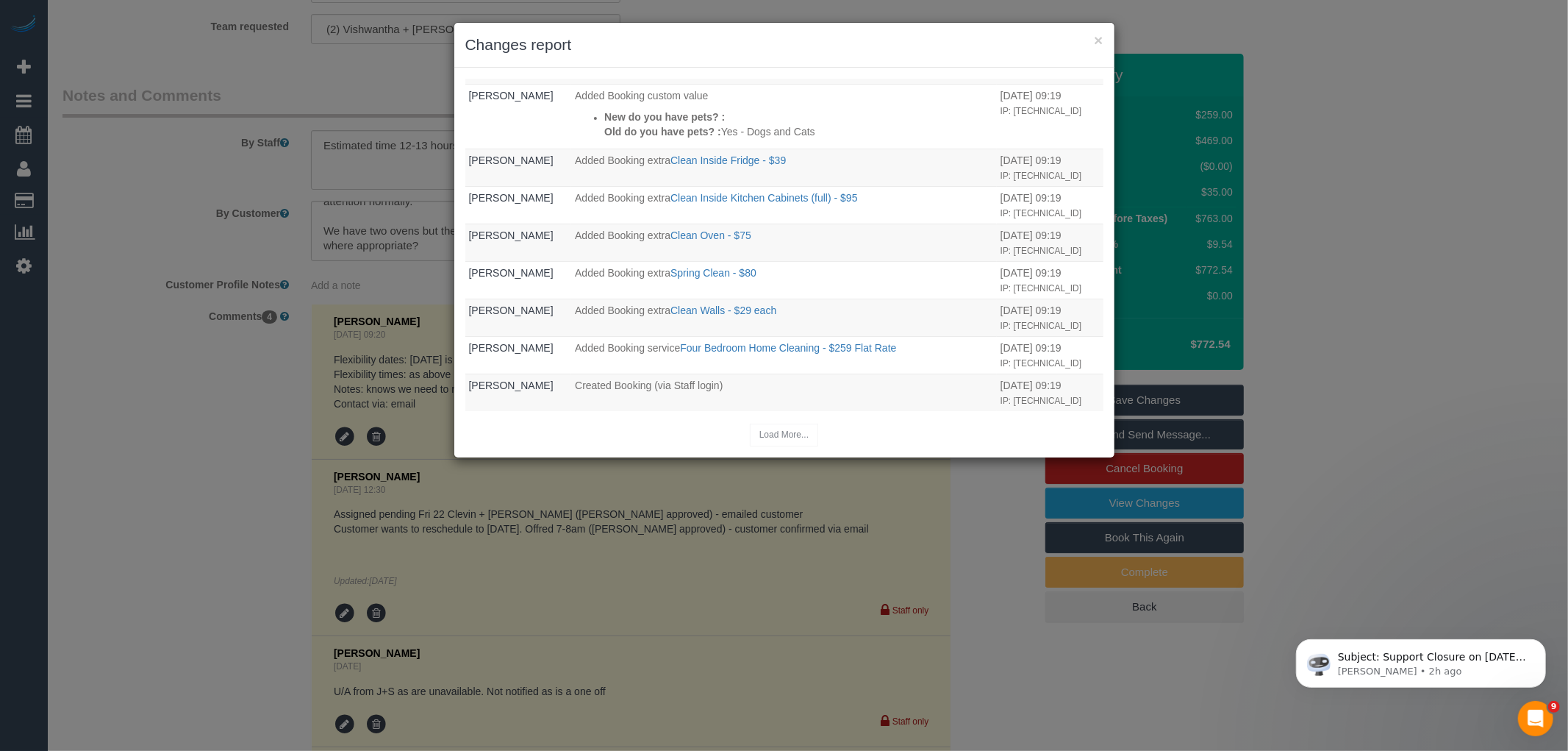
click at [1104, 39] on div "× Changes report" at bounding box center [785, 45] width 661 height 45
click at [1097, 40] on button "×" at bounding box center [1098, 40] width 9 height 15
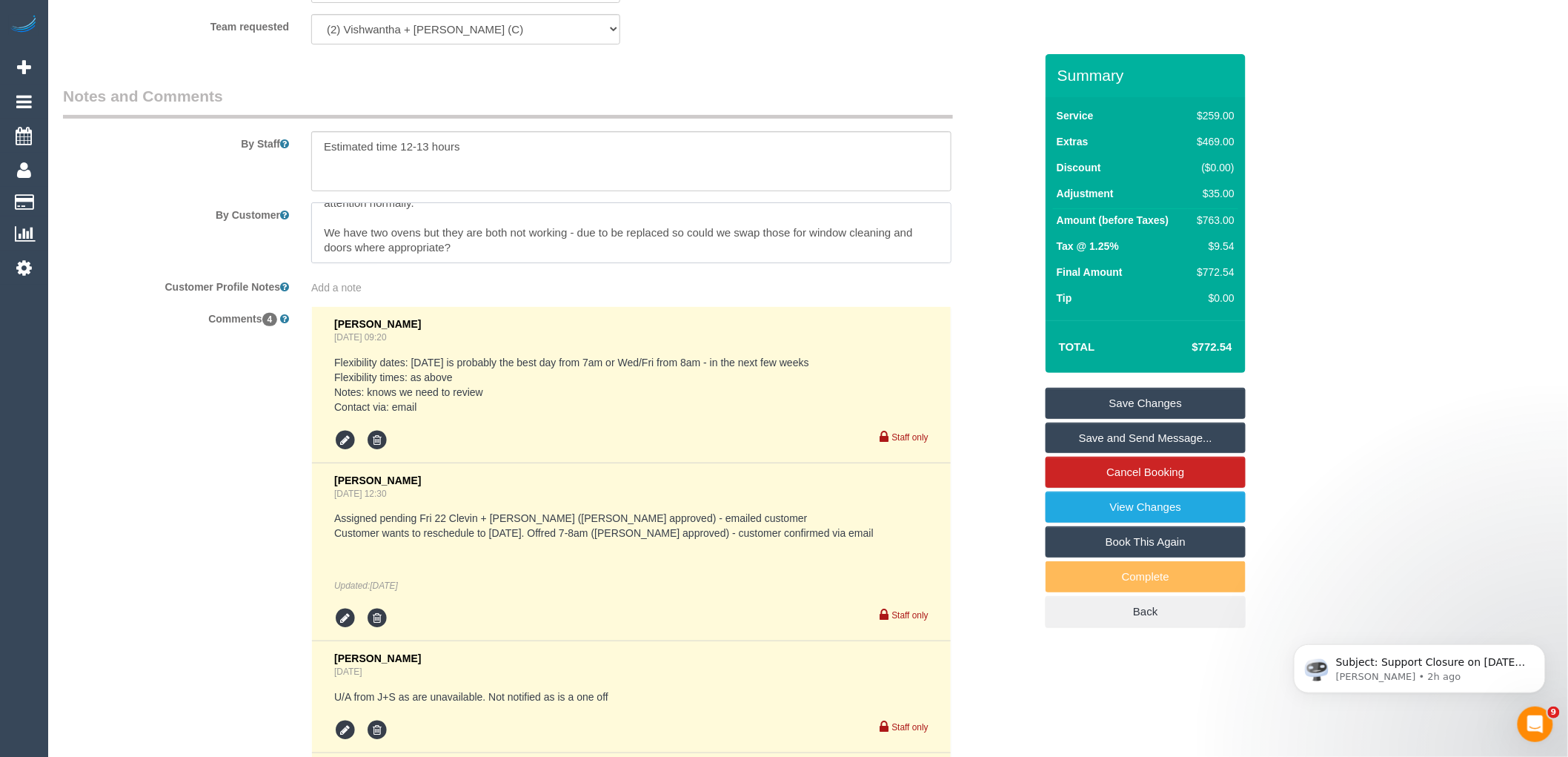
drag, startPoint x: 326, startPoint y: 234, endPoint x: 598, endPoint y: 315, distance: 283.8
click at [598, 315] on sui-booking-comments "By Staff By Customer Customer Profile Notes Add a note Comments 4 Clare Gross A…" at bounding box center [548, 525] width 971 height 878
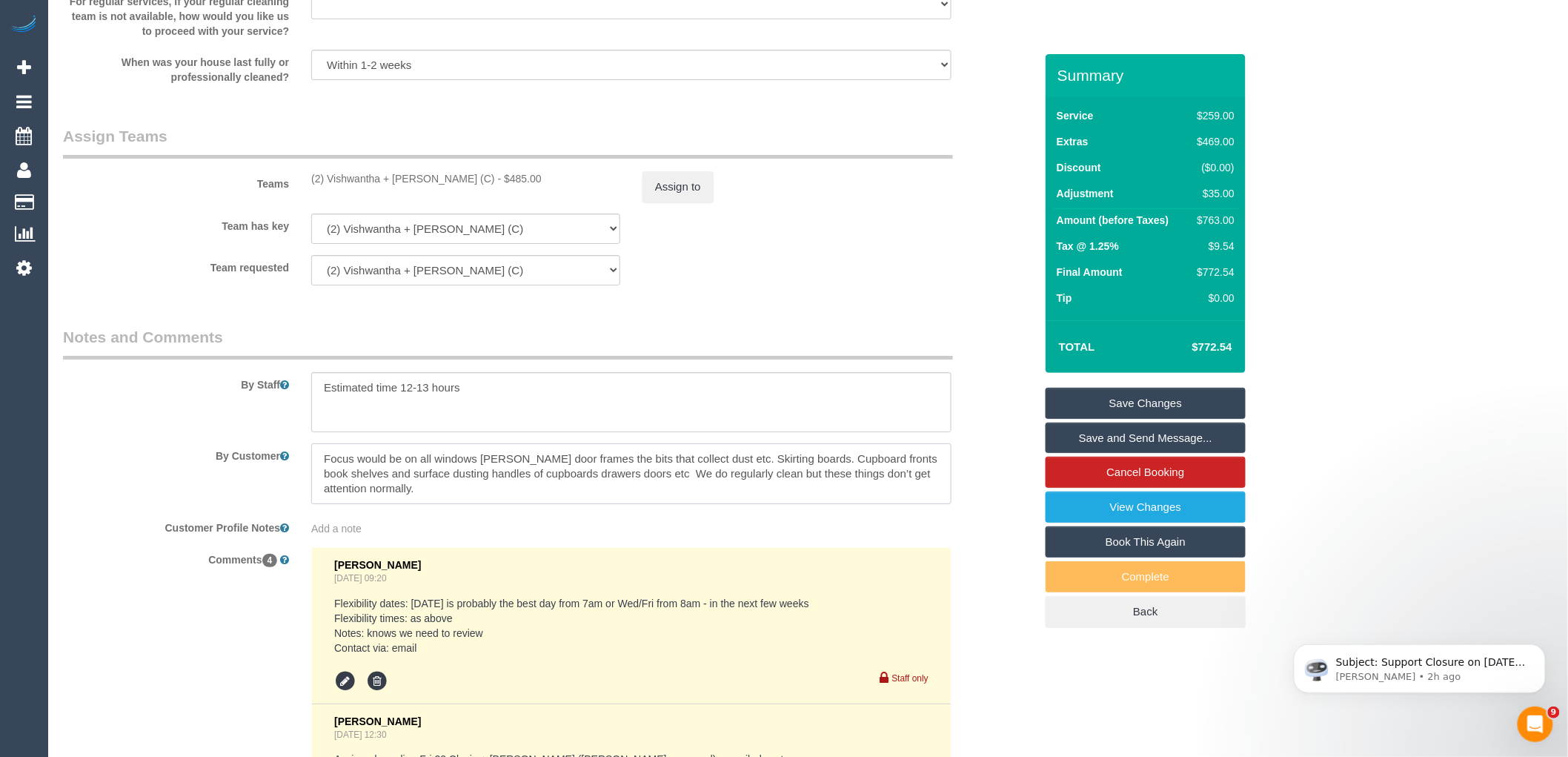
scroll to position [2169, 0]
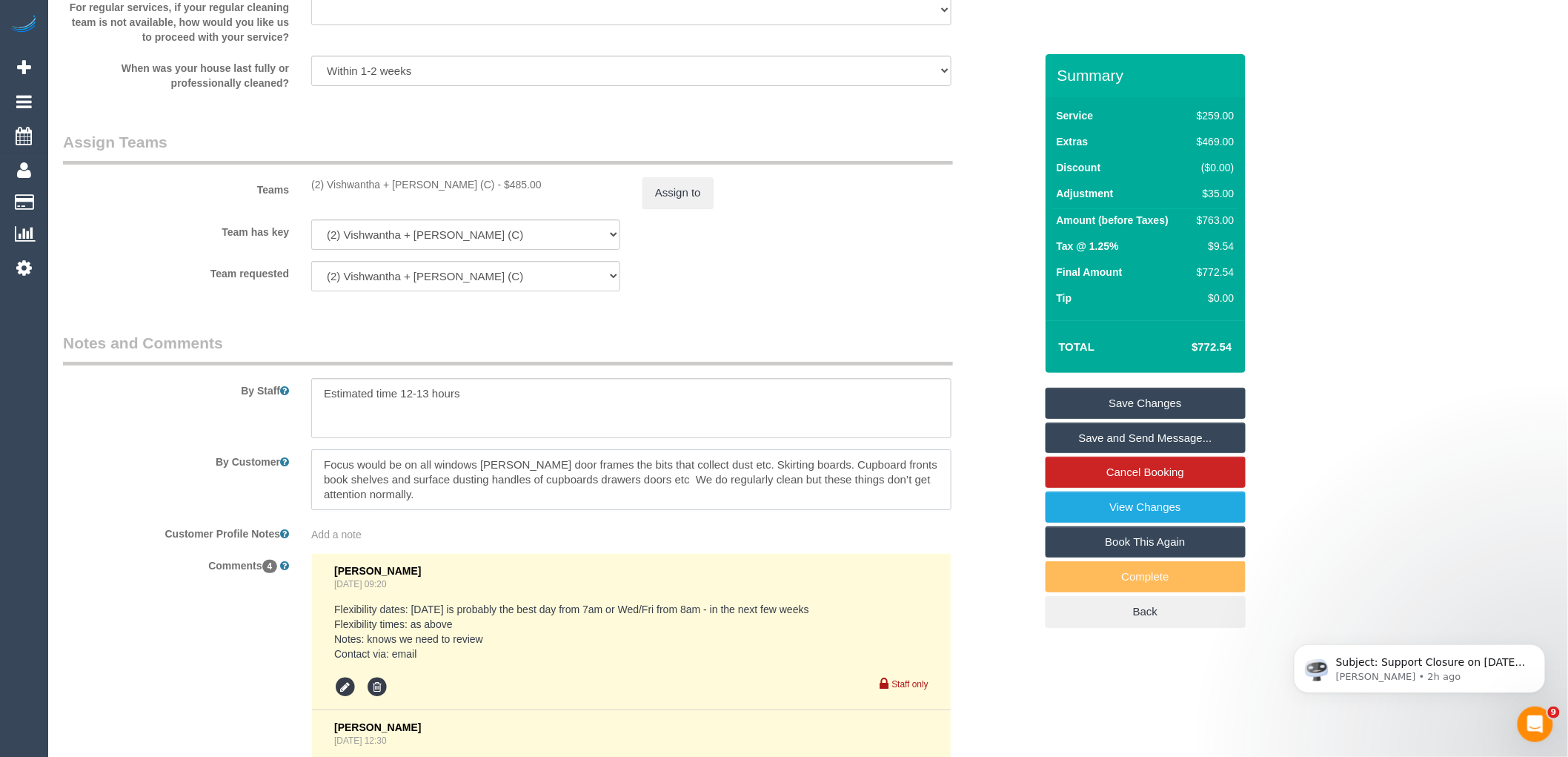
type textarea "Focus would be on all windows sills door frames the bits that collect dust etc.…"
click at [1206, 398] on link "Save Changes" at bounding box center [1145, 403] width 200 height 31
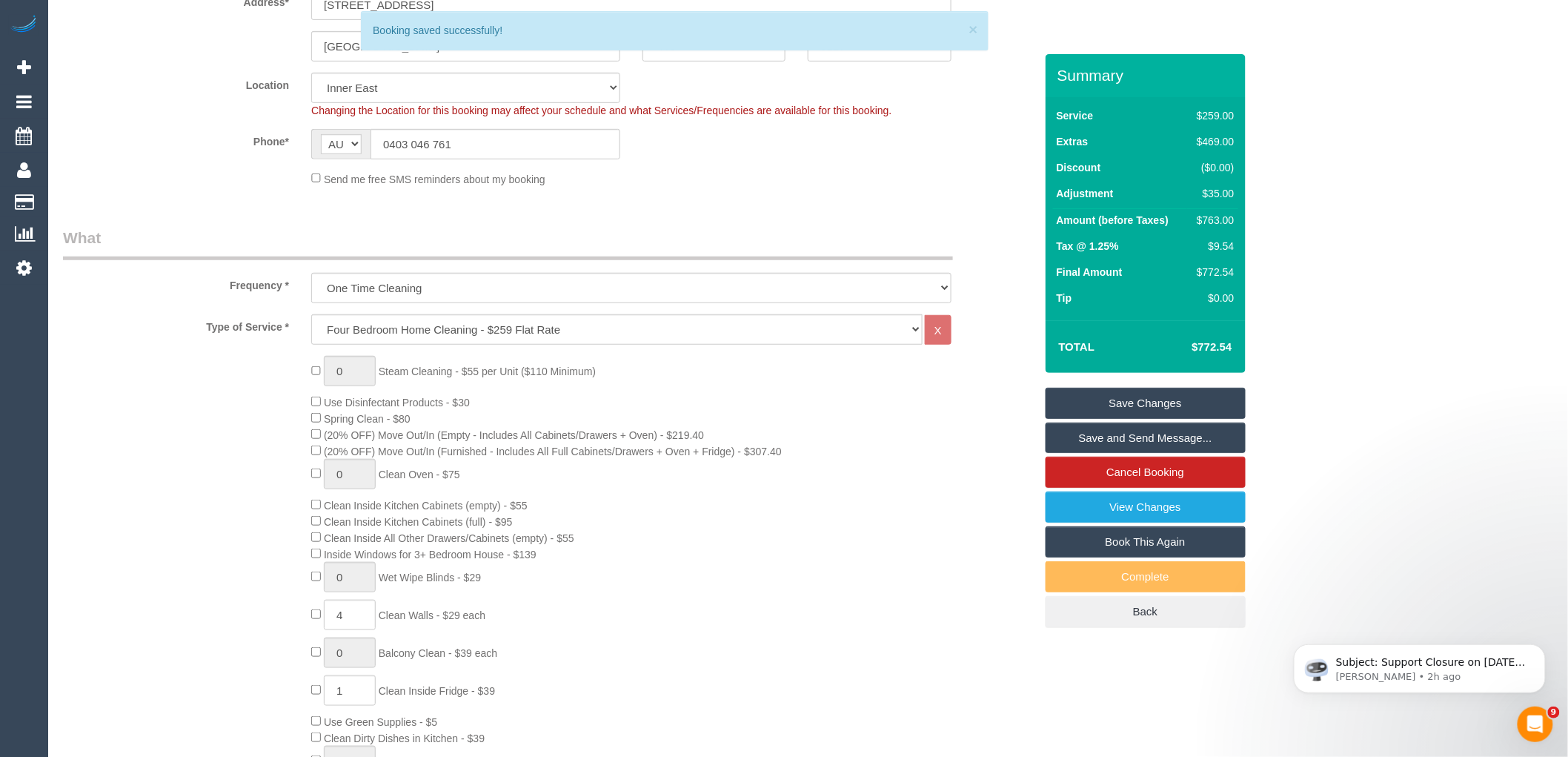
scroll to position [439, 0]
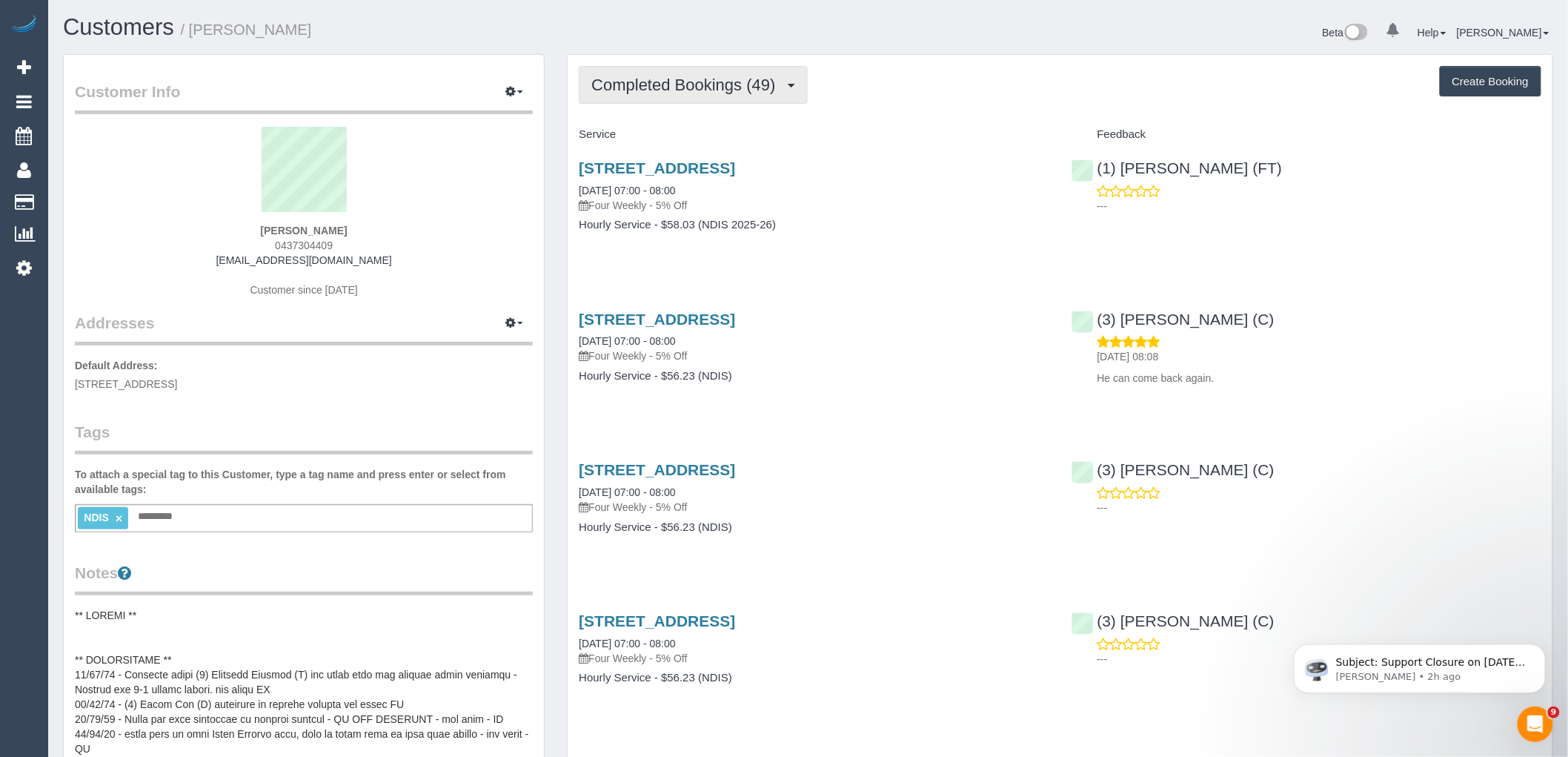
click at [737, 86] on span "Completed Bookings (49)" at bounding box center [687, 85] width 191 height 18
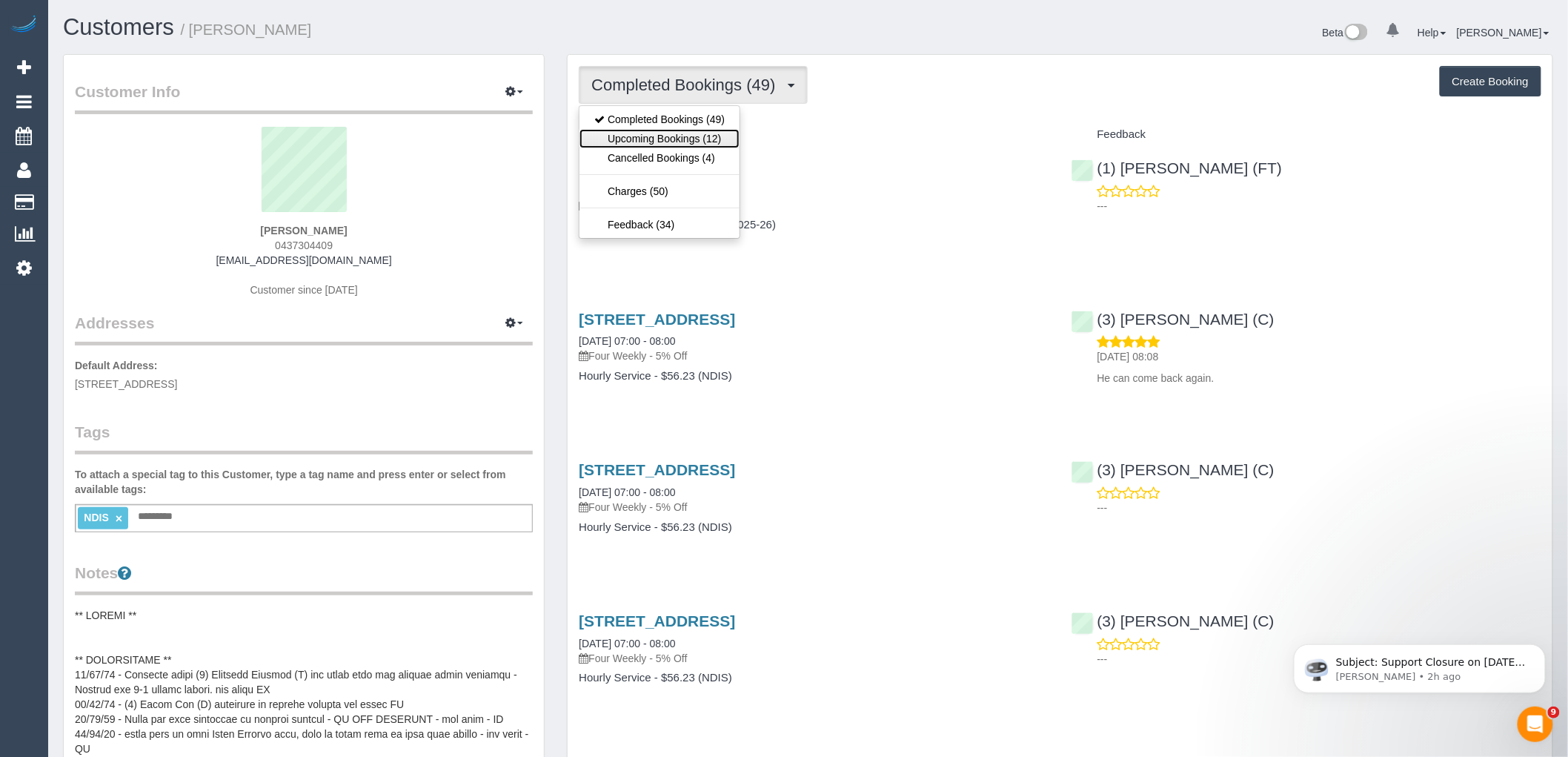
click at [723, 143] on link "Upcoming Bookings (12)" at bounding box center [660, 138] width 160 height 19
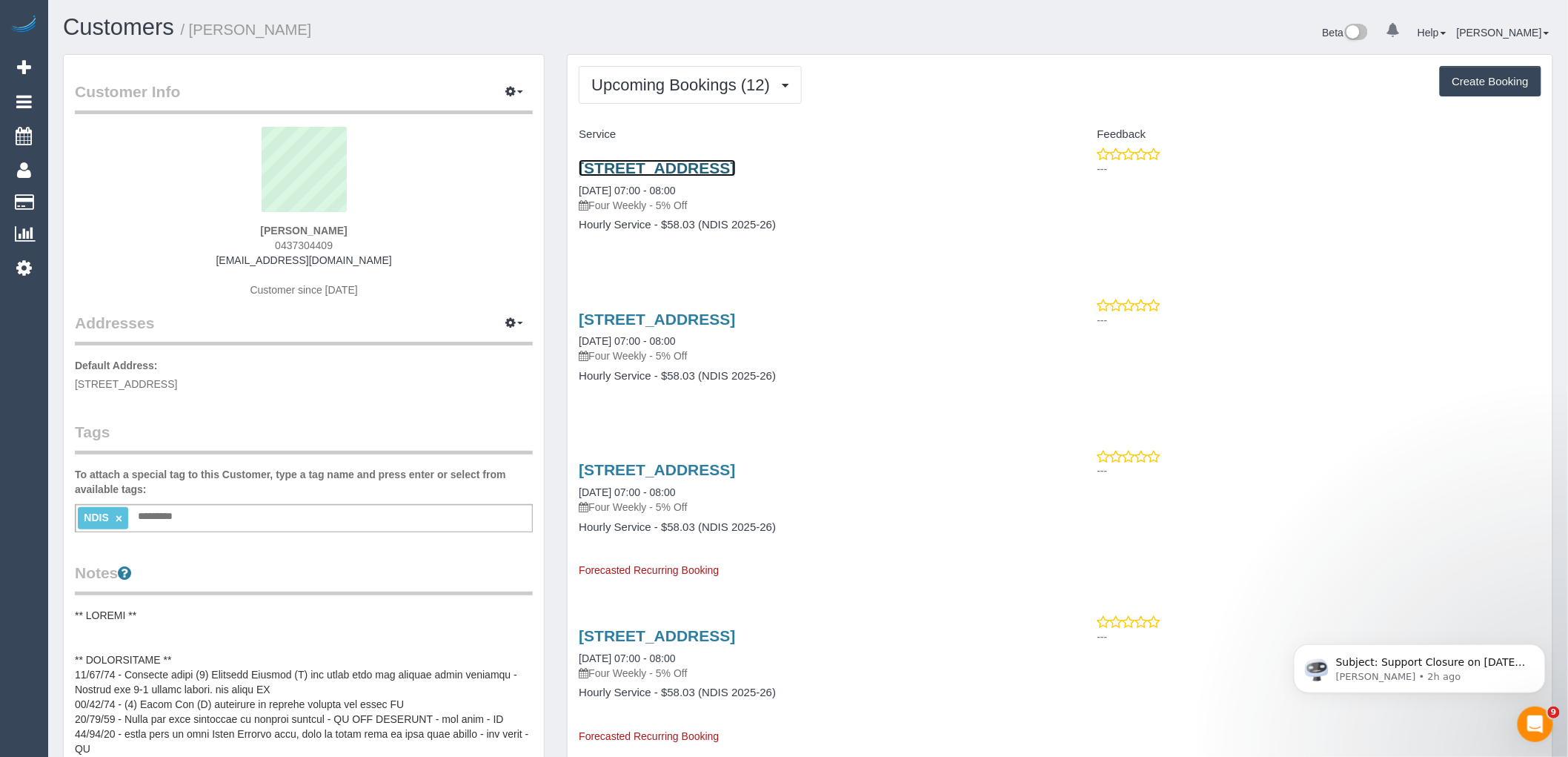
click at [735, 170] on link "503/95 Tram Rd, Doncaster, VIC 3108" at bounding box center [657, 168] width 156 height 17
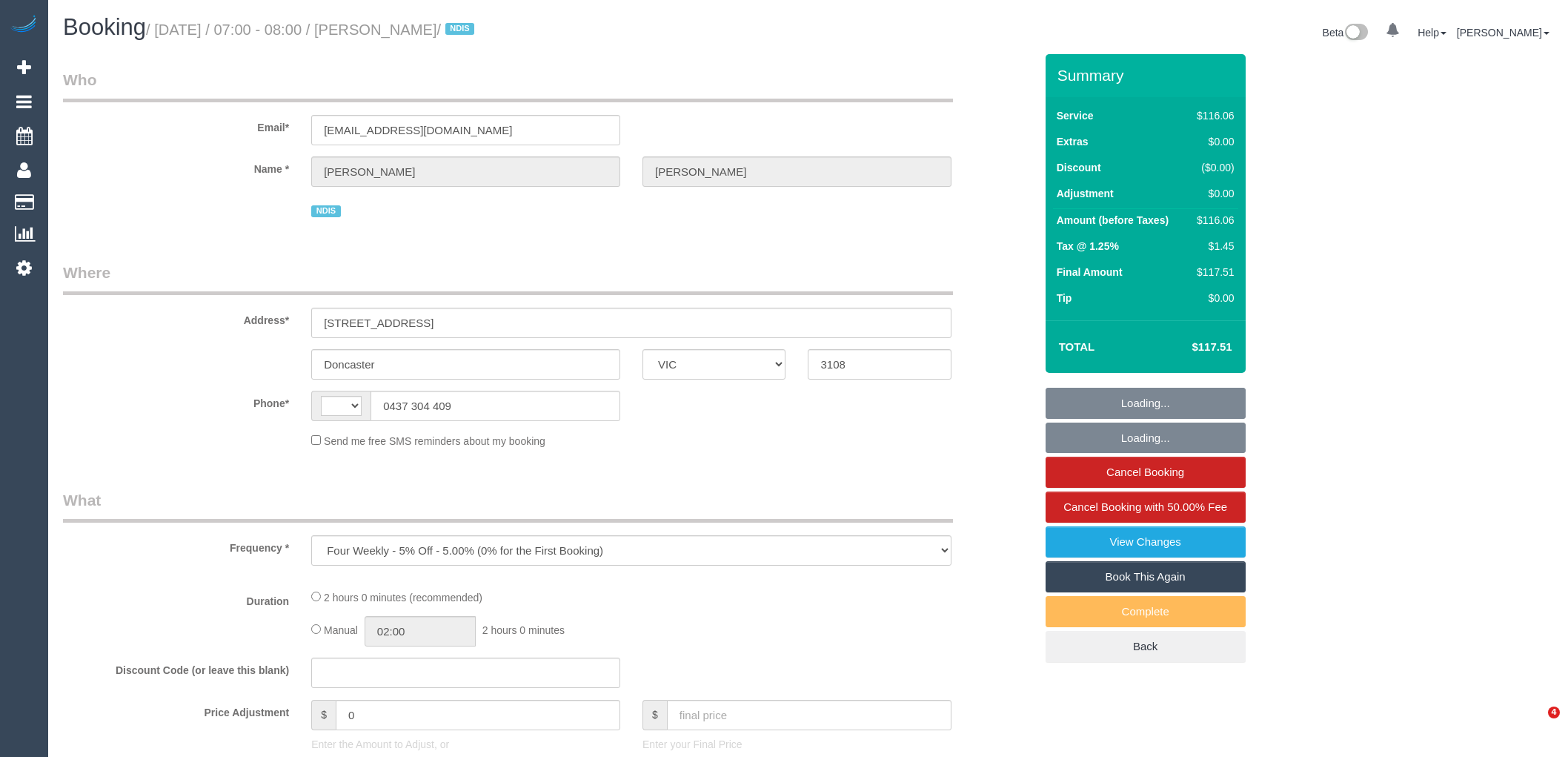
select select "VIC"
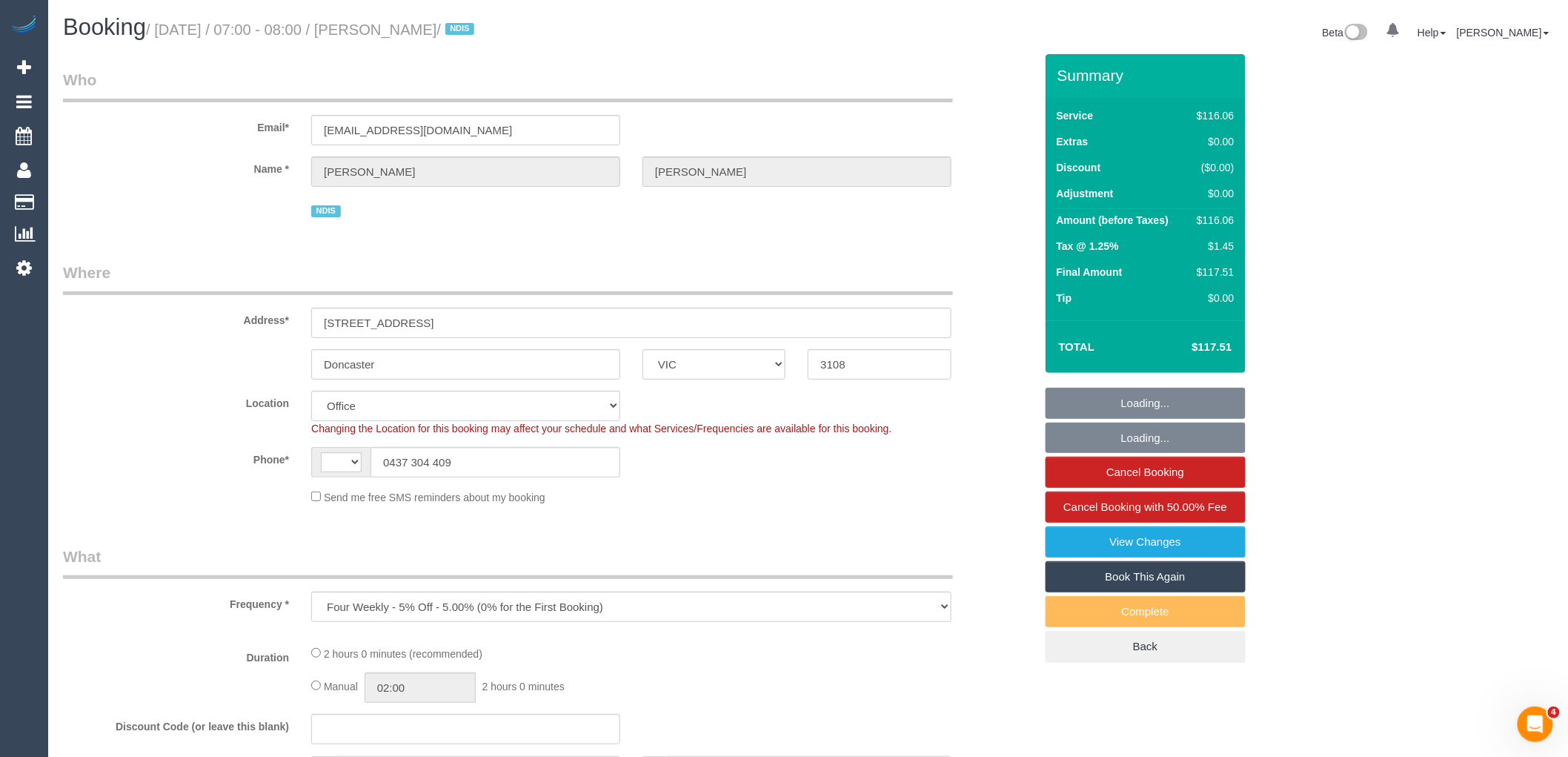
select select "object:489"
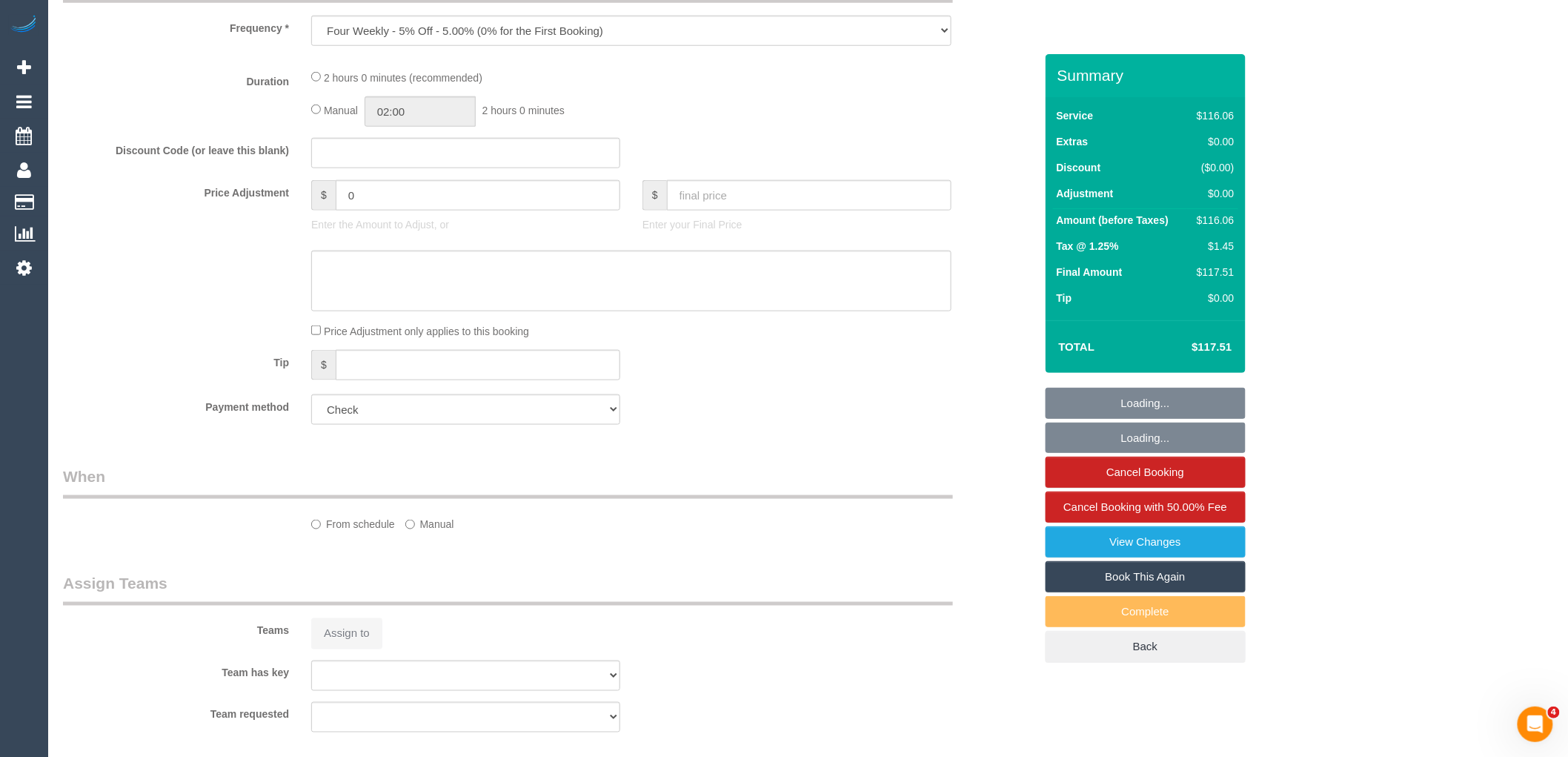
select select "string:AU"
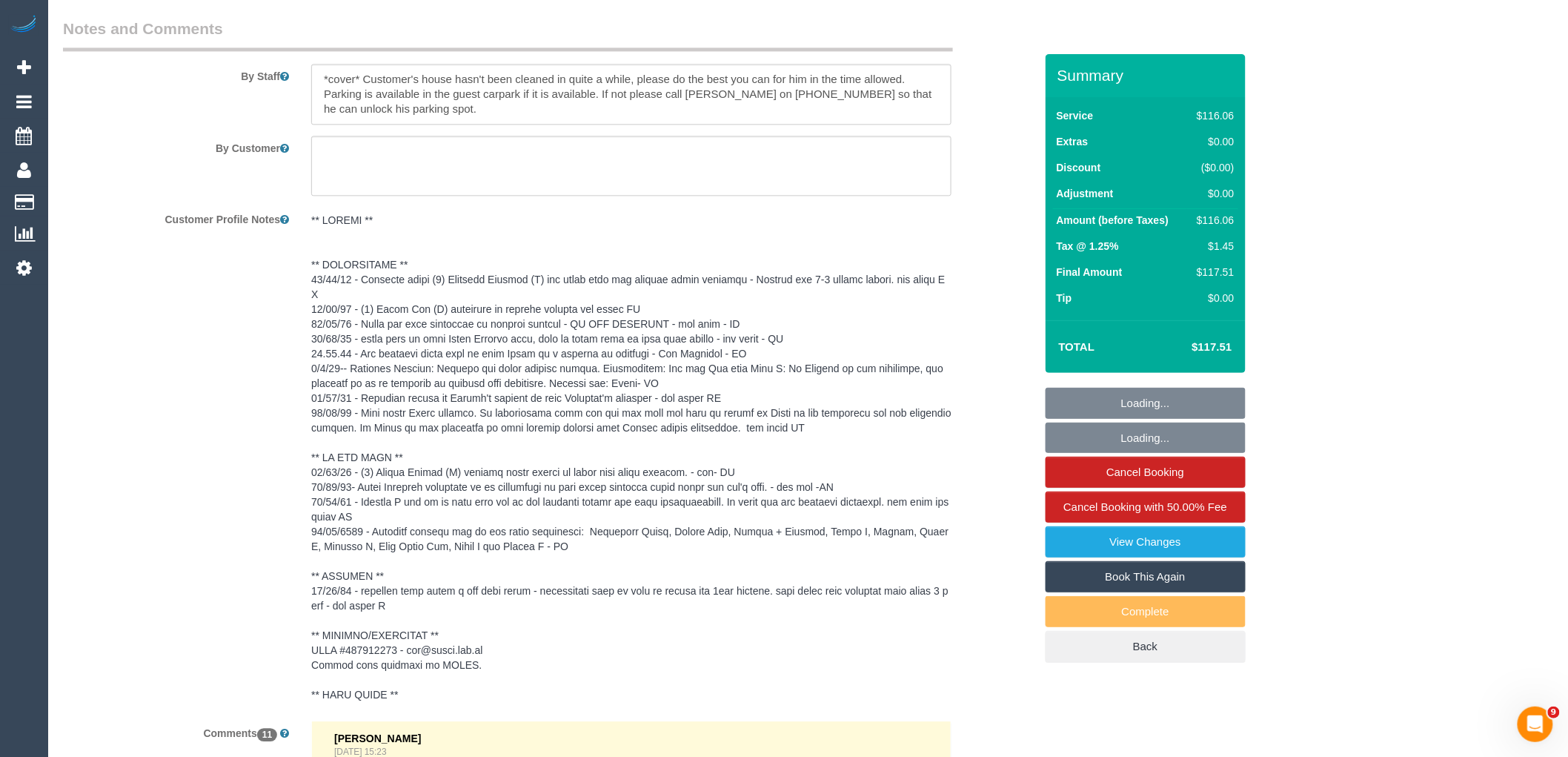
select select "number:28"
select select "number:14"
select select "number:19"
select select "number:22"
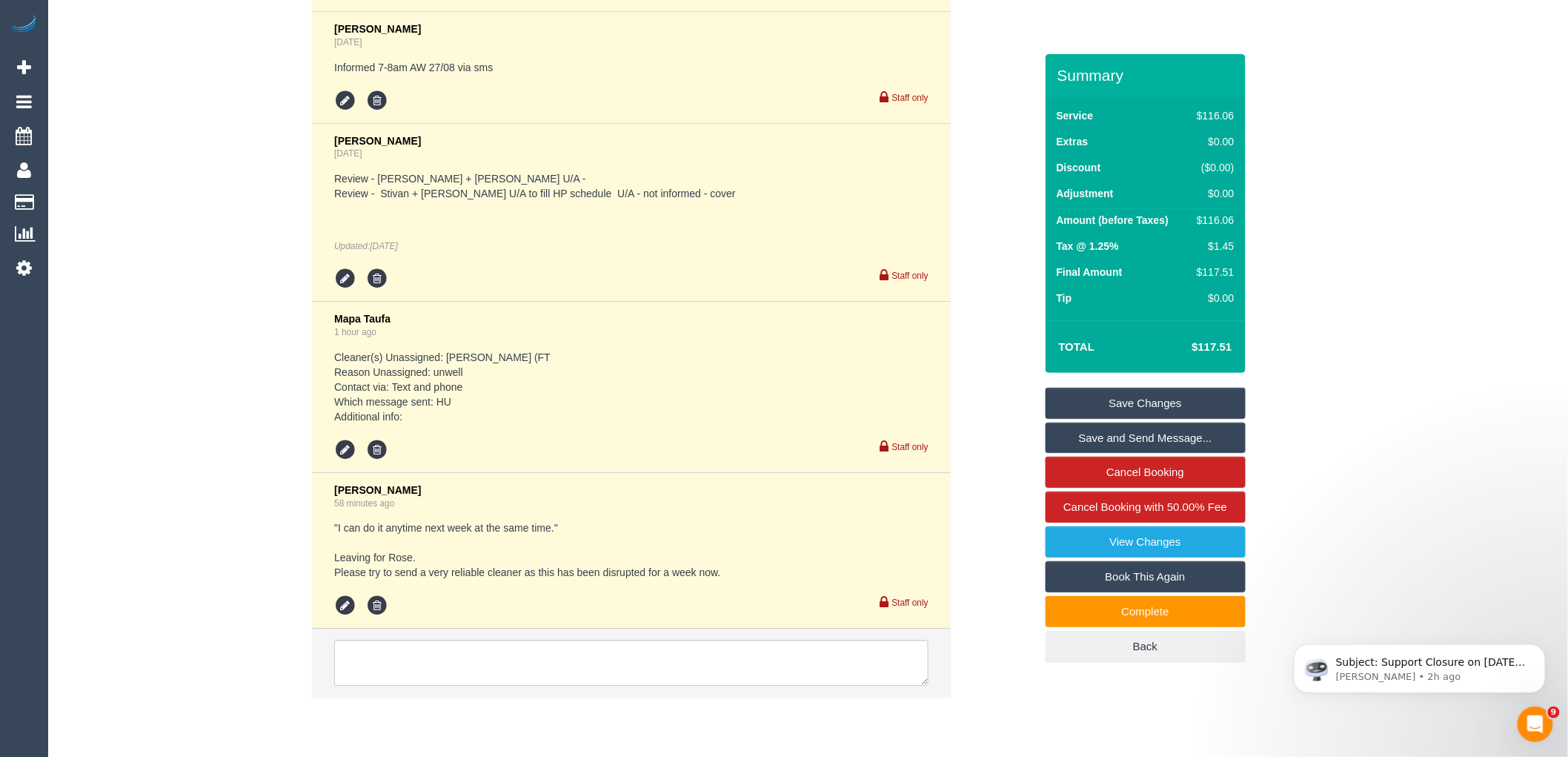
scroll to position [3883, 0]
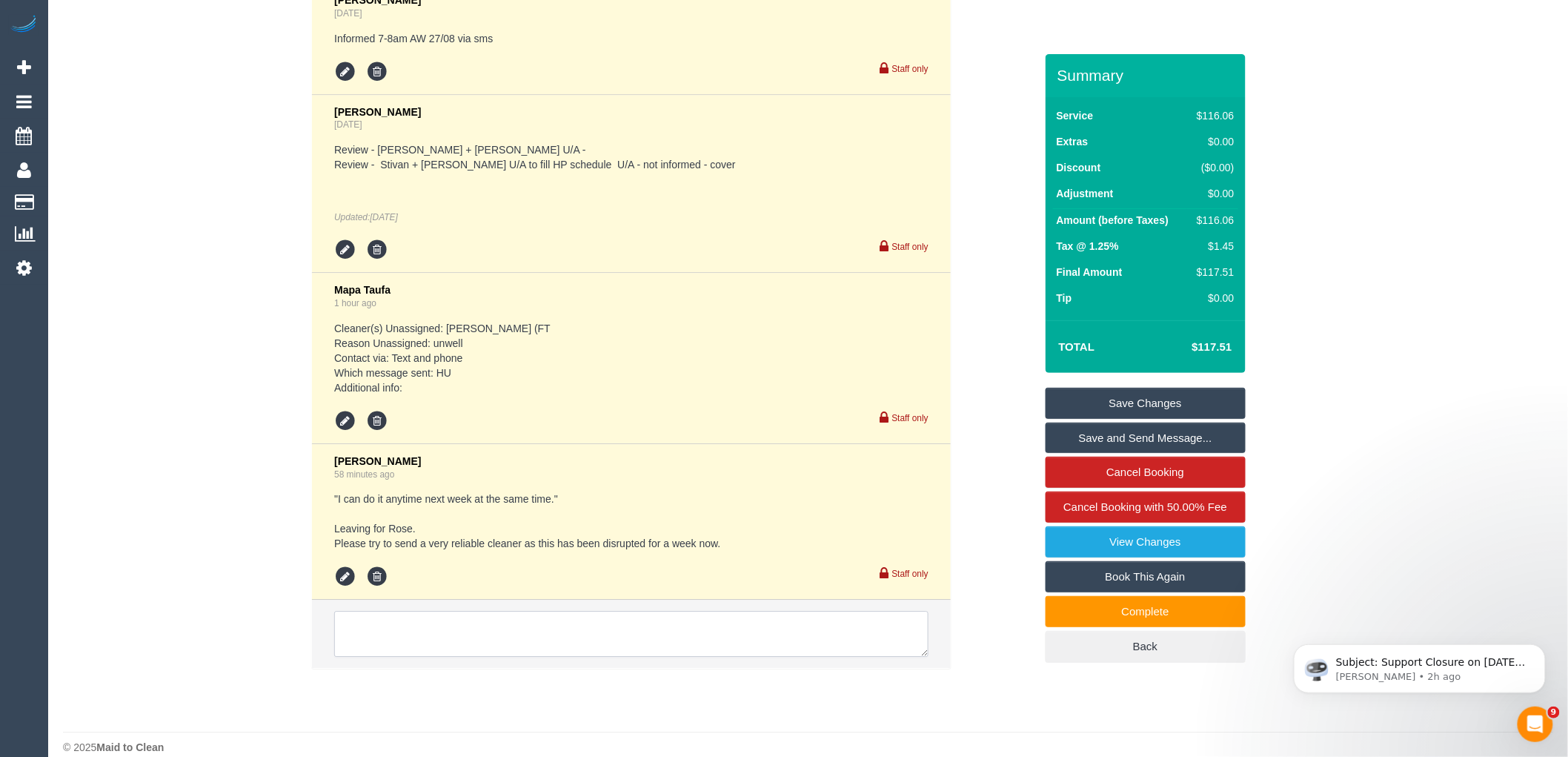
click at [696, 614] on textarea at bounding box center [631, 634] width 594 height 46
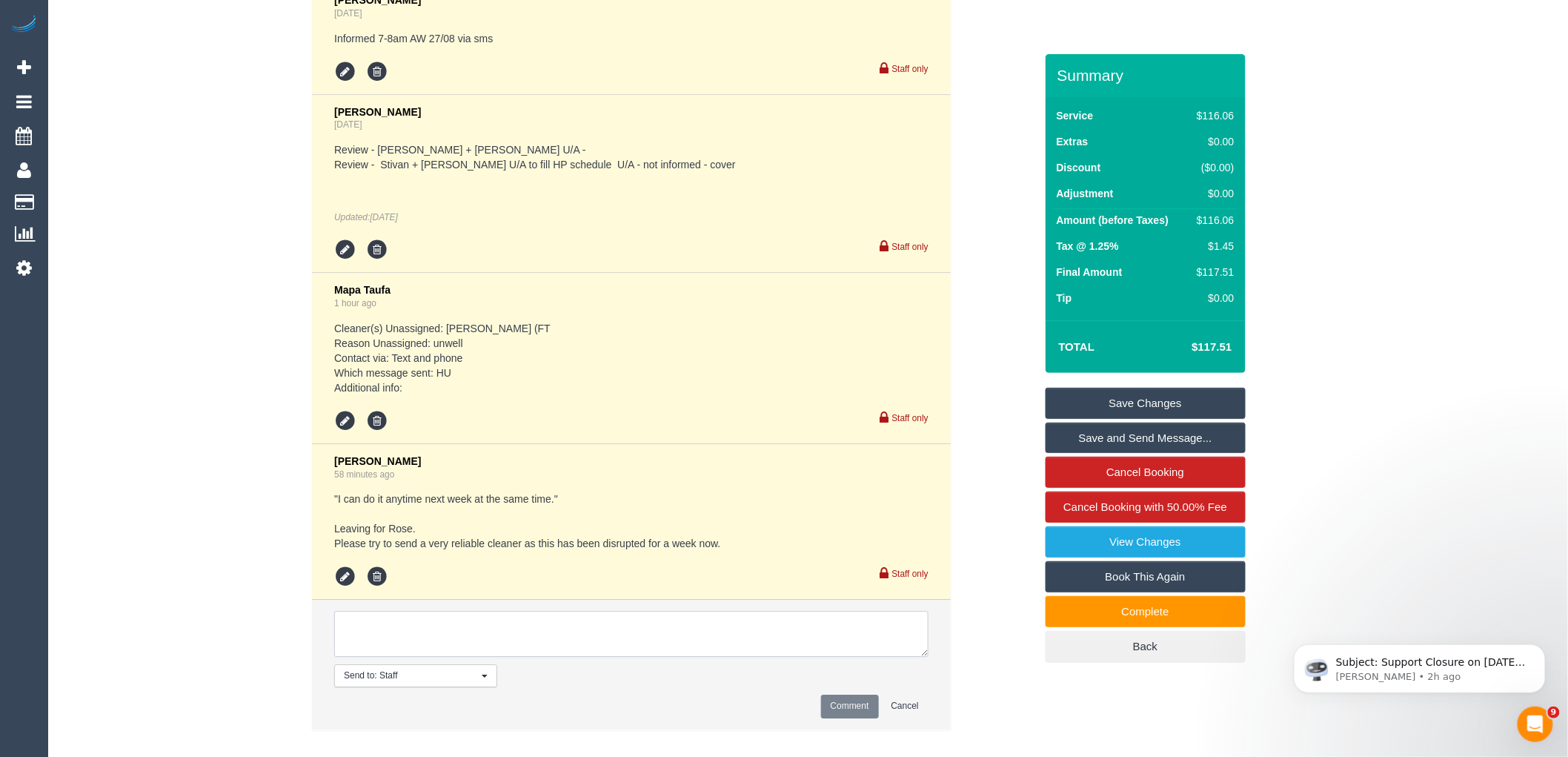
click at [671, 617] on textarea at bounding box center [631, 634] width 594 height 46
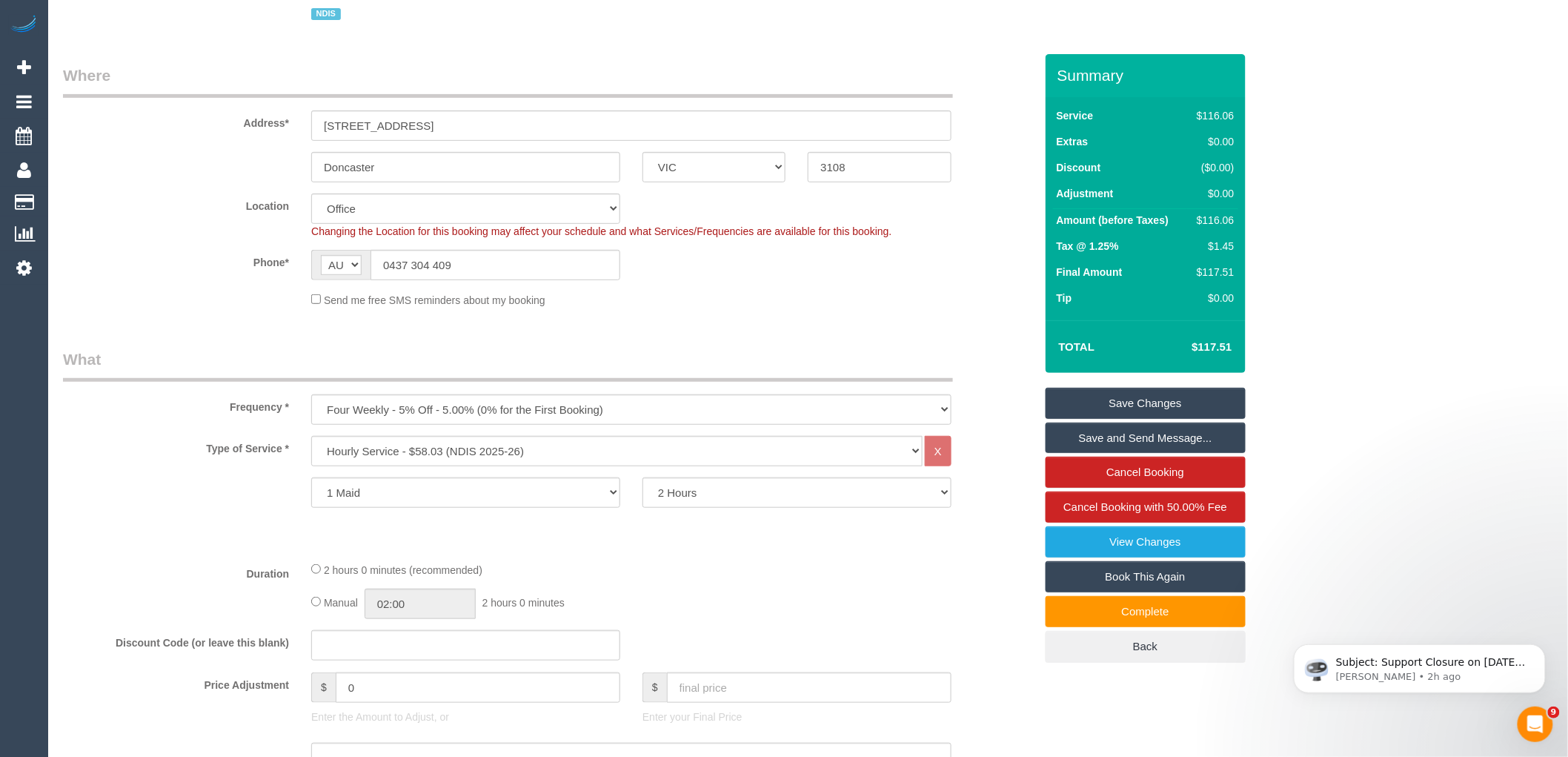
scroll to position [0, 0]
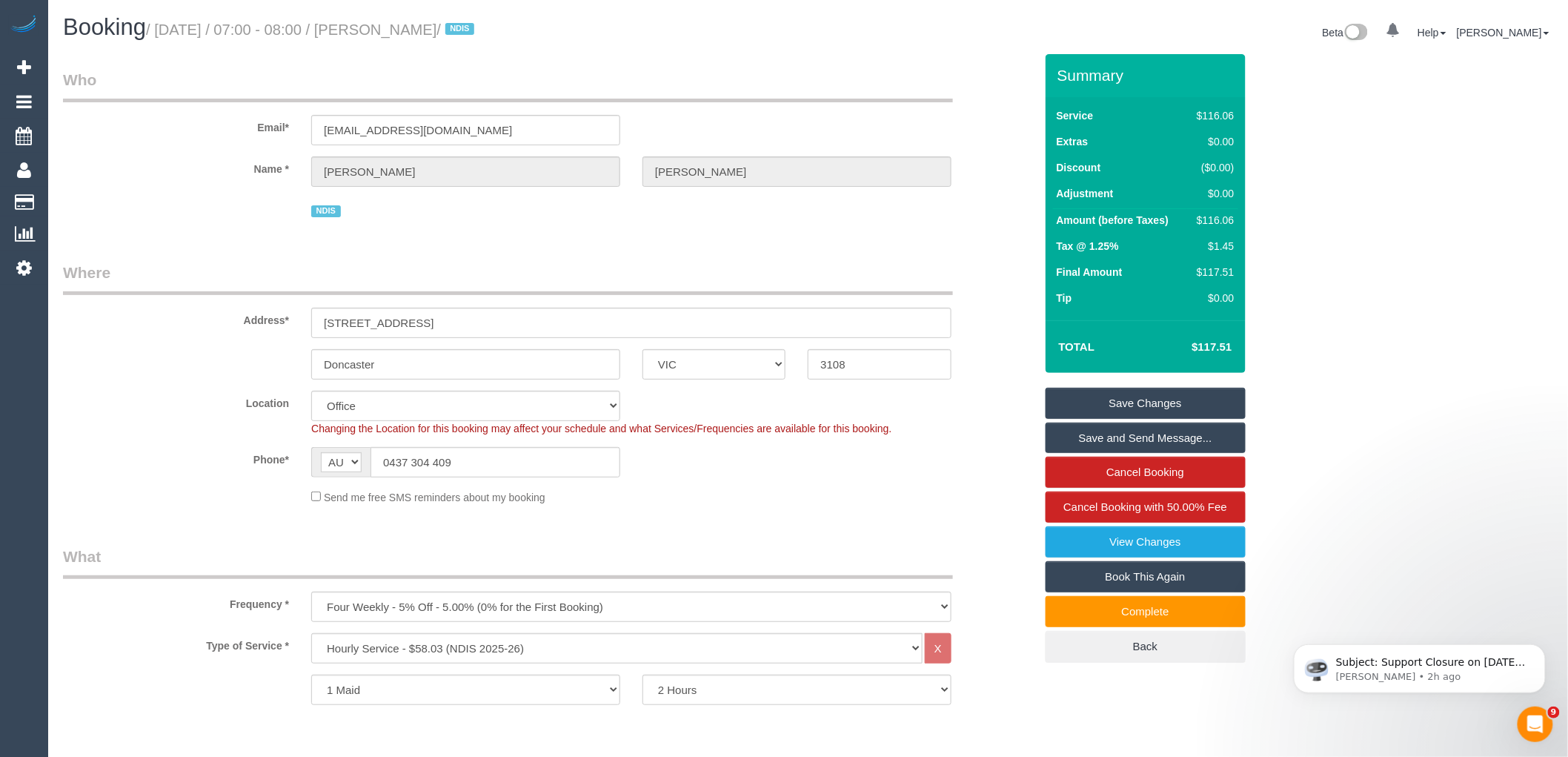
click at [426, 225] on fieldset "Who Email* wozzar7@bigpond.net.au Name * Warren Anderson NDIS" at bounding box center [548, 150] width 971 height 163
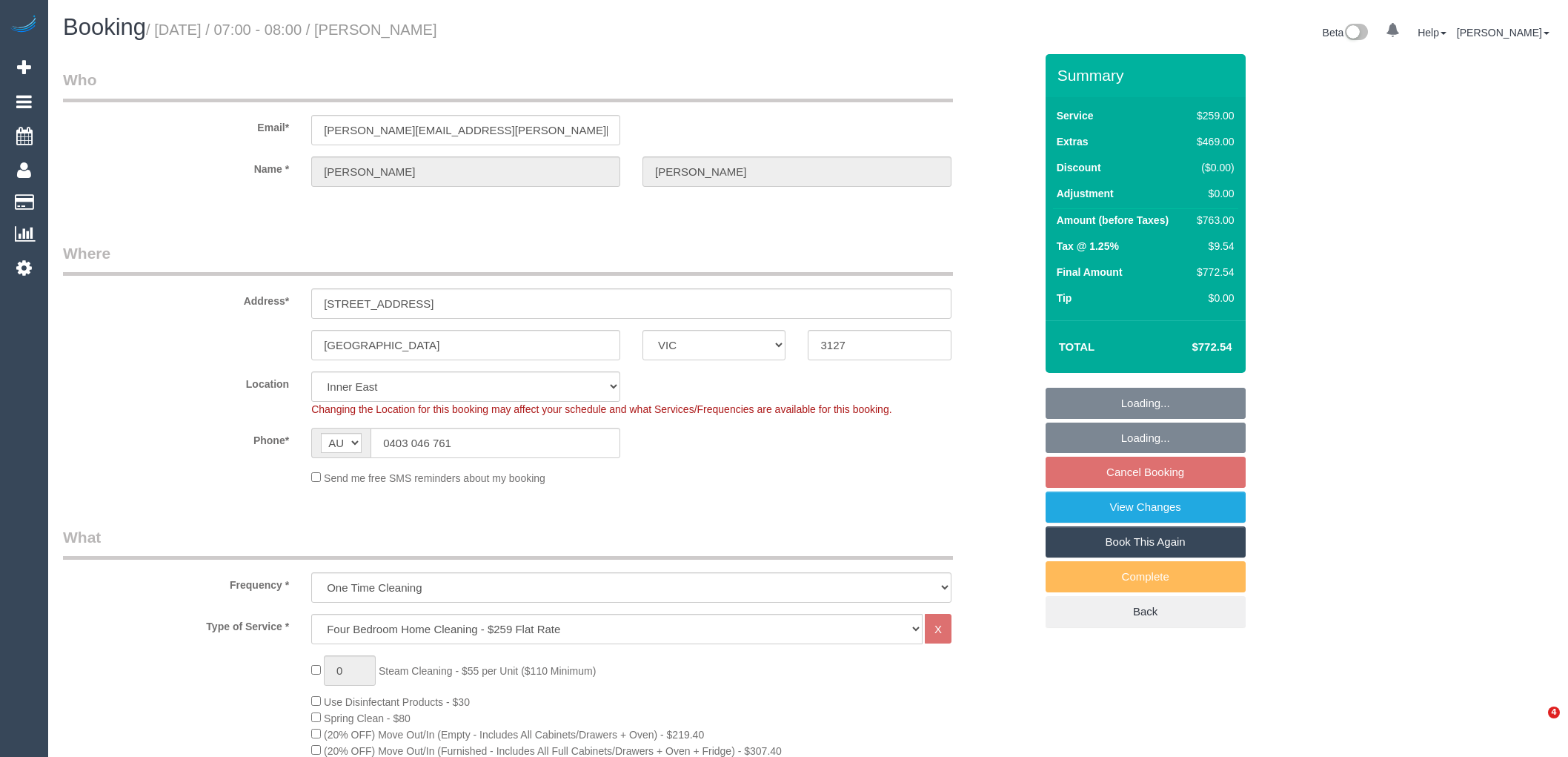
select select "VIC"
select select "object:855"
select select "string:stripe-pm_1LGbX32GScqysDRVAs0SbGma"
select select "number:30"
select select "number:14"
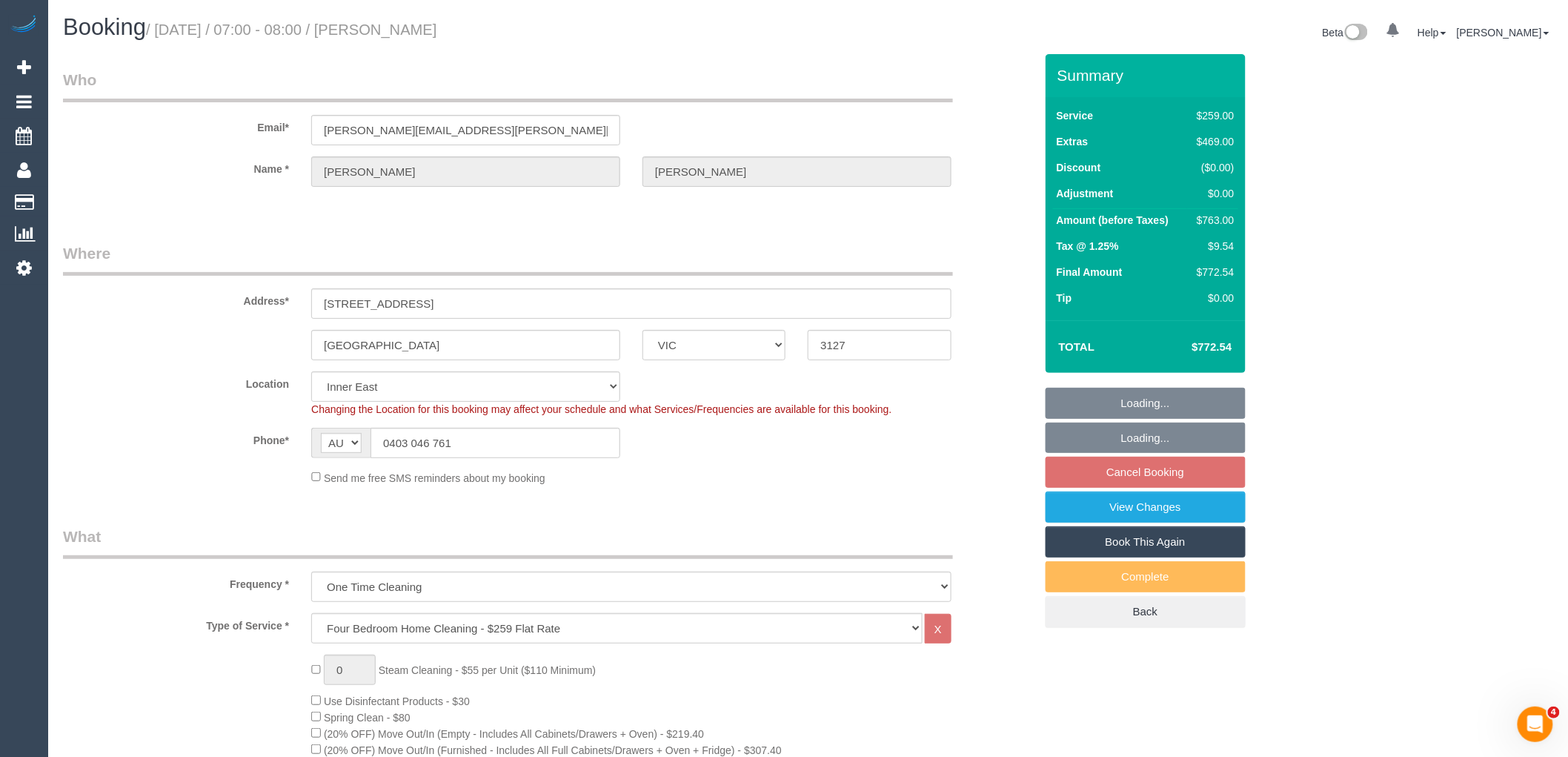
select select "number:19"
select select "number:36"
select select "number:11"
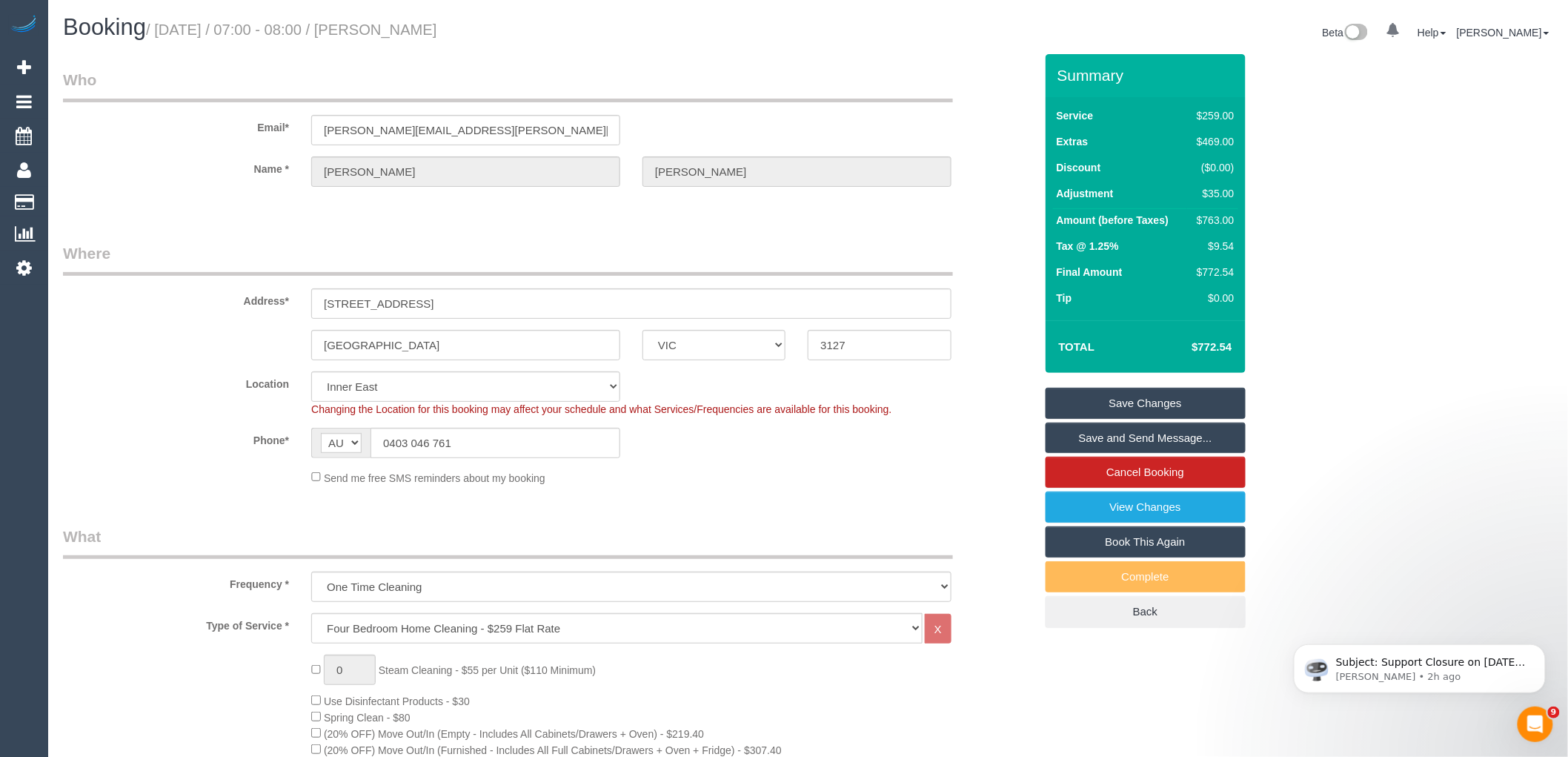
click at [1176, 427] on link "Save and Send Message..." at bounding box center [1145, 438] width 200 height 31
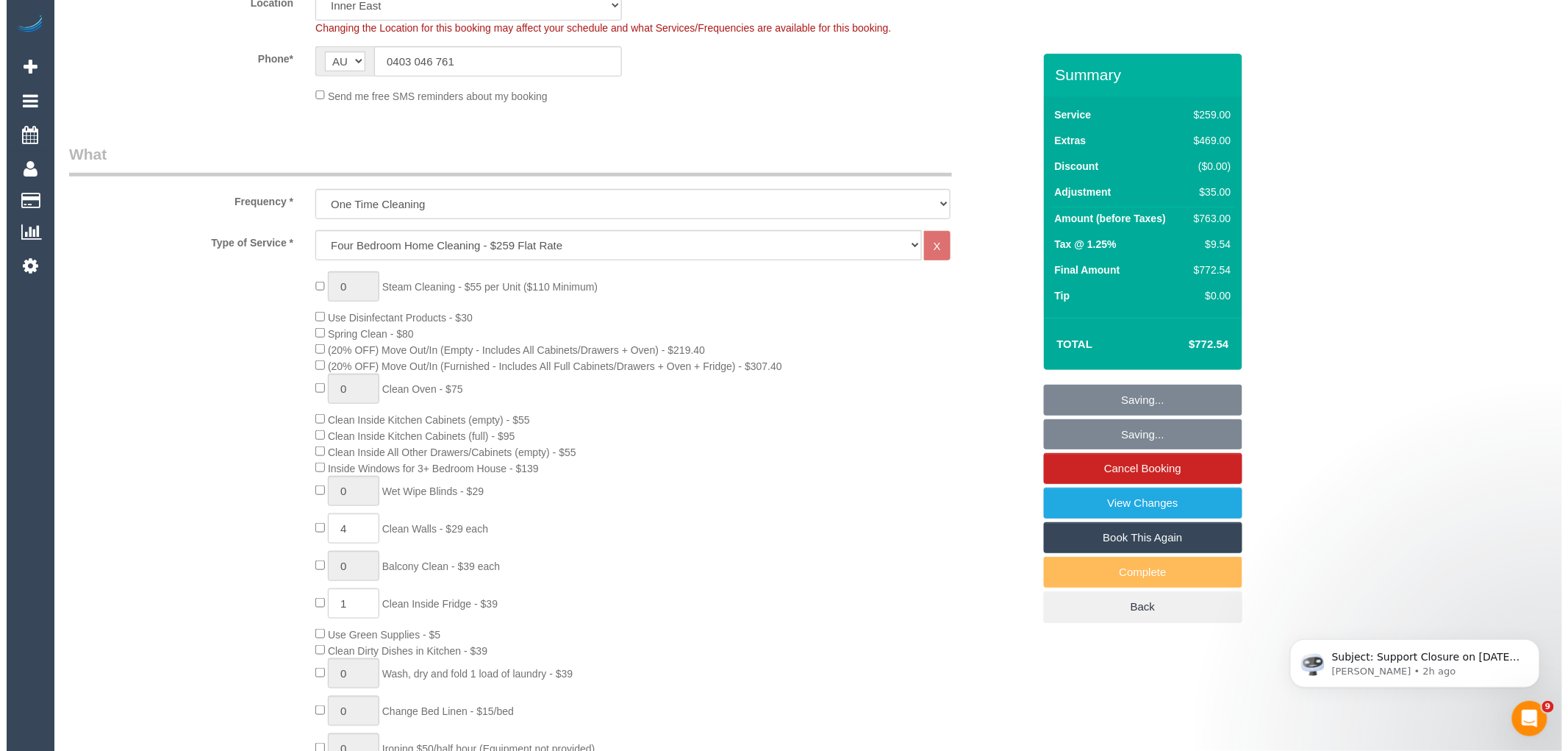
scroll to position [408, 0]
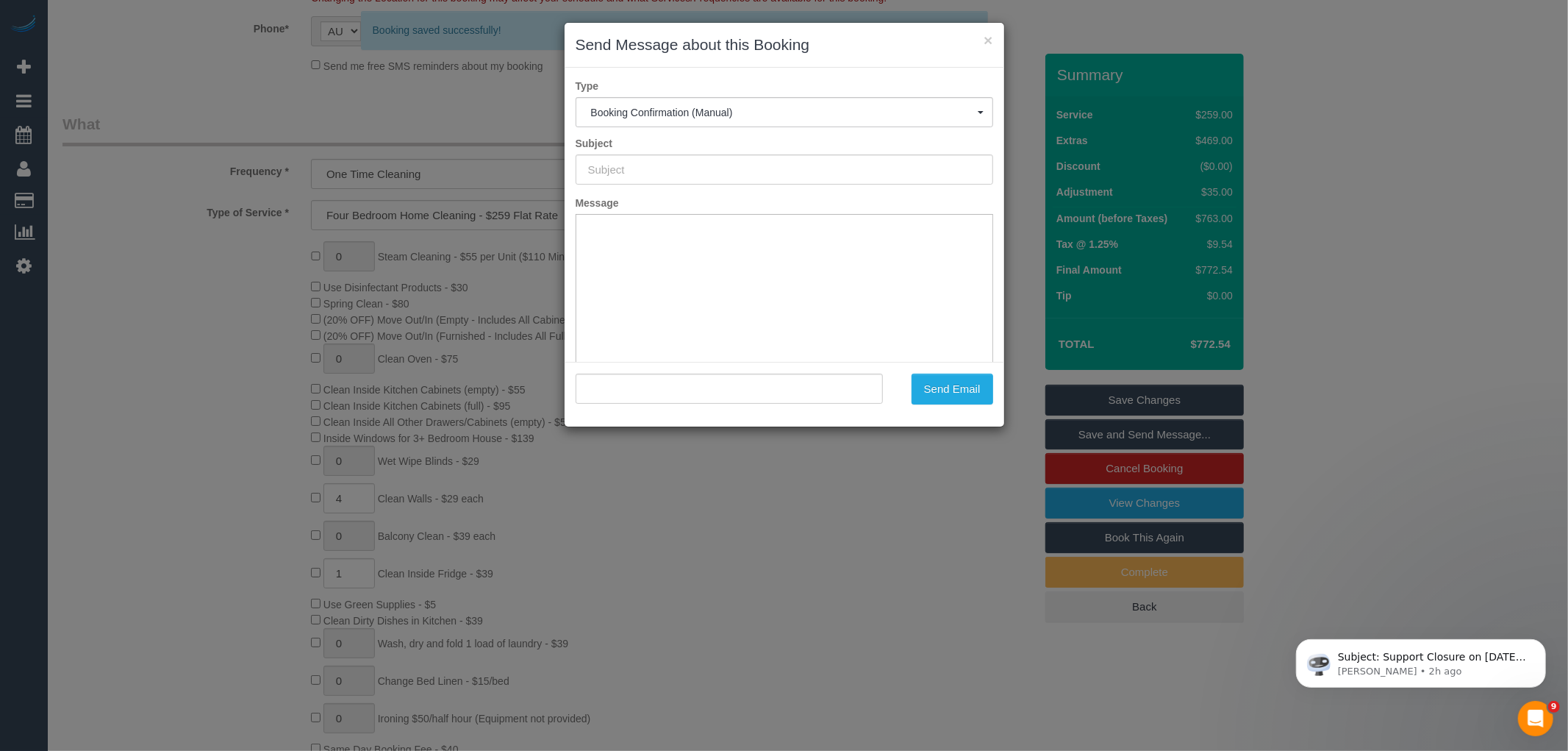
type input "Booking Confirmed"
type input ""Sarah Anderson" <sarah.anderson@latrobe.edu.au>"
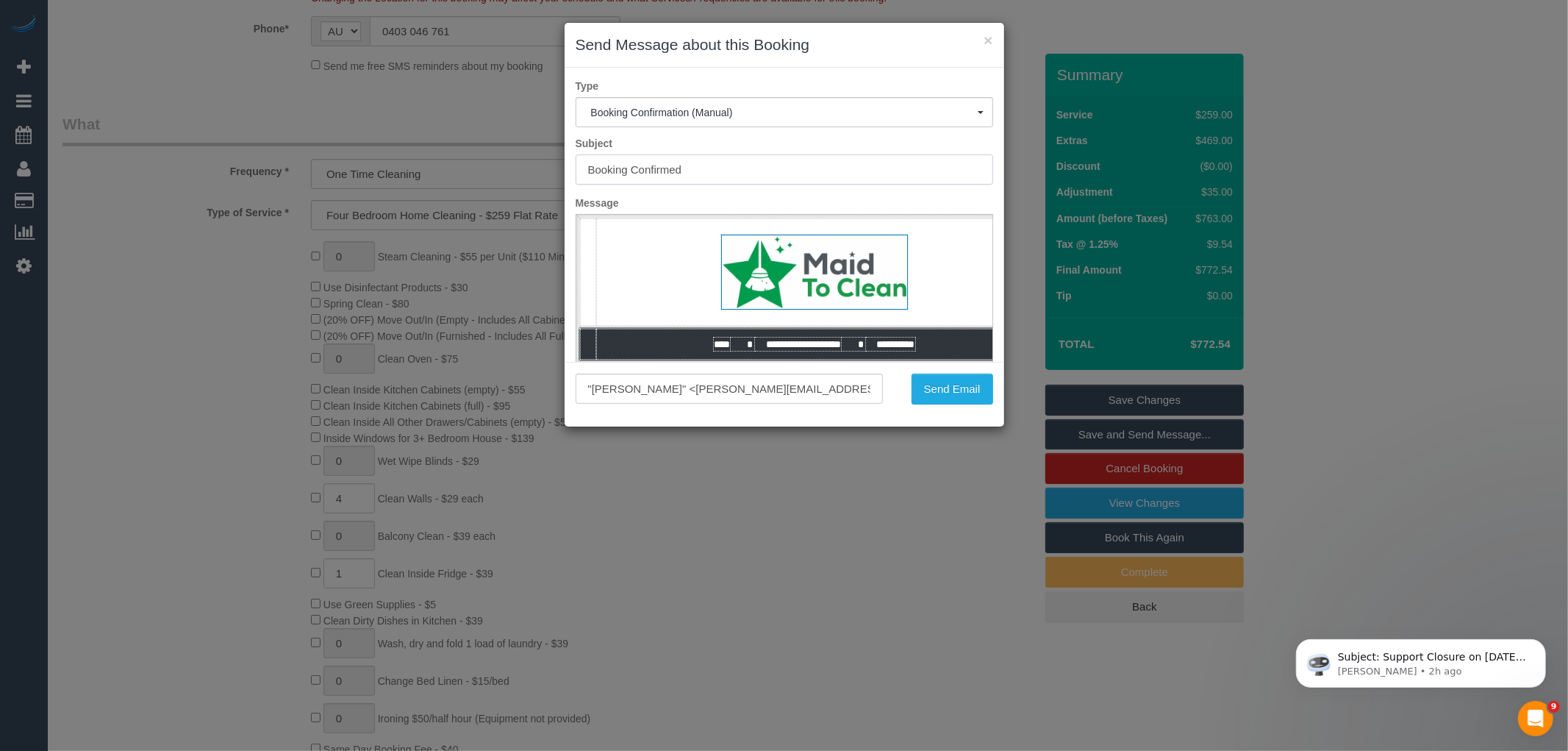
click at [631, 160] on input "Booking Confirmed" at bounding box center [784, 170] width 417 height 30
click at [657, 166] on input "Booking Confirmed" at bounding box center [784, 170] width 417 height 30
type input "Booking Updated"
click at [949, 392] on button "Send Email" at bounding box center [953, 389] width 82 height 31
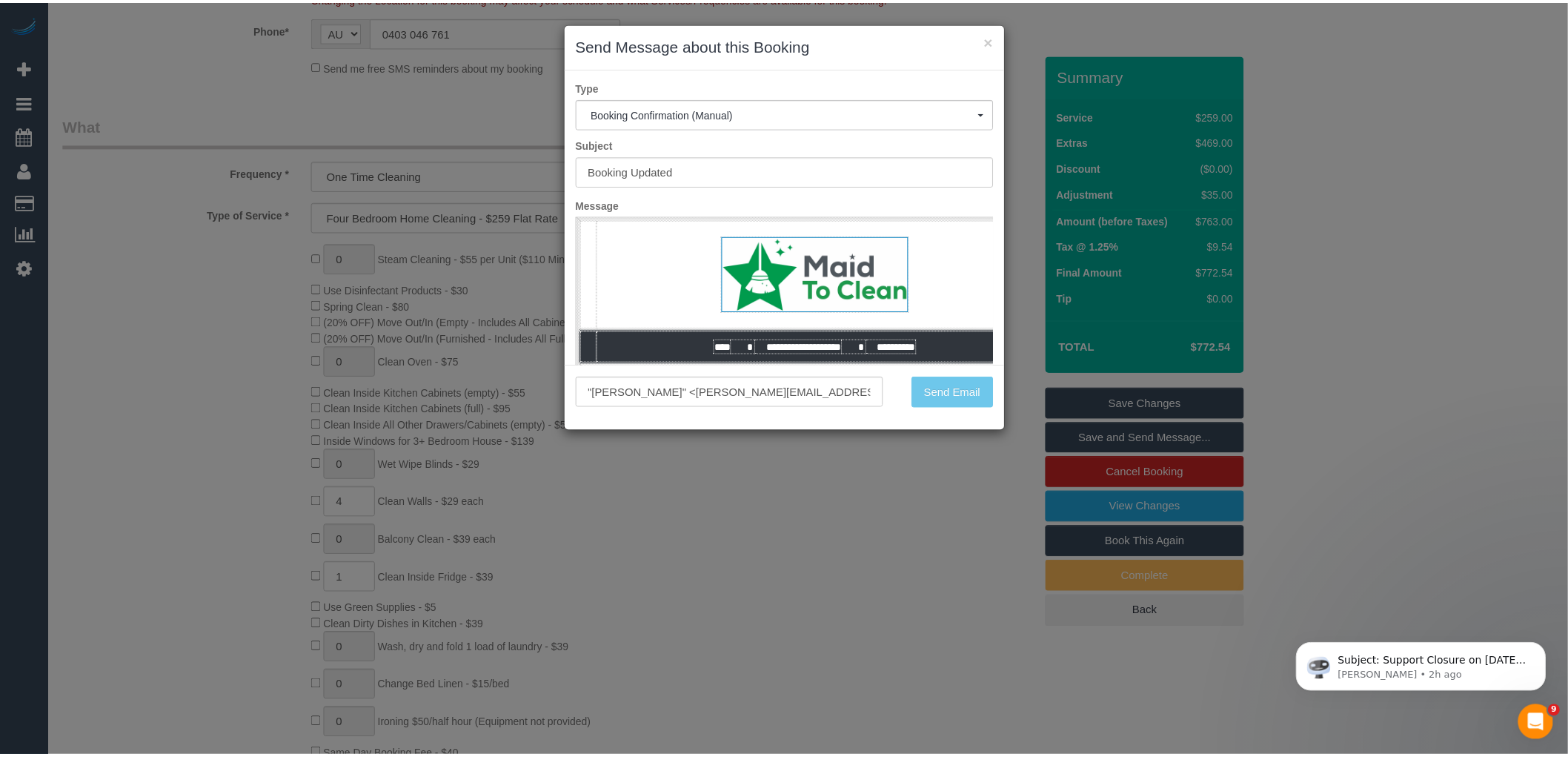
scroll to position [465, 0]
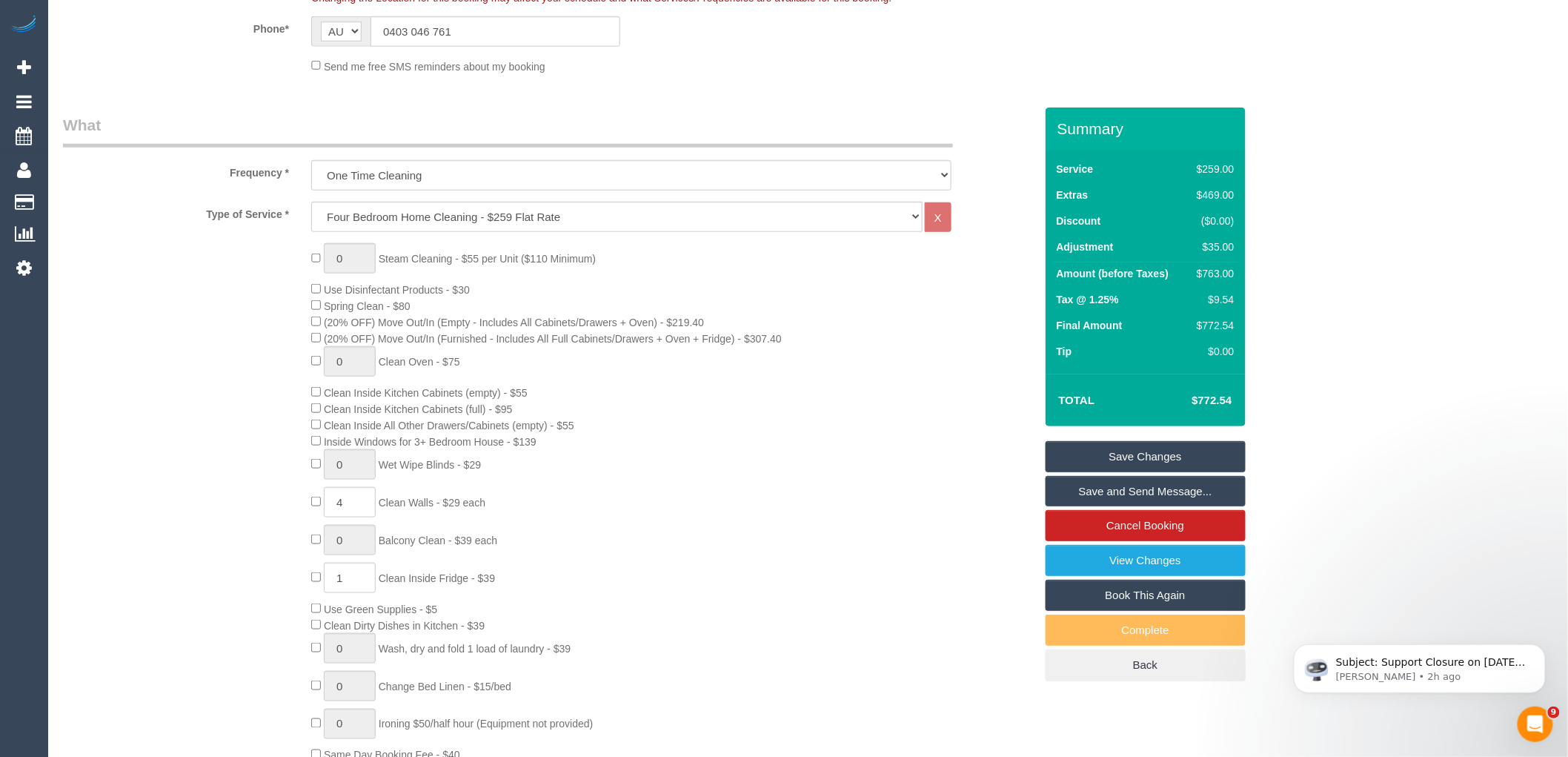
click at [1134, 455] on link "Save Changes" at bounding box center [1145, 456] width 200 height 31
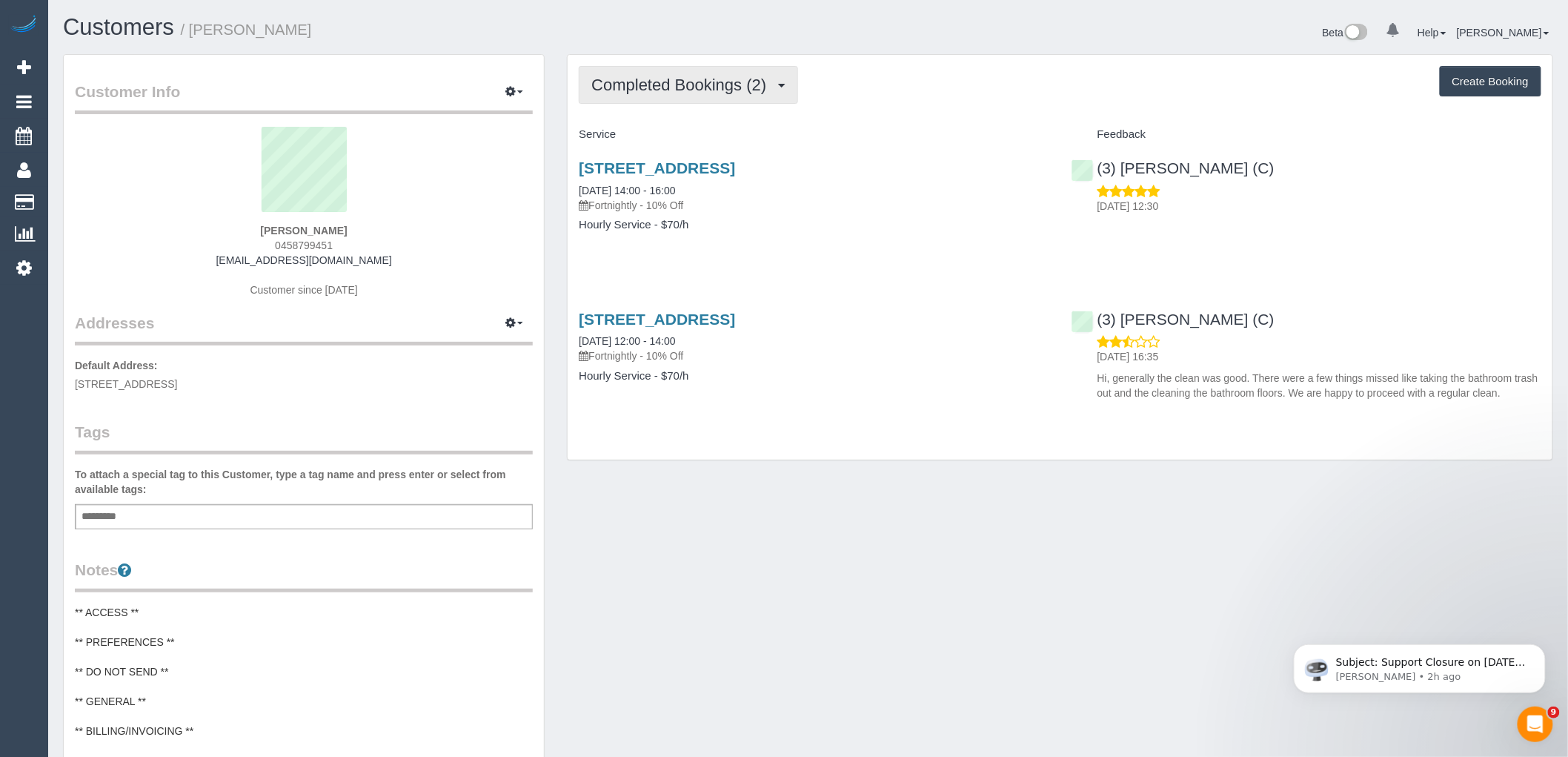
click at [702, 76] on button "Completed Bookings (2)" at bounding box center [688, 84] width 219 height 37
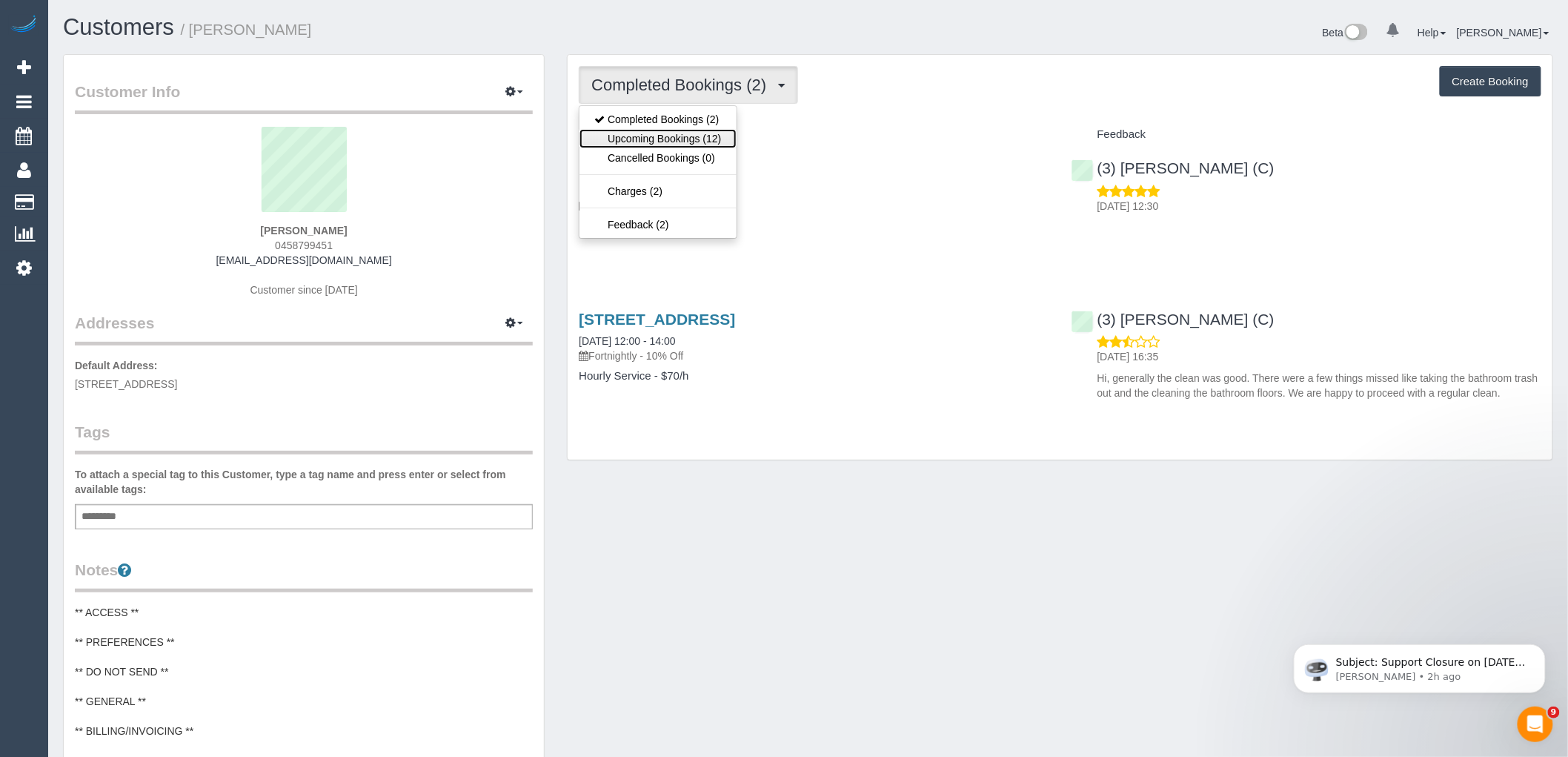
click at [719, 135] on link "Upcoming Bookings (12)" at bounding box center [657, 138] width 156 height 19
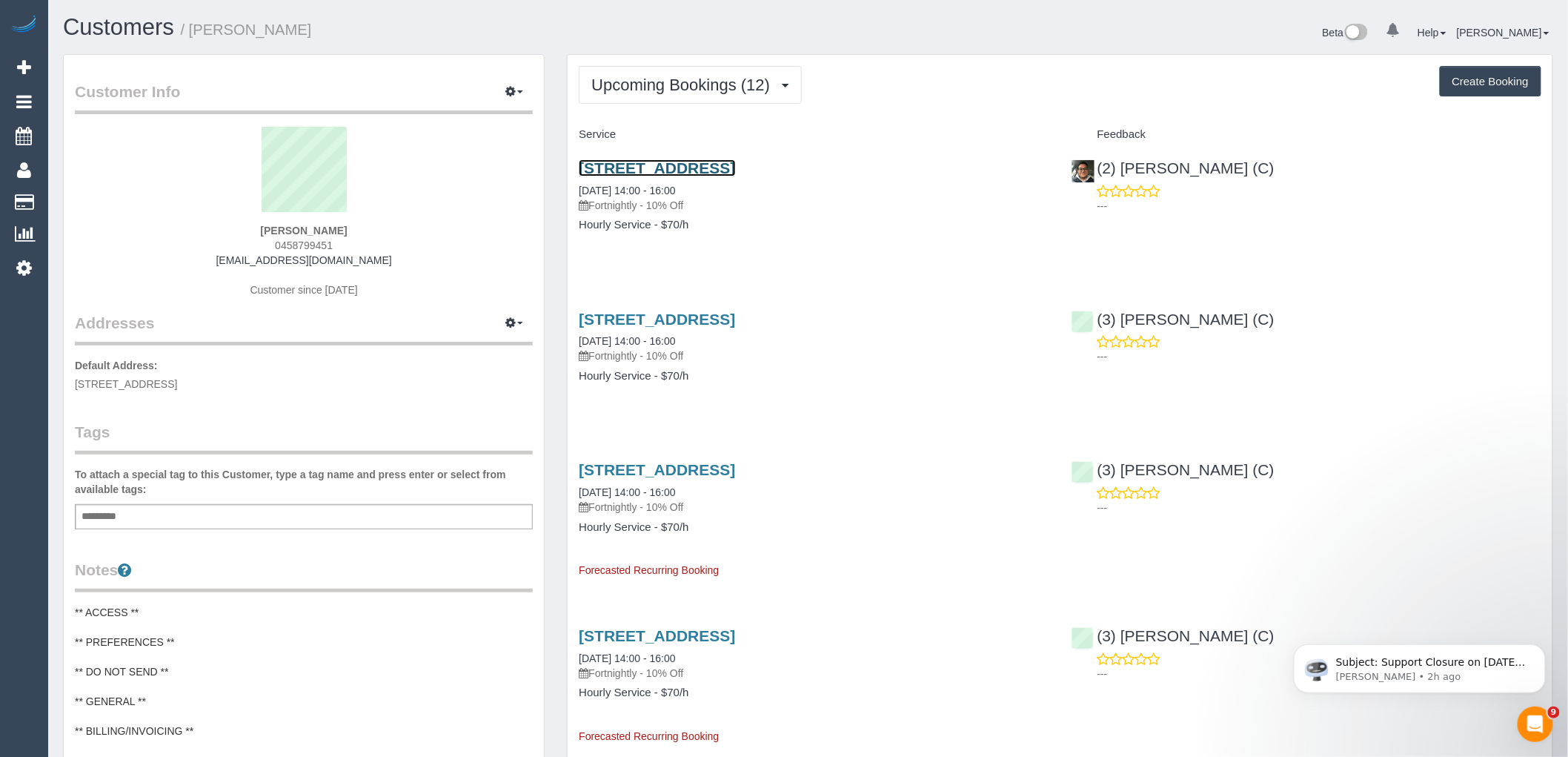
drag, startPoint x: 762, startPoint y: 167, endPoint x: 718, endPoint y: 176, distance: 44.9
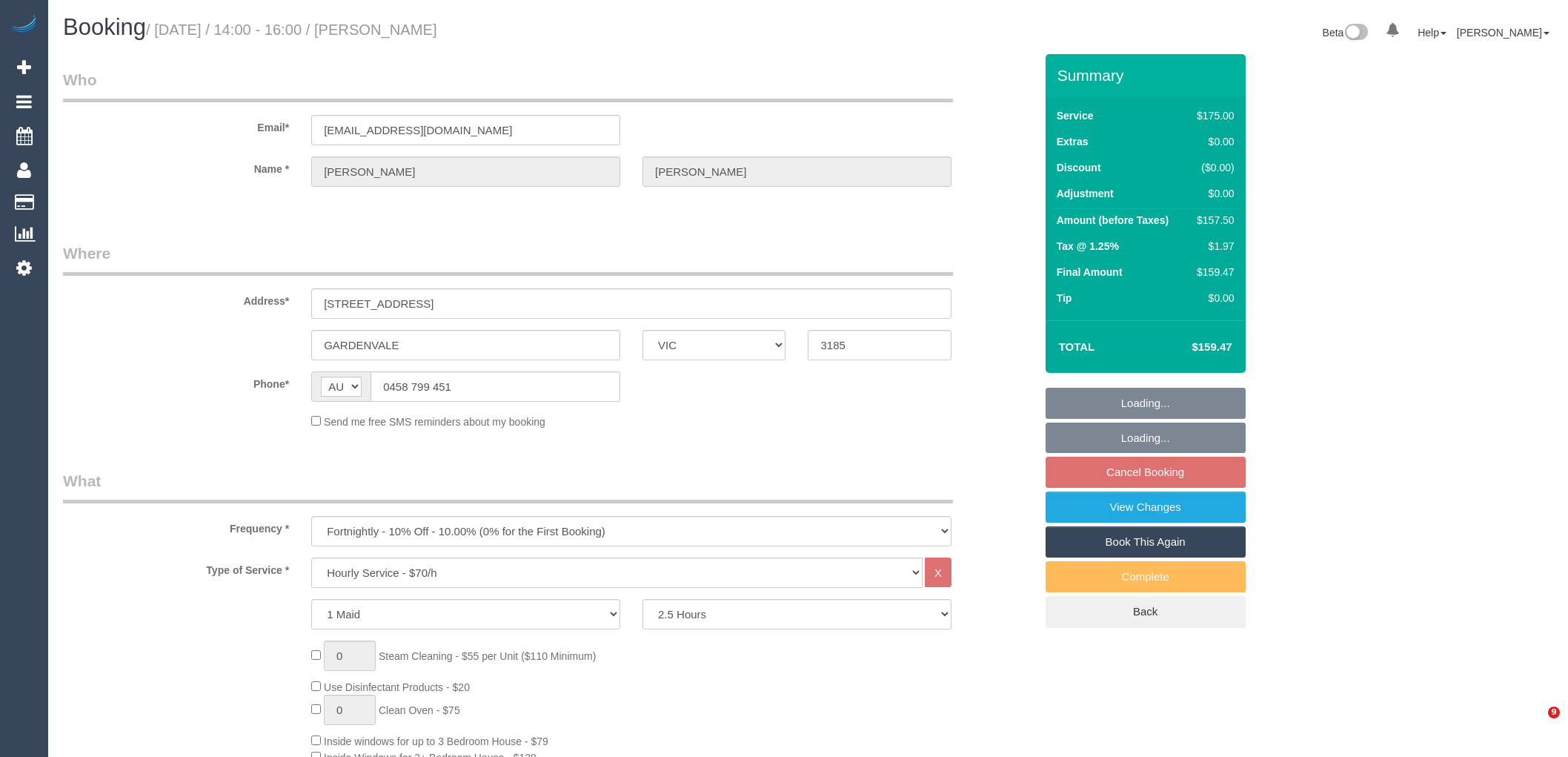
select select "VIC"
select select "150"
select select "string:stripe-pm_1Rq7Ks2GScqysDRVLe6EWTXF"
select select "number:28"
select select "number:14"
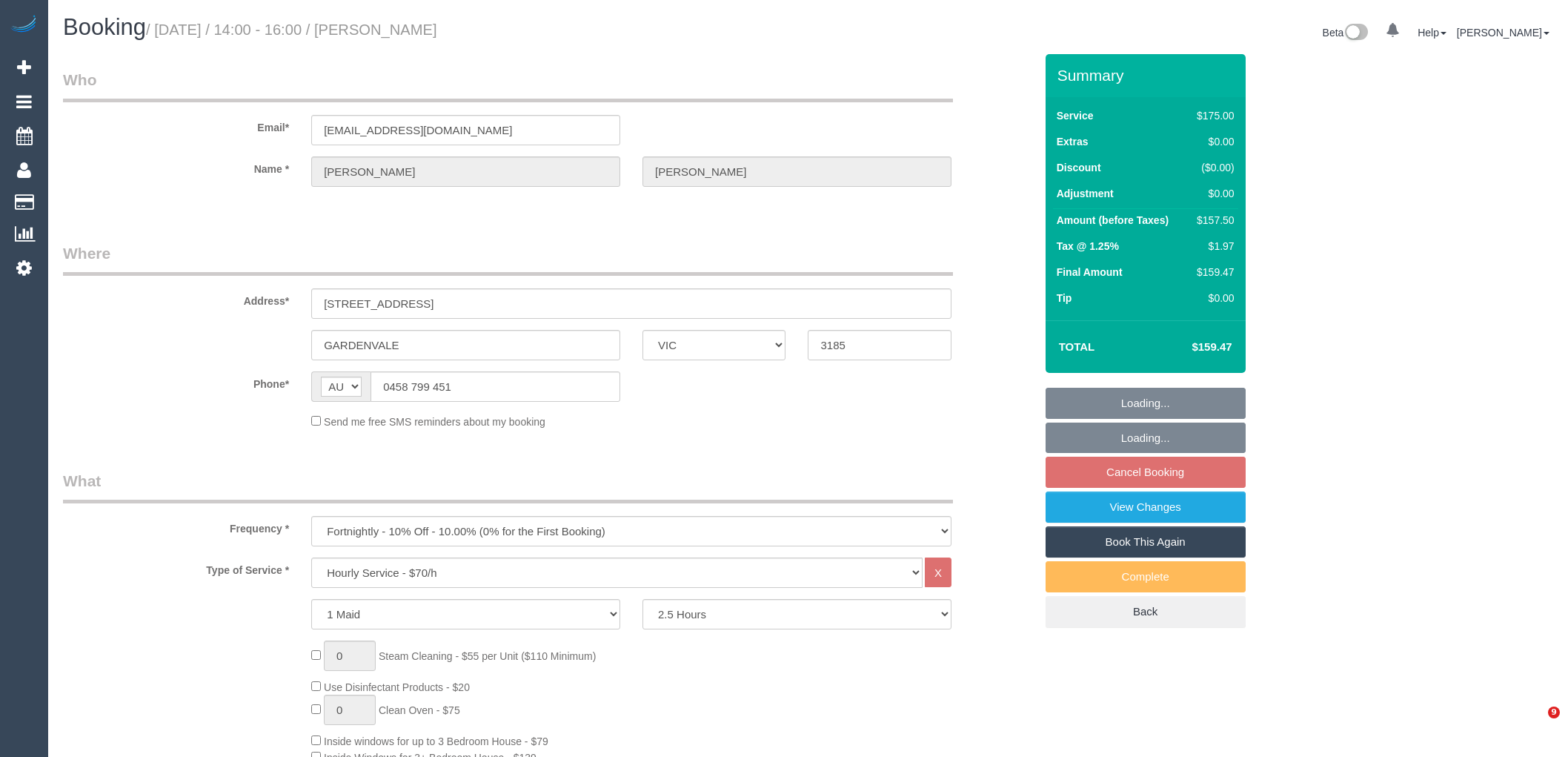
select select "number:19"
select select "number:36"
select select "number:35"
select select "number:11"
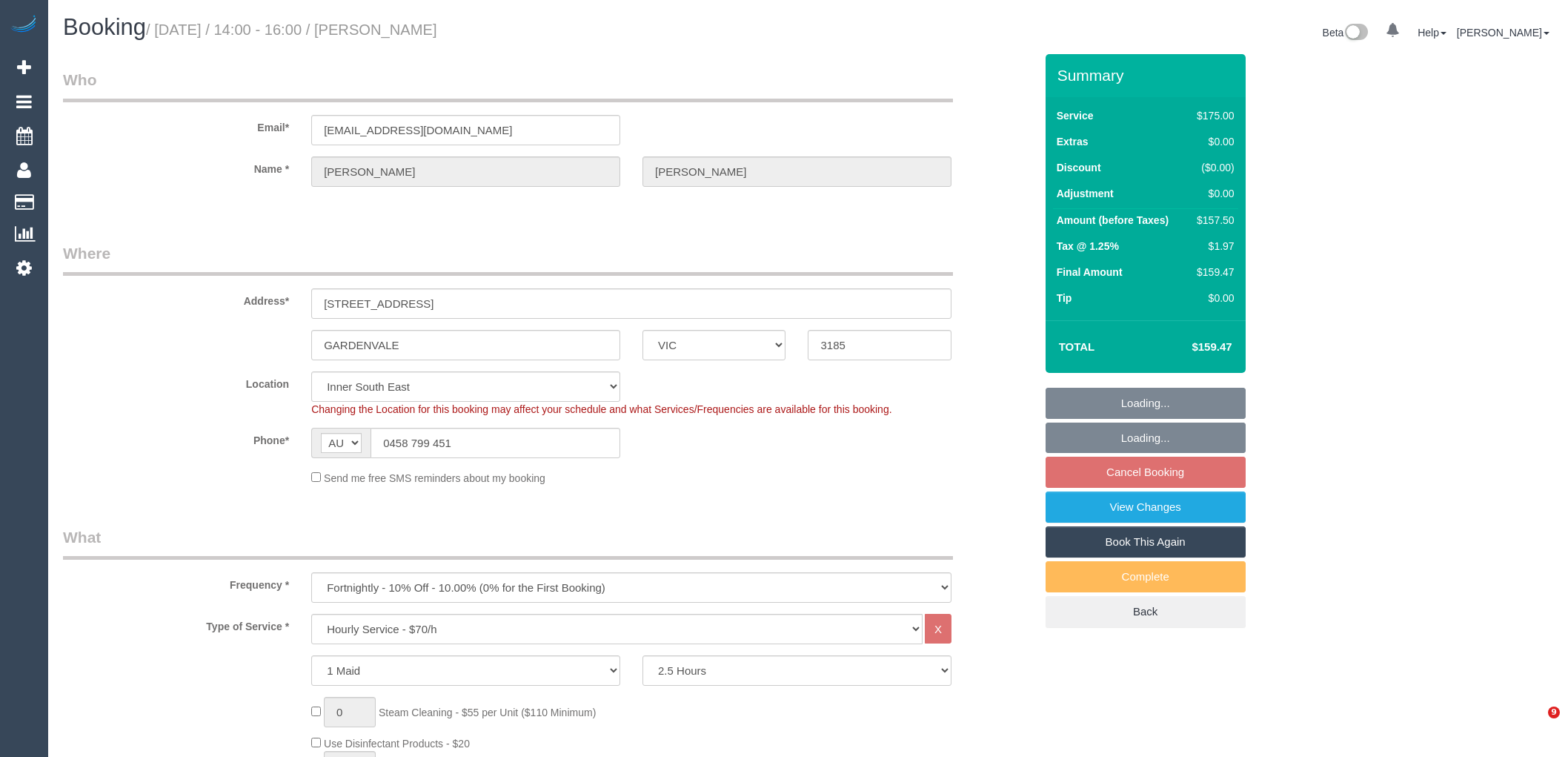
select select "object:1427"
select select "spot5"
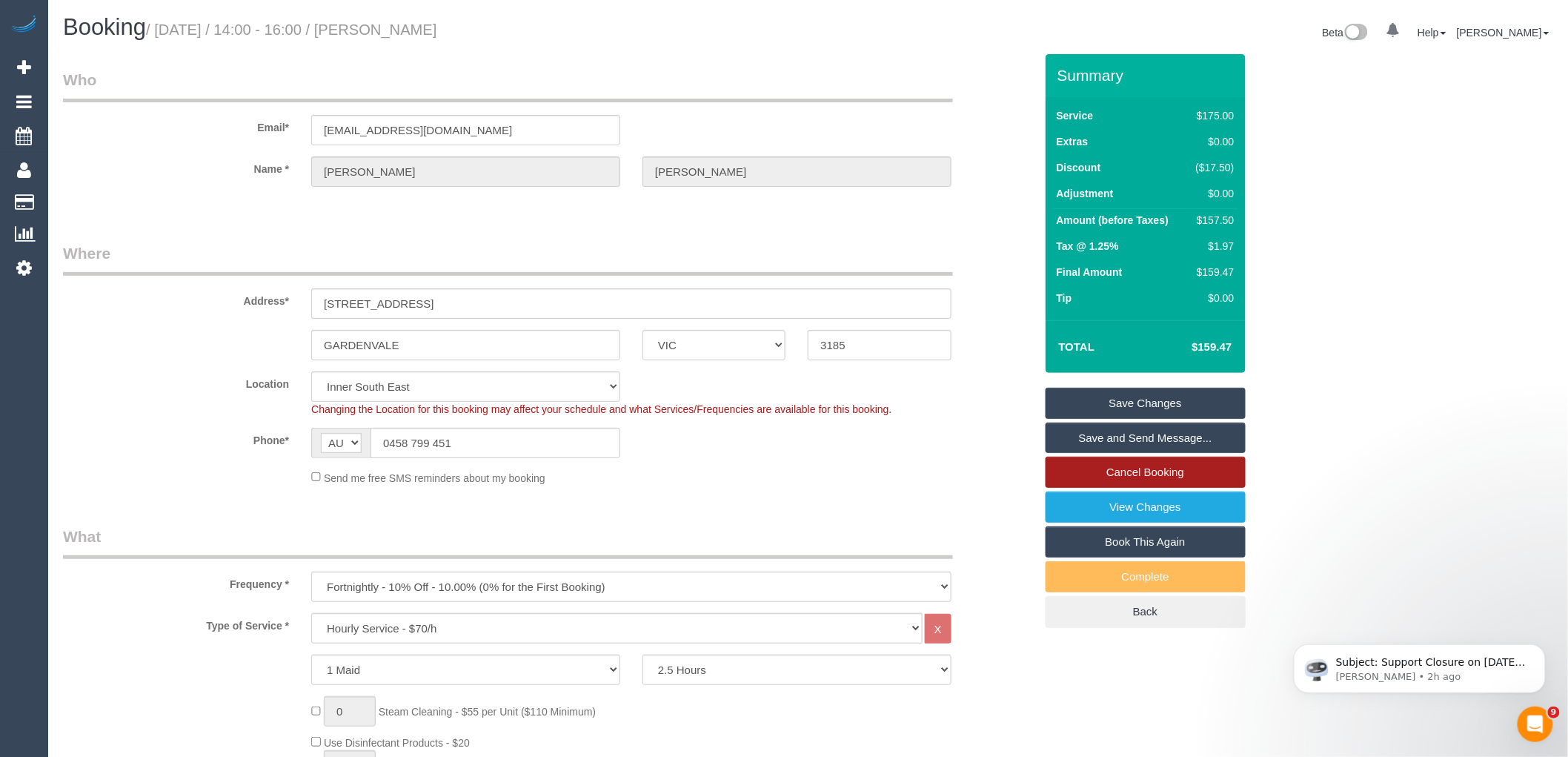
click at [1171, 476] on link "Cancel Booking" at bounding box center [1145, 472] width 200 height 31
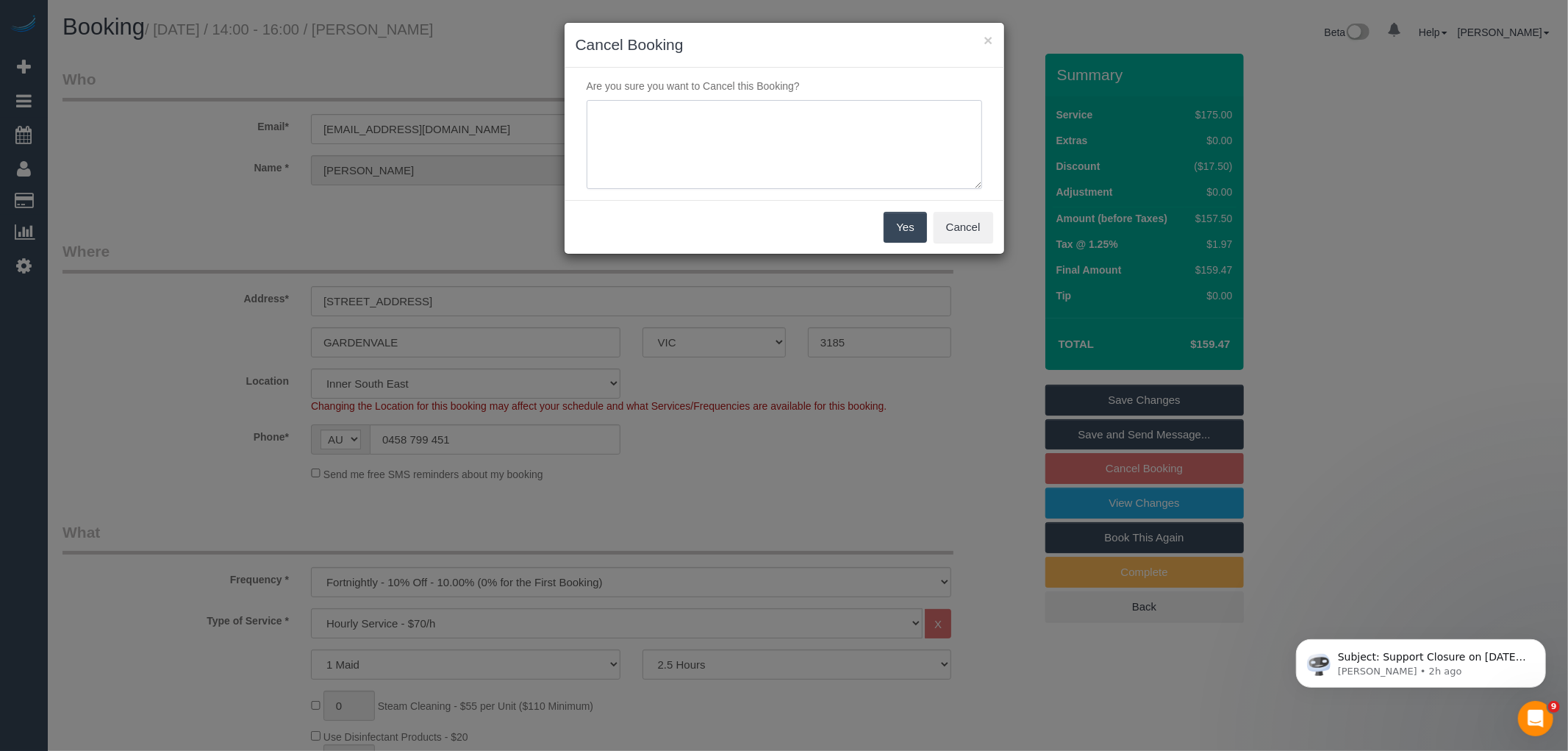
click at [839, 133] on textarea at bounding box center [785, 145] width 395 height 89
type textarea "Regular cleaner away, customer OK to skip via email VC"
click at [914, 234] on button "Yes" at bounding box center [905, 227] width 42 height 31
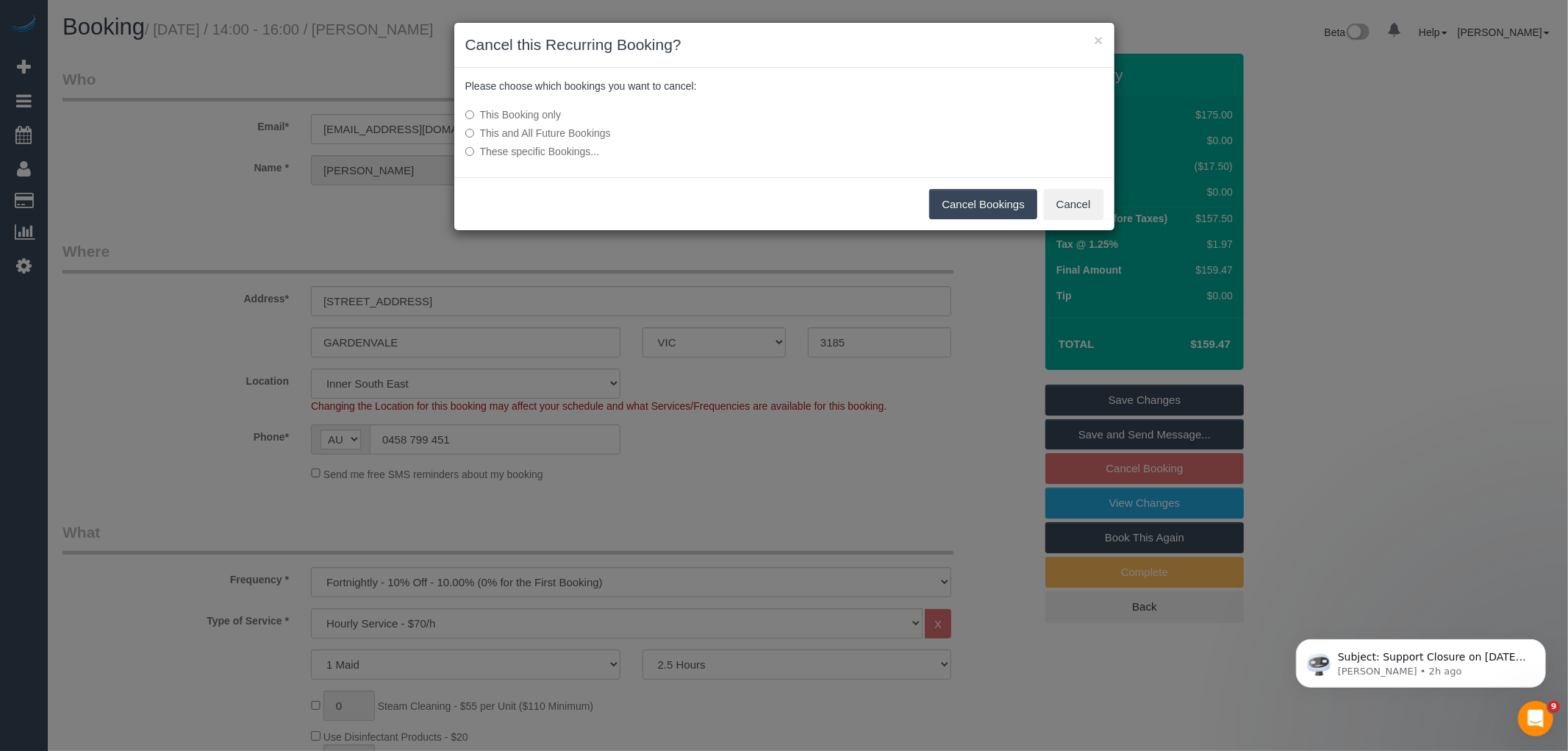
click at [1009, 204] on button "Cancel Bookings" at bounding box center [983, 204] width 108 height 31
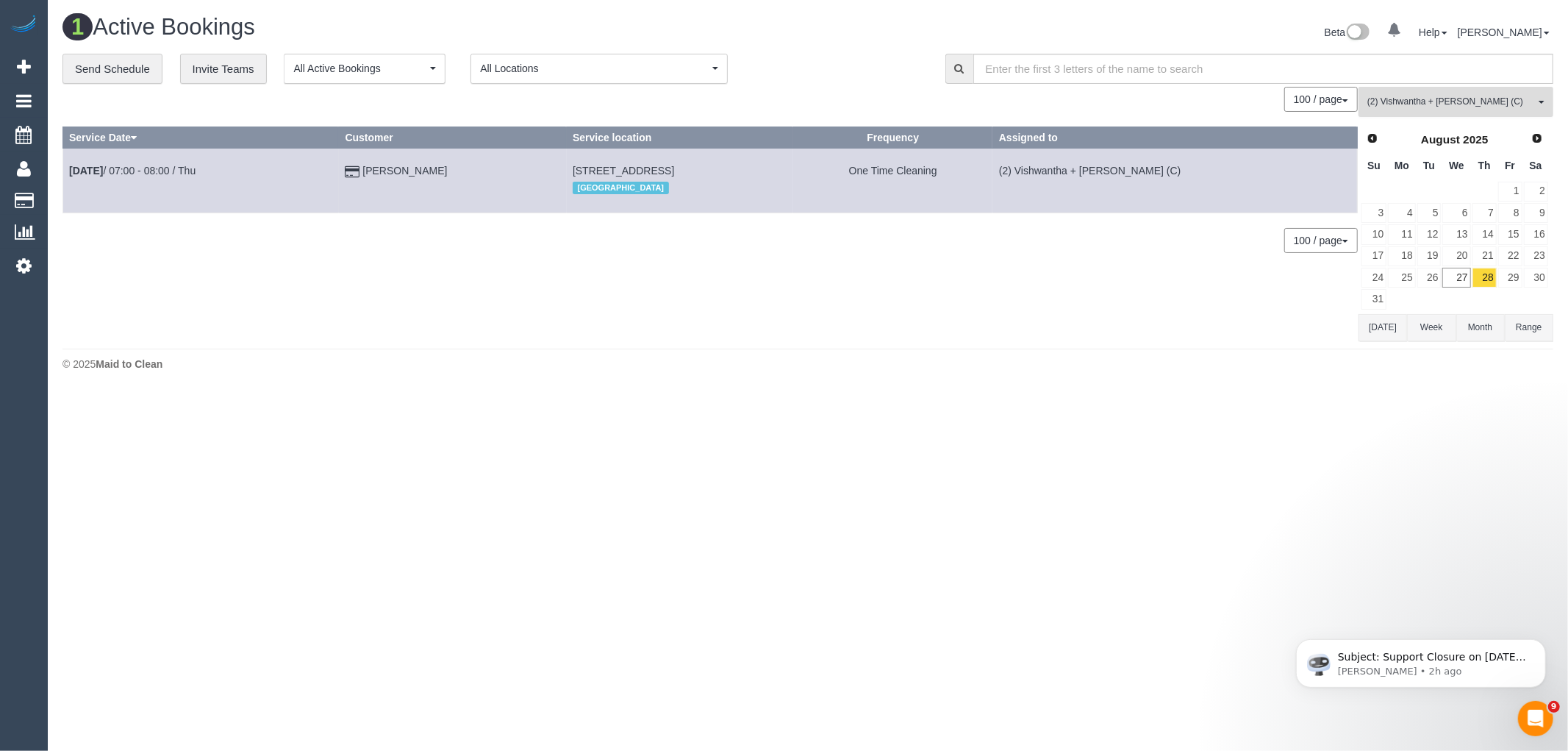
click at [1496, 106] on span "(2) Vishwantha + [PERSON_NAME] (C)" at bounding box center [1451, 102] width 167 height 12
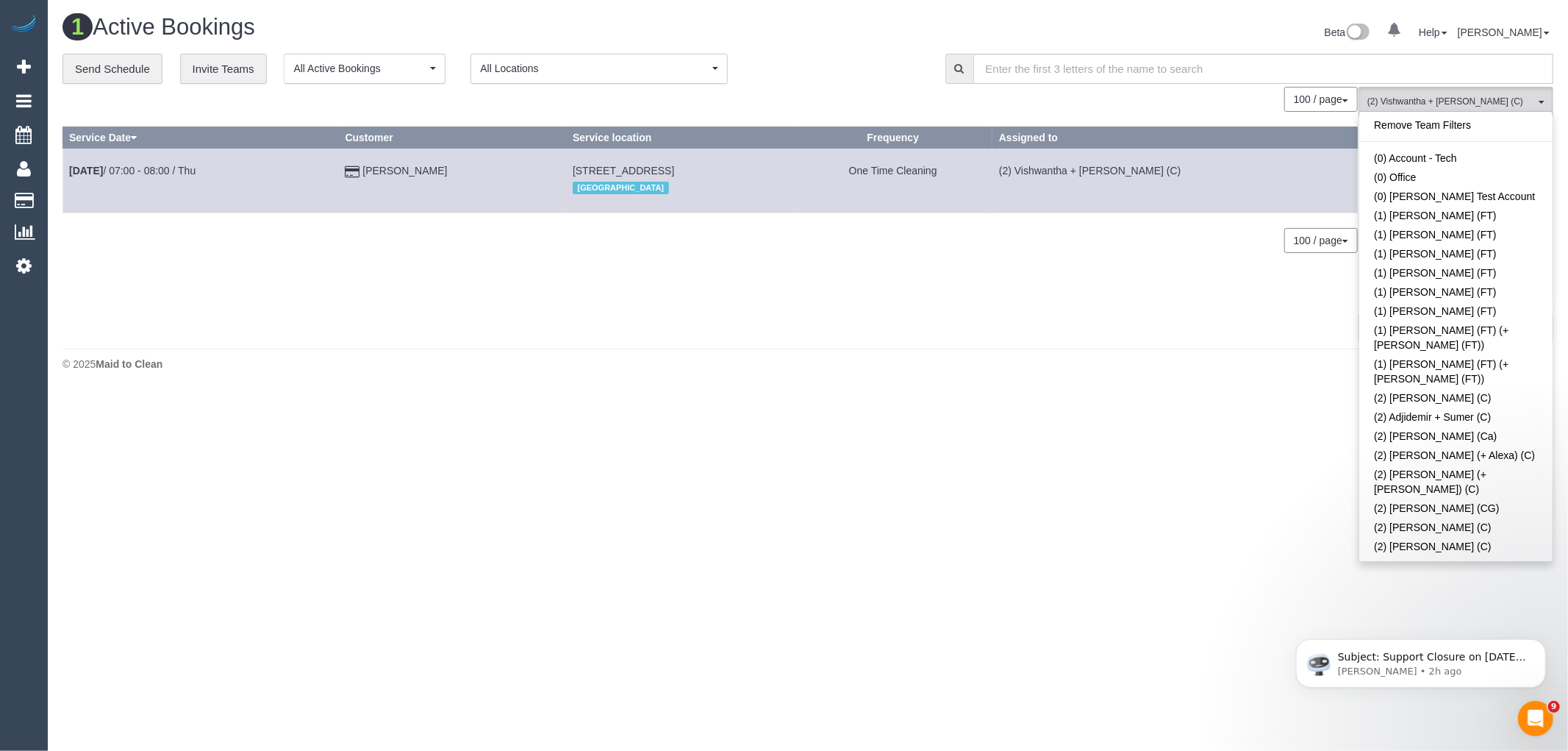
click at [1470, 129] on link "Remove Team Filters" at bounding box center [1456, 124] width 193 height 19
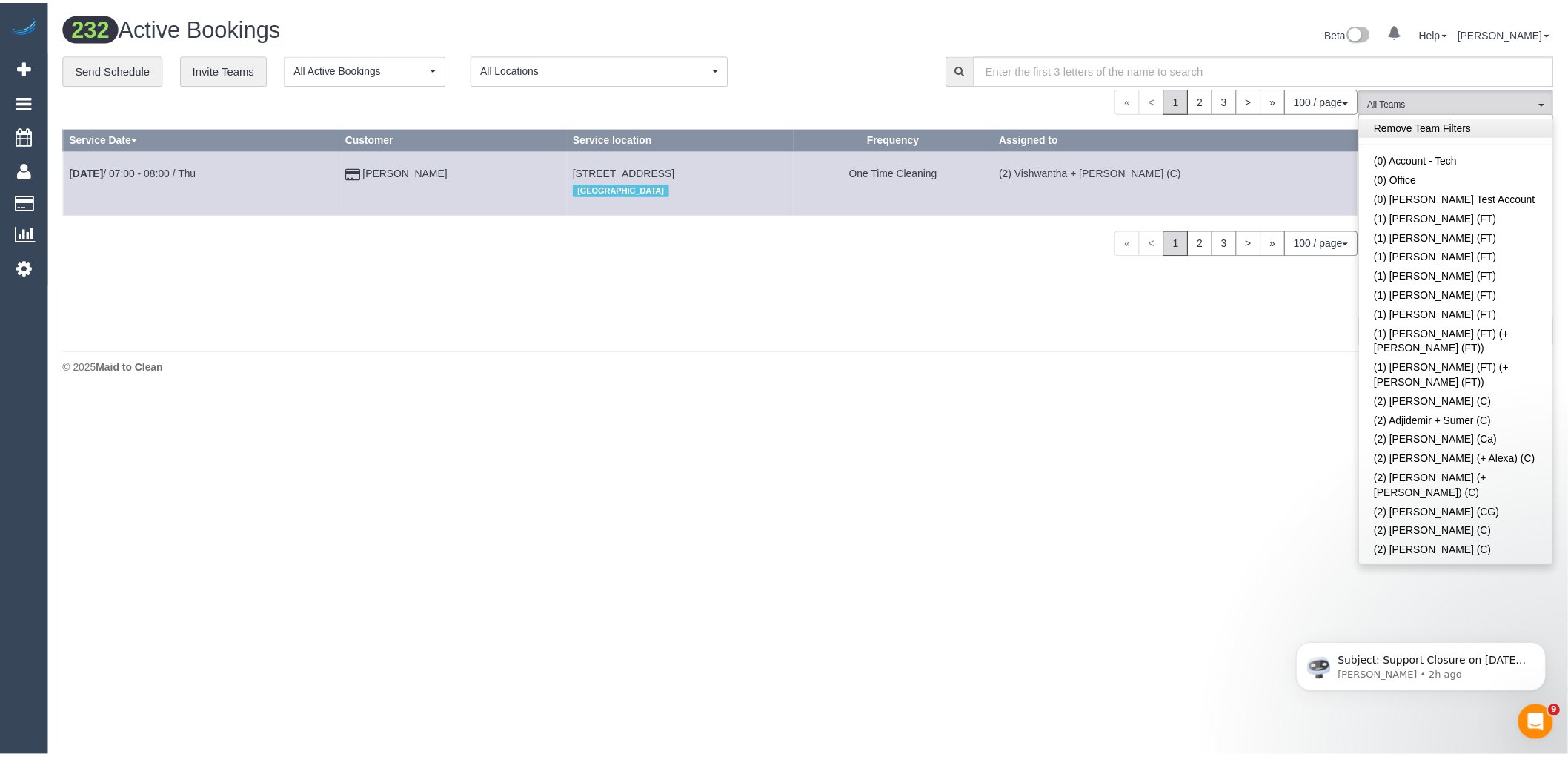
scroll to position [1913, 0]
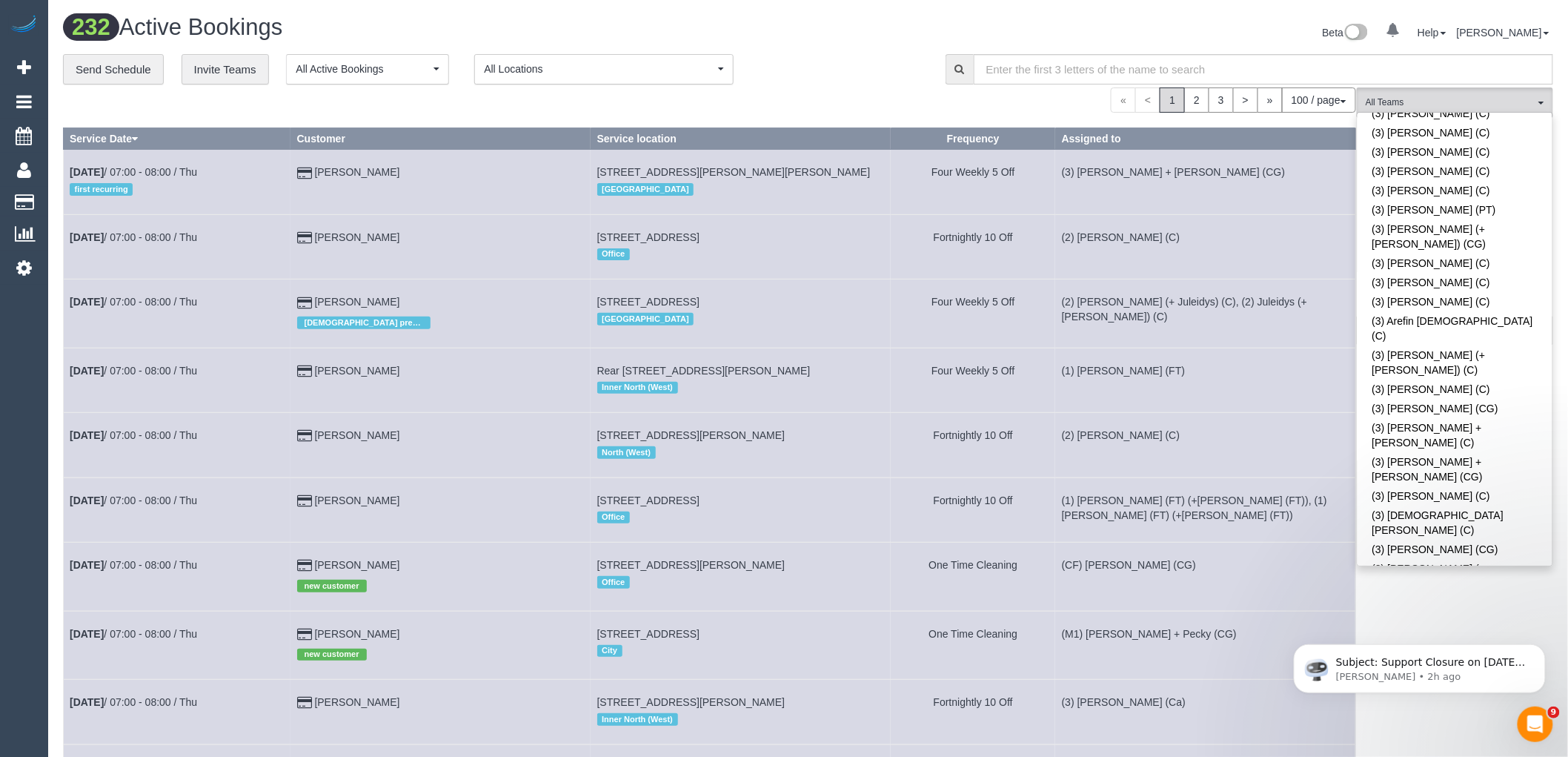
click at [1485, 704] on link "(3) [PERSON_NAME] (C)" at bounding box center [1454, 713] width 195 height 19
click at [864, 70] on div "**********" at bounding box center [492, 70] width 860 height 31
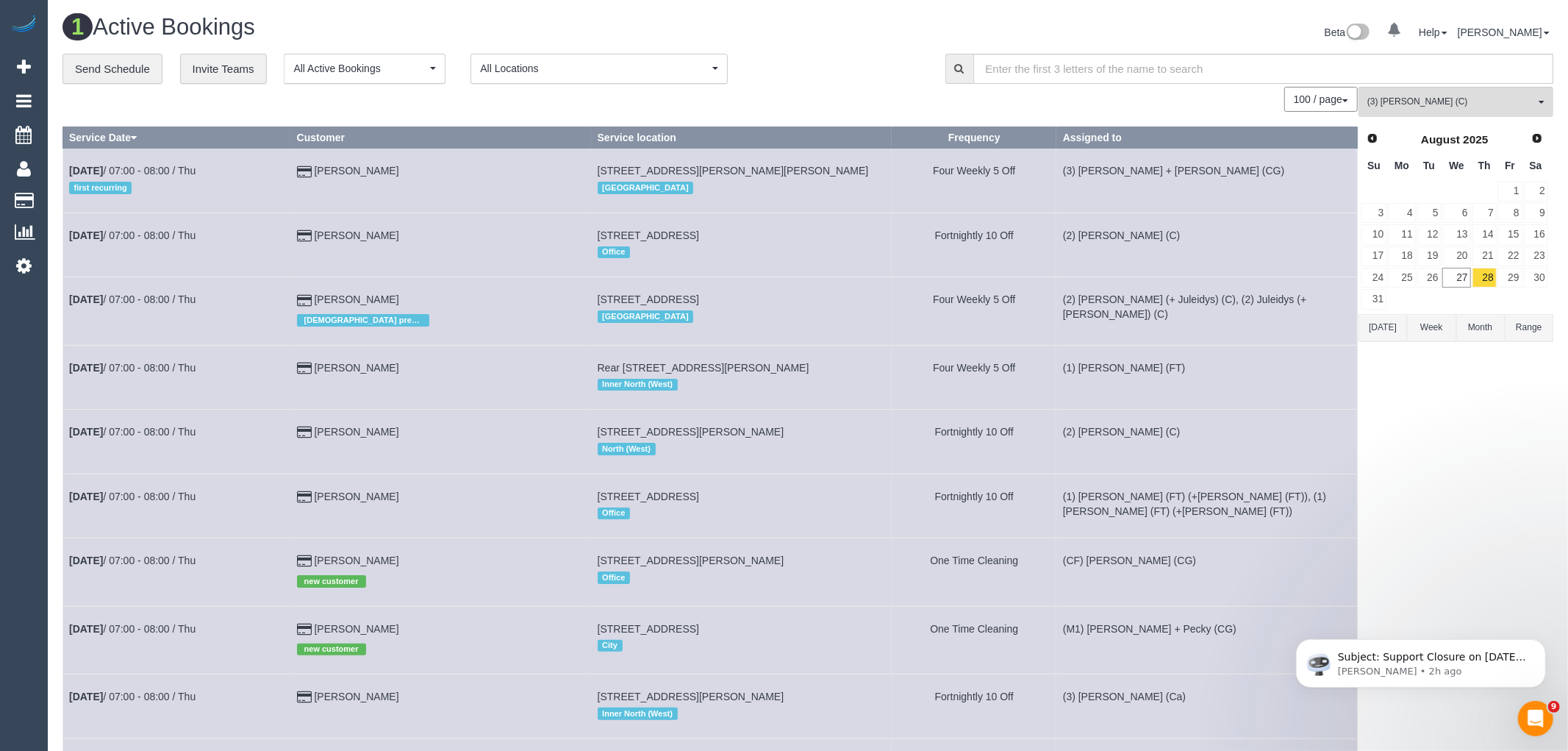
click at [1372, 331] on button "[DATE]" at bounding box center [1383, 327] width 48 height 27
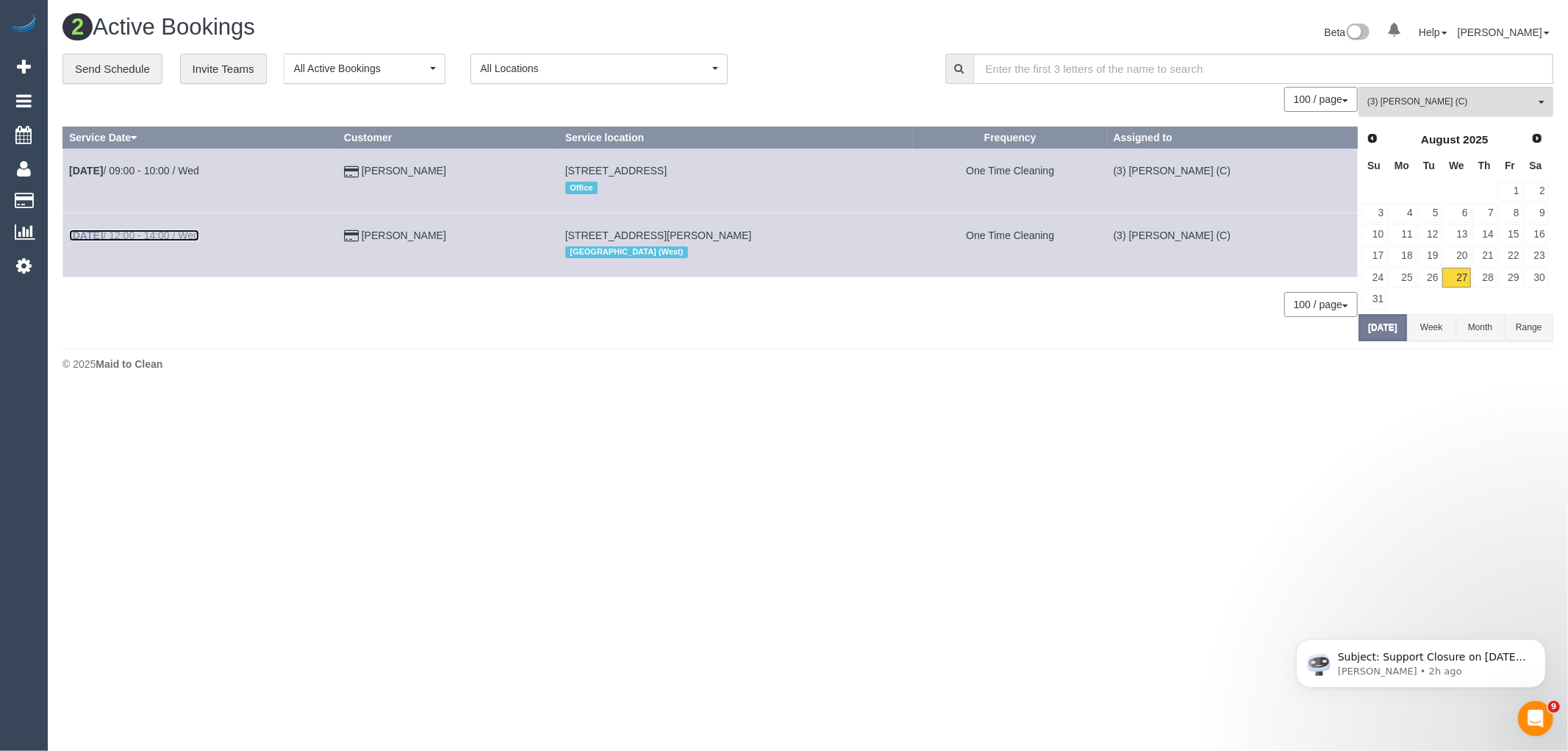
click at [187, 236] on link "Aug 27th / 12:00 - 14:00 / Wed" at bounding box center [134, 236] width 130 height 12
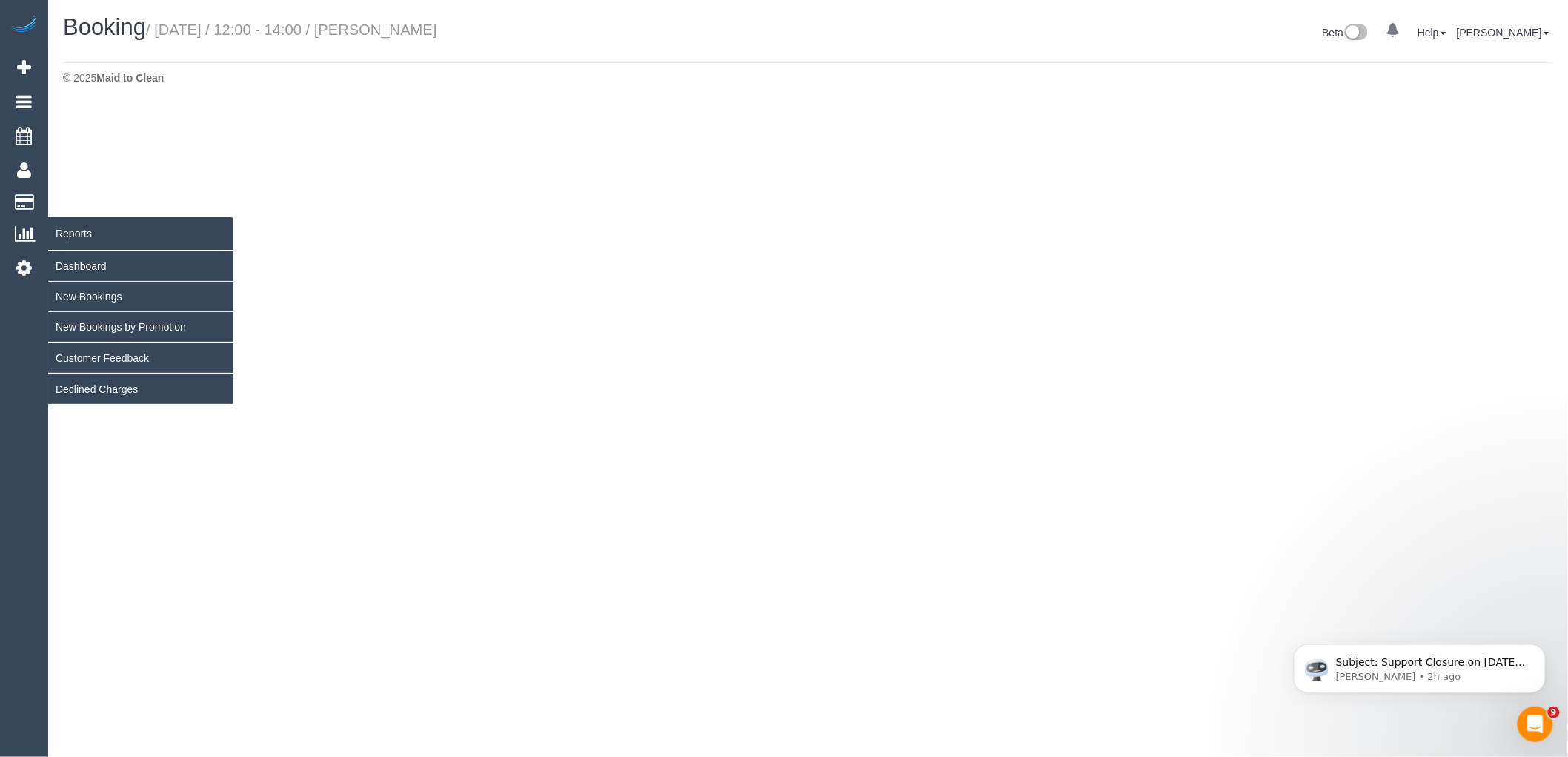
select select "VIC"
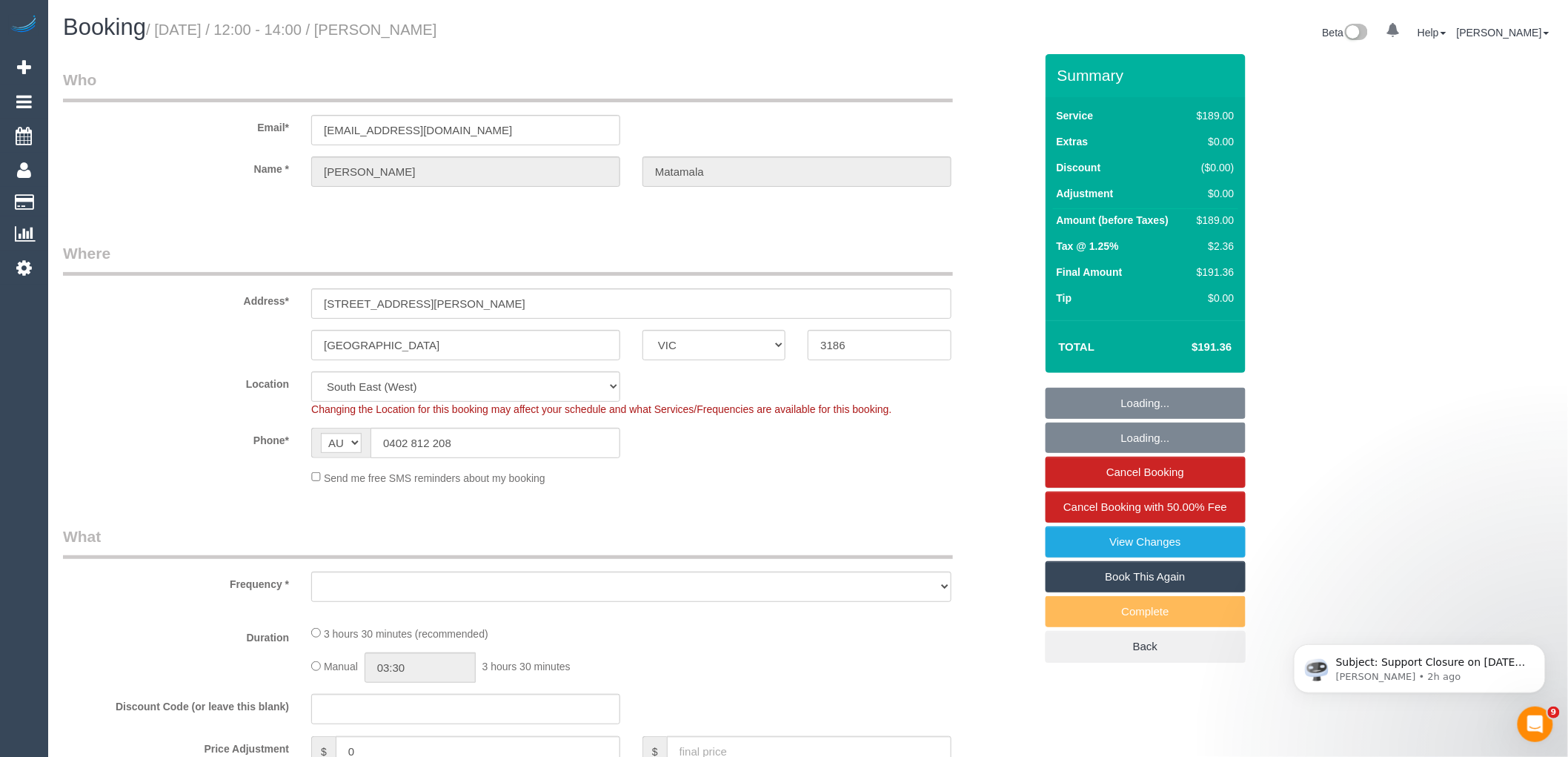
select select "object:4256"
select select "string:stripe-pm_1RzyhT2GScqysDRV460V4Uzl"
select select "spot26"
select select "number:27"
select select "number:14"
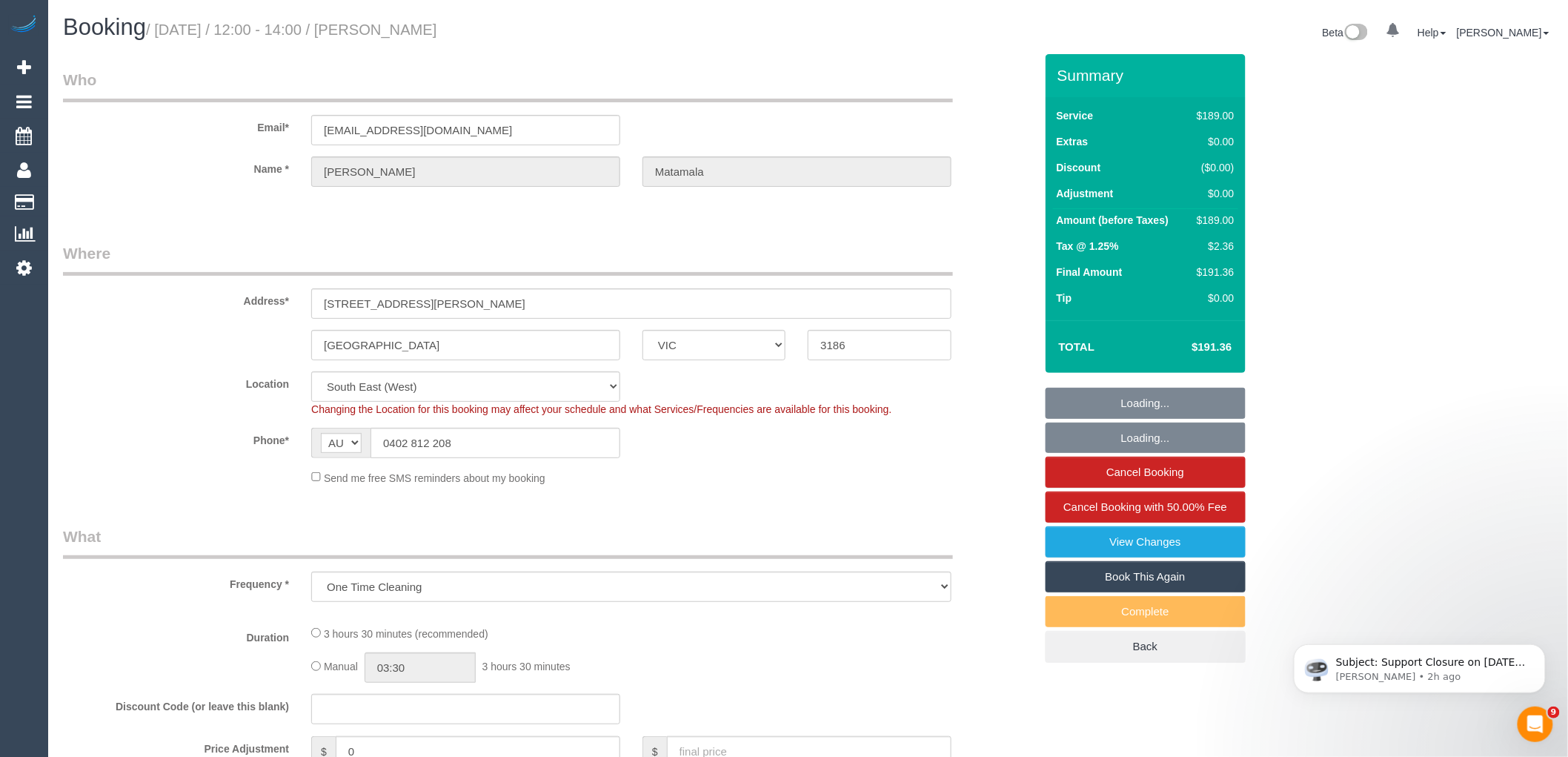
select select "number:19"
select select "number:24"
select select "number:11"
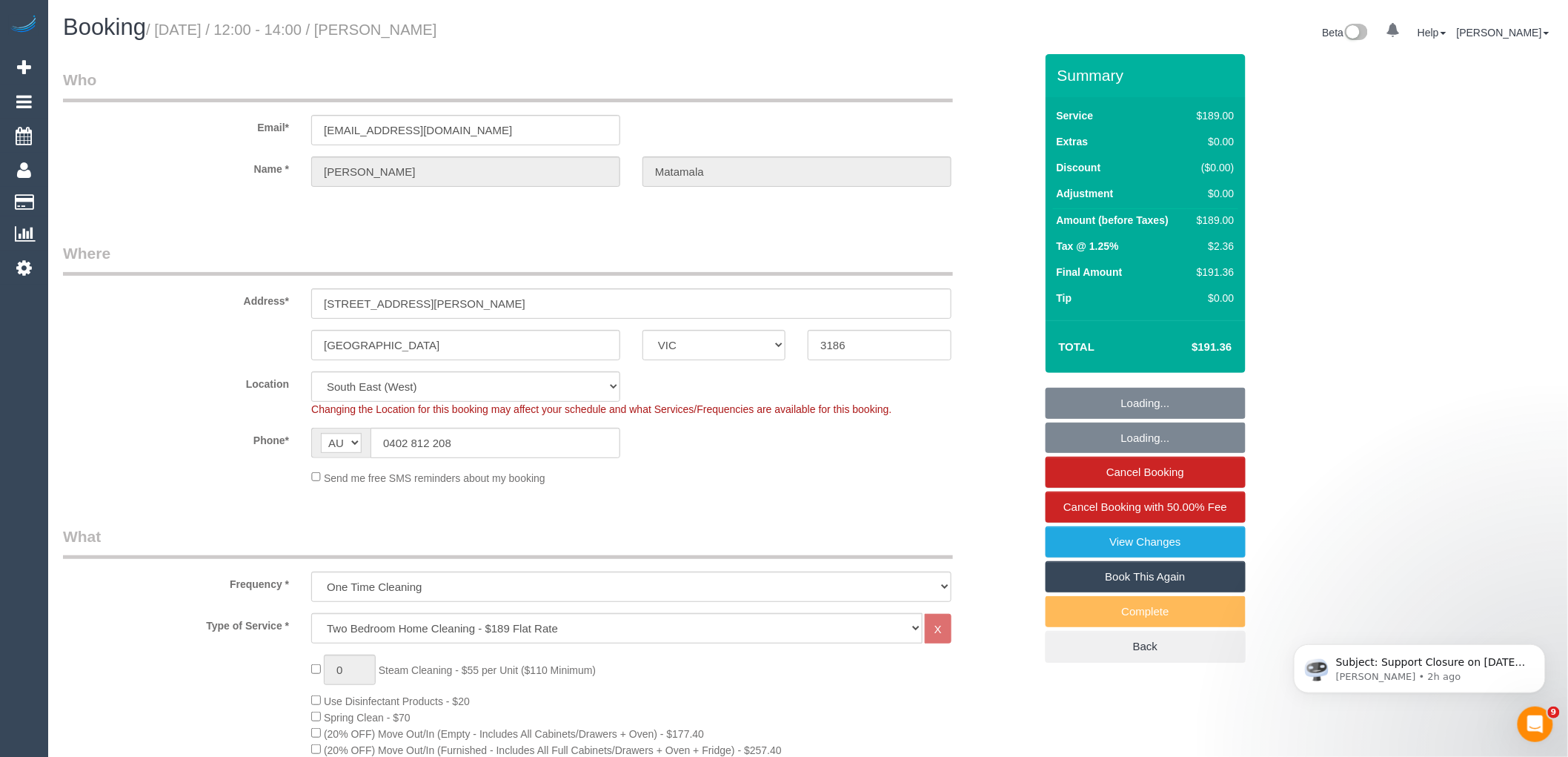
select select "object:4508"
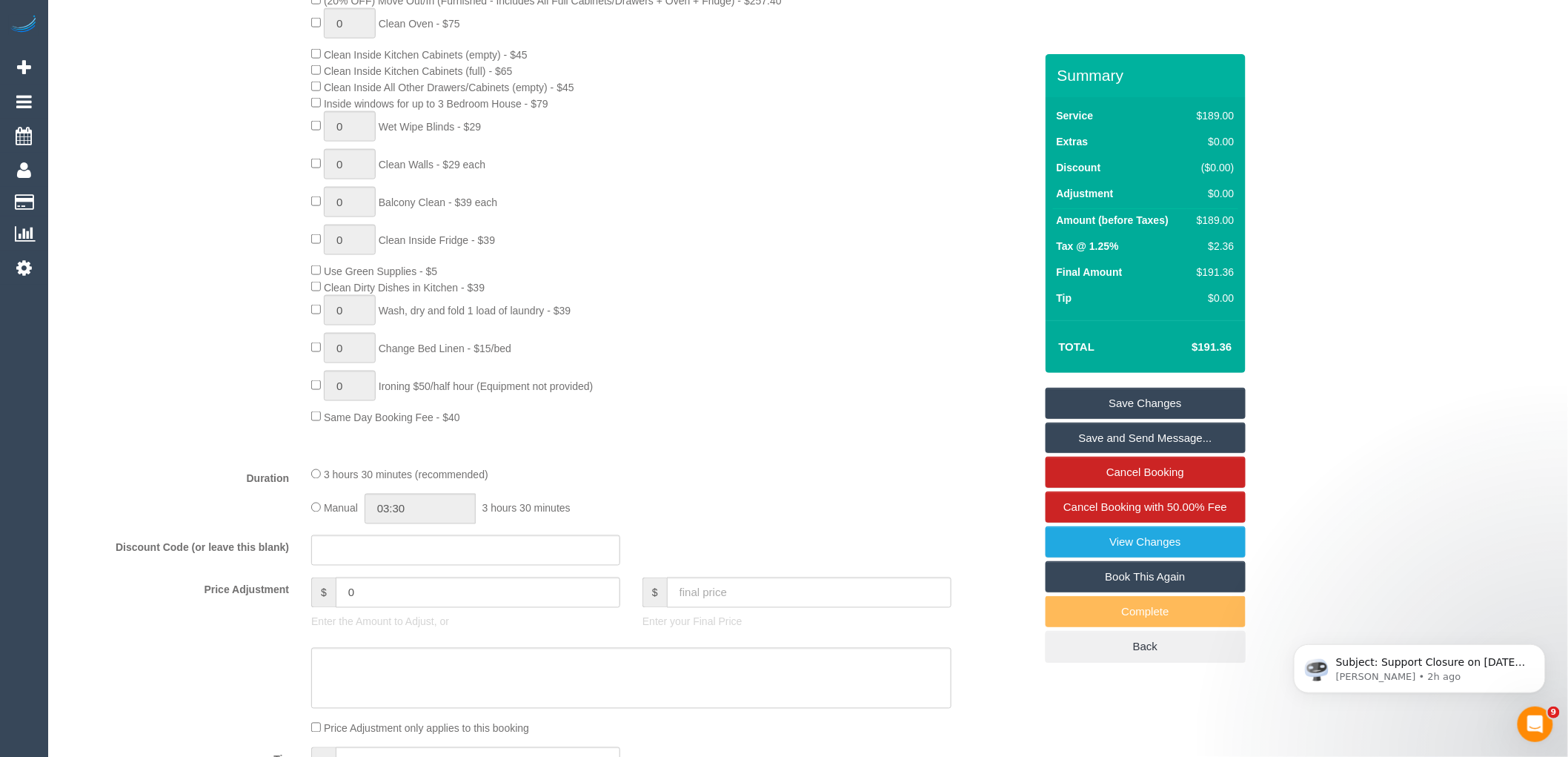
scroll to position [742, 0]
click at [832, 332] on div "0 Steam Cleaning - $55 per Unit ($110 Minimum) Use Disinfectant Products - $20 …" at bounding box center [672, 173] width 744 height 519
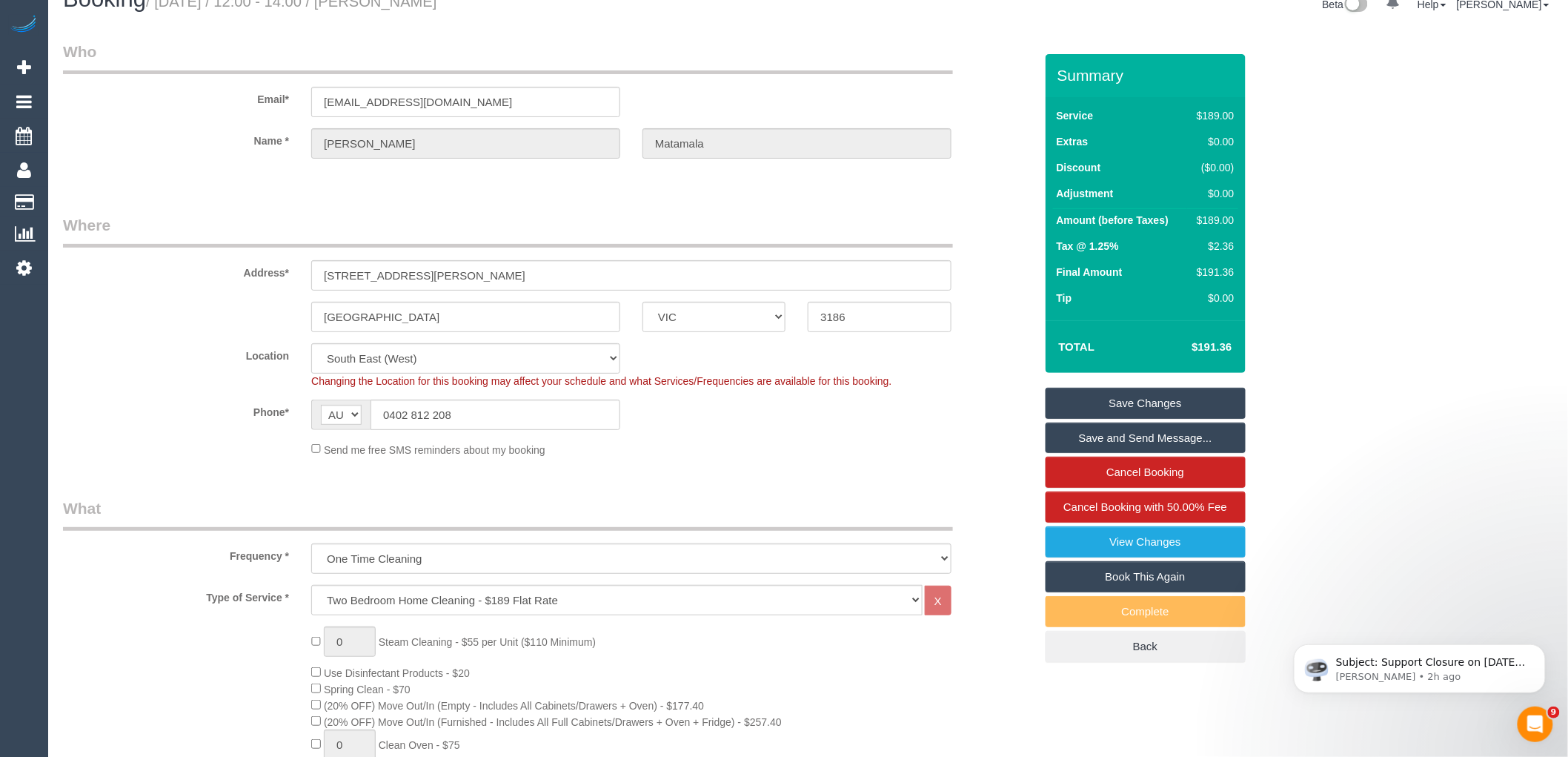
scroll to position [0, 0]
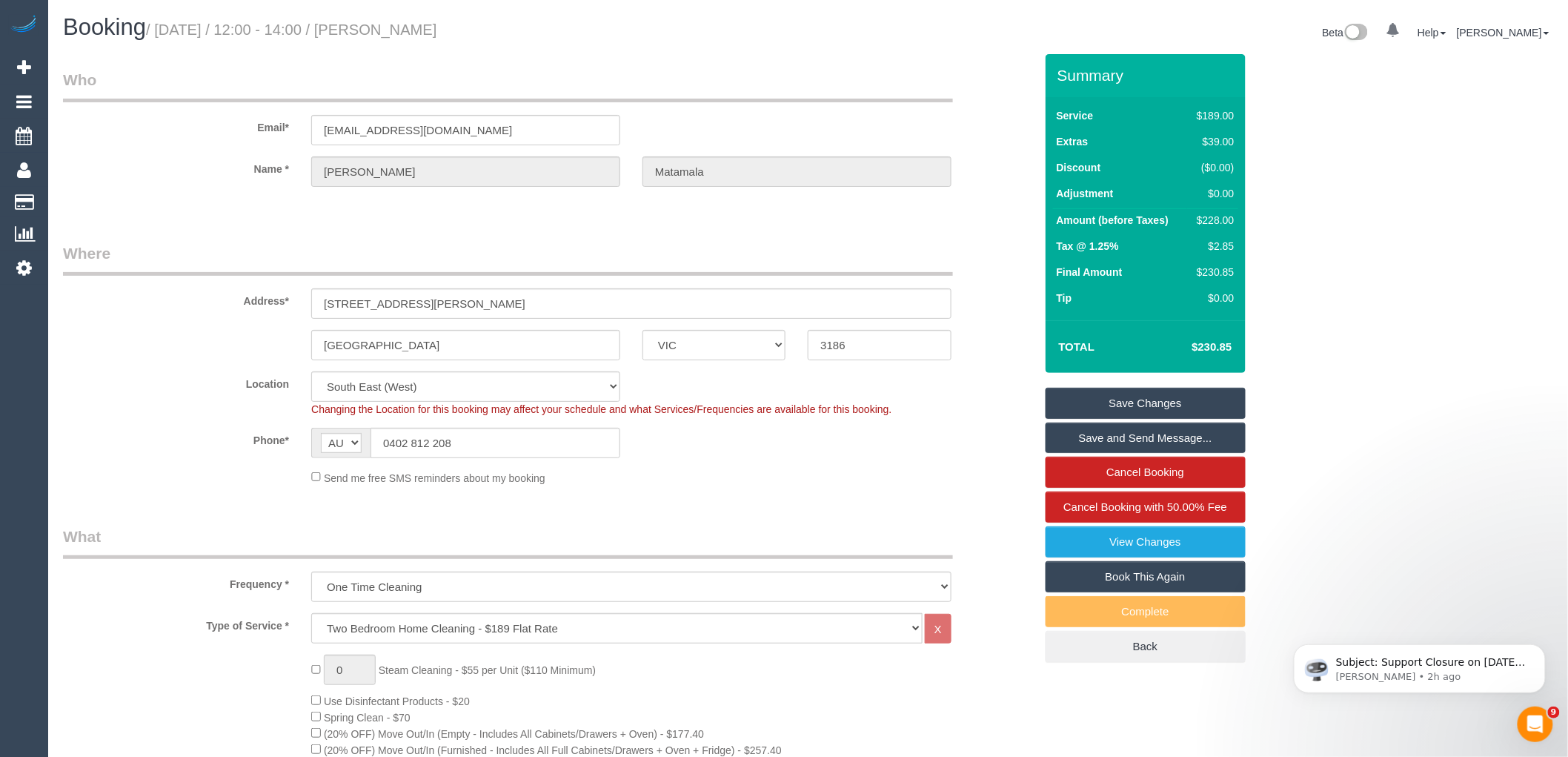
select select "spot31"
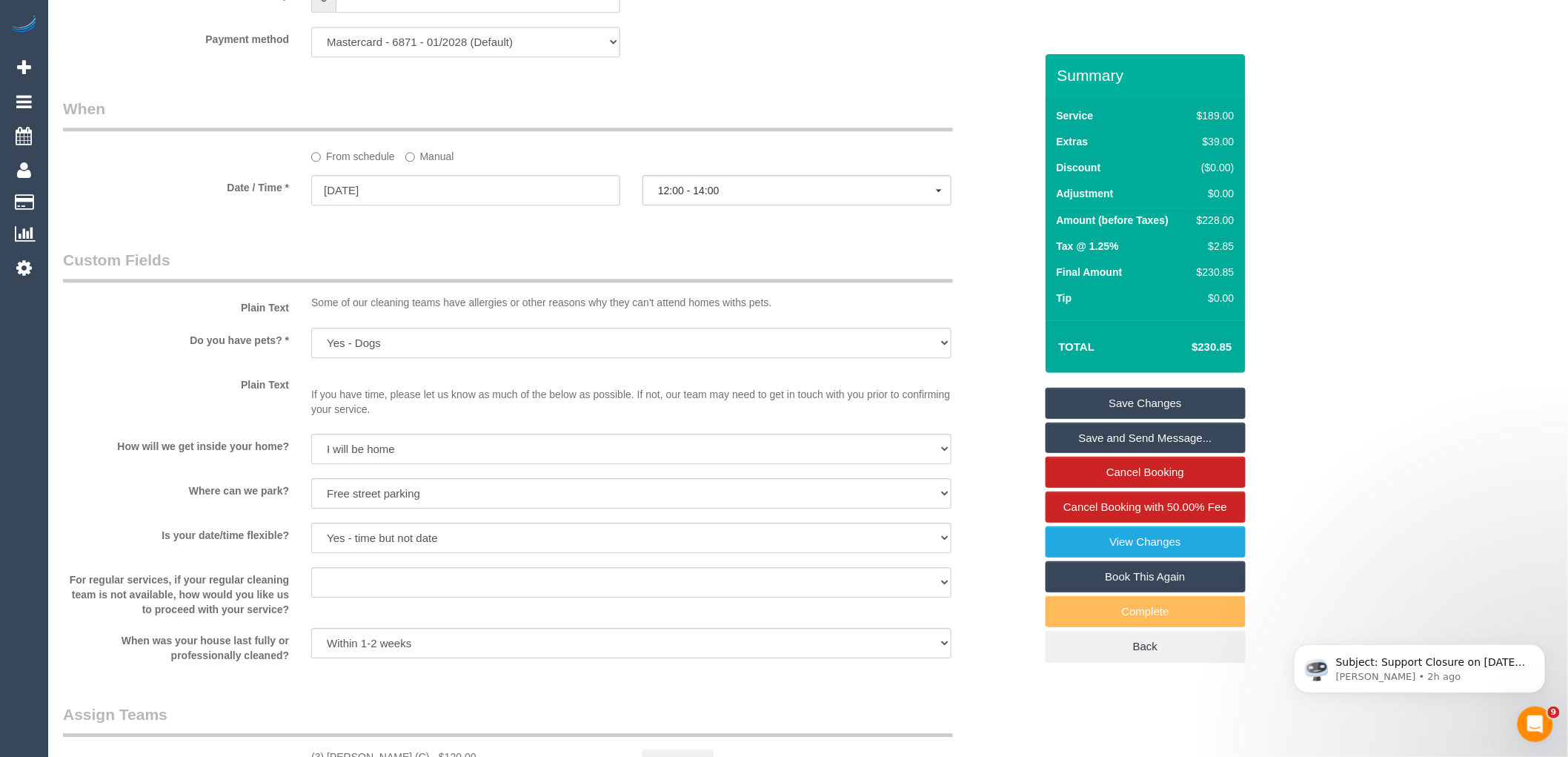
scroll to position [1812, 0]
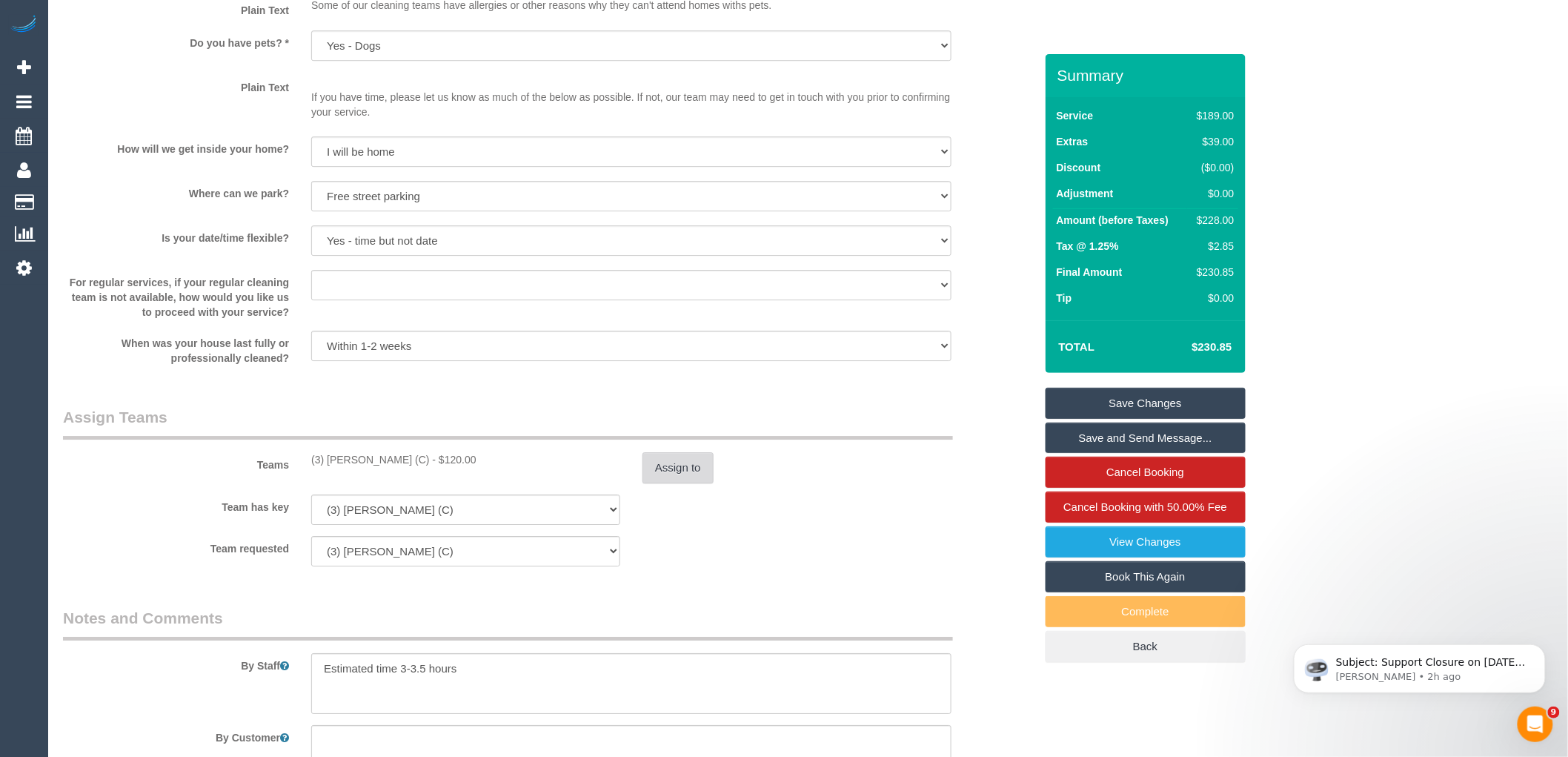
click at [666, 483] on button "Assign to" at bounding box center [677, 467] width 71 height 31
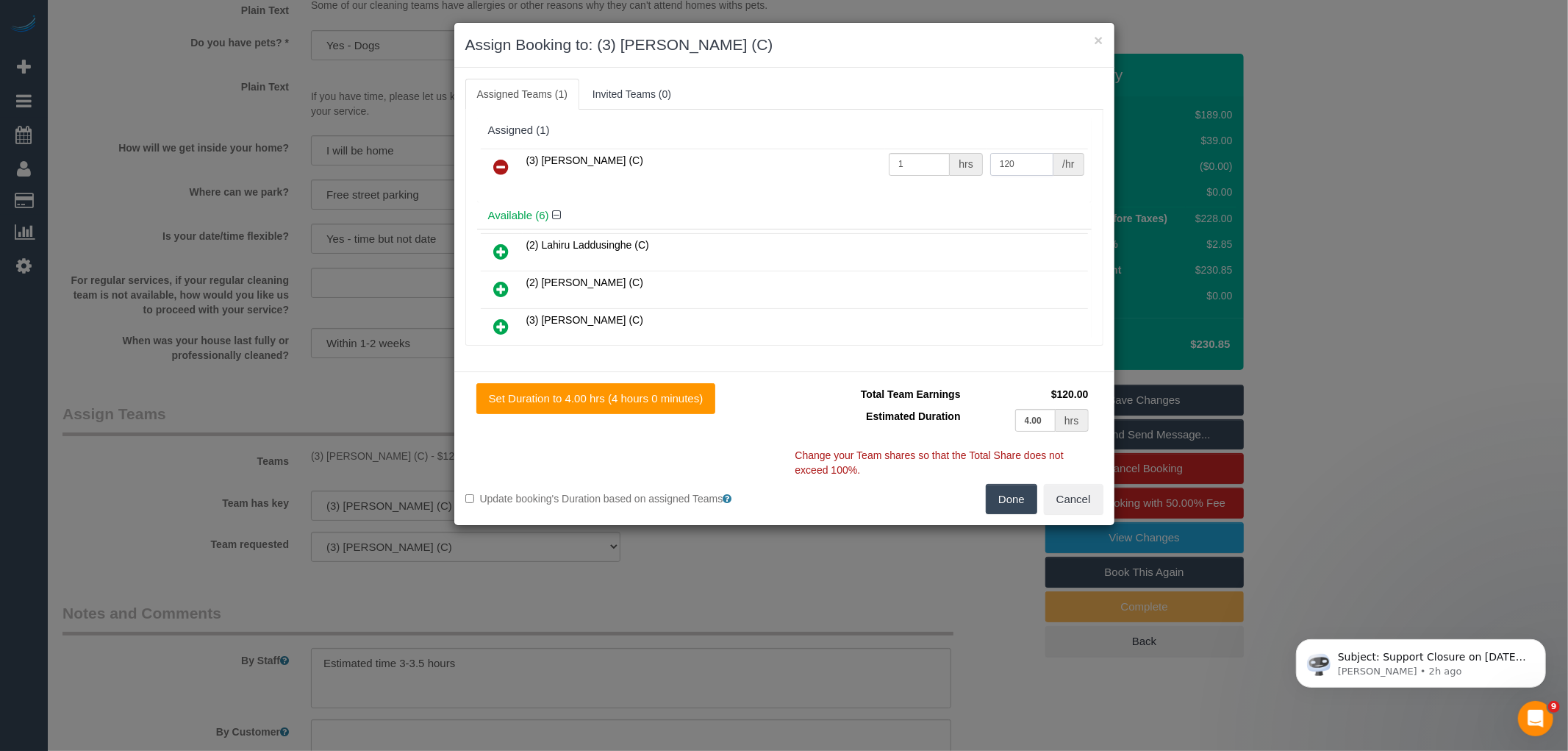
click at [1020, 160] on input "120" at bounding box center [1021, 164] width 63 height 23
type input "145"
click at [1002, 496] on button "Done" at bounding box center [1012, 499] width 52 height 31
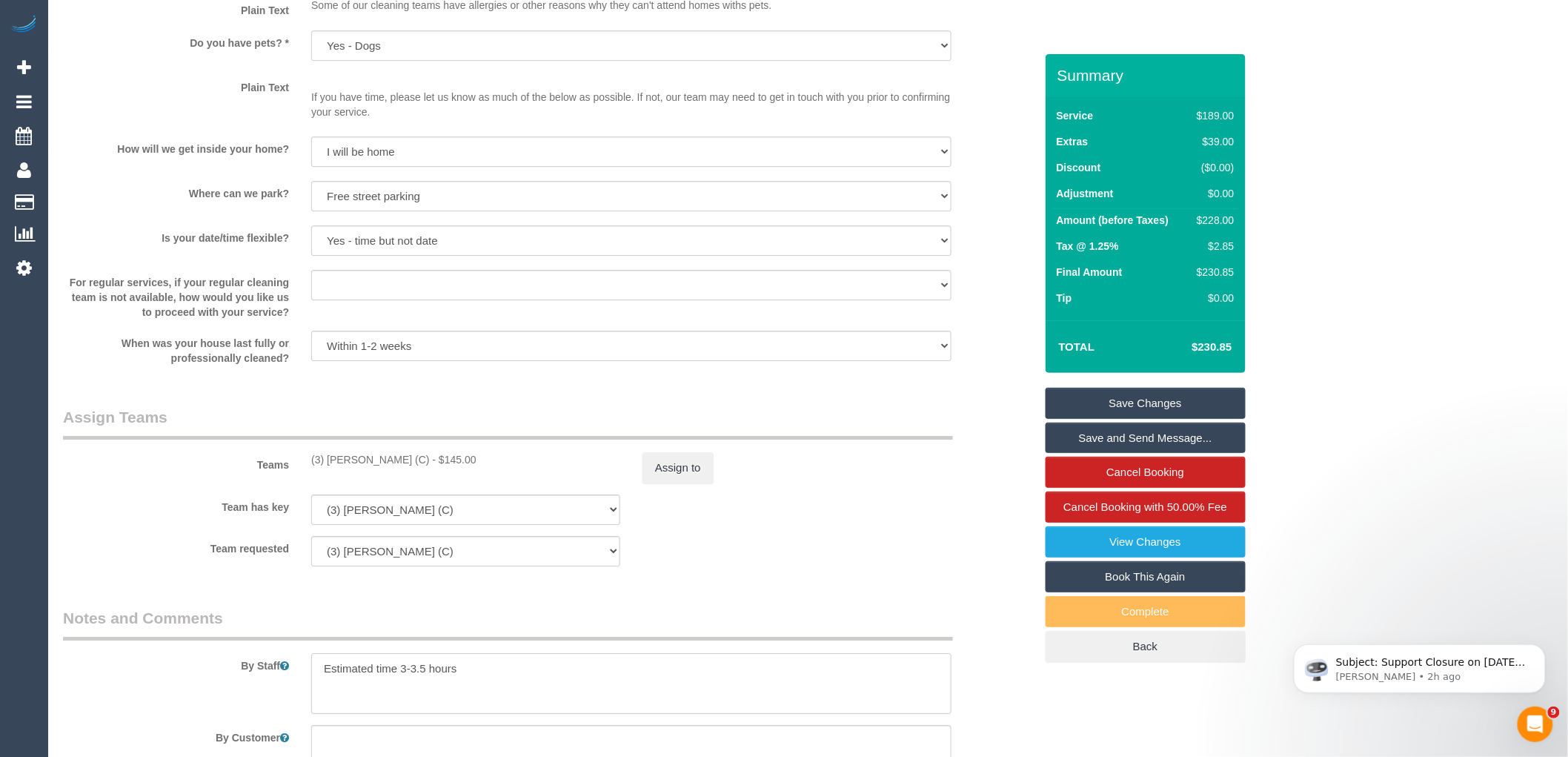
drag, startPoint x: 426, startPoint y: 684, endPoint x: 413, endPoint y: 680, distance: 13.6
click at [413, 680] on textarea at bounding box center [631, 684] width 640 height 61
type textarea "Estimated time 3-4 hours"
click at [541, 628] on legend "Notes and Comments" at bounding box center [508, 624] width 890 height 34
click at [679, 484] on button "Assign to" at bounding box center [677, 467] width 71 height 31
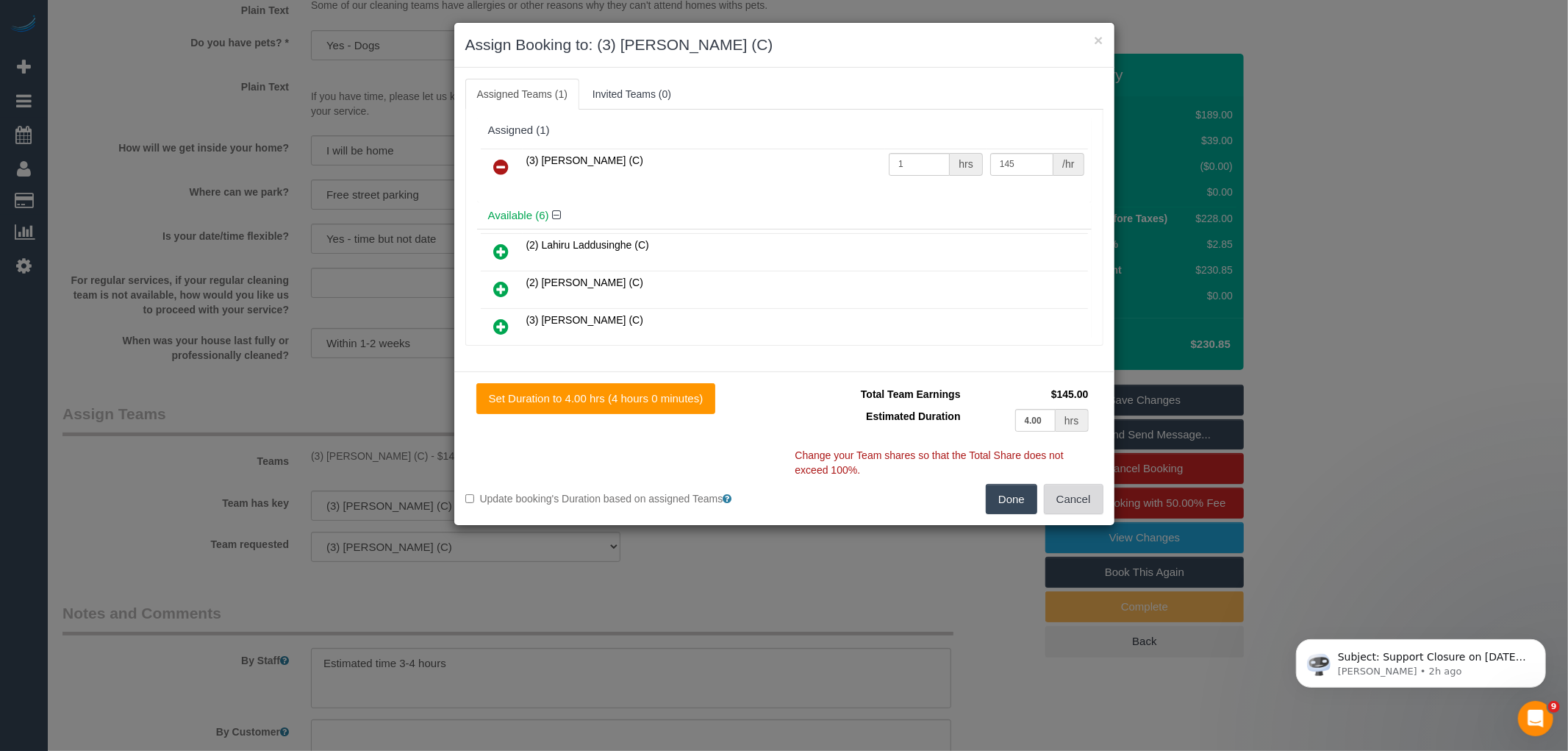
click at [1074, 493] on button "Cancel" at bounding box center [1073, 499] width 60 height 31
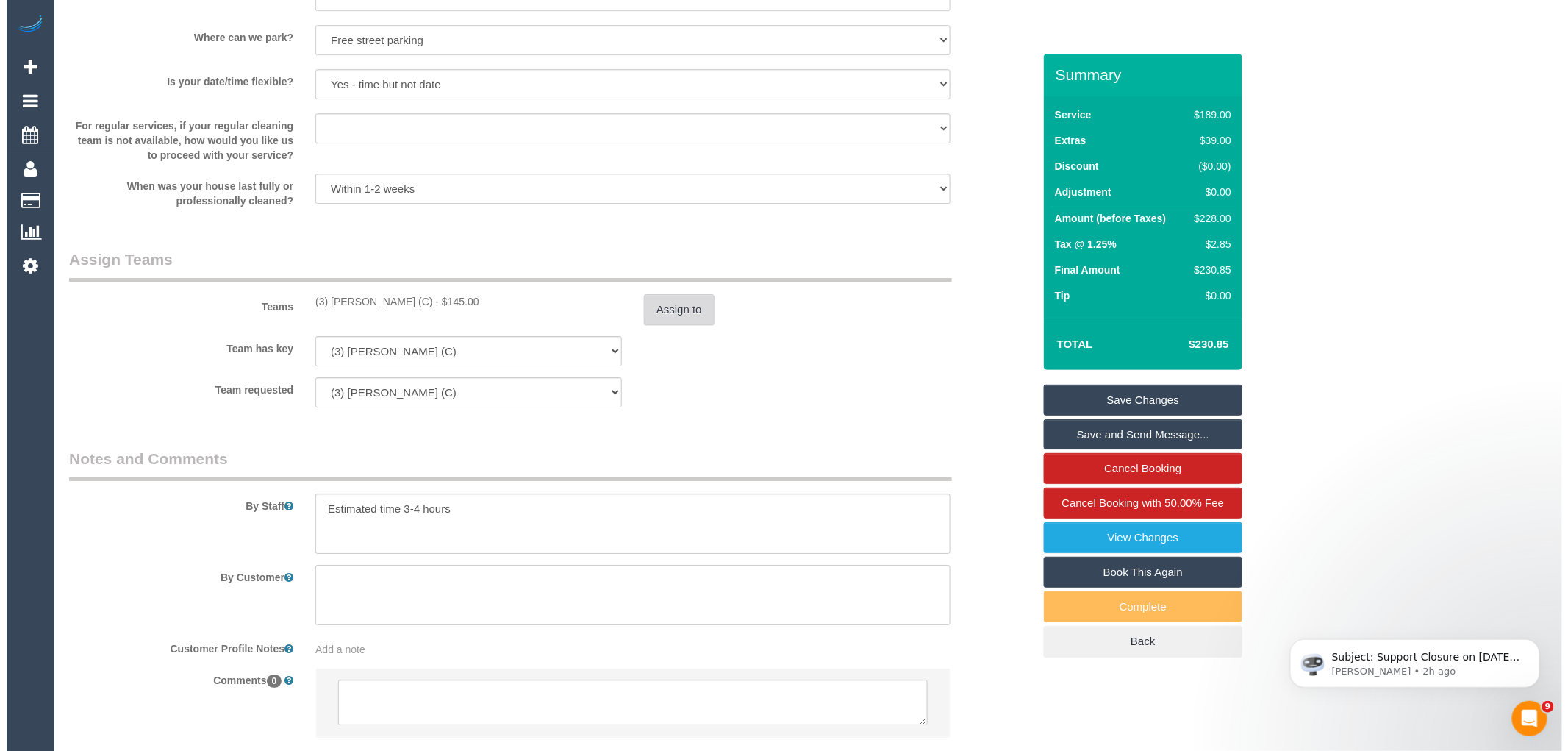
scroll to position [2061, 0]
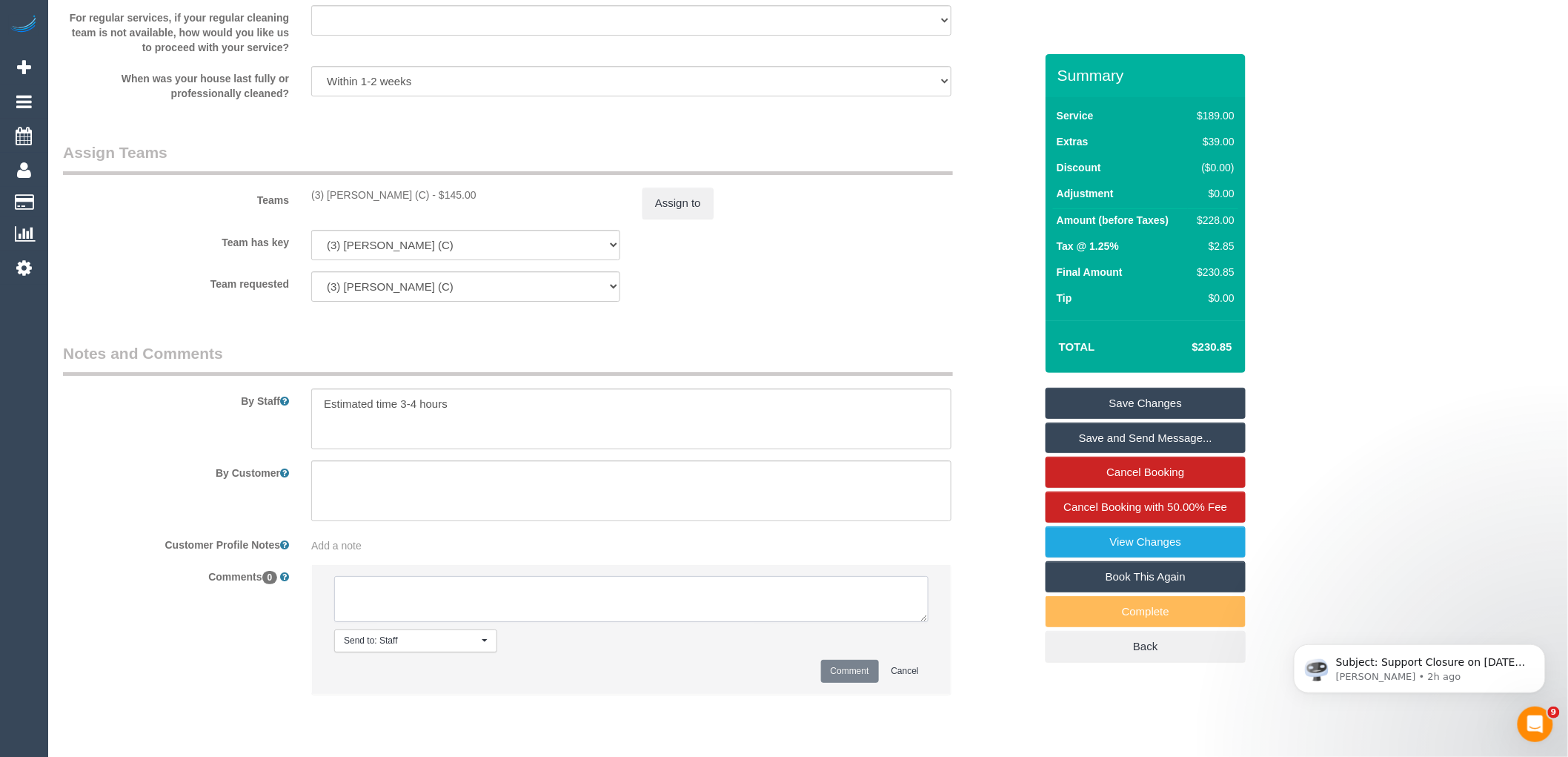
click at [463, 599] on textarea at bounding box center [631, 599] width 594 height 46
type textarea "Customer wanted to add dishes via email Cleaner confirmed this can be added on …"
click at [865, 676] on button "Comment" at bounding box center [850, 671] width 58 height 23
click at [1149, 430] on link "Save and Send Message..." at bounding box center [1145, 438] width 200 height 31
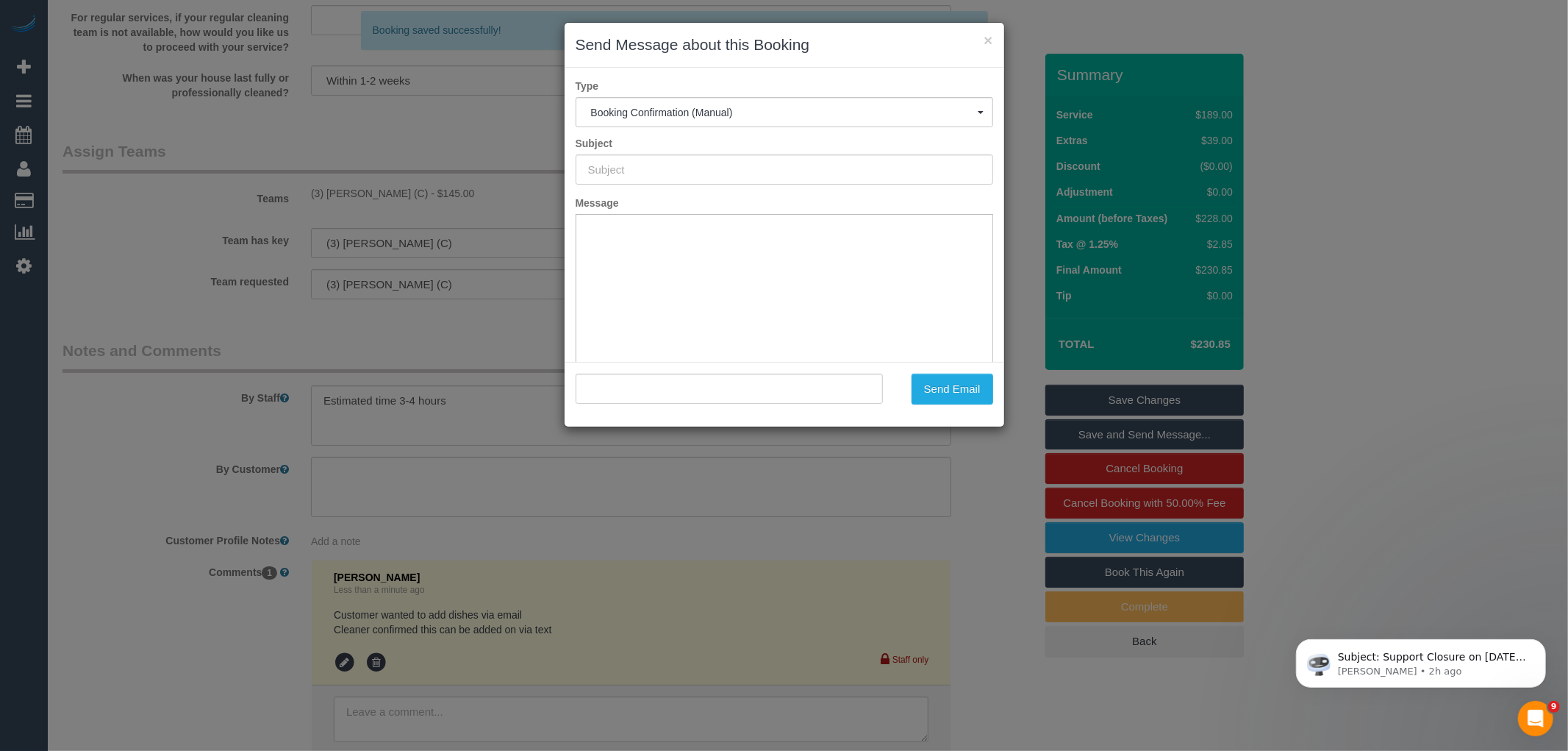
type input "Booking Confirmed"
type input ""Claudia Matamala" <claudiamatamalaruiz@gmail.com>"
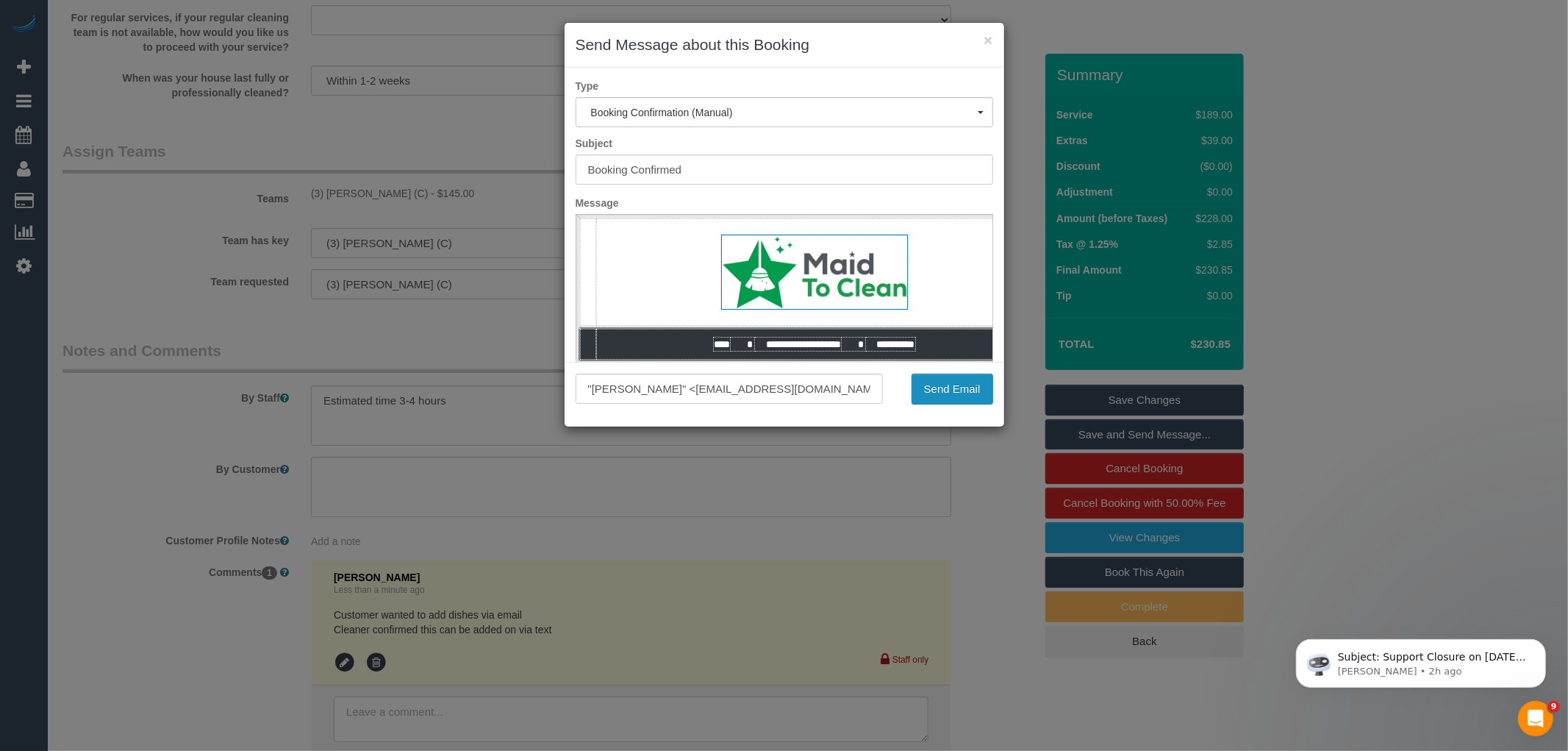
click at [959, 386] on button "Send Email" at bounding box center [953, 389] width 82 height 31
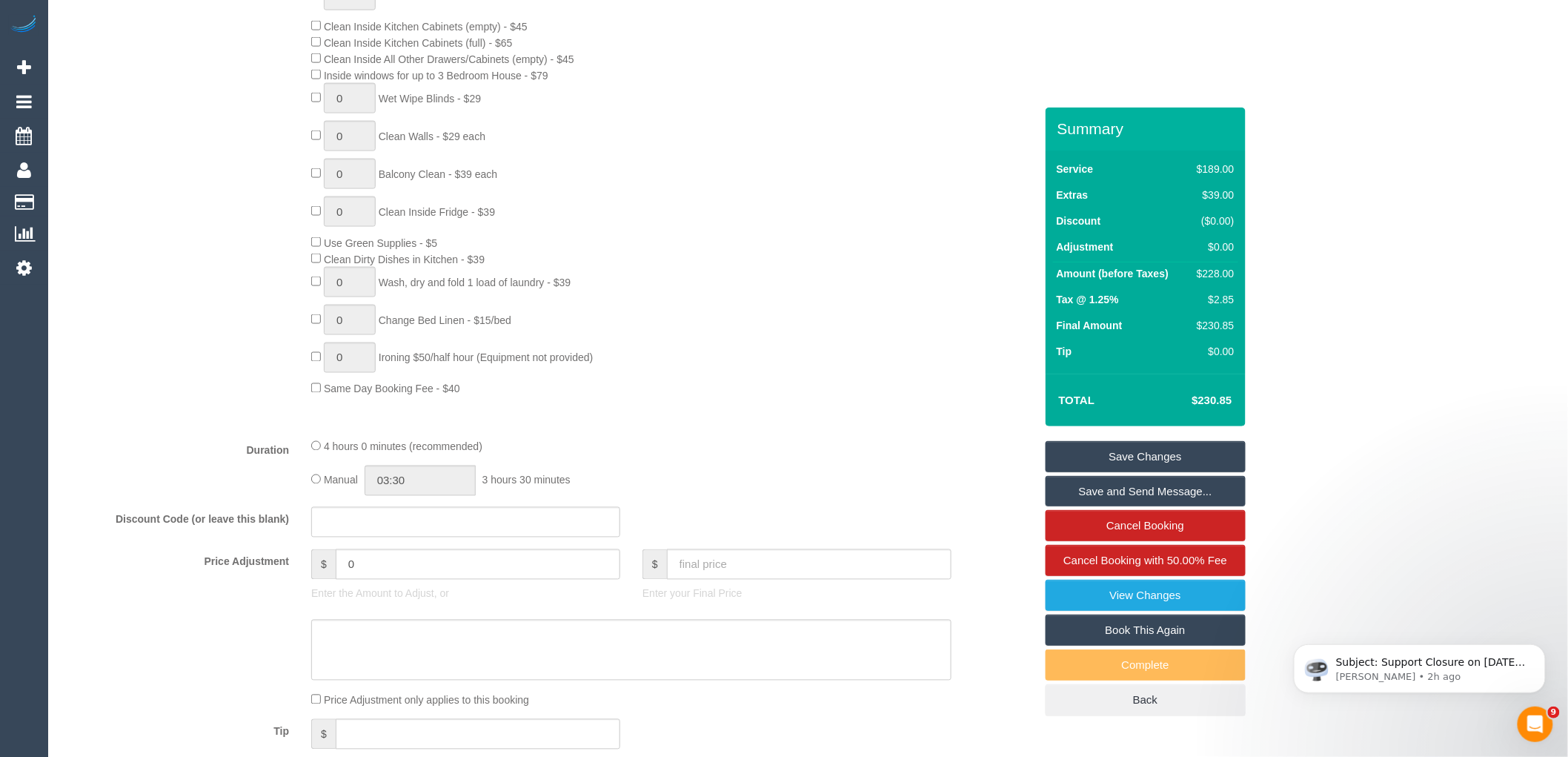
scroll to position [812, 0]
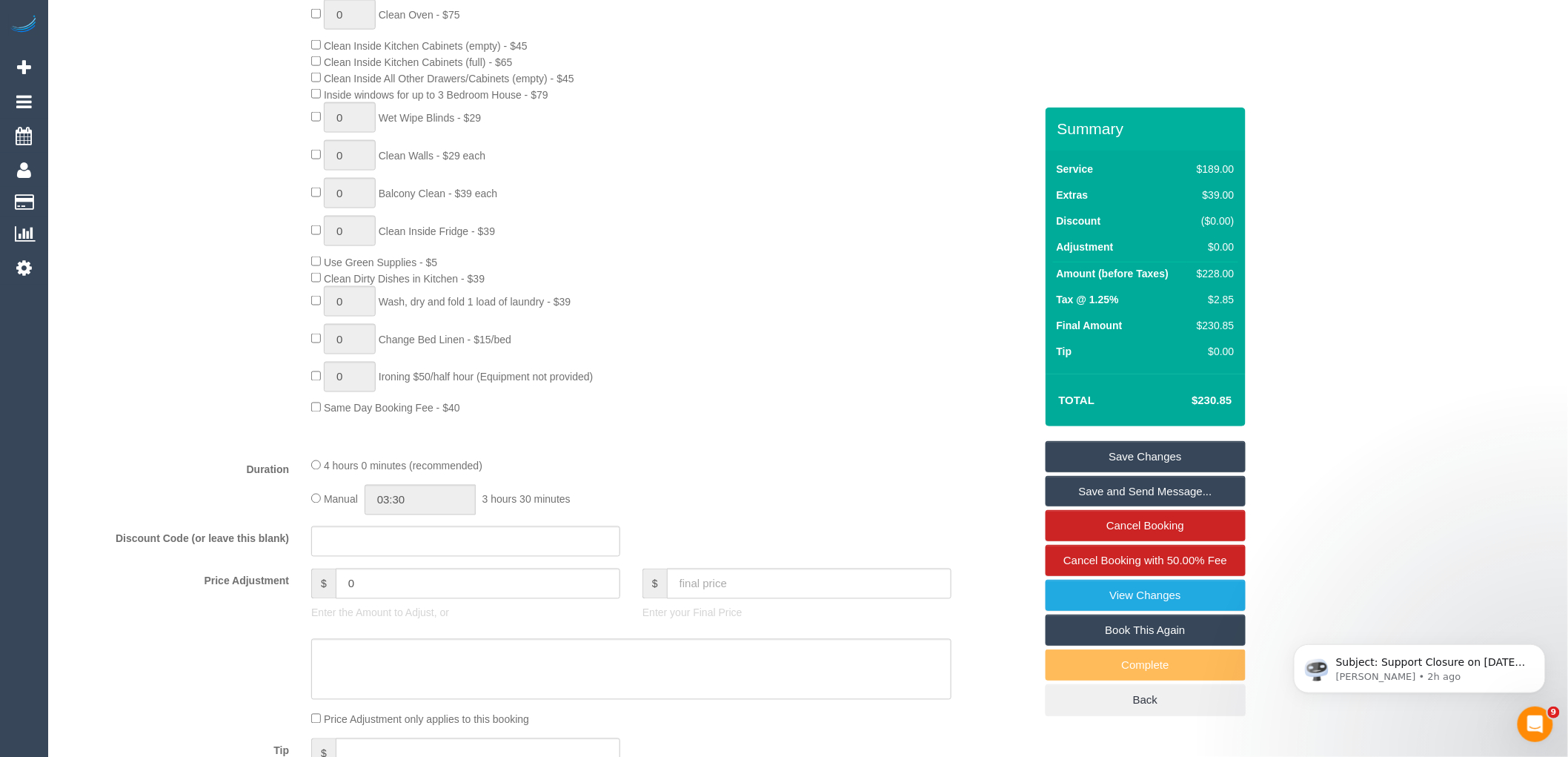
click at [1181, 460] on link "Save Changes" at bounding box center [1145, 456] width 200 height 31
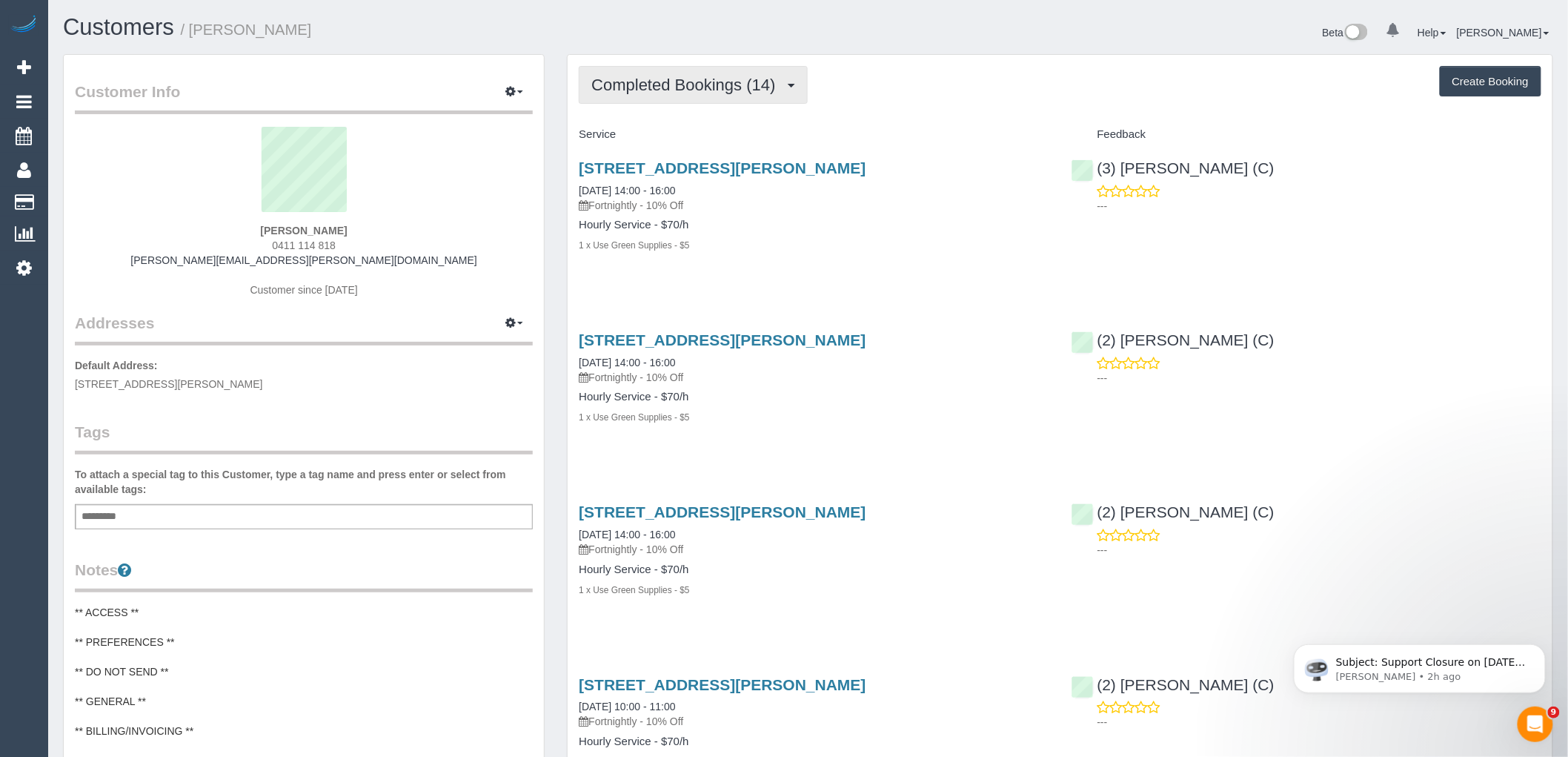
click at [671, 89] on span "Completed Bookings (14)" at bounding box center [687, 85] width 191 height 18
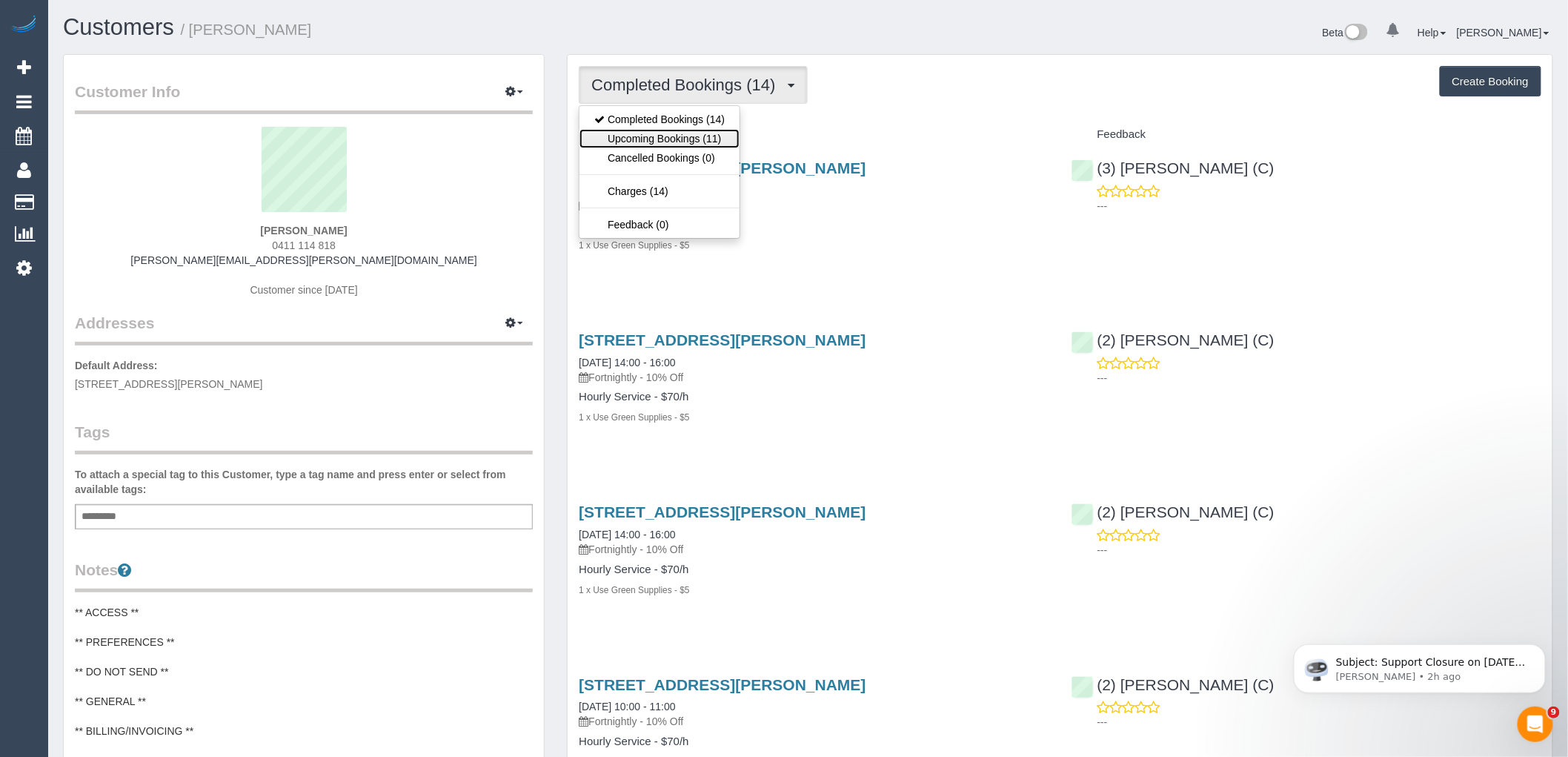
click at [686, 141] on link "Upcoming Bookings (11)" at bounding box center [660, 138] width 160 height 19
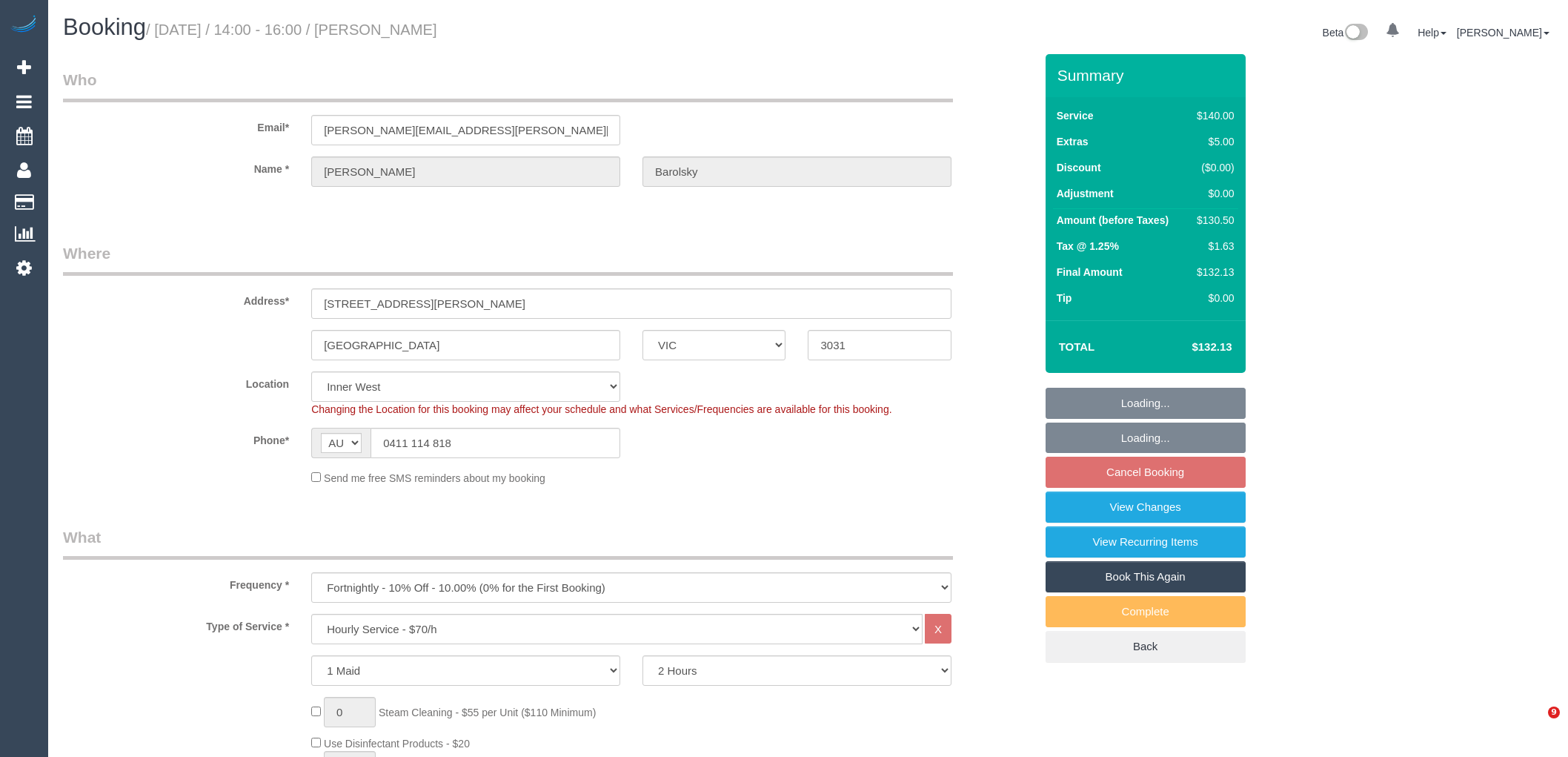
select select "VIC"
select select "spot5"
select select "number:27"
select select "number:14"
select select "number:19"
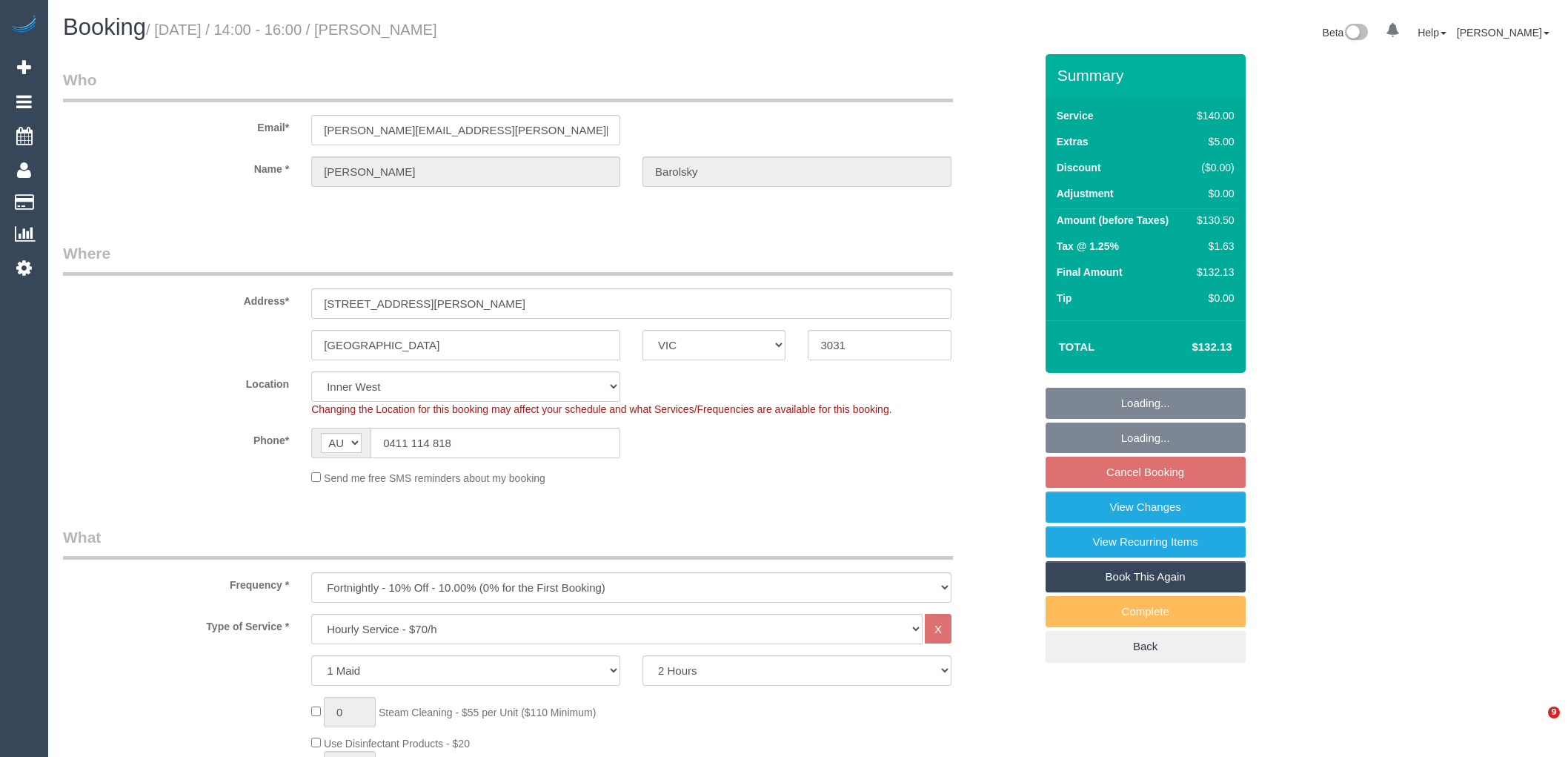
select select "number:22"
select select "number:34"
select select "number:11"
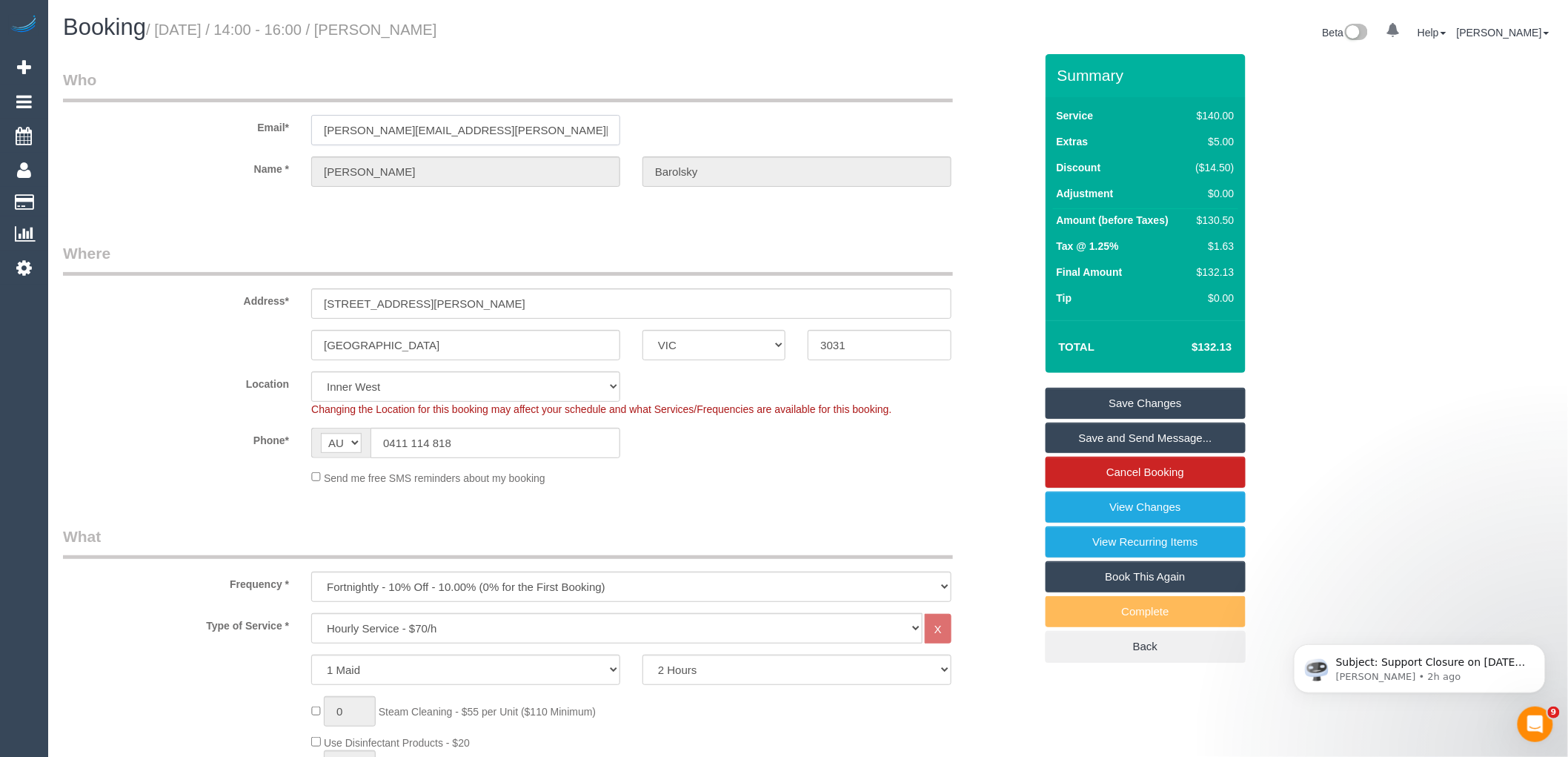
drag, startPoint x: 534, startPoint y: 130, endPoint x: 158, endPoint y: 125, distance: 376.0
click at [162, 125] on div "Email* [PERSON_NAME][EMAIL_ADDRESS][PERSON_NAME][DOMAIN_NAME]" at bounding box center [549, 107] width 994 height 76
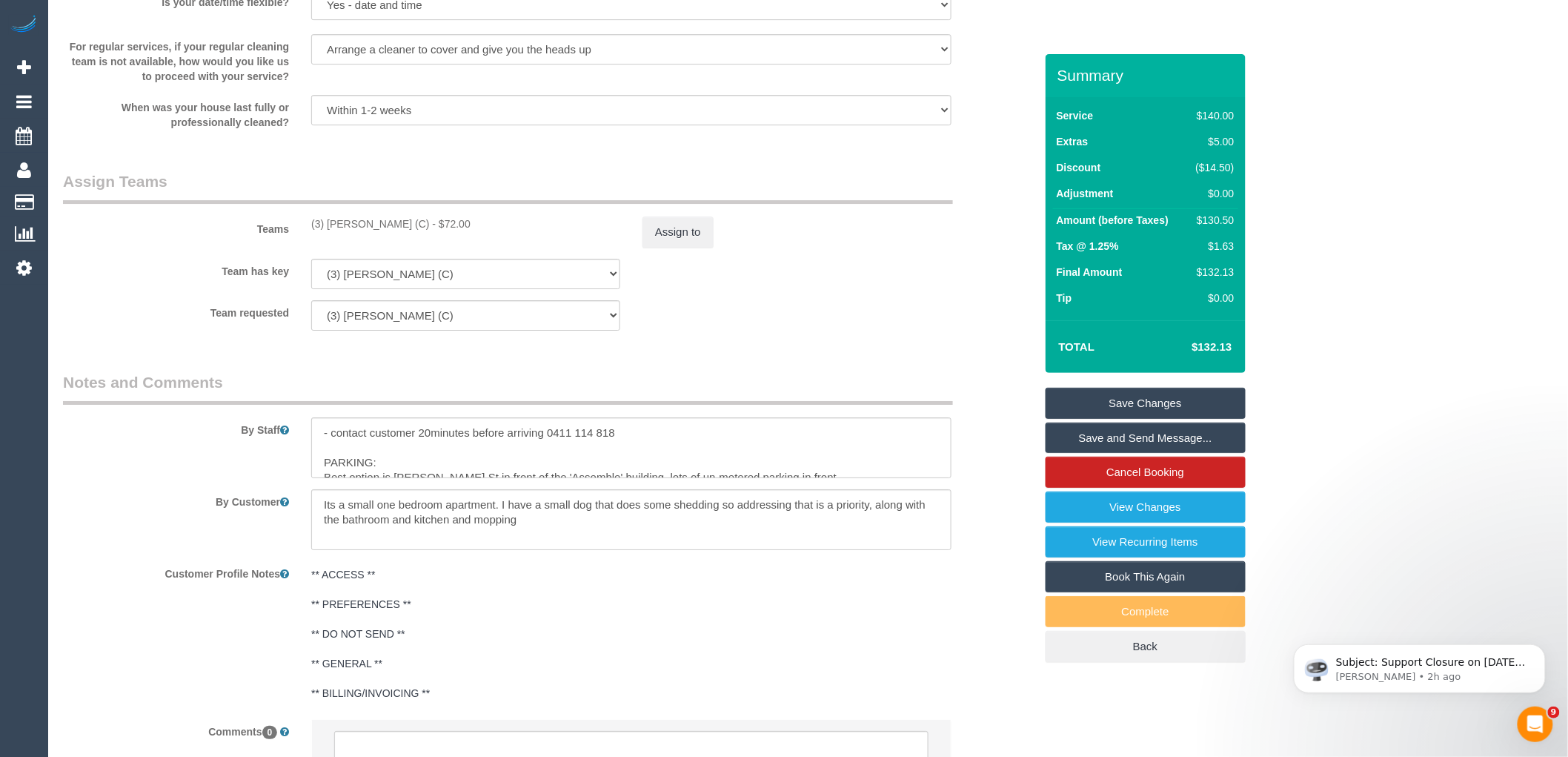
scroll to position [2141, 0]
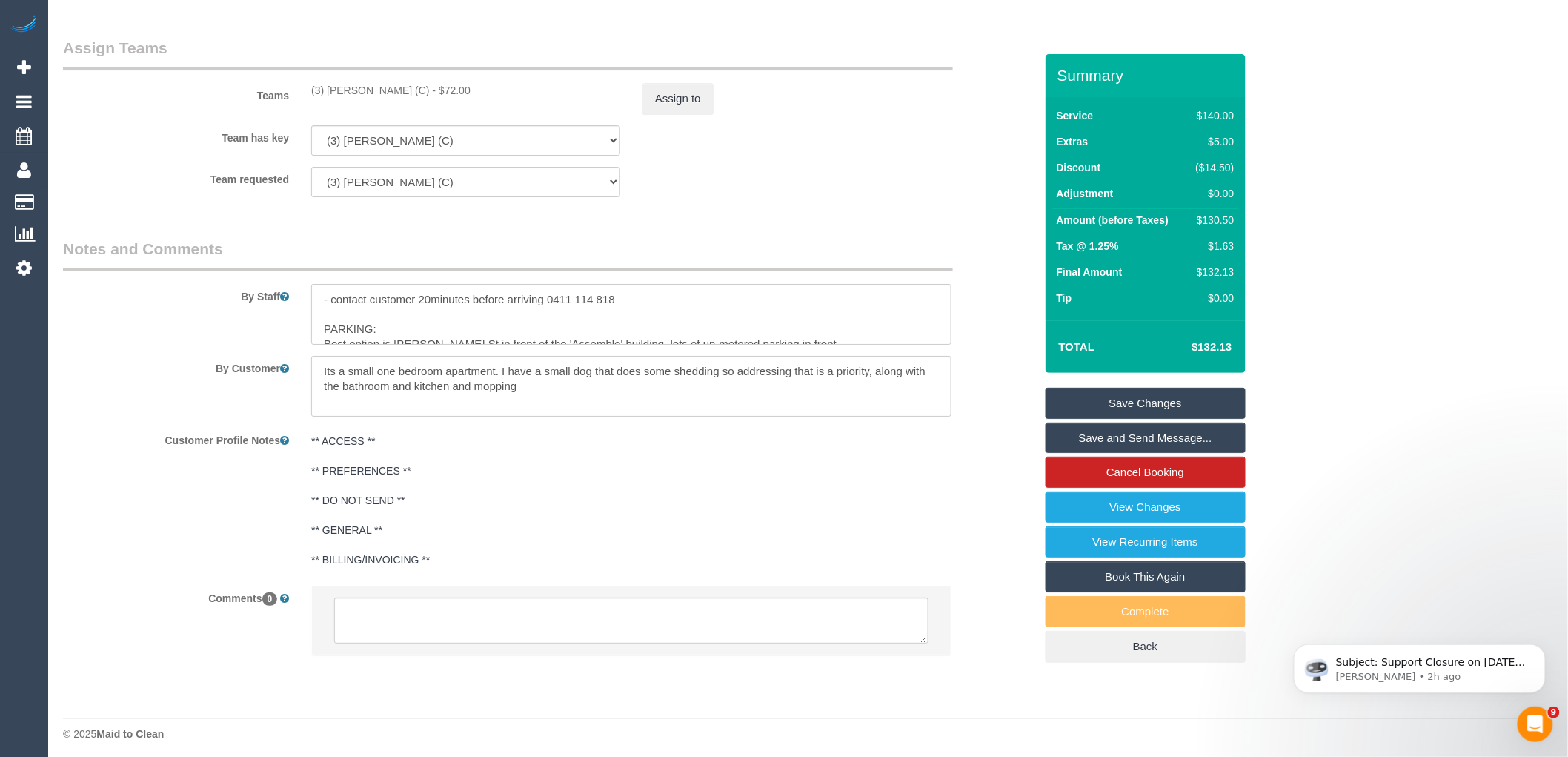
drag, startPoint x: 408, startPoint y: 97, endPoint x: 285, endPoint y: 98, distance: 123.0
click at [285, 98] on div "Teams (3) [PERSON_NAME] (C) - $72.00 Assign to" at bounding box center [549, 76] width 994 height 77
click at [421, 109] on div "Teams (3) [PERSON_NAME] (C) - $72.00 Assign to" at bounding box center [549, 76] width 994 height 77
drag, startPoint x: 408, startPoint y: 97, endPoint x: 304, endPoint y: 94, distance: 104.0
click at [304, 94] on div "(3) [PERSON_NAME] (C) - $72.00" at bounding box center [466, 90] width 331 height 15
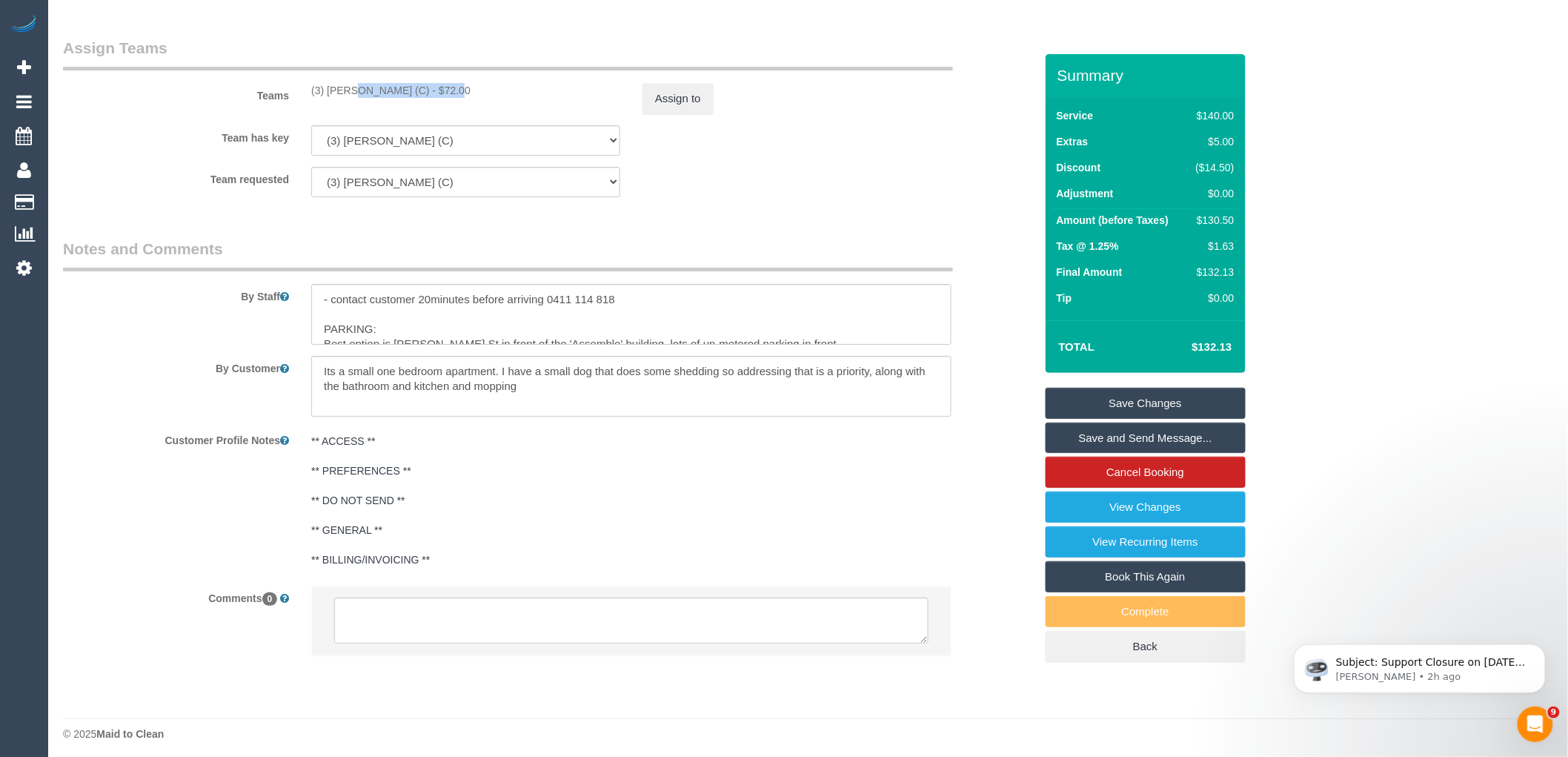
copy div "(3) [PERSON_NAME] (C)"
click at [420, 629] on textarea at bounding box center [631, 620] width 594 height 46
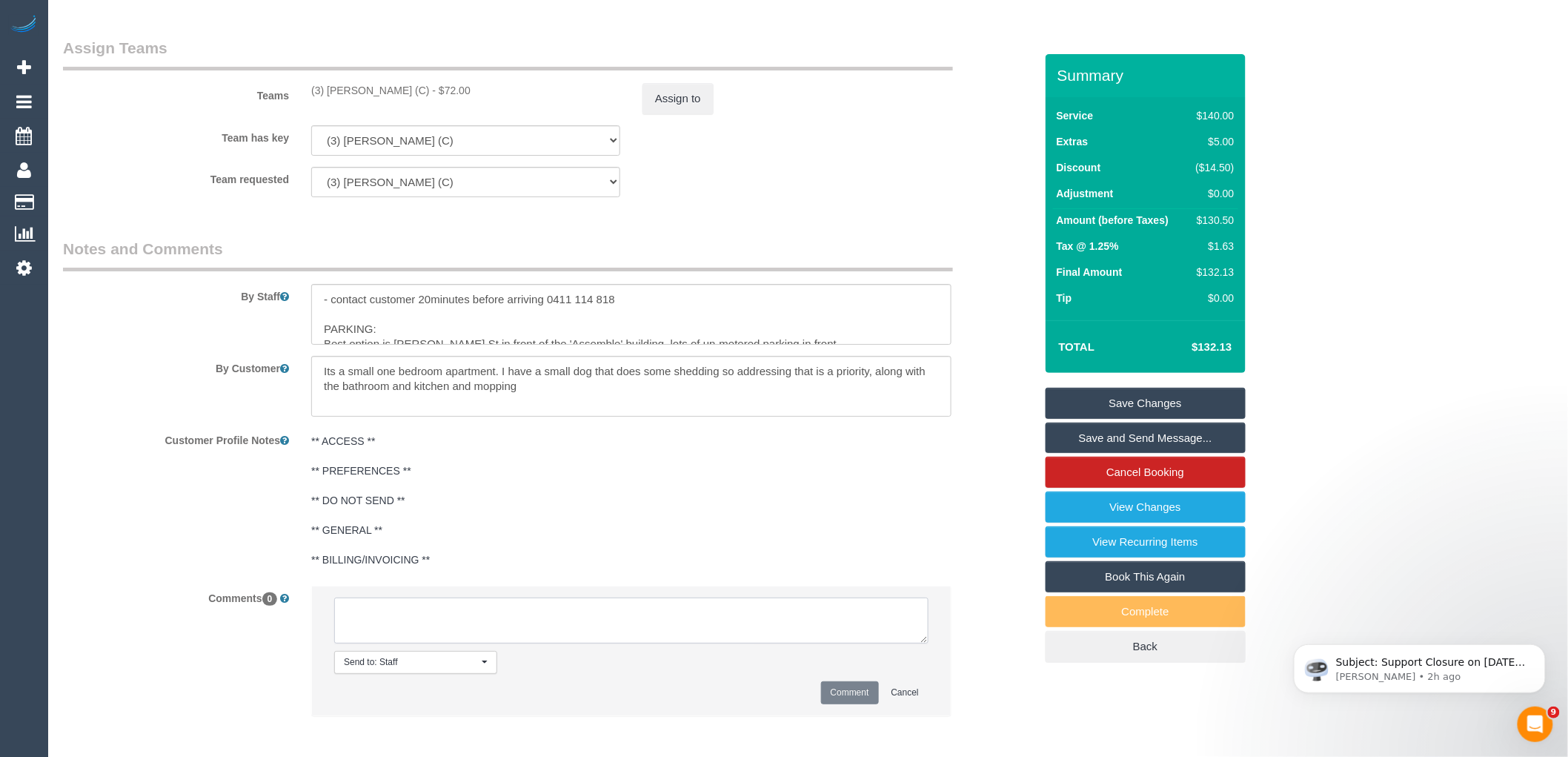
paste textarea "(3) [PERSON_NAME] (C)"
type textarea "(3) [PERSON_NAME] (C) unable to attend as he finishes at 12pm on Fridays Custom…"
click at [846, 704] on button "Comment" at bounding box center [850, 693] width 58 height 23
click at [686, 90] on div "Teams (3) [PERSON_NAME] (C) - $72.00 Assign to" at bounding box center [549, 76] width 994 height 77
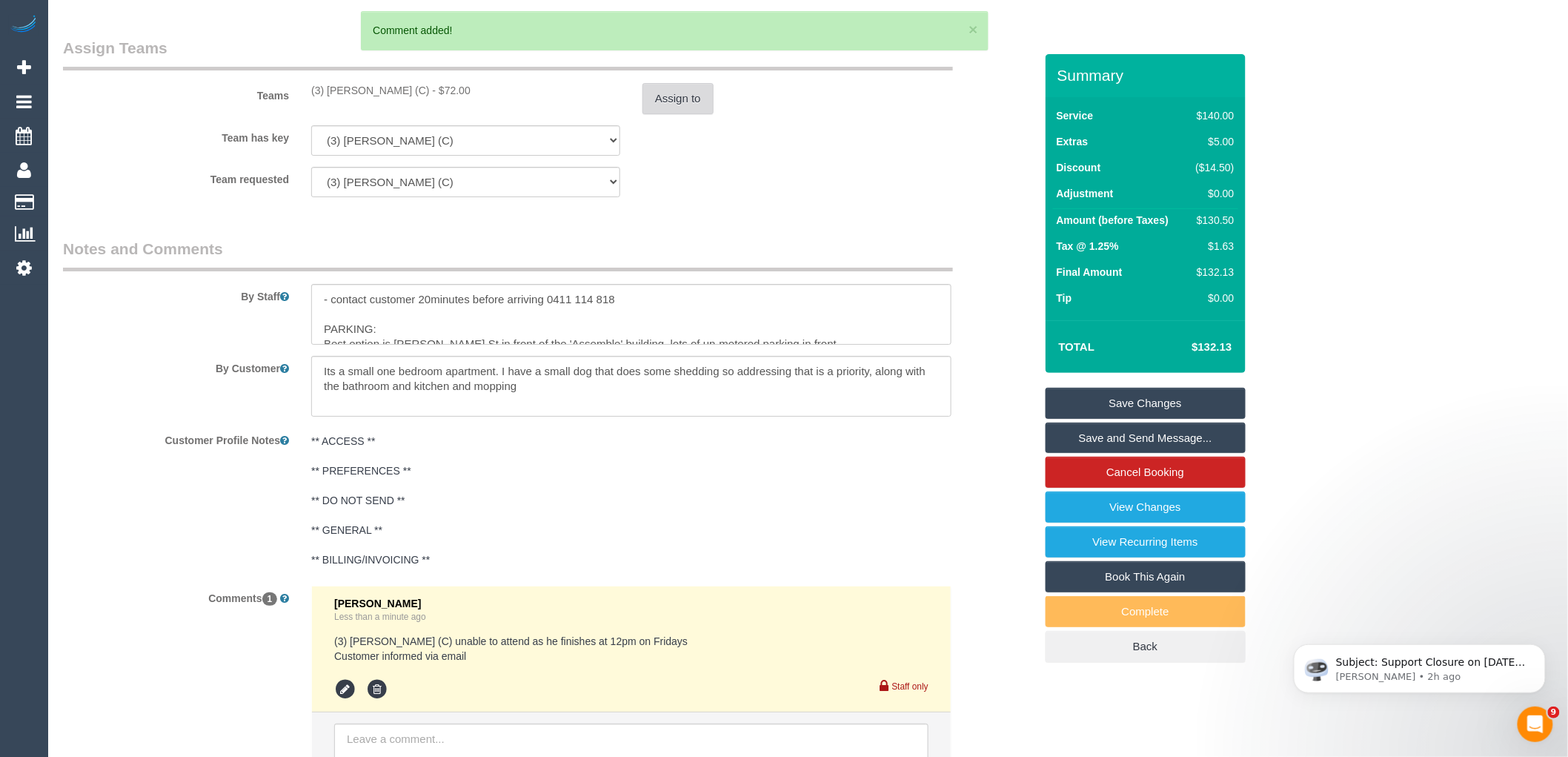
click at [690, 104] on button "Assign to" at bounding box center [677, 99] width 71 height 31
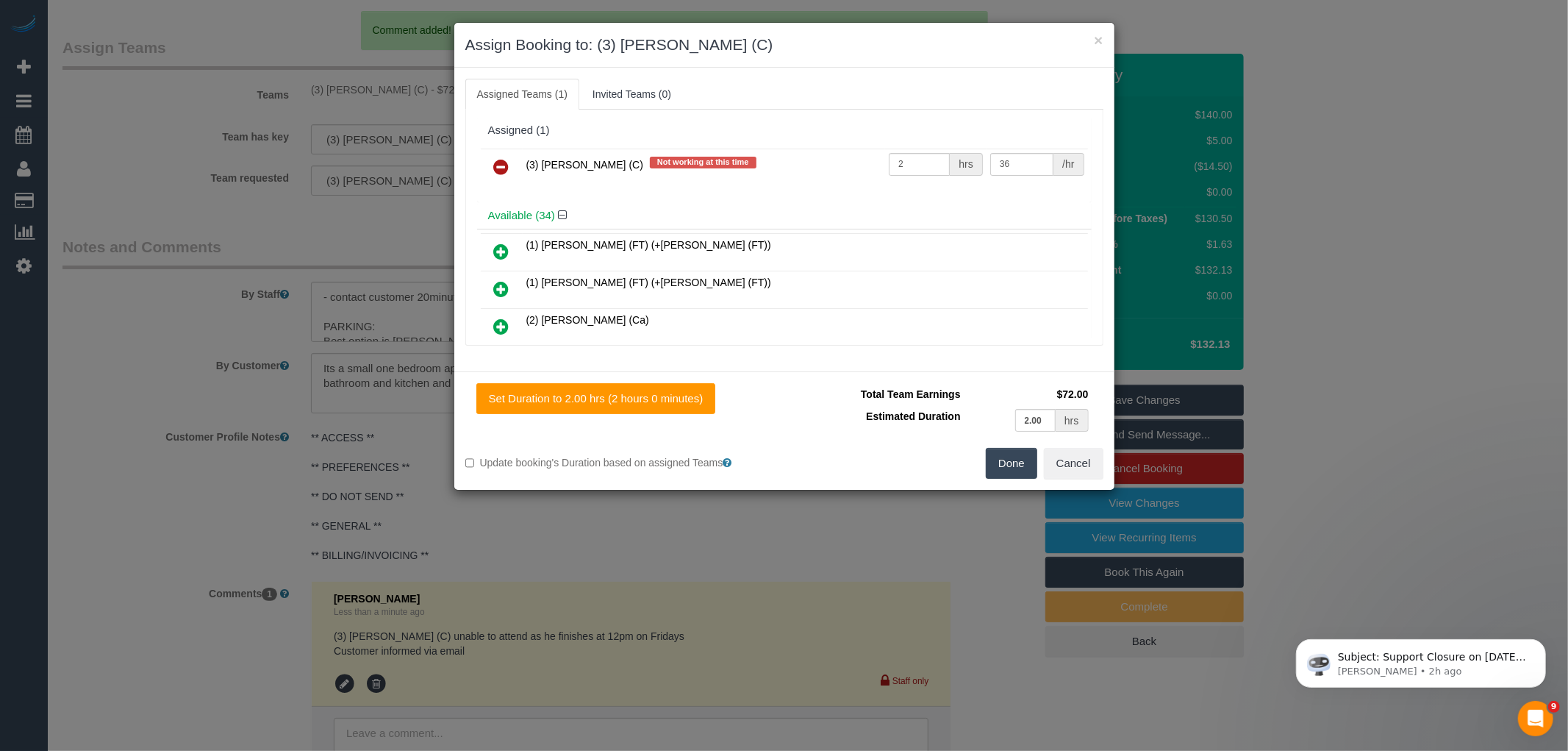
click at [481, 169] on td at bounding box center [501, 167] width 42 height 37
click at [489, 165] on link at bounding box center [502, 167] width 35 height 30
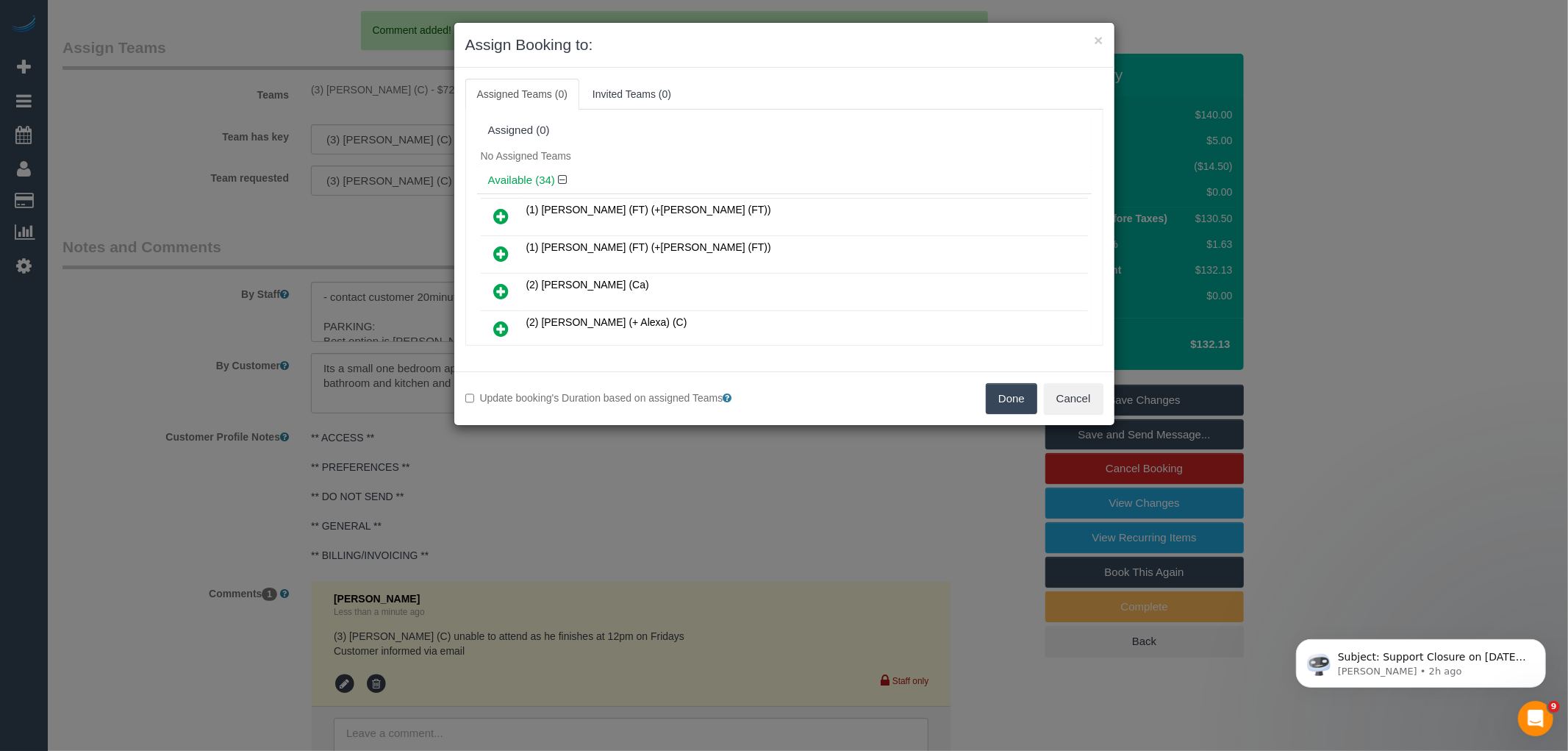
click at [1017, 402] on button "Done" at bounding box center [1012, 399] width 52 height 31
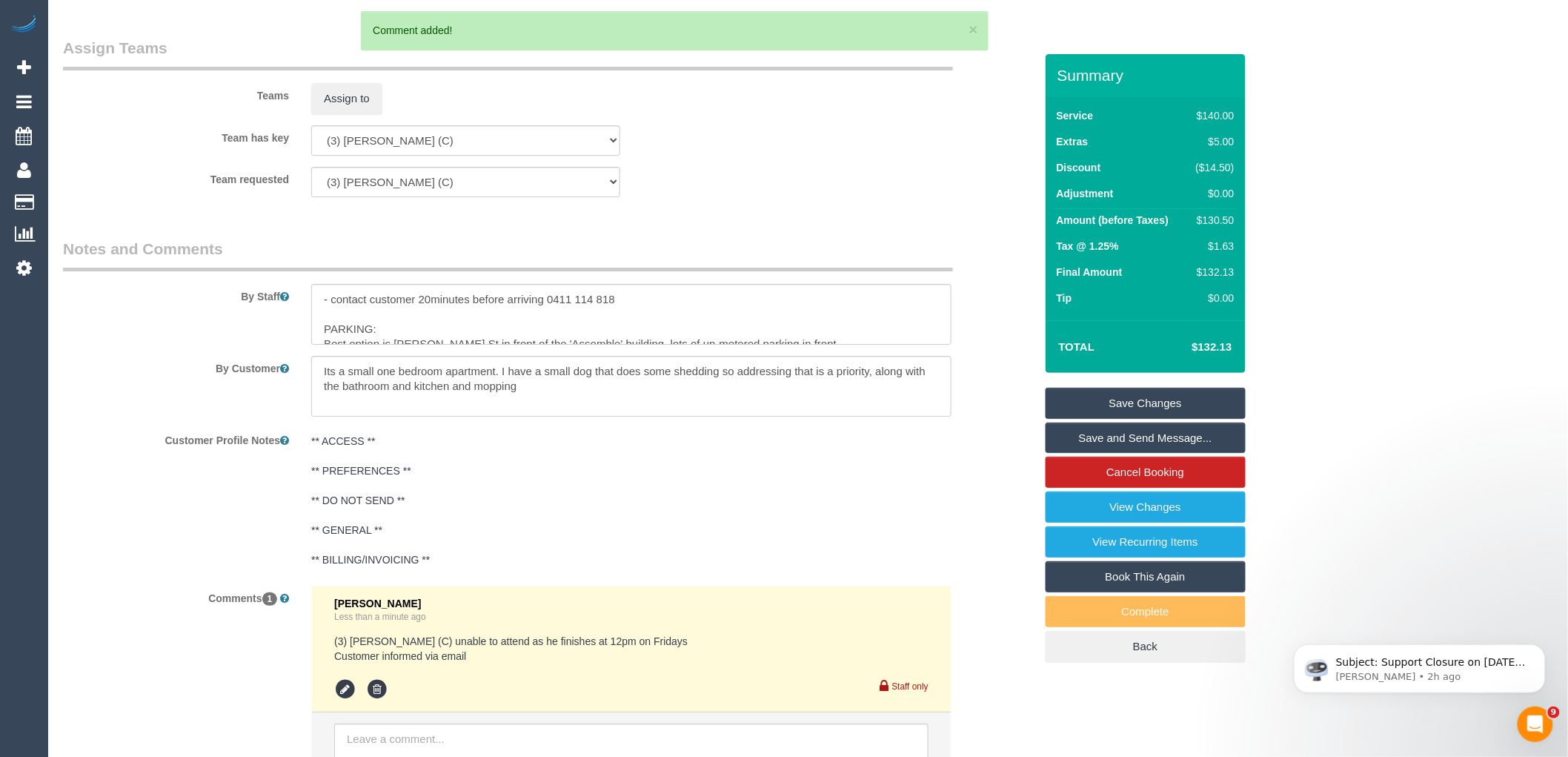
click at [1148, 403] on link "Save Changes" at bounding box center [1145, 403] width 200 height 31
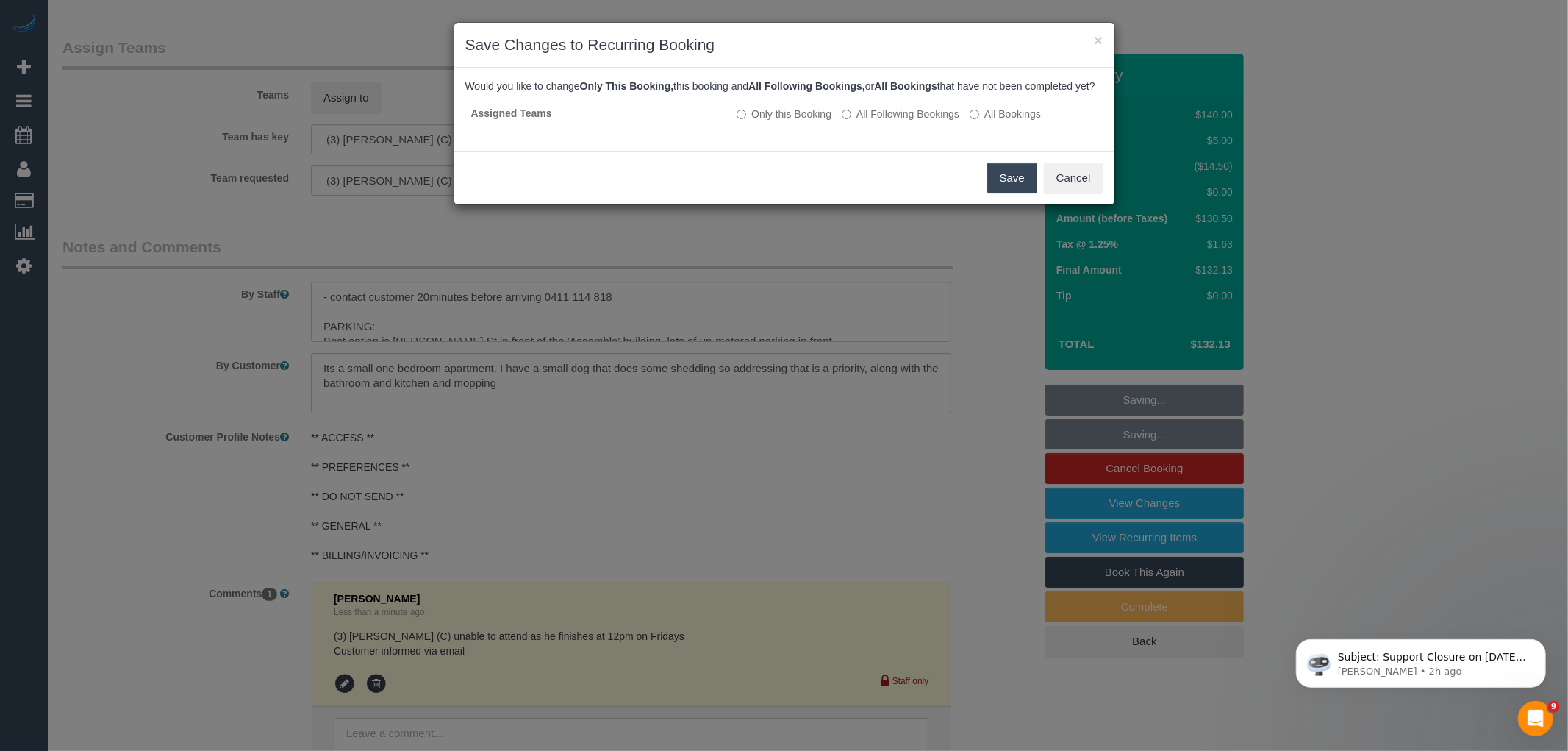
drag, startPoint x: 878, startPoint y: 131, endPoint x: 911, endPoint y: 149, distance: 37.6
click at [878, 121] on label "All Following Bookings" at bounding box center [900, 114] width 117 height 14
click at [1007, 184] on button "Save" at bounding box center [1012, 177] width 50 height 31
